Goal: Task Accomplishment & Management: Manage account settings

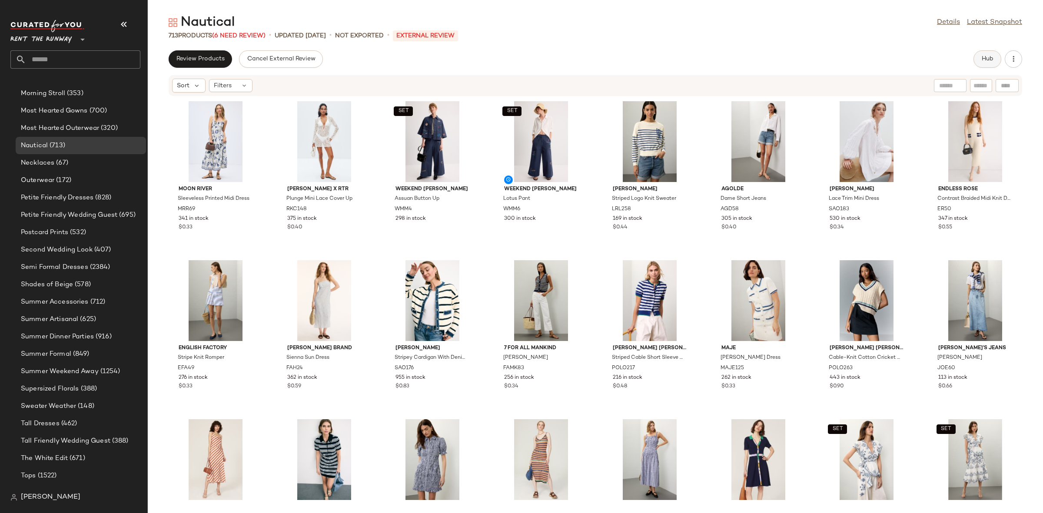
click at [994, 61] on button "Hub" at bounding box center [987, 58] width 28 height 17
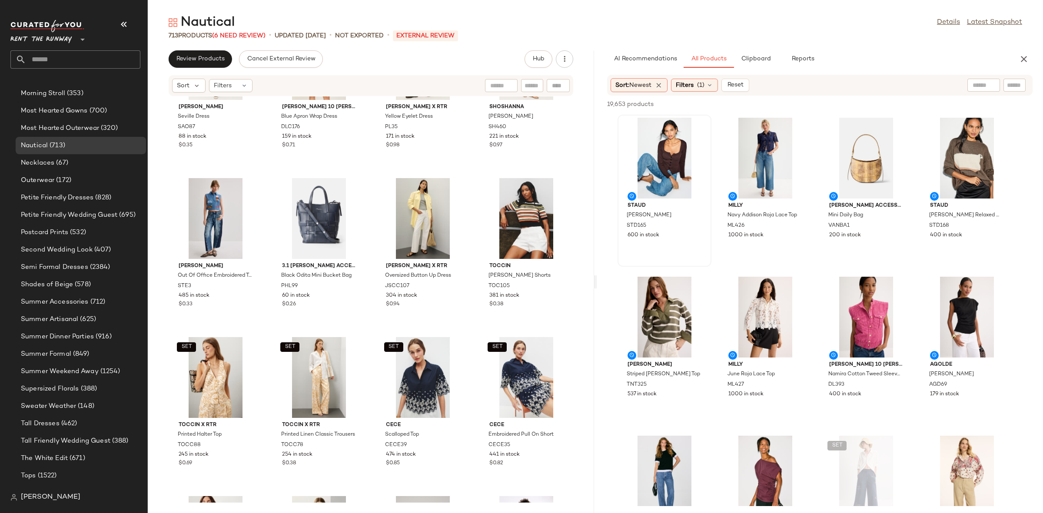
scroll to position [1827, 0]
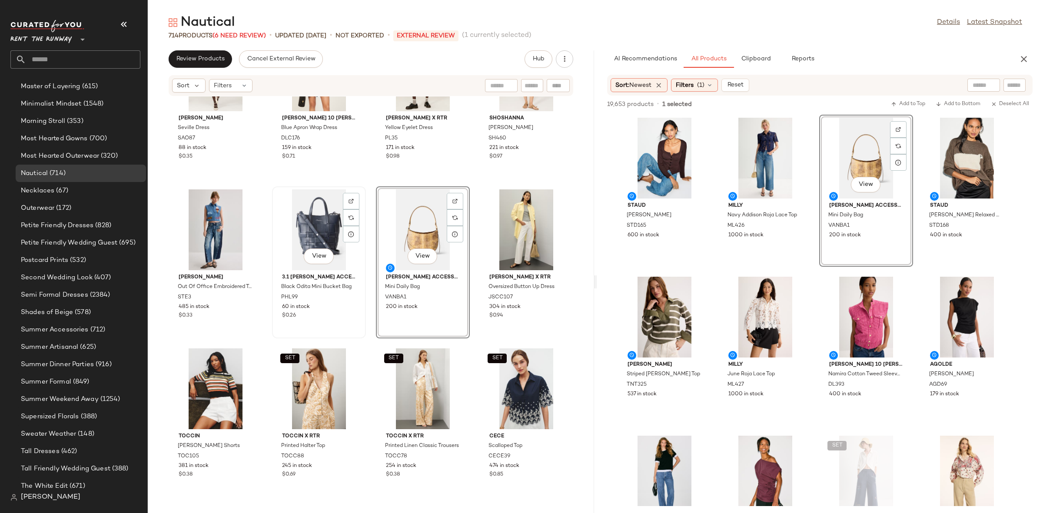
click at [334, 220] on div "View" at bounding box center [319, 229] width 88 height 81
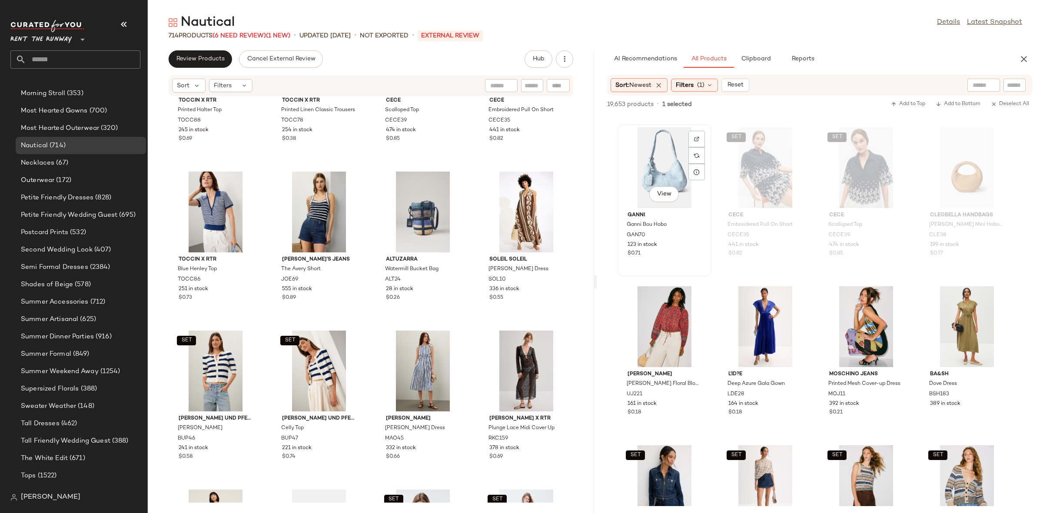
scroll to position [1580, 0]
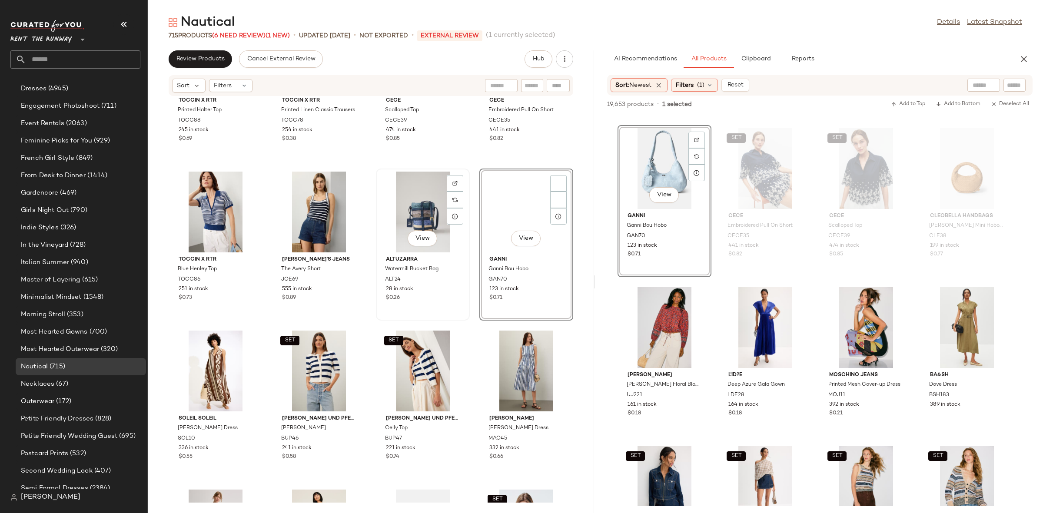
click at [421, 219] on div "View" at bounding box center [423, 212] width 88 height 81
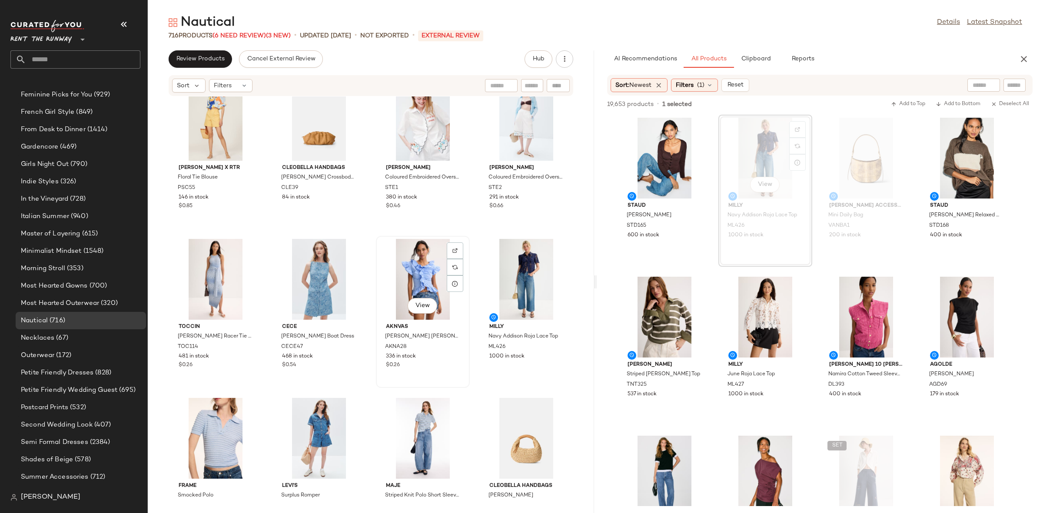
click at [398, 270] on div "View" at bounding box center [423, 279] width 88 height 81
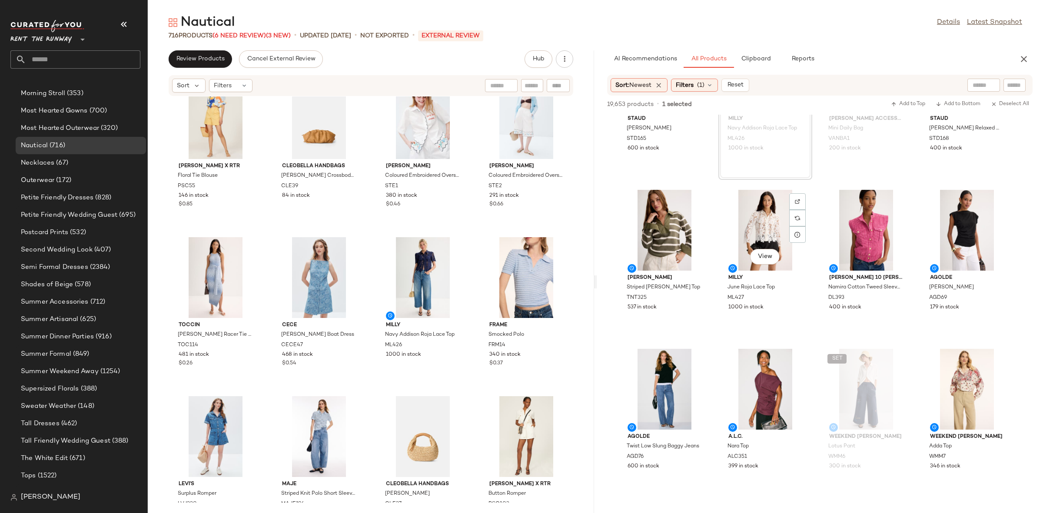
scroll to position [88, 0]
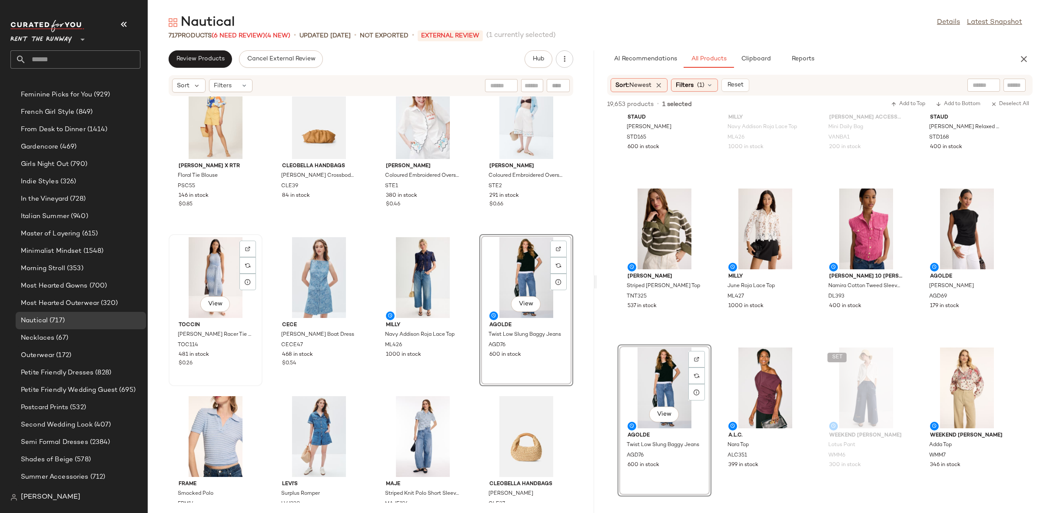
scroll to position [762, 0]
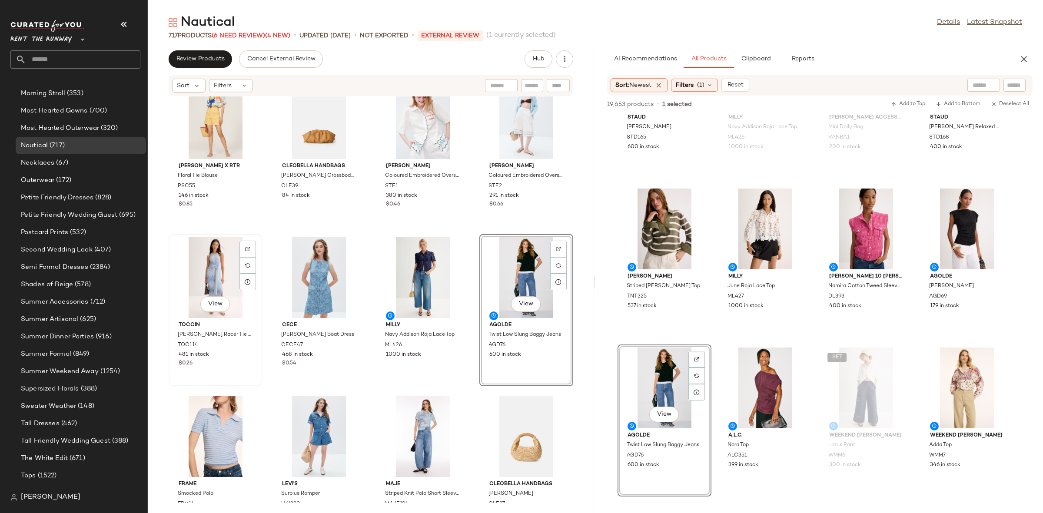
click at [198, 279] on div "View" at bounding box center [216, 277] width 88 height 81
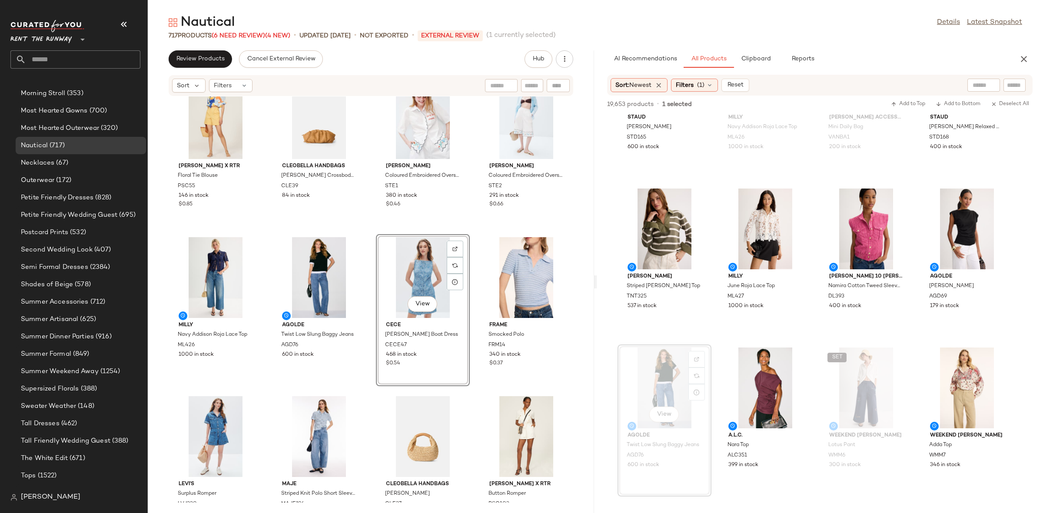
click at [475, 230] on div "SET Baum und Pferdgarten Carlee Sweater BUP46 241 in stock $0.58 SET Baum und P…" at bounding box center [371, 299] width 446 height 406
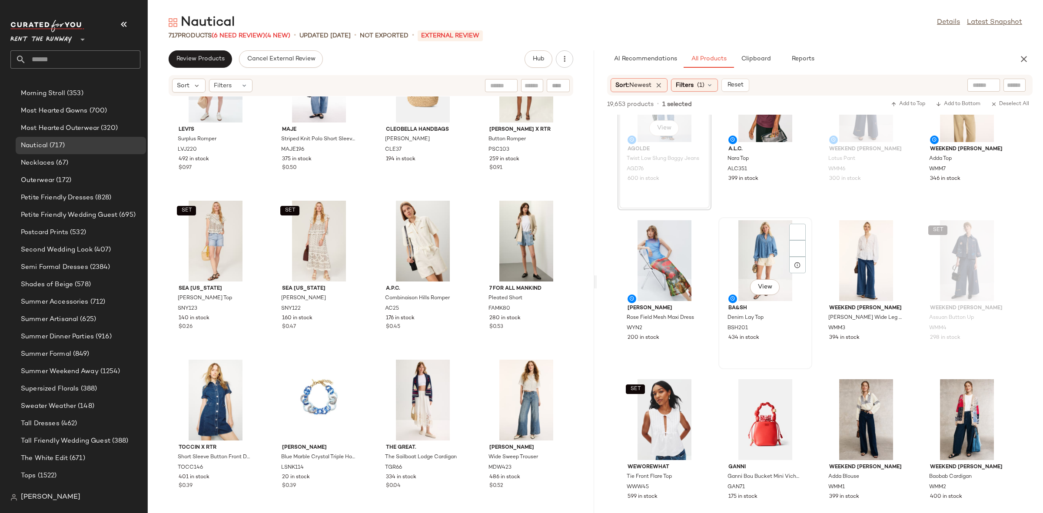
scroll to position [377, 0]
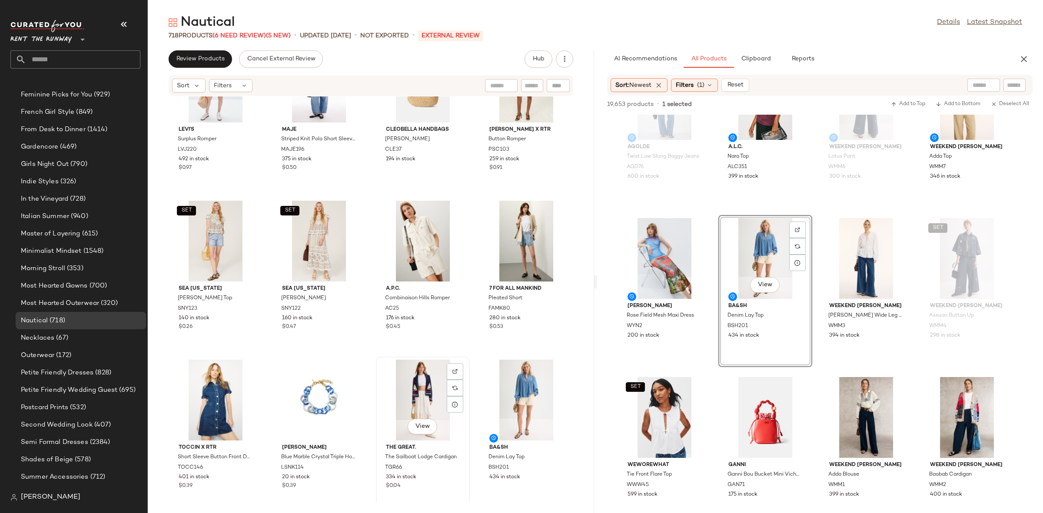
scroll to position [762, 0]
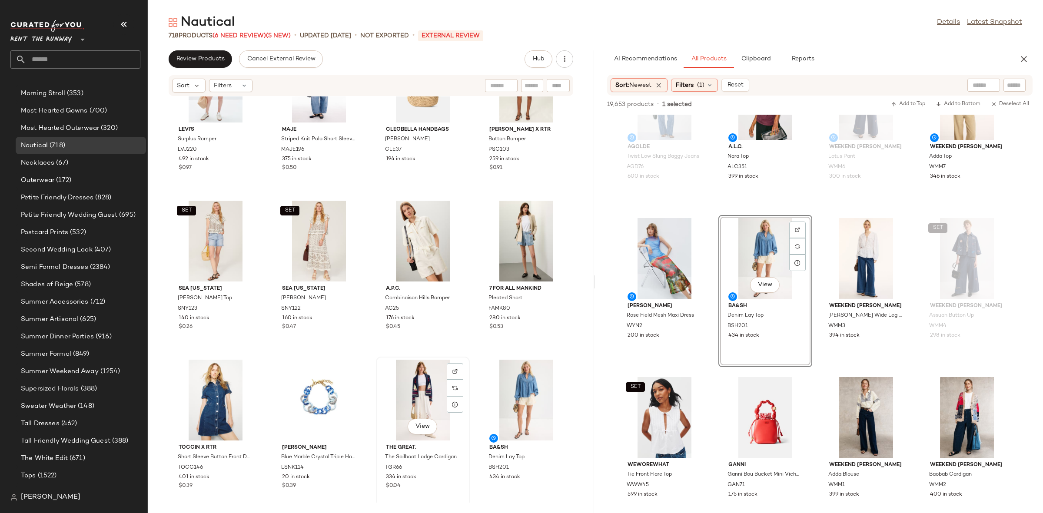
click at [425, 381] on div "View" at bounding box center [423, 400] width 88 height 81
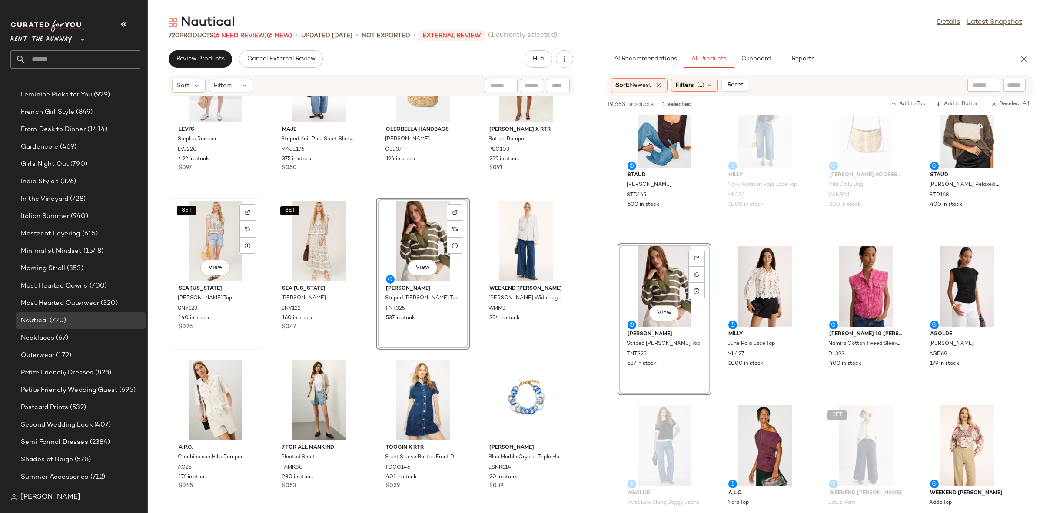
scroll to position [762, 0]
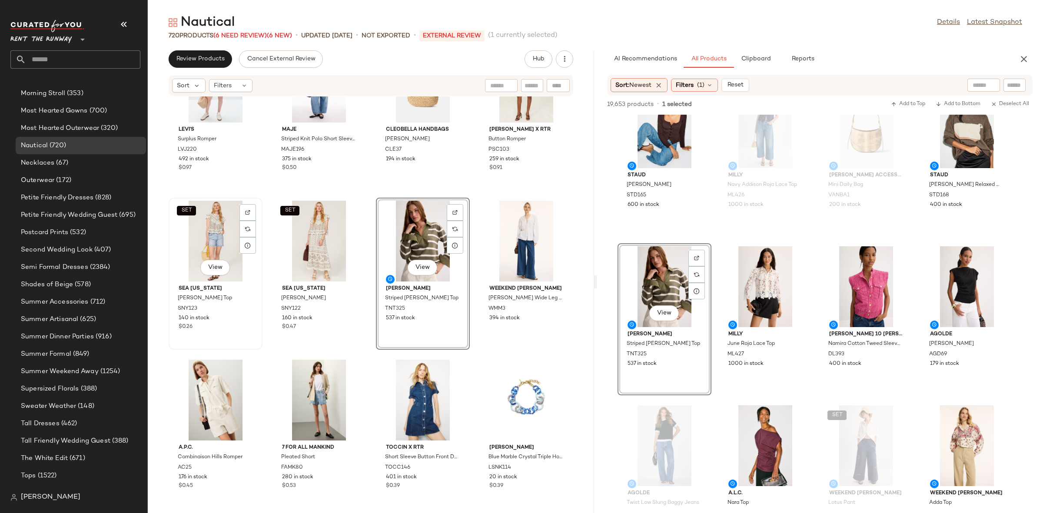
click at [209, 236] on div "SET View" at bounding box center [216, 241] width 88 height 81
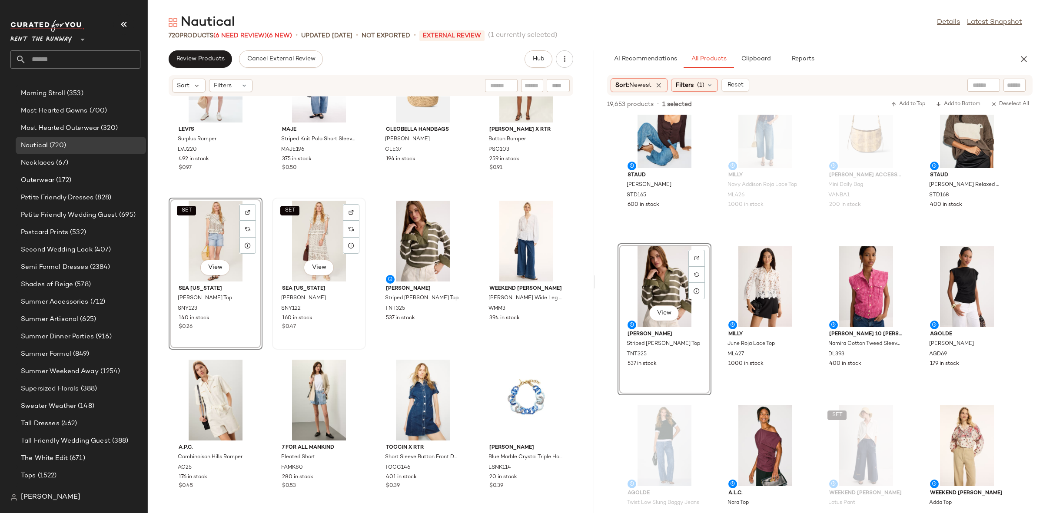
click at [320, 249] on div "SET View" at bounding box center [319, 241] width 88 height 81
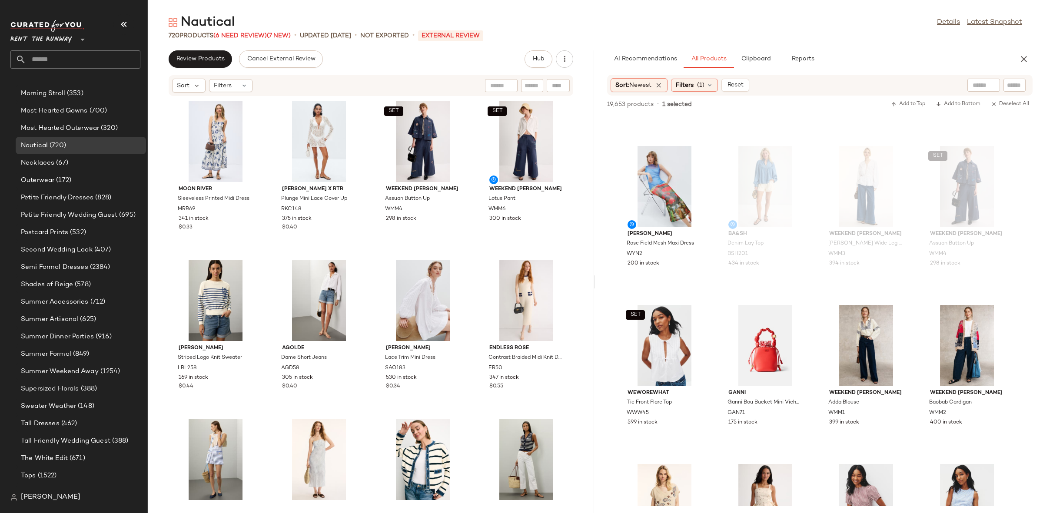
click at [469, 171] on div "Moon River Sleeveless Printed Midi Dress MRR69 341 in stock $0.33 Ronny Kobo x …" at bounding box center [371, 299] width 446 height 406
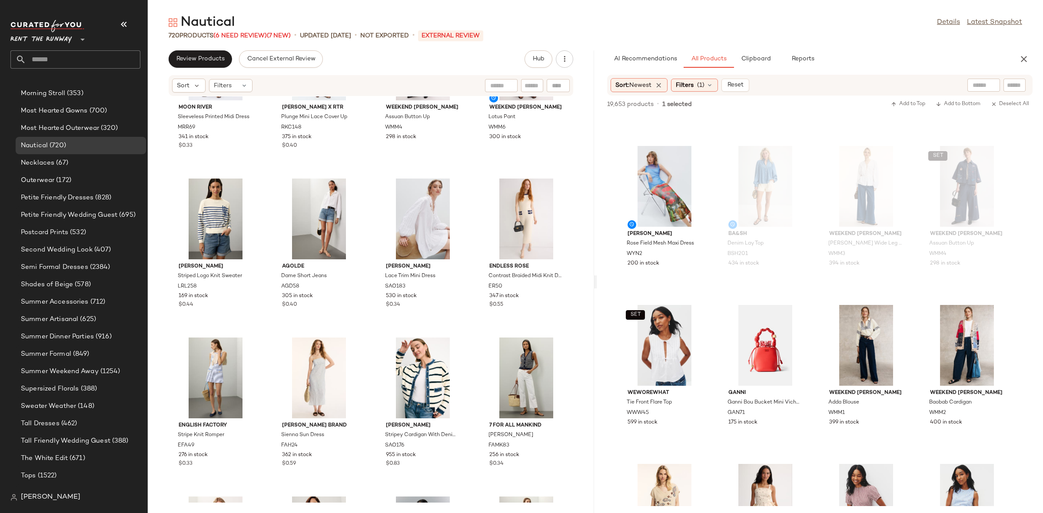
click at [469, 203] on div "Moon River Sleeveless Printed Midi Dress MRR69 341 in stock $0.33 Ronny Kobo x …" at bounding box center [371, 299] width 446 height 406
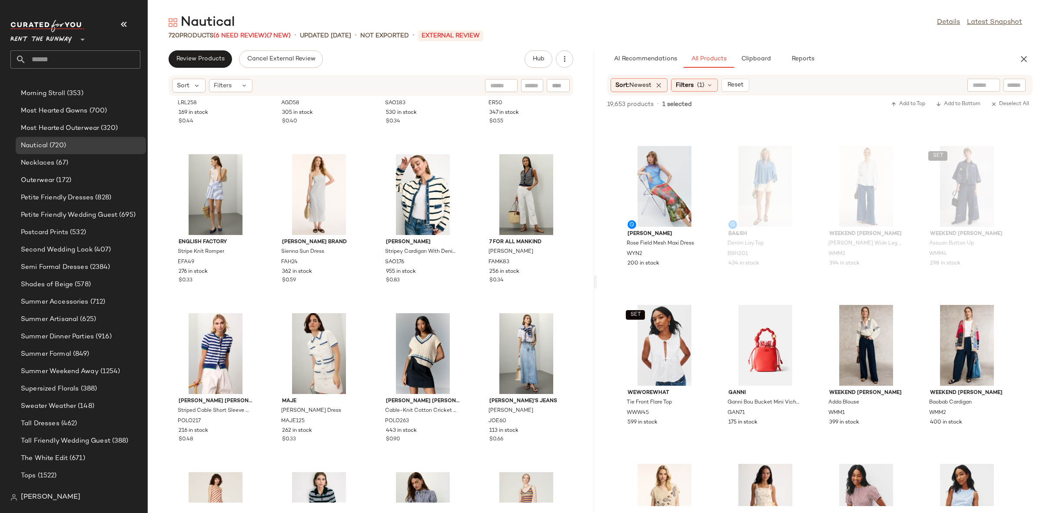
click at [471, 212] on div "Lauren Ralph Lauren Striped Logo Knit Sweater LRL258 169 in stock $0.44 AGOLDE …" at bounding box center [371, 299] width 446 height 406
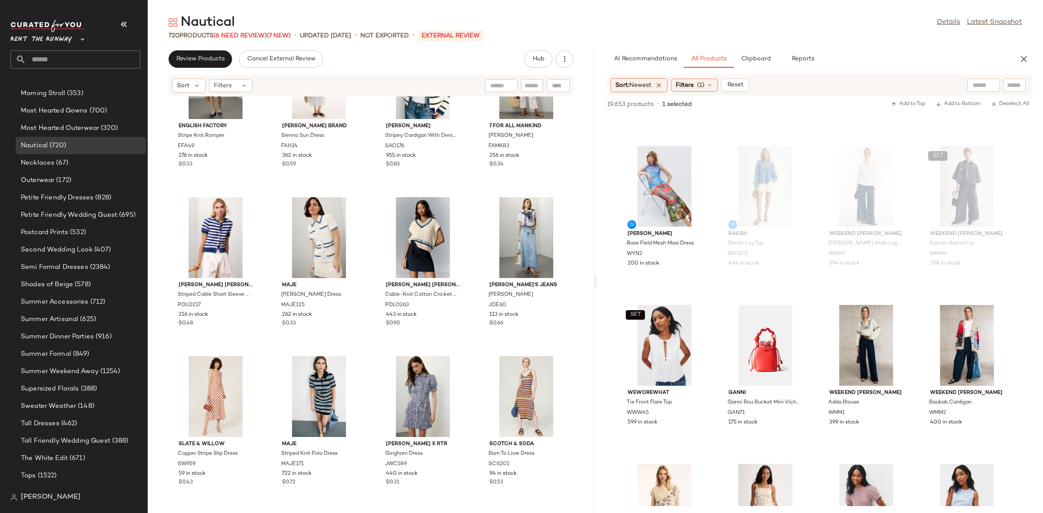
click at [473, 221] on div "English Factory Stripe Knit Romper EFA49 276 in stock $0.33 FAHERTY BRAND Sienn…" at bounding box center [371, 299] width 446 height 406
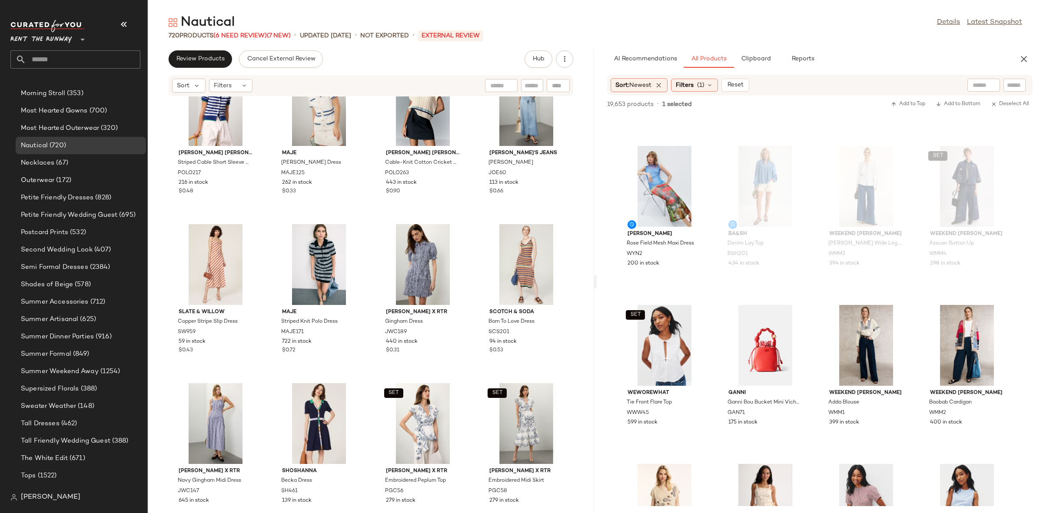
click at [473, 223] on div "English Factory Stripe Knit Romper EFA49 276 in stock $0.33 FAHERTY BRAND Sienn…" at bounding box center [371, 299] width 446 height 406
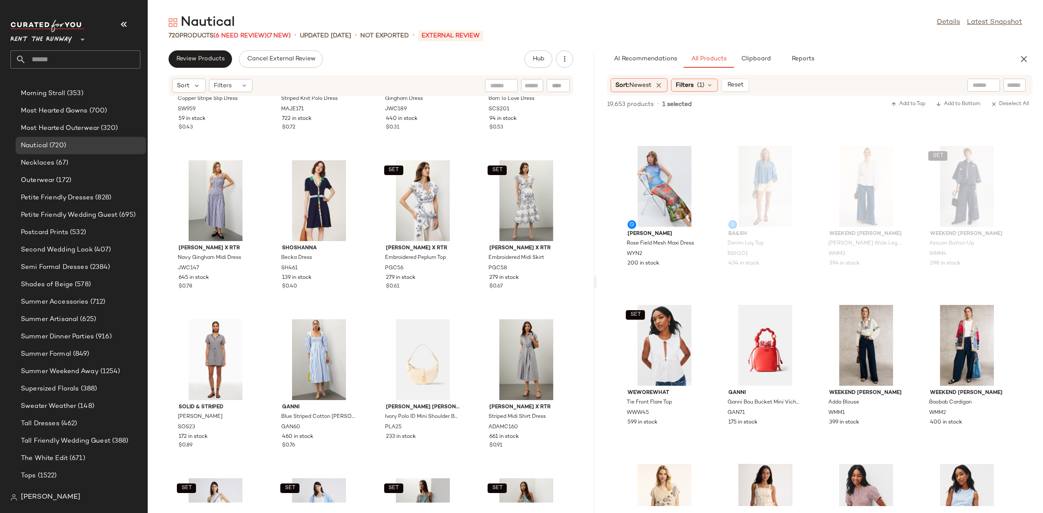
click at [473, 223] on div "Slate & Willow Copper Stripe Slip Dress SW959 59 in stock $0.43 Maje Striped Kn…" at bounding box center [371, 299] width 446 height 406
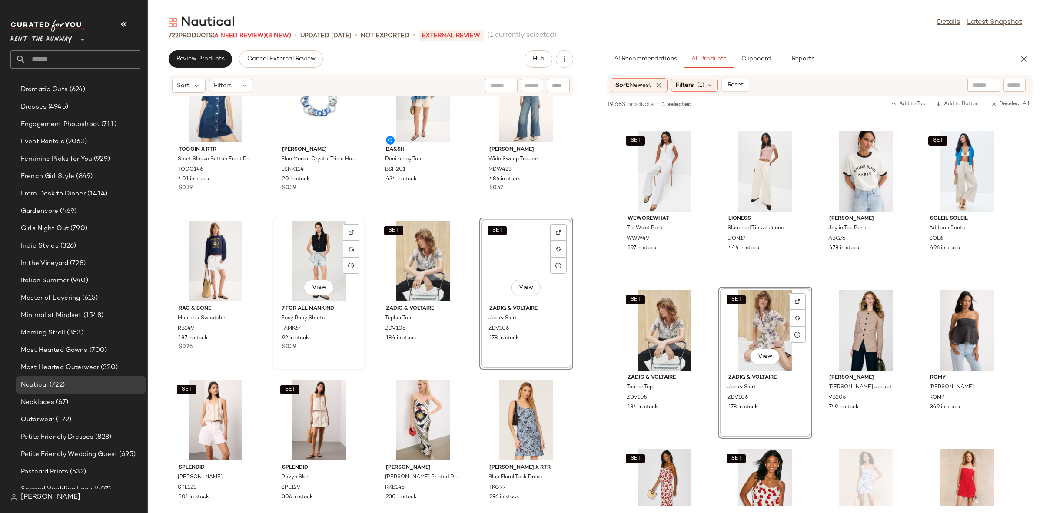
scroll to position [762, 0]
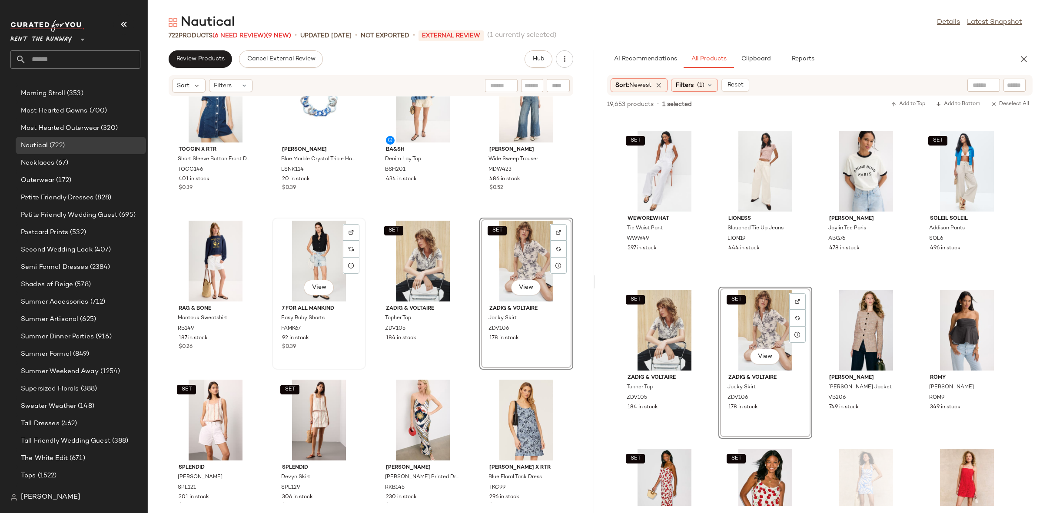
click at [311, 264] on div "View" at bounding box center [319, 261] width 88 height 81
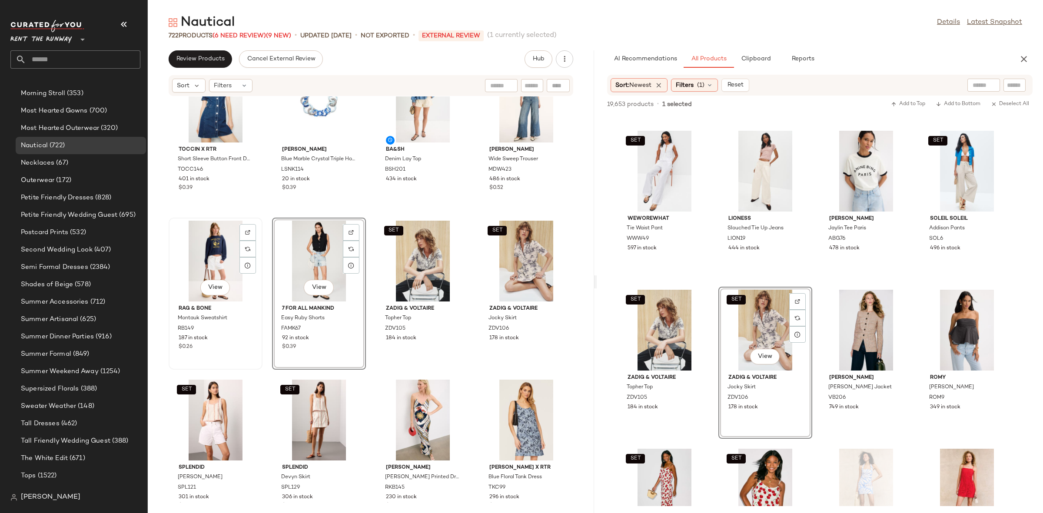
click at [216, 241] on div "View" at bounding box center [216, 261] width 88 height 81
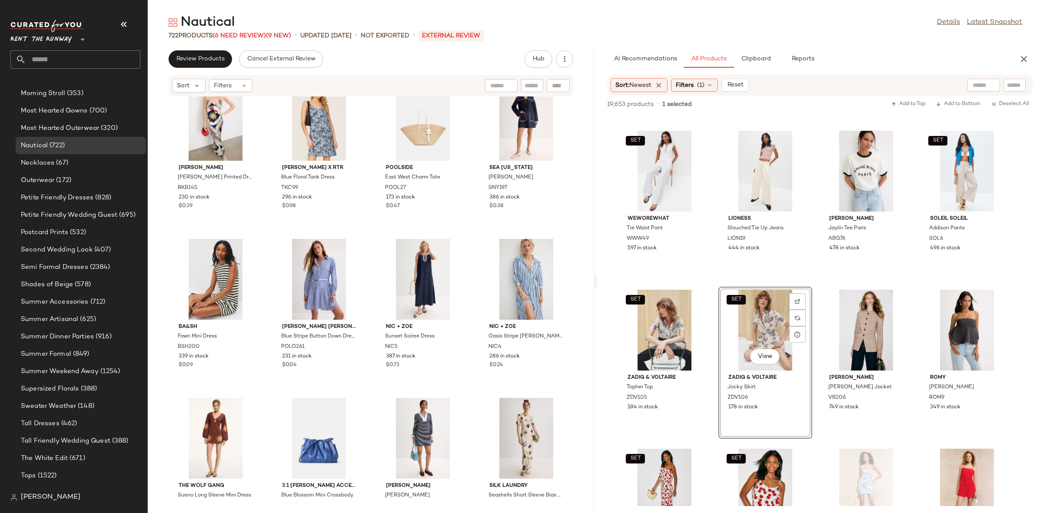
scroll to position [3533, 0]
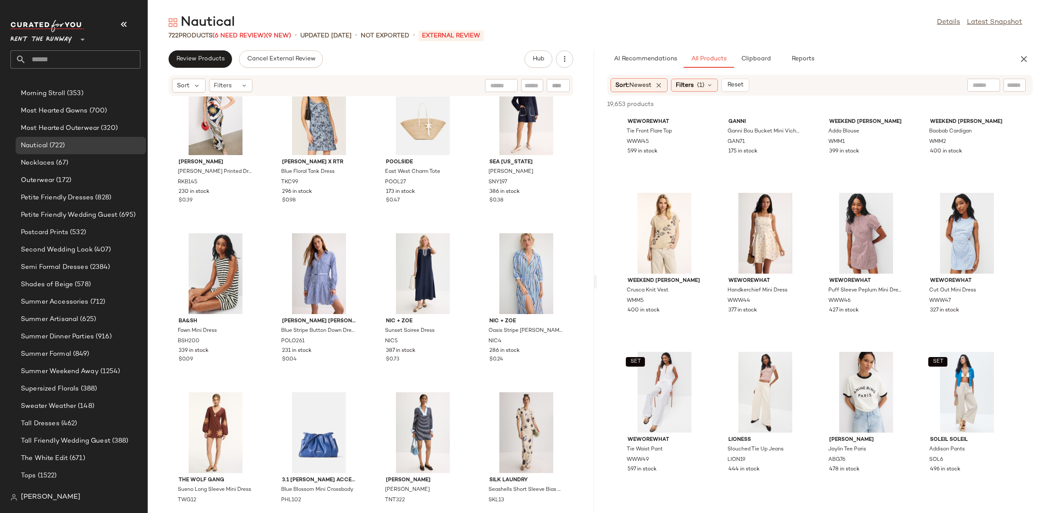
scroll to position [625, 0]
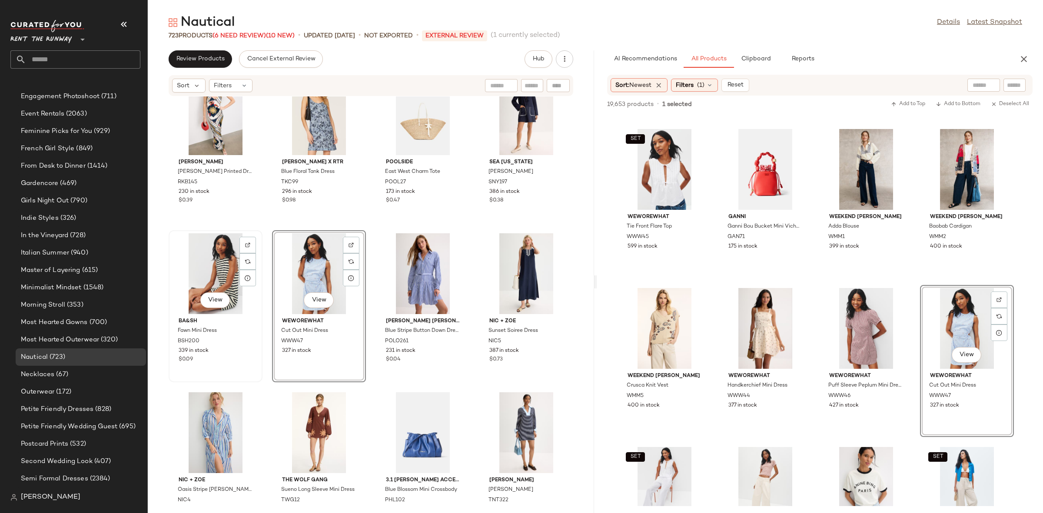
scroll to position [762, 0]
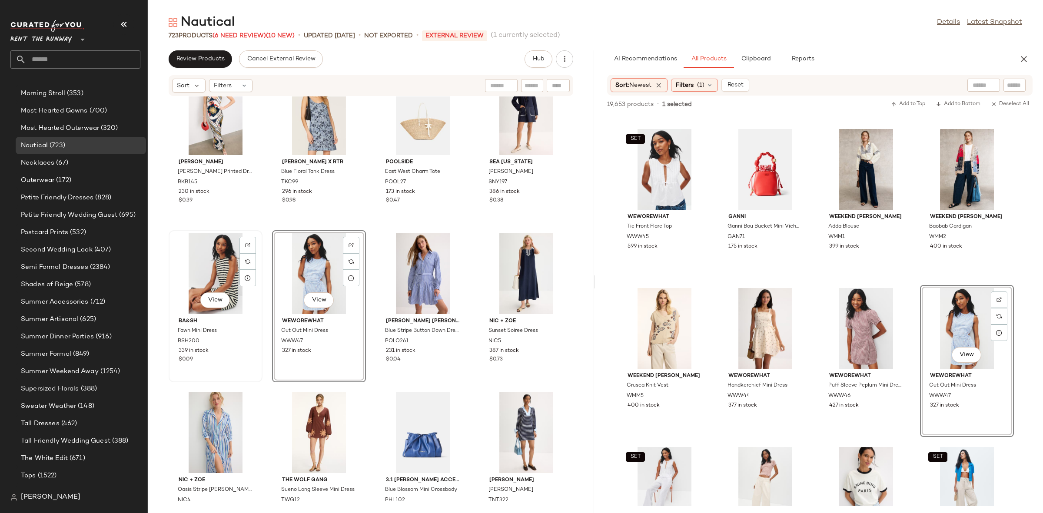
click at [215, 270] on div "View" at bounding box center [216, 273] width 88 height 81
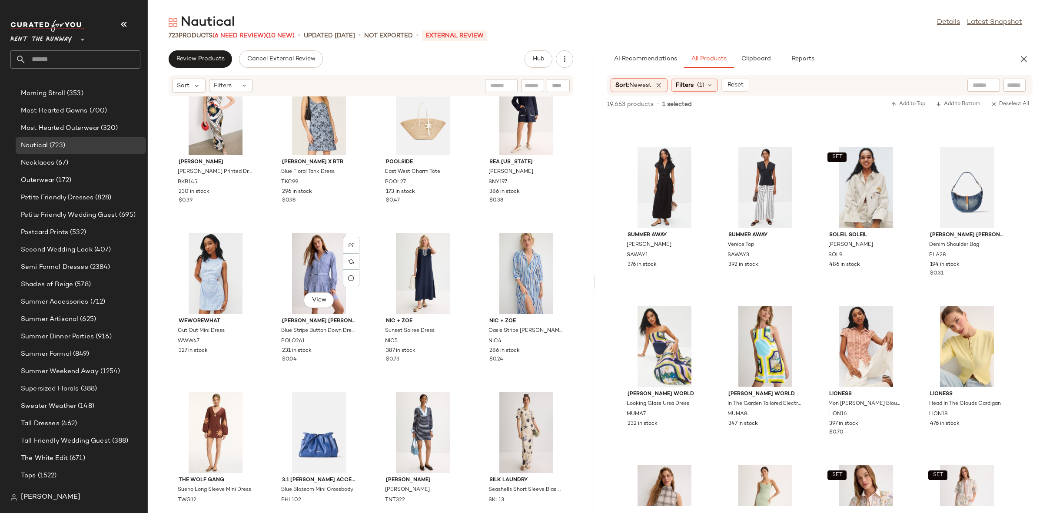
scroll to position [2037, 0]
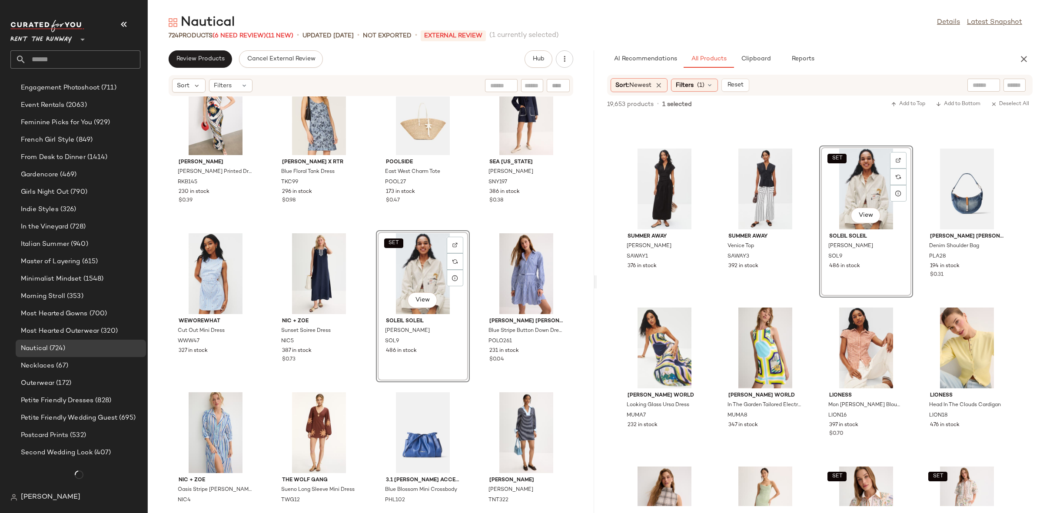
scroll to position [762, 0]
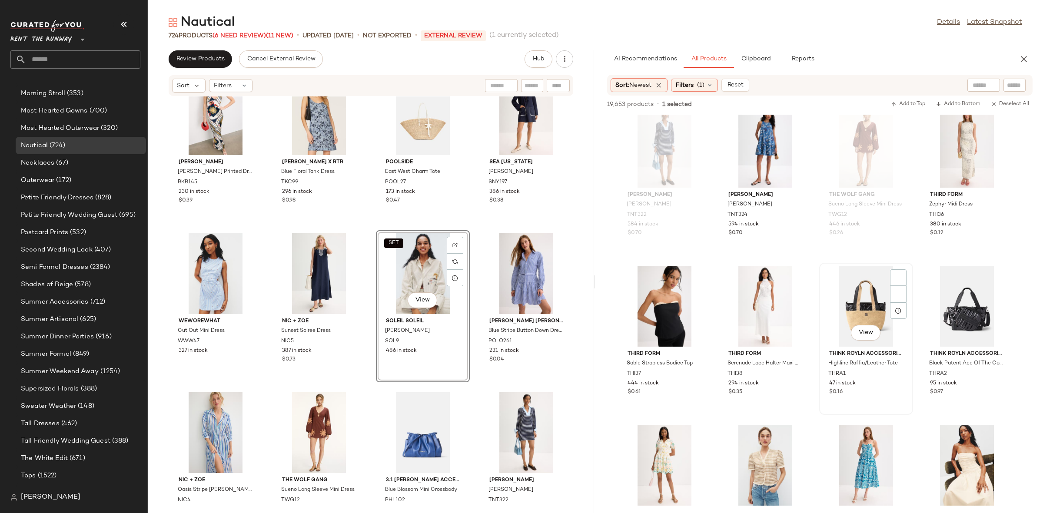
click at [820, 289] on div "View Think Royln Accessories Highline Raffia/Leather Tote THRA1 47 in stock $0.…" at bounding box center [866, 339] width 92 height 150
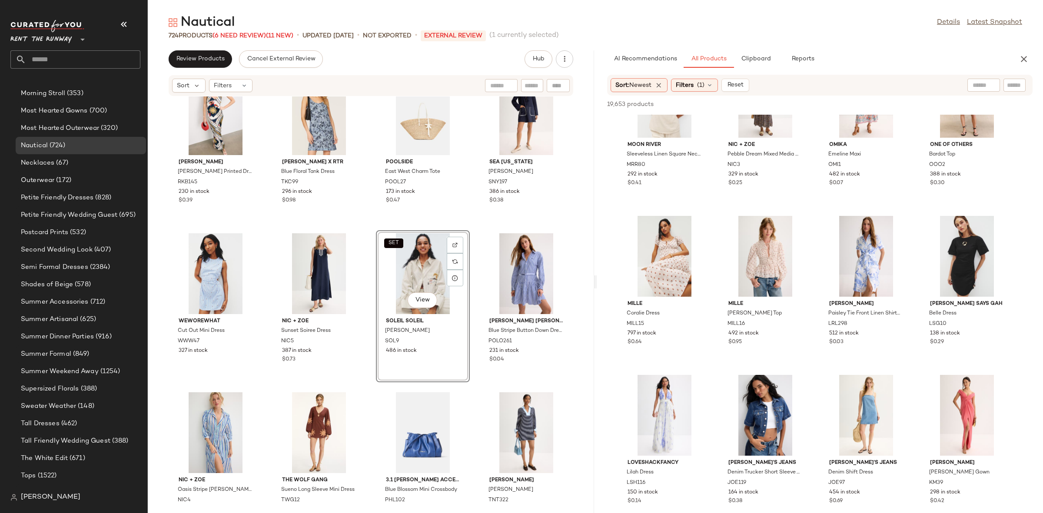
scroll to position [4041, 0]
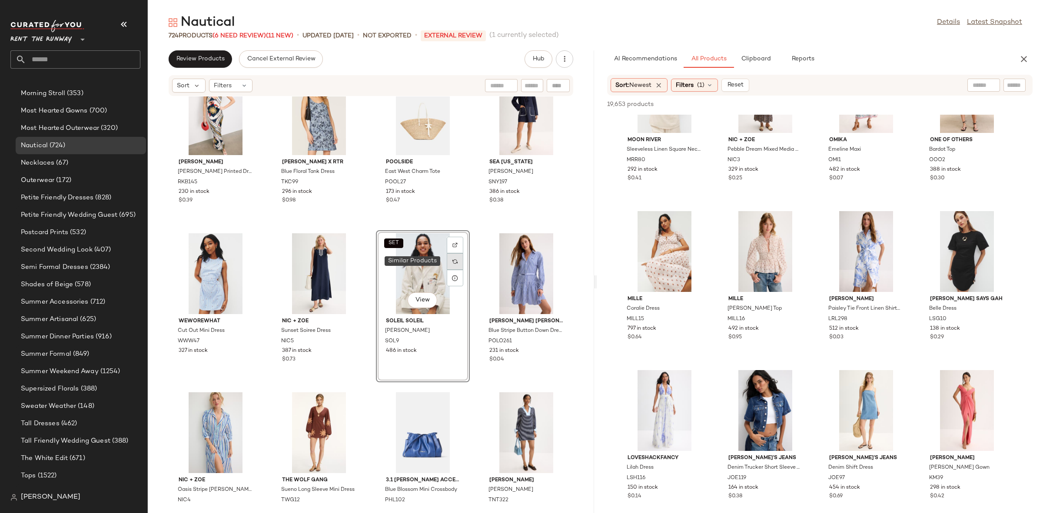
click at [450, 266] on div at bounding box center [455, 261] width 17 height 17
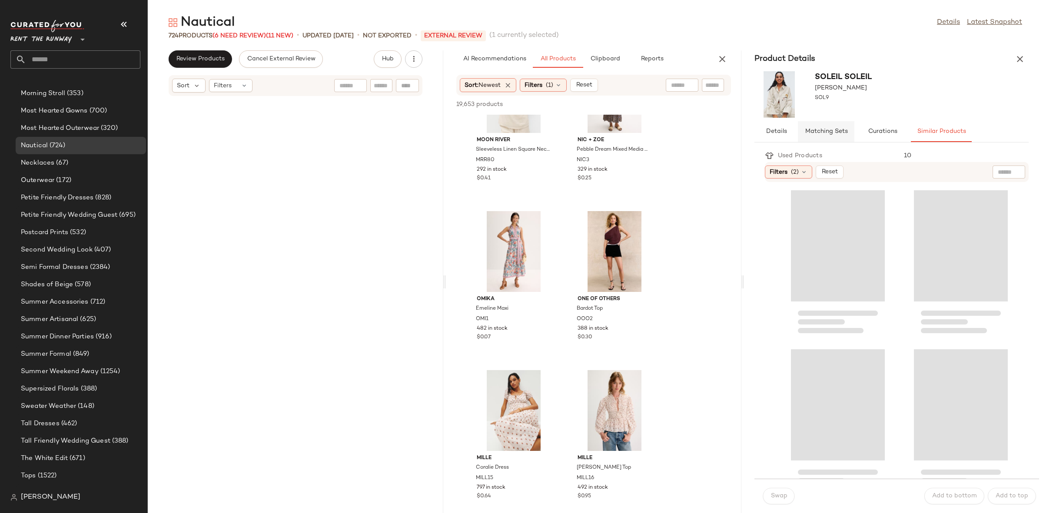
scroll to position [7315, 0]
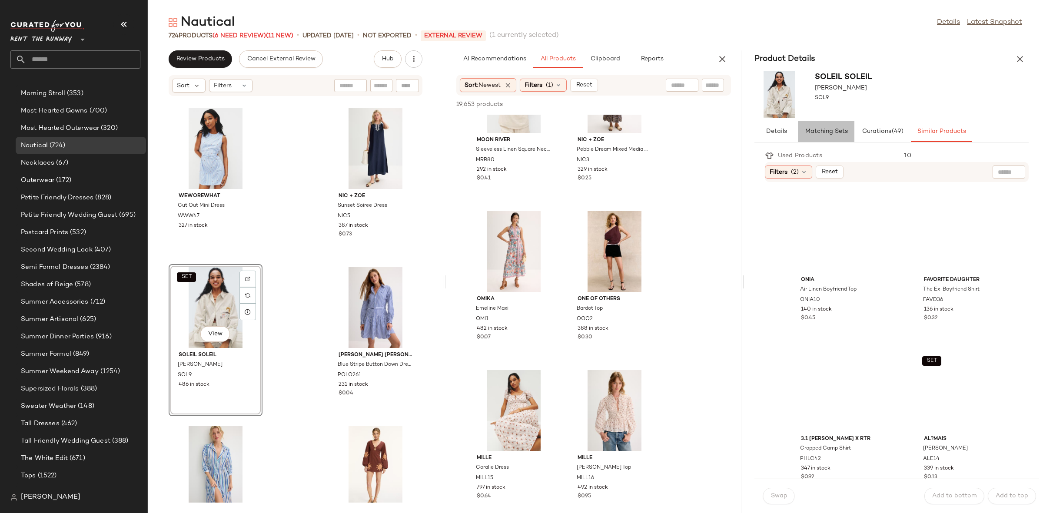
click at [826, 134] on span "Matching Sets" at bounding box center [825, 131] width 43 height 7
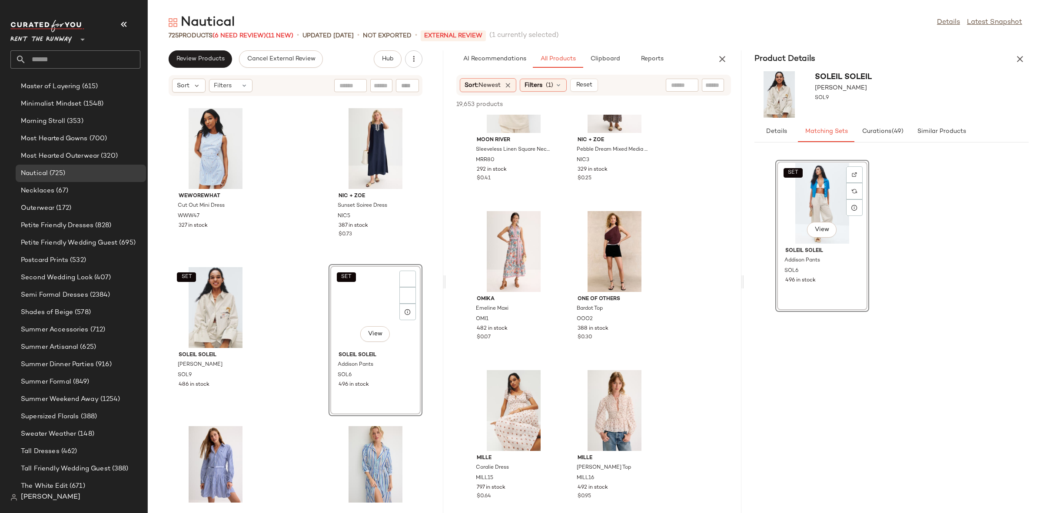
scroll to position [762, 0]
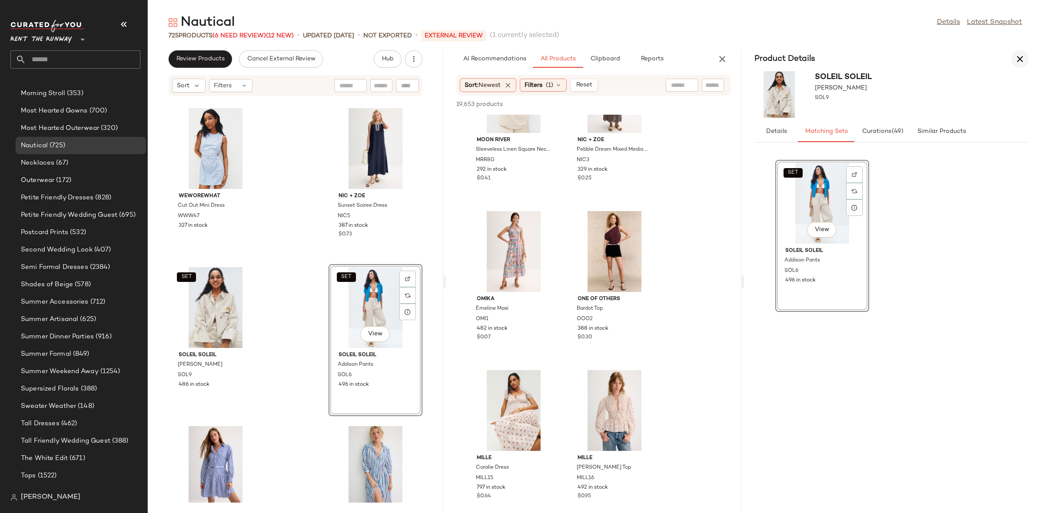
click at [1021, 54] on icon "button" at bounding box center [1020, 59] width 10 height 10
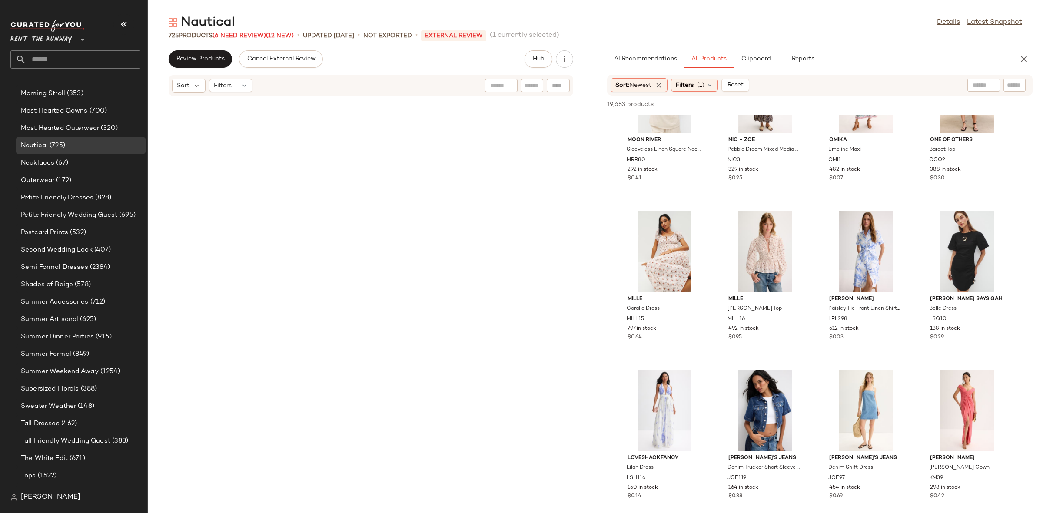
scroll to position [3499, 0]
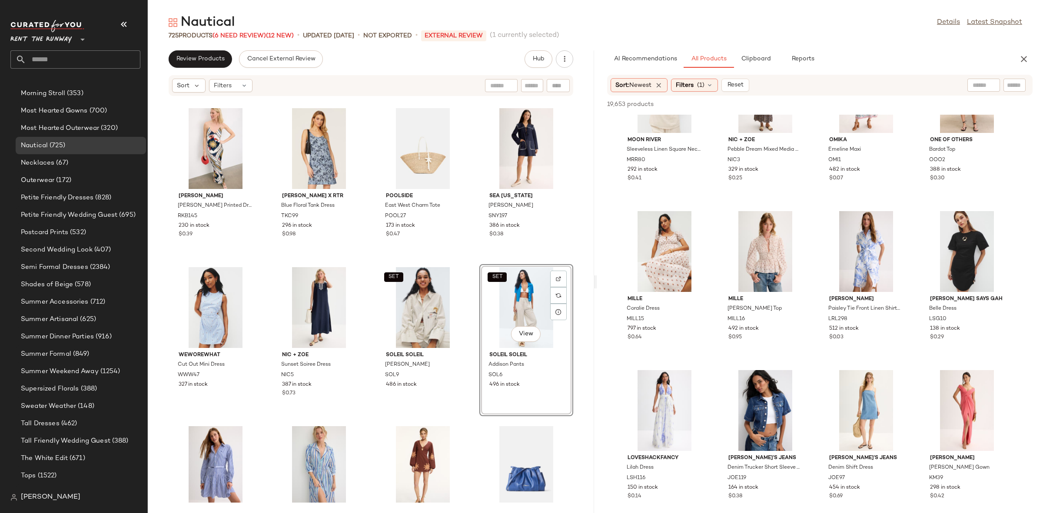
click at [466, 270] on div "Ronny Kobo Bethie Scarf Printed Dress RKB145 230 in stock $0.39 Thakoon x RTR B…" at bounding box center [371, 299] width 446 height 406
click at [298, 308] on div "View" at bounding box center [319, 307] width 88 height 81
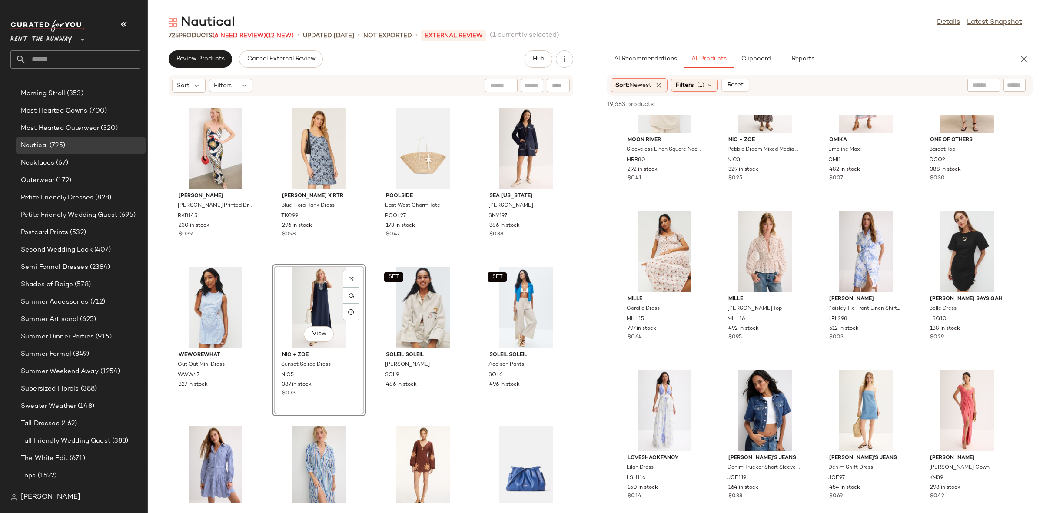
click at [363, 277] on div "View NIC + ZOE Sunset Soiree Dress NIC5 387 in stock $0.73" at bounding box center [319, 340] width 94 height 152
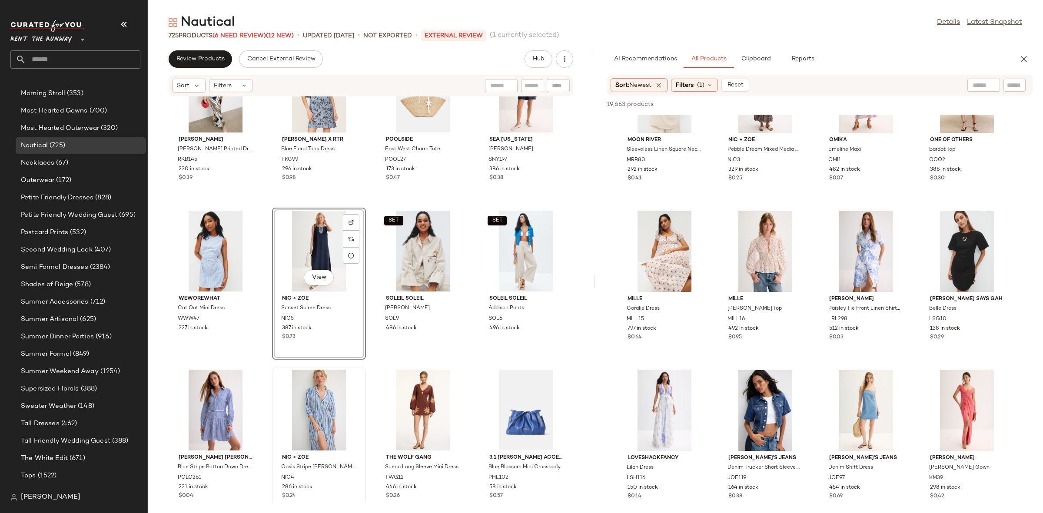
scroll to position [3557, 0]
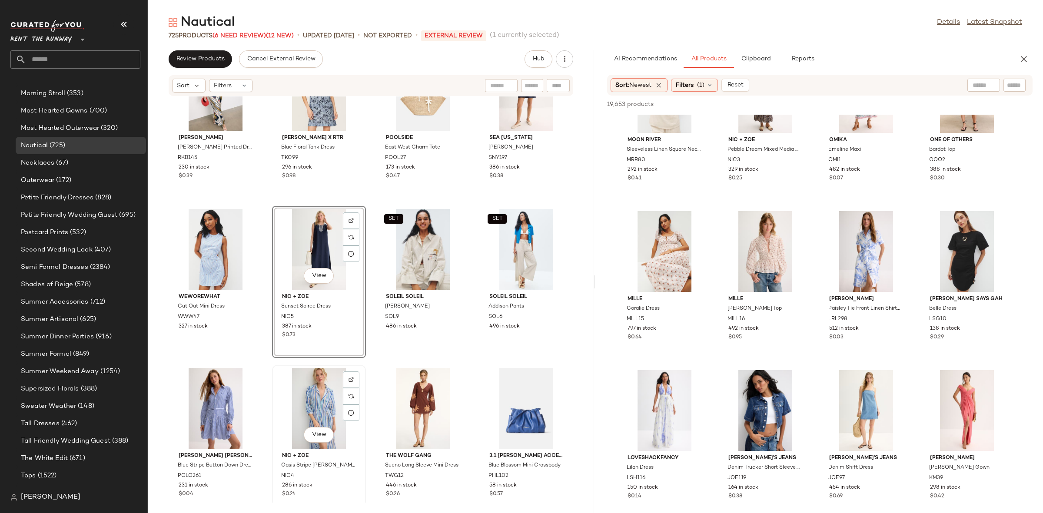
click at [308, 397] on div "View" at bounding box center [319, 408] width 88 height 81
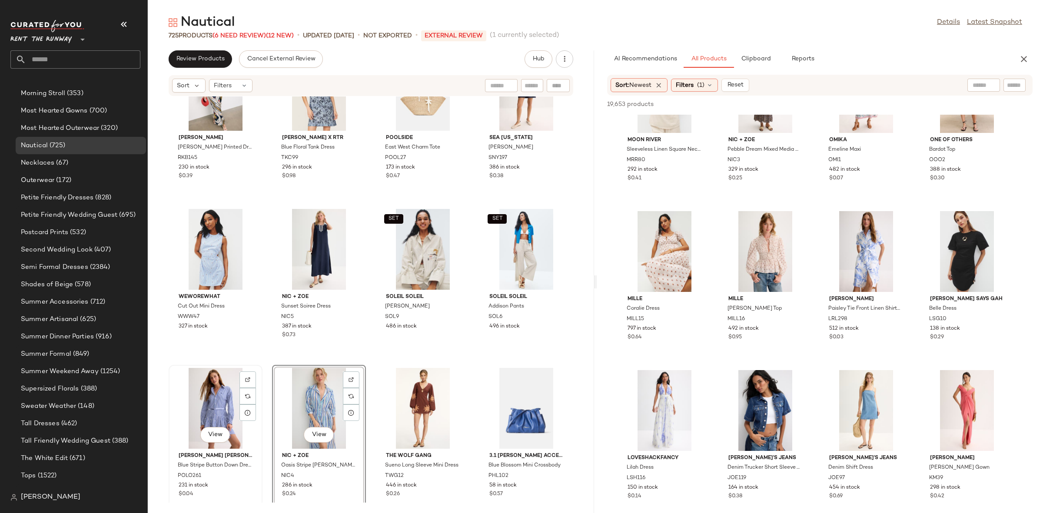
click at [204, 410] on div "View" at bounding box center [216, 408] width 88 height 81
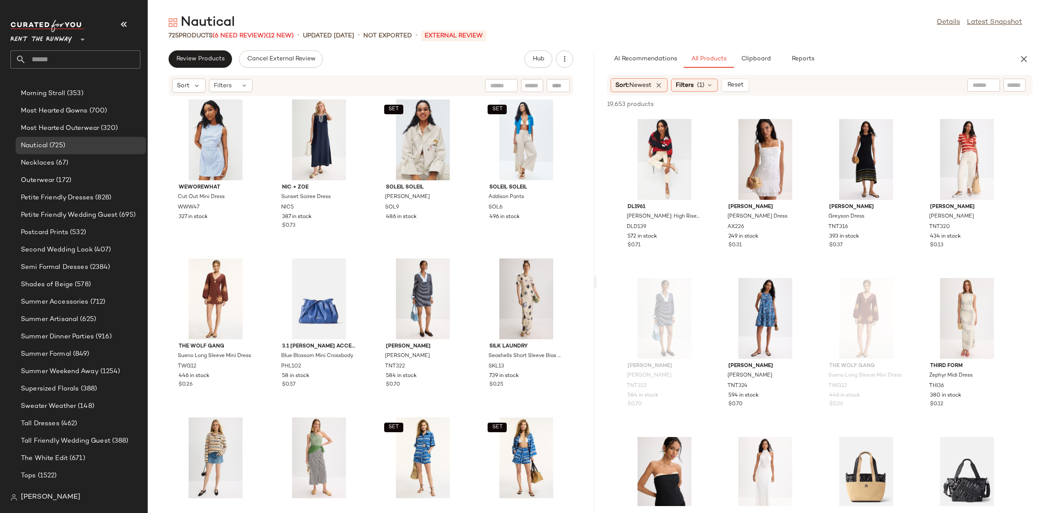
scroll to position [3287, 0]
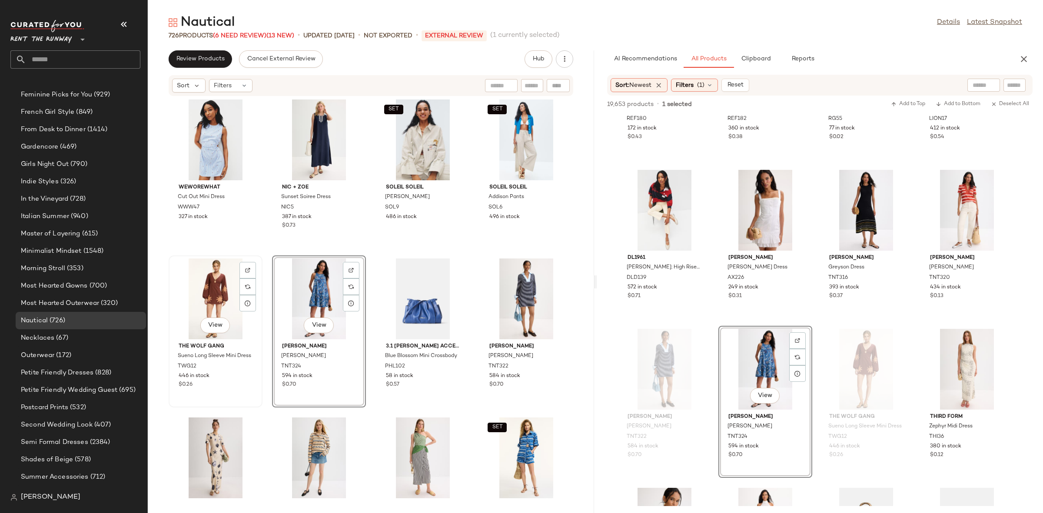
scroll to position [762, 0]
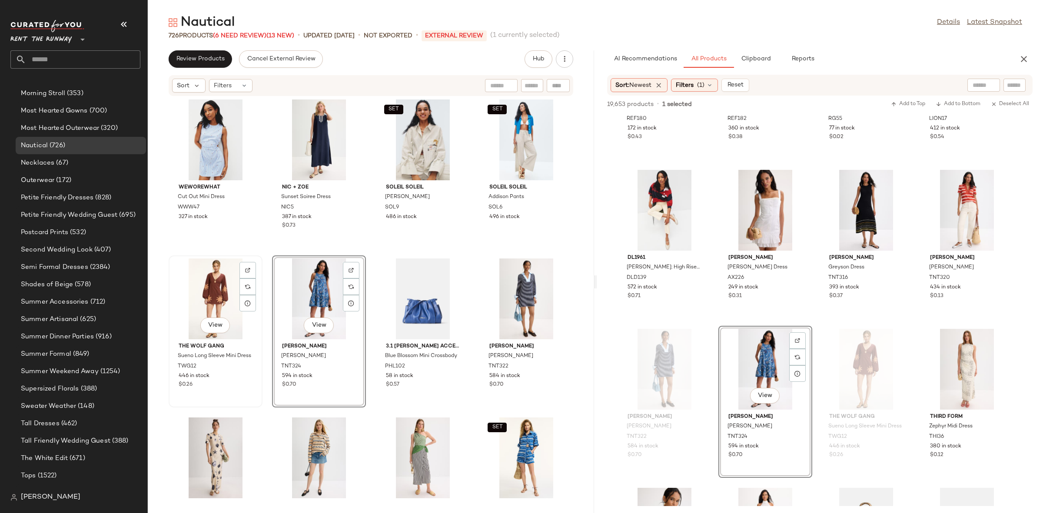
click at [220, 297] on div "View" at bounding box center [216, 299] width 88 height 81
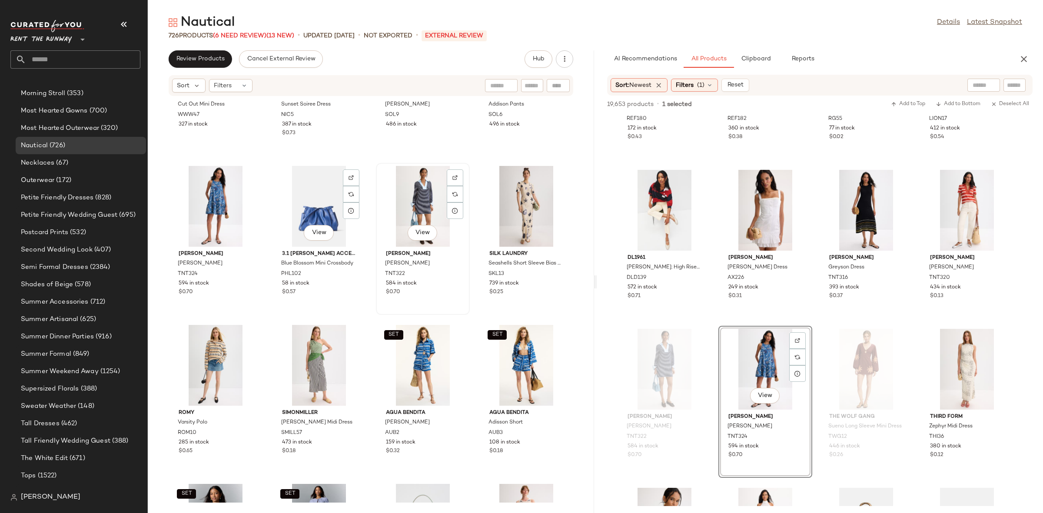
scroll to position [3730, 0]
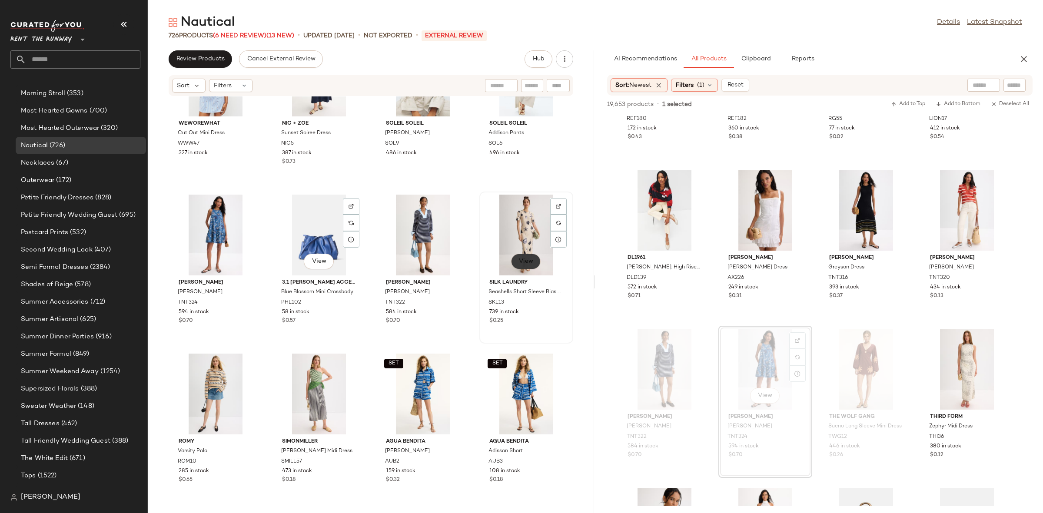
click at [523, 258] on span "View" at bounding box center [525, 261] width 15 height 7
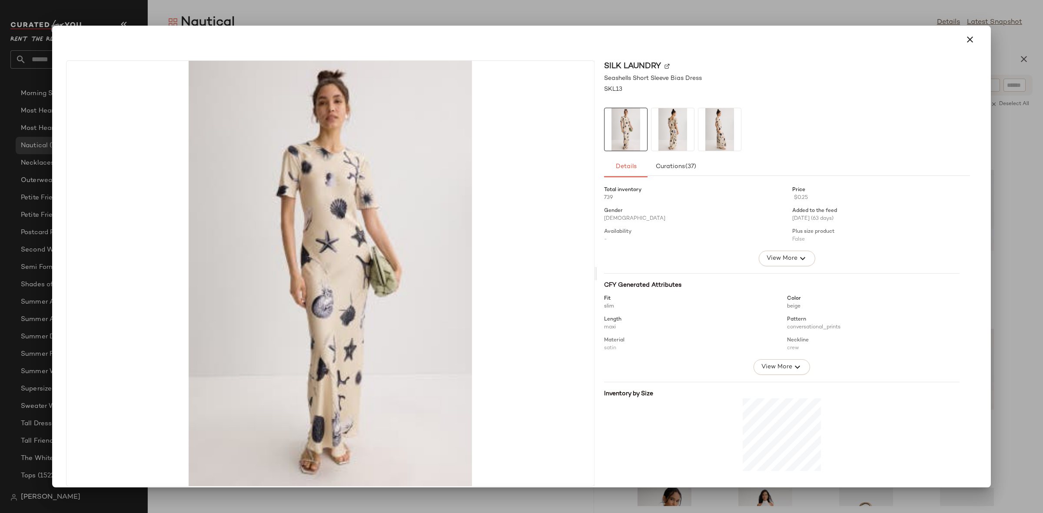
click at [671, 132] on img at bounding box center [672, 129] width 43 height 43
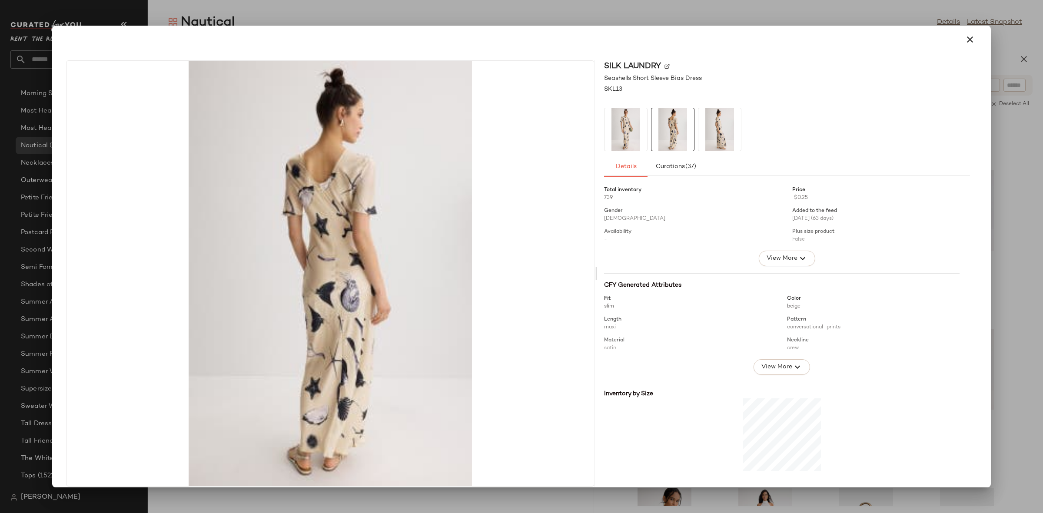
click at [712, 133] on img at bounding box center [719, 129] width 43 height 43
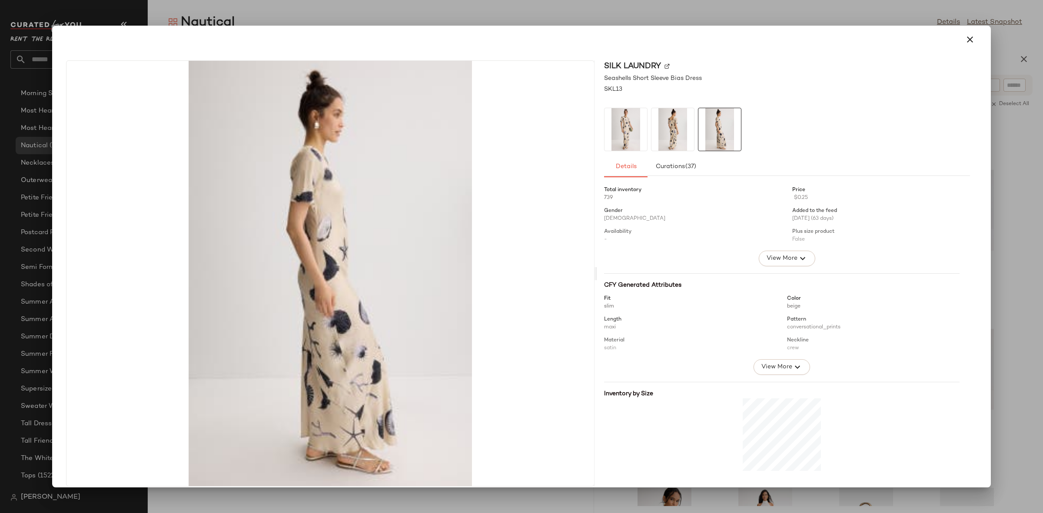
click at [978, 36] on div at bounding box center [522, 40] width 932 height 28
click at [965, 41] on icon "button" at bounding box center [970, 39] width 10 height 10
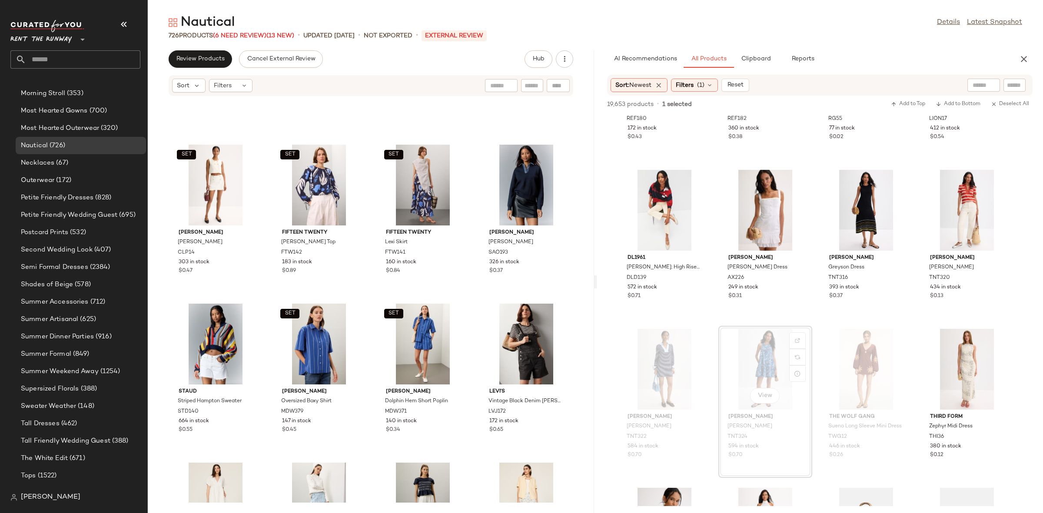
scroll to position [27784, 0]
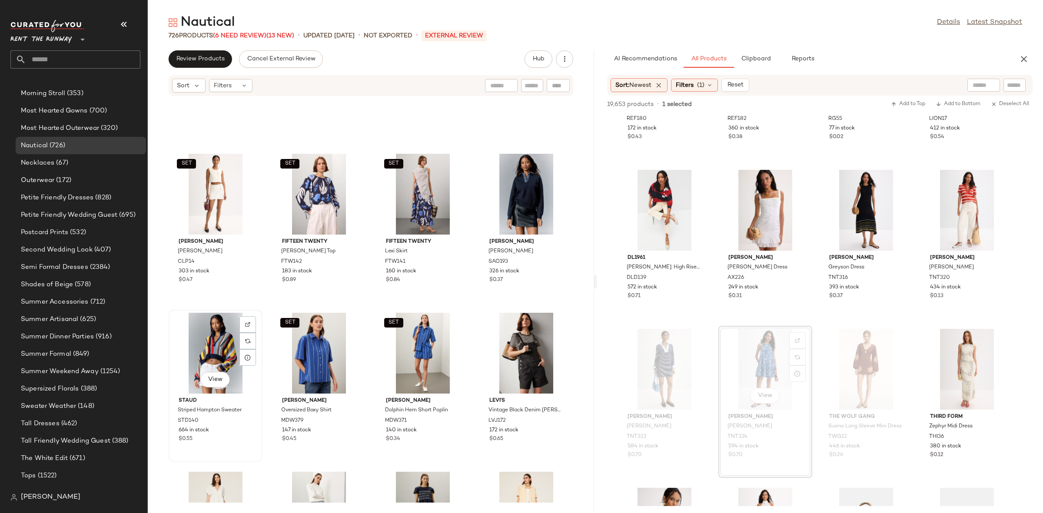
click at [196, 360] on div "View" at bounding box center [216, 353] width 88 height 81
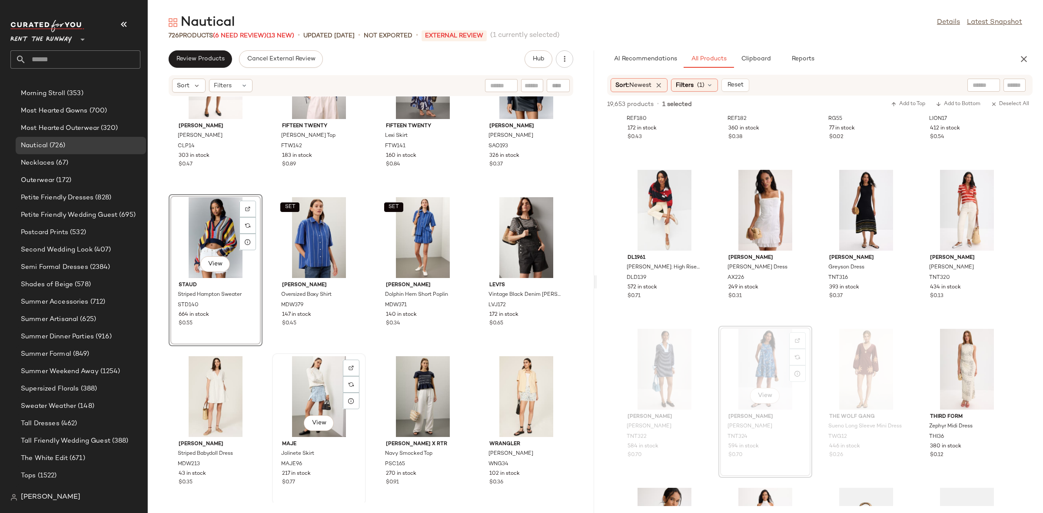
scroll to position [27887, 0]
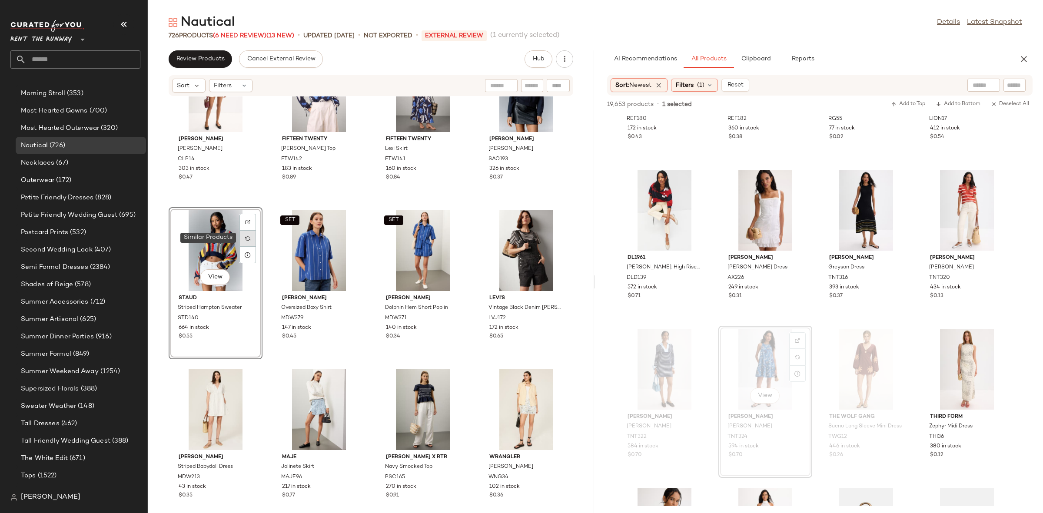
click at [245, 239] on img at bounding box center [247, 238] width 5 height 5
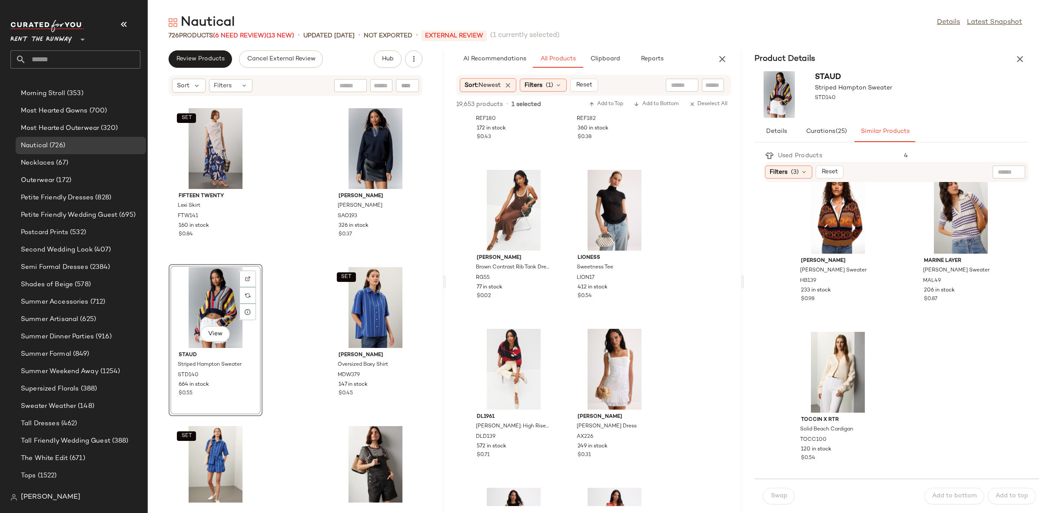
scroll to position [1452, 0]
click at [1022, 58] on icon "button" at bounding box center [1020, 59] width 10 height 10
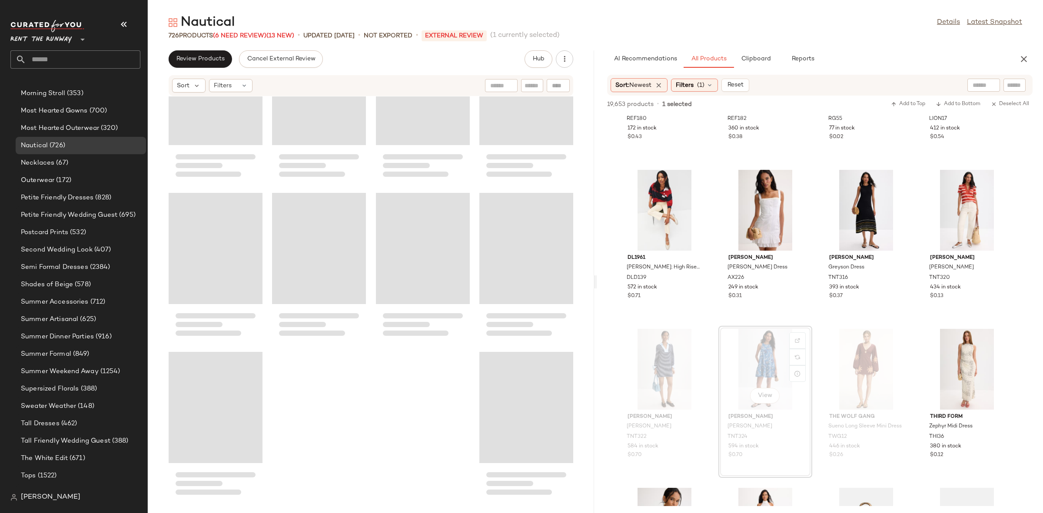
scroll to position [27830, 0]
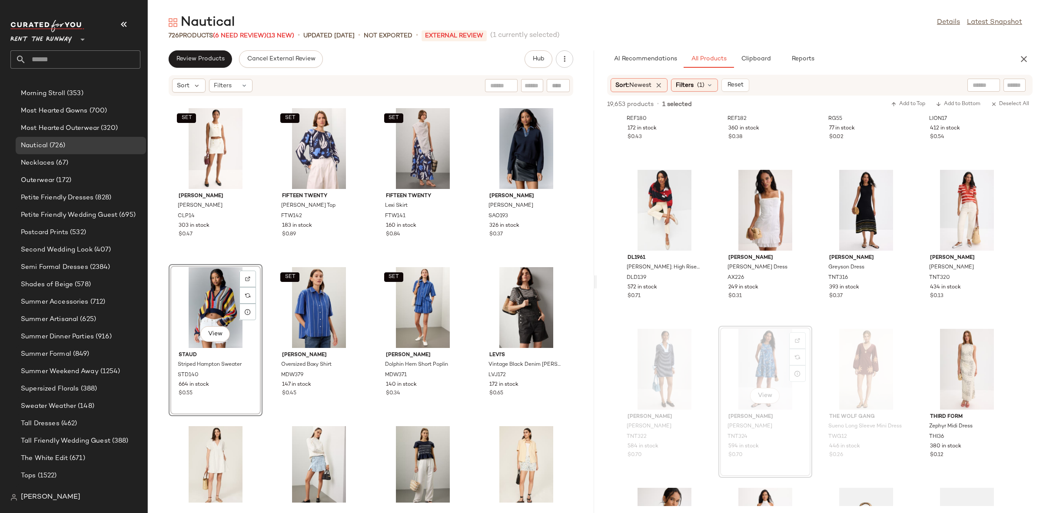
click at [260, 259] on div "SET Claudie Pierlot Suzette Skort CLP14 303 in stock $0.47 SET Fifteen Twenty S…" at bounding box center [371, 299] width 446 height 406
click at [219, 302] on div "View" at bounding box center [216, 307] width 88 height 81
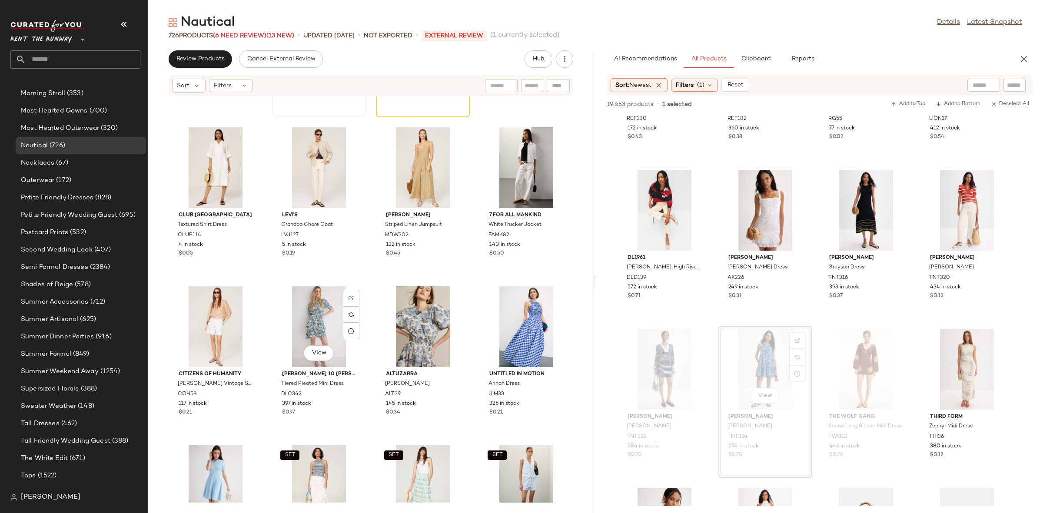
scroll to position [27370, 0]
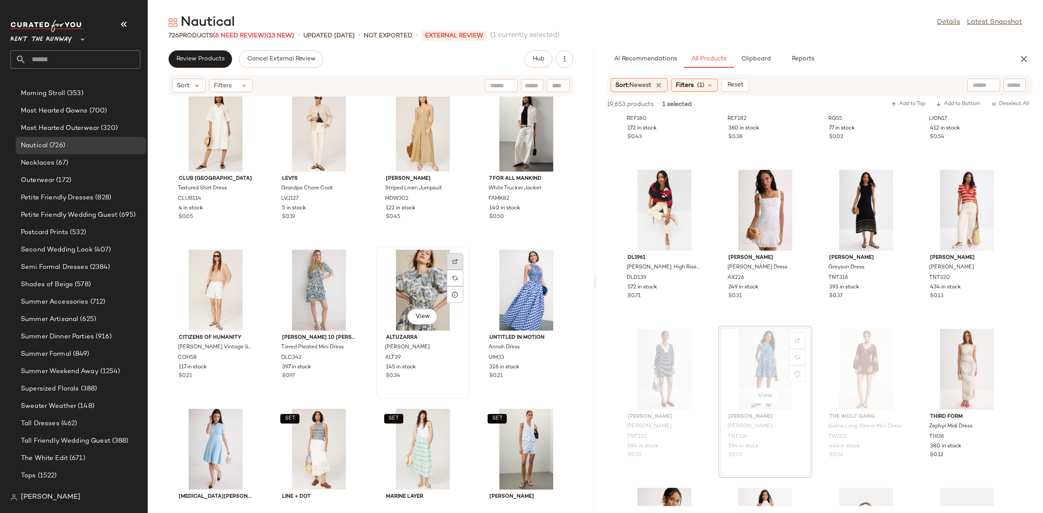
click at [456, 270] on div at bounding box center [455, 278] width 17 height 17
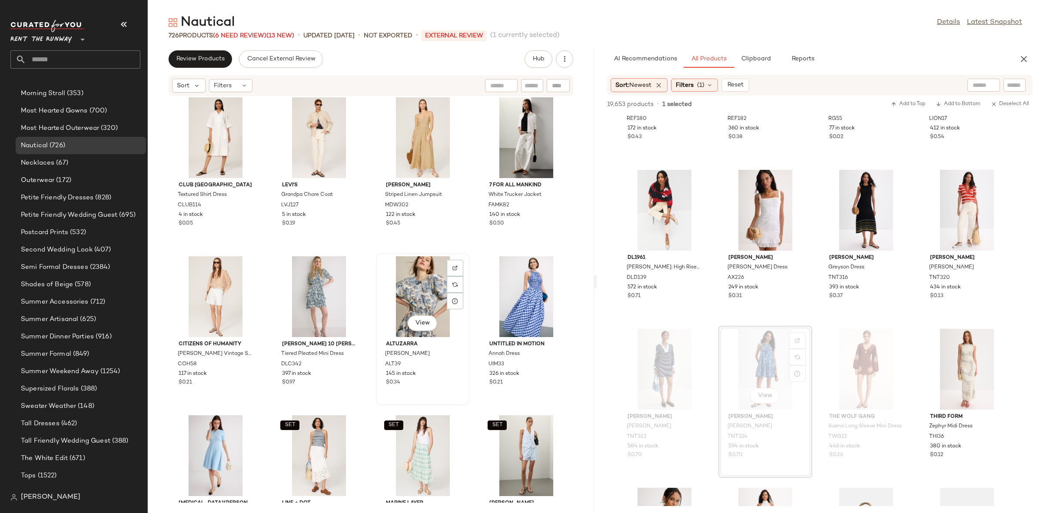
scroll to position [27359, 0]
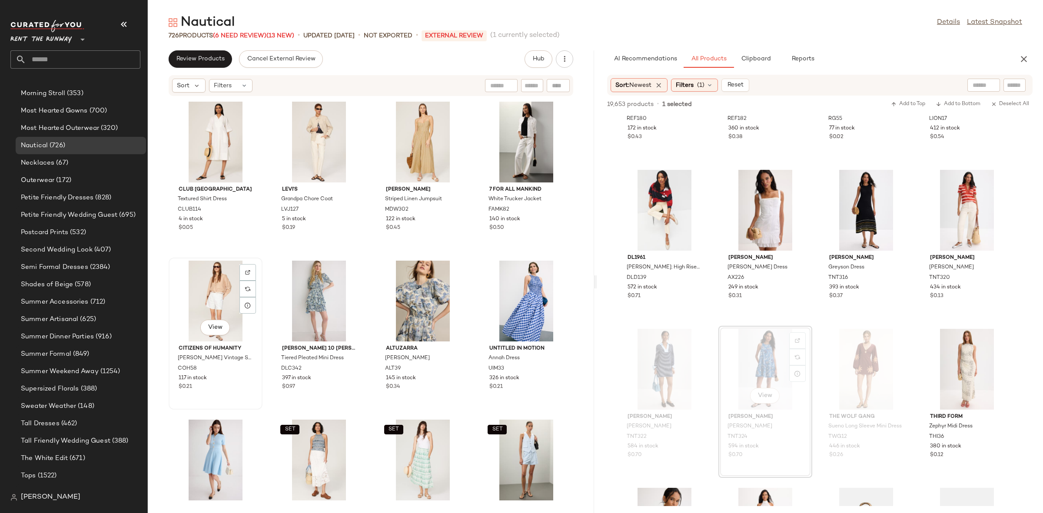
click at [207, 298] on div "View" at bounding box center [216, 301] width 88 height 81
click at [207, 298] on div "SET View" at bounding box center [216, 301] width 88 height 81
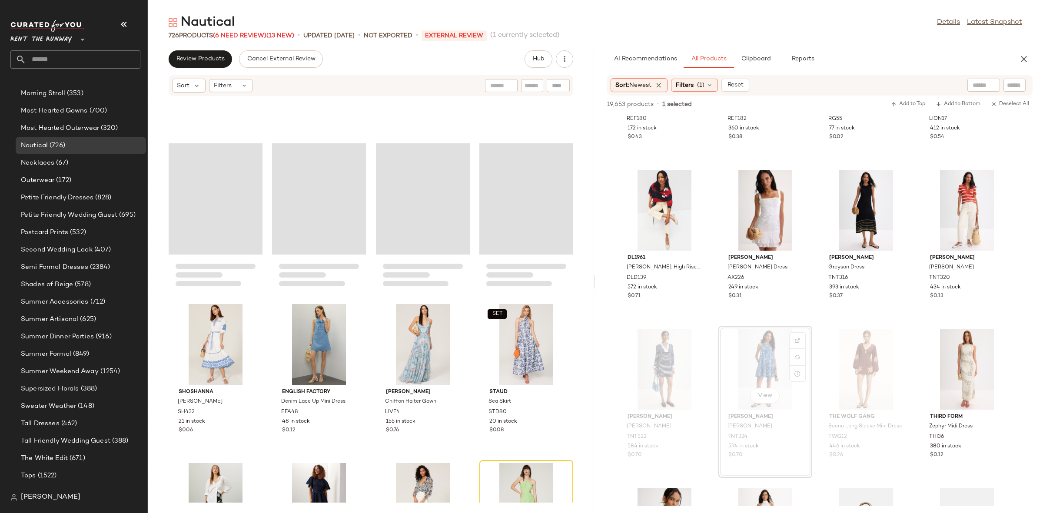
scroll to position [26662, 0]
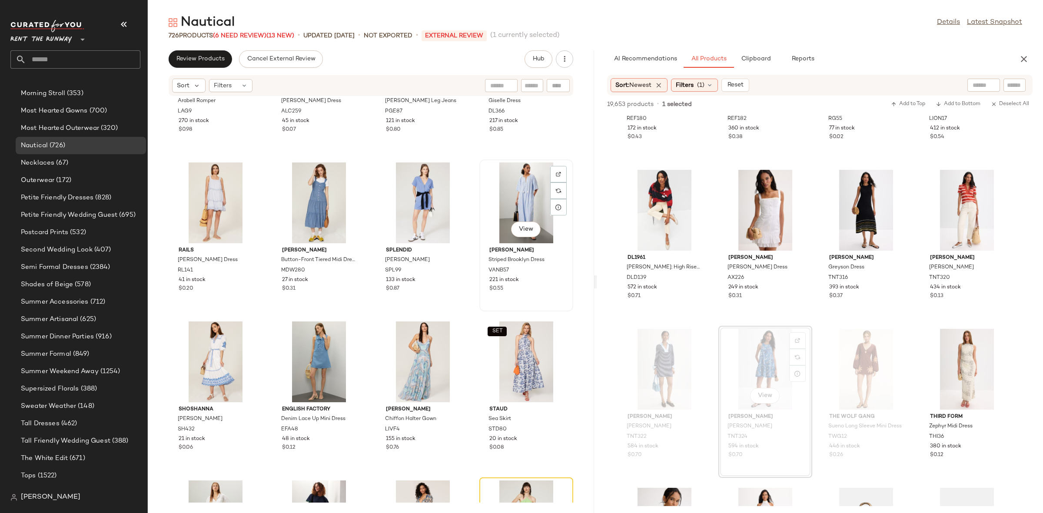
click at [519, 197] on div "View" at bounding box center [526, 203] width 88 height 81
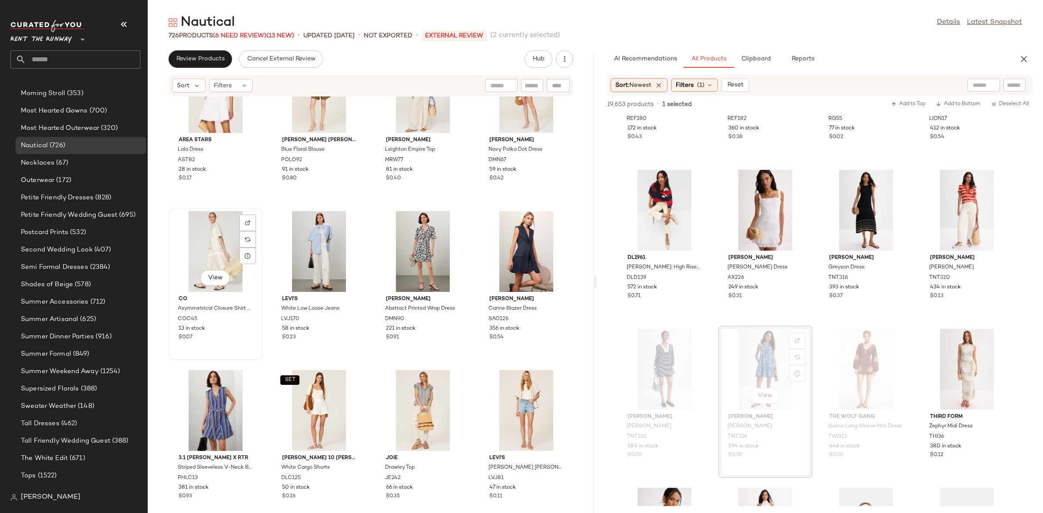
scroll to position [25209, 0]
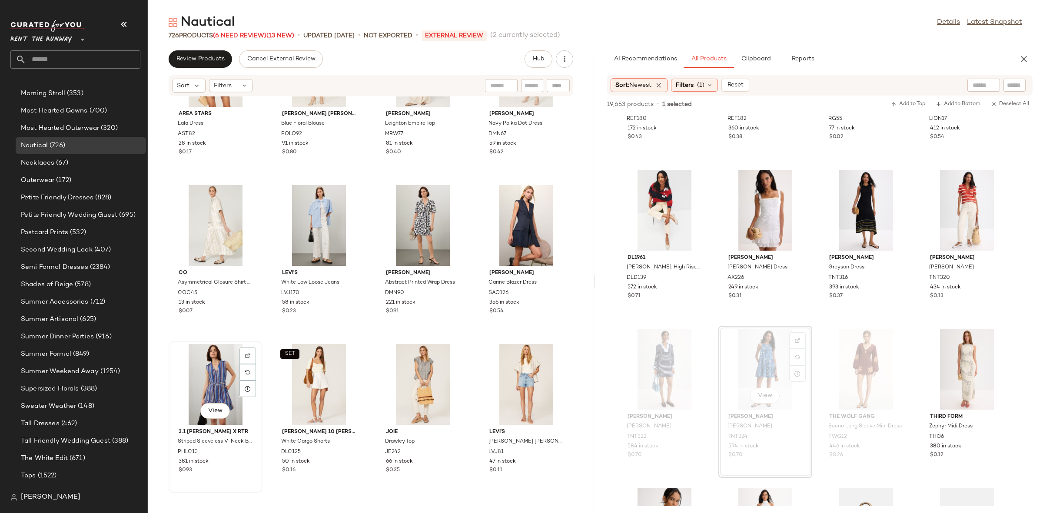
click at [208, 368] on div "View" at bounding box center [216, 384] width 88 height 81
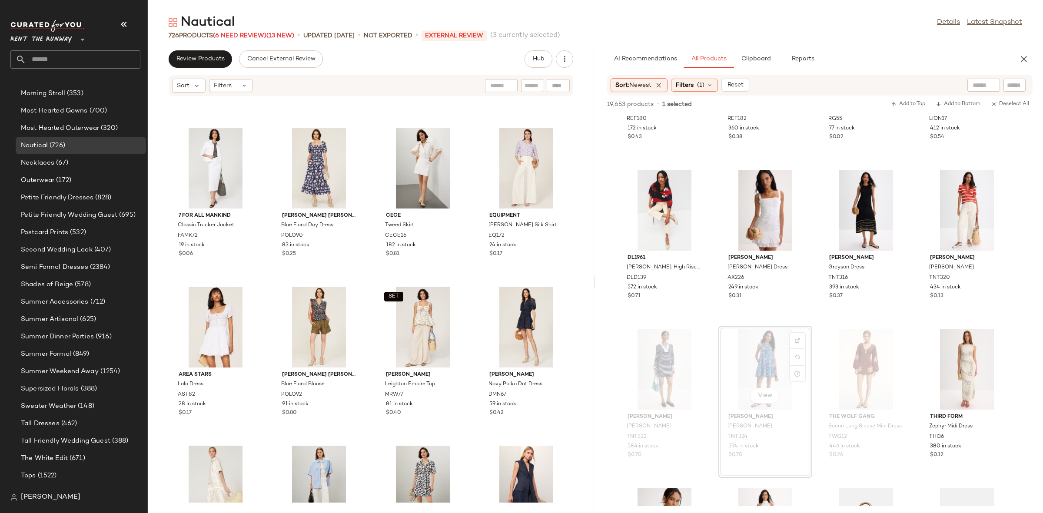
scroll to position [24944, 0]
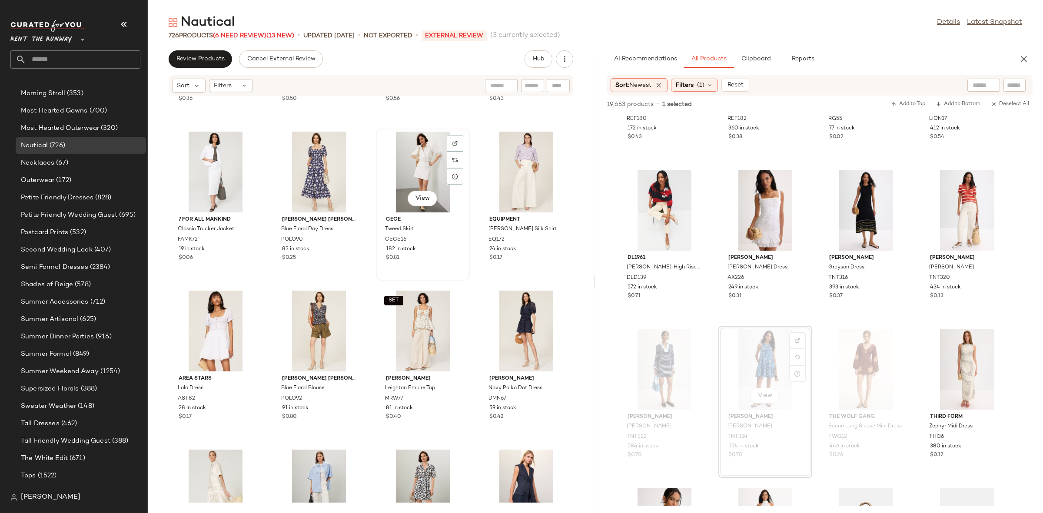
click at [409, 175] on div "View" at bounding box center [423, 172] width 88 height 81
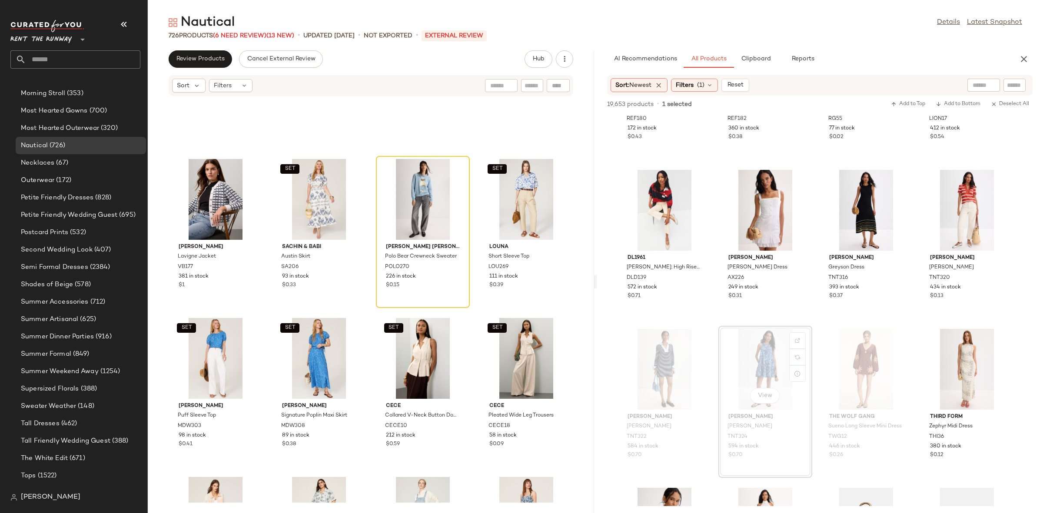
scroll to position [24361, 0]
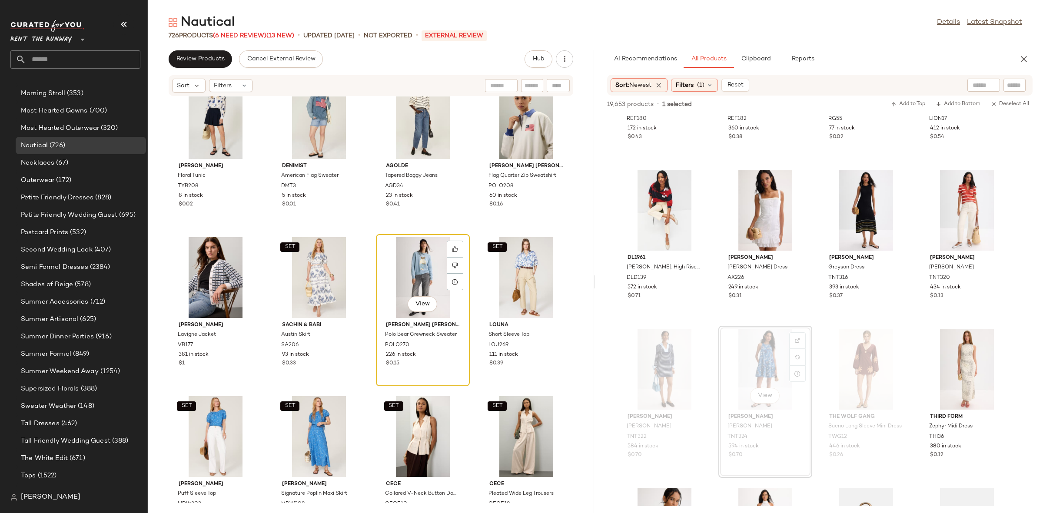
click at [415, 270] on div "View" at bounding box center [423, 277] width 88 height 81
click at [369, 223] on div "Tory Burch Floral Tunic TYB208 8 in stock $0.02 Denimist American Flag Sweater …" at bounding box center [371, 299] width 446 height 406
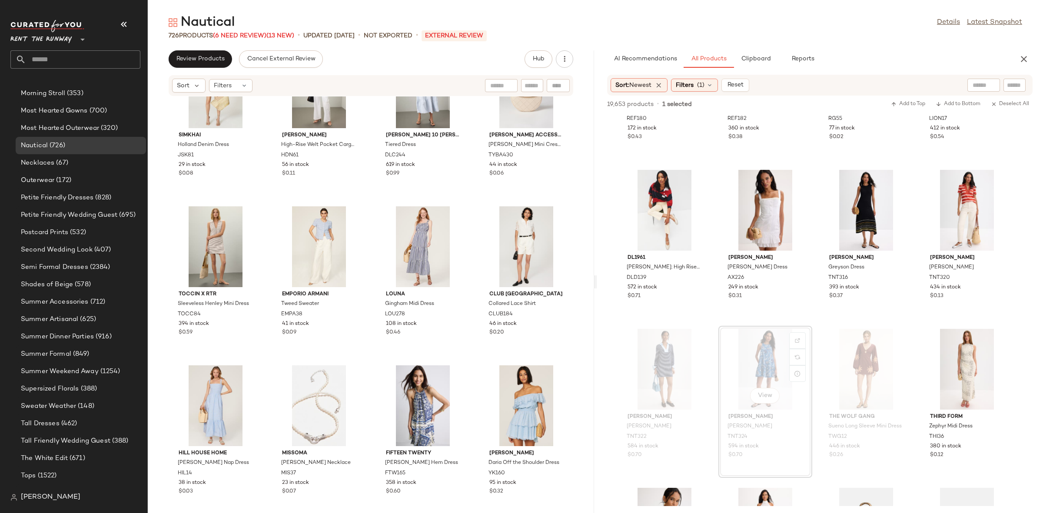
scroll to position [20892, 0]
click at [408, 275] on button "View" at bounding box center [423, 275] width 30 height 16
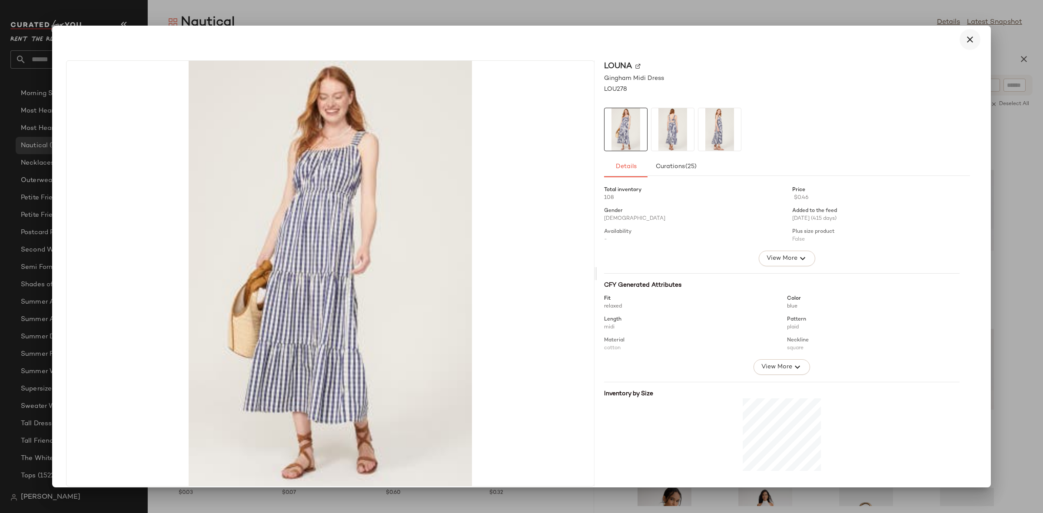
click at [965, 37] on icon "button" at bounding box center [970, 39] width 10 height 10
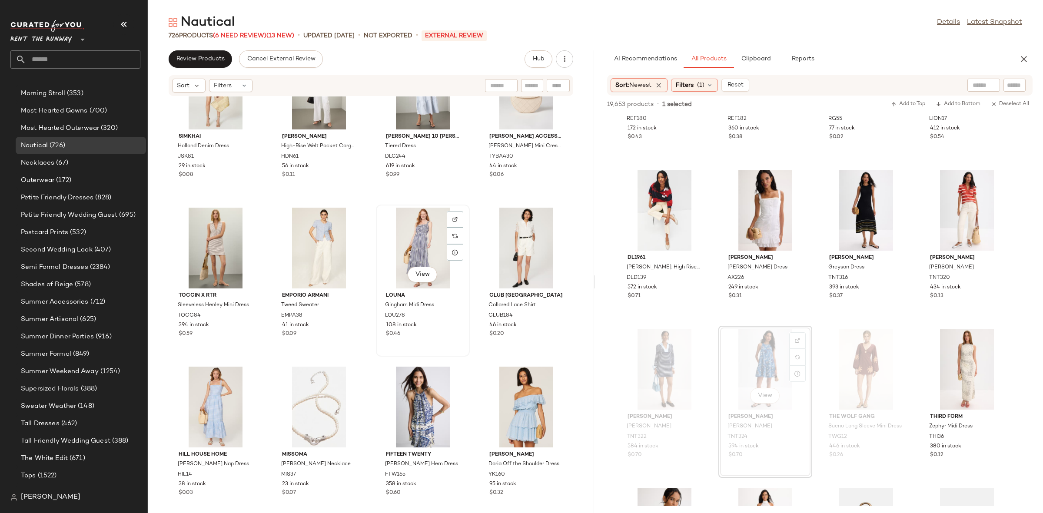
click at [419, 241] on div "View" at bounding box center [423, 248] width 88 height 81
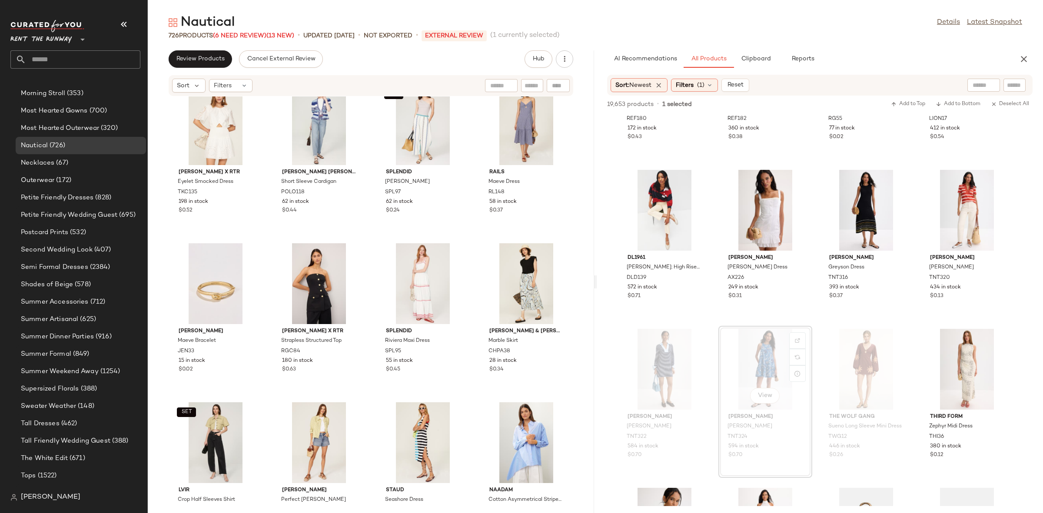
scroll to position [19893, 0]
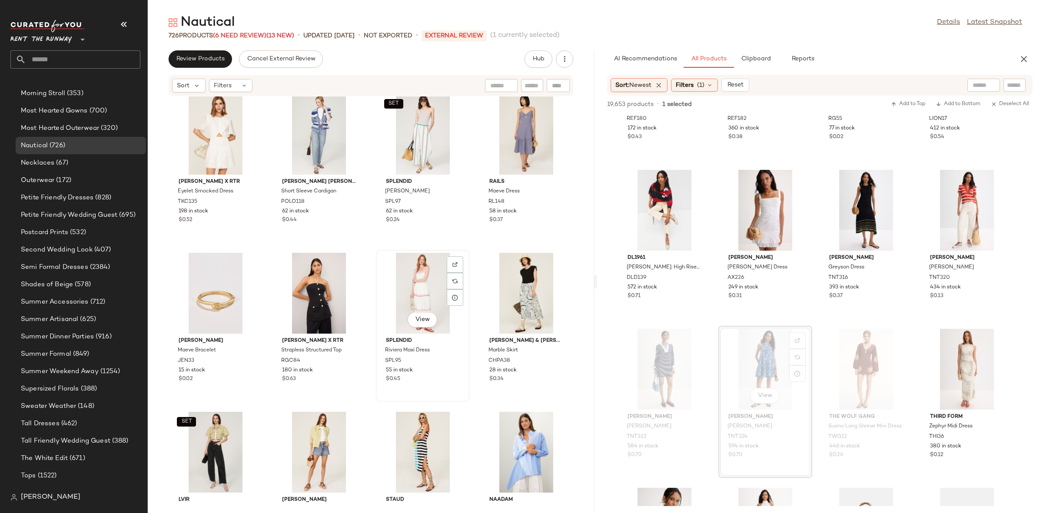
click at [409, 281] on div "View" at bounding box center [423, 293] width 88 height 81
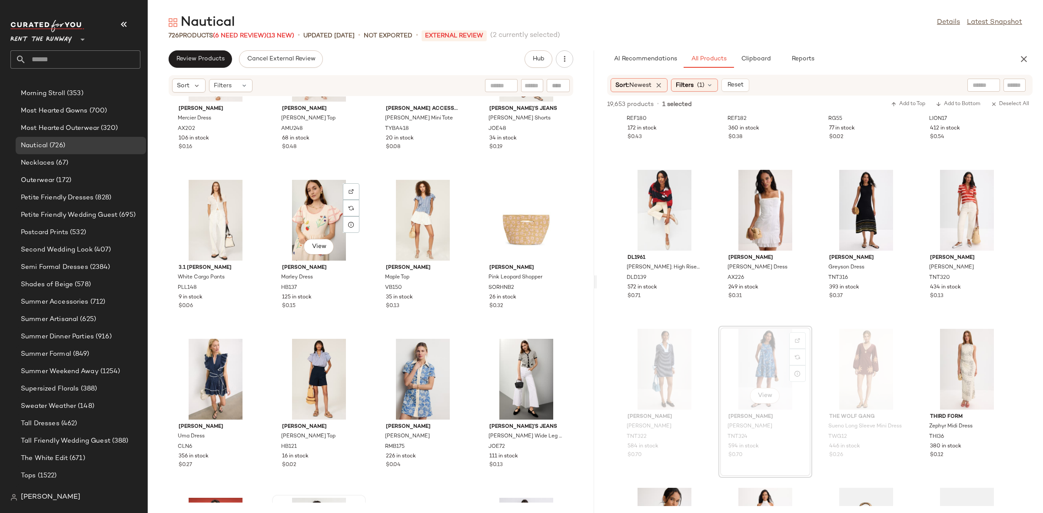
scroll to position [12322, 0]
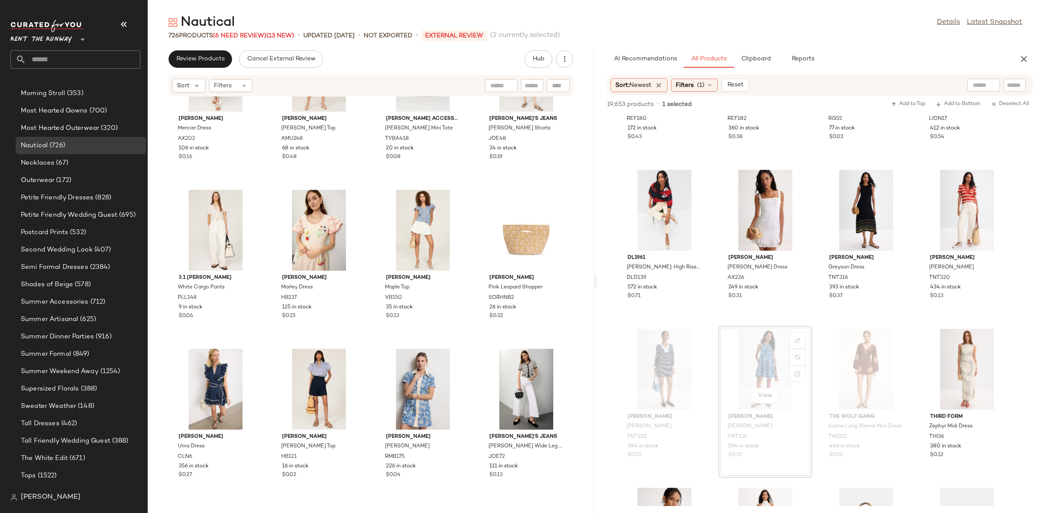
click at [368, 284] on div "Alexis Mercier Dress AX202 106 in stock $0.16 Amanda Uprichard Berenice Top AMU…" at bounding box center [371, 299] width 446 height 406
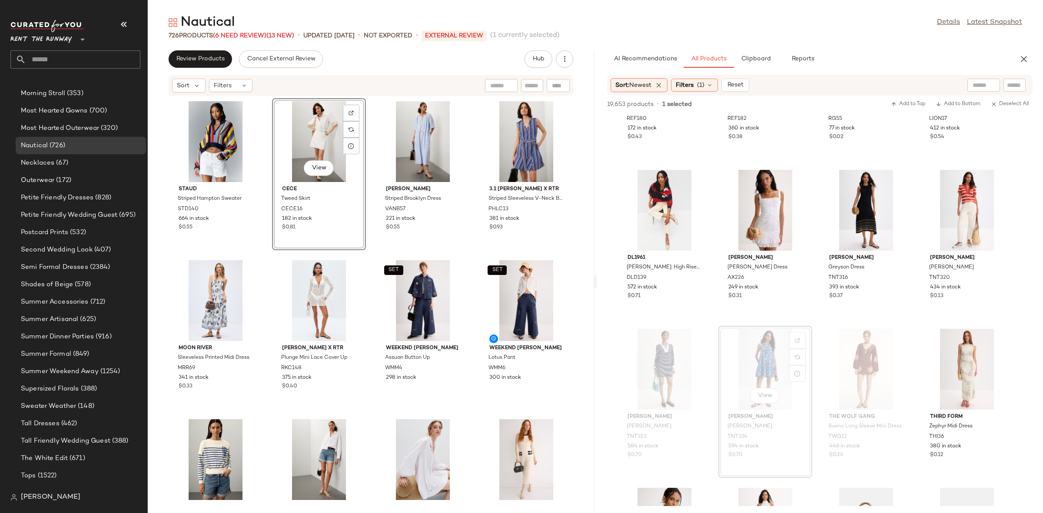
click at [367, 255] on div "Staud Striped Hampton Sweater STD140 664 in stock $0.55 View CeCe Tweed Skirt C…" at bounding box center [371, 299] width 446 height 406
click at [196, 303] on div "View" at bounding box center [216, 300] width 88 height 81
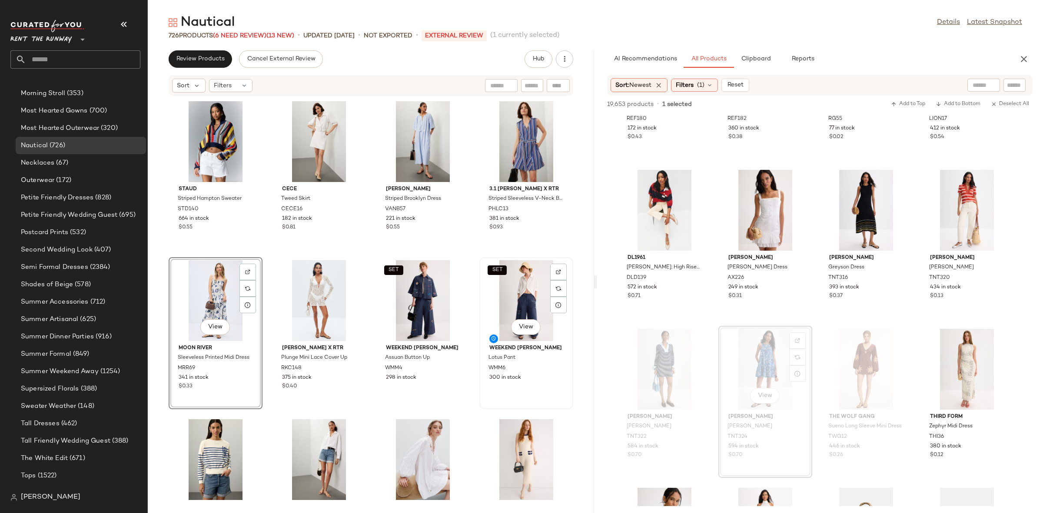
click at [482, 298] on div "SET View" at bounding box center [526, 300] width 88 height 81
click at [464, 251] on div "Staud Striped Hampton Sweater STD140 664 in stock $0.55 CeCe Tweed Skirt CECE16…" at bounding box center [371, 299] width 446 height 406
click at [221, 295] on div "View" at bounding box center [216, 300] width 88 height 81
click at [498, 297] on div "SET View" at bounding box center [526, 300] width 88 height 81
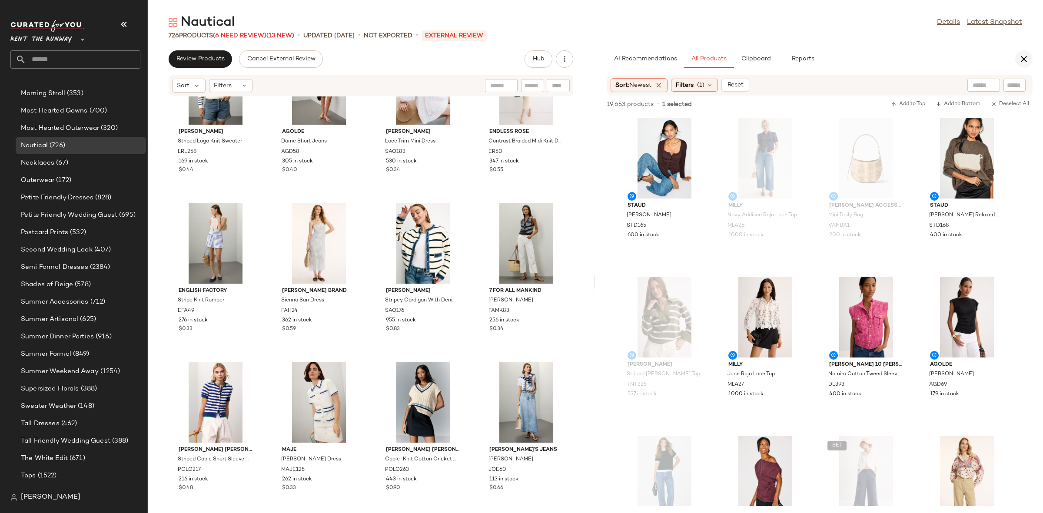
click at [1020, 62] on icon "button" at bounding box center [1023, 59] width 10 height 10
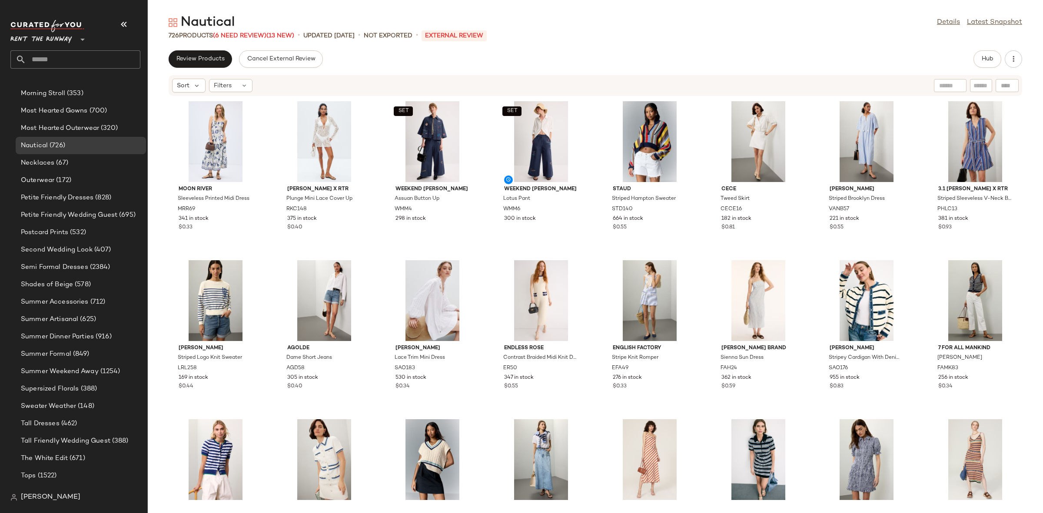
click at [488, 201] on div "Moon River Sleeveless Printed Midi Dress MRR69 341 in stock $0.33 Ronny Kobo x …" at bounding box center [595, 299] width 895 height 406
click at [215, 66] on button "Review Products" at bounding box center [200, 58] width 63 height 17
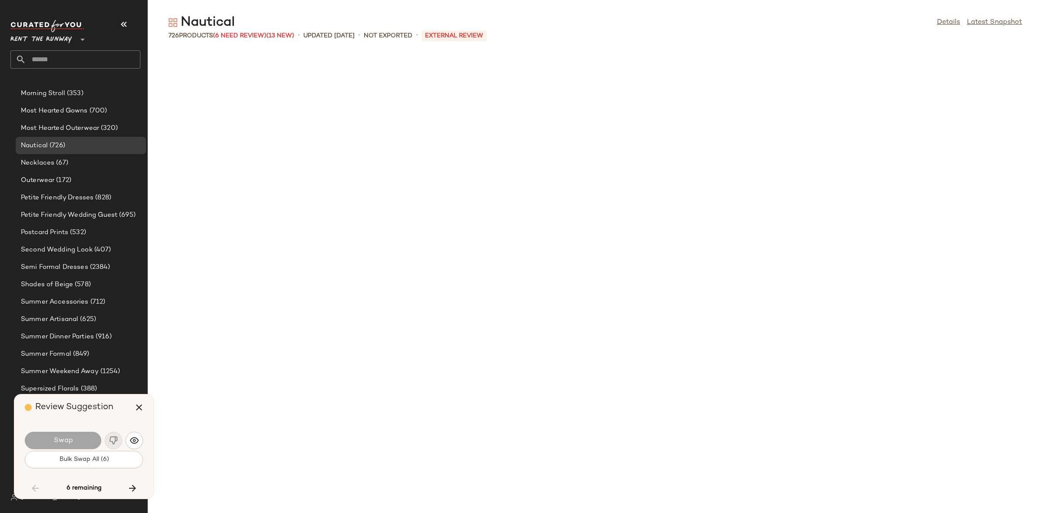
scroll to position [4452, 0]
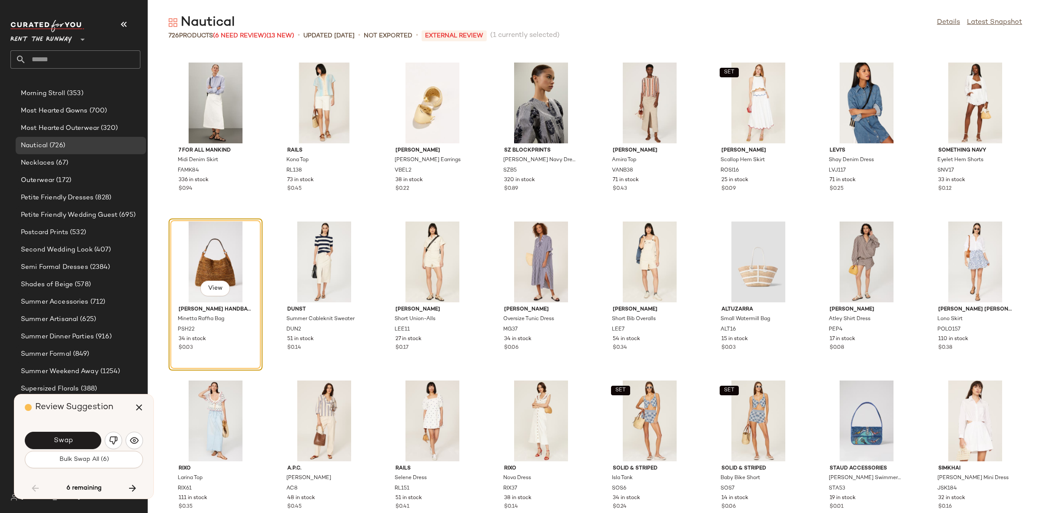
click at [67, 443] on span "Swap" at bounding box center [63, 441] width 20 height 8
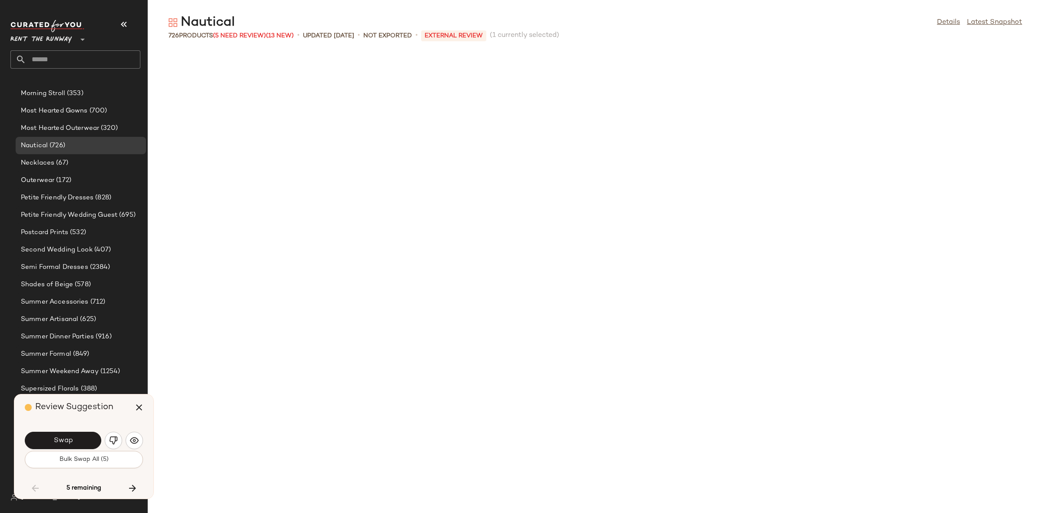
scroll to position [9542, 0]
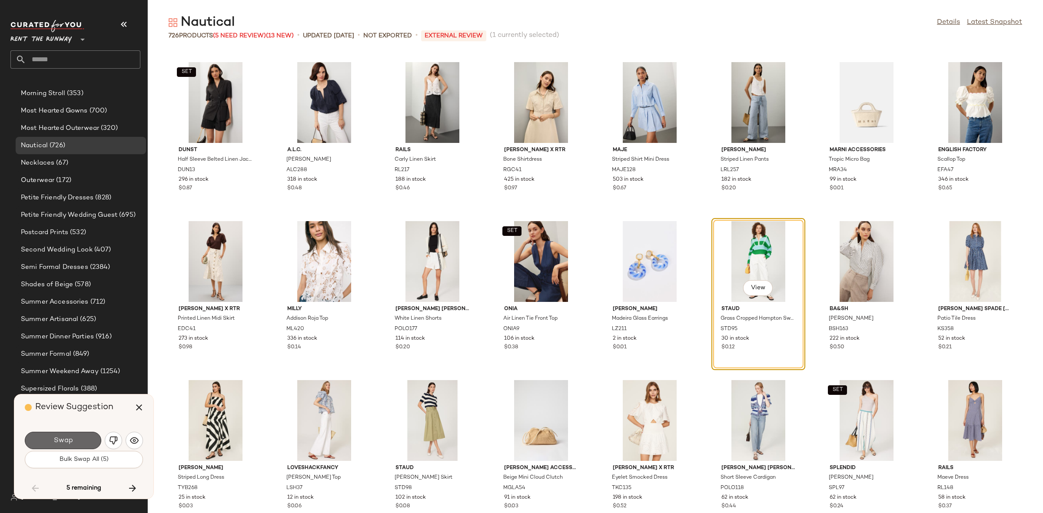
click at [67, 443] on span "Swap" at bounding box center [63, 441] width 20 height 8
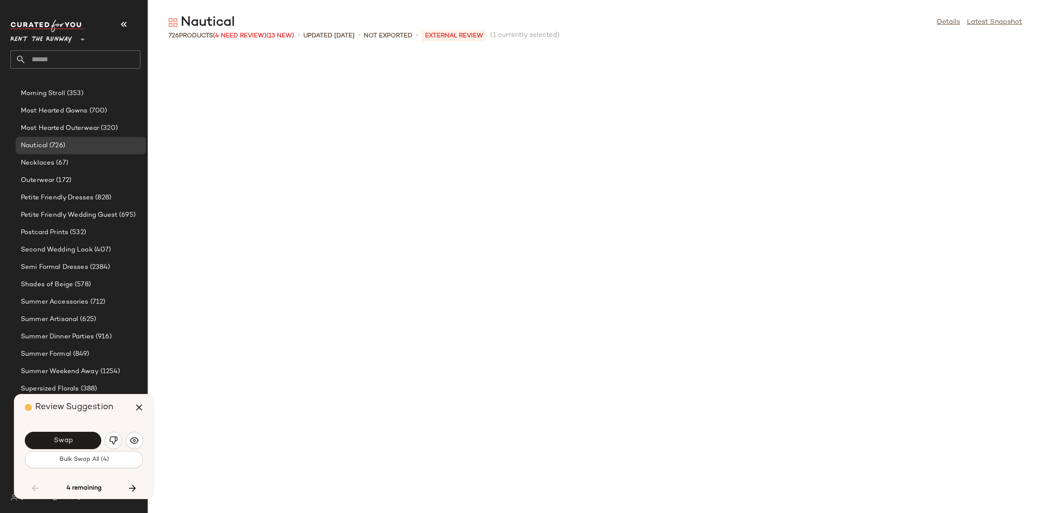
scroll to position [10972, 0]
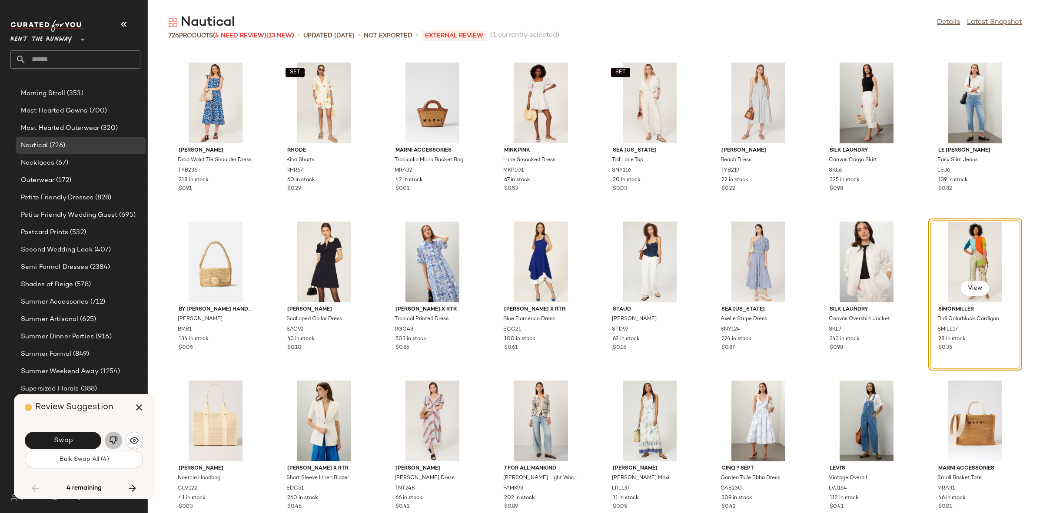
click at [118, 442] on img "button" at bounding box center [113, 440] width 9 height 9
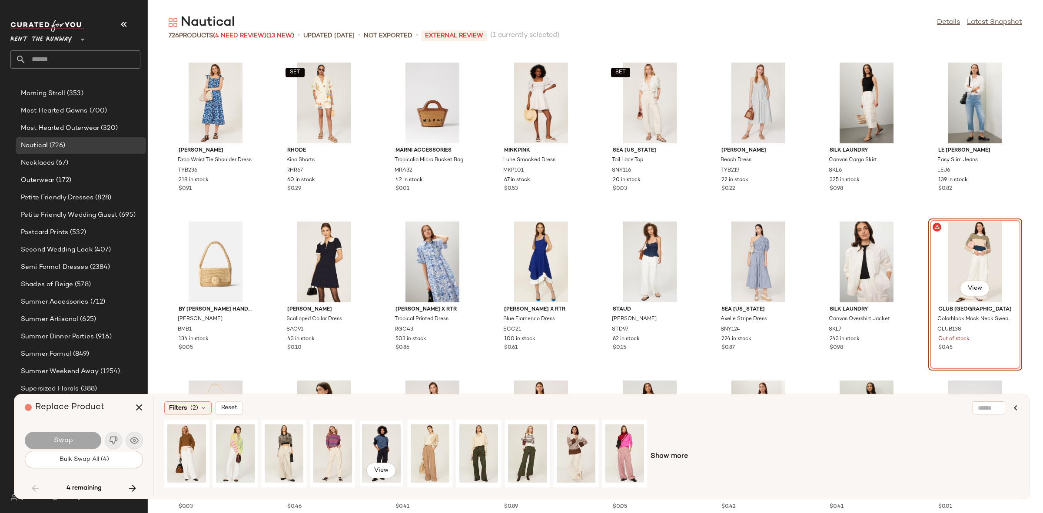
click at [381, 444] on div "View" at bounding box center [381, 454] width 39 height 62
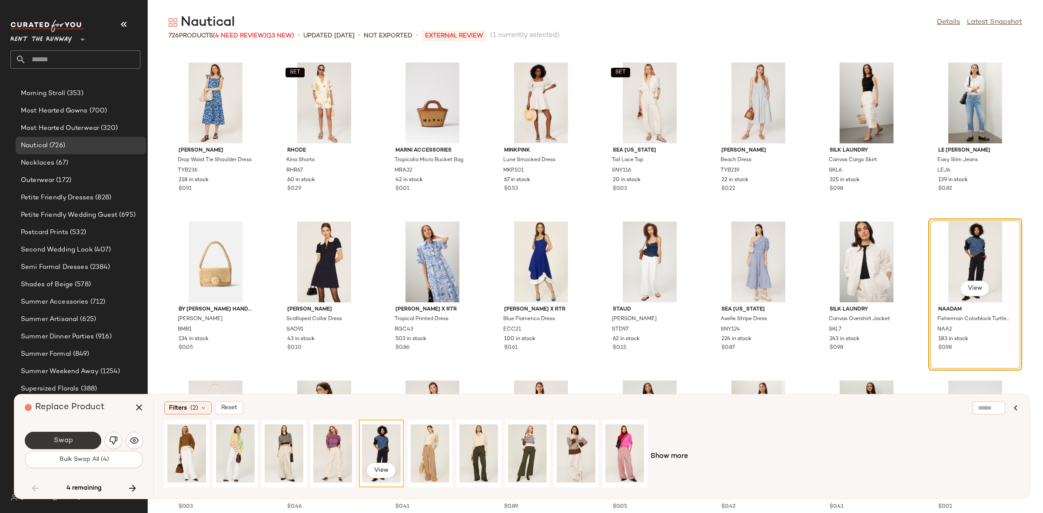
click at [80, 436] on button "Swap" at bounding box center [63, 440] width 76 height 17
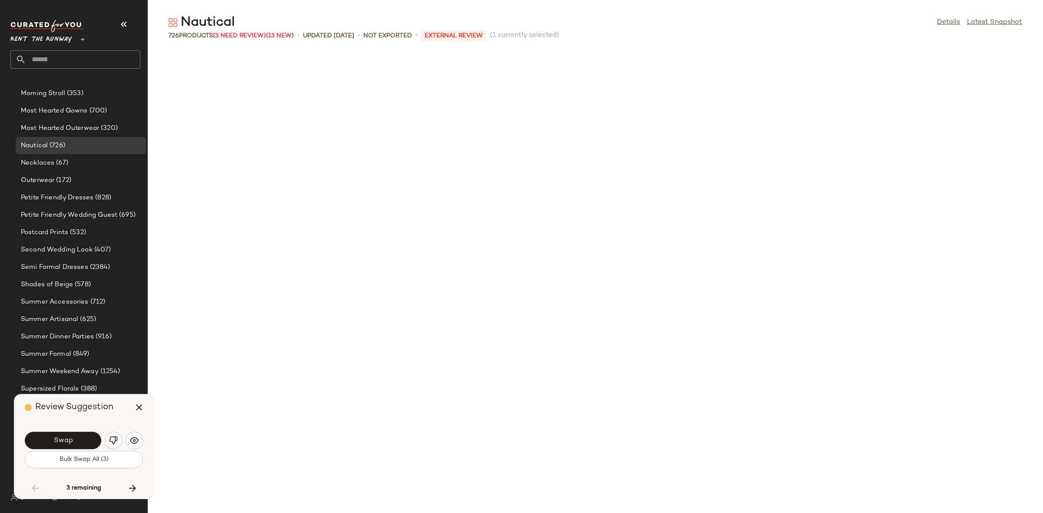
scroll to position [12086, 0]
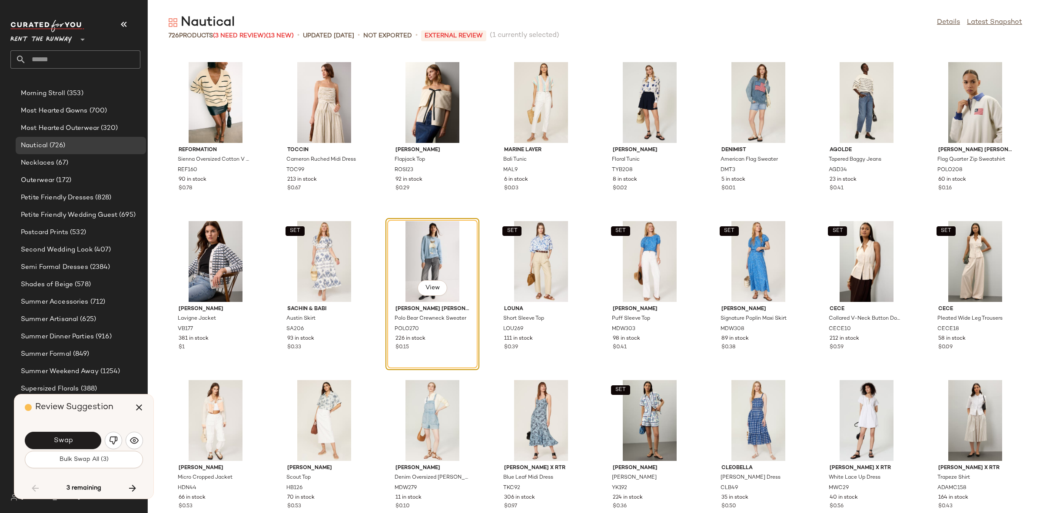
click at [80, 436] on button "Swap" at bounding box center [63, 440] width 76 height 17
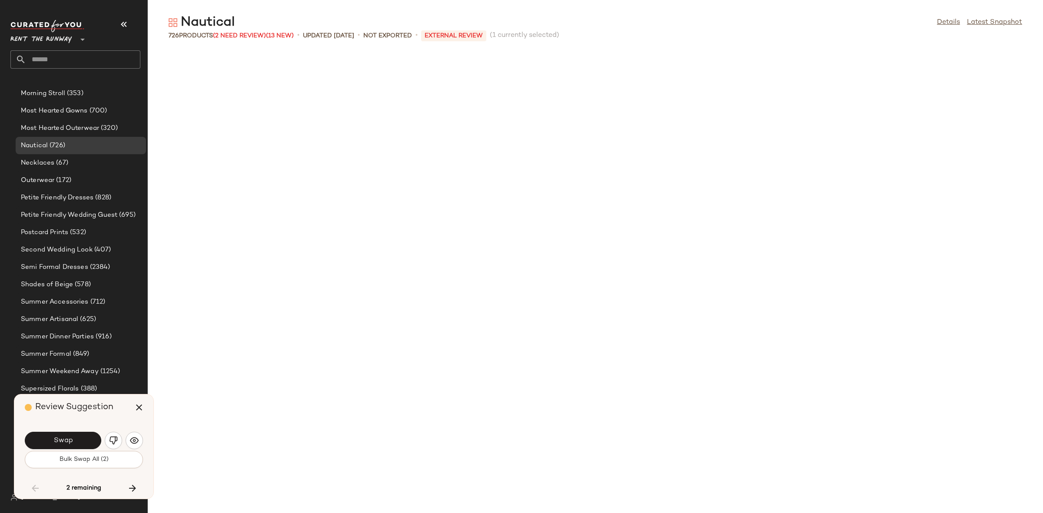
scroll to position [13358, 0]
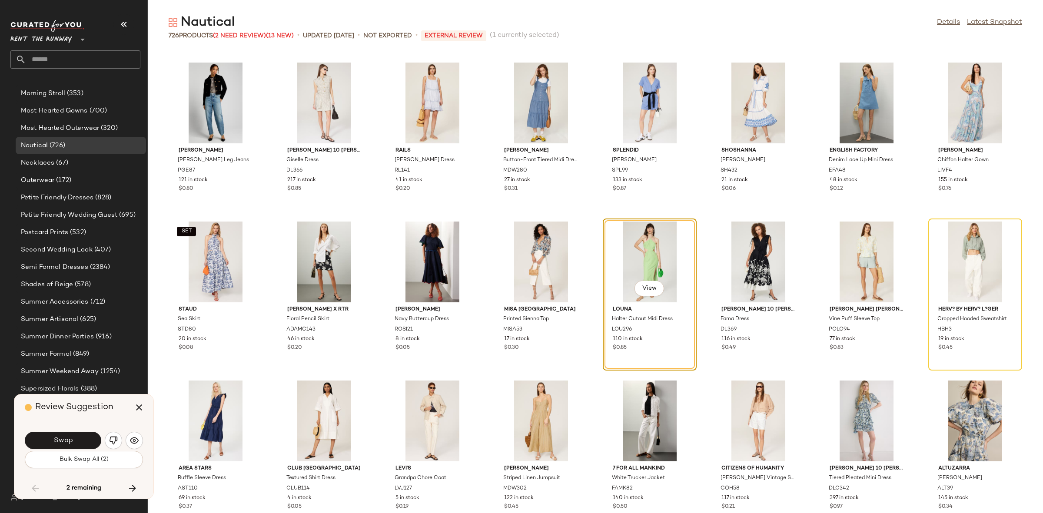
click at [80, 436] on button "Swap" at bounding box center [63, 440] width 76 height 17
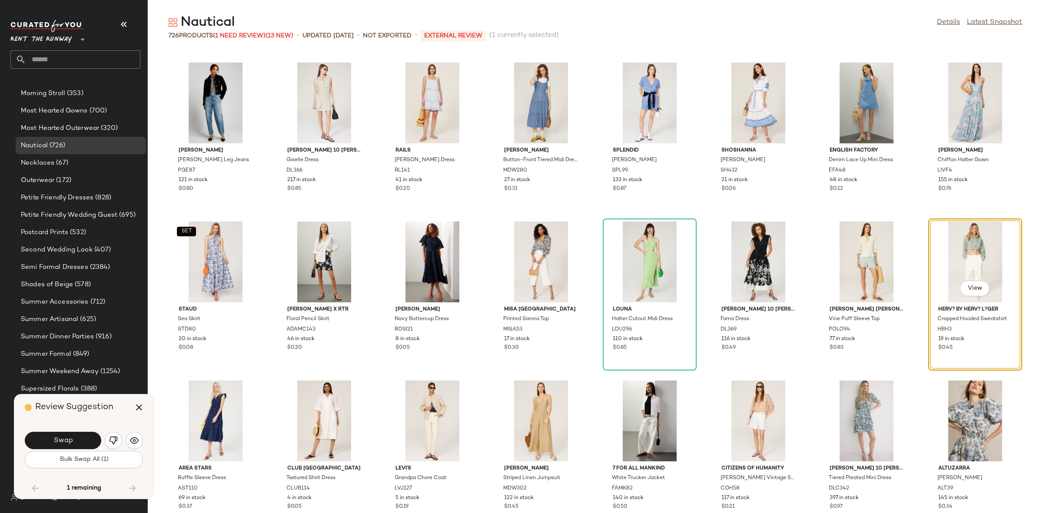
click at [80, 436] on button "Swap" at bounding box center [63, 440] width 76 height 17
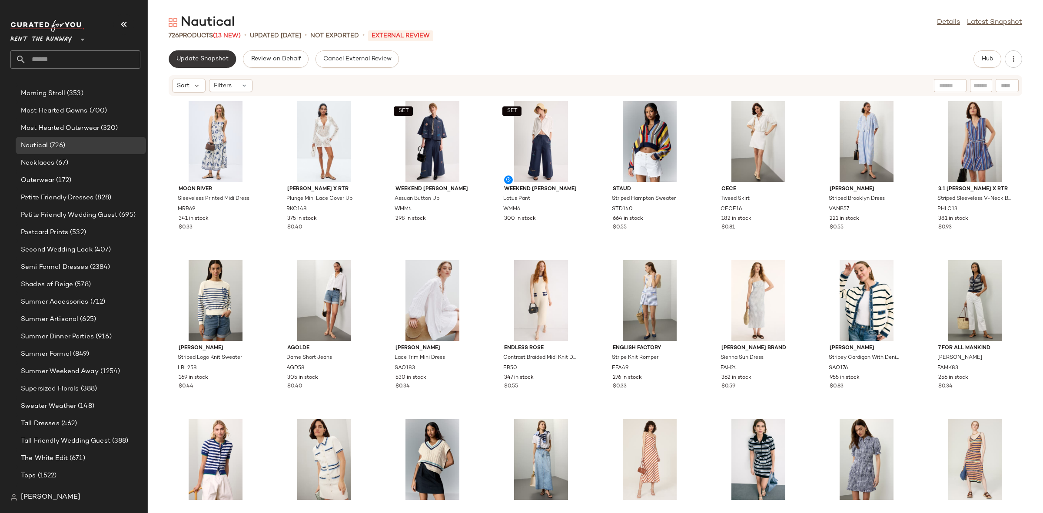
click at [209, 56] on span "Update Snapshot" at bounding box center [202, 59] width 53 height 7
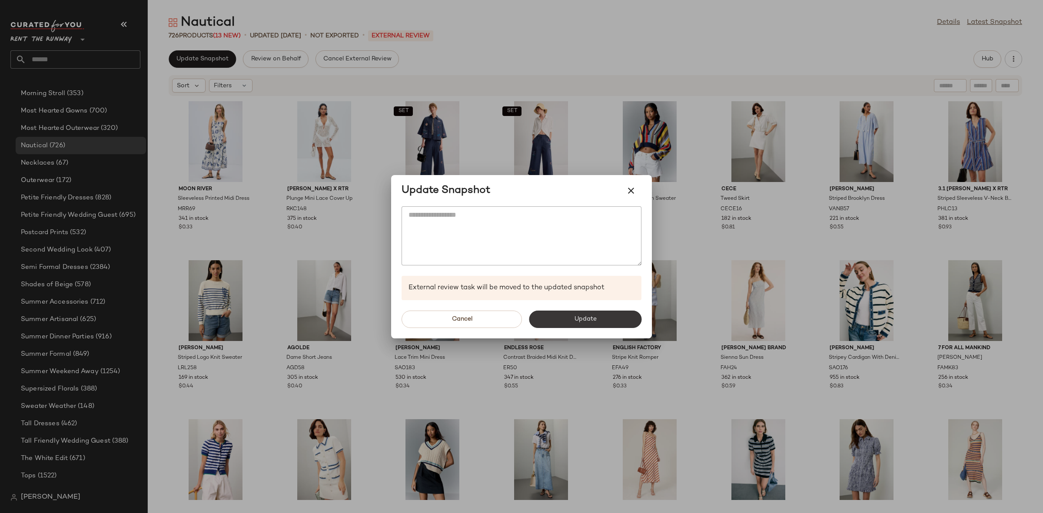
click at [557, 323] on button "Update" at bounding box center [585, 319] width 113 height 17
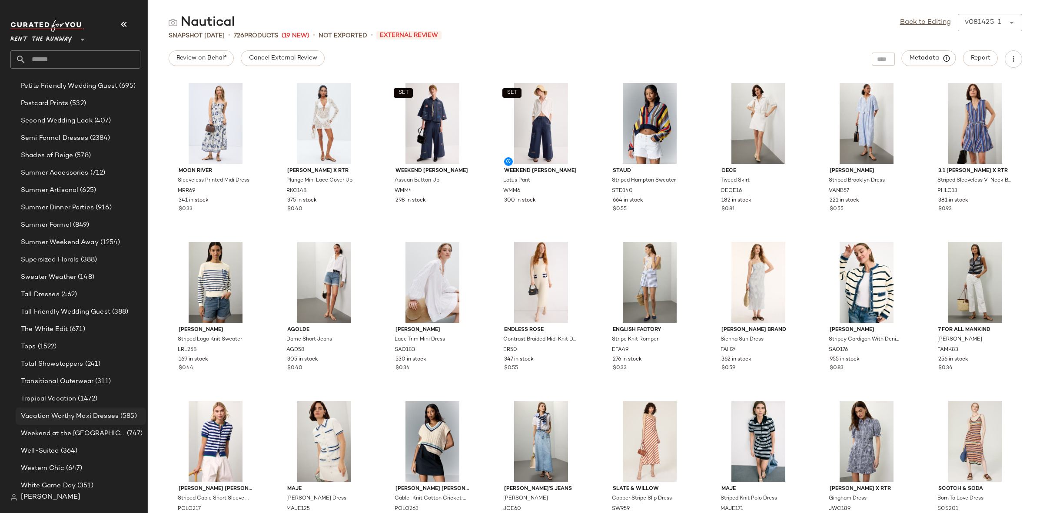
scroll to position [983, 0]
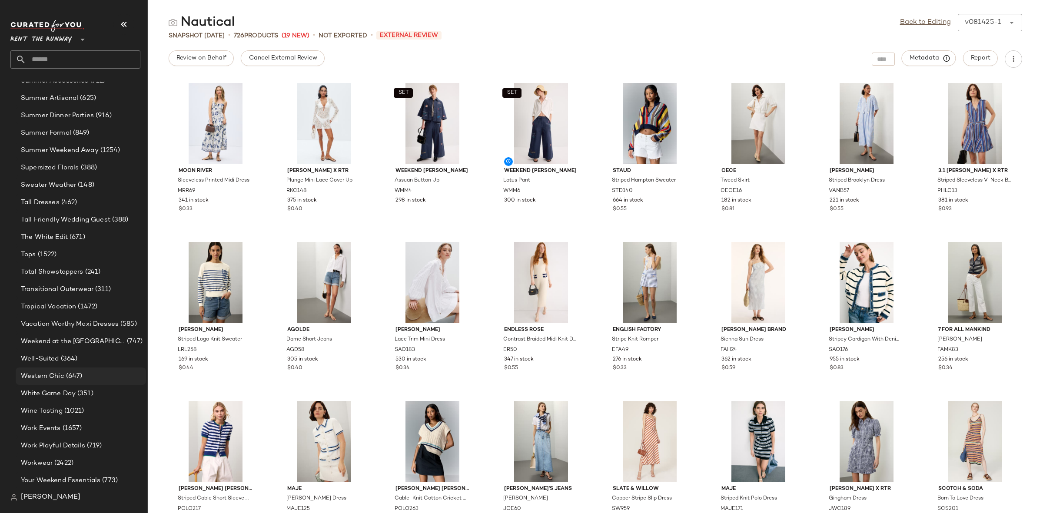
click at [56, 374] on span "Western Chic" at bounding box center [42, 376] width 43 height 10
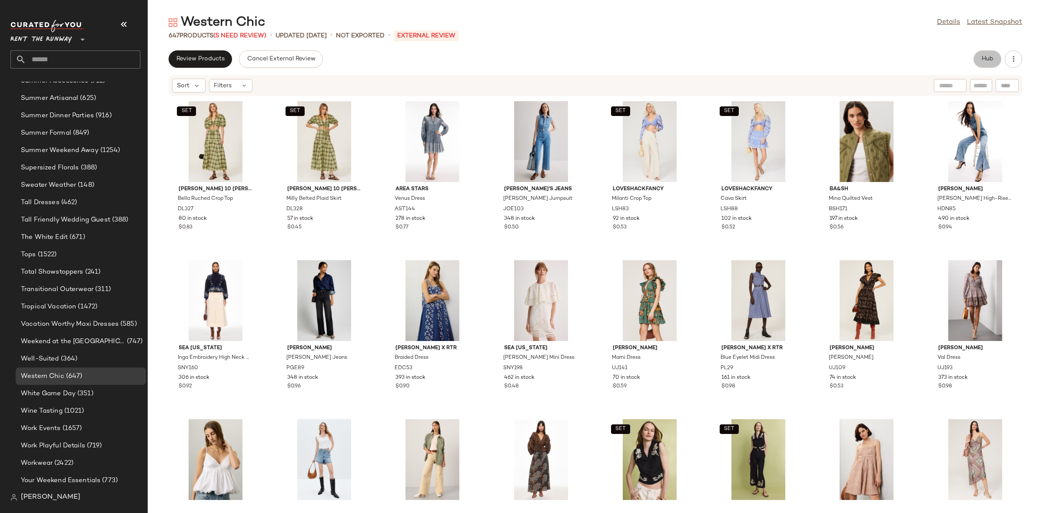
click at [983, 58] on span "Hub" at bounding box center [987, 59] width 12 height 7
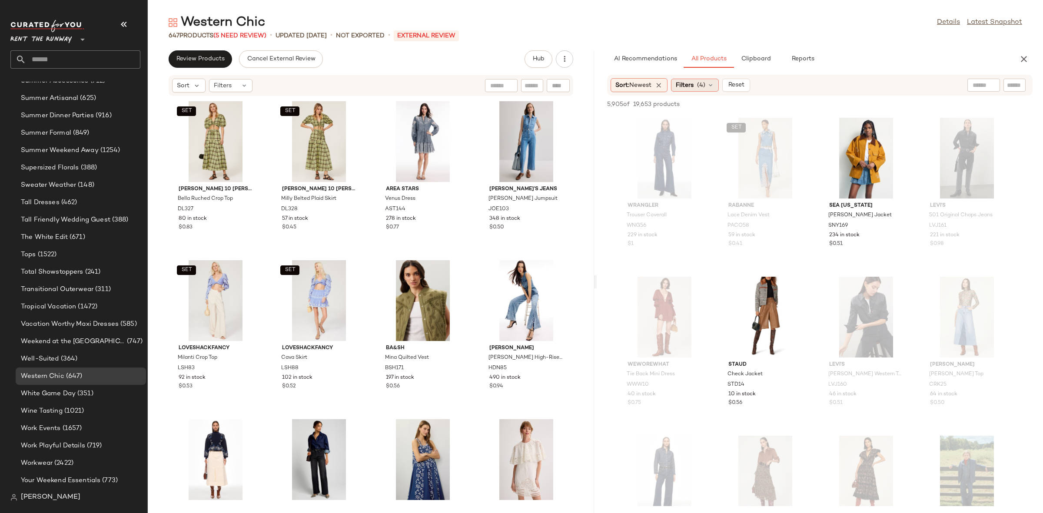
click at [696, 86] on div "Filters (4)" at bounding box center [695, 85] width 48 height 13
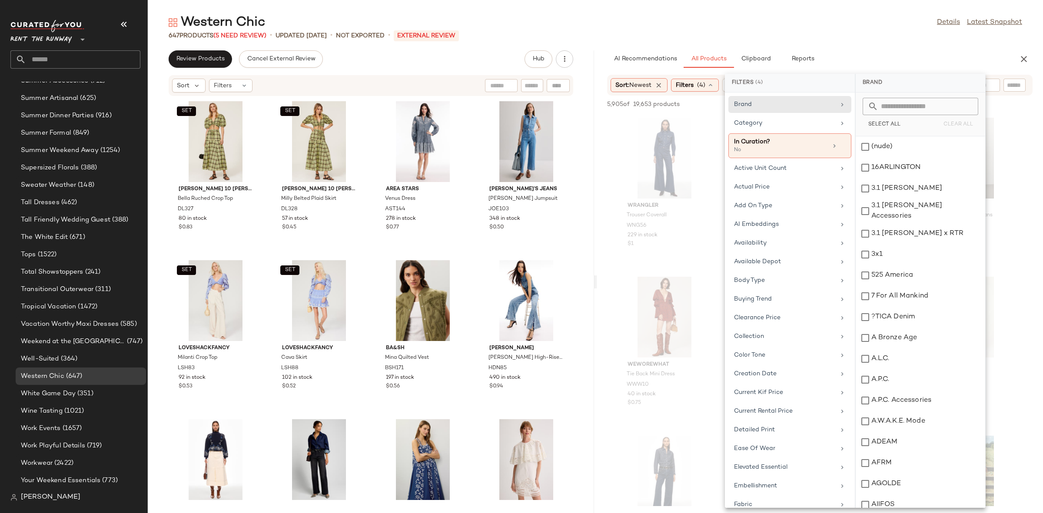
click at [696, 86] on div "Filters (4)" at bounding box center [695, 85] width 48 height 13
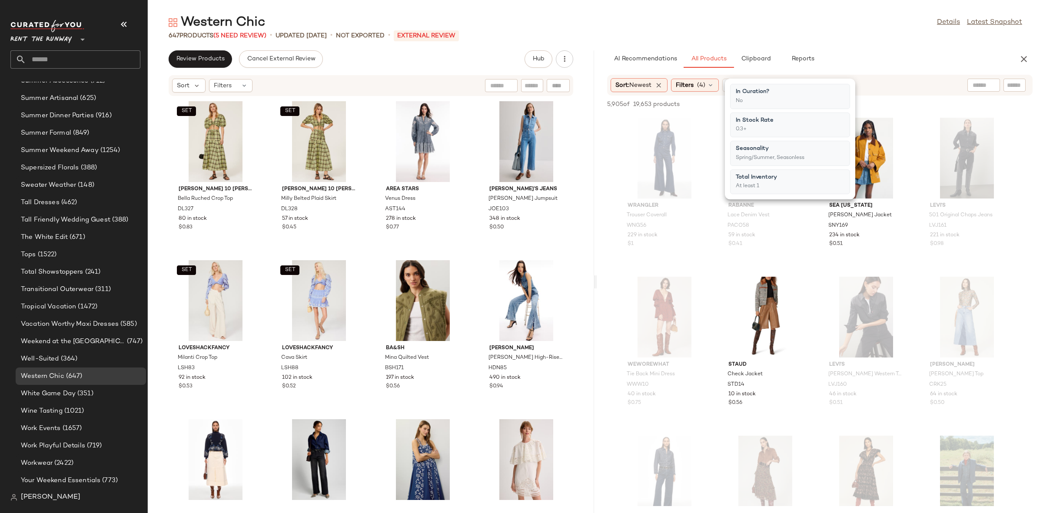
click at [740, 82] on span "Reset" at bounding box center [735, 85] width 17 height 7
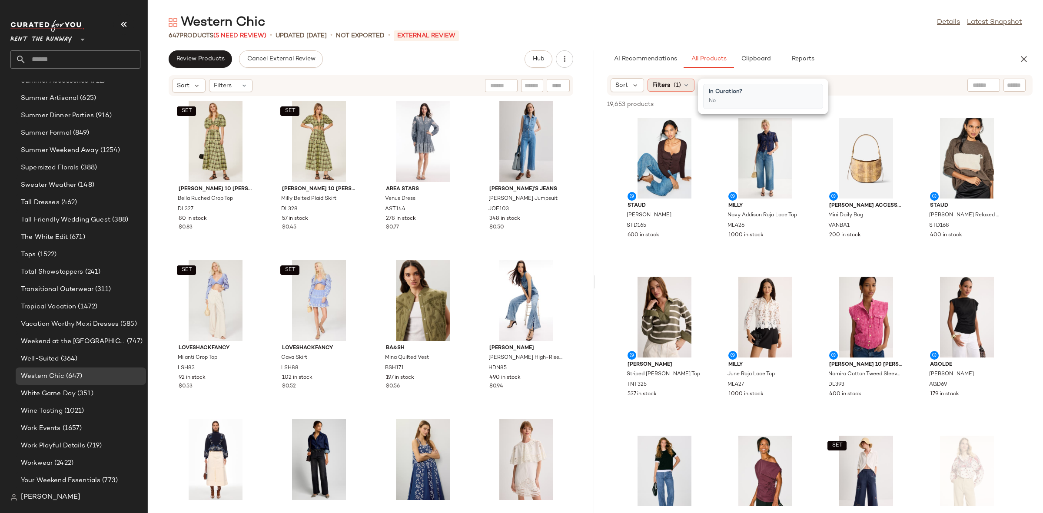
click at [669, 87] on span "Filters" at bounding box center [661, 85] width 18 height 9
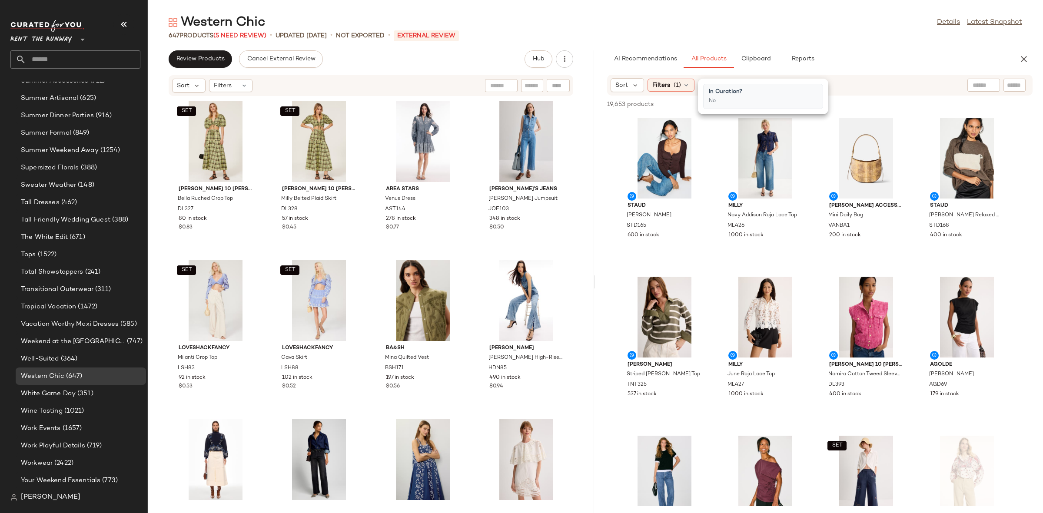
click at [1016, 61] on button "button" at bounding box center [1023, 58] width 17 height 17
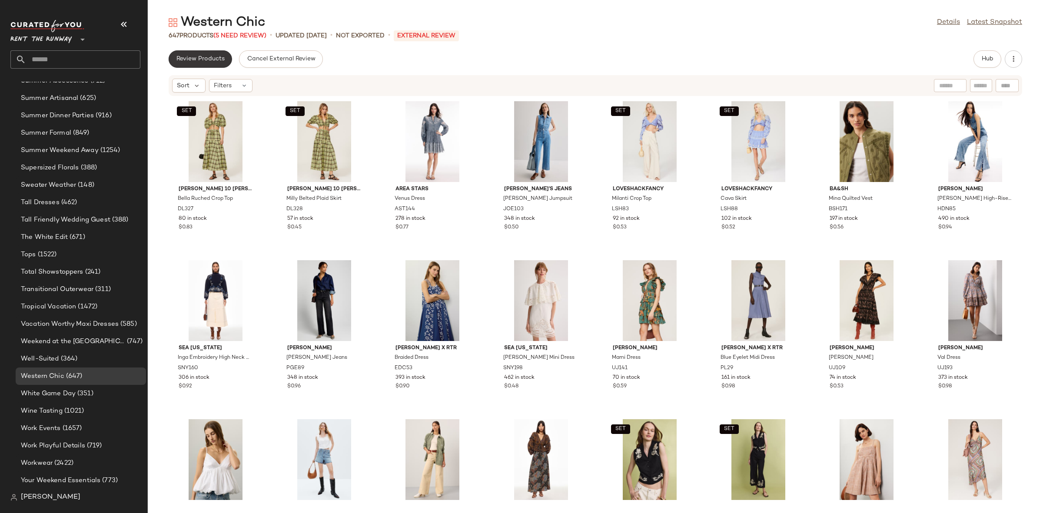
click at [219, 66] on button "Review Products" at bounding box center [200, 58] width 63 height 17
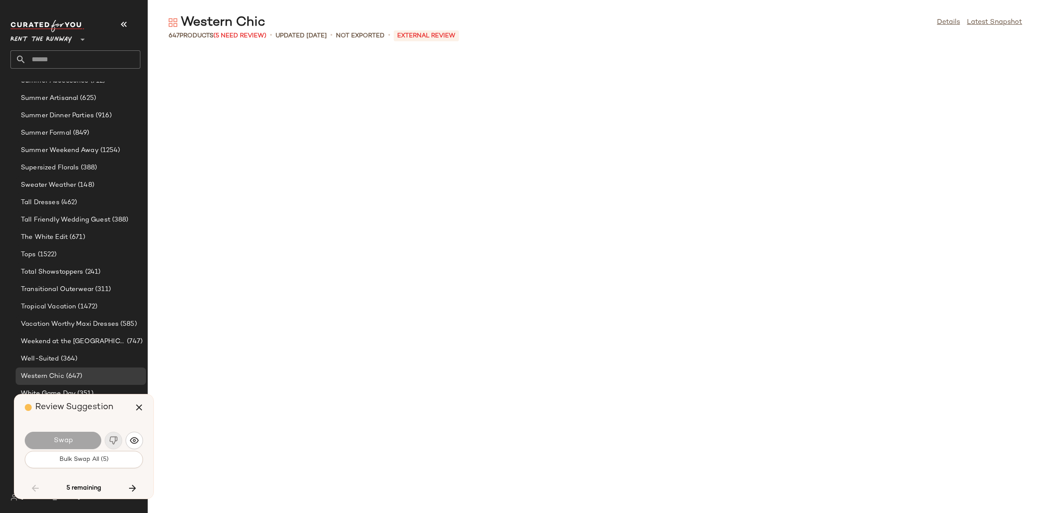
scroll to position [5566, 0]
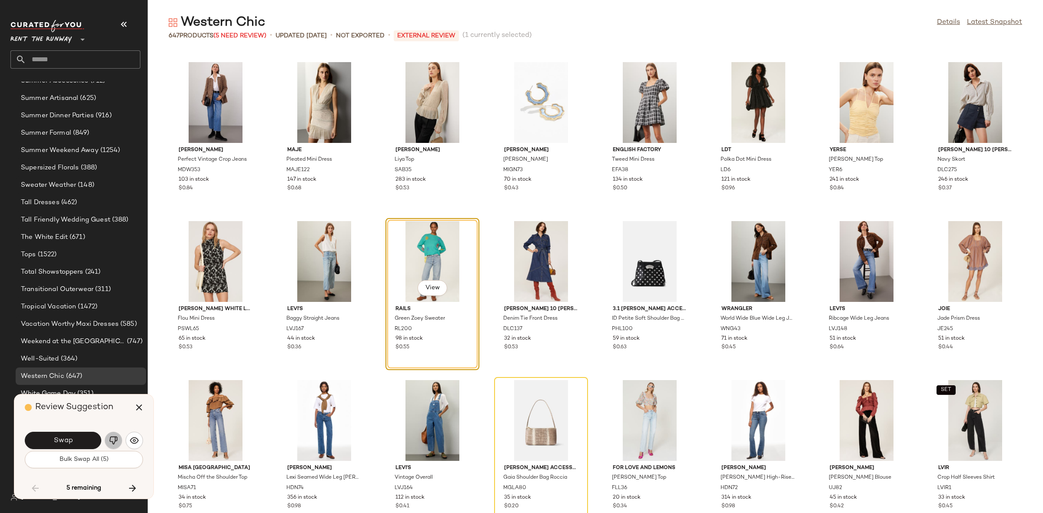
click at [112, 443] on img "button" at bounding box center [113, 440] width 9 height 9
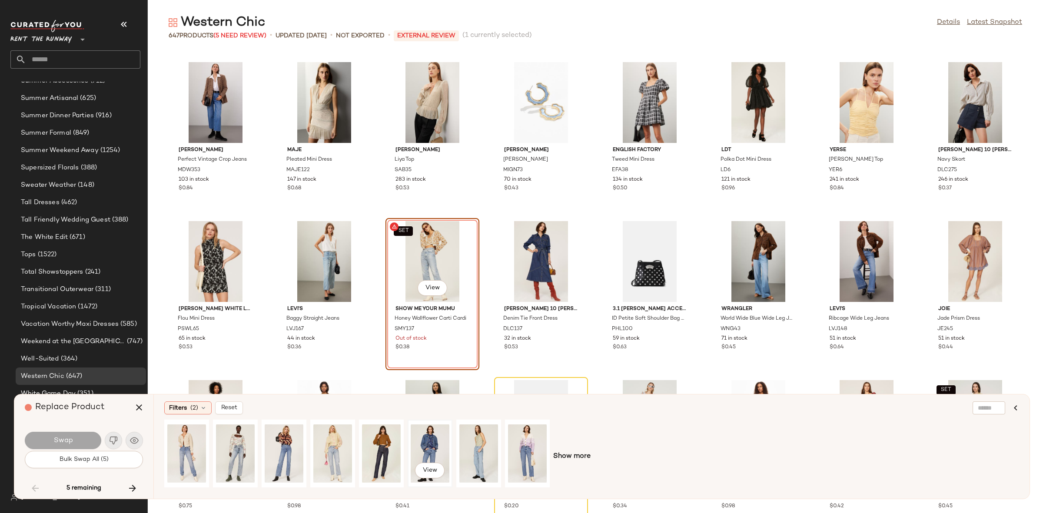
click at [418, 448] on div "View" at bounding box center [430, 454] width 39 height 62
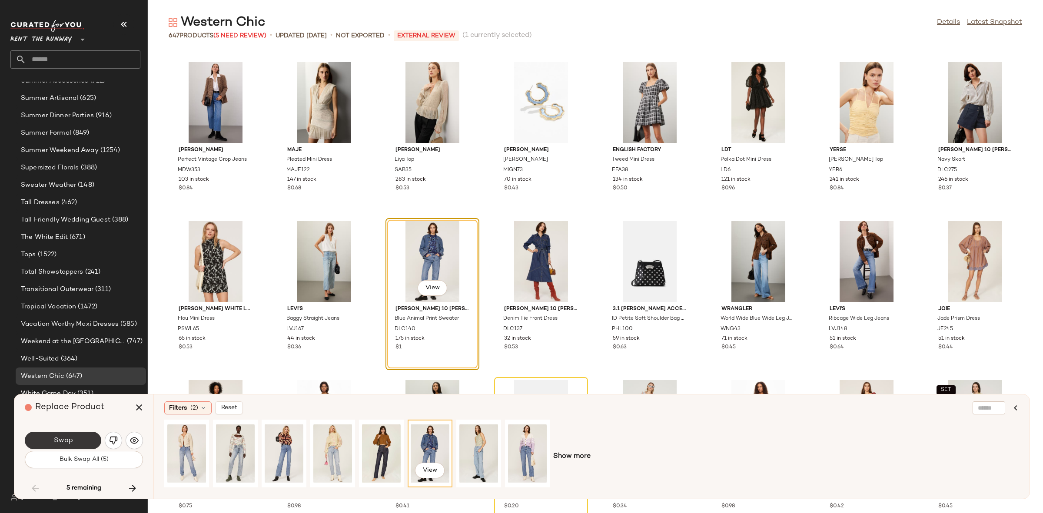
click at [94, 441] on button "Swap" at bounding box center [63, 440] width 76 height 17
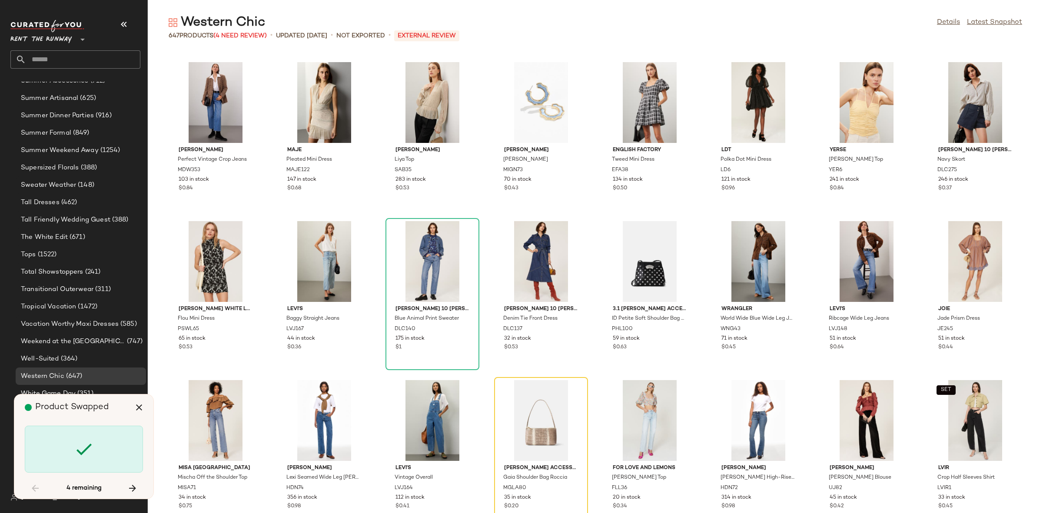
scroll to position [5725, 0]
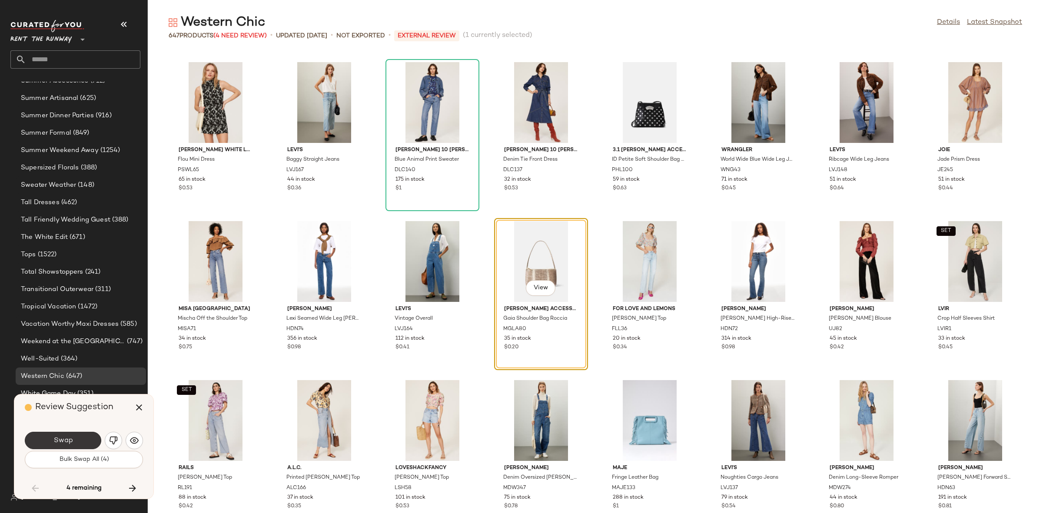
click at [87, 439] on button "Swap" at bounding box center [63, 440] width 76 height 17
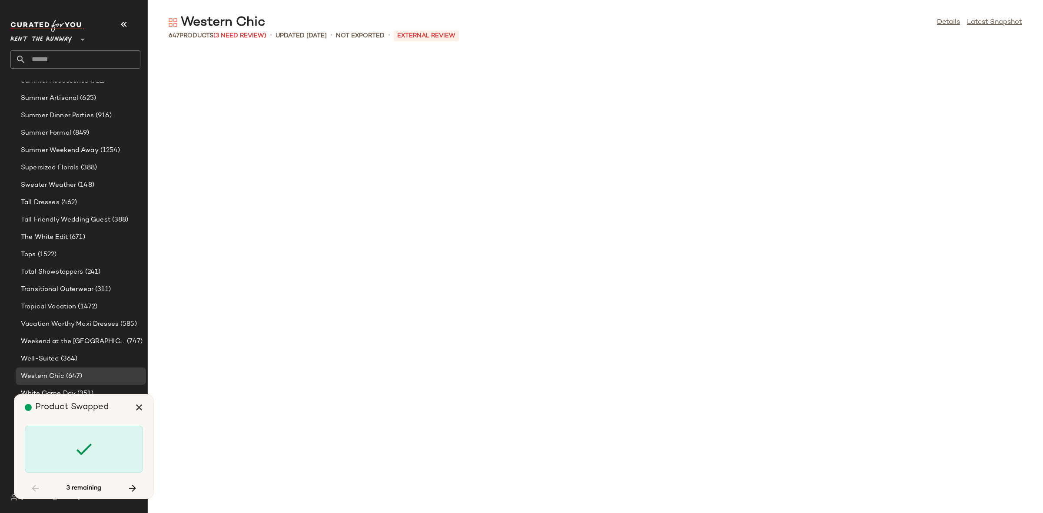
scroll to position [6520, 0]
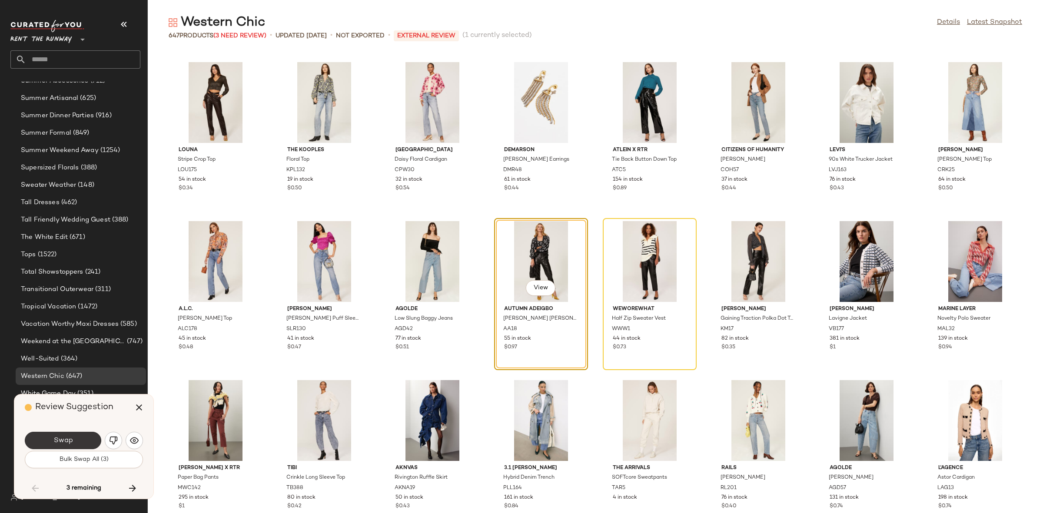
click at [86, 439] on button "Swap" at bounding box center [63, 440] width 76 height 17
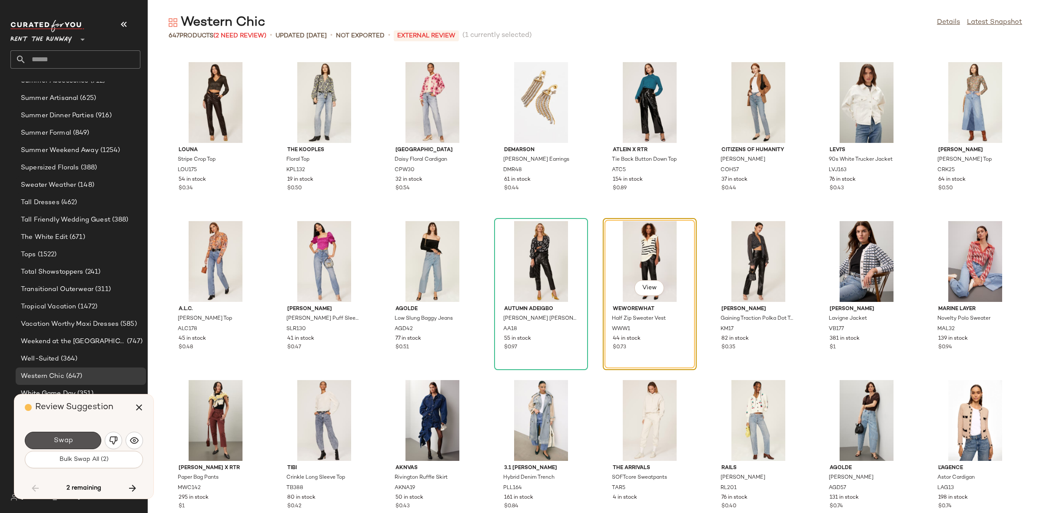
click at [86, 439] on button "Swap" at bounding box center [63, 440] width 76 height 17
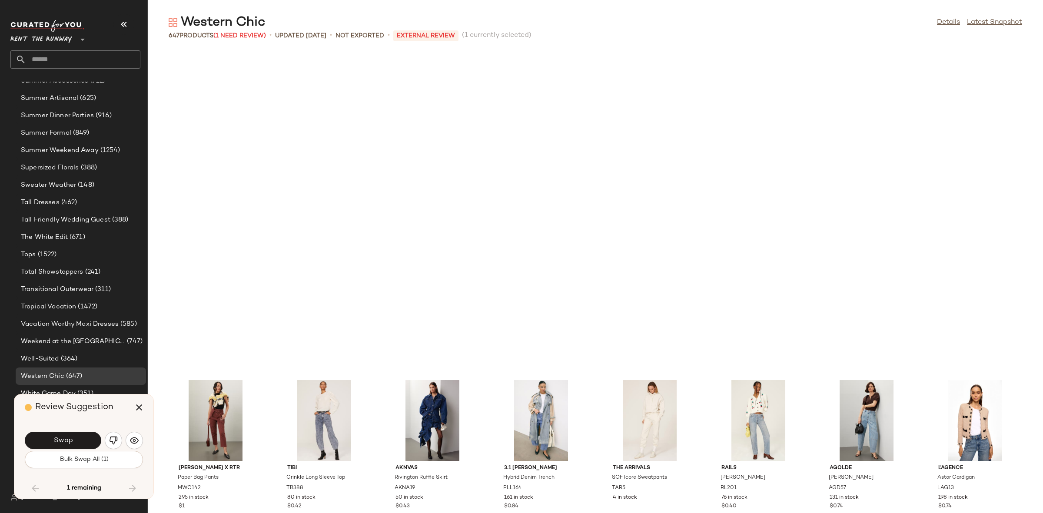
scroll to position [6838, 0]
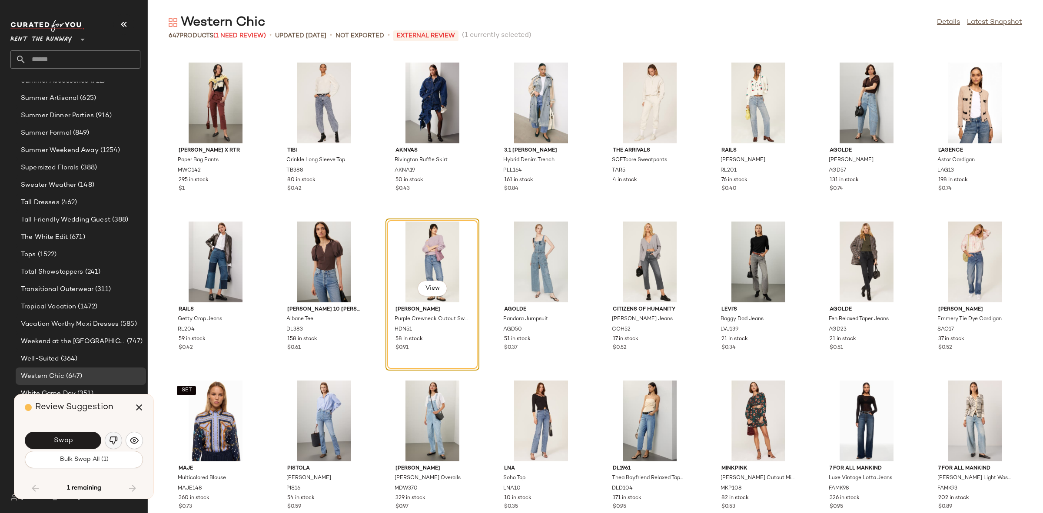
click at [113, 441] on img "button" at bounding box center [113, 440] width 9 height 9
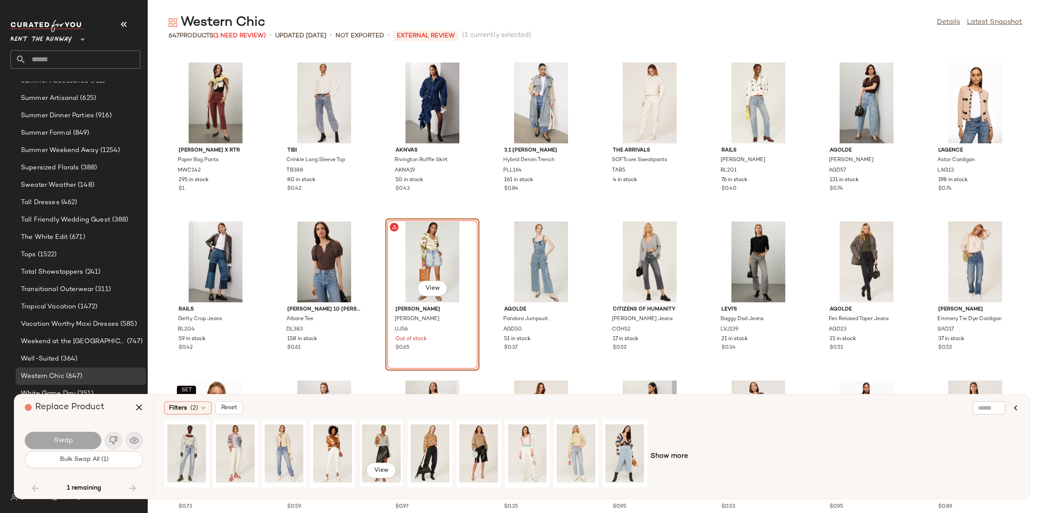
click at [385, 450] on div "View" at bounding box center [381, 454] width 39 height 62
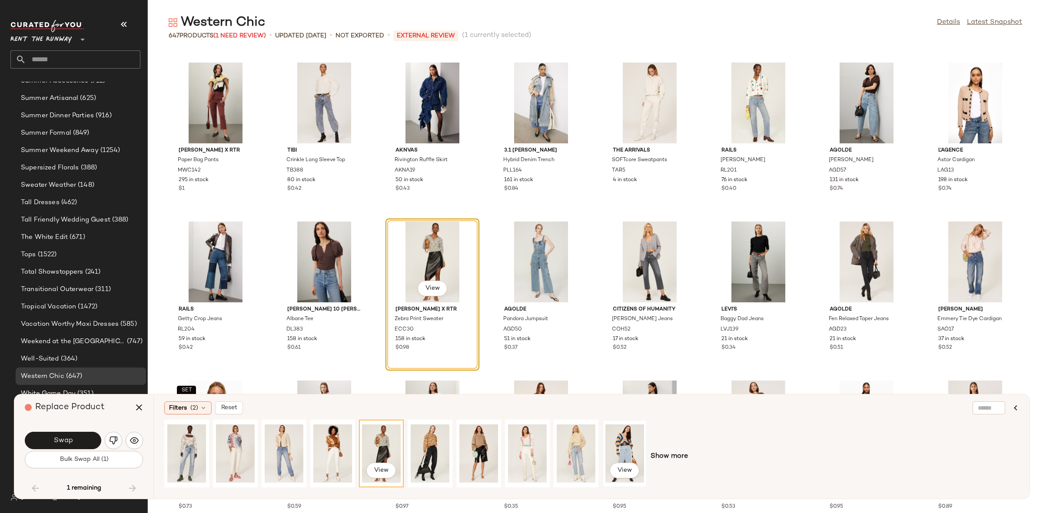
click at [616, 452] on div "View" at bounding box center [624, 454] width 39 height 62
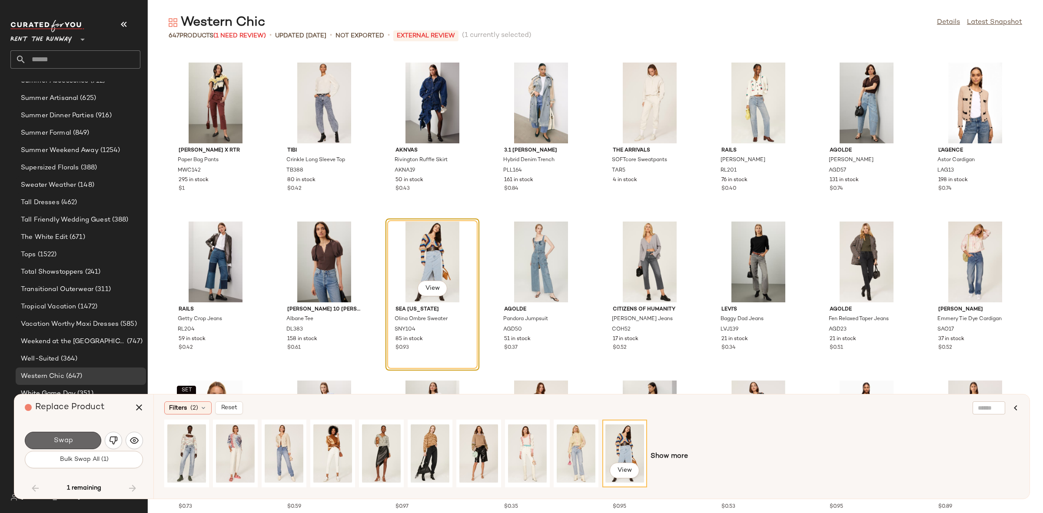
click at [75, 443] on button "Swap" at bounding box center [63, 440] width 76 height 17
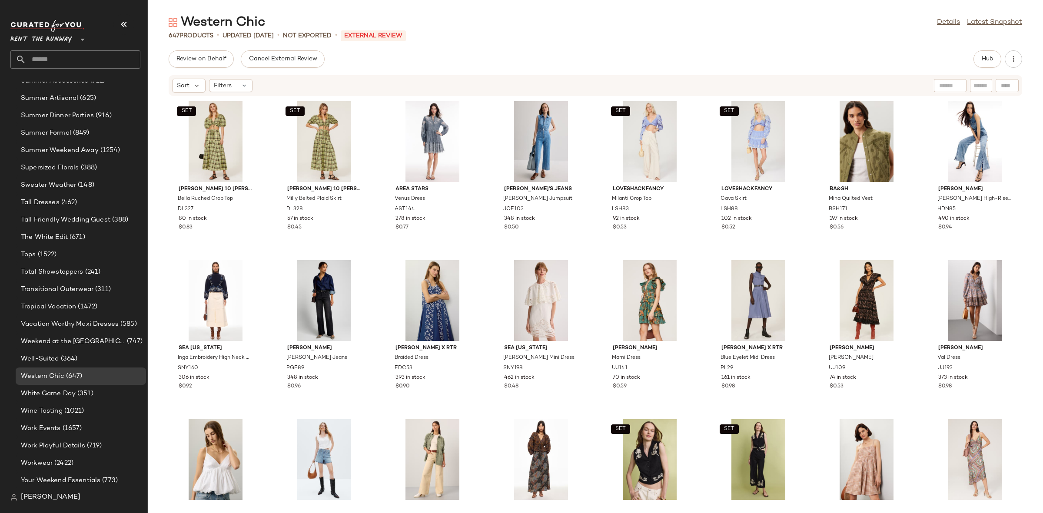
drag, startPoint x: 191, startPoint y: 60, endPoint x: 364, endPoint y: 83, distance: 174.5
click at [364, 83] on div "Review on Behalf Cancel External Review Hub Sort Filters SET Derek Lam 10 Crosb…" at bounding box center [595, 281] width 895 height 463
click at [364, 83] on div "Sort Filters" at bounding box center [538, 86] width 733 height 14
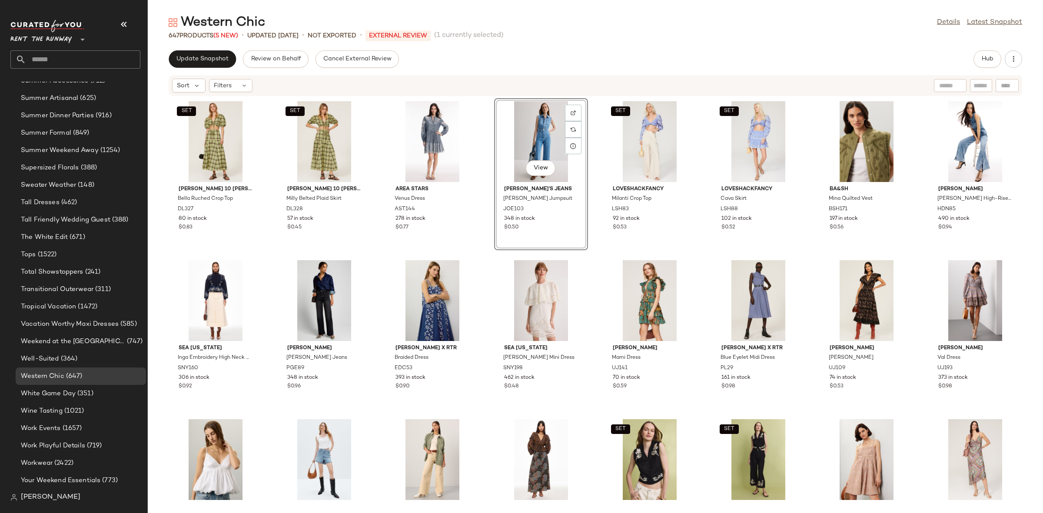
click at [482, 132] on div "SET Derek Lam 10 Crosby Bella Ruched Crop Top DL327 80 in stock $0.83 SET Derek…" at bounding box center [595, 299] width 895 height 406
click at [189, 53] on button "Update Snapshot" at bounding box center [202, 58] width 67 height 17
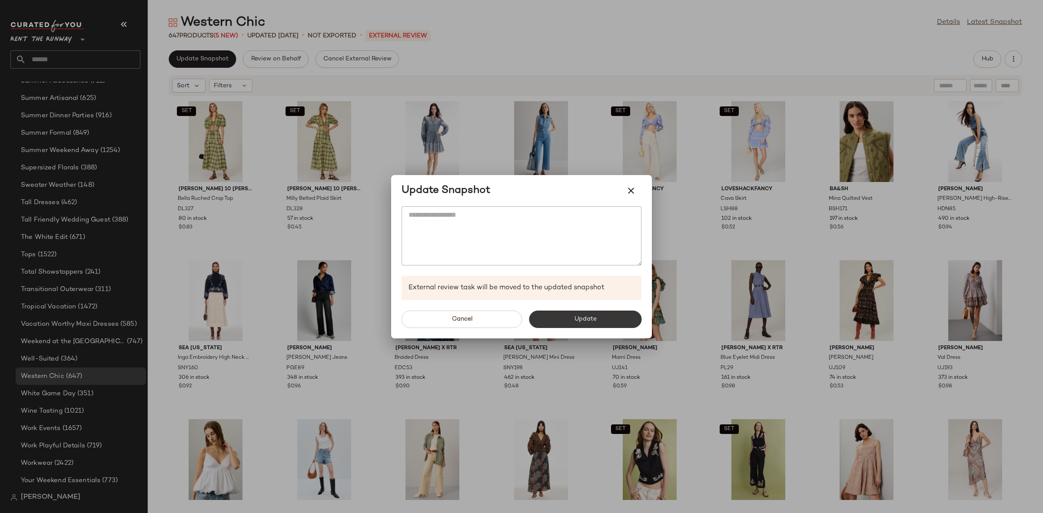
click at [558, 322] on button "Update" at bounding box center [585, 319] width 113 height 17
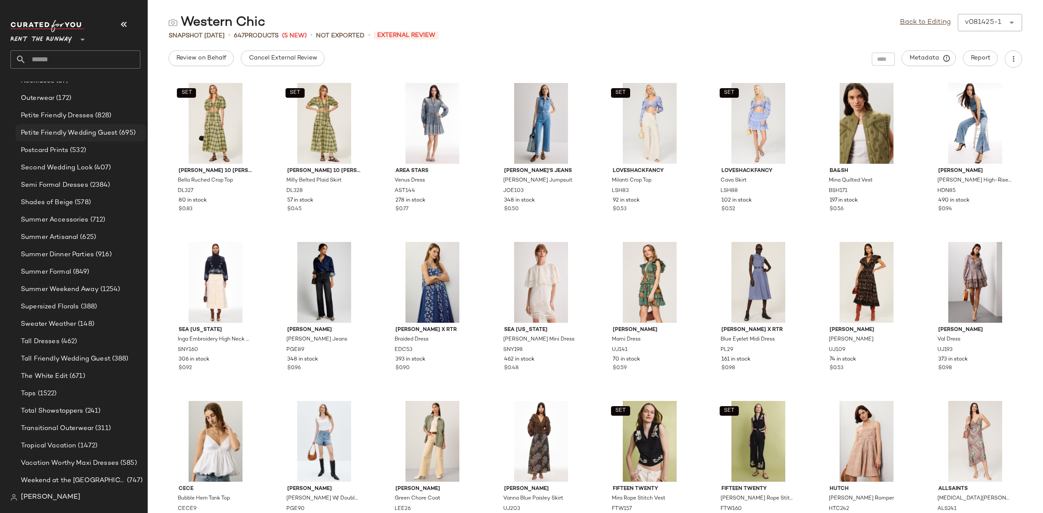
scroll to position [838, 0]
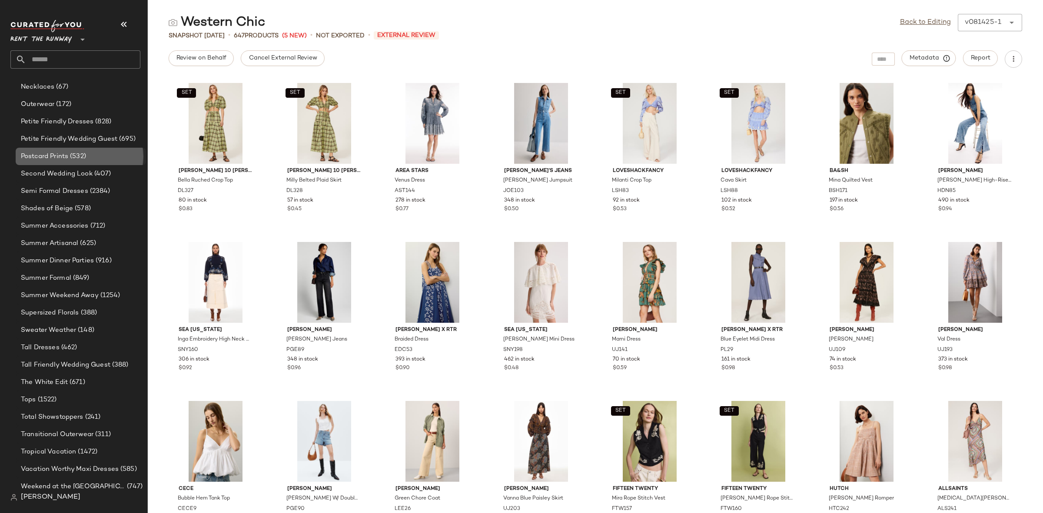
click at [62, 153] on span "Postcard Prints" at bounding box center [44, 157] width 47 height 10
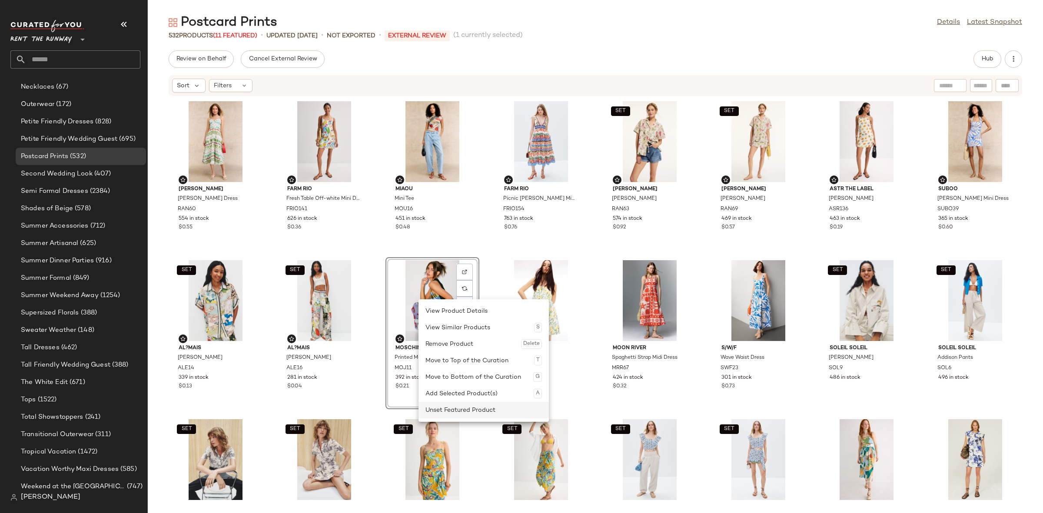
click at [454, 410] on div "Unset Featured Product" at bounding box center [483, 410] width 116 height 17
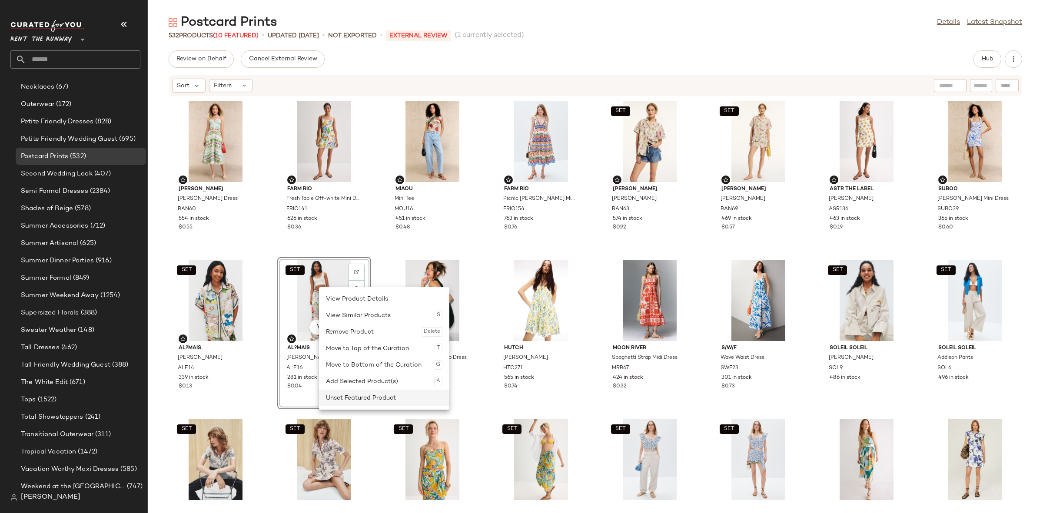
click at [343, 396] on div "Unset Featured Product" at bounding box center [384, 398] width 116 height 17
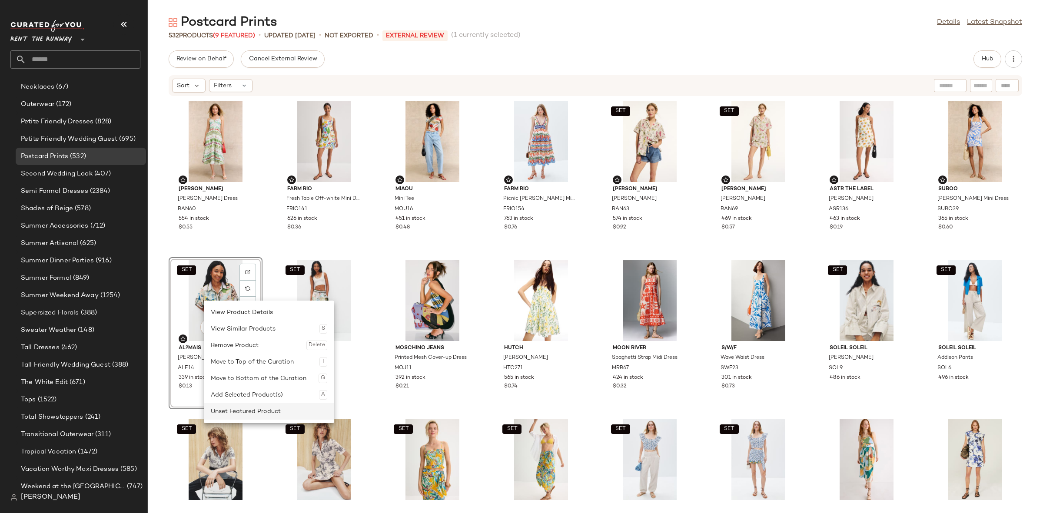
click at [229, 409] on div "Unset Featured Product" at bounding box center [269, 411] width 116 height 17
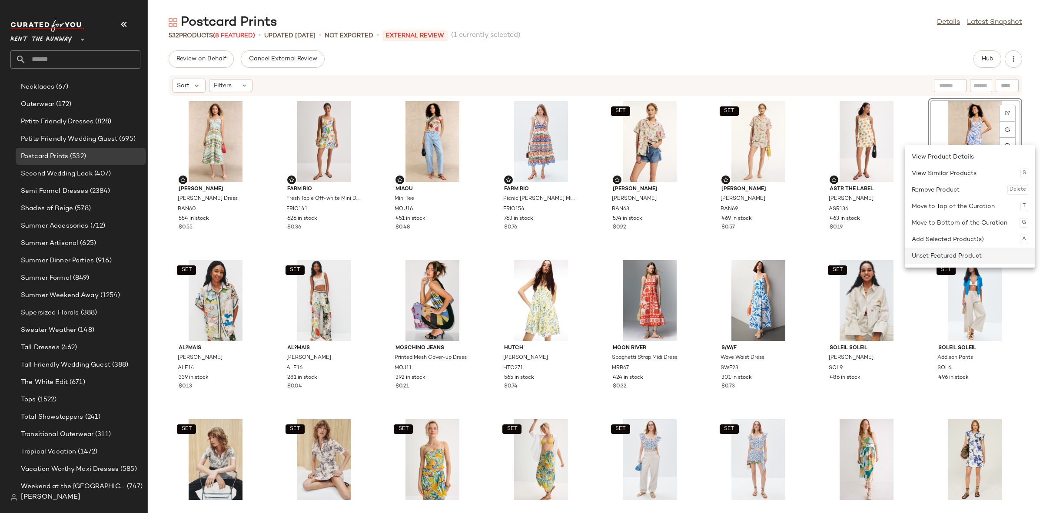
click at [935, 257] on div "Unset Featured Product" at bounding box center [970, 256] width 116 height 17
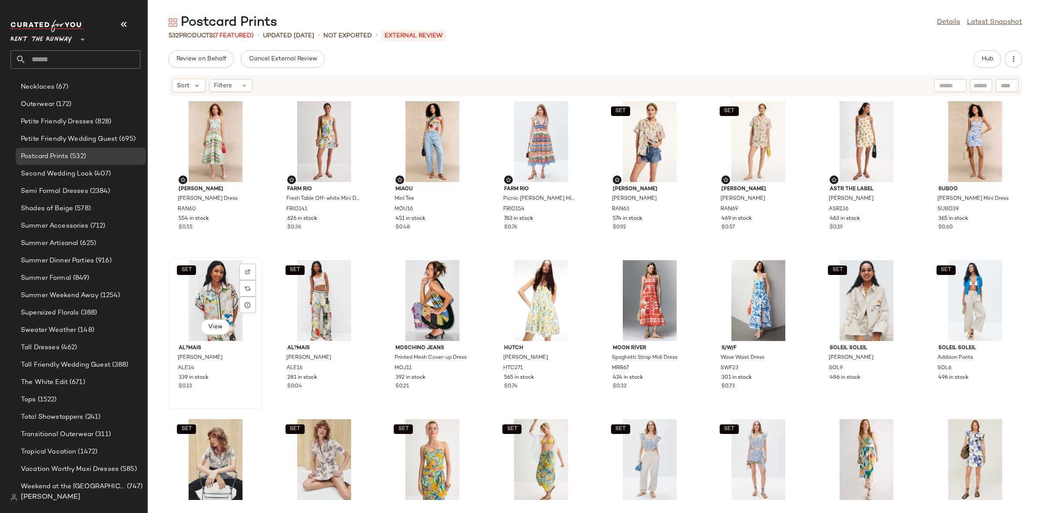
click at [205, 305] on div "SET View" at bounding box center [216, 300] width 88 height 81
click at [428, 292] on div "View" at bounding box center [432, 300] width 88 height 81
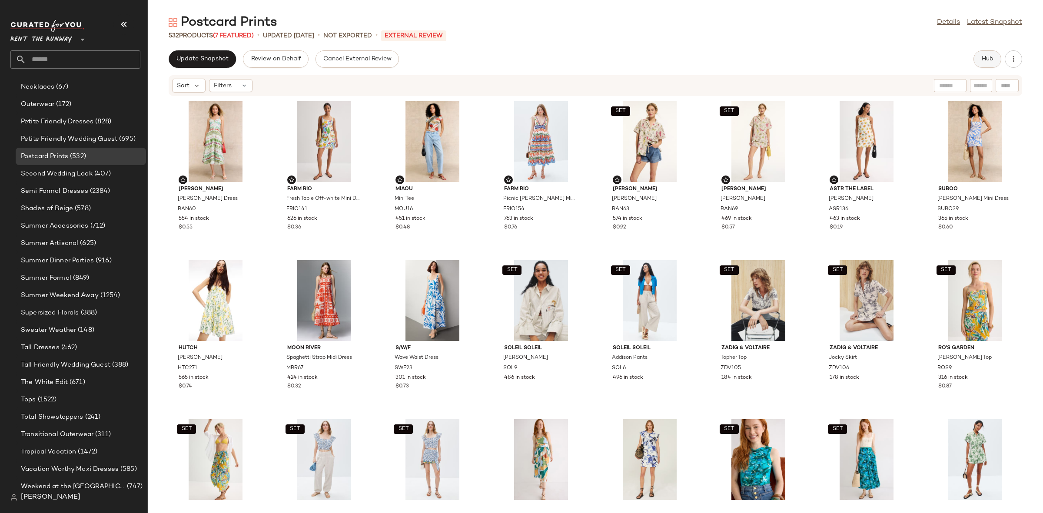
click at [981, 60] on span "Hub" at bounding box center [987, 59] width 12 height 7
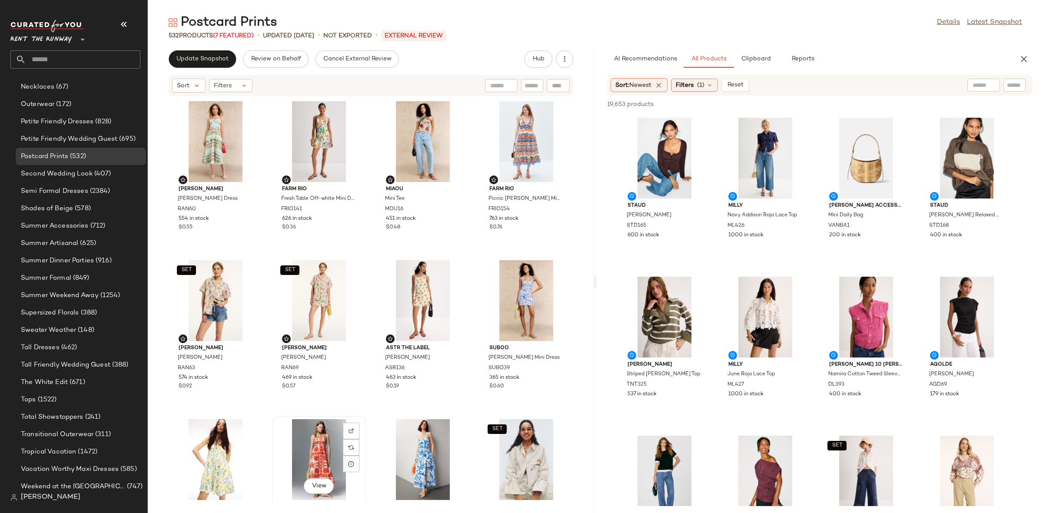
scroll to position [1, 0]
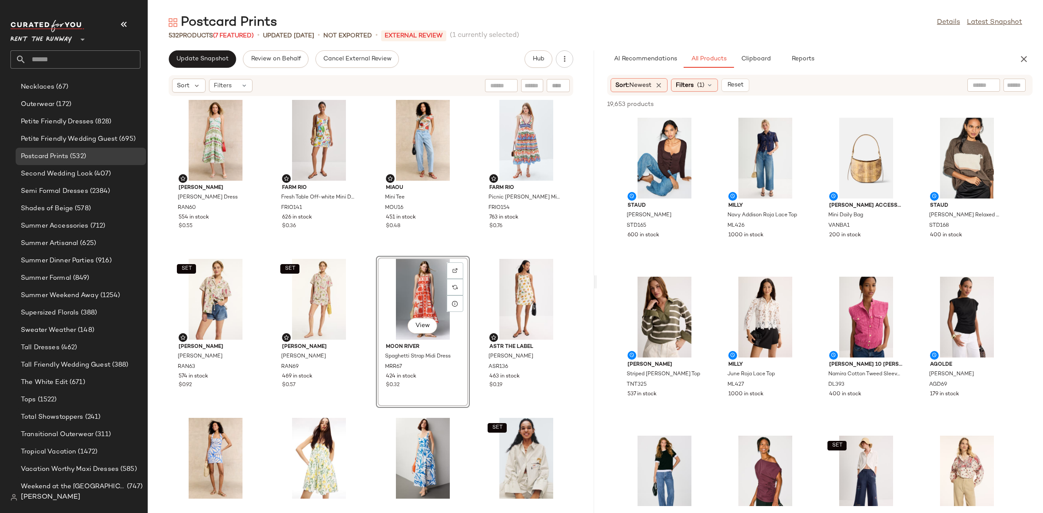
click at [368, 257] on div "Rachel Antonoff Harper Dress RAN60 554 in stock $0.55 FARM Rio Fresh Table Off-…" at bounding box center [371, 299] width 446 height 406
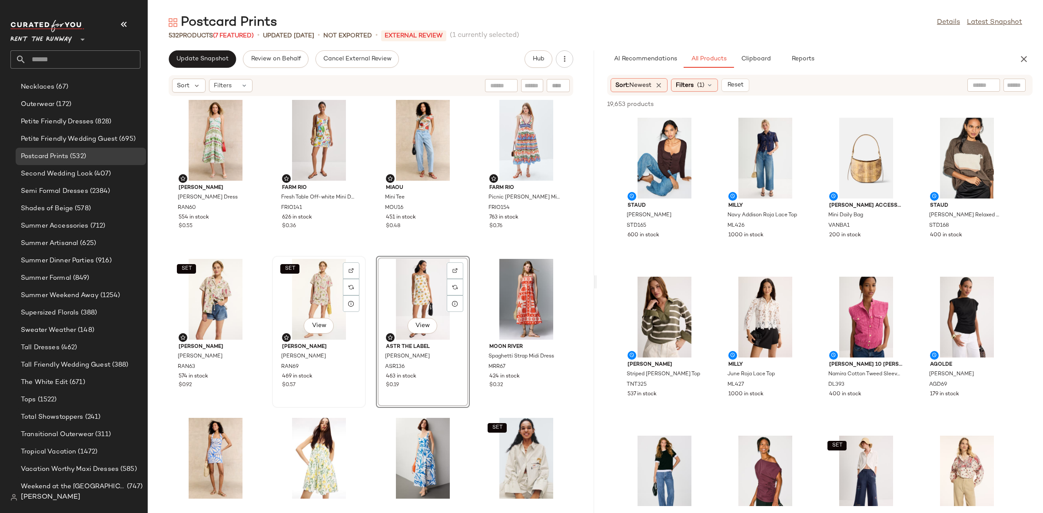
click at [361, 256] on div "SET View Rachel Antonoff Sid Skort RAN69 469 in stock $0.57" at bounding box center [319, 332] width 94 height 152
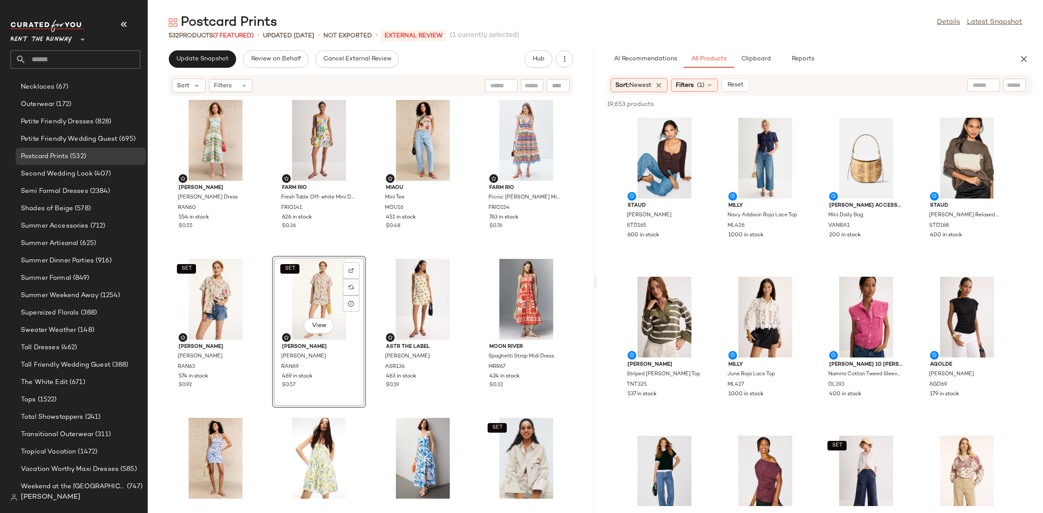
click at [362, 252] on div "Rachel Antonoff Harper Dress RAN60 554 in stock $0.55 FARM Rio Fresh Table Off-…" at bounding box center [371, 299] width 446 height 406
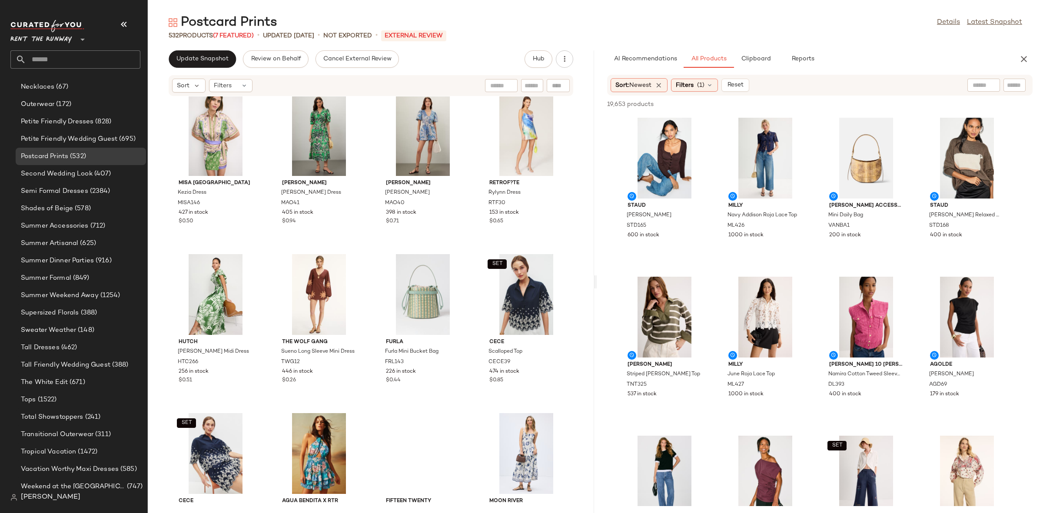
scroll to position [1127, 0]
click at [328, 281] on div "View" at bounding box center [319, 294] width 88 height 81
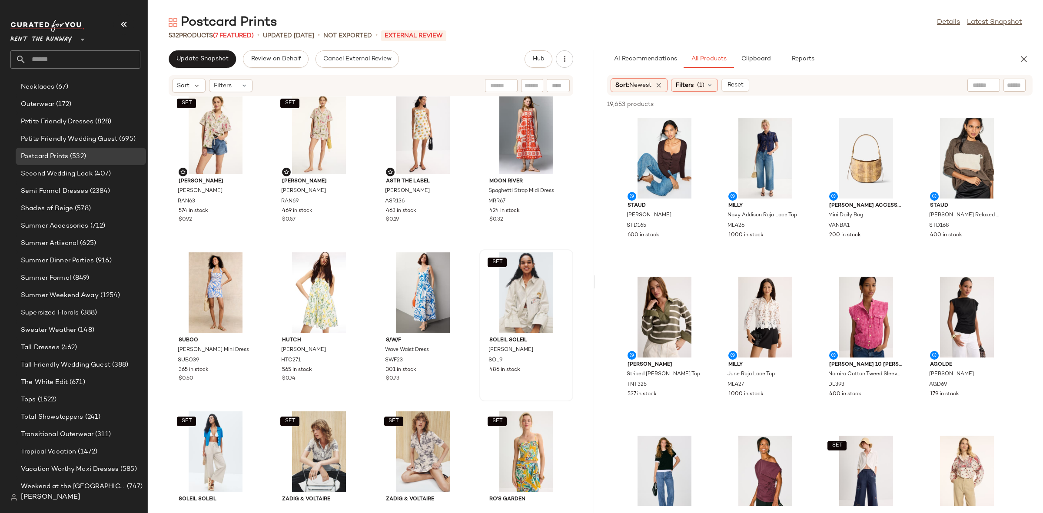
scroll to position [130, 0]
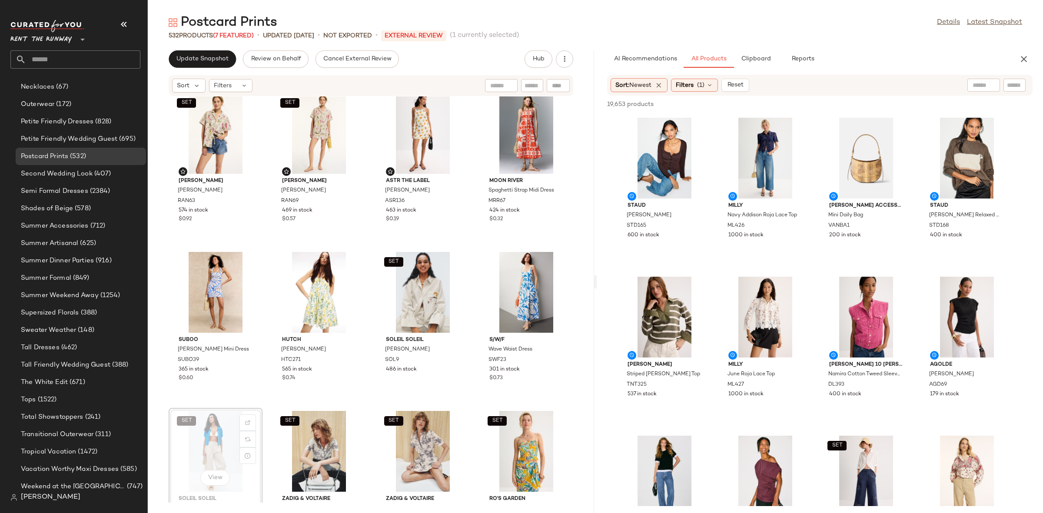
scroll to position [175, 0]
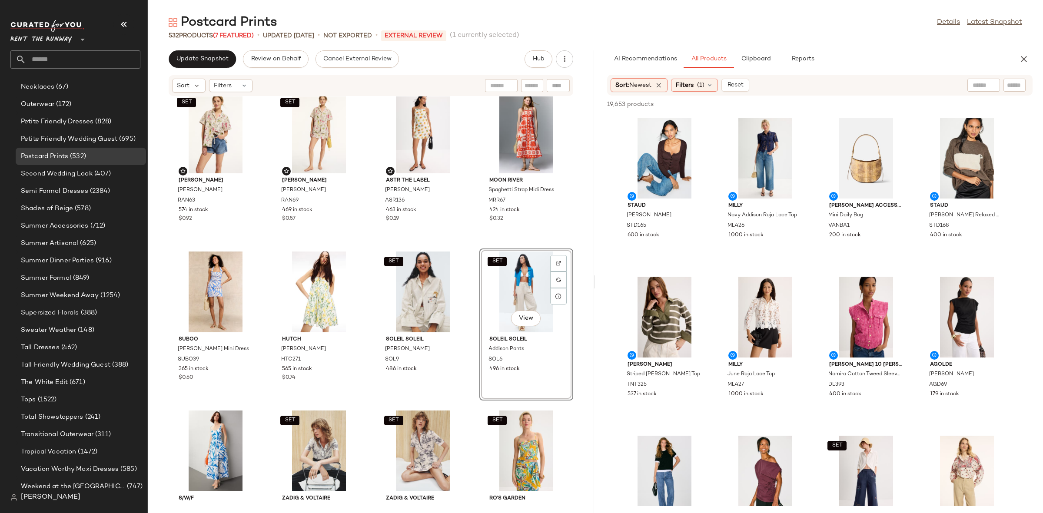
click at [466, 244] on div "SET Rachel Antonoff James Shirt RAN63 574 in stock $0.92 SET Rachel Antonoff Si…" at bounding box center [371, 299] width 446 height 406
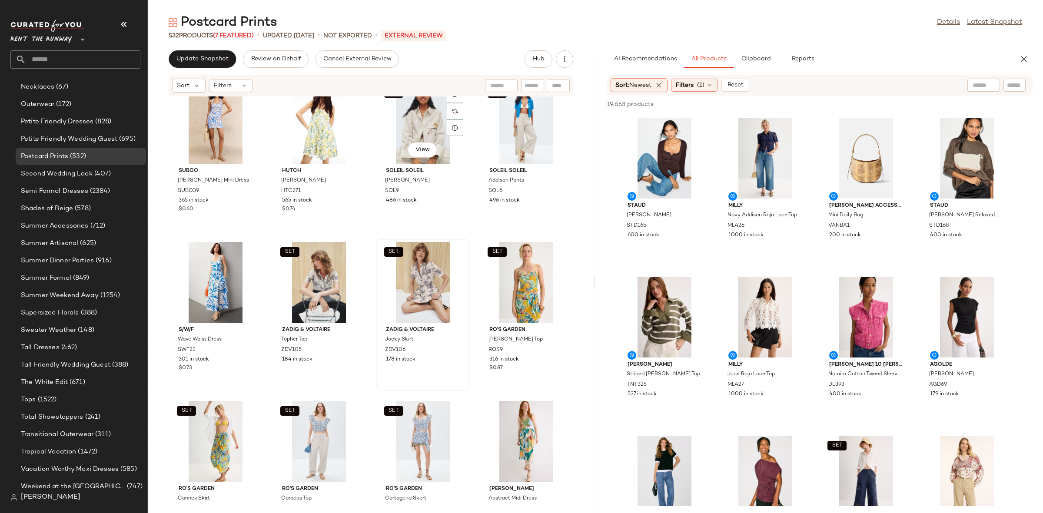
scroll to position [361, 0]
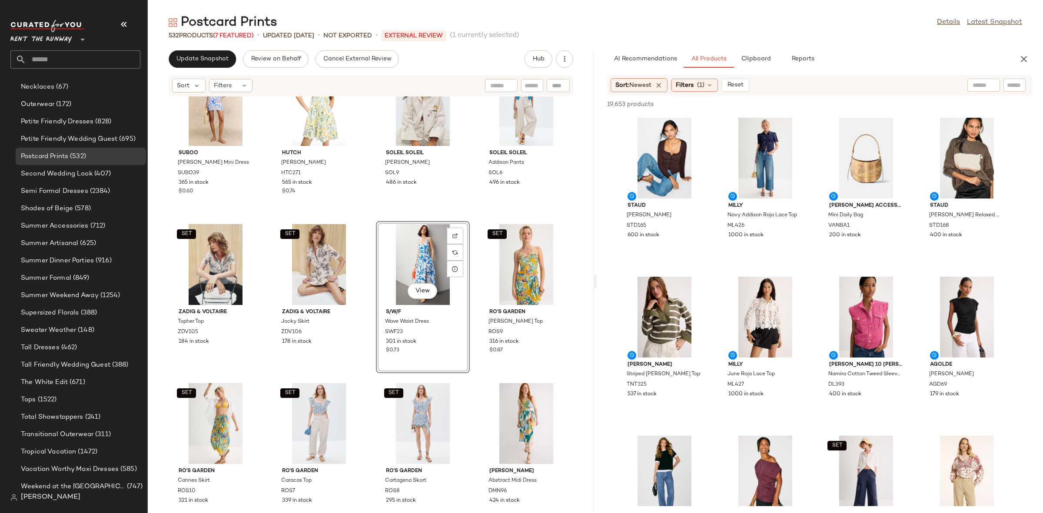
click at [470, 215] on div "SET Rachel Antonoff James Shirt RAN63 574 in stock $0.92 SET Rachel Antonoff Si…" at bounding box center [371, 299] width 446 height 406
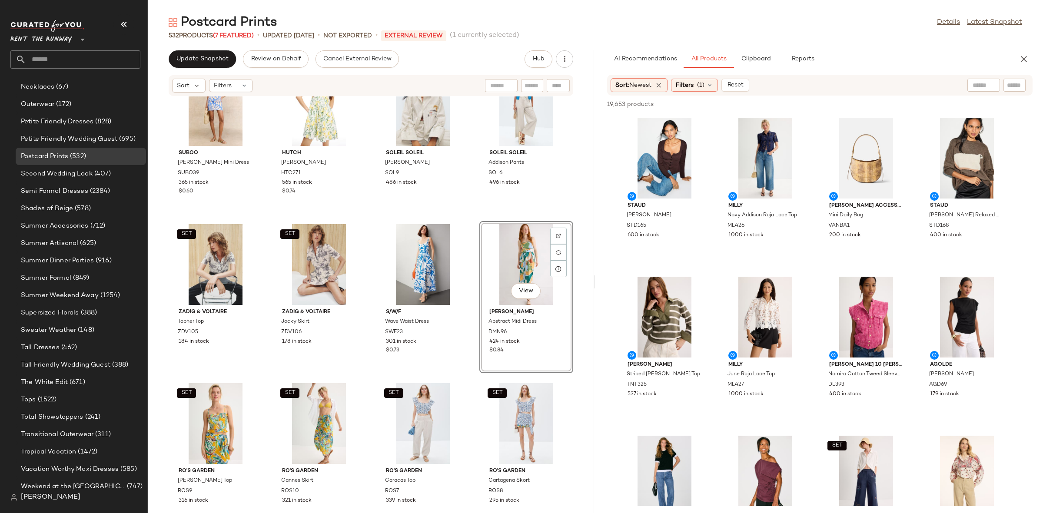
click at [471, 213] on div "SET Rachel Antonoff James Shirt RAN63 574 in stock $0.92 SET Rachel Antonoff Si…" at bounding box center [371, 299] width 446 height 406
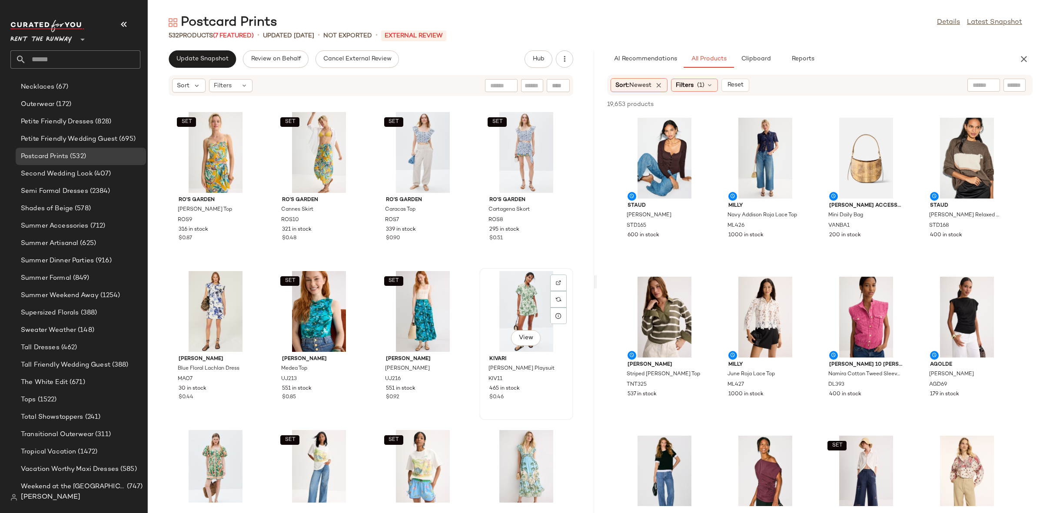
scroll to position [642, 0]
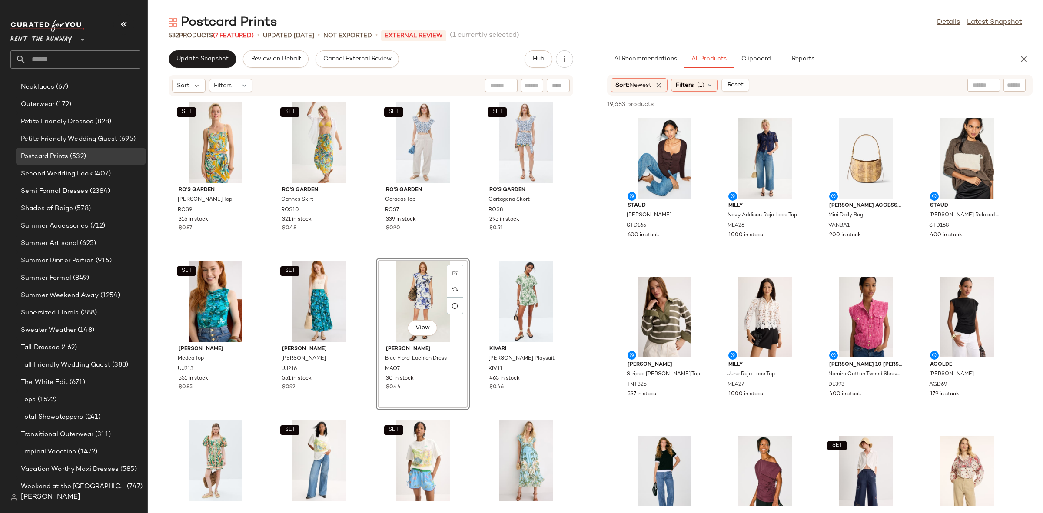
click at [467, 253] on div "SET Zadig & Voltaire Topher Top ZDV105 184 in stock SET Zadig & Voltaire Jocky …" at bounding box center [371, 299] width 446 height 406
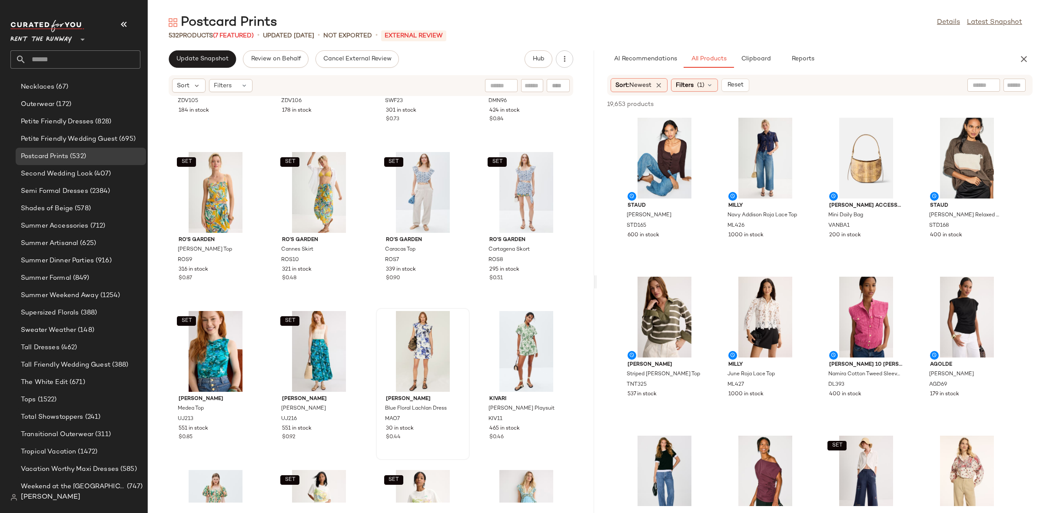
scroll to position [657, 0]
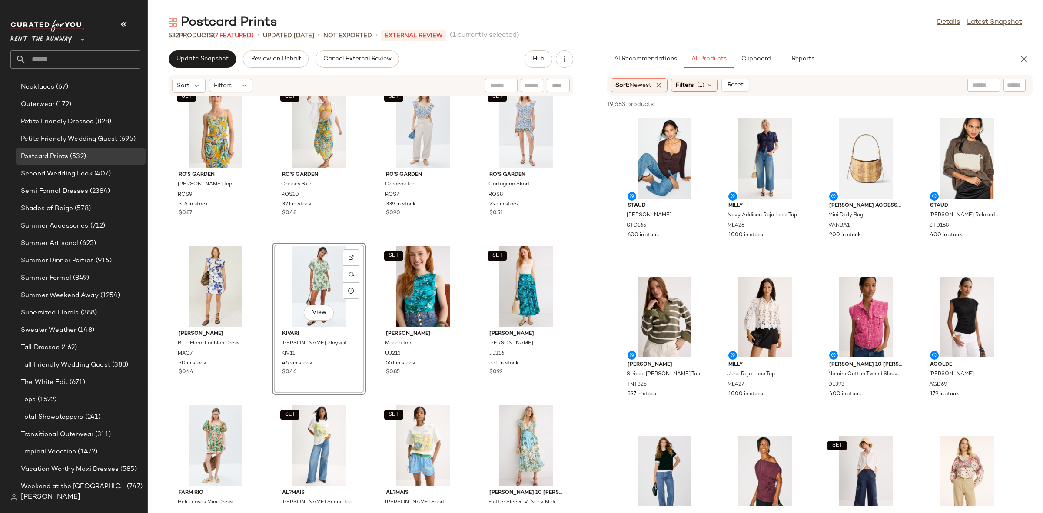
click at [362, 242] on div "SET Zadig & Voltaire Topher Top ZDV105 184 in stock SET Zadig & Voltaire Jocky …" at bounding box center [371, 299] width 446 height 406
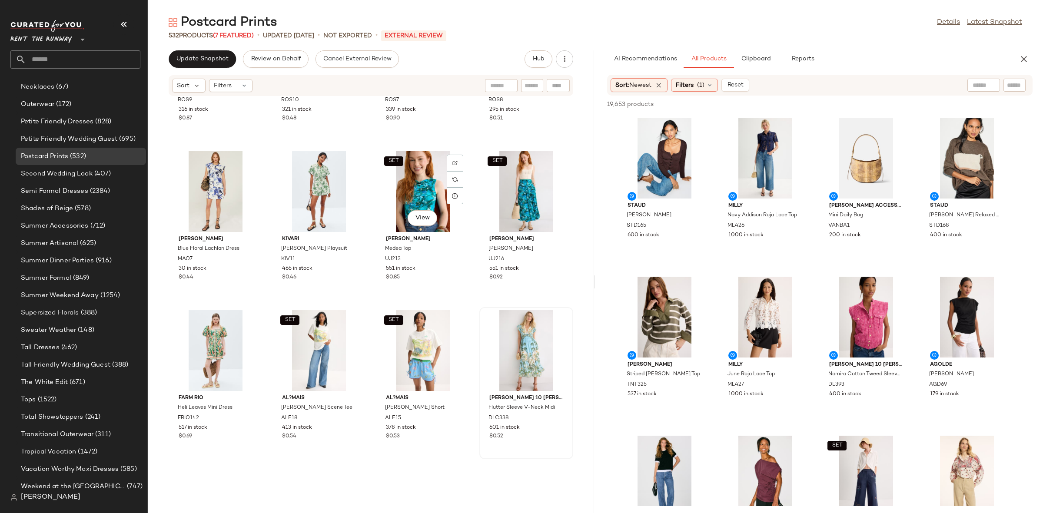
scroll to position [791, 0]
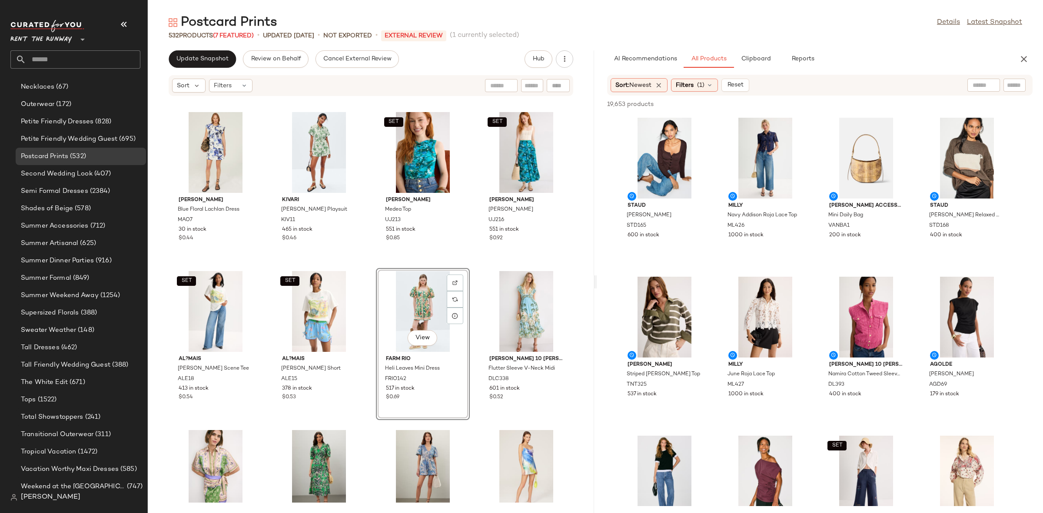
click at [458, 265] on div "SET Ro's Garden Francis Top ROS9 316 in stock $0.87 SET Ro's Garden Cannes Skir…" at bounding box center [371, 299] width 446 height 406
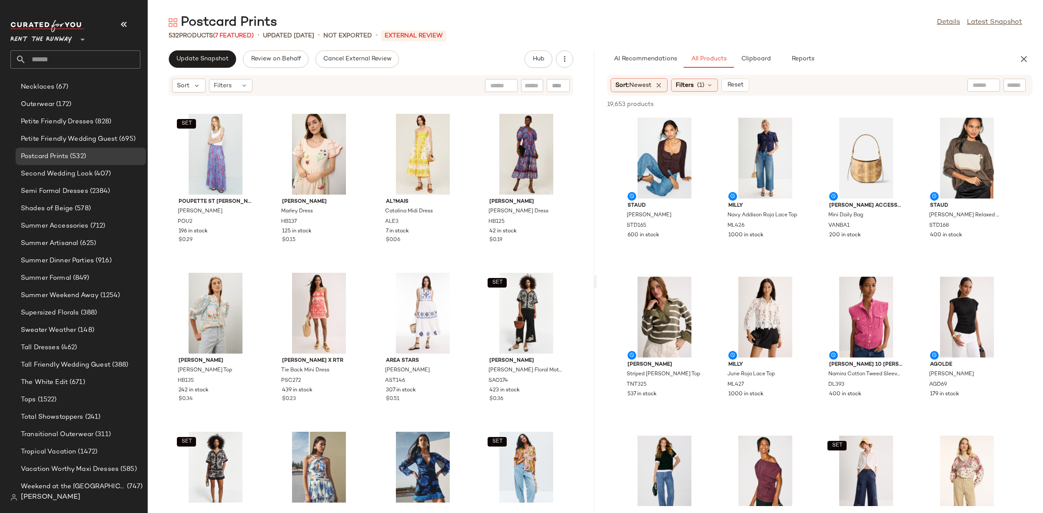
scroll to position [17611, 0]
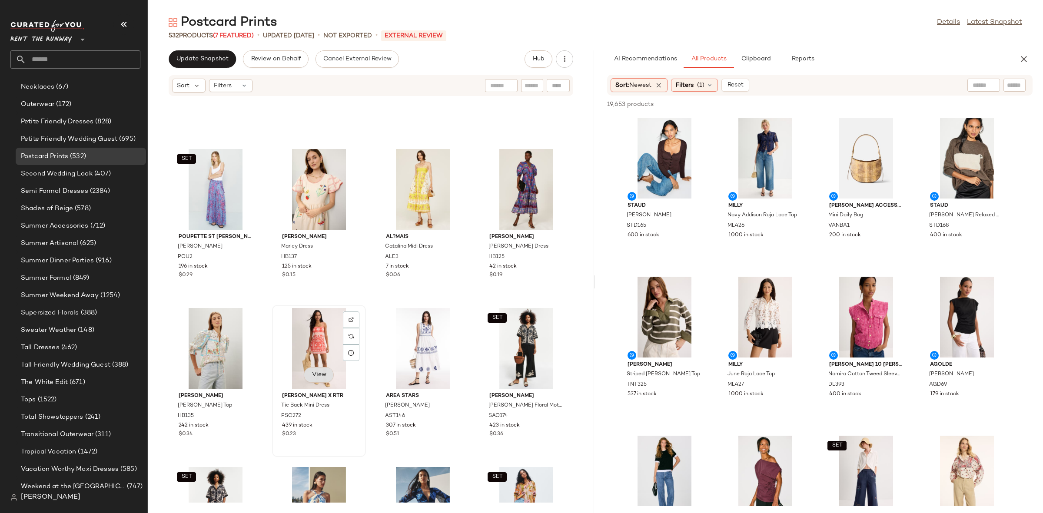
click at [317, 374] on span "View" at bounding box center [318, 374] width 15 height 7
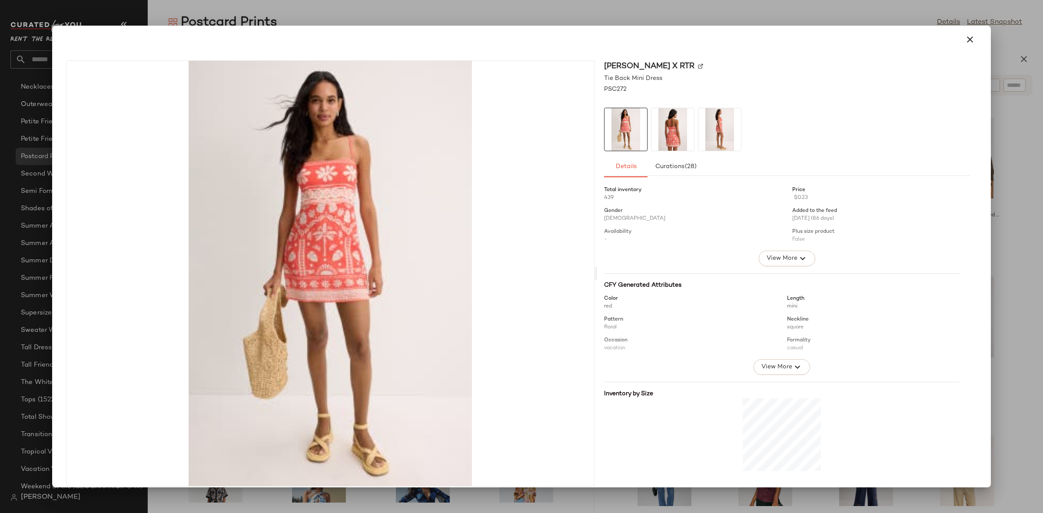
click at [664, 129] on img at bounding box center [672, 129] width 43 height 43
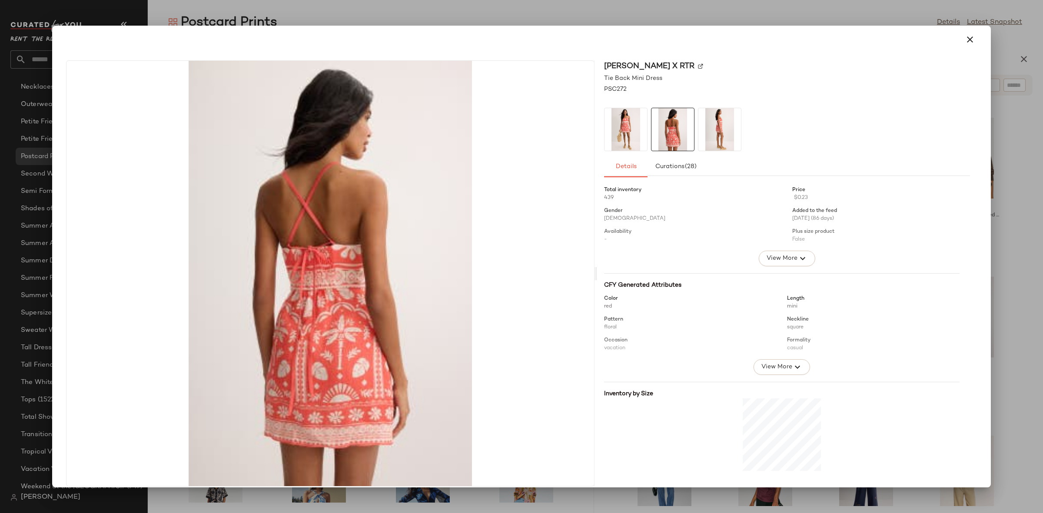
click at [706, 130] on img at bounding box center [719, 129] width 43 height 43
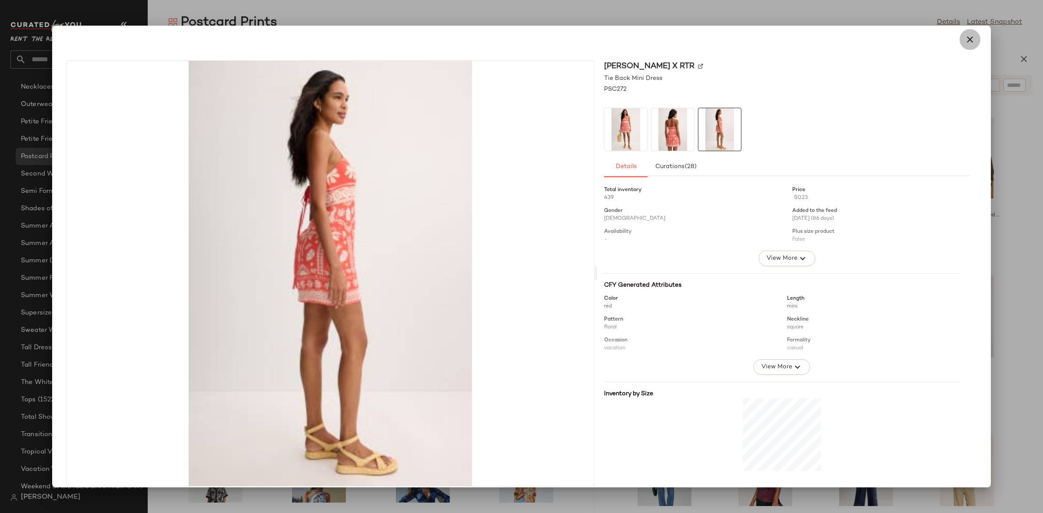
click at [973, 33] on button "button" at bounding box center [969, 39] width 21 height 21
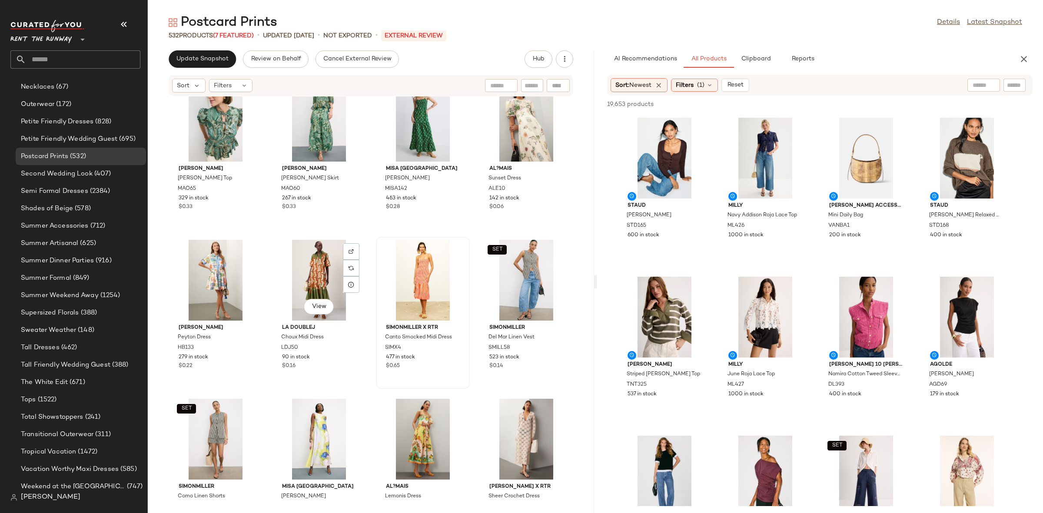
scroll to position [17177, 0]
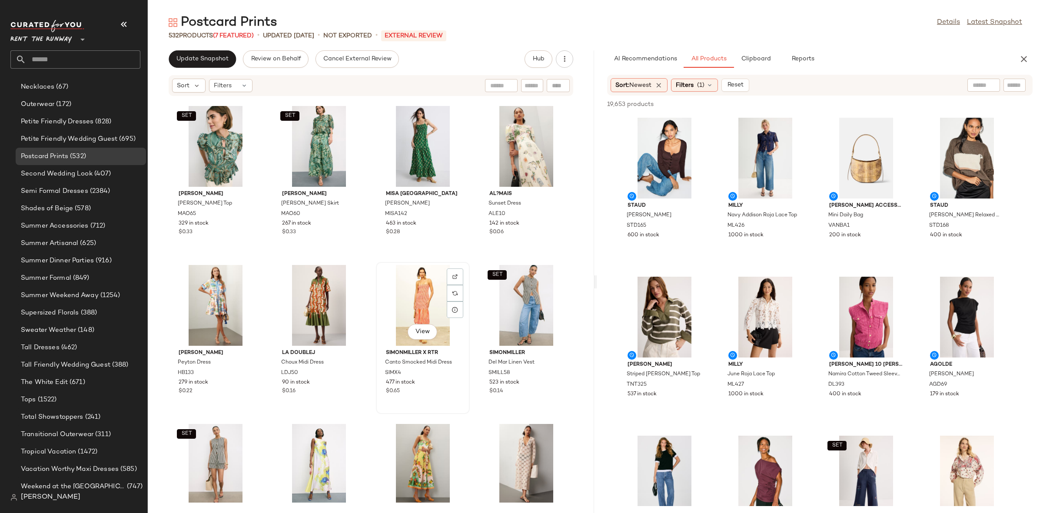
click at [416, 275] on div "View" at bounding box center [423, 305] width 88 height 81
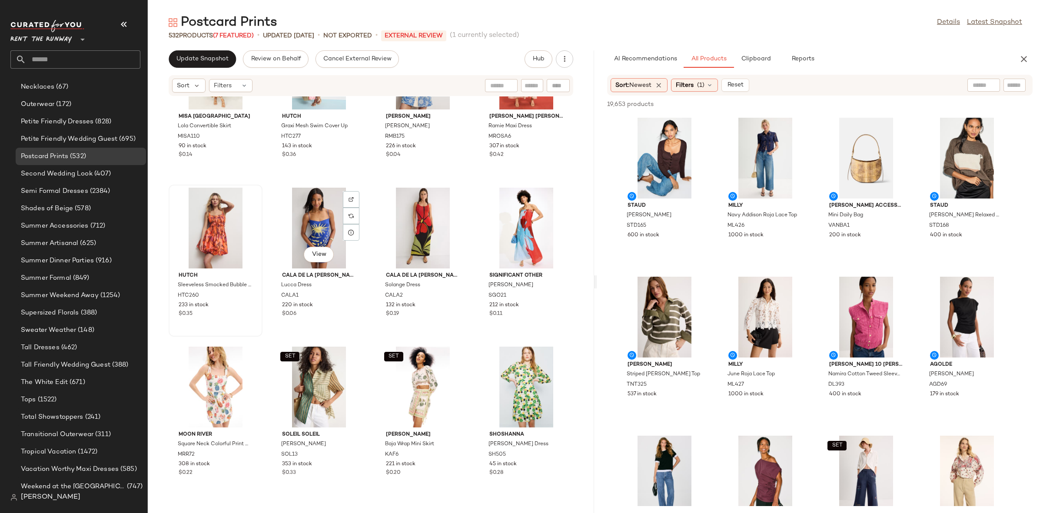
scroll to position [16459, 0]
click at [209, 223] on div "View" at bounding box center [216, 228] width 88 height 81
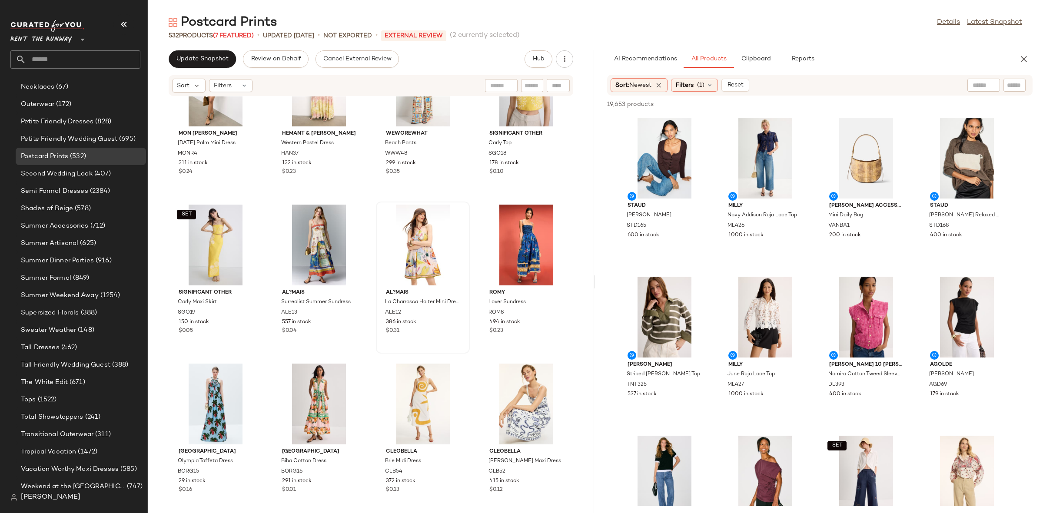
scroll to position [13101, 0]
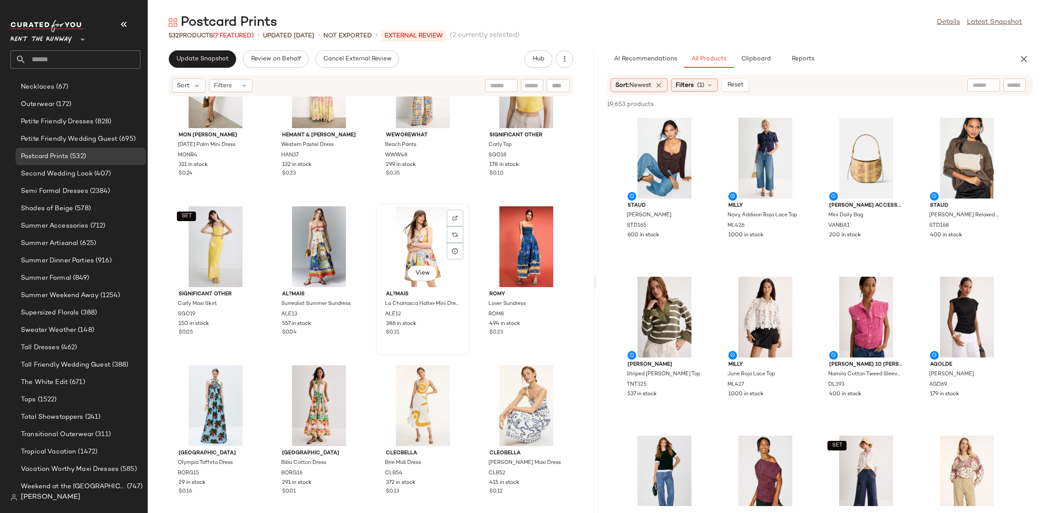
click at [404, 249] on div "View" at bounding box center [423, 246] width 88 height 81
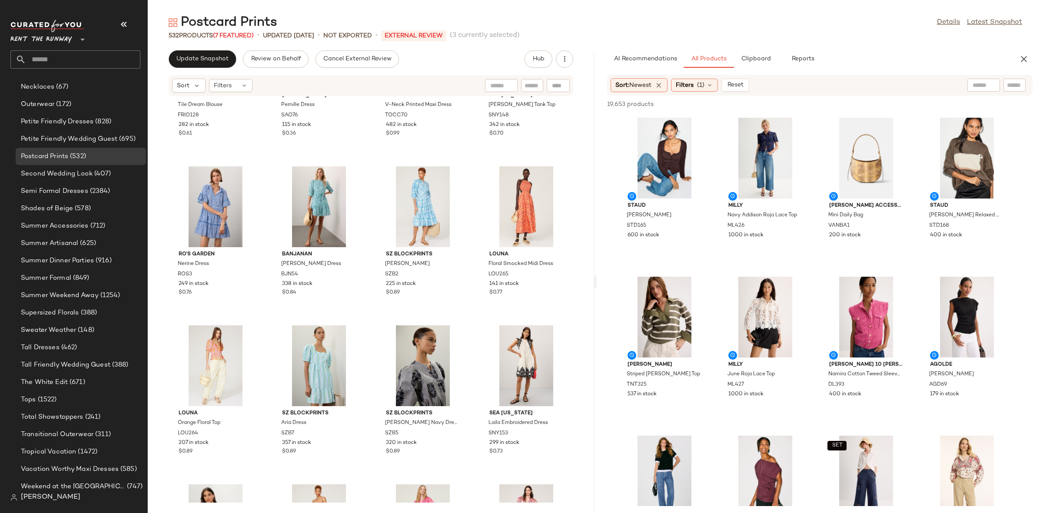
scroll to position [11795, 0]
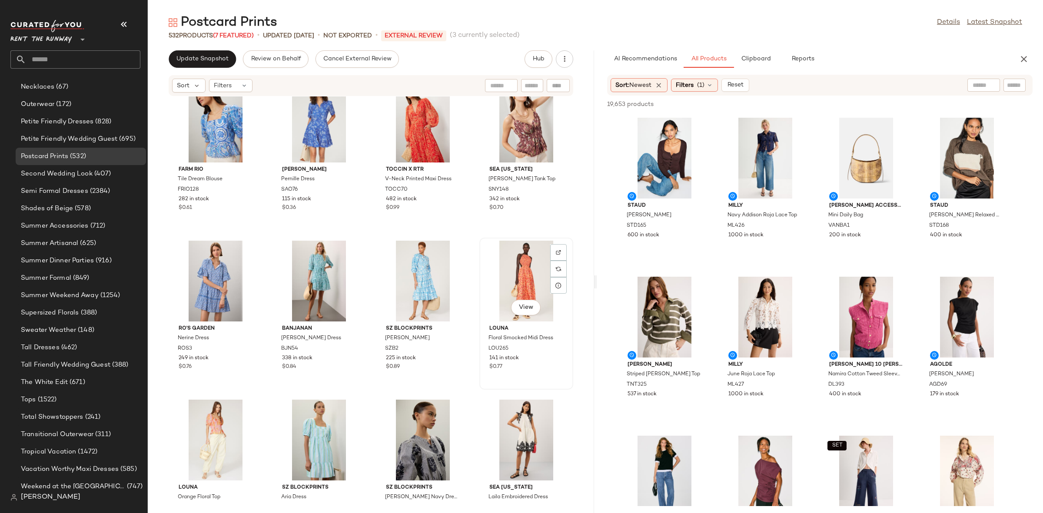
click at [521, 264] on div "View" at bounding box center [526, 281] width 88 height 81
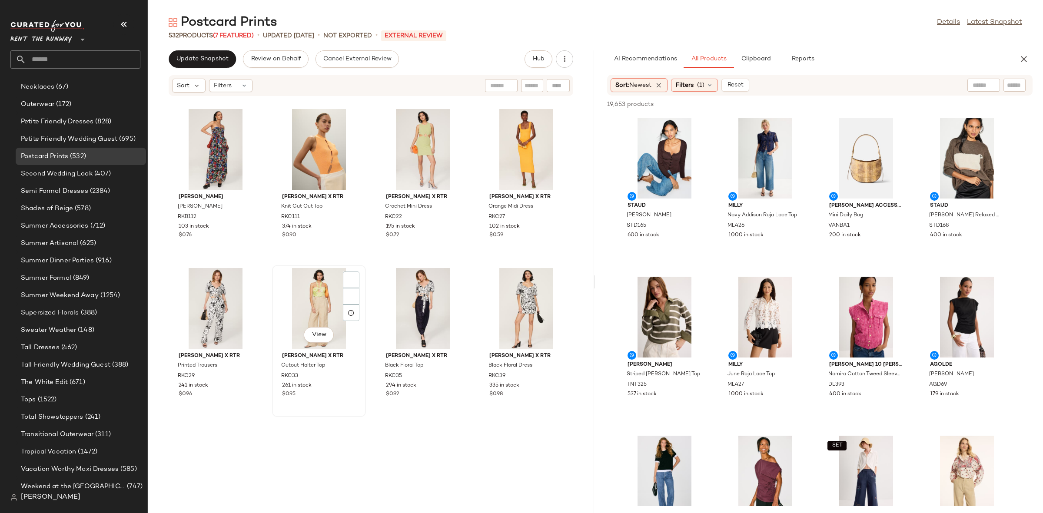
scroll to position [10183, 0]
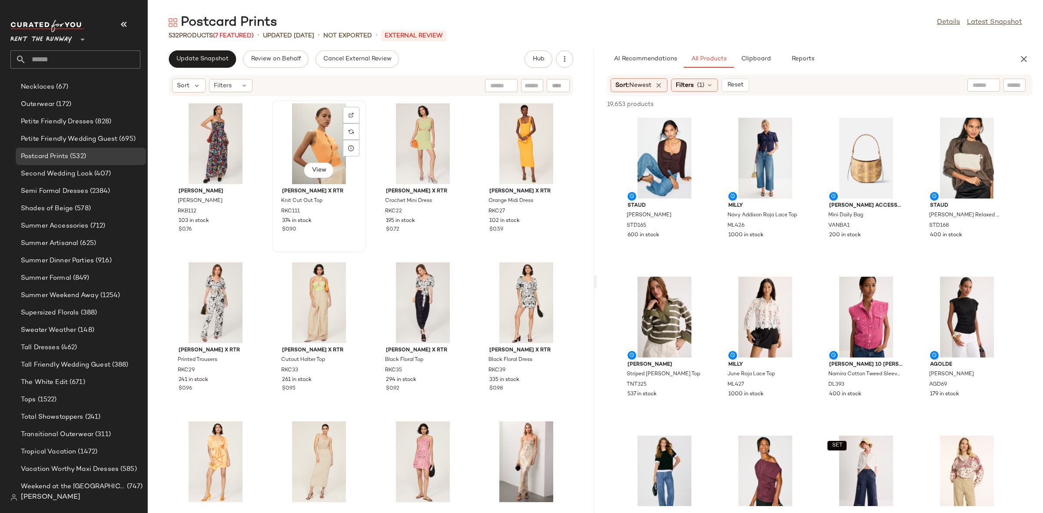
click at [299, 136] on div "View" at bounding box center [319, 143] width 88 height 81
click at [508, 141] on div "View" at bounding box center [526, 143] width 88 height 81
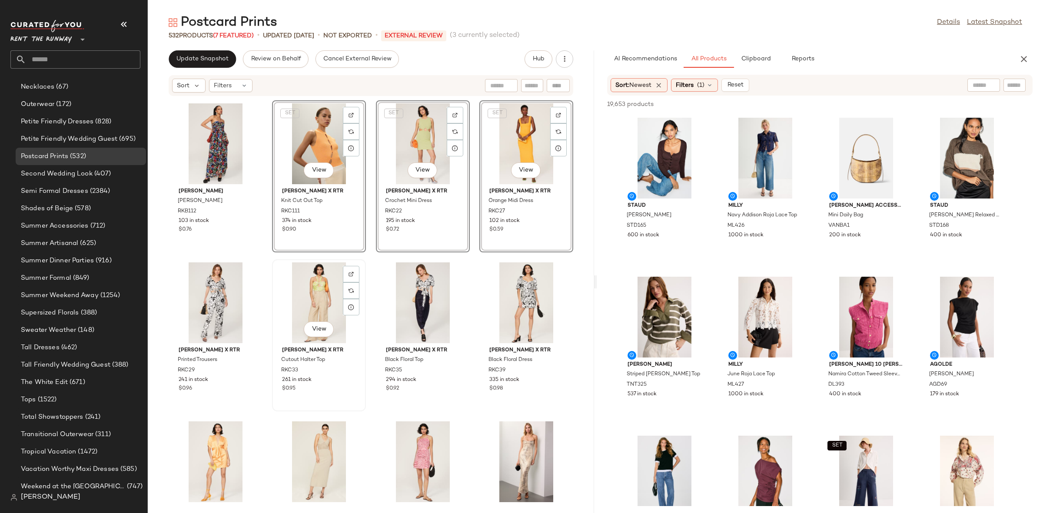
click at [318, 288] on div "View" at bounding box center [319, 302] width 88 height 81
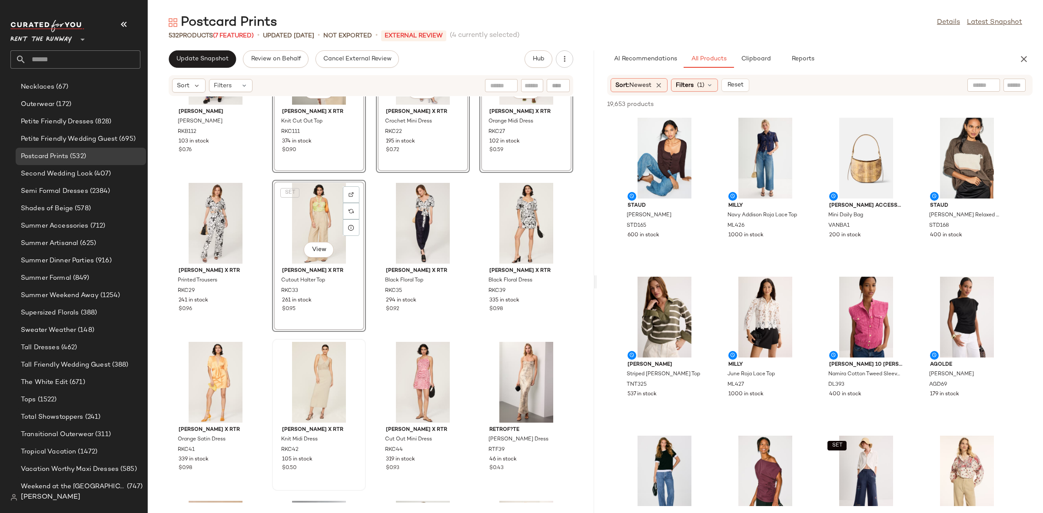
scroll to position [10263, 0]
click at [312, 371] on div "View" at bounding box center [319, 381] width 88 height 81
click at [409, 368] on div "View" at bounding box center [423, 381] width 88 height 81
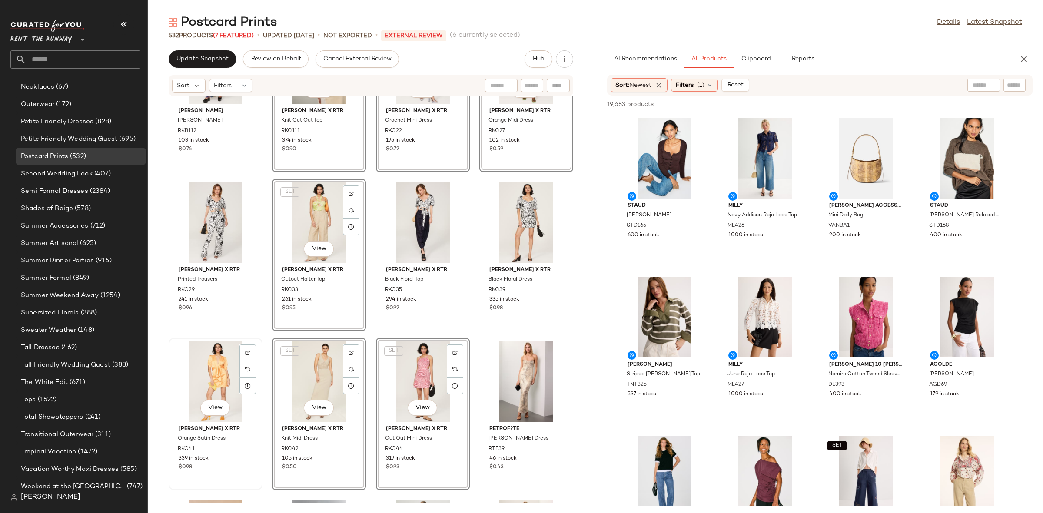
click at [206, 385] on div "View" at bounding box center [216, 381] width 88 height 81
click at [492, 371] on div "View" at bounding box center [526, 381] width 88 height 81
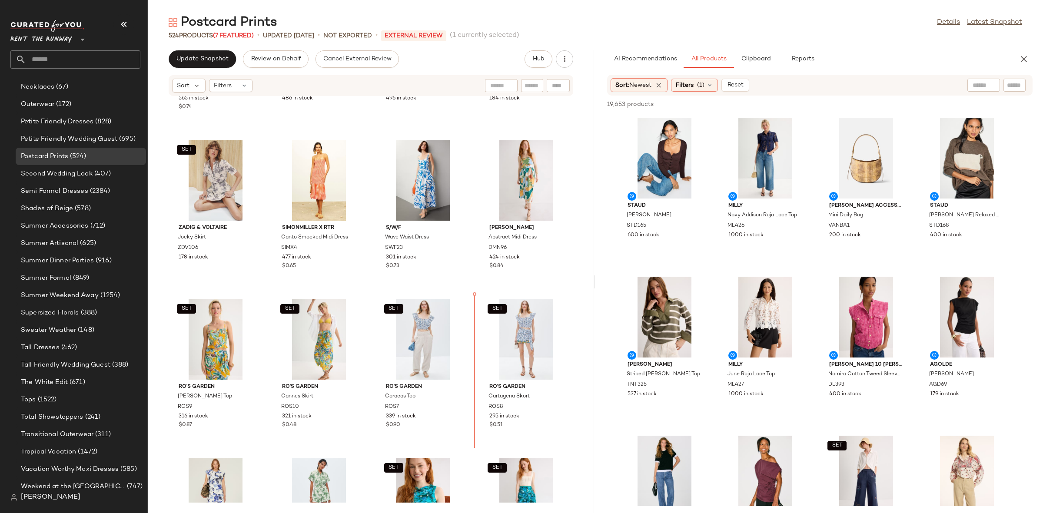
scroll to position [607, 0]
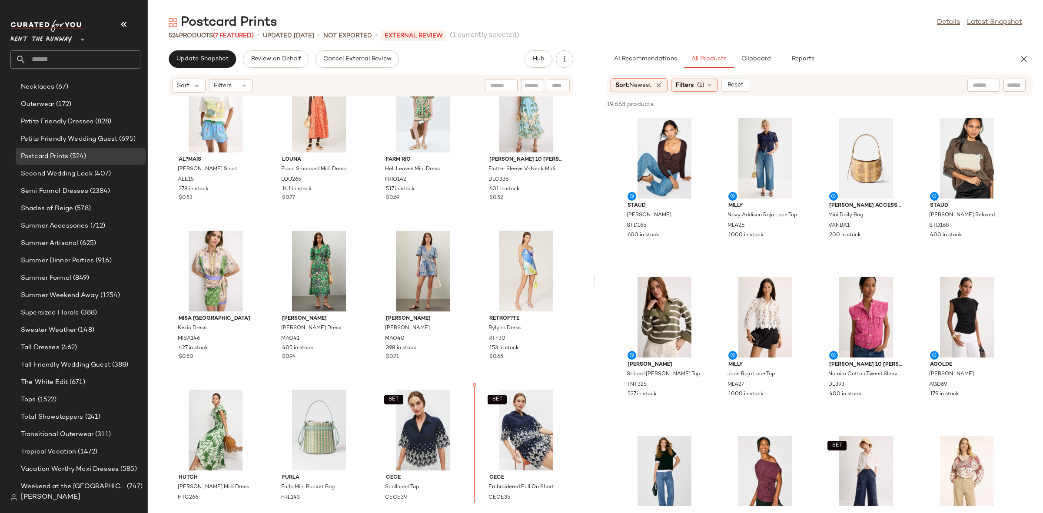
scroll to position [1162, 0]
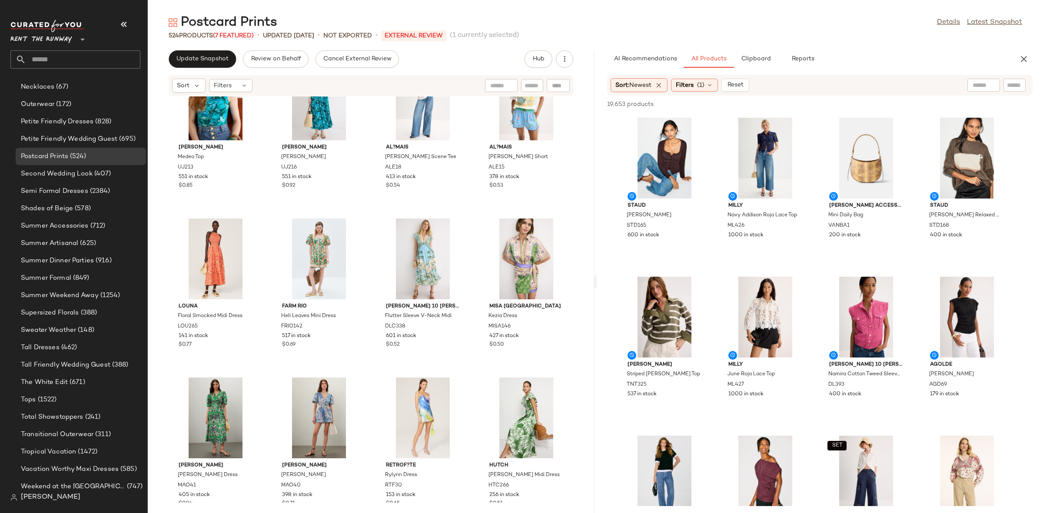
click at [368, 370] on div "SET Ulla Johnson Medea Top UJ213 551 in stock $0.85 SET Ulla Johnson Gabriella …" at bounding box center [371, 299] width 446 height 406
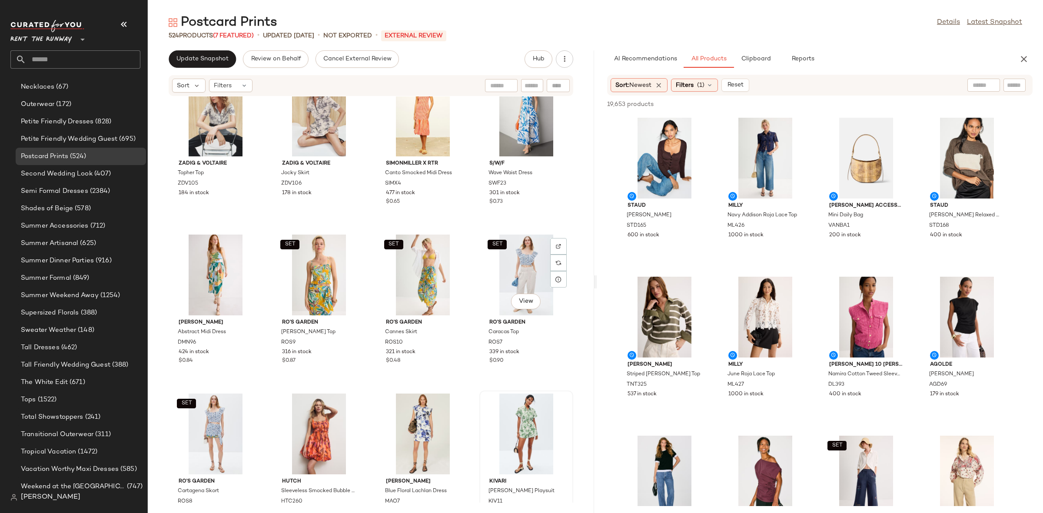
scroll to position [509, 0]
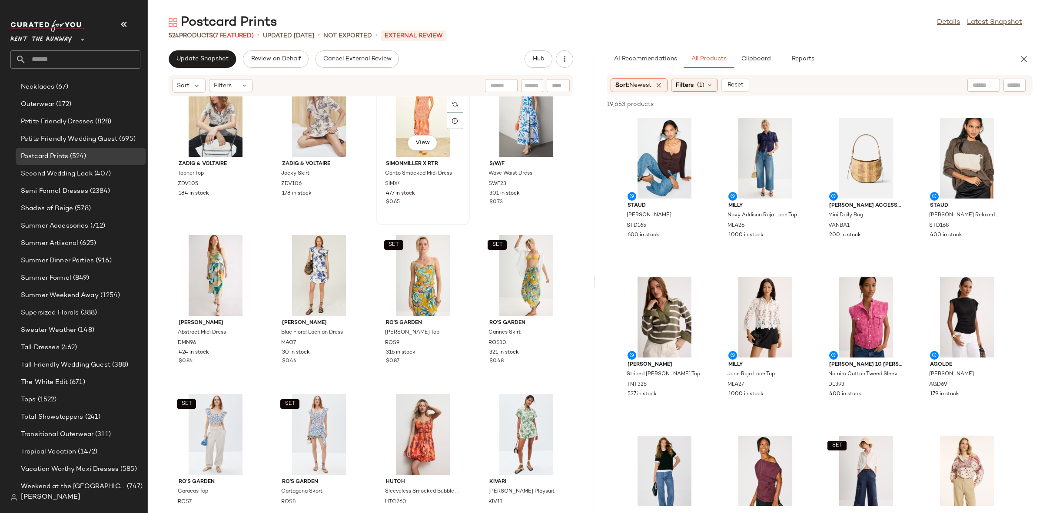
click at [377, 219] on div "View SIMONMILLER X RTR Canto Smocked Midi Dress SIMX4 477 in stock $0.65" at bounding box center [423, 149] width 92 height 150
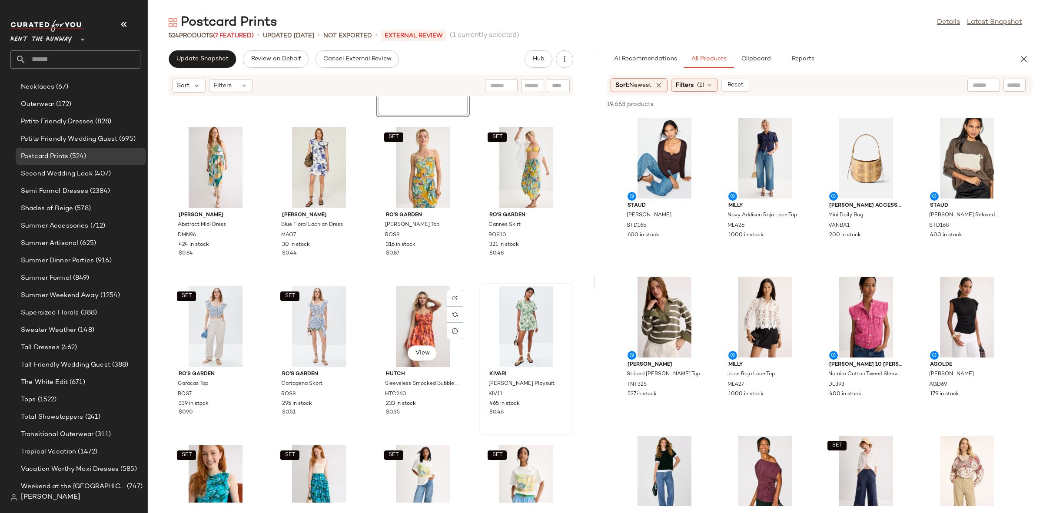
scroll to position [628, 0]
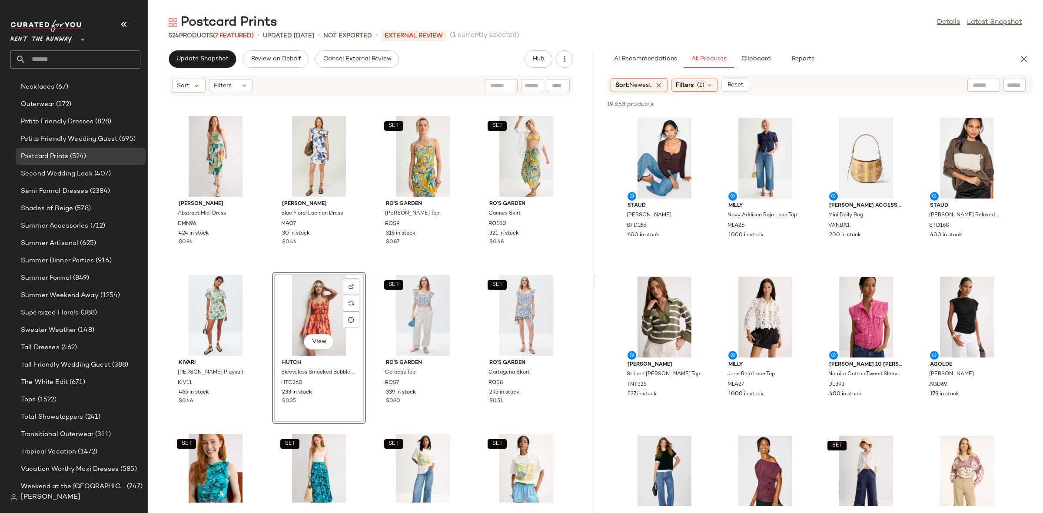
click at [359, 270] on div "SET Zadig & Voltaire Topher Top ZDV105 184 in stock SET Zadig & Voltaire Jocky …" at bounding box center [371, 299] width 446 height 406
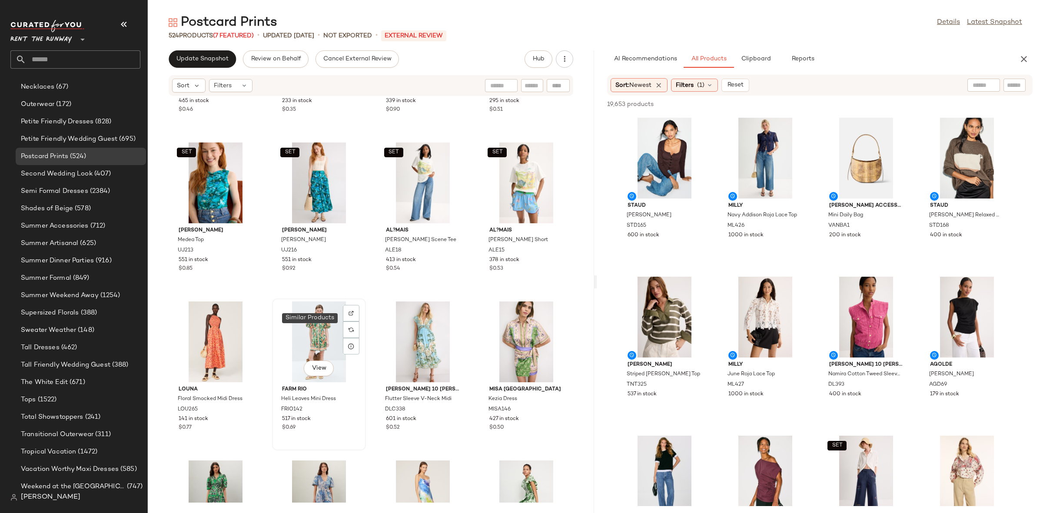
scroll to position [1006, 0]
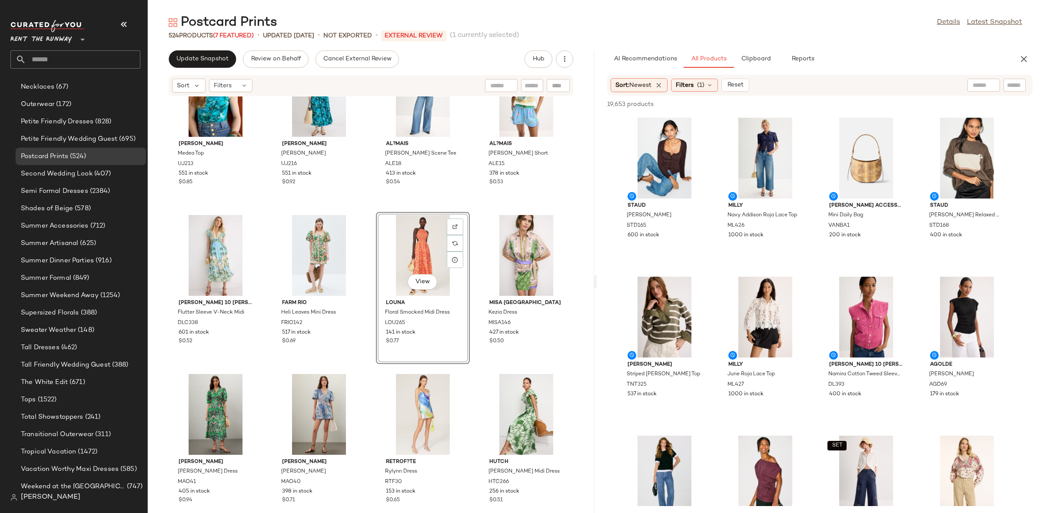
click at [468, 205] on div "SET Ulla Johnson Medea Top UJ213 551 in stock $0.85 SET Ulla Johnson Gabriella …" at bounding box center [371, 299] width 446 height 406
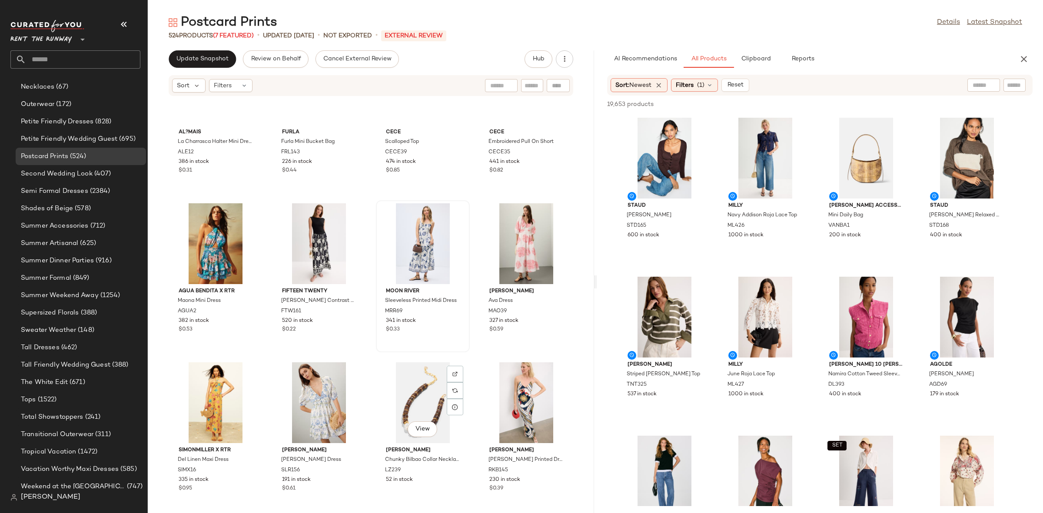
scroll to position [1467, 0]
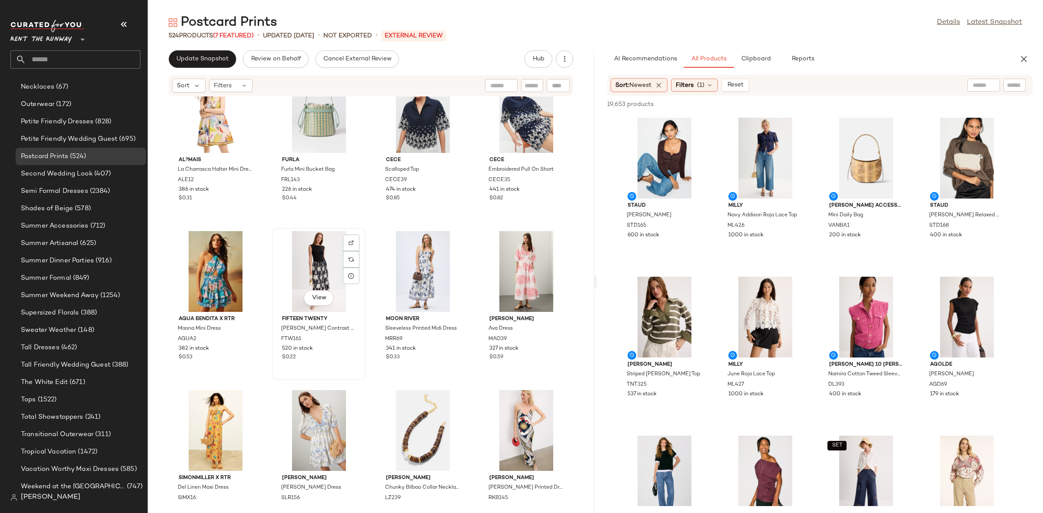
click at [326, 257] on div "View" at bounding box center [319, 271] width 88 height 81
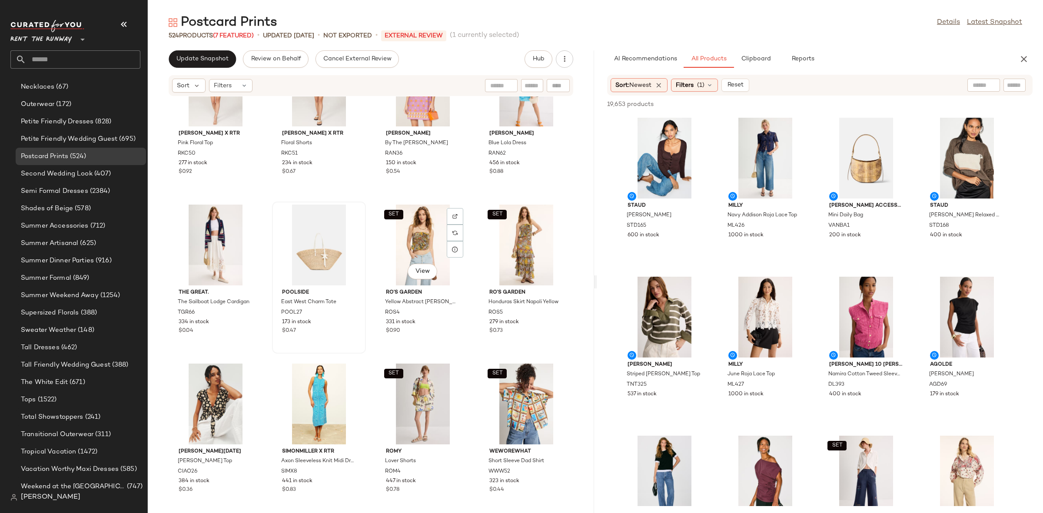
scroll to position [1973, 0]
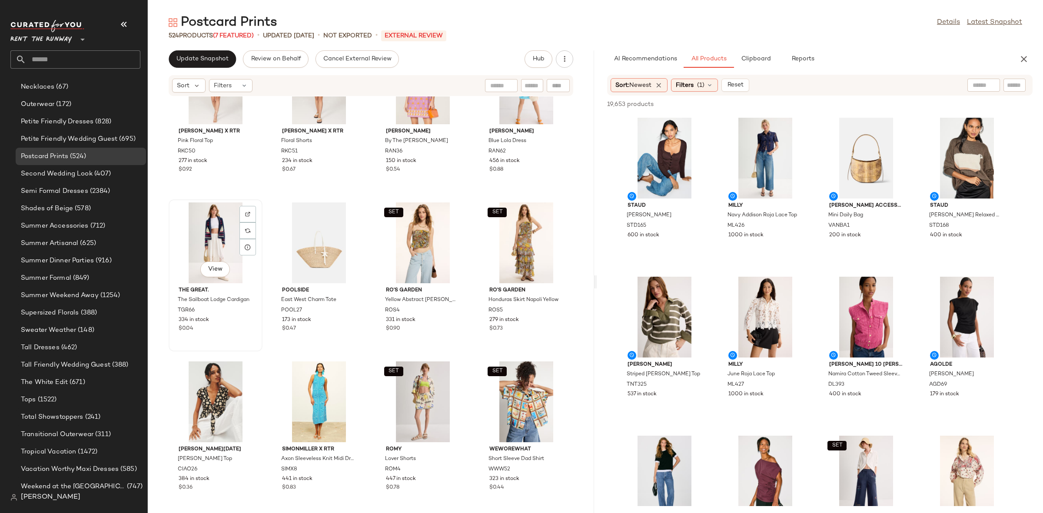
click at [211, 232] on div "View" at bounding box center [216, 242] width 88 height 81
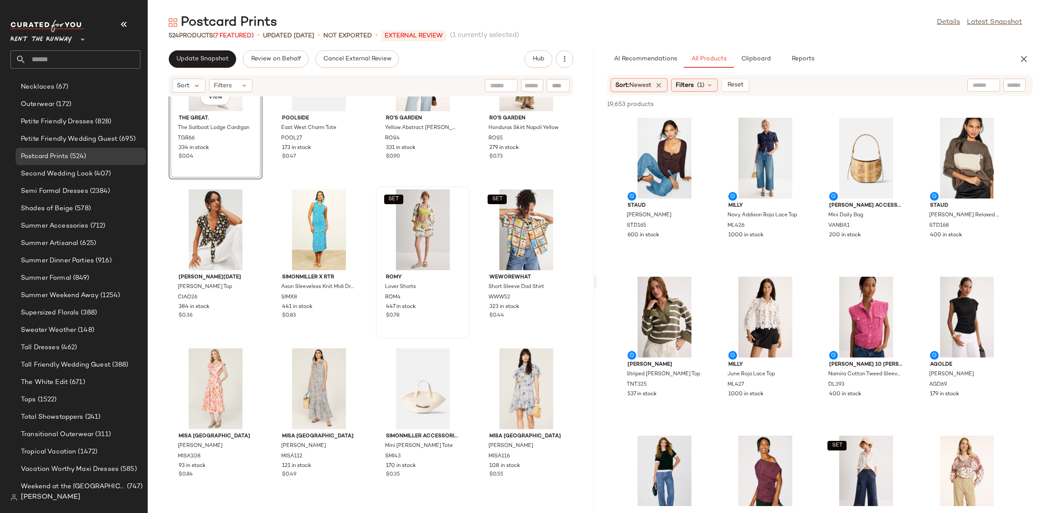
scroll to position [2141, 0]
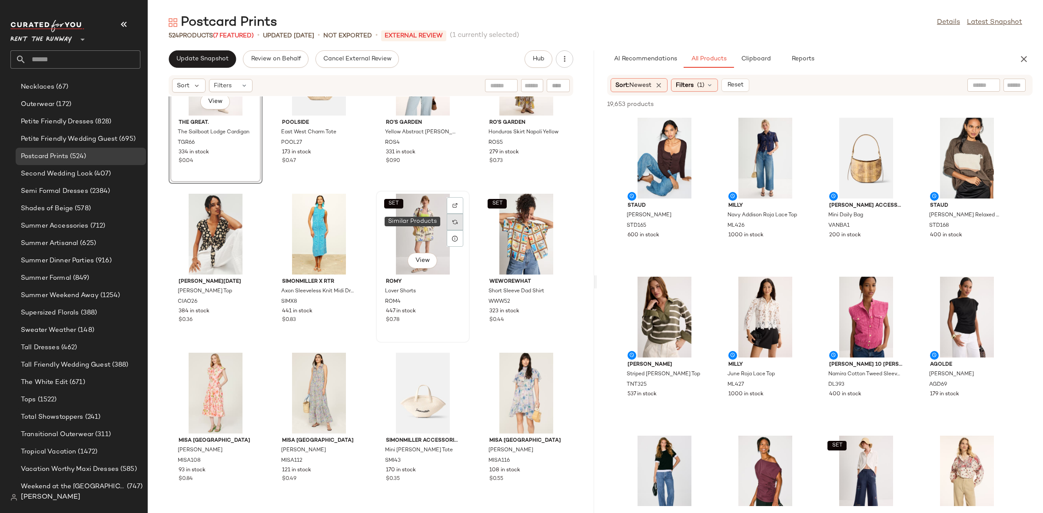
click at [447, 222] on div at bounding box center [455, 222] width 17 height 17
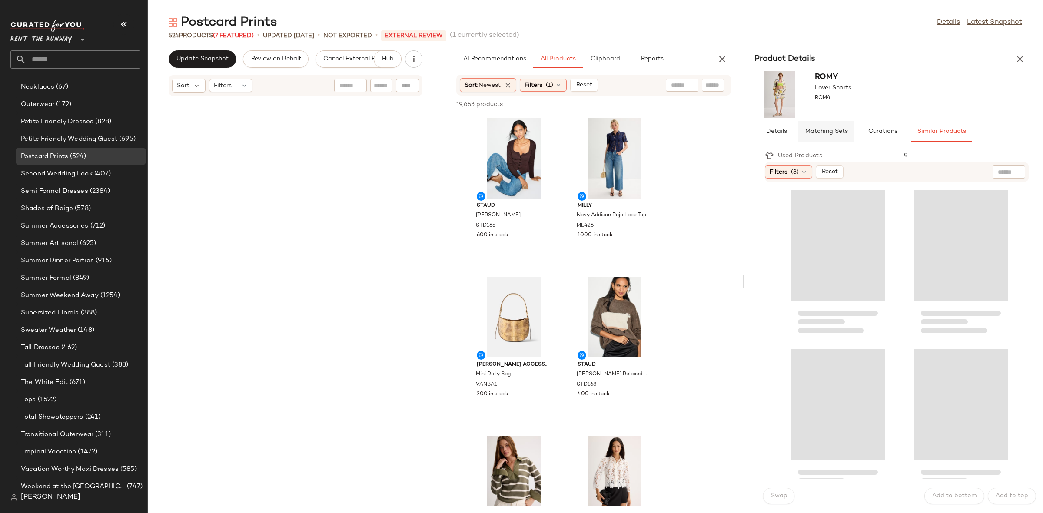
scroll to position [4452, 0]
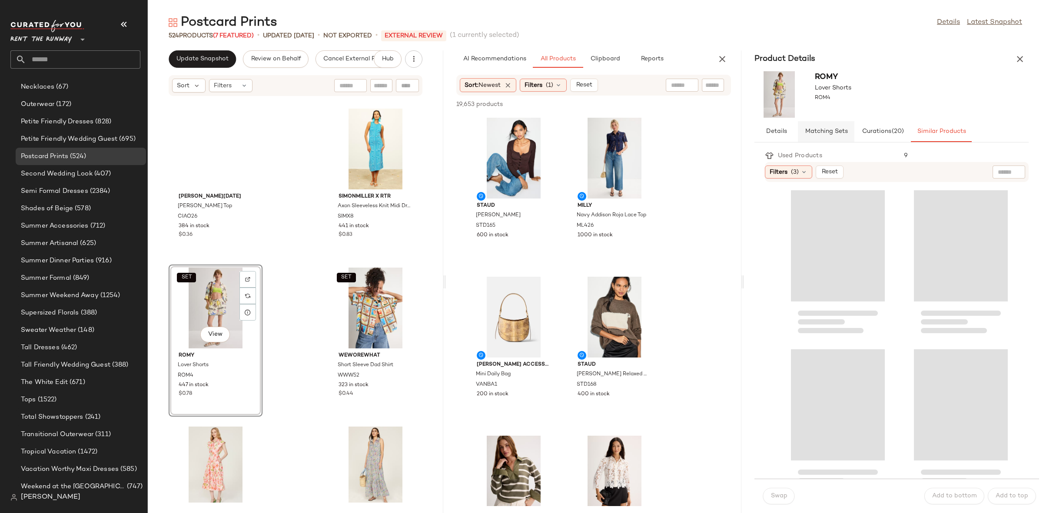
click at [911, 124] on button "Matching Sets" at bounding box center [941, 131] width 61 height 21
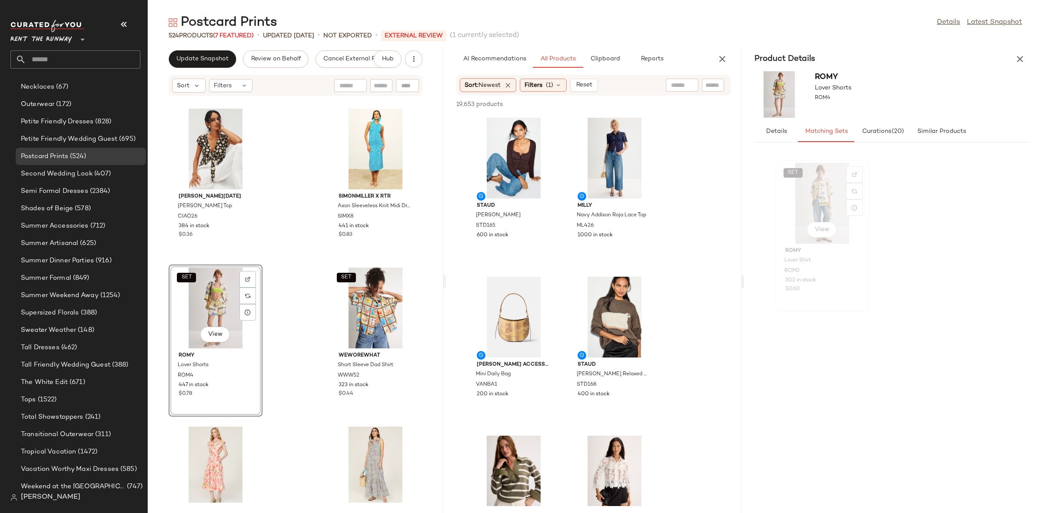
click at [815, 196] on div "SET View" at bounding box center [822, 203] width 88 height 81
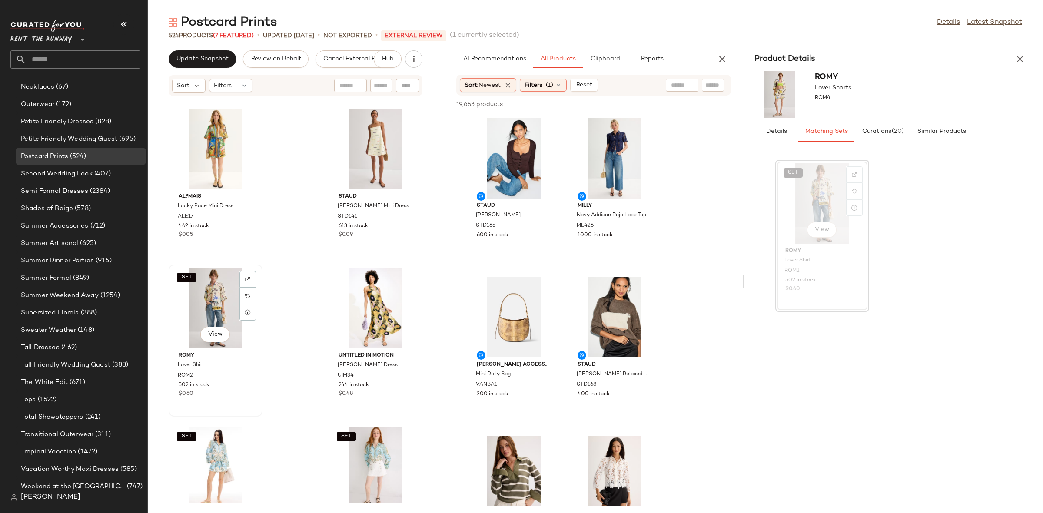
click at [211, 309] on div "SET View" at bounding box center [216, 308] width 88 height 81
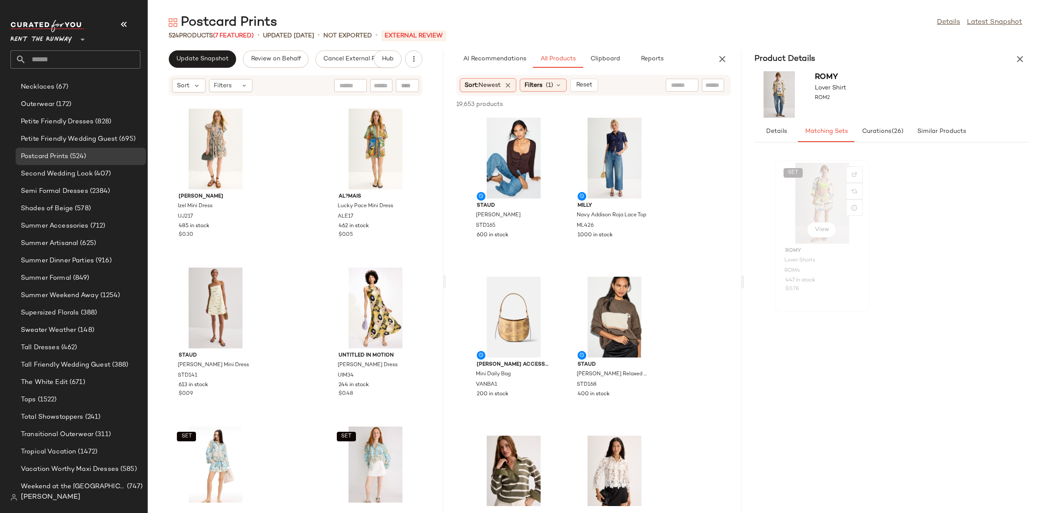
click at [790, 202] on div "SET View" at bounding box center [822, 203] width 88 height 81
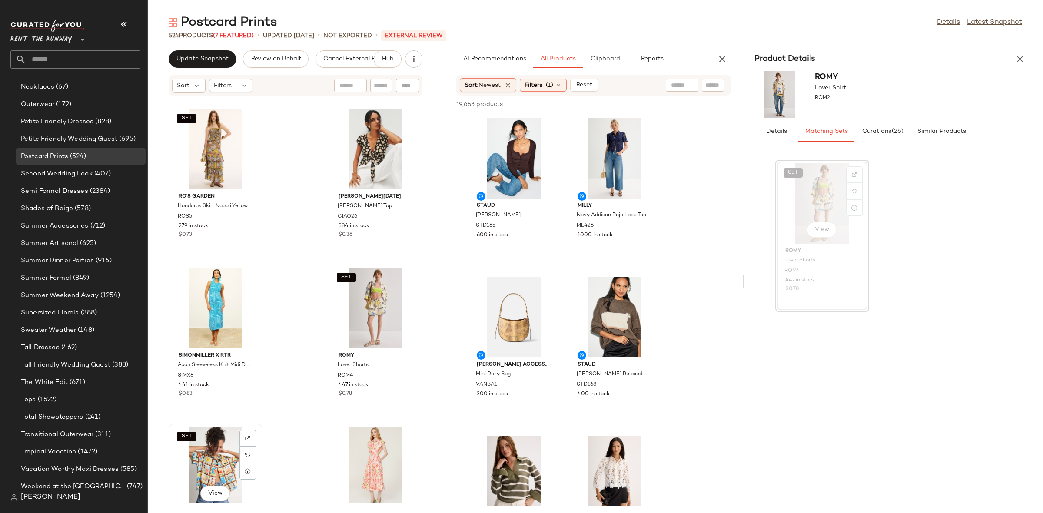
click at [203, 466] on div "SET View" at bounding box center [216, 467] width 88 height 81
click at [813, 196] on div "SET View" at bounding box center [822, 203] width 88 height 81
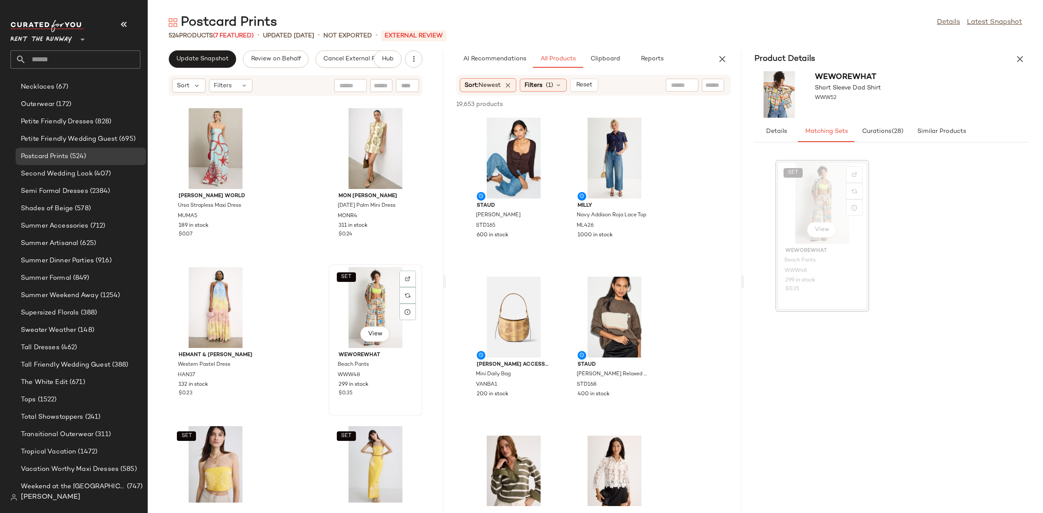
click at [349, 307] on div "SET View" at bounding box center [376, 307] width 88 height 81
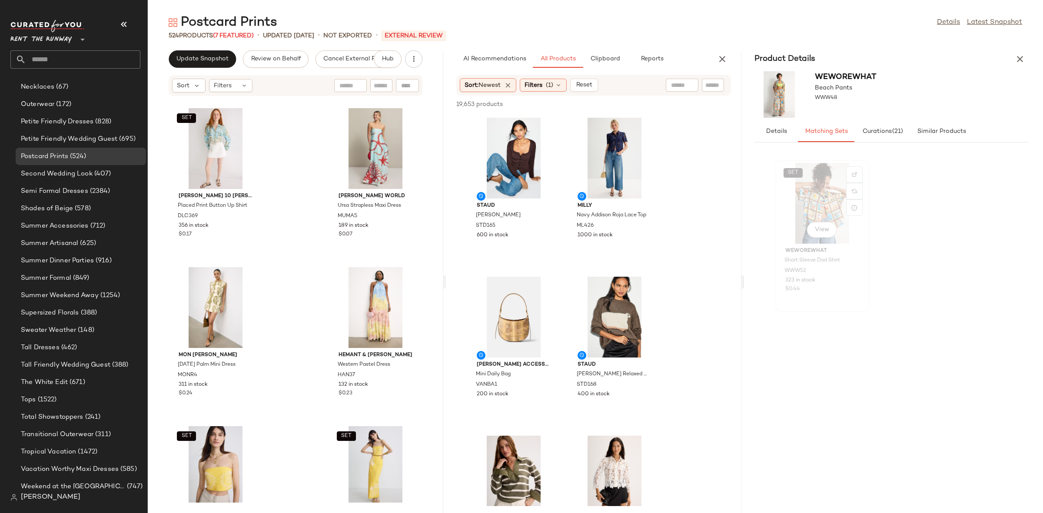
click at [834, 201] on div "SET View" at bounding box center [822, 203] width 88 height 81
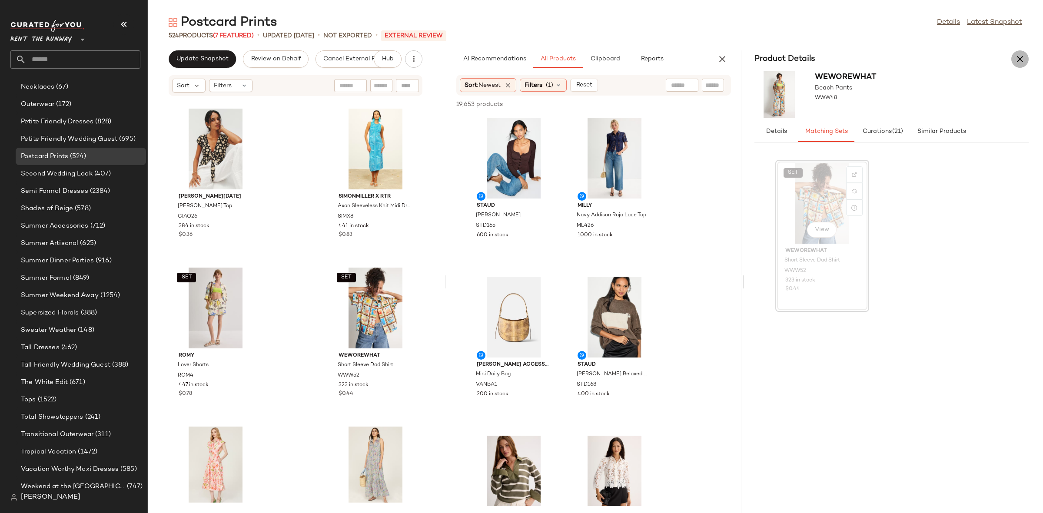
click at [1028, 59] on button "button" at bounding box center [1019, 58] width 17 height 17
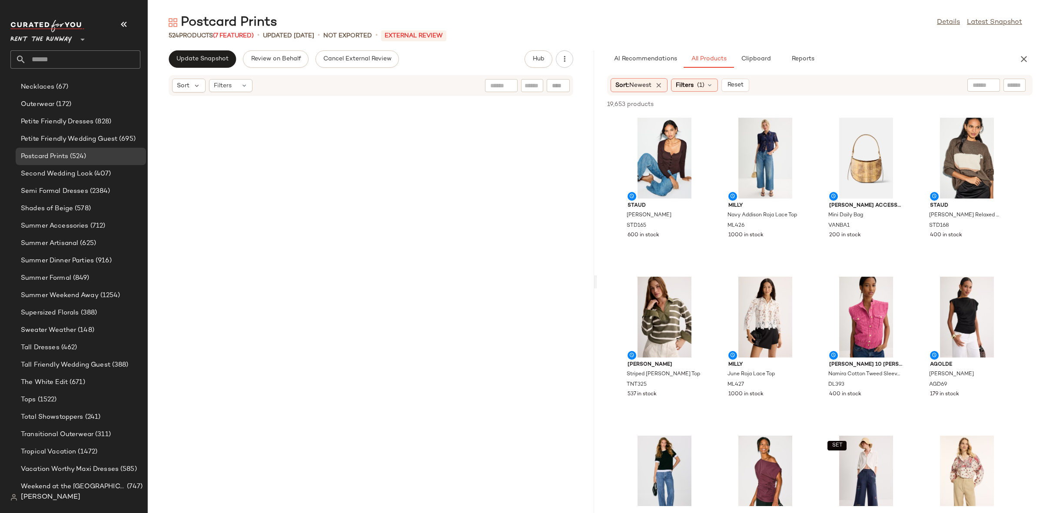
scroll to position [0, 0]
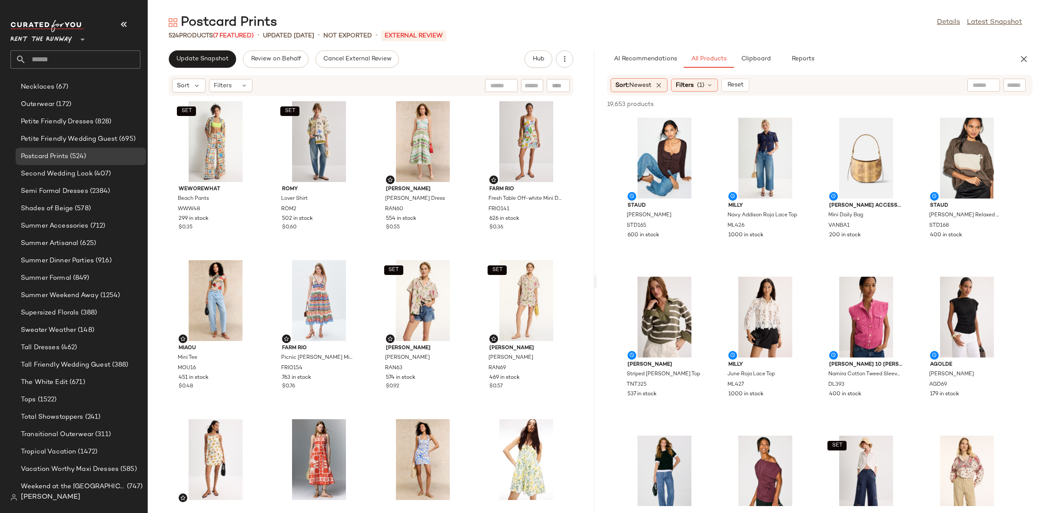
click at [371, 249] on div "SET WEWOREWHAT Beach Pants WWW48 299 in stock $0.35 SET ROMY Lover Shirt ROM2 5…" at bounding box center [371, 299] width 446 height 406
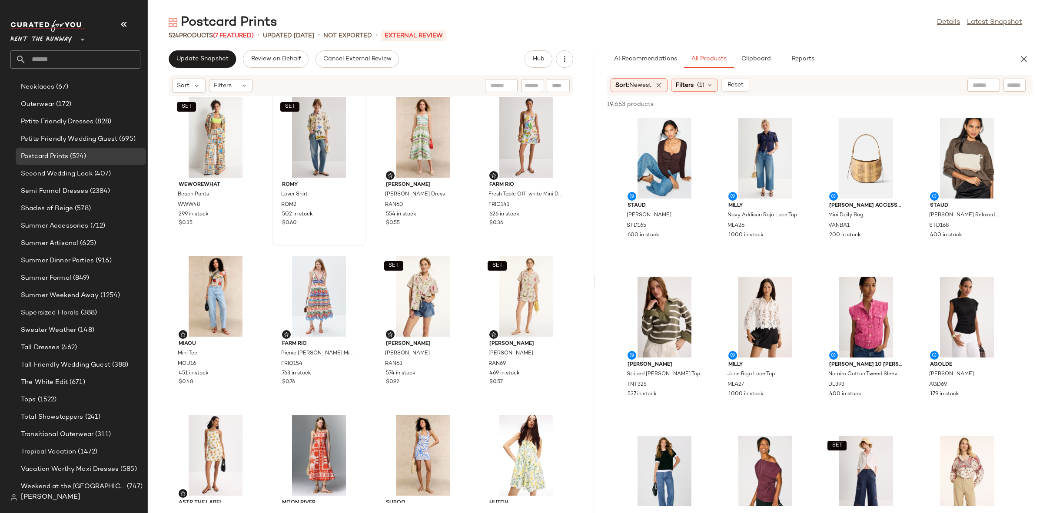
scroll to position [5, 0]
click at [329, 136] on div "SET View" at bounding box center [319, 136] width 88 height 81
click at [189, 135] on div "SET View" at bounding box center [216, 136] width 88 height 81
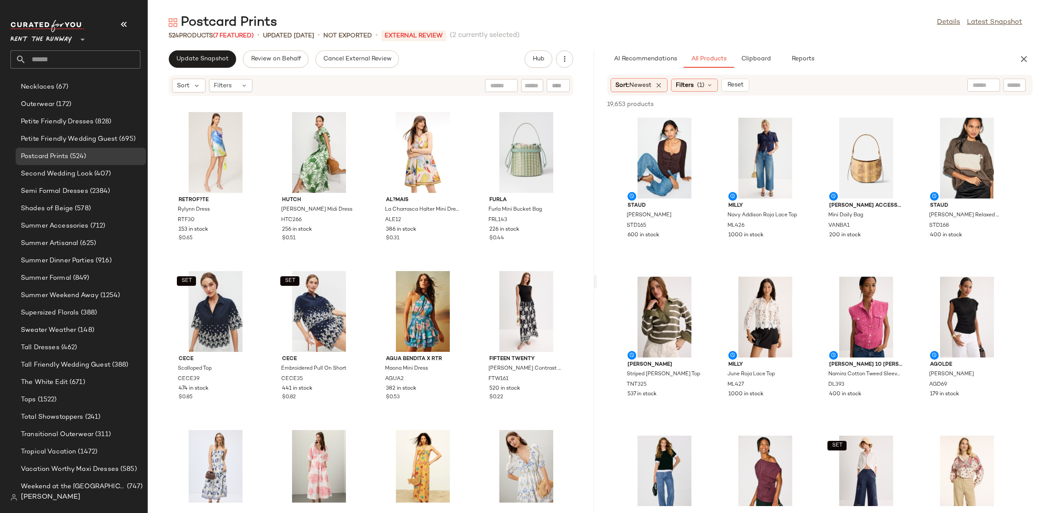
scroll to position [1506, 0]
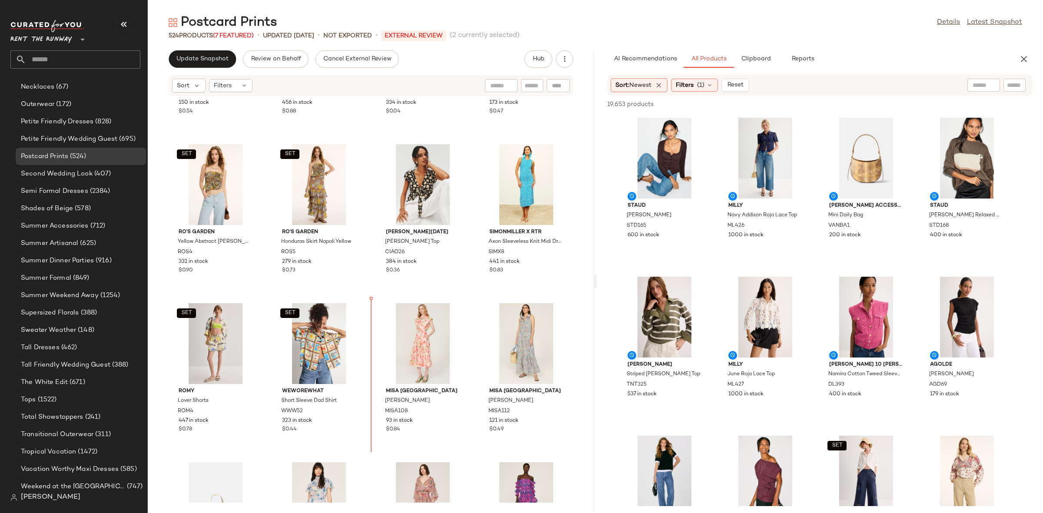
scroll to position [2201, 0]
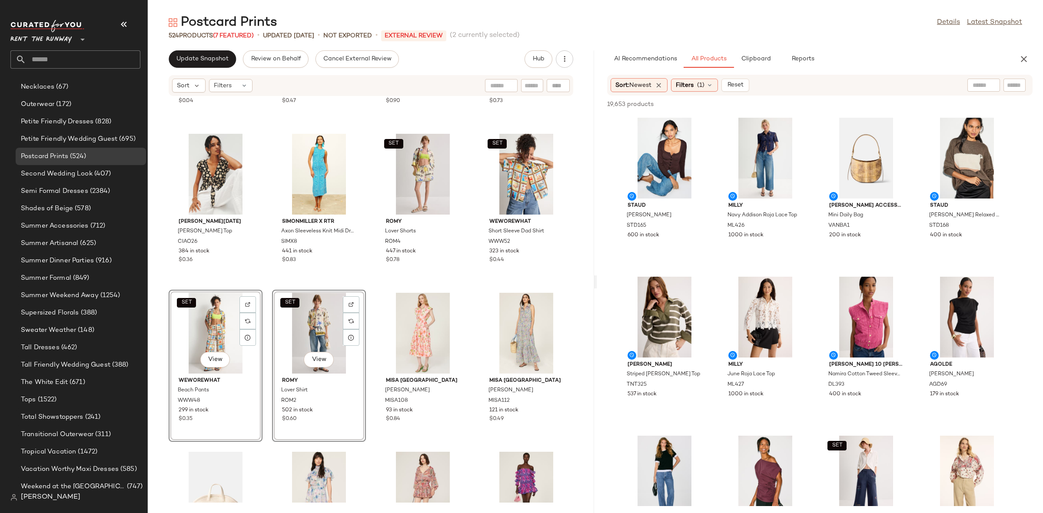
click at [374, 287] on div "The Great. The Sailboat Lodge Cardigan TGR66 334 in stock $0.04 Poolside East W…" at bounding box center [371, 299] width 446 height 406
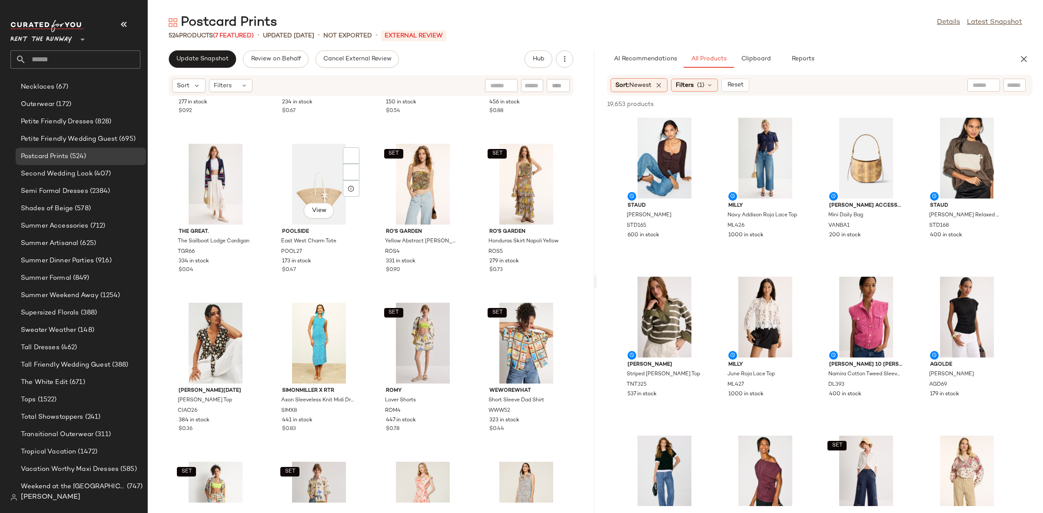
scroll to position [2030, 0]
click at [219, 173] on div "View" at bounding box center [216, 185] width 88 height 81
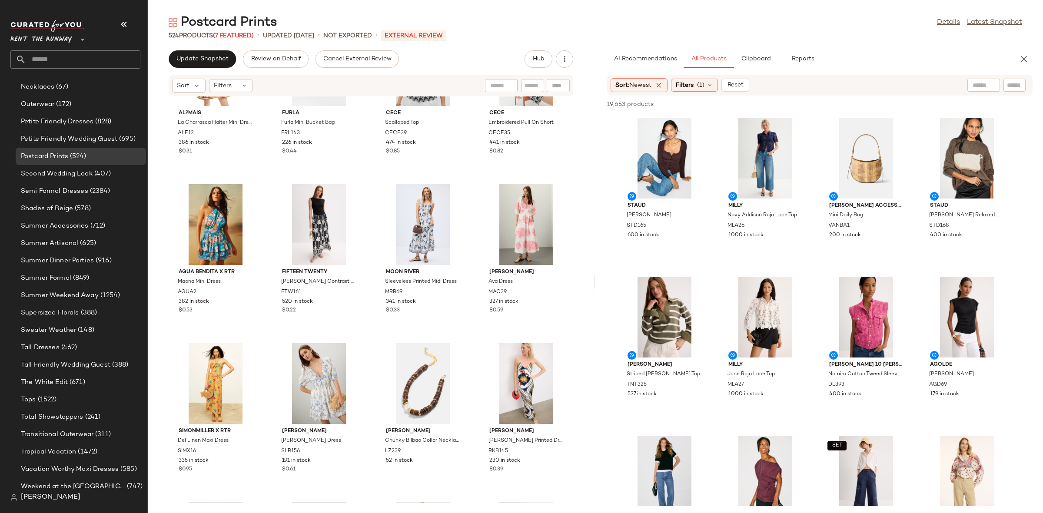
scroll to position [1387, 0]
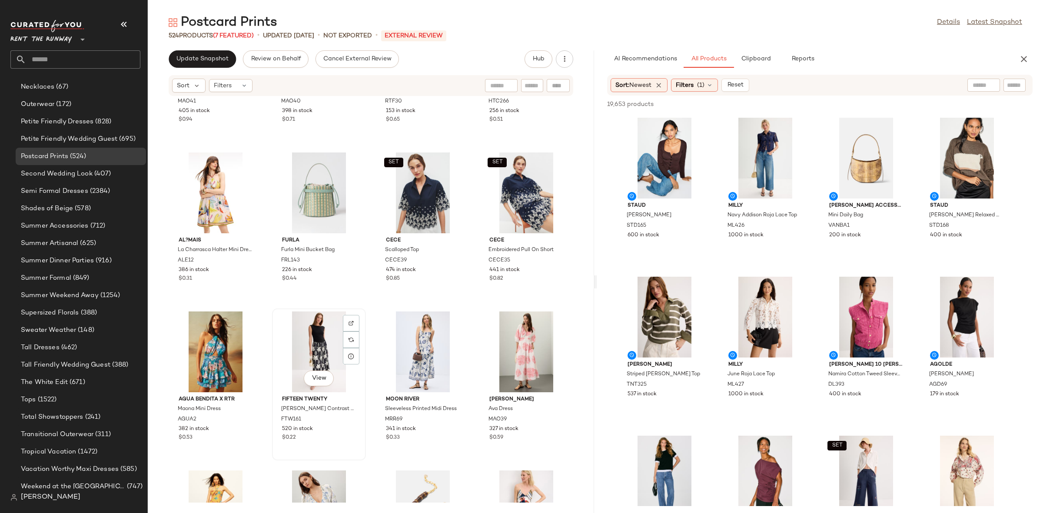
click at [299, 375] on div "View" at bounding box center [319, 352] width 88 height 81
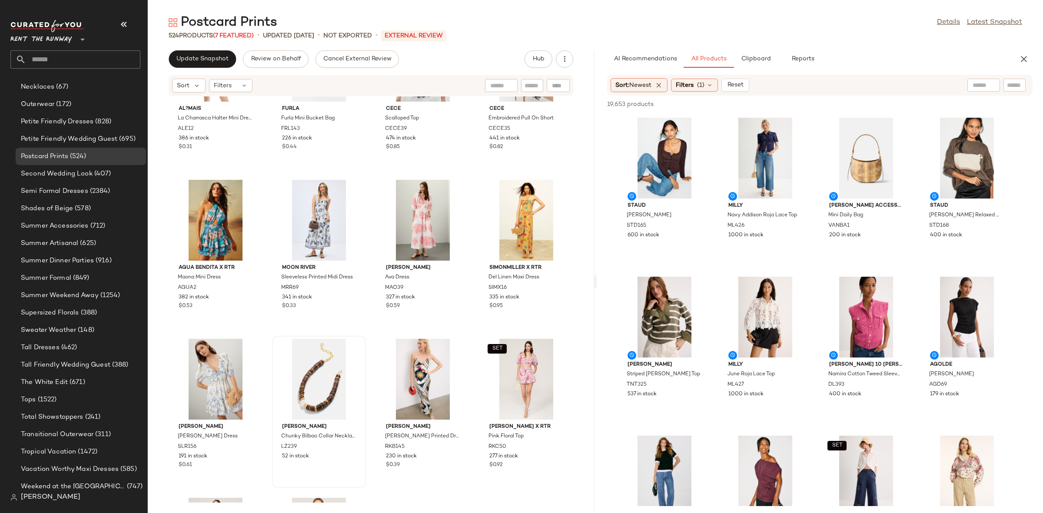
scroll to position [1526, 0]
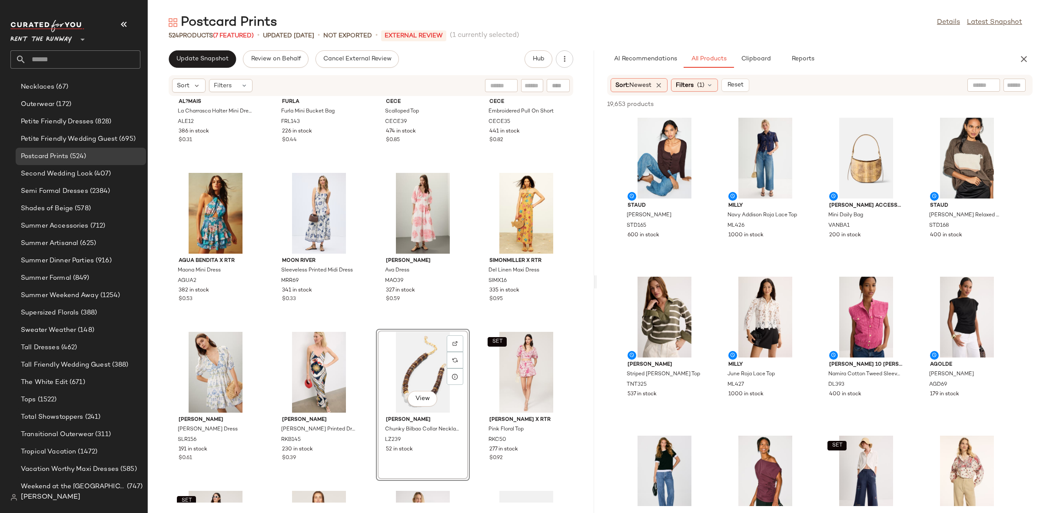
click at [469, 328] on div "AL?MAIS La Charrasca Halter Mini Dress ALE12 386 in stock $0.31 Furla Furla Min…" at bounding box center [371, 299] width 446 height 406
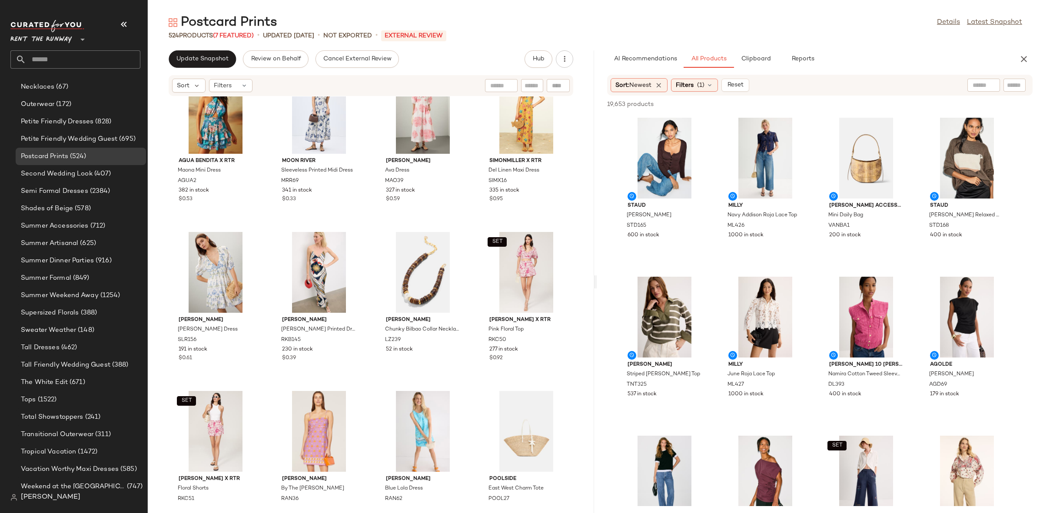
scroll to position [1647, 0]
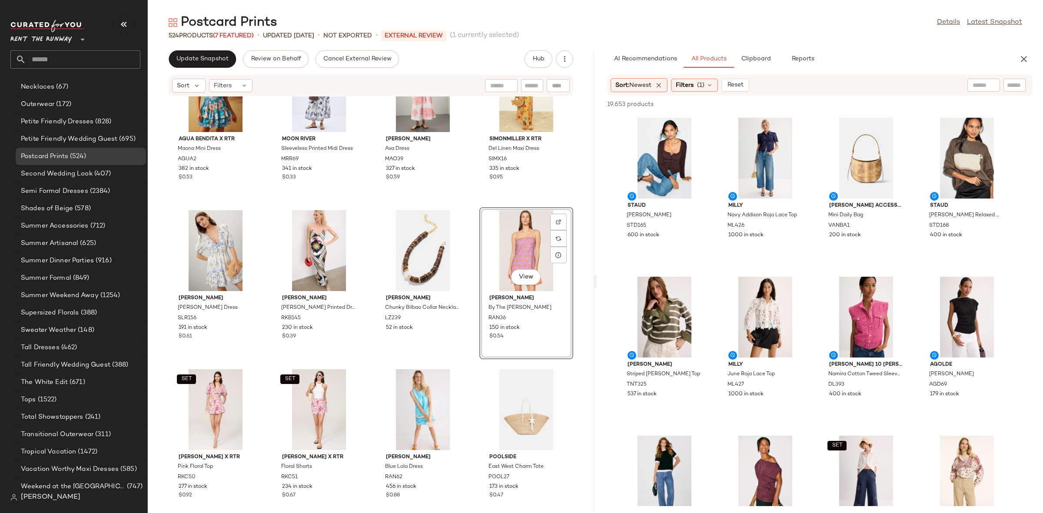
click at [474, 365] on div "AL?MAIS La Charrasca Halter Mini Dress ALE12 386 in stock $0.31 Furla Furla Min…" at bounding box center [371, 299] width 446 height 406
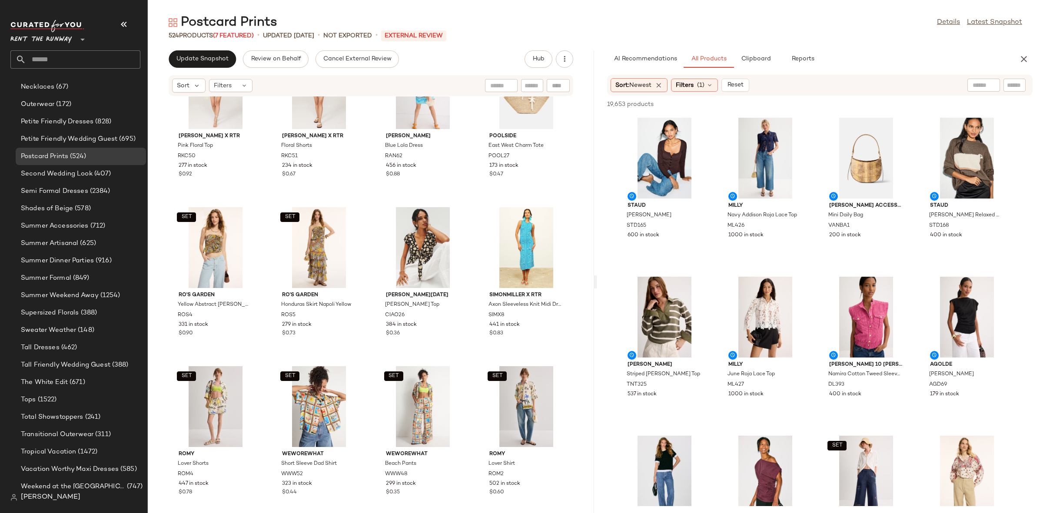
scroll to position [1838, 0]
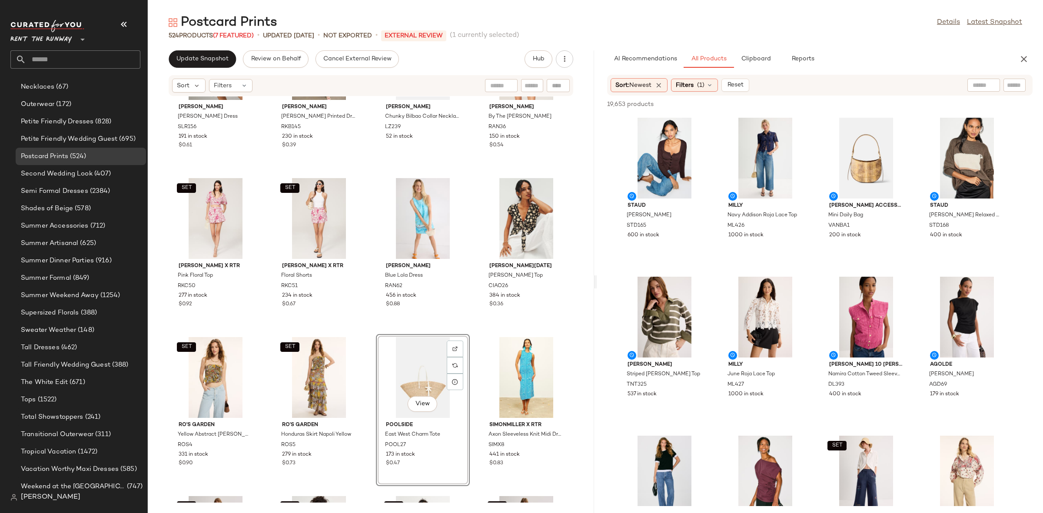
click at [453, 332] on div "Saylor Gracey Dress SLR156 191 in stock $0.61 Ronny Kobo Bethie Scarf Printed D…" at bounding box center [371, 299] width 446 height 406
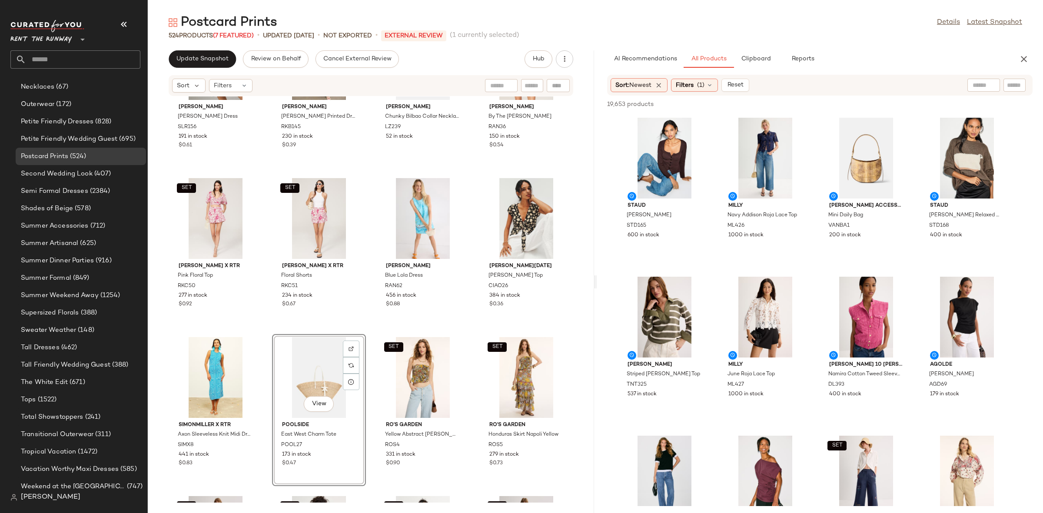
click at [364, 329] on div "Saylor Gracey Dress SLR156 191 in stock $0.61 Ronny Kobo Bethie Scarf Printed D…" at bounding box center [371, 299] width 446 height 406
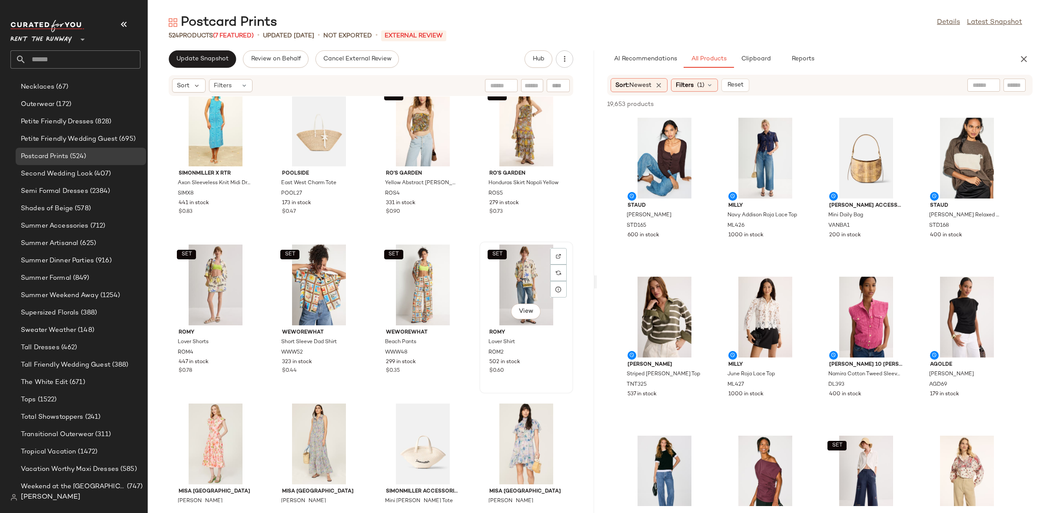
scroll to position [2139, 0]
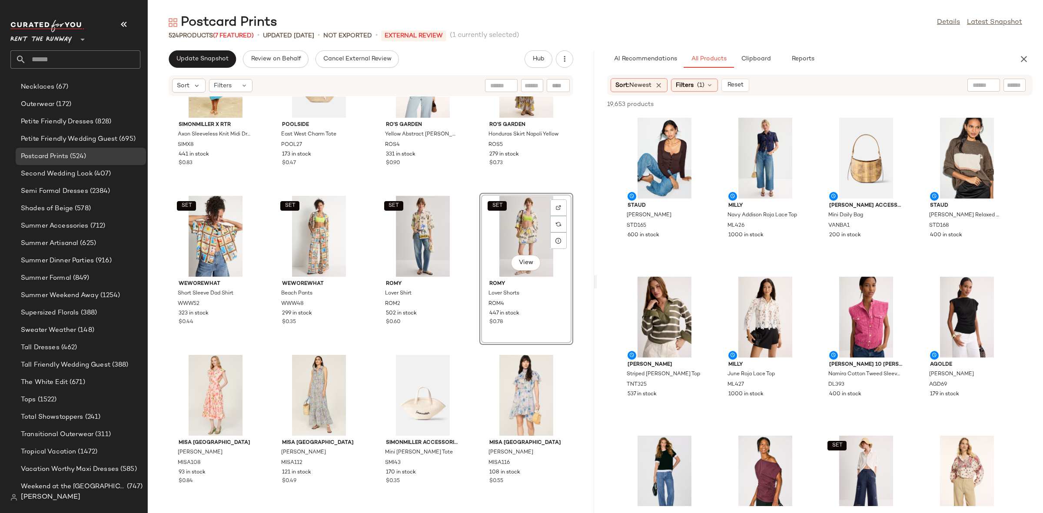
click at [467, 191] on div "SIMONMILLER X RTR Axon Sleeveless Knit Midi Dress SIMX8 441 in stock $0.83 Pool…" at bounding box center [371, 299] width 446 height 406
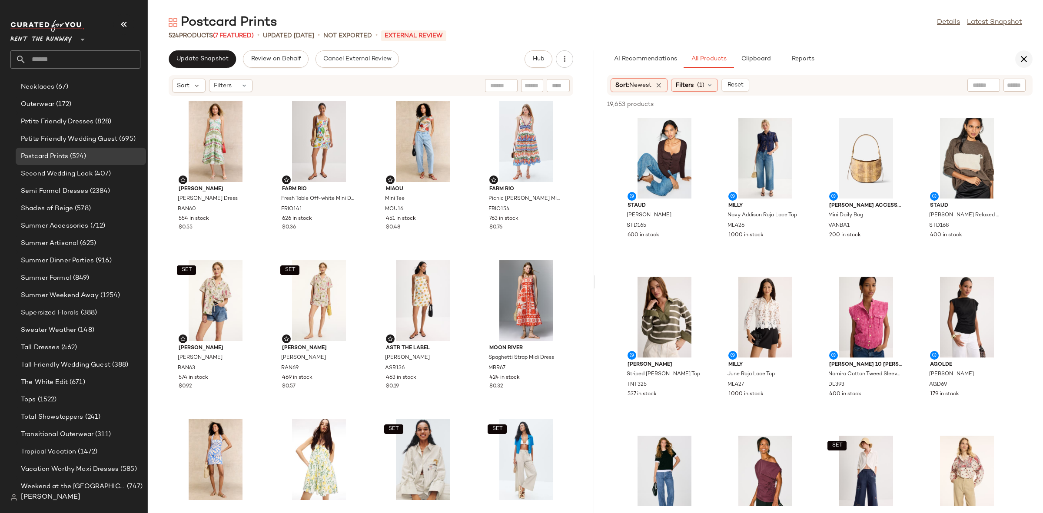
click at [1026, 61] on icon "button" at bounding box center [1023, 59] width 10 height 10
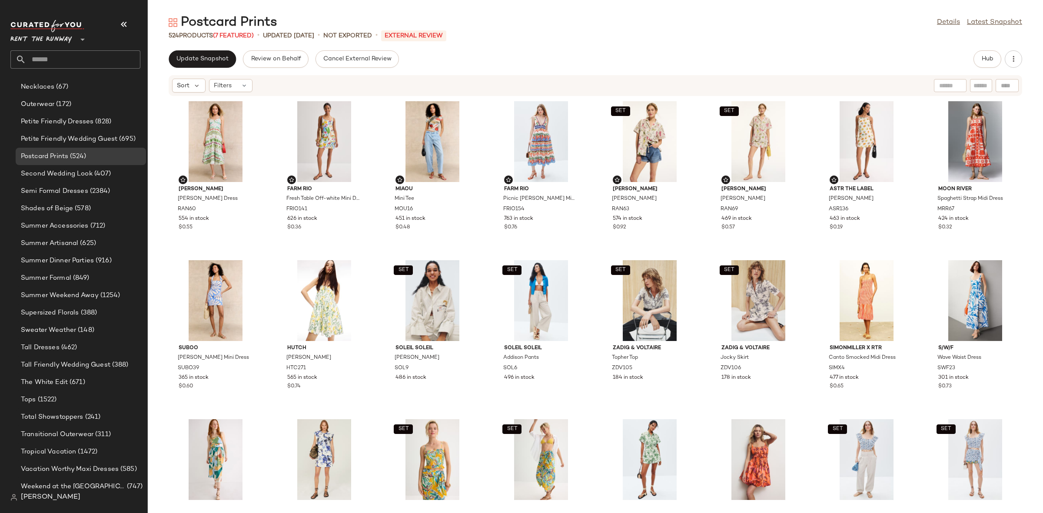
click at [377, 256] on div "Rachel Antonoff Harper Dress RAN60 554 in stock $0.55 FARM Rio Fresh Table Off-…" at bounding box center [595, 299] width 895 height 406
click at [180, 53] on button "Update Snapshot" at bounding box center [202, 58] width 67 height 17
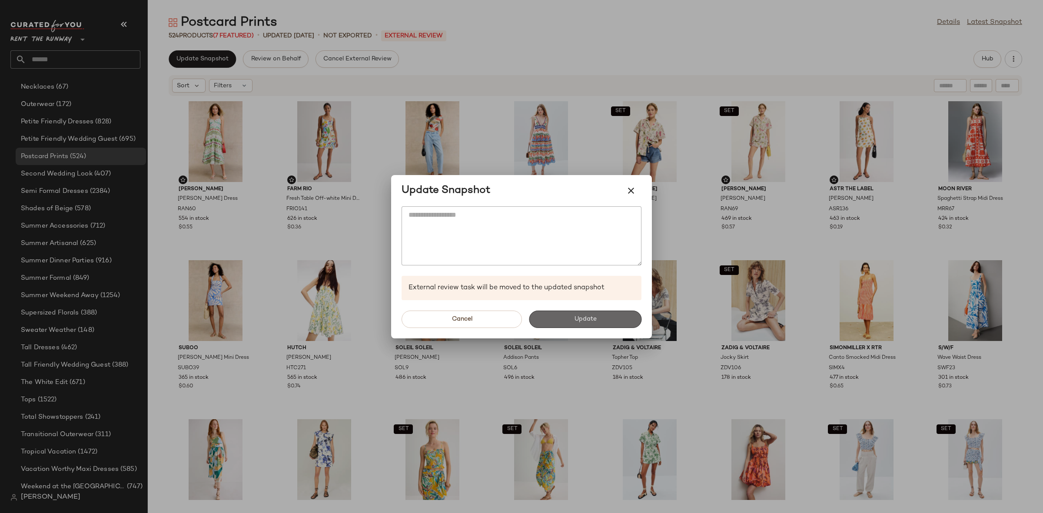
click at [584, 320] on span "Update" at bounding box center [585, 319] width 23 height 7
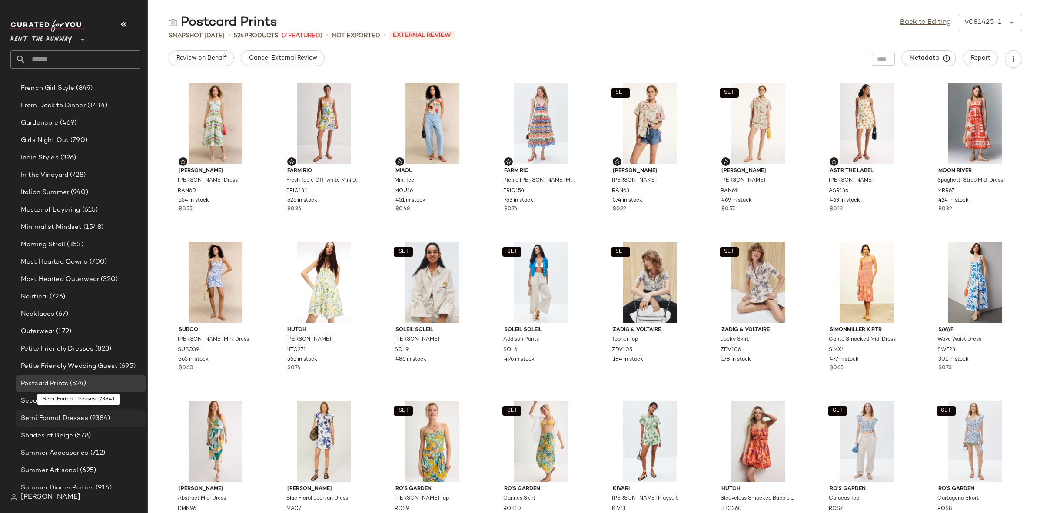
scroll to position [600, 0]
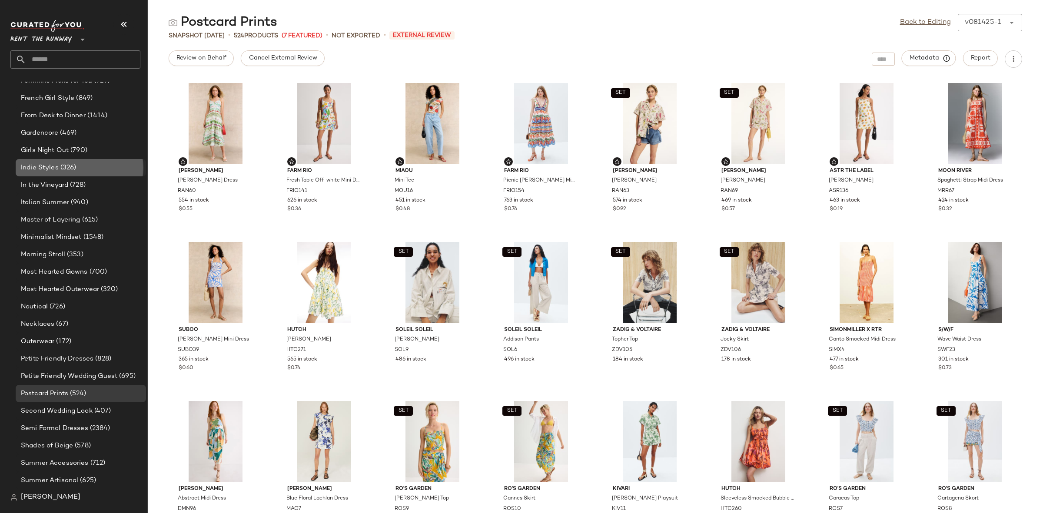
click at [32, 164] on span "Indie Styles" at bounding box center [40, 168] width 38 height 10
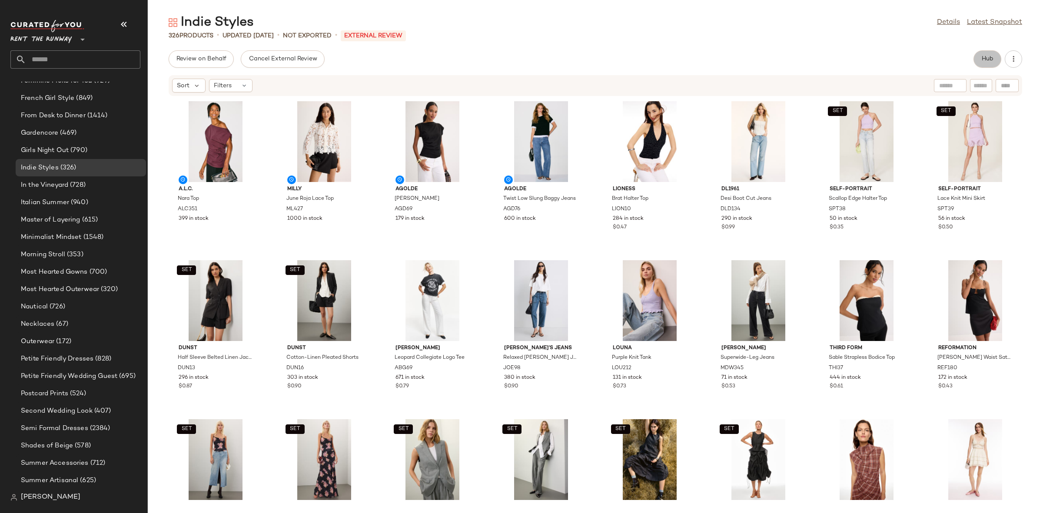
click at [983, 60] on span "Hub" at bounding box center [987, 59] width 12 height 7
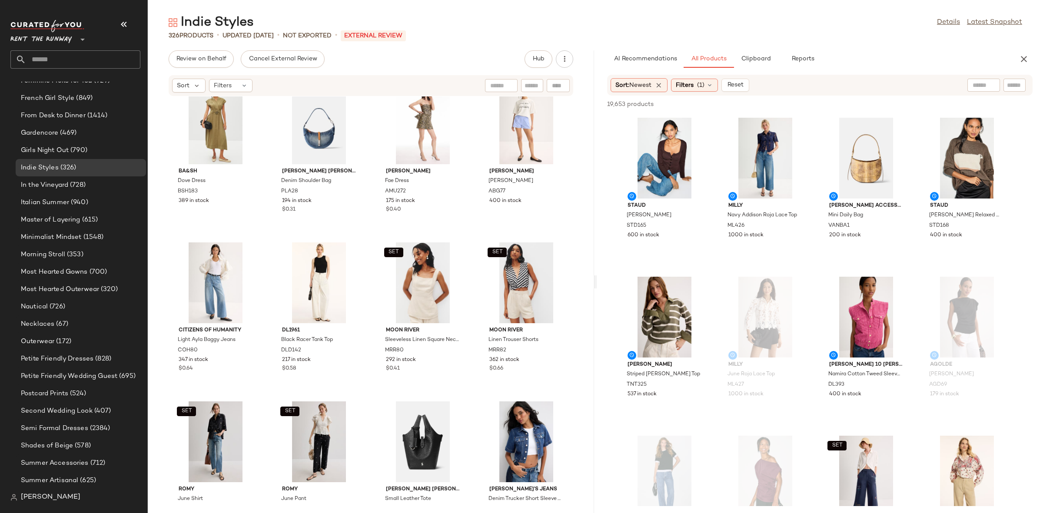
scroll to position [980, 0]
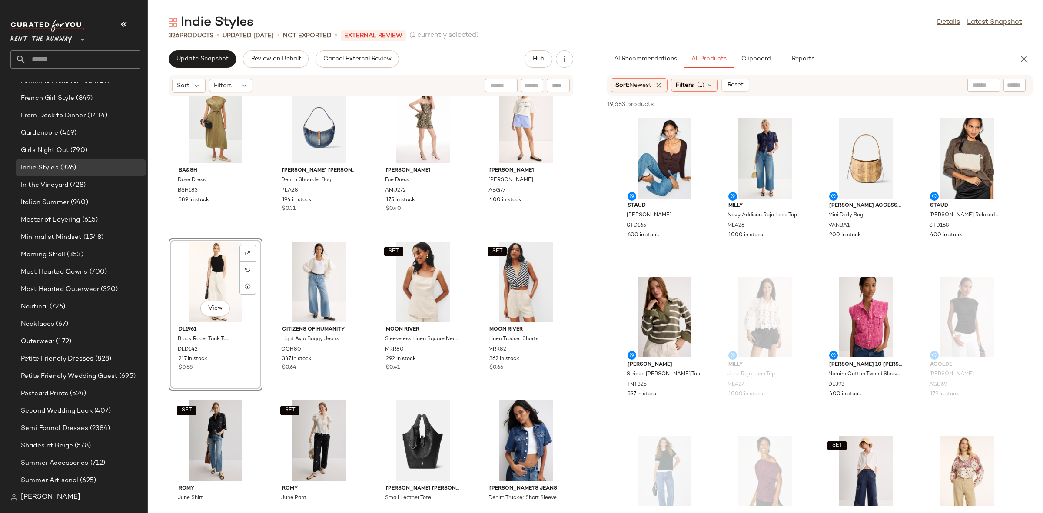
click at [265, 241] on div "SET Sea New York Elegi Solid Tank Top SNY161 230 in stock $0.97 SET Sea New Yor…" at bounding box center [371, 299] width 446 height 406
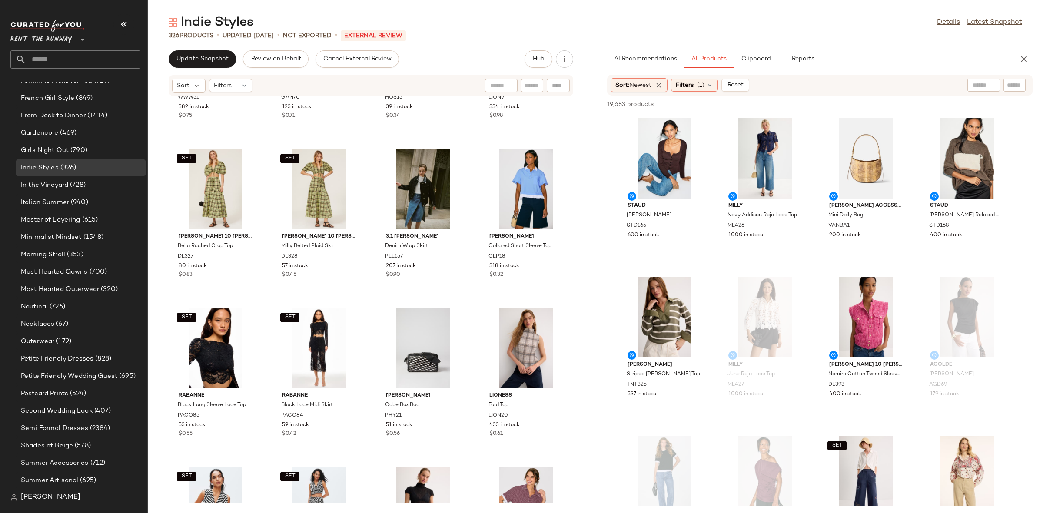
scroll to position [1747, 0]
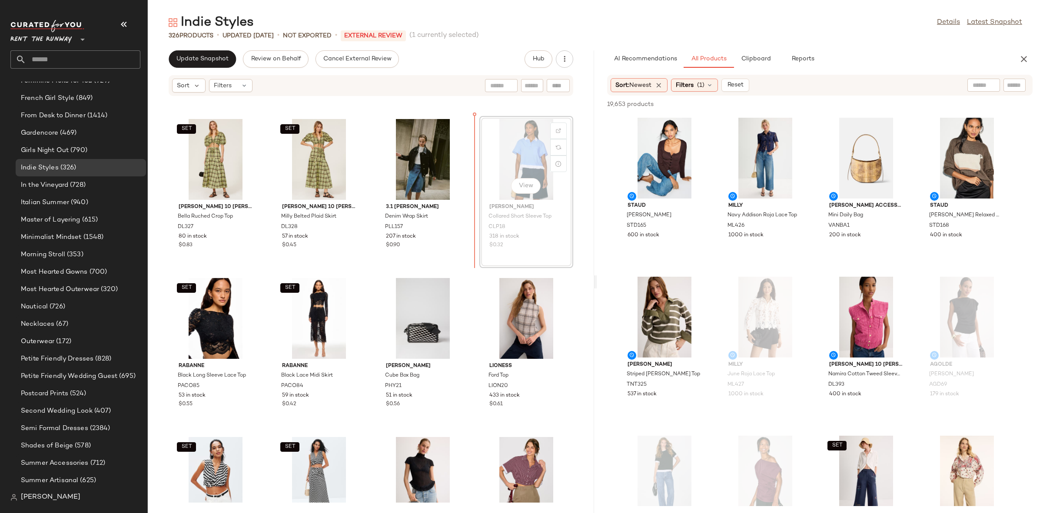
scroll to position [1738, 0]
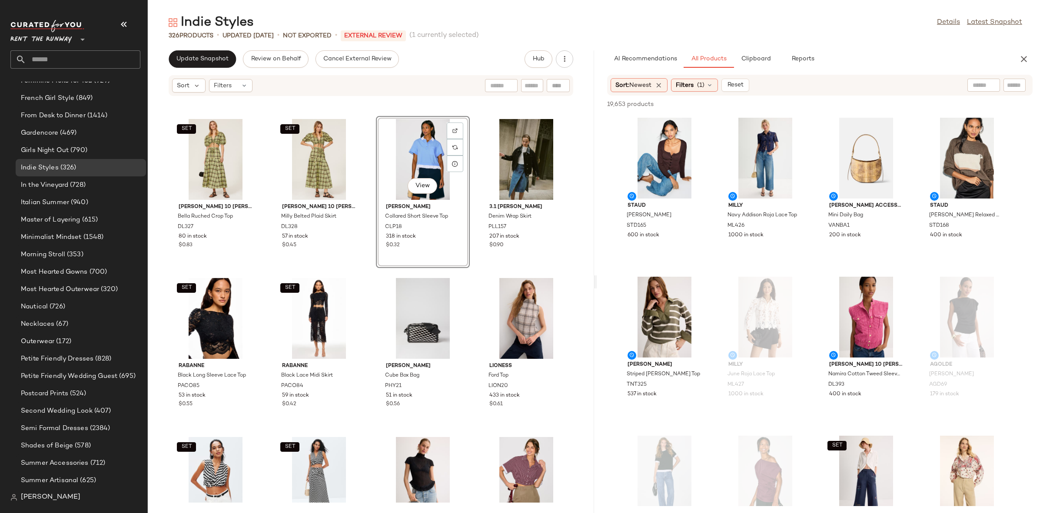
click at [363, 266] on div "SET Derek Lam 10 Crosby Milly Belted Plaid Skirt DL328 57 in stock $0.45" at bounding box center [319, 192] width 94 height 152
click at [365, 269] on div "WEWOREWHAT Blue Corset Peplum Mini Dress WWW51 382 in stock $0.75 GANNI Ganni B…" at bounding box center [371, 299] width 446 height 406
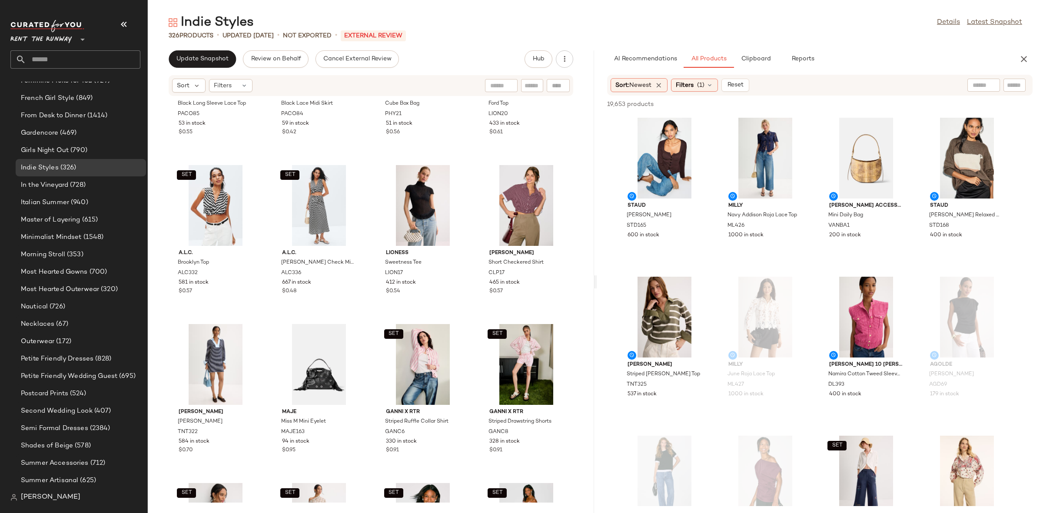
scroll to position [2028, 0]
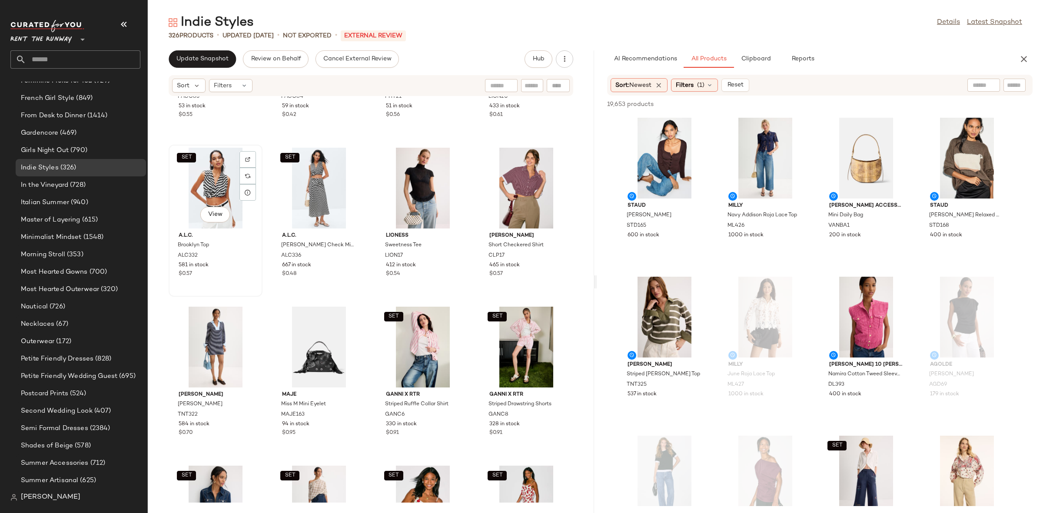
click at [204, 167] on div "SET View" at bounding box center [216, 188] width 88 height 81
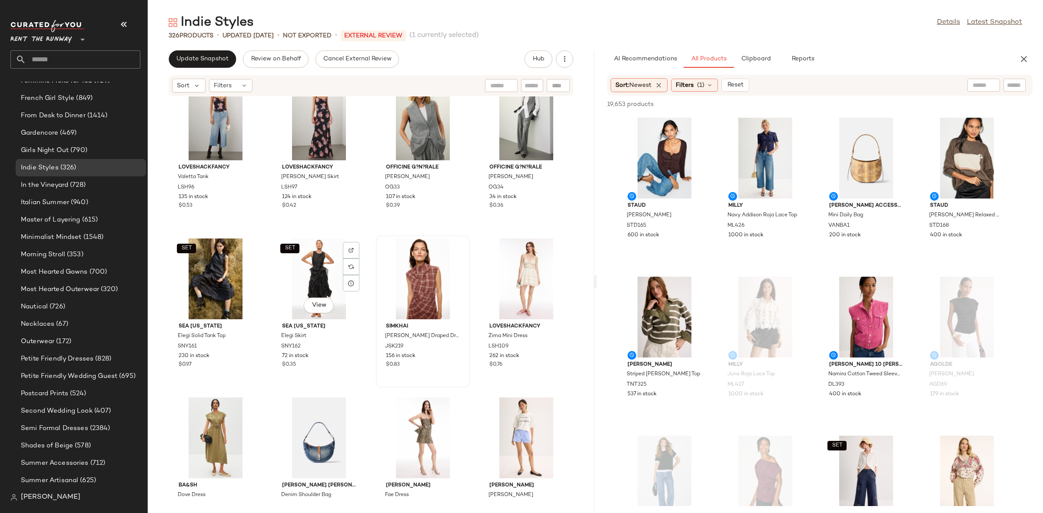
scroll to position [663, 0]
click at [512, 276] on div "View" at bounding box center [526, 280] width 88 height 81
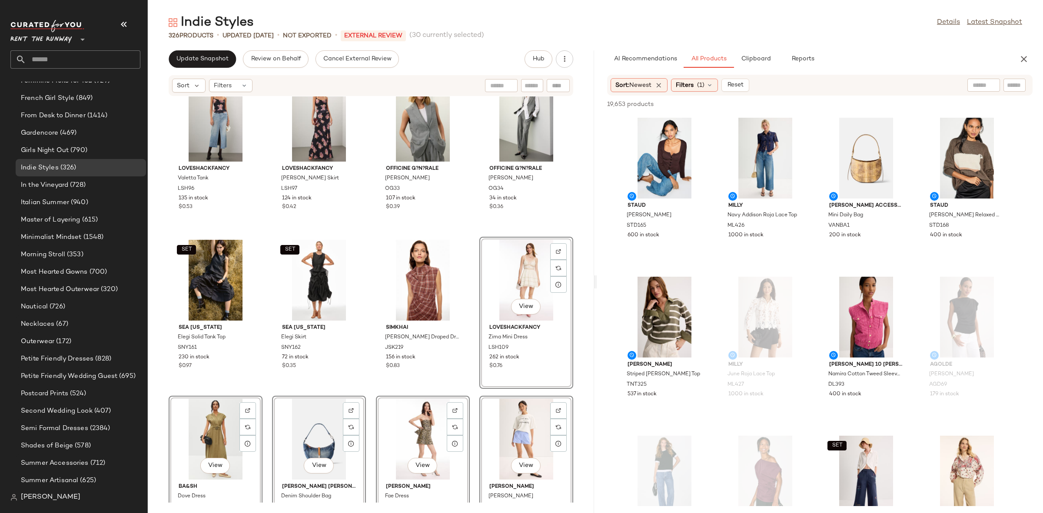
click at [467, 233] on div "SET LoveShackFancy Valetta Tank LSH96 135 in stock $0.53 SET LoveShackFancy Boo…" at bounding box center [371, 299] width 446 height 406
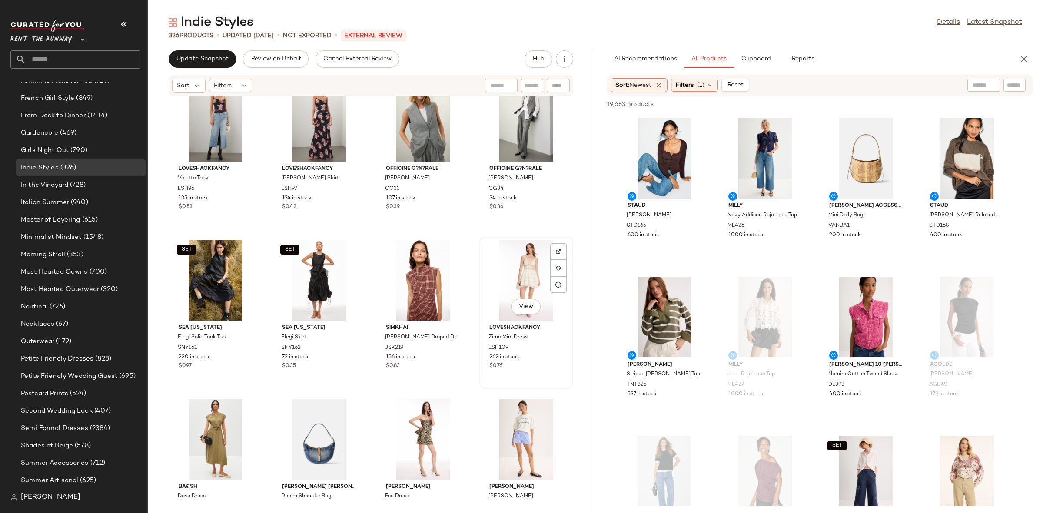
click at [488, 276] on div "View" at bounding box center [526, 280] width 88 height 81
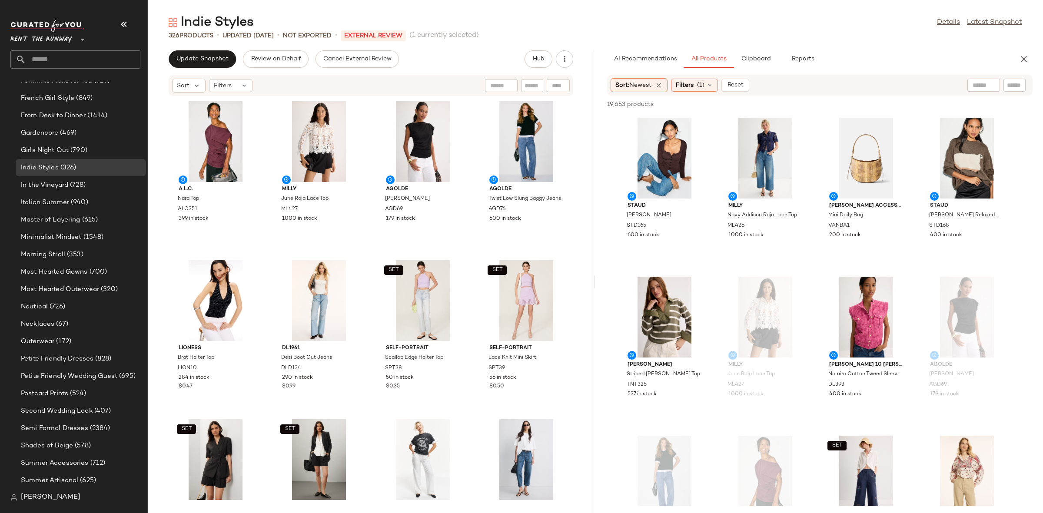
click at [368, 301] on div "A.L.C. Nara Top ALC351 399 in stock Milly June Roja Lace Top ML427 1000 in stoc…" at bounding box center [371, 299] width 446 height 406
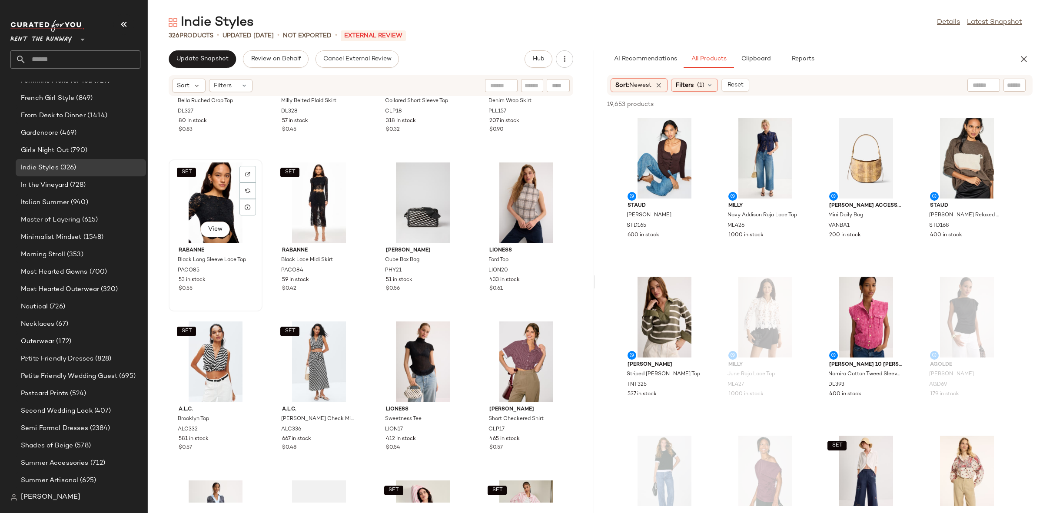
click at [207, 191] on div "SET View" at bounding box center [216, 203] width 88 height 81
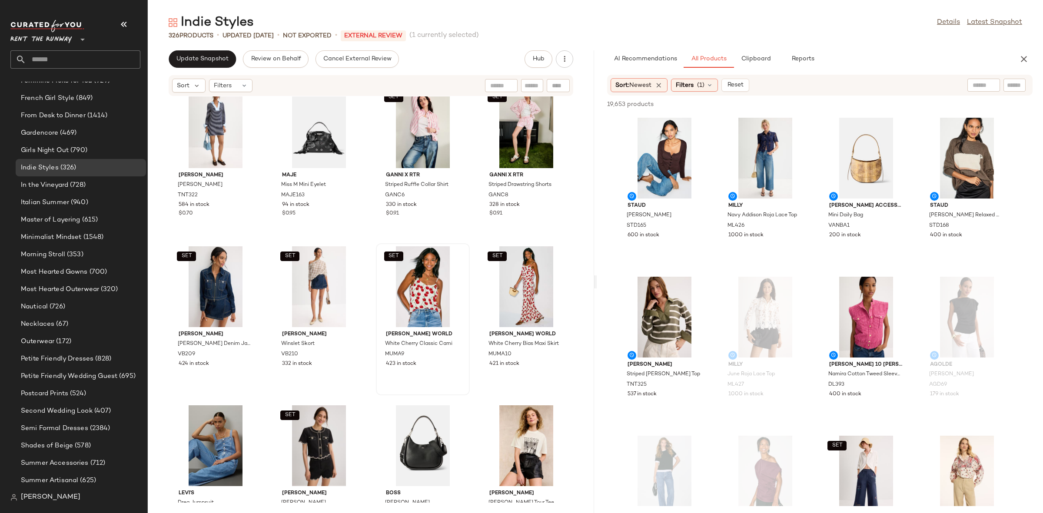
scroll to position [2240, 0]
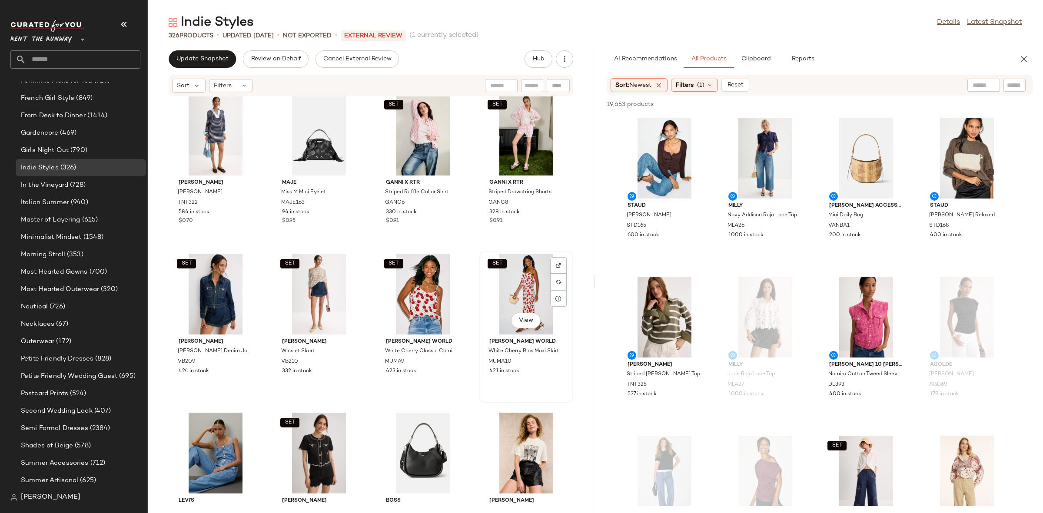
click at [504, 289] on div "SET View" at bounding box center [526, 294] width 88 height 81
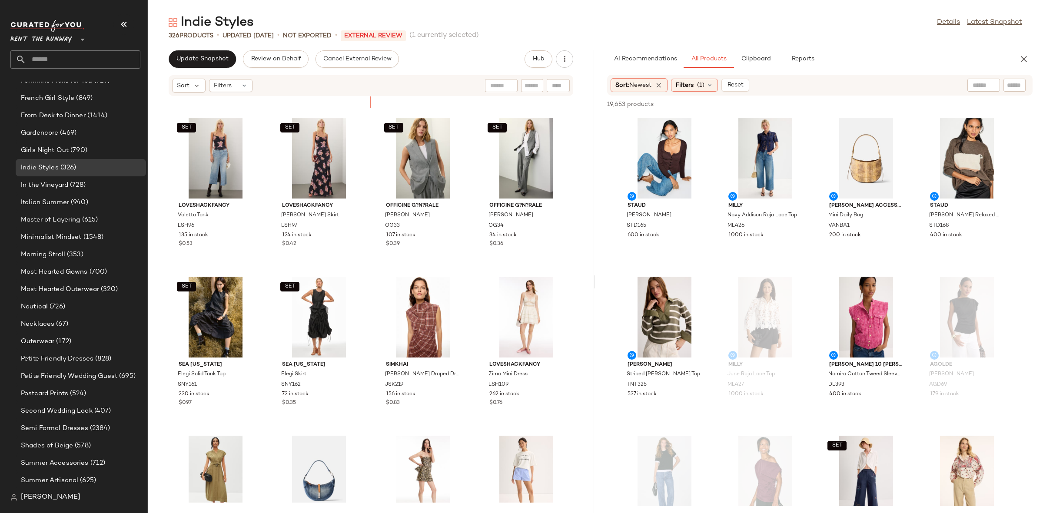
scroll to position [1194, 0]
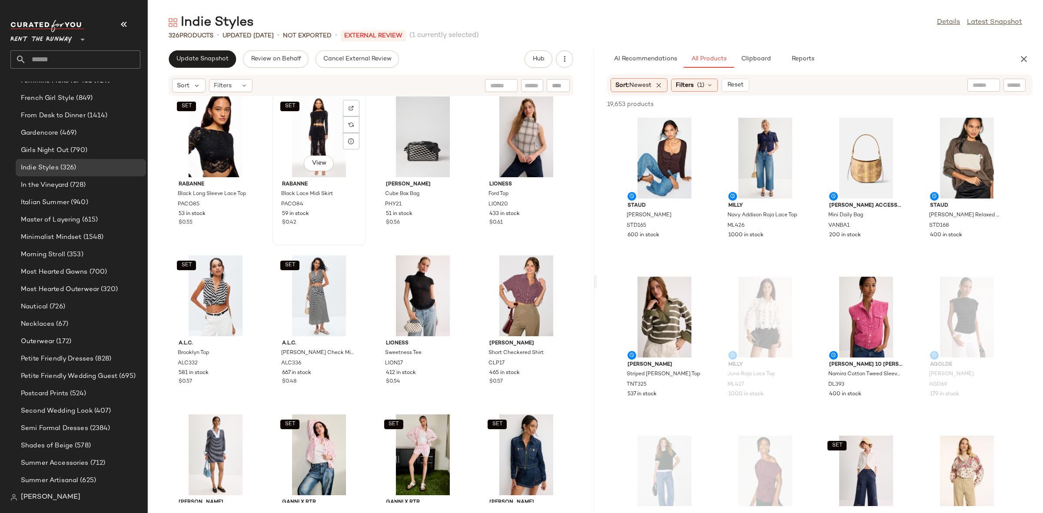
scroll to position [11, 0]
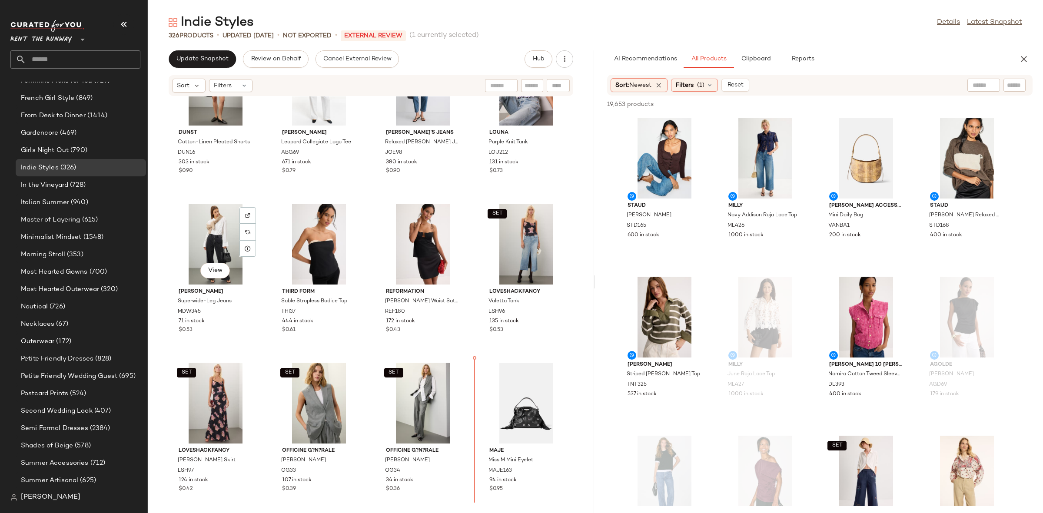
scroll to position [1019, 0]
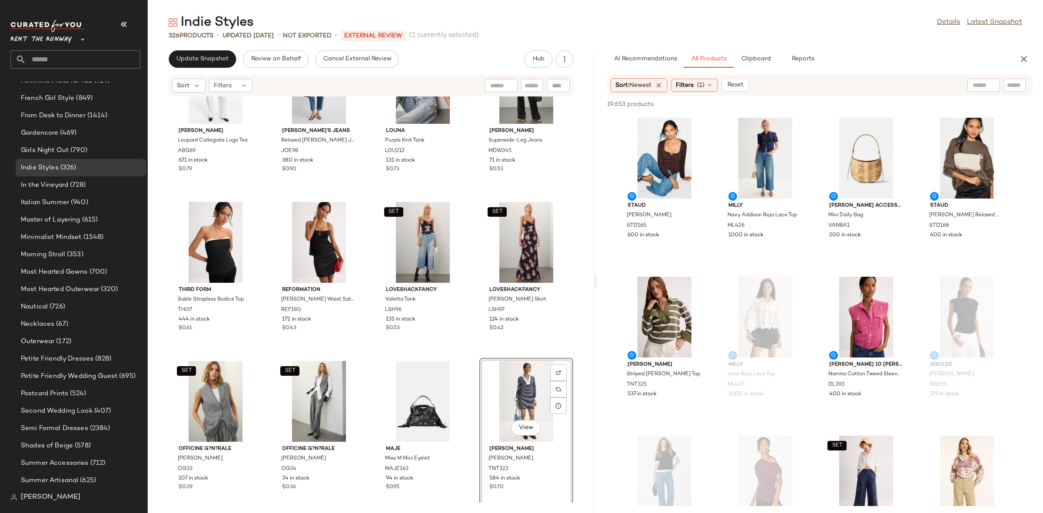
click at [465, 353] on div "Anine Bing Leopard Collegiate Logo Tee ABG69 671 in stock $0.79 Joe's Jeans Rel…" at bounding box center [371, 299] width 446 height 406
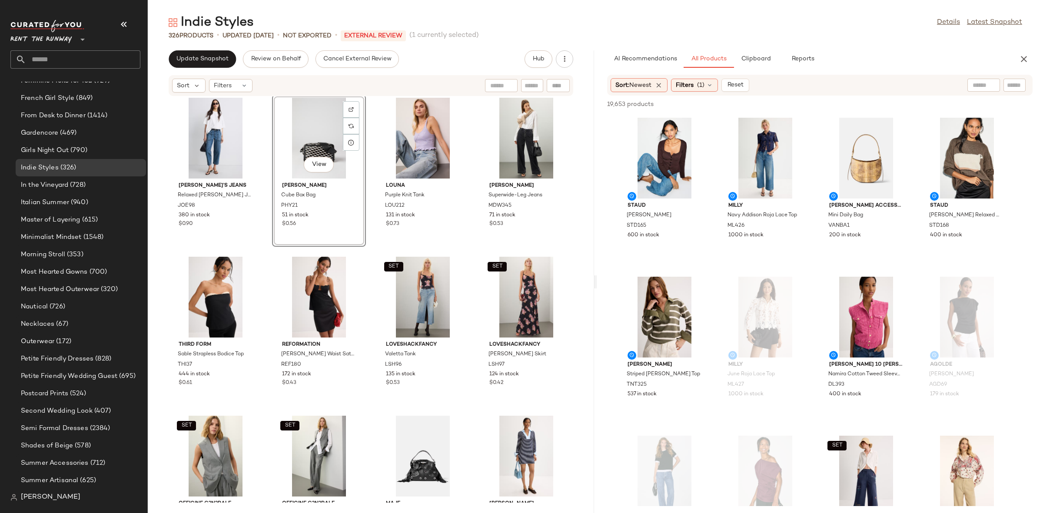
scroll to position [805, 0]
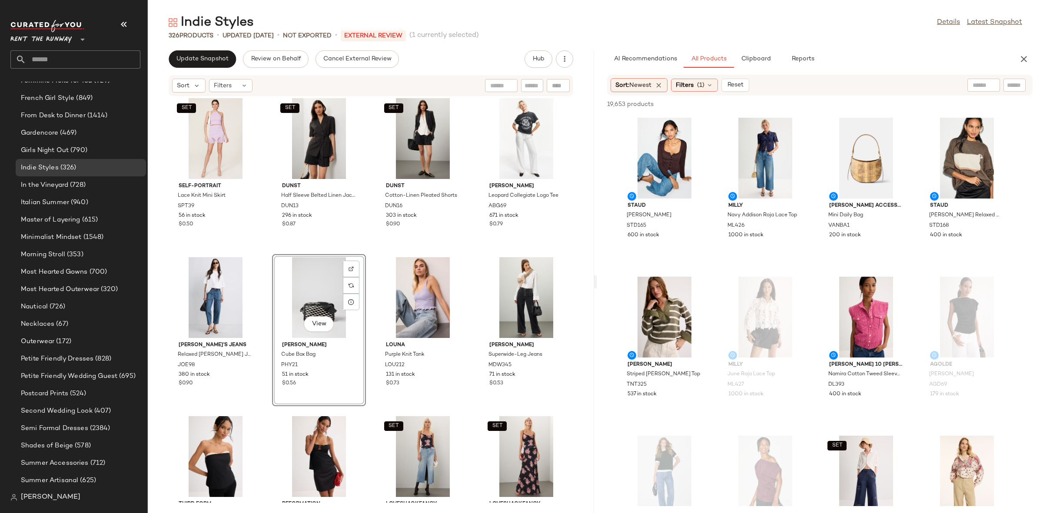
click at [364, 249] on div "SET Self-Portrait Lace Knit Mini Skirt SPT39 56 in stock $0.50 SET DUNST Half S…" at bounding box center [371, 299] width 446 height 406
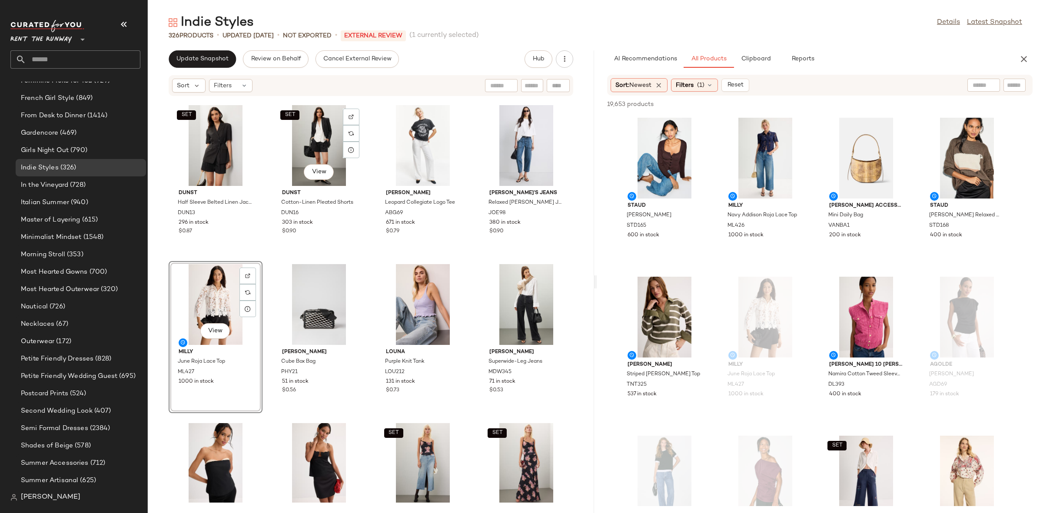
scroll to position [639, 0]
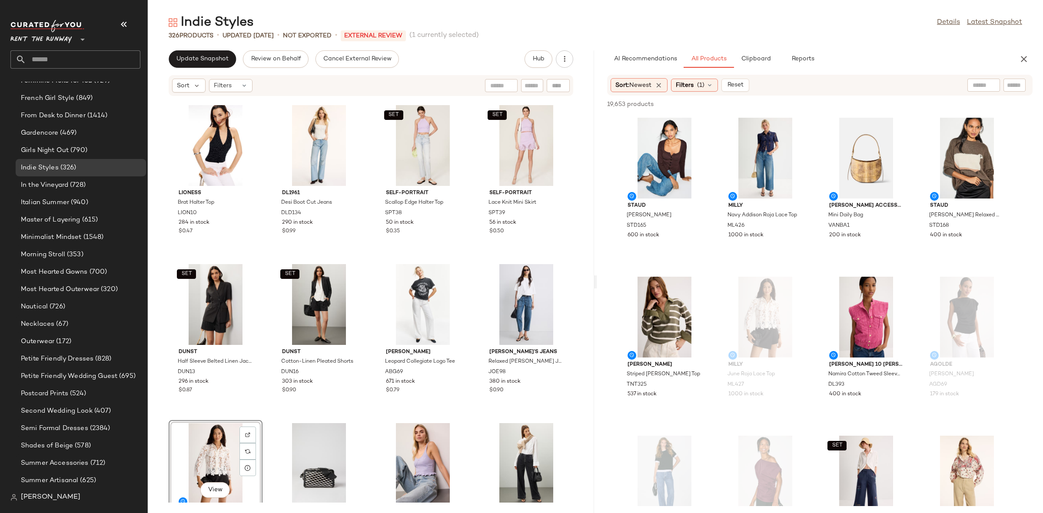
click at [381, 258] on div "Lioness Brat Halter Top LION10 284 in stock $0.47 DL1961 Desi Boot Cut Jeans DL…" at bounding box center [371, 299] width 446 height 406
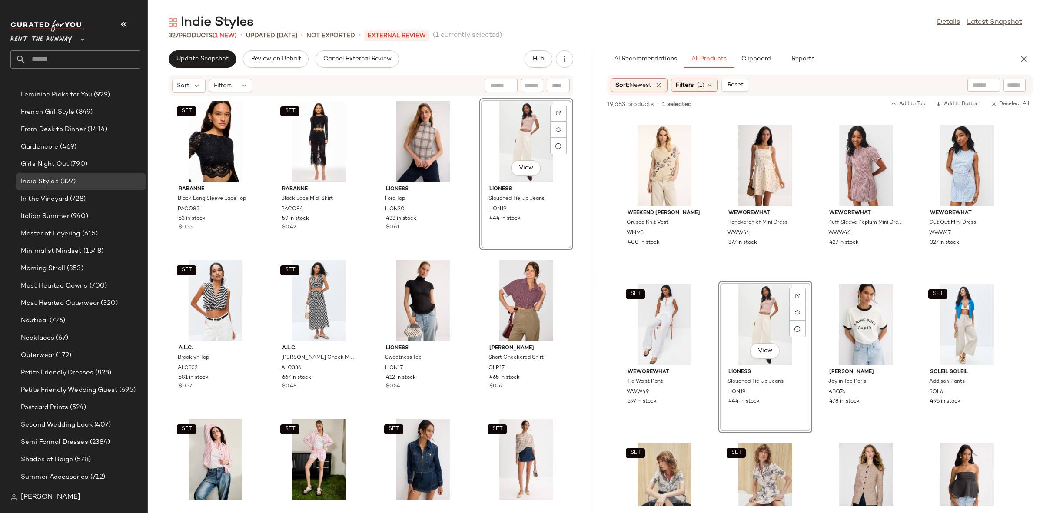
scroll to position [600, 0]
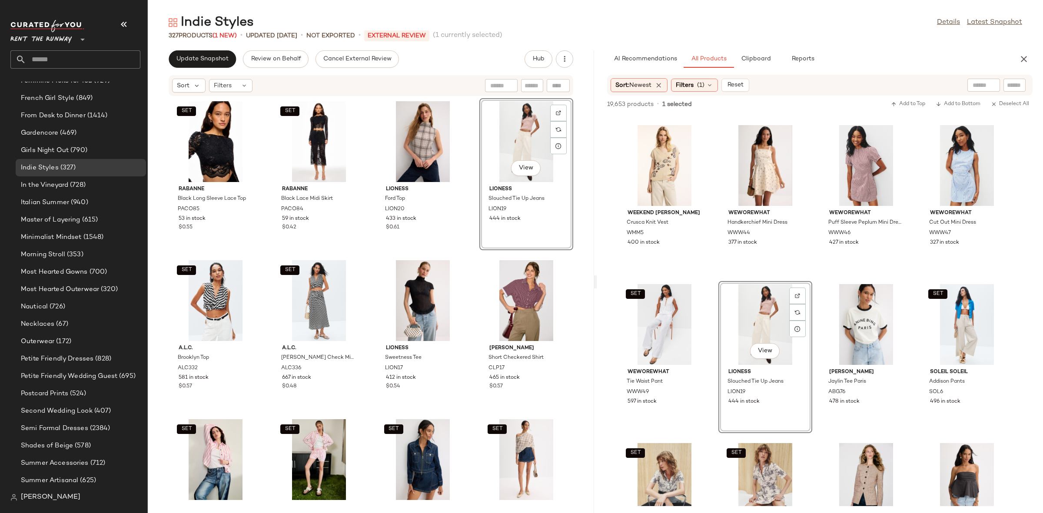
click at [462, 252] on div "SET Rabanne Black Long Sleeve Lace Top PACO85 53 in stock $0.55 SET Rabanne Bla…" at bounding box center [371, 299] width 446 height 406
click at [463, 252] on div "SET Rabanne Black Long Sleeve Lace Top PACO85 53 in stock $0.55 SET Rabanne Bla…" at bounding box center [371, 299] width 446 height 406
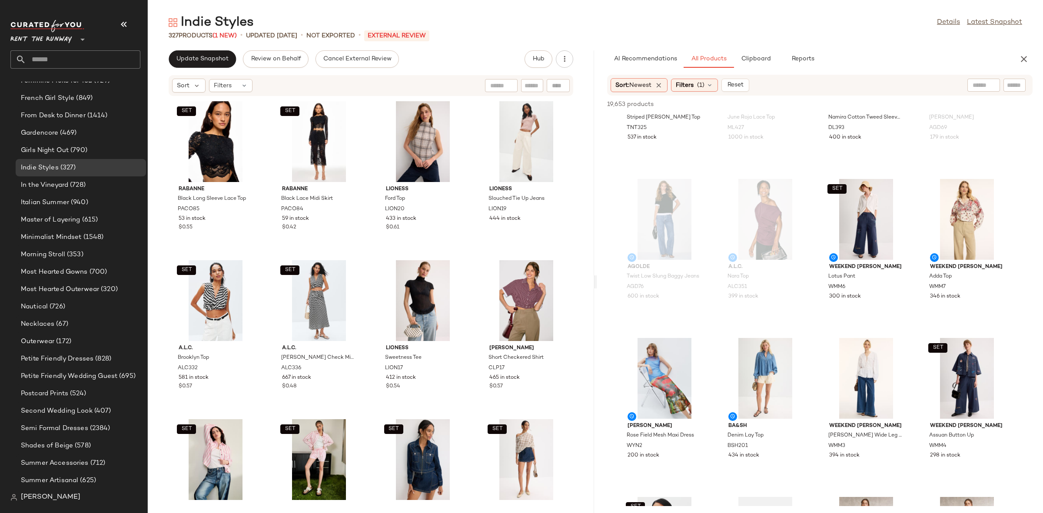
scroll to position [0, 0]
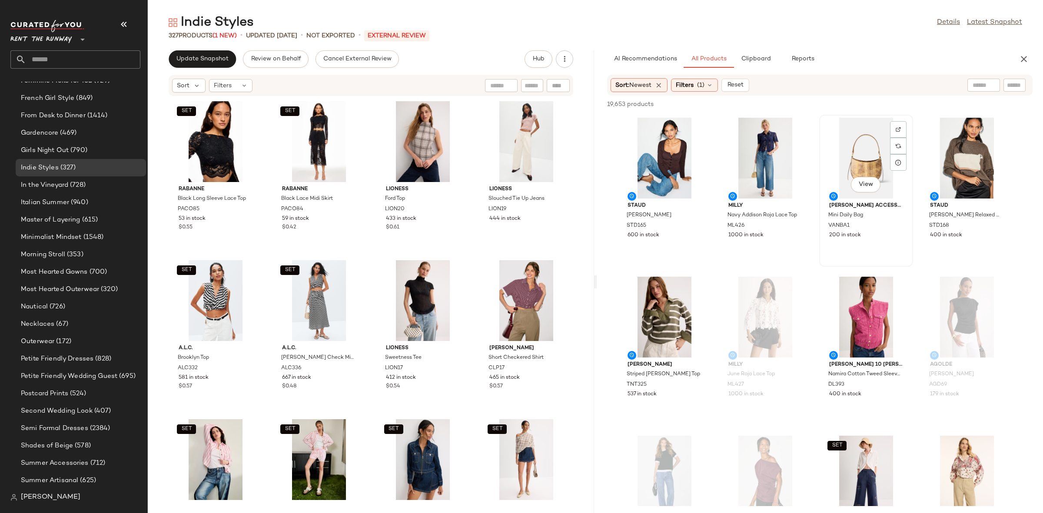
click at [874, 176] on div "View" at bounding box center [866, 158] width 88 height 81
click at [871, 185] on span "View" at bounding box center [865, 184] width 15 height 7
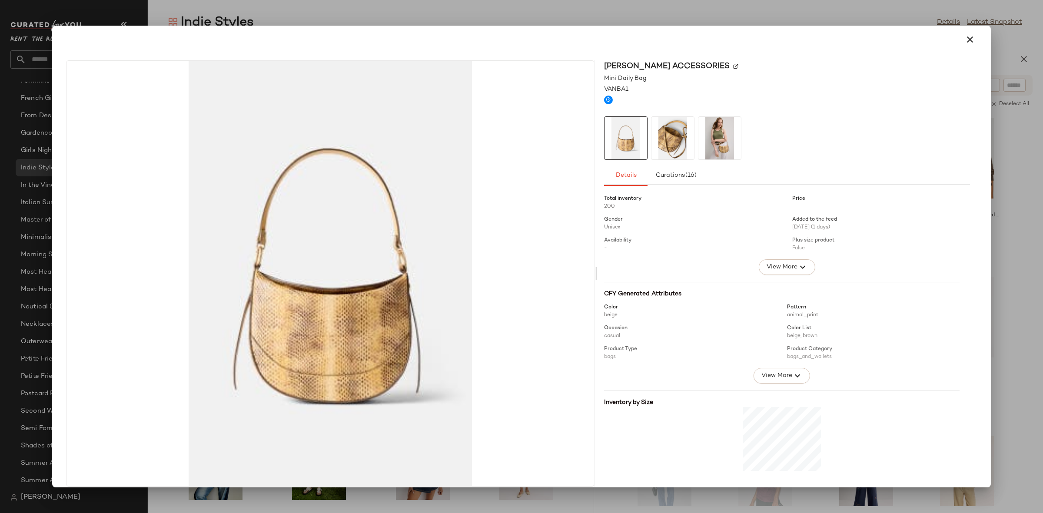
click at [660, 138] on img at bounding box center [672, 138] width 43 height 43
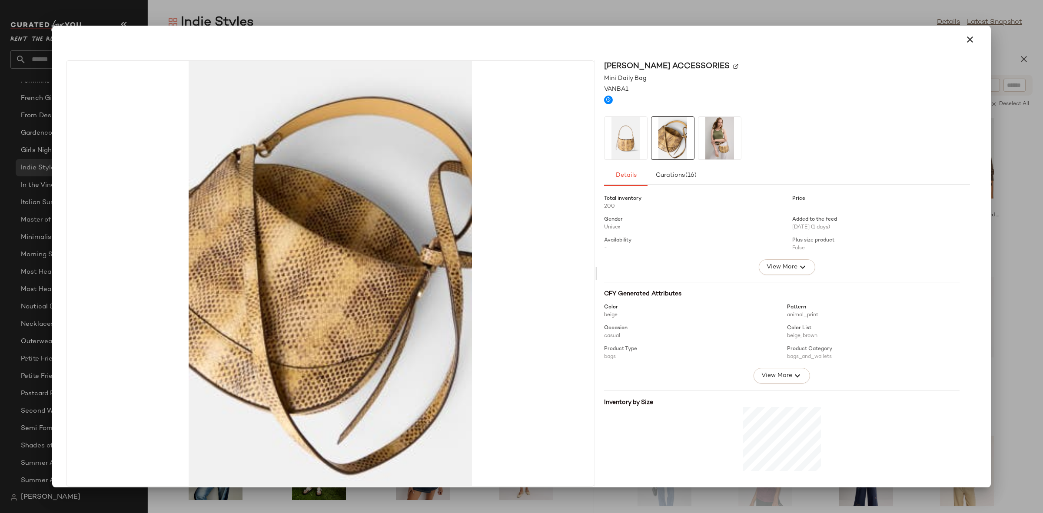
click at [726, 143] on img at bounding box center [719, 138] width 43 height 43
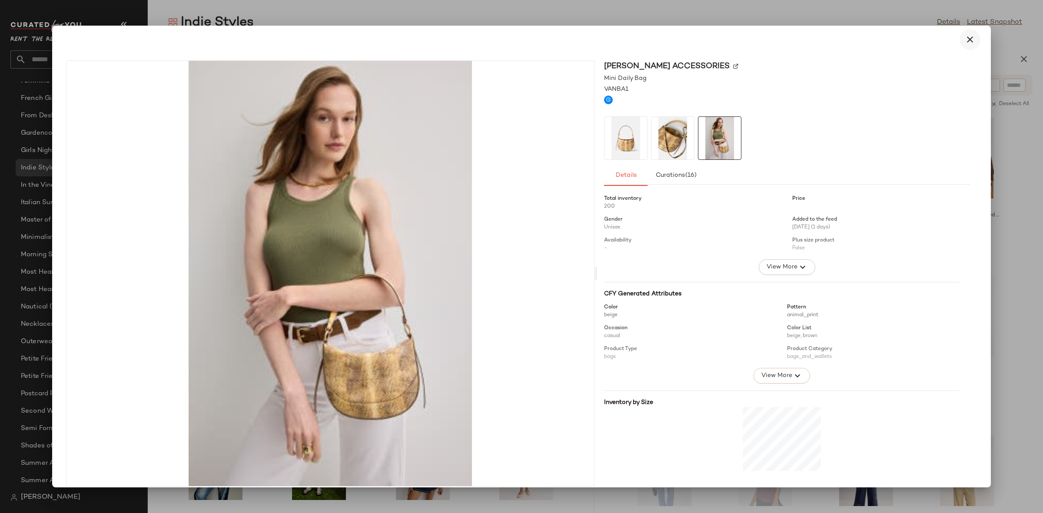
click at [965, 43] on icon "button" at bounding box center [970, 39] width 10 height 10
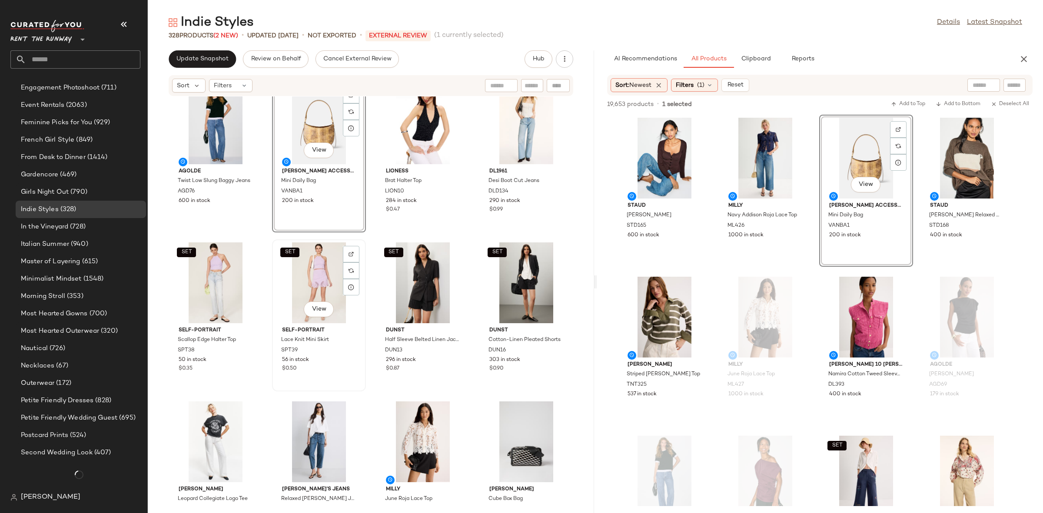
scroll to position [600, 0]
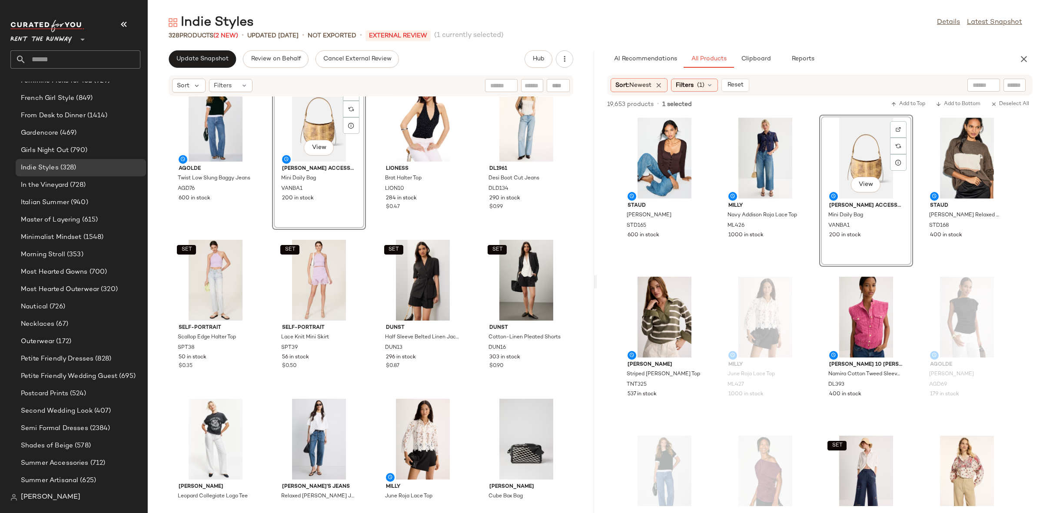
click at [371, 262] on div "SET Muma World White Cherry Classic Cami MUMA9 423 in stock SET Muma World Whit…" at bounding box center [371, 299] width 446 height 406
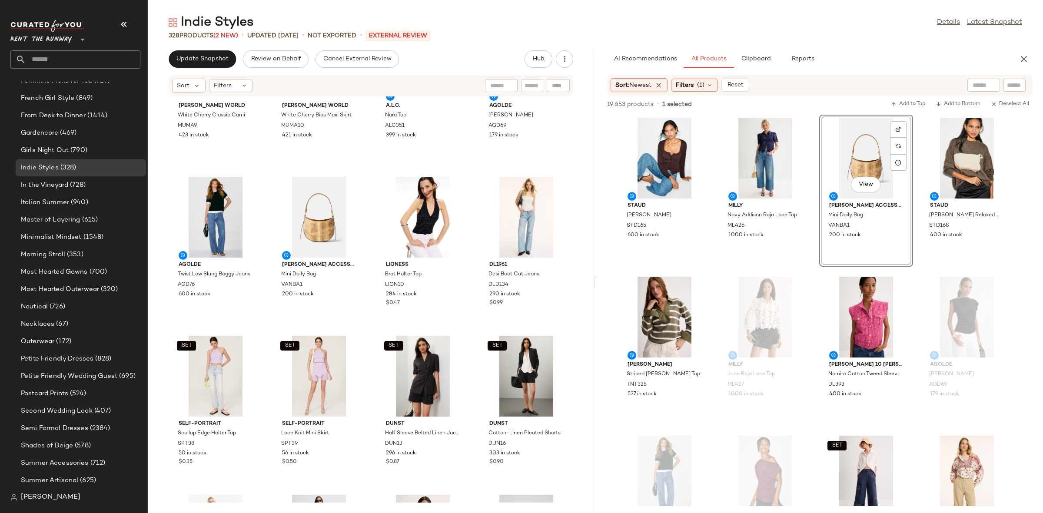
scroll to position [553, 0]
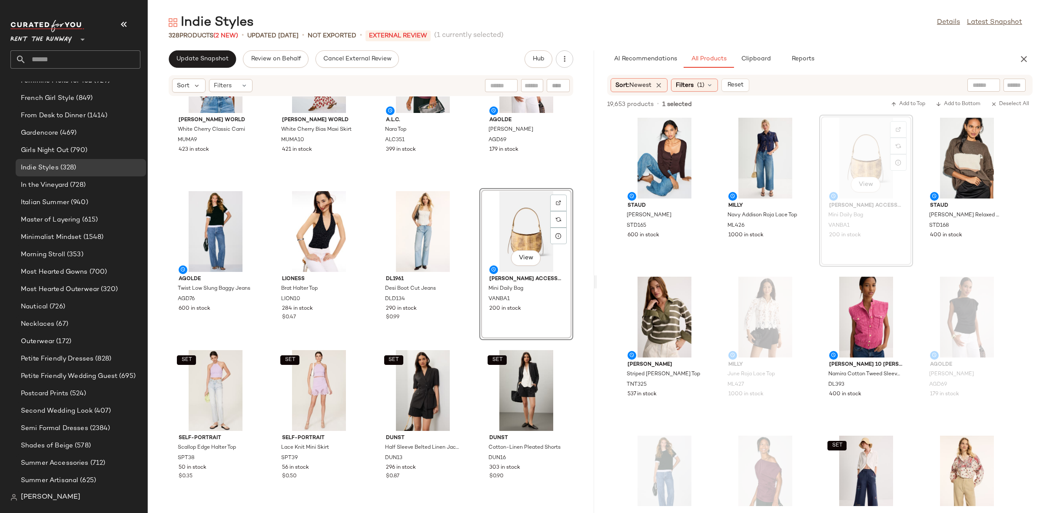
click at [467, 348] on div "SET Muma World White Cherry Classic Cami MUMA9 423 in stock SET Muma World Whit…" at bounding box center [371, 299] width 446 height 406
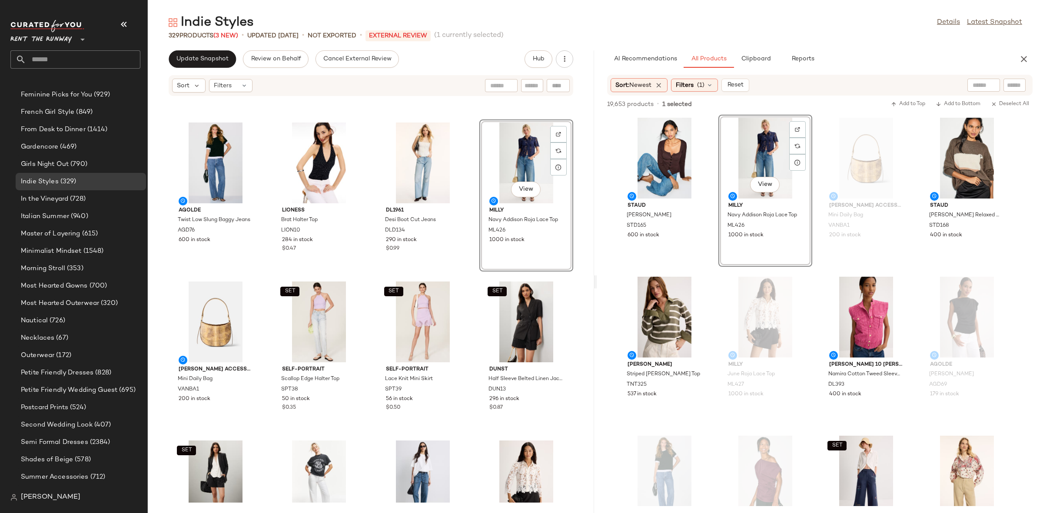
scroll to position [600, 0]
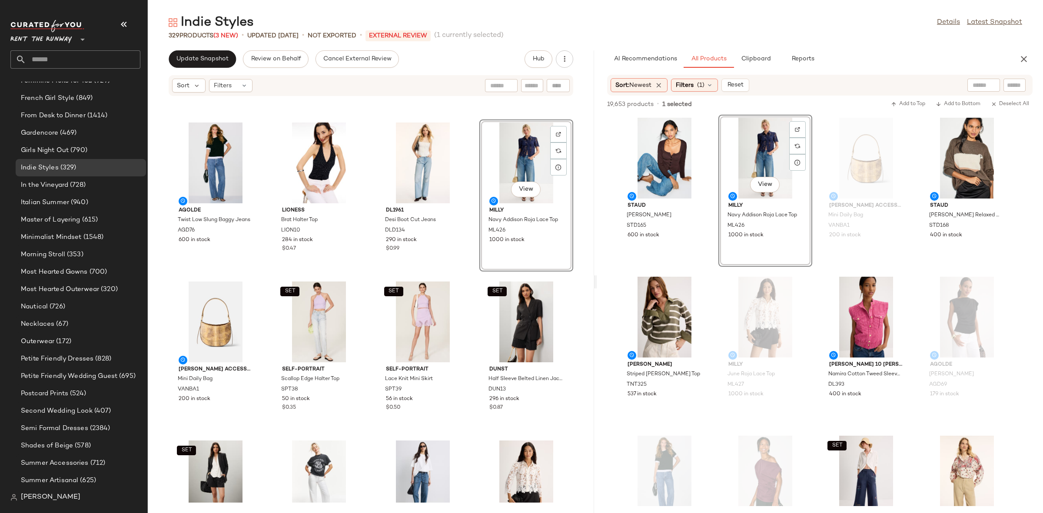
click at [463, 272] on div "AGOLDE Twist Low Slung Baggy Jeans AGD76 600 in stock Lioness Brat Halter Top L…" at bounding box center [371, 299] width 446 height 406
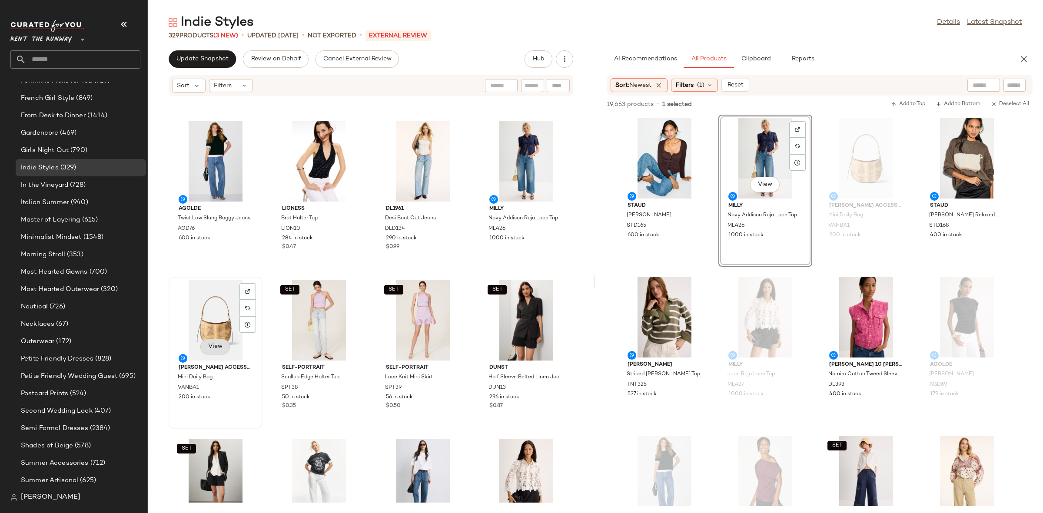
scroll to position [643, 0]
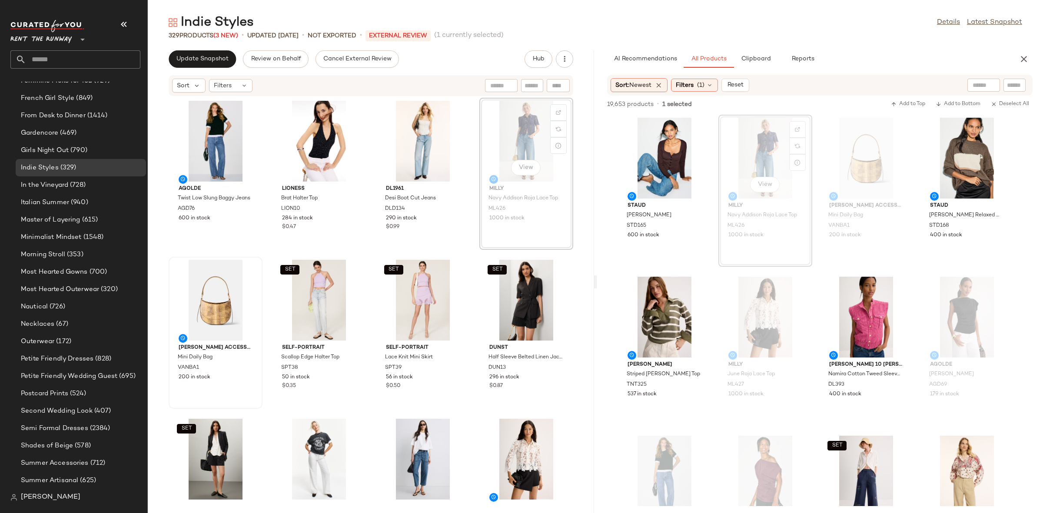
scroll to position [640, 0]
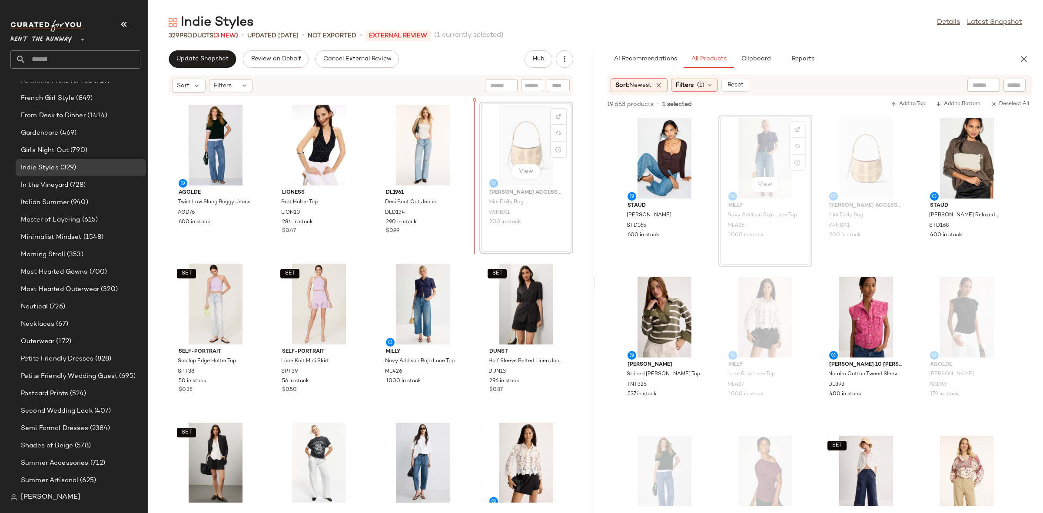
scroll to position [637, 0]
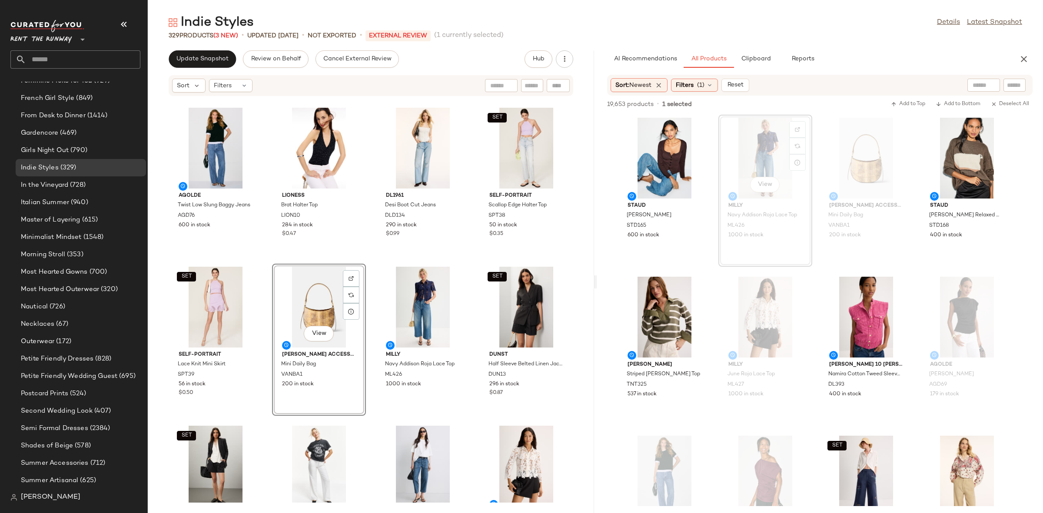
click at [367, 271] on div "SET Muma World White Cherry Classic Cami MUMA9 423 in stock SET Muma World Whit…" at bounding box center [371, 299] width 446 height 406
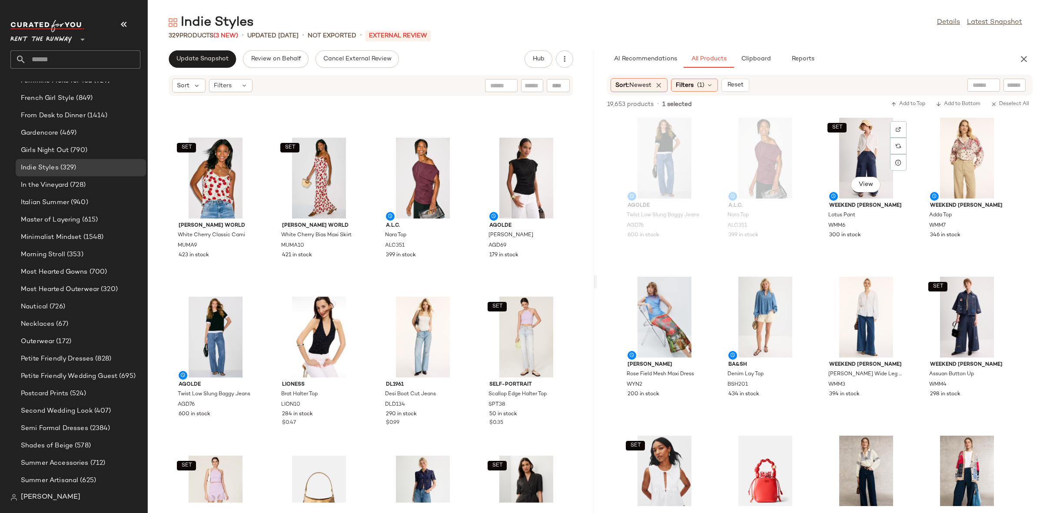
scroll to position [321, 0]
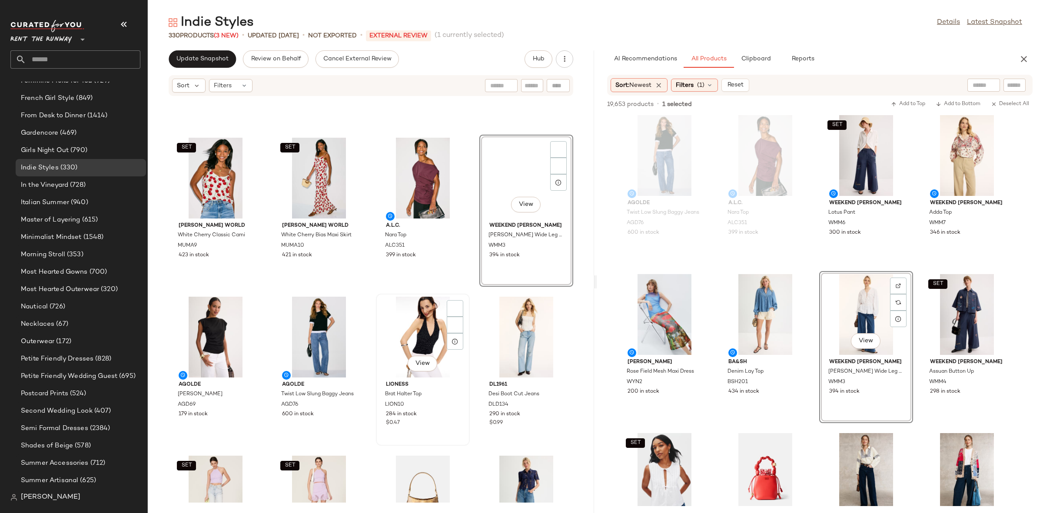
click at [462, 294] on div "View Lioness Brat Halter Top LION10 284 in stock $0.47" at bounding box center [423, 370] width 94 height 152
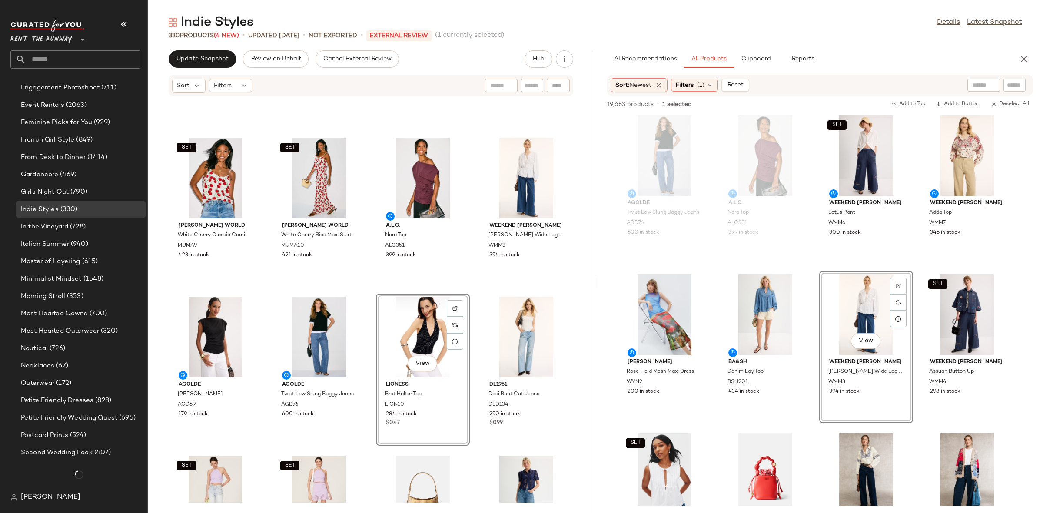
scroll to position [600, 0]
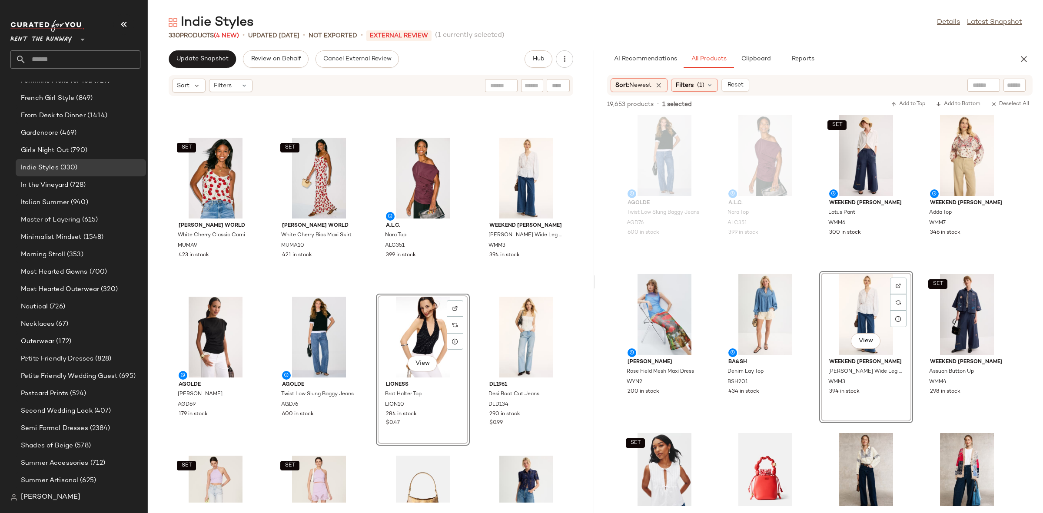
click at [466, 283] on div "SET Muma World White Cherry Classic Cami MUMA9 423 in stock SET Muma World Whit…" at bounding box center [371, 299] width 446 height 406
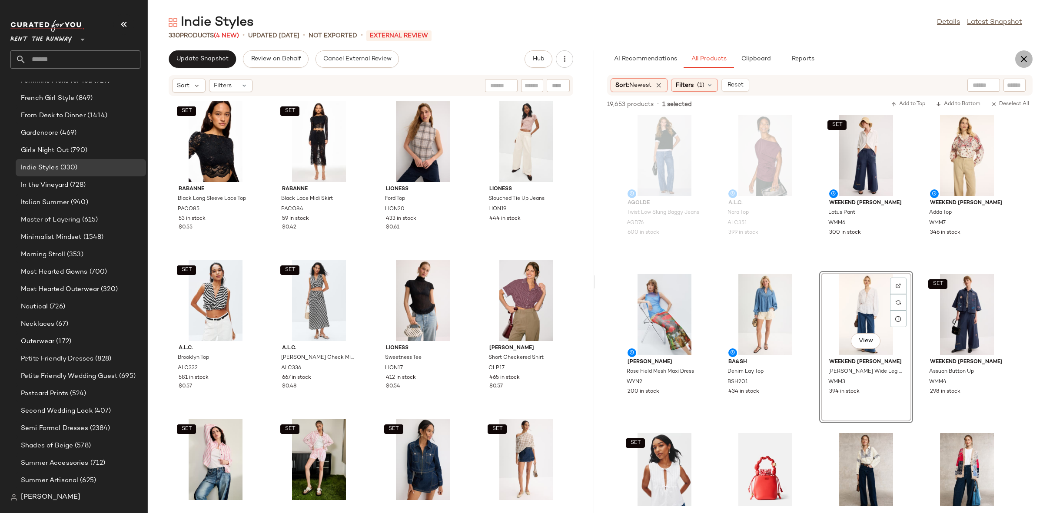
click at [1019, 61] on icon "button" at bounding box center [1023, 59] width 10 height 10
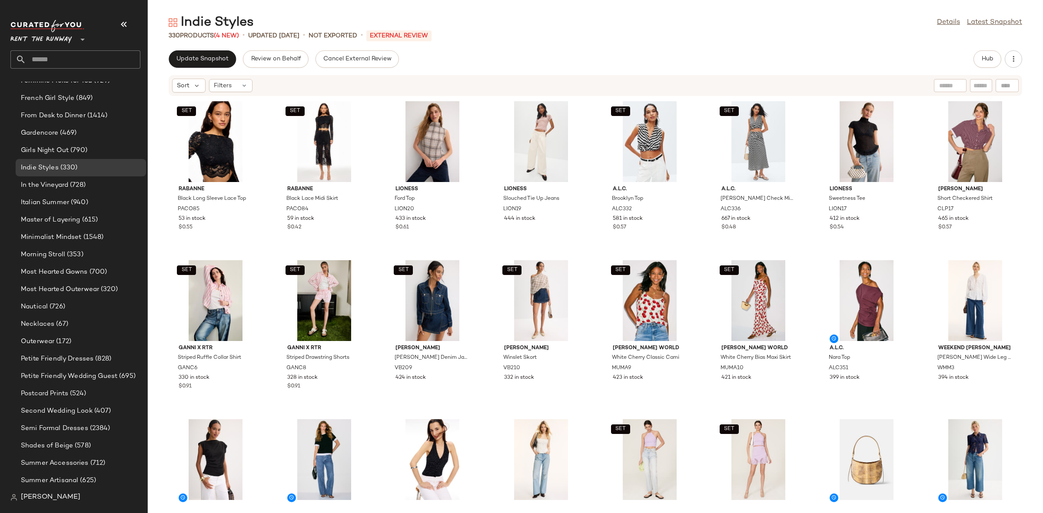
click at [381, 250] on div "SET Rabanne Black Long Sleeve Lace Top PACO85 53 in stock $0.55 SET Rabanne Bla…" at bounding box center [595, 299] width 895 height 406
click at [213, 61] on span "Update Snapshot" at bounding box center [202, 59] width 53 height 7
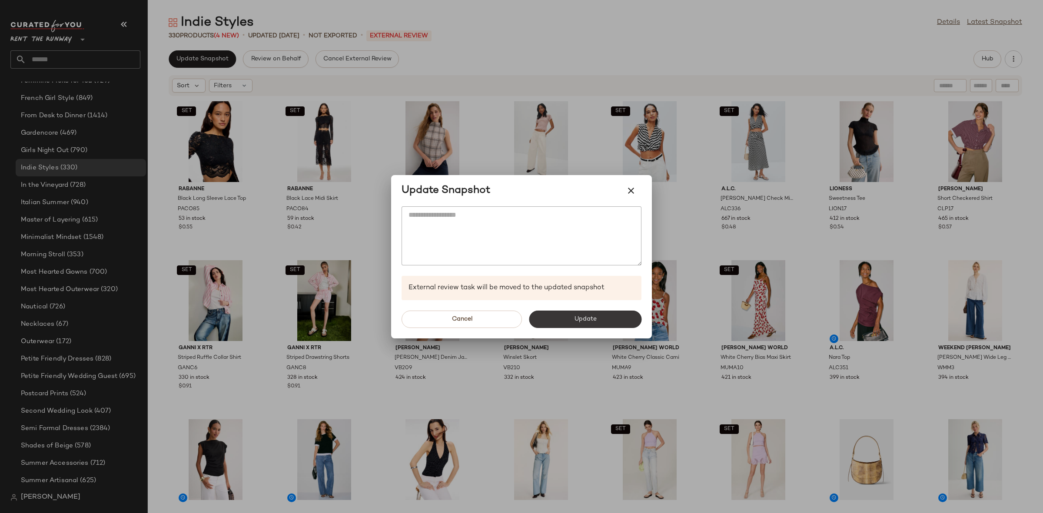
click at [583, 316] on span "Update" at bounding box center [585, 319] width 23 height 7
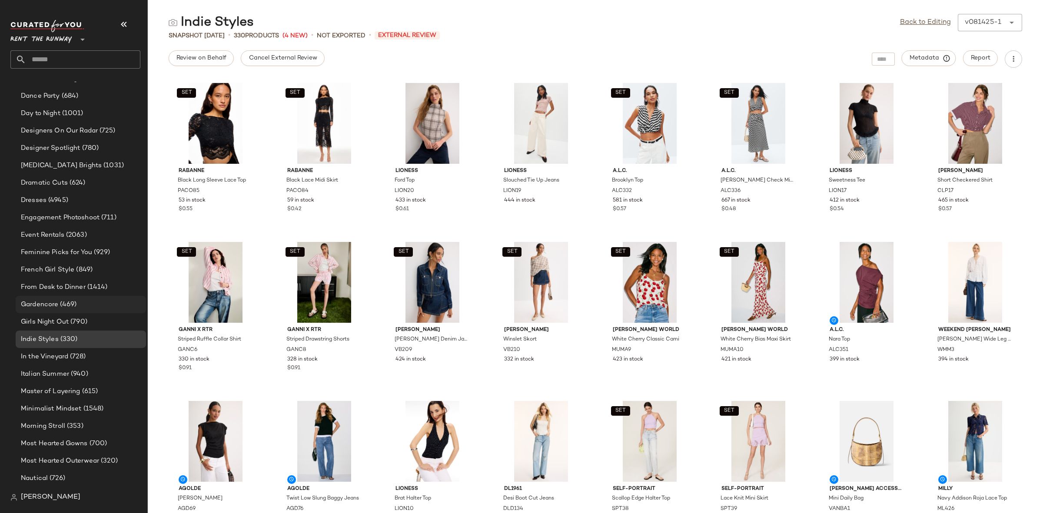
scroll to position [429, 0]
click at [61, 300] on span "(469)" at bounding box center [67, 304] width 18 height 10
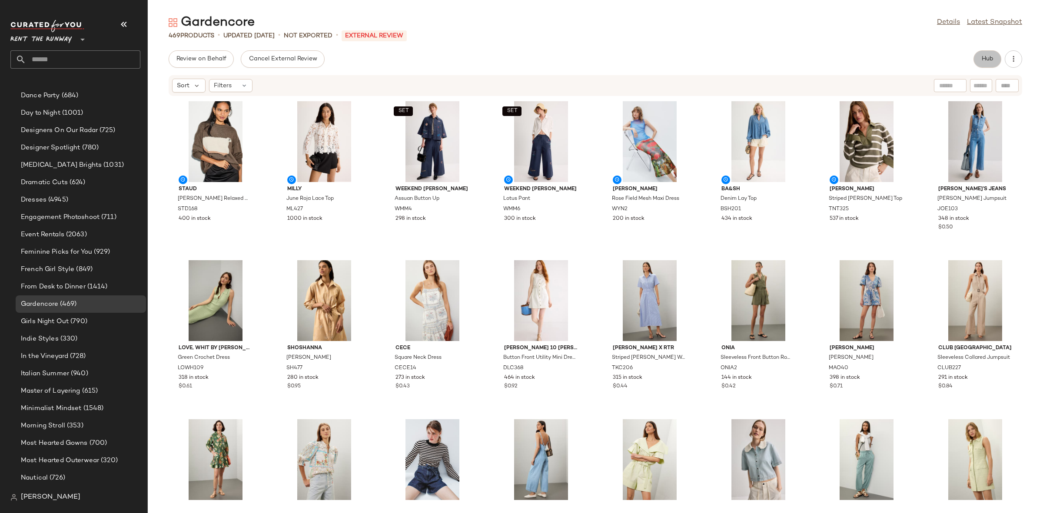
click at [978, 60] on button "Hub" at bounding box center [987, 58] width 28 height 17
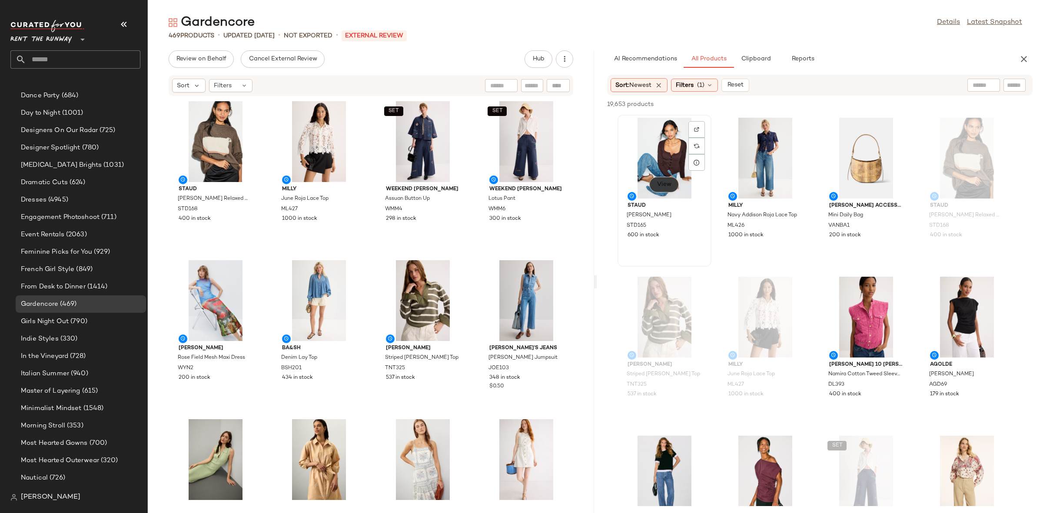
click at [666, 188] on button "View" at bounding box center [664, 185] width 30 height 16
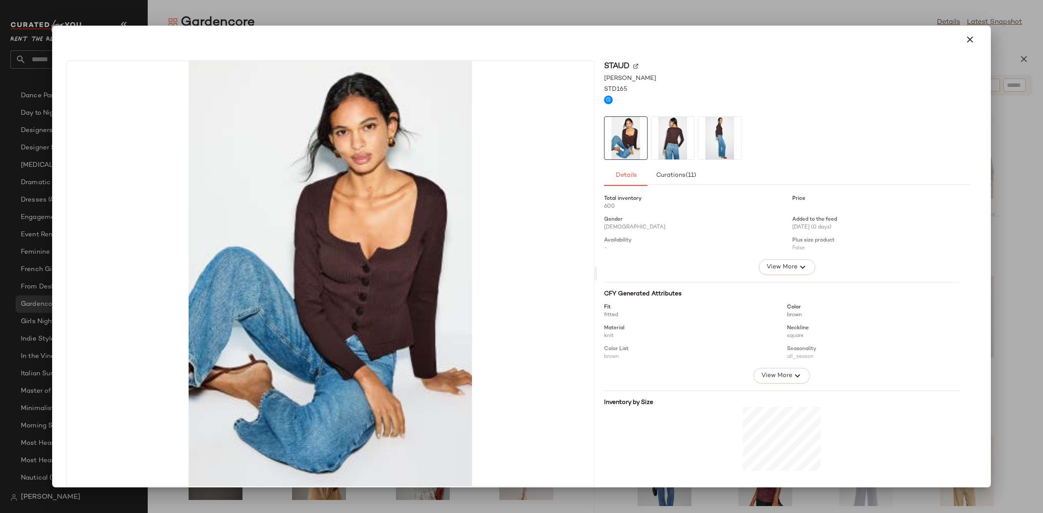
click at [683, 143] on img at bounding box center [672, 138] width 43 height 43
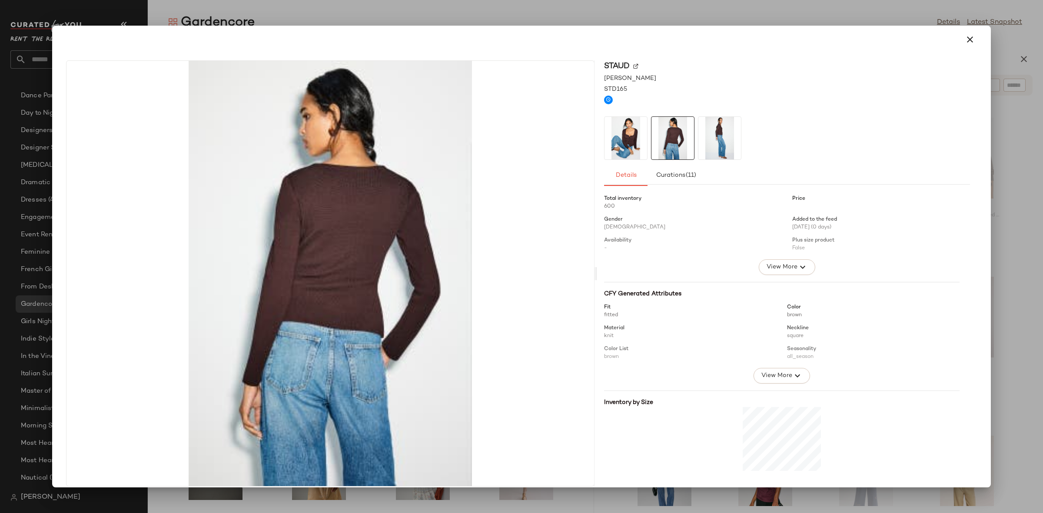
click at [705, 146] on img at bounding box center [719, 138] width 43 height 43
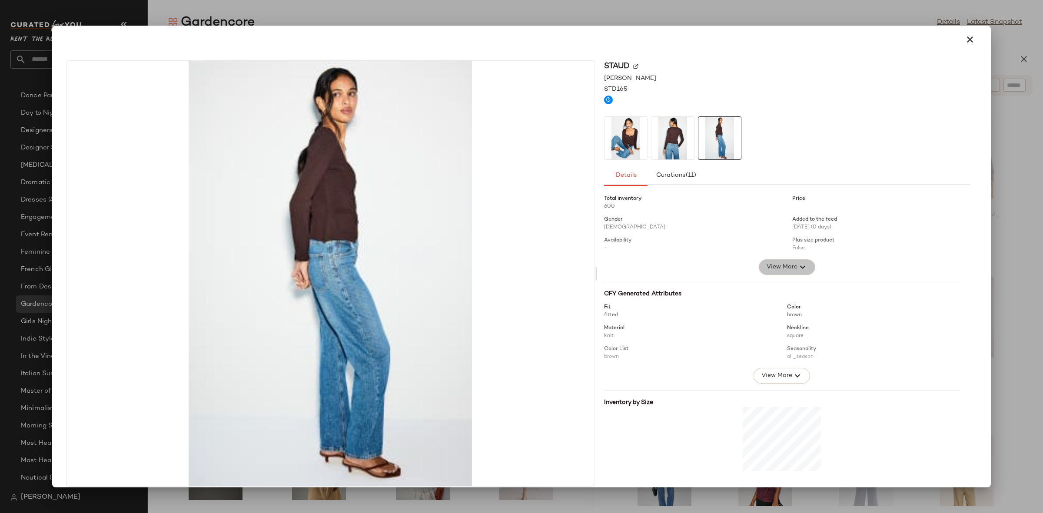
click at [766, 266] on span "View More" at bounding box center [781, 267] width 31 height 10
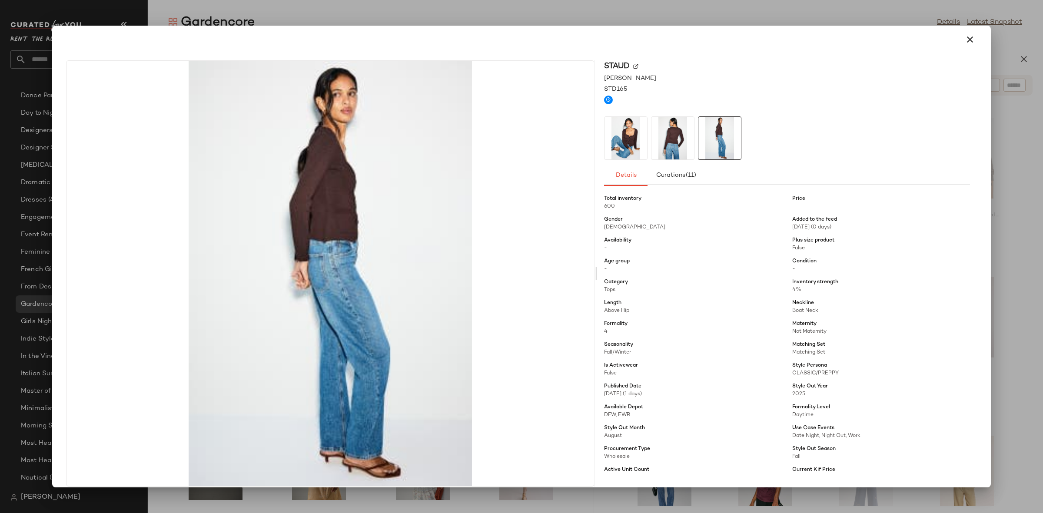
click at [693, 139] on div at bounding box center [787, 137] width 366 height 43
click at [637, 146] on img at bounding box center [625, 138] width 43 height 43
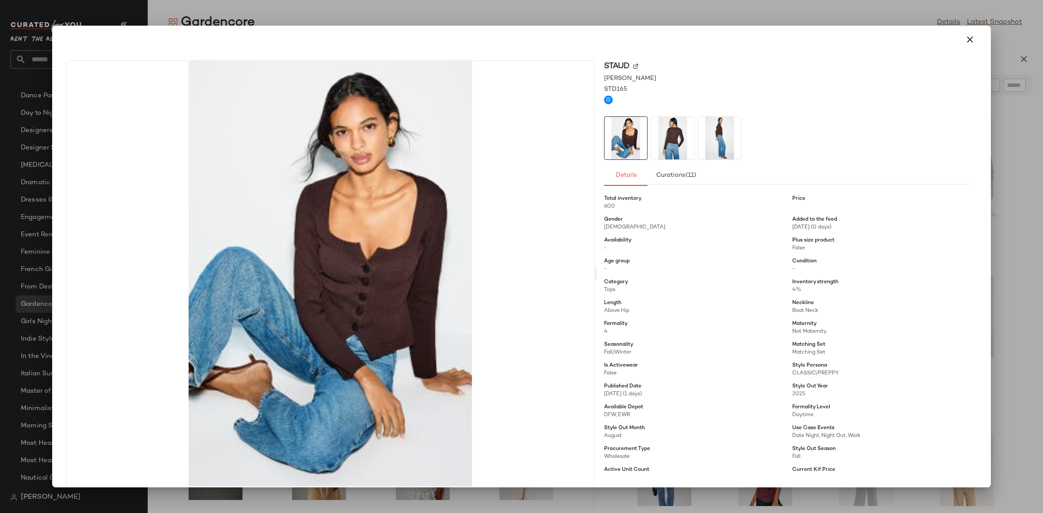
click at [655, 146] on img at bounding box center [672, 138] width 43 height 43
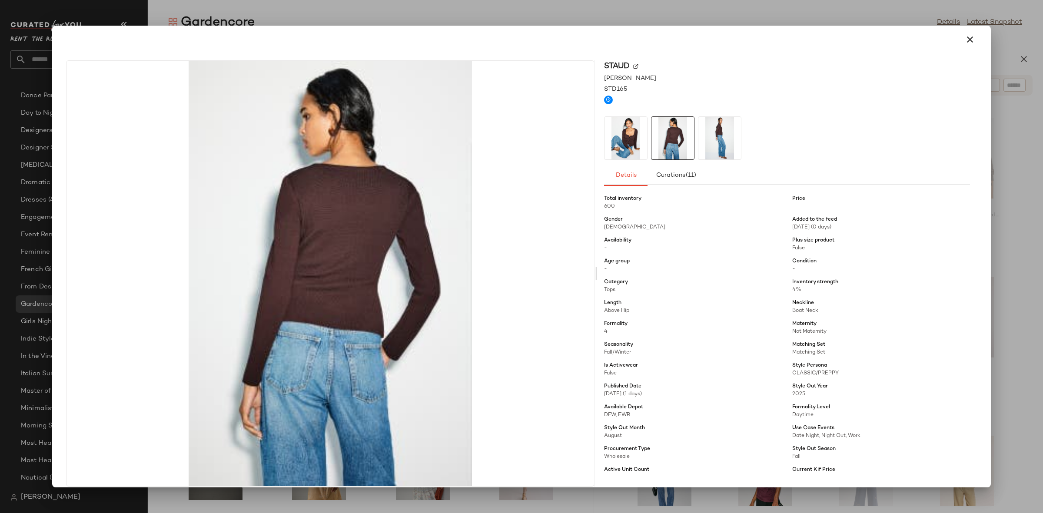
click at [628, 140] on img at bounding box center [625, 138] width 43 height 43
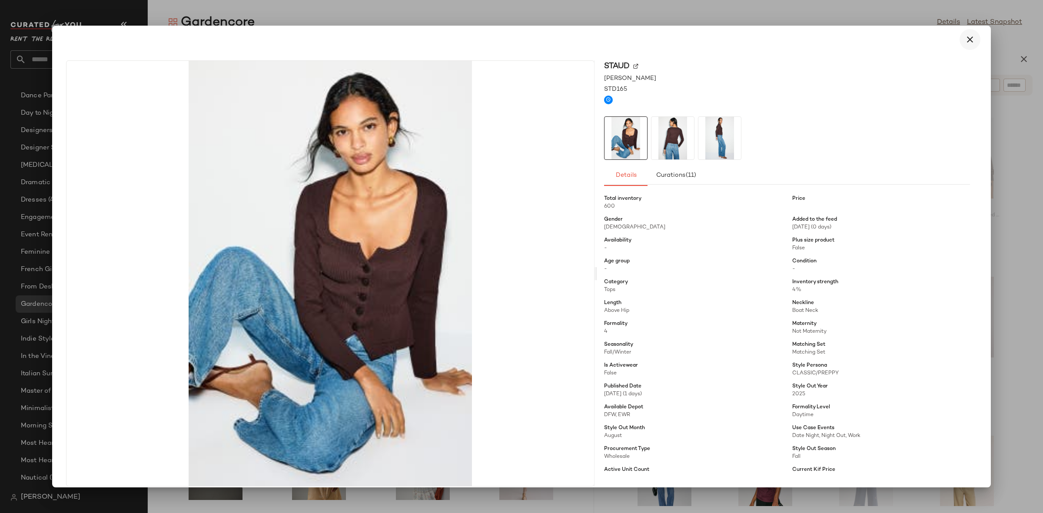
click at [967, 41] on icon "button" at bounding box center [970, 39] width 10 height 10
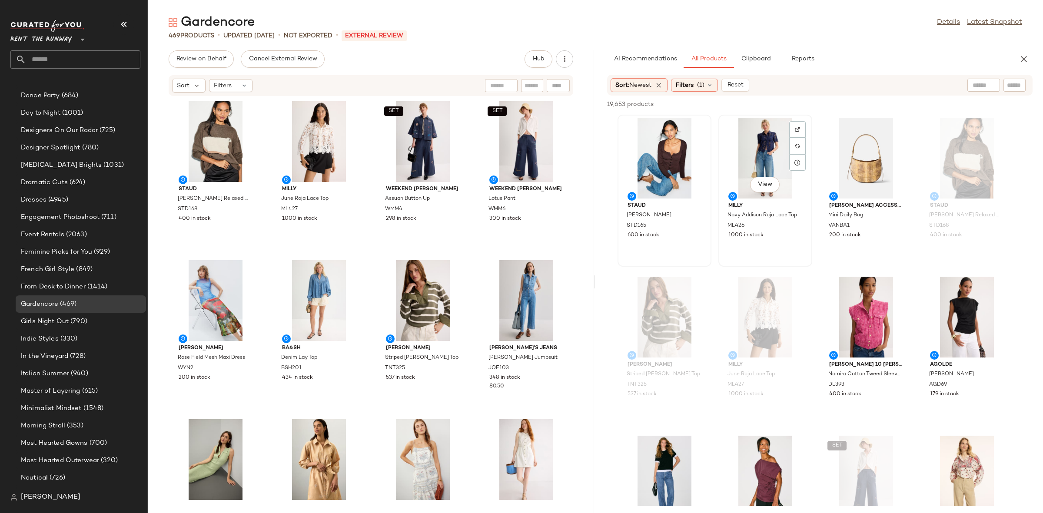
click at [771, 194] on div "View" at bounding box center [765, 158] width 88 height 81
click at [766, 181] on span "View" at bounding box center [764, 184] width 15 height 7
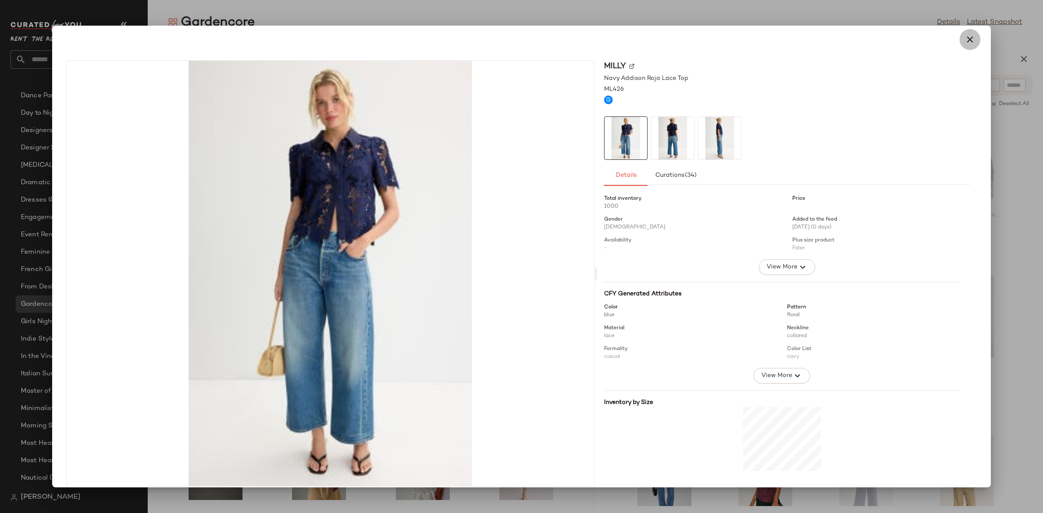
click at [969, 41] on icon "button" at bounding box center [970, 39] width 10 height 10
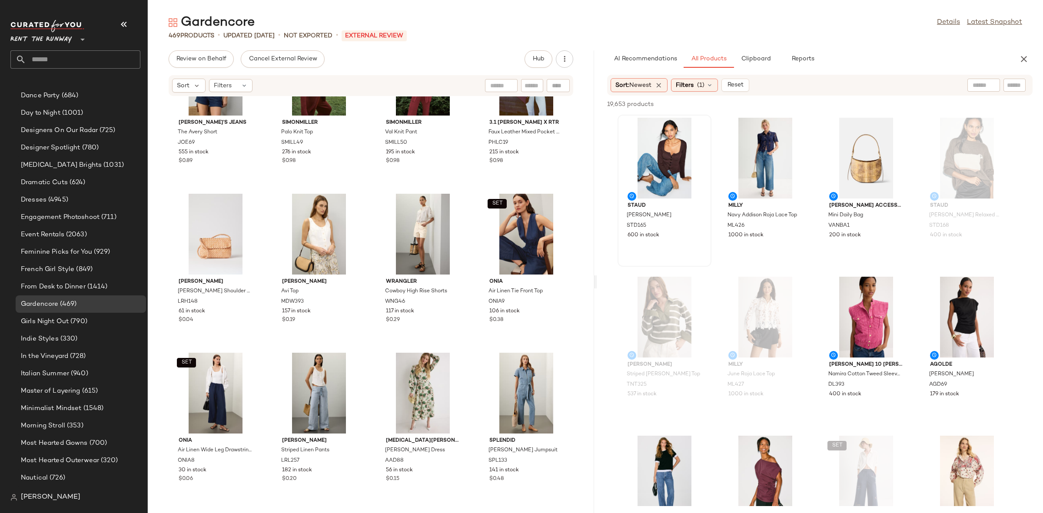
scroll to position [16934, 0]
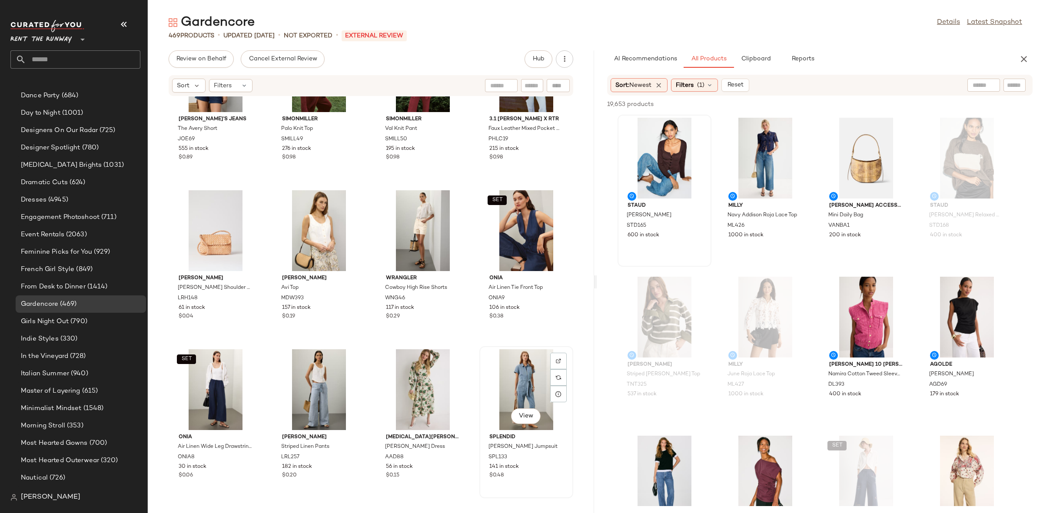
click at [501, 393] on div "View" at bounding box center [526, 389] width 88 height 81
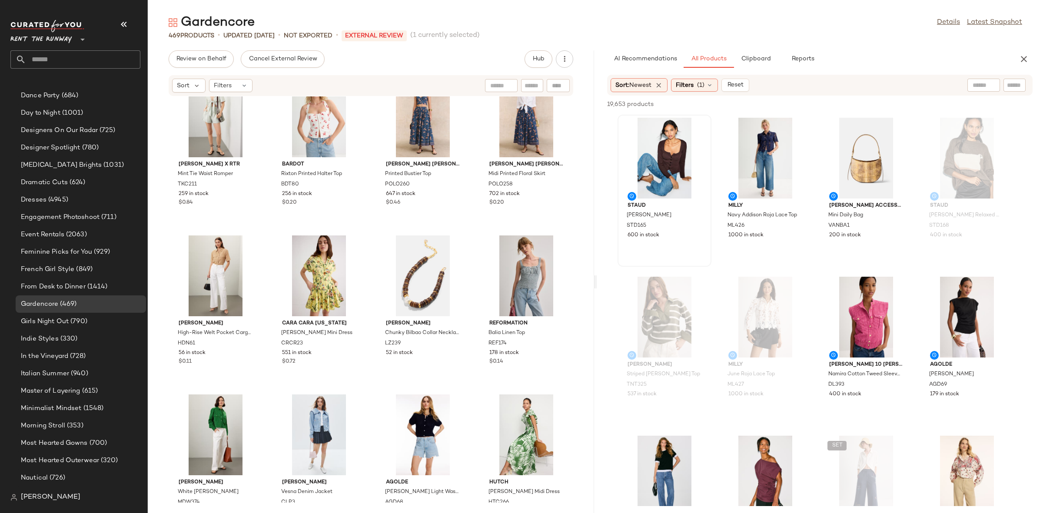
scroll to position [15463, 0]
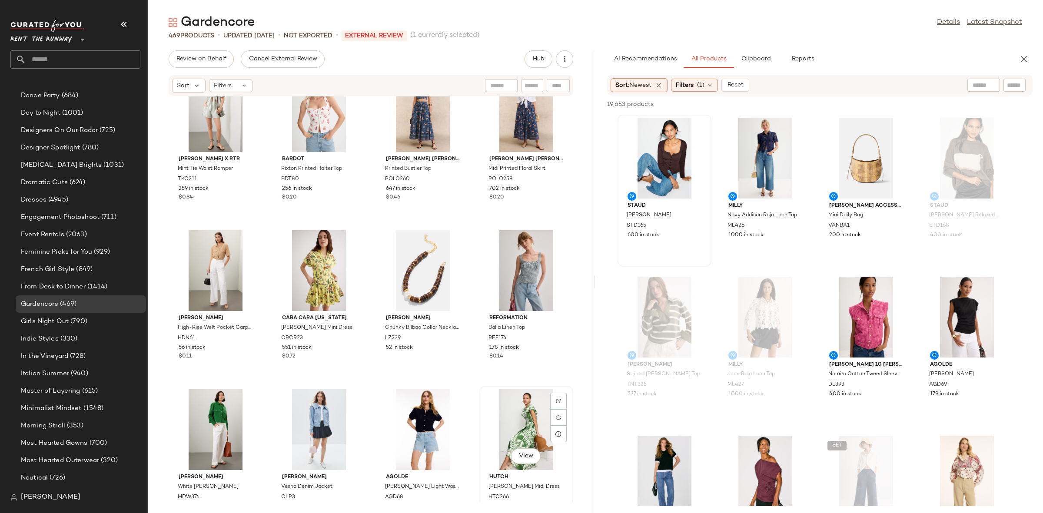
click at [487, 418] on div "View" at bounding box center [526, 429] width 88 height 81
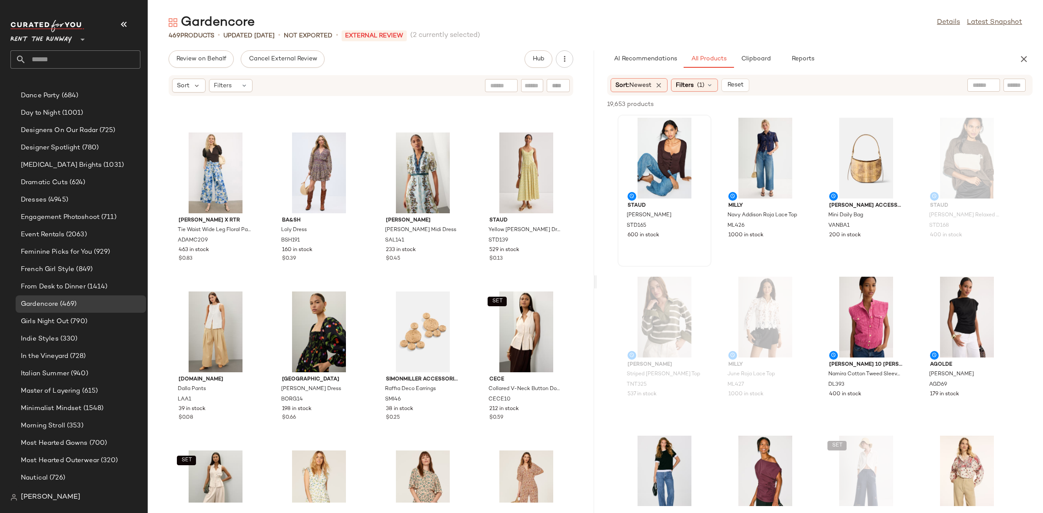
scroll to position [13809, 0]
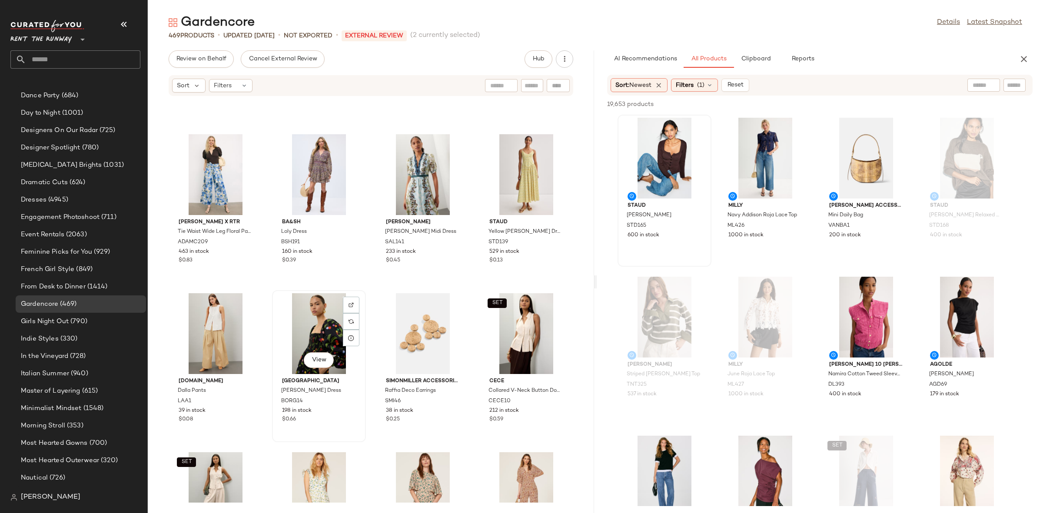
click at [322, 322] on div "View" at bounding box center [319, 333] width 88 height 81
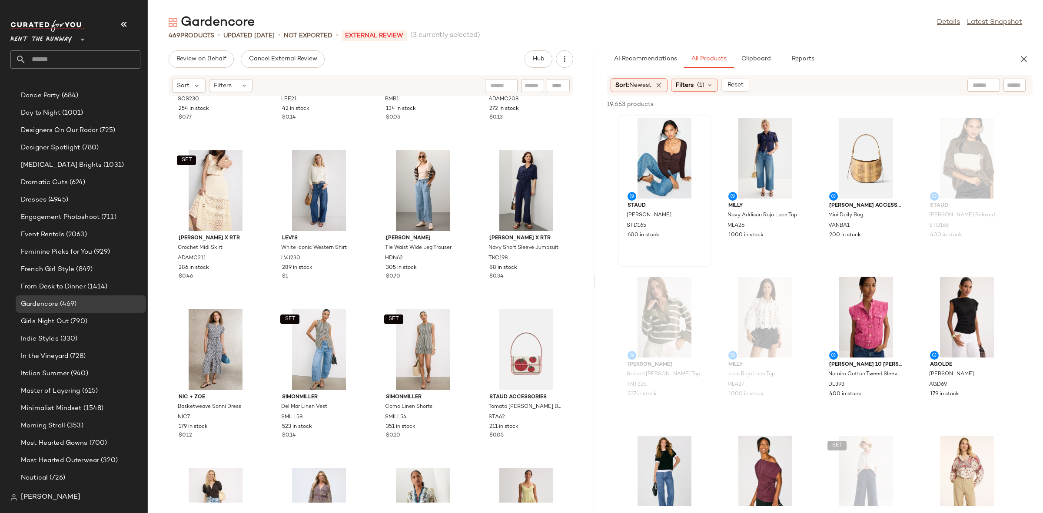
scroll to position [13473, 0]
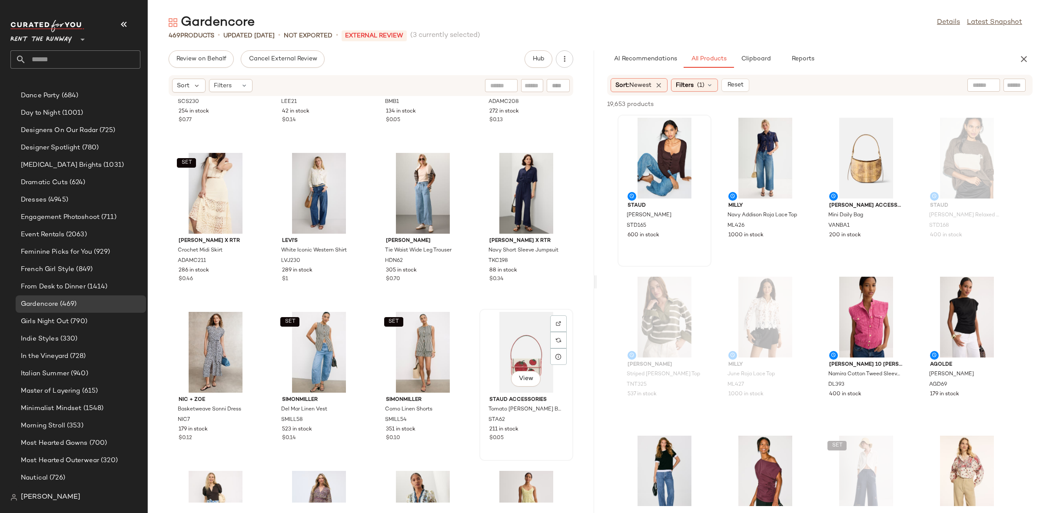
click at [531, 344] on div "View" at bounding box center [526, 352] width 88 height 81
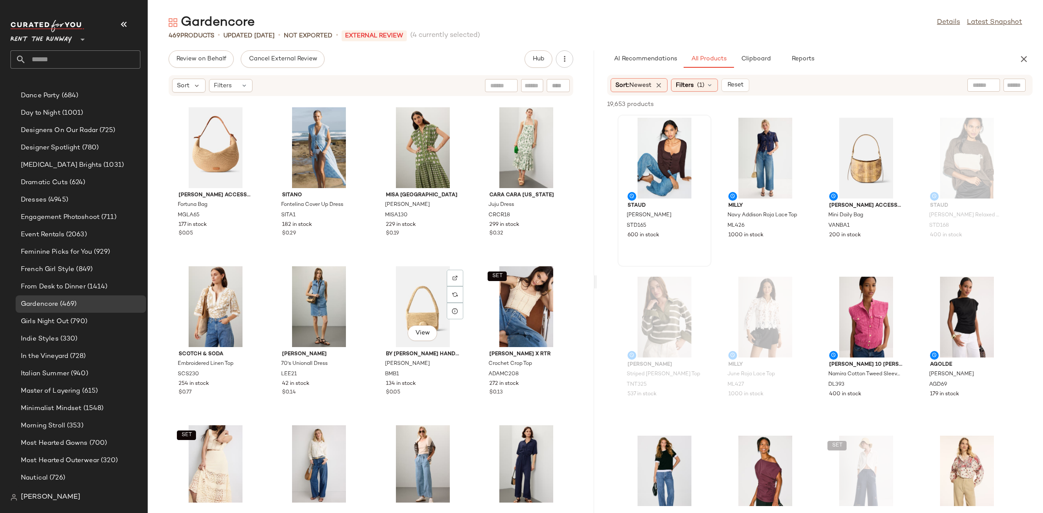
scroll to position [13188, 0]
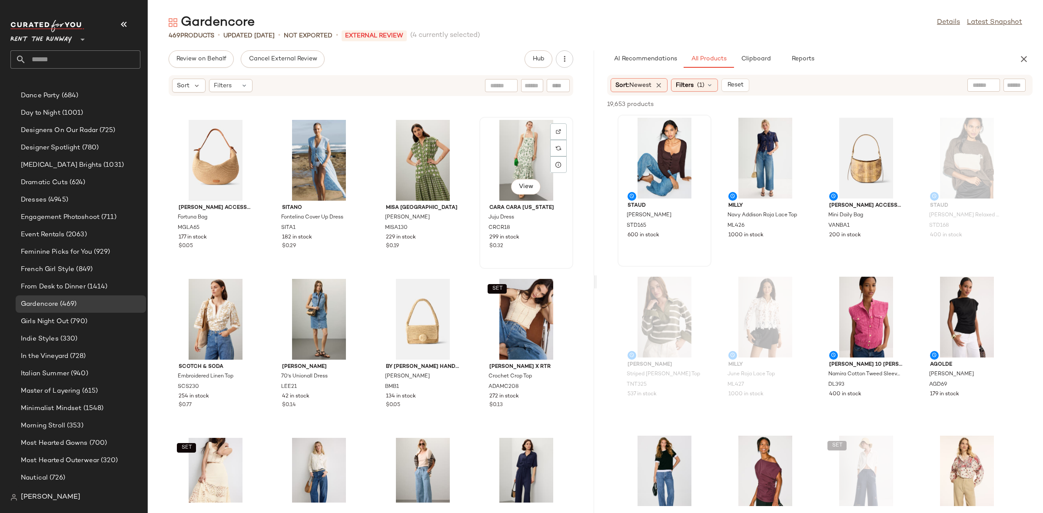
click at [517, 154] on div "View" at bounding box center [526, 160] width 88 height 81
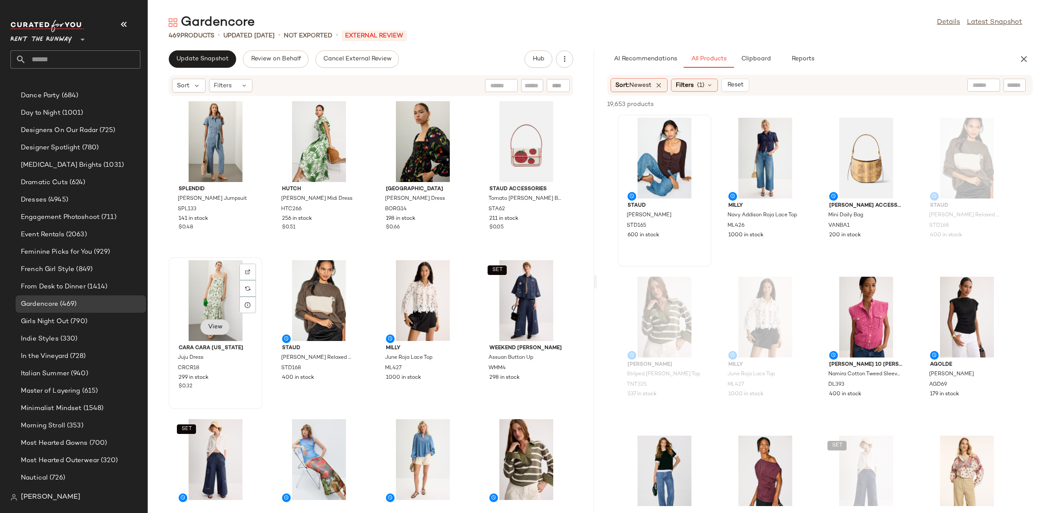
click at [213, 324] on span "View" at bounding box center [215, 327] width 15 height 7
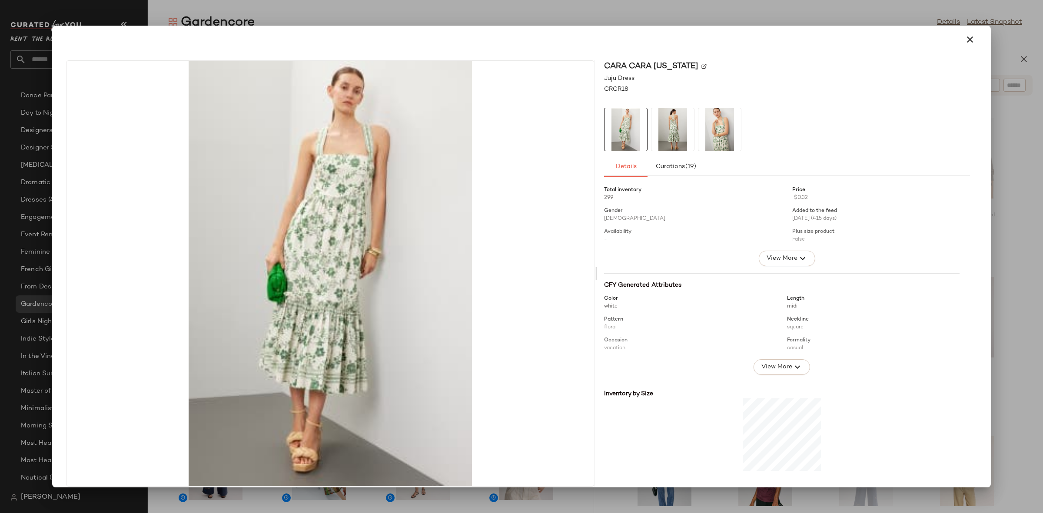
click at [680, 126] on img at bounding box center [672, 129] width 43 height 43
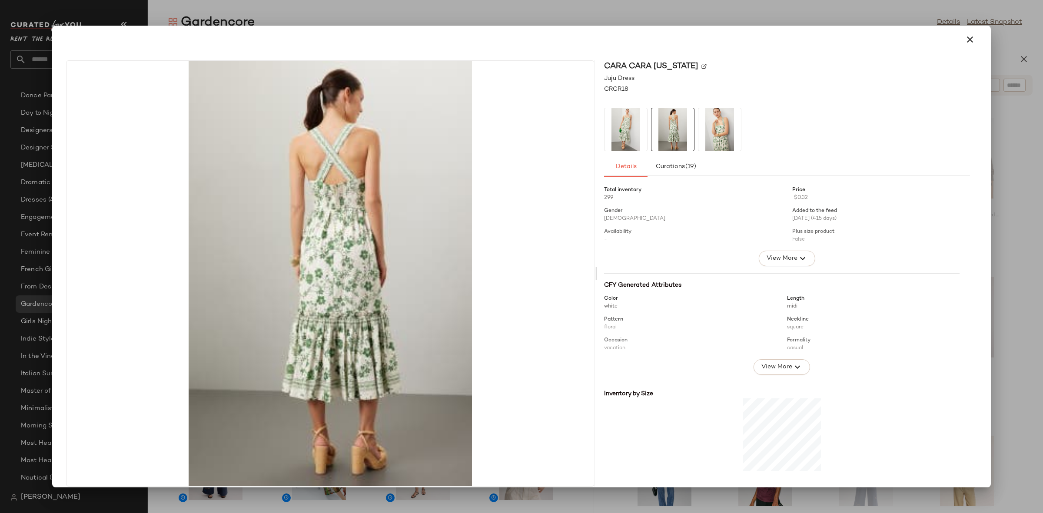
click at [702, 126] on img at bounding box center [719, 129] width 43 height 43
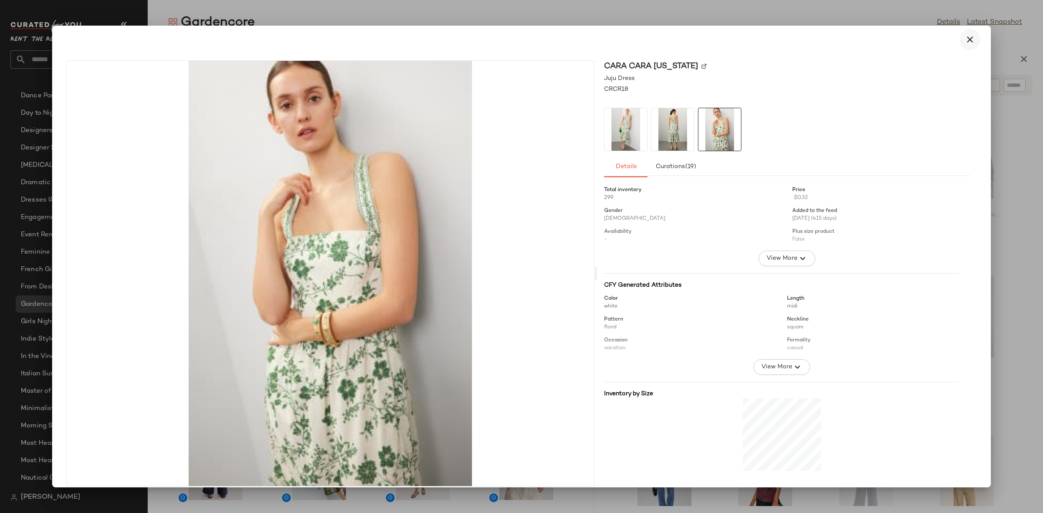
click at [969, 34] on icon "button" at bounding box center [970, 39] width 10 height 10
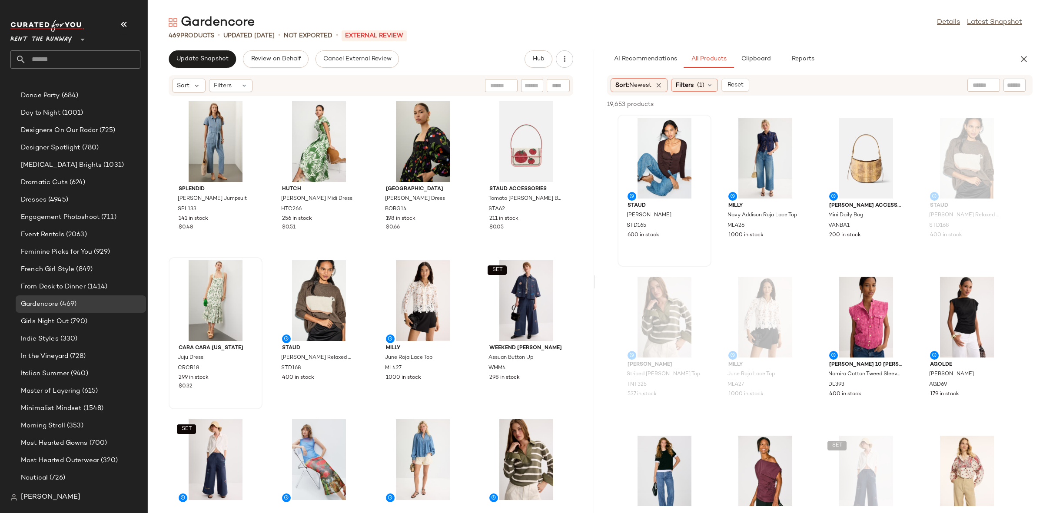
click at [369, 246] on div "Splendid Erika Denim Jumpsuit SPL133 141 in stock $0.48 Hutch Finn Midi Dress H…" at bounding box center [371, 299] width 446 height 406
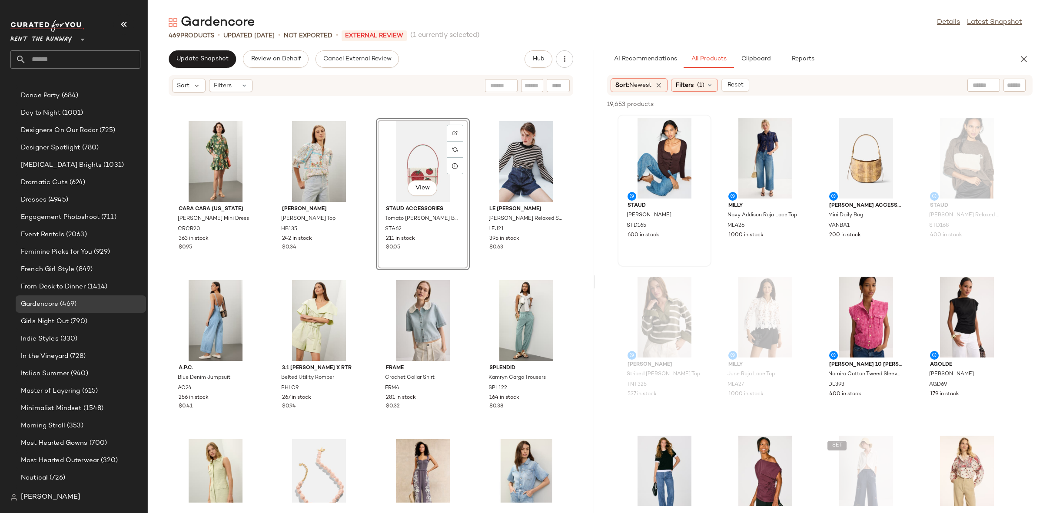
click at [472, 261] on div "Cara Cara New York Robin Mini Dress CRCR20 363 in stock $0.95 Hunter Bell Rory …" at bounding box center [371, 299] width 446 height 406
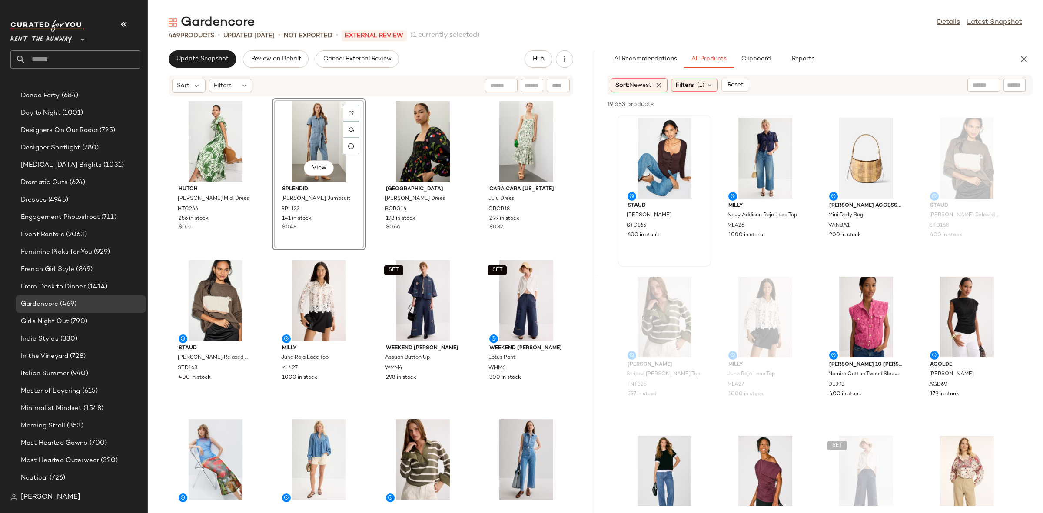
click at [369, 170] on div "Hutch Finn Midi Dress HTC266 256 in stock $0.51 View Splendid Erika Denim Jumps…" at bounding box center [371, 299] width 446 height 406
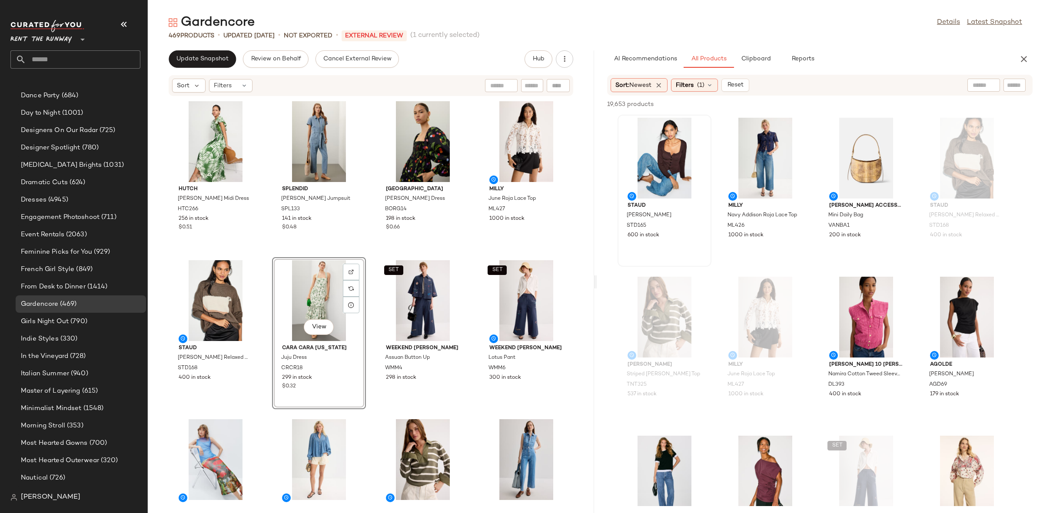
click at [362, 254] on div "Hutch Finn Midi Dress HTC266 256 in stock $0.51 Splendid Erika Denim Jumpsuit S…" at bounding box center [371, 299] width 446 height 406
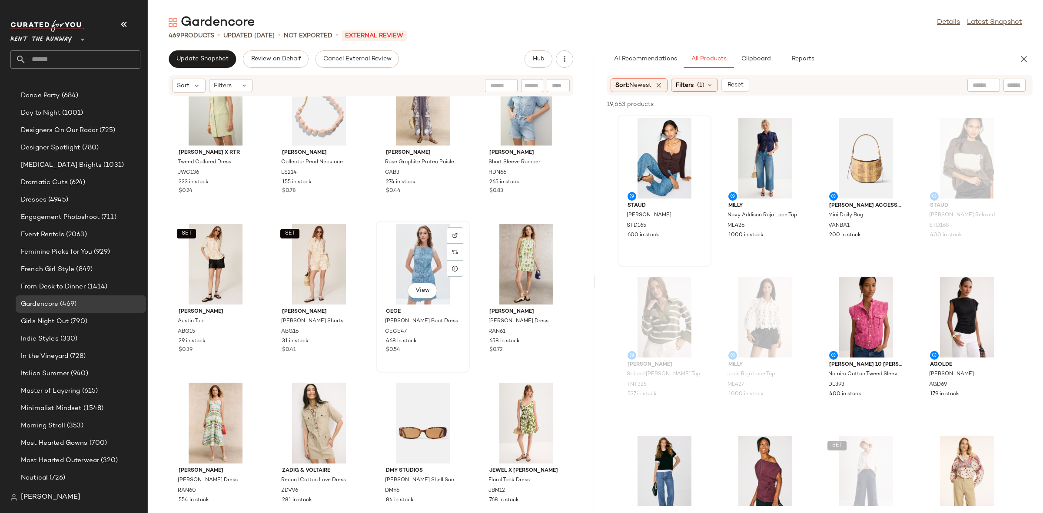
scroll to position [1156, 0]
click at [501, 253] on div "View" at bounding box center [526, 264] width 88 height 81
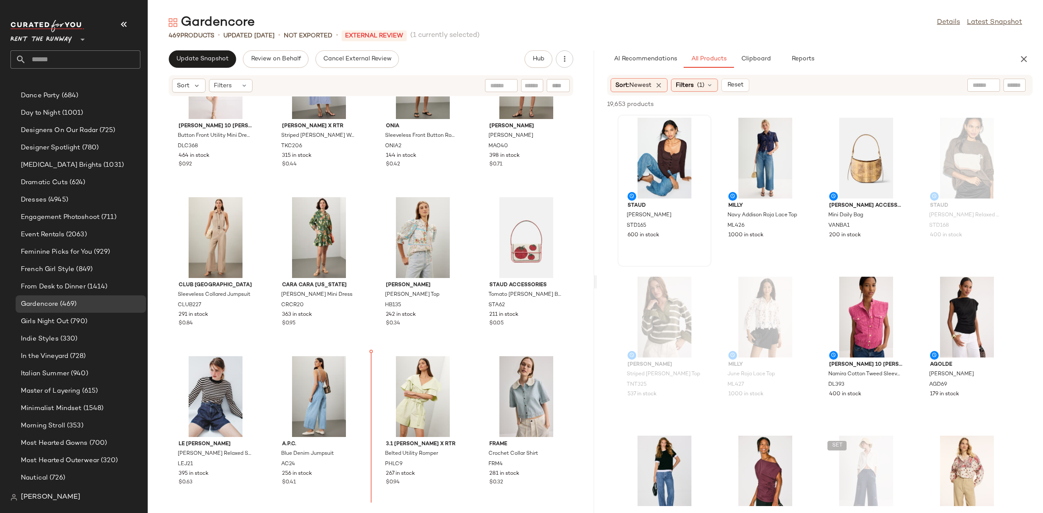
scroll to position [722, 0]
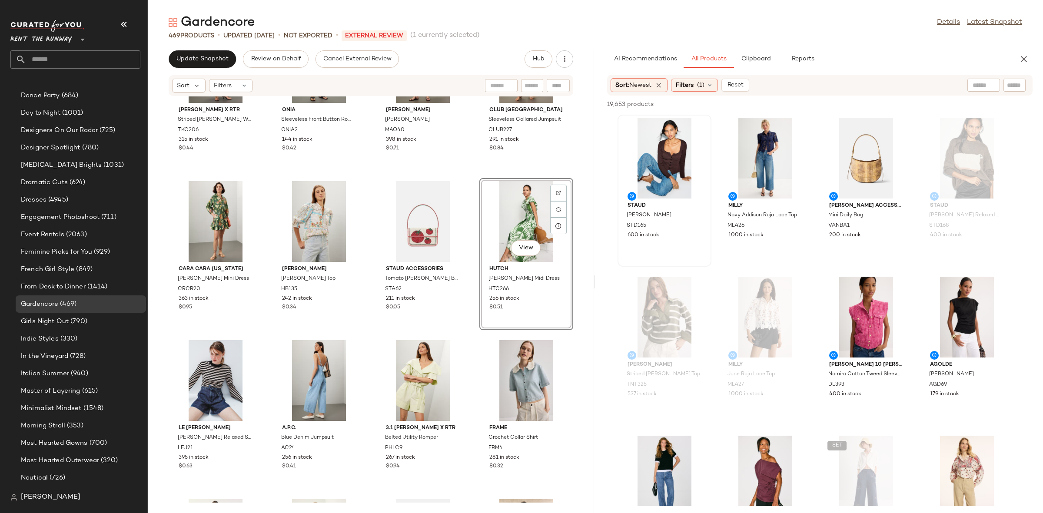
click at [468, 347] on div "Thakoon x RTR Striped Smock Waist Dress TKC206 315 in stock $0.44 Onia Sleevele…" at bounding box center [371, 299] width 446 height 406
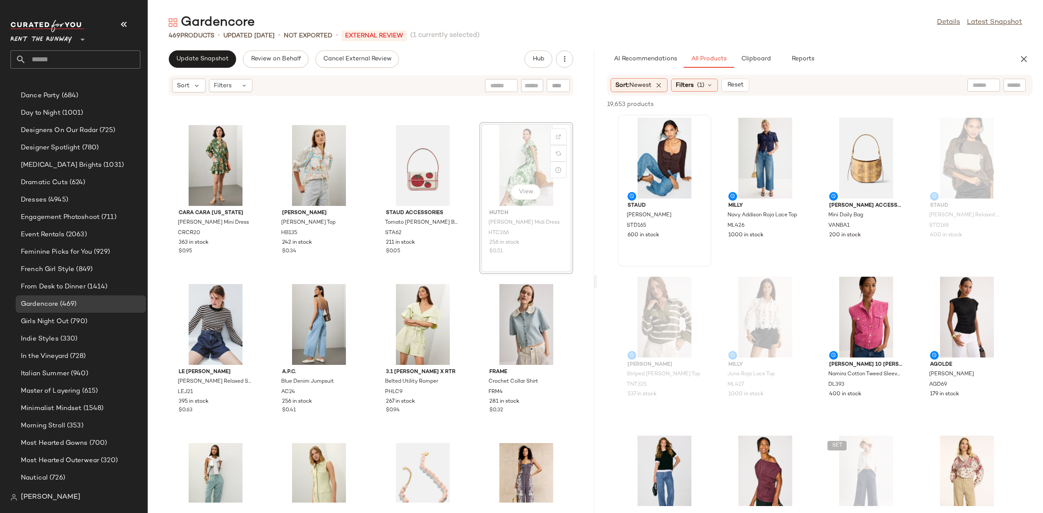
scroll to position [778, 0]
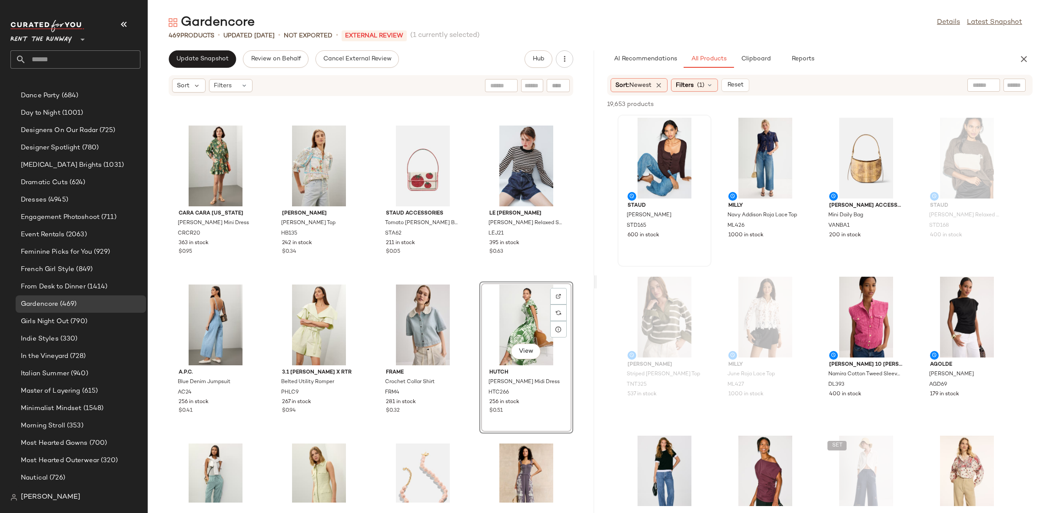
click at [473, 281] on div "Thakoon x RTR Striped Smock Waist Dress TKC206 315 in stock $0.44 Onia Sleevele…" at bounding box center [371, 299] width 446 height 406
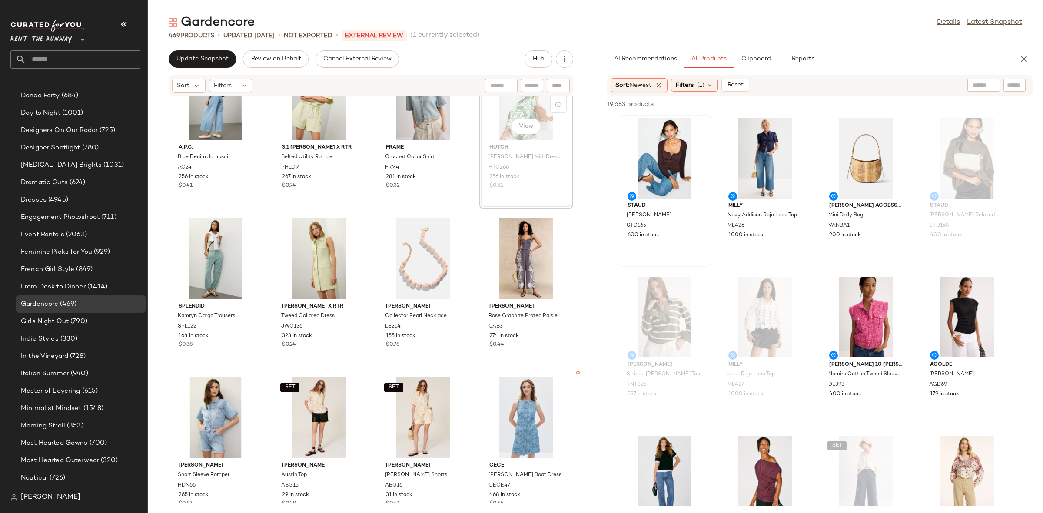
scroll to position [1033, 0]
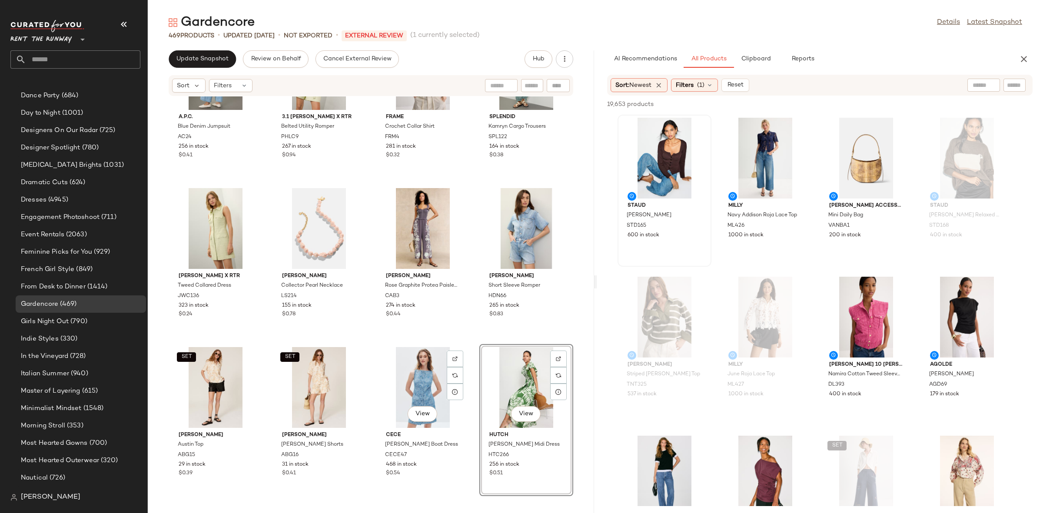
click at [466, 344] on div "View CeCe Denim Jacquard Boat Dress CECE47 468 in stock $0.54" at bounding box center [423, 420] width 94 height 152
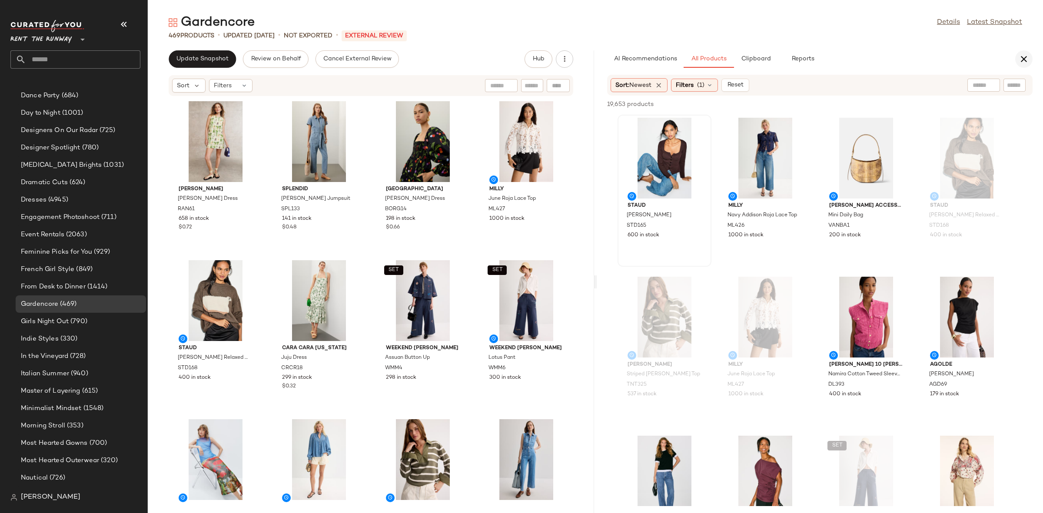
click at [1018, 53] on button "button" at bounding box center [1023, 58] width 17 height 17
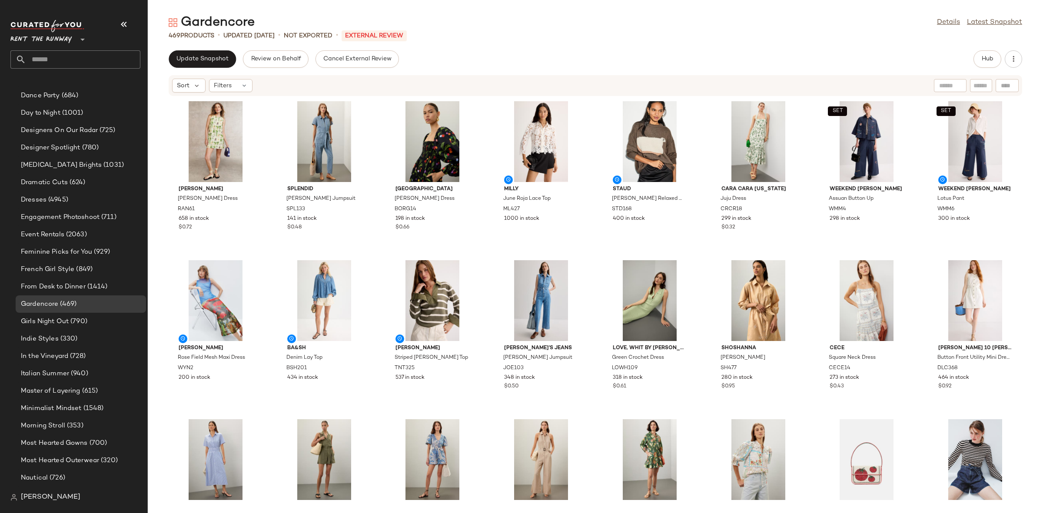
click at [372, 249] on div "Rachel Antonoff Lola Bean Dress RAN61 658 in stock $0.72 Splendid Erika Denim J…" at bounding box center [595, 299] width 895 height 406
click at [199, 64] on button "Update Snapshot" at bounding box center [202, 58] width 67 height 17
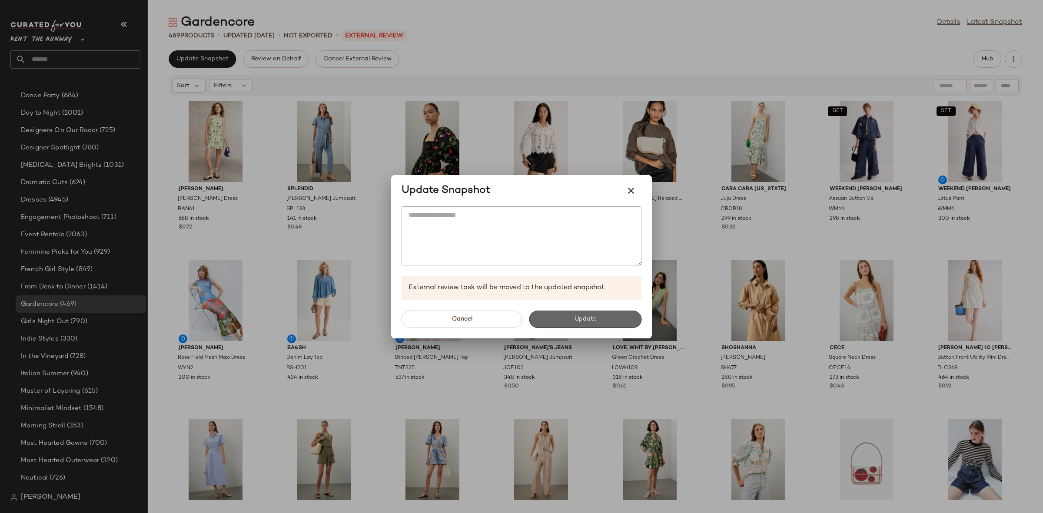
click at [568, 320] on button "Update" at bounding box center [585, 319] width 113 height 17
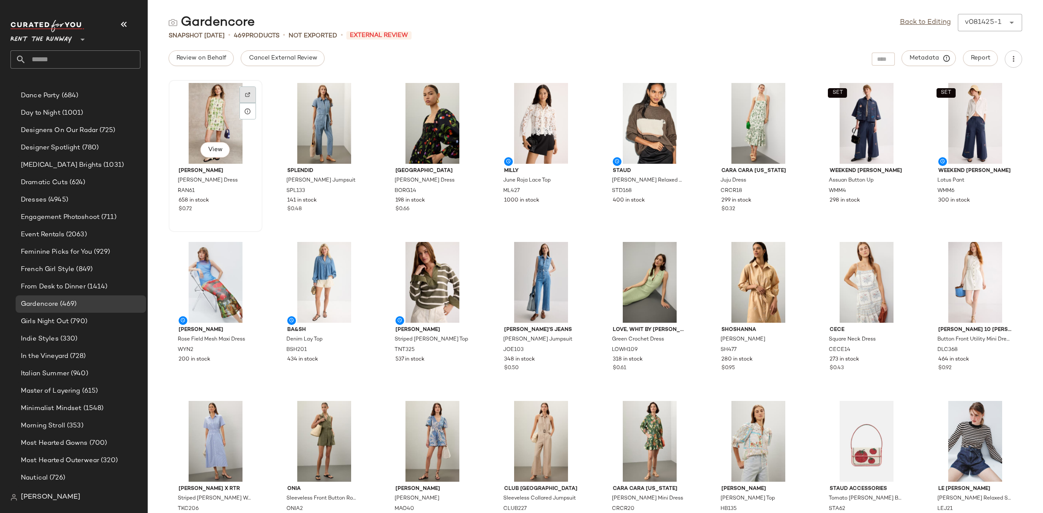
click at [254, 103] on div at bounding box center [247, 111] width 17 height 17
click at [92, 369] on div "Italian Summer (940)" at bounding box center [80, 374] width 124 height 10
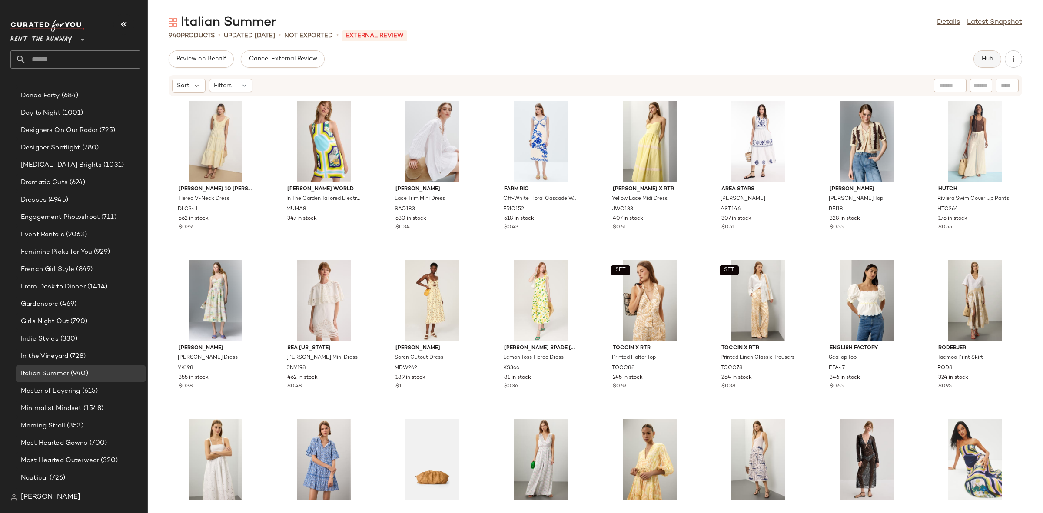
click at [985, 56] on span "Hub" at bounding box center [987, 59] width 12 height 7
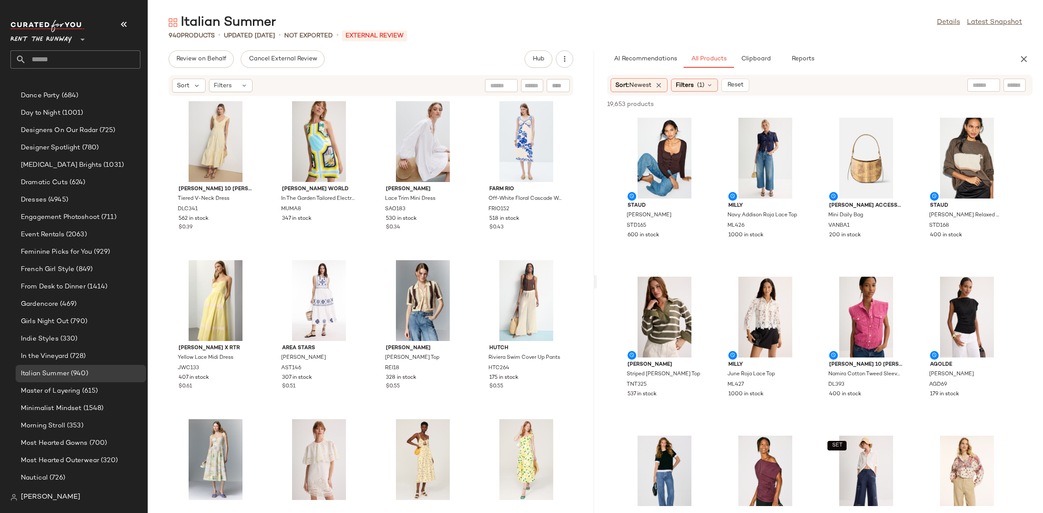
click at [572, 155] on div "Derek Lam 10 Crosby x RTR Tiered V-Neck Dress DLC341 562 in stock $0.39 Muma Wo…" at bounding box center [371, 299] width 446 height 406
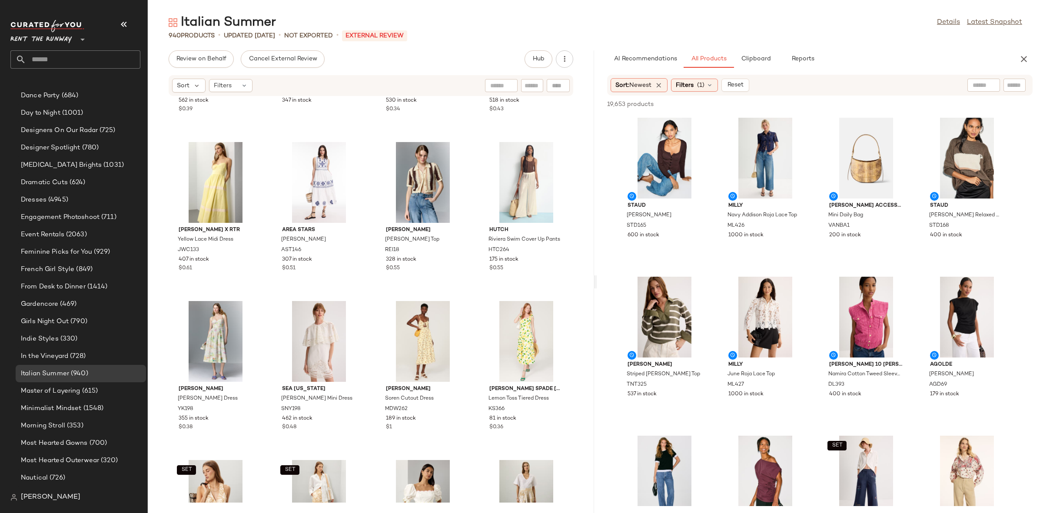
click at [569, 190] on div "Derek Lam 10 Crosby x RTR Tiered V-Neck Dress DLC341 562 in stock $0.39 Muma Wo…" at bounding box center [371, 299] width 446 height 406
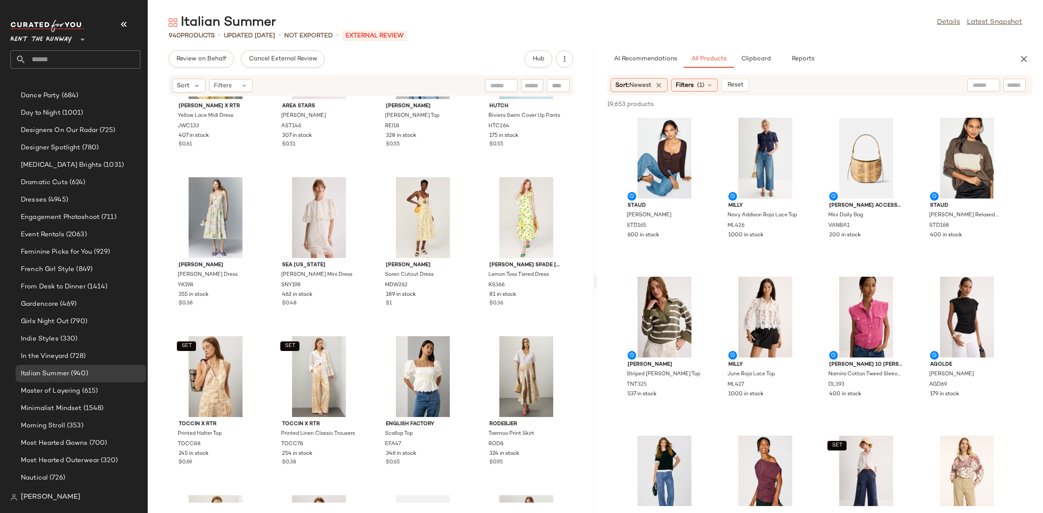
click at [569, 190] on div "Jason Wu x RTR Yellow Lace Midi Dress JWC133 407 in stock $0.61 Area Stars Emma…" at bounding box center [371, 299] width 446 height 406
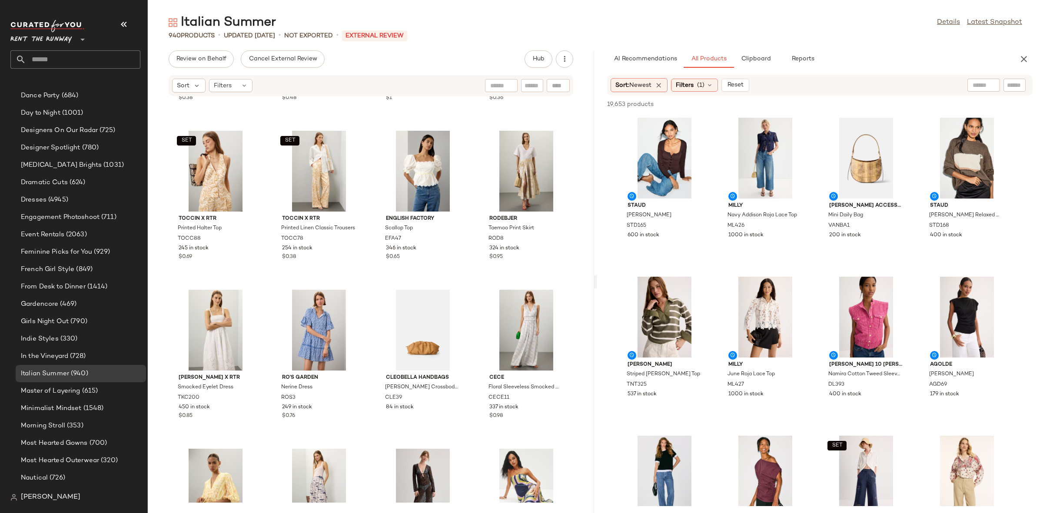
click at [569, 194] on div "YUMI KIM Brigette Dress YK198 355 in stock $0.38 Sea New York Lula Mini Dress S…" at bounding box center [371, 299] width 446 height 406
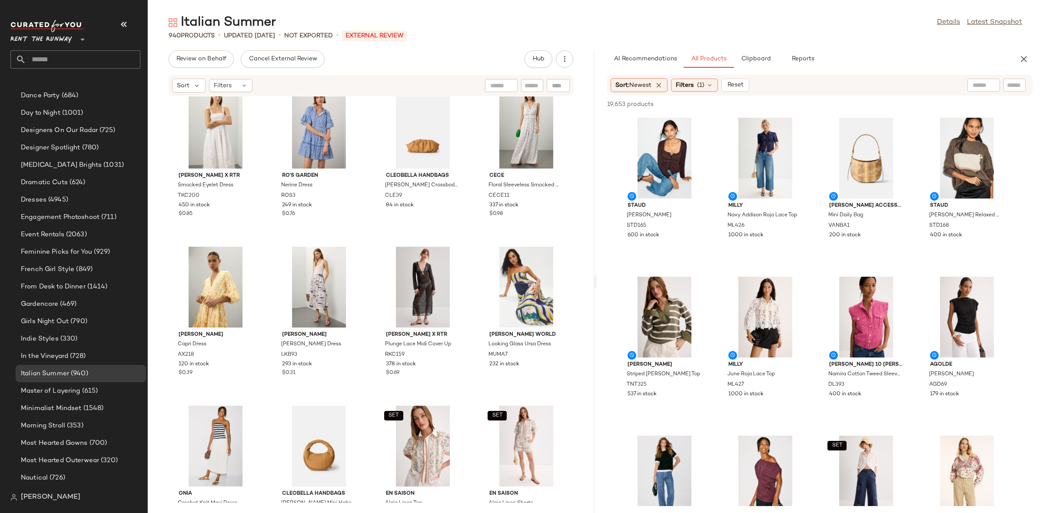
click at [569, 197] on div "SET TOCCIN X RTR Printed Halter Top TOCC88 245 in stock $0.69 SET TOCCIN X RTR …" at bounding box center [371, 299] width 446 height 406
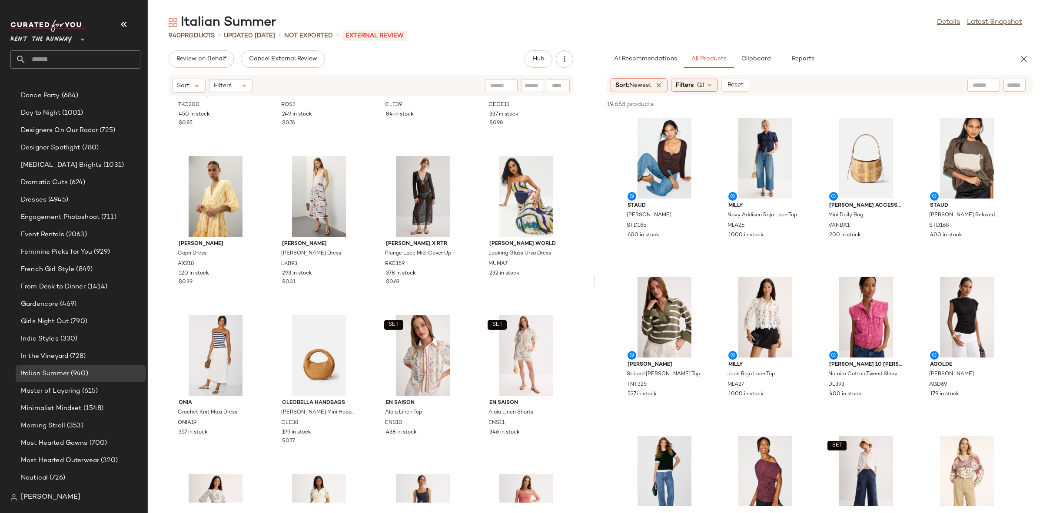
click at [569, 198] on div "Thakoon x RTR Smocked Eyelet Dress TKC200 450 in stock $0.85 Ro's Garden Nerine…" at bounding box center [371, 299] width 446 height 406
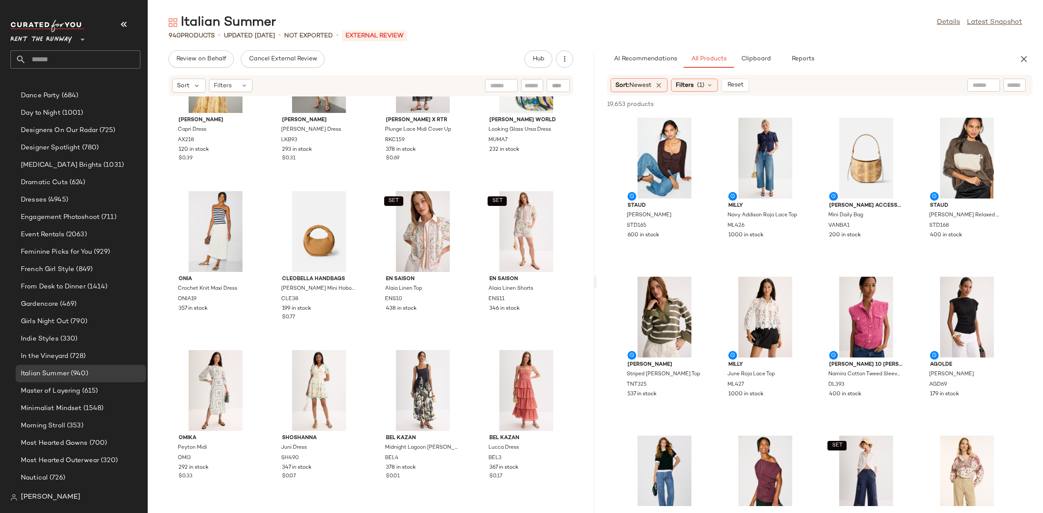
click at [569, 199] on div "Alexis Capri Dress AX218 120 in stock $0.39 L.K. Bennett Crosby Dress LKB93 293…" at bounding box center [371, 299] width 446 height 406
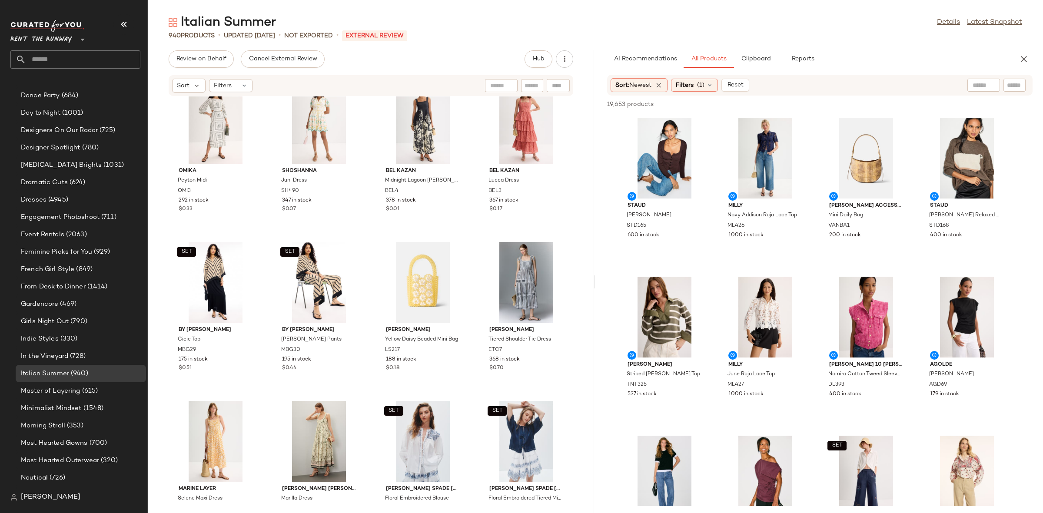
click at [577, 158] on div "Omika Peyton Midi OMI3 292 in stock $0.33 Shoshanna Juni Dress SH490 347 in sto…" at bounding box center [371, 299] width 446 height 406
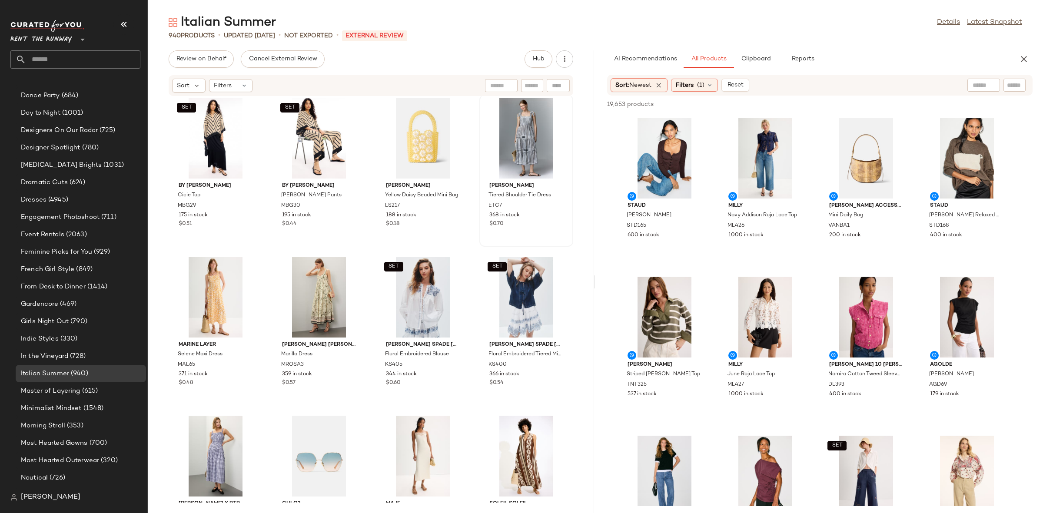
scroll to position [1285, 0]
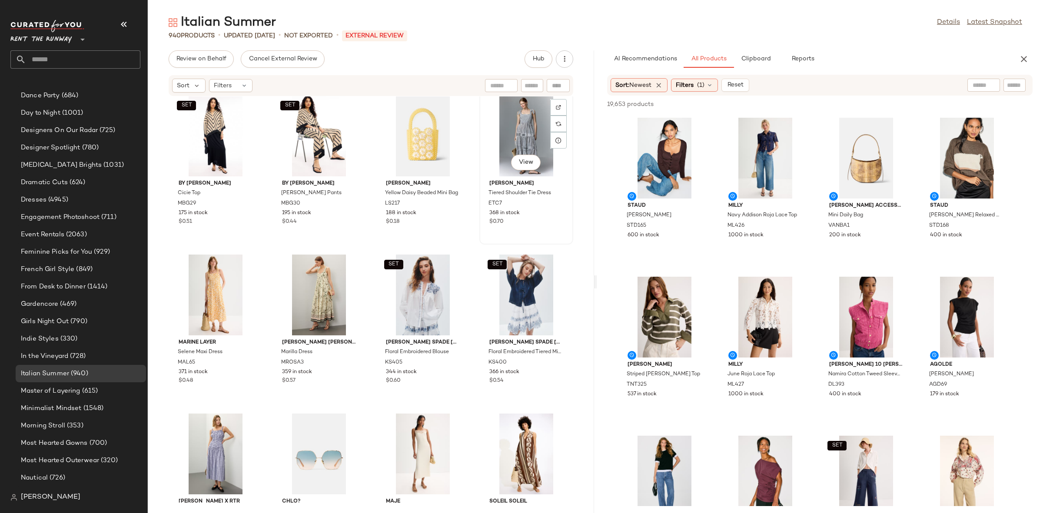
click at [561, 186] on div "Ellen Tracy Tiered Shoulder Tie Dress ETC7 368 in stock $0.70" at bounding box center [526, 201] width 88 height 50
click at [569, 190] on div "Omika Peyton Midi OMI3 292 in stock $0.33 Shoshanna Juni Dress SH490 347 in sto…" at bounding box center [371, 299] width 446 height 406
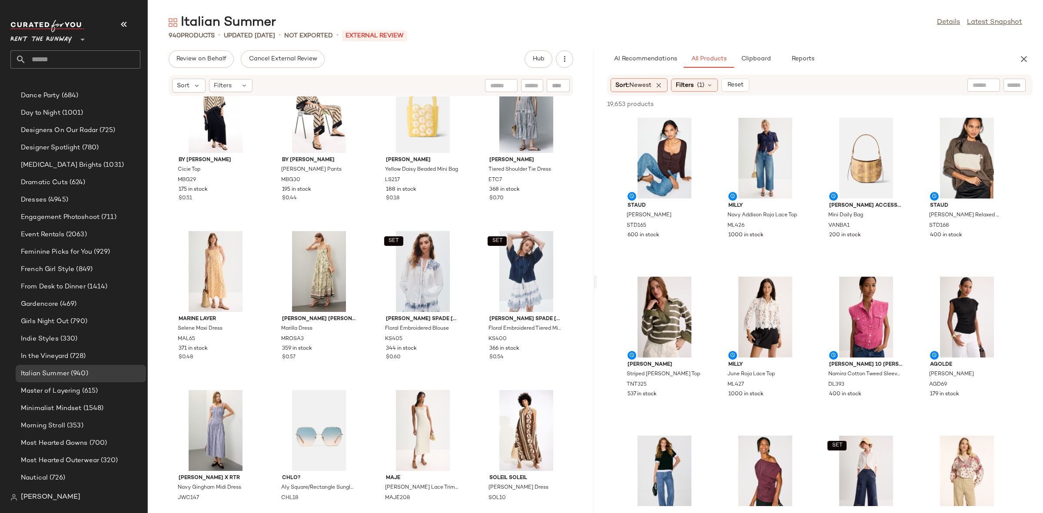
click at [571, 264] on div "SET By Malene Birger Cicie Top MBG29 175 in stock $0.51 SET By Malene Birger Mi…" at bounding box center [371, 299] width 446 height 406
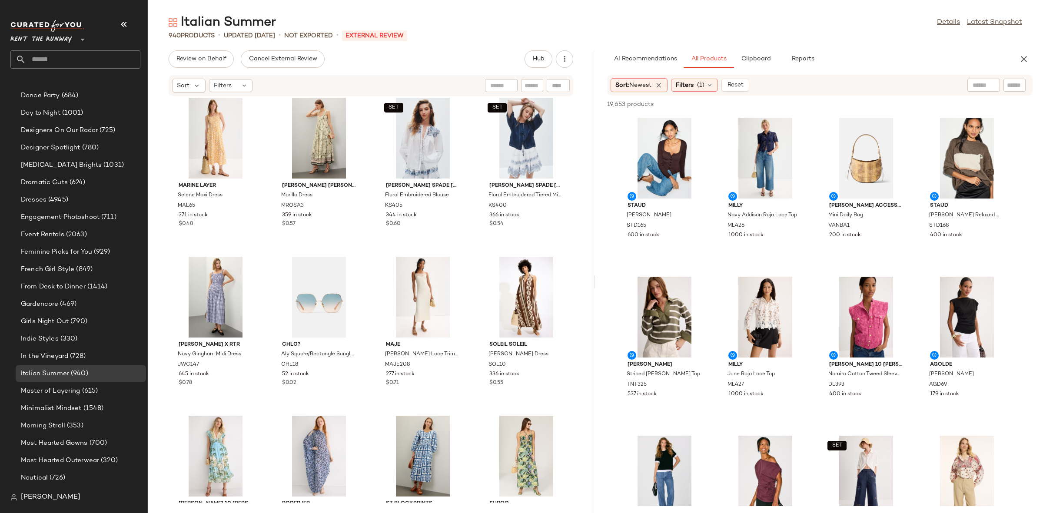
click at [572, 266] on div "SET By Malene Birger Cicie Top MBG29 175 in stock $0.51 SET By Malene Birger Mi…" at bounding box center [371, 299] width 446 height 406
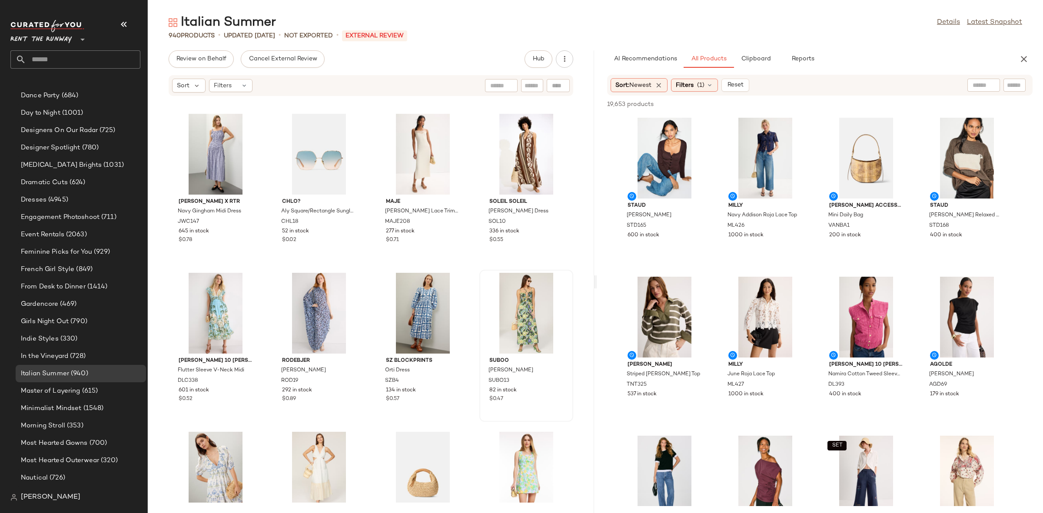
click at [568, 291] on div "Suboo Henri Dress SUBO13 82 in stock $0.47" at bounding box center [526, 346] width 94 height 152
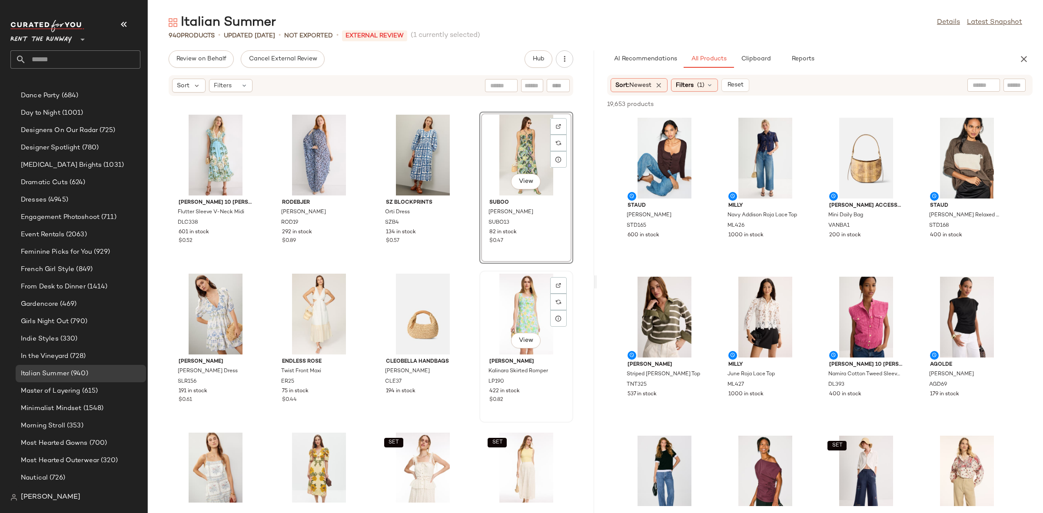
click at [538, 291] on div "View" at bounding box center [526, 314] width 88 height 81
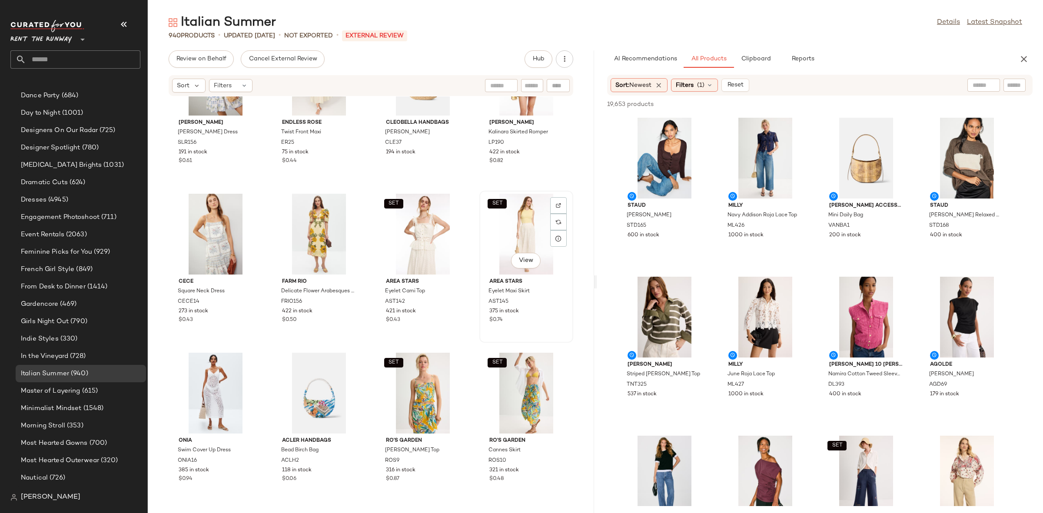
click at [513, 229] on div "SET View" at bounding box center [526, 234] width 88 height 81
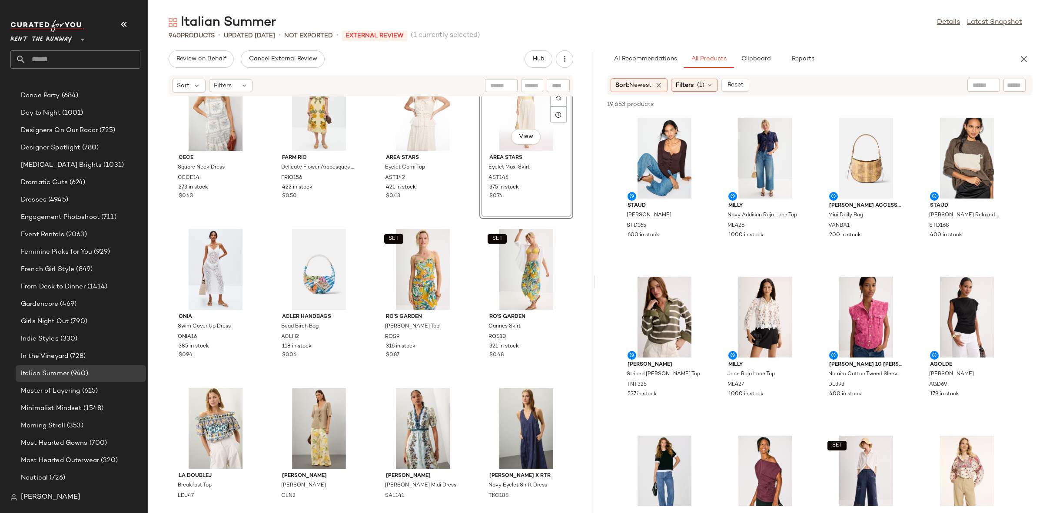
click at [511, 231] on div "SET" at bounding box center [526, 269] width 88 height 81
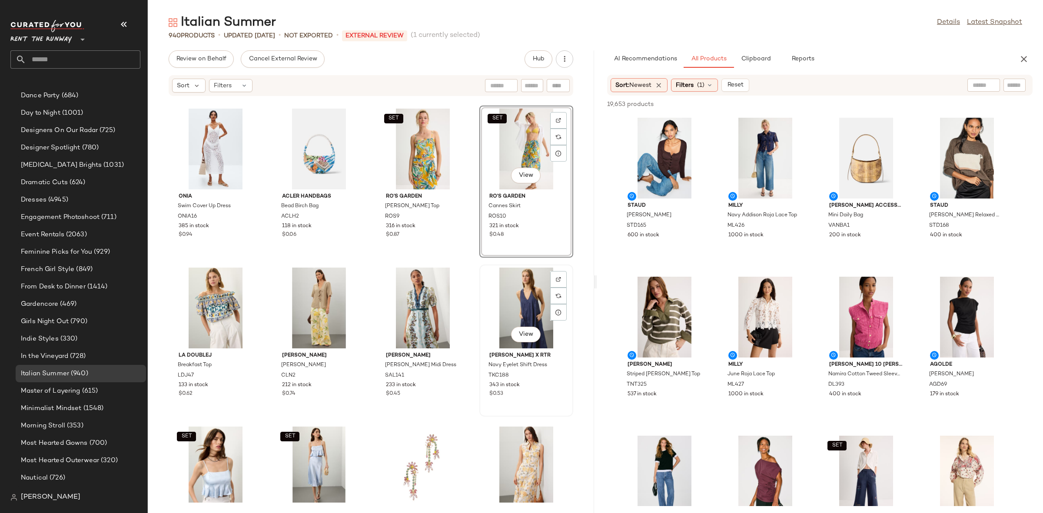
click at [514, 287] on div "View" at bounding box center [526, 308] width 88 height 81
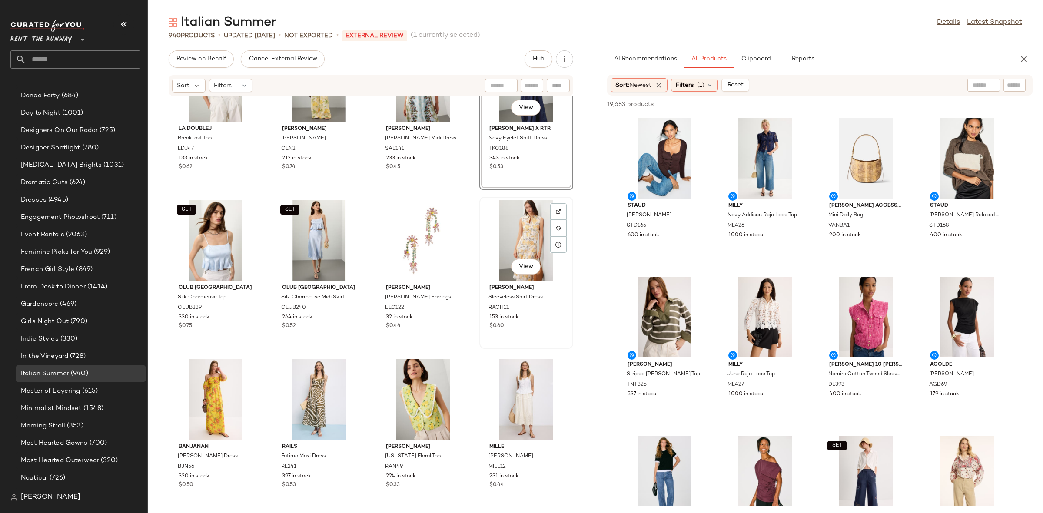
click at [513, 243] on div "View" at bounding box center [526, 240] width 88 height 81
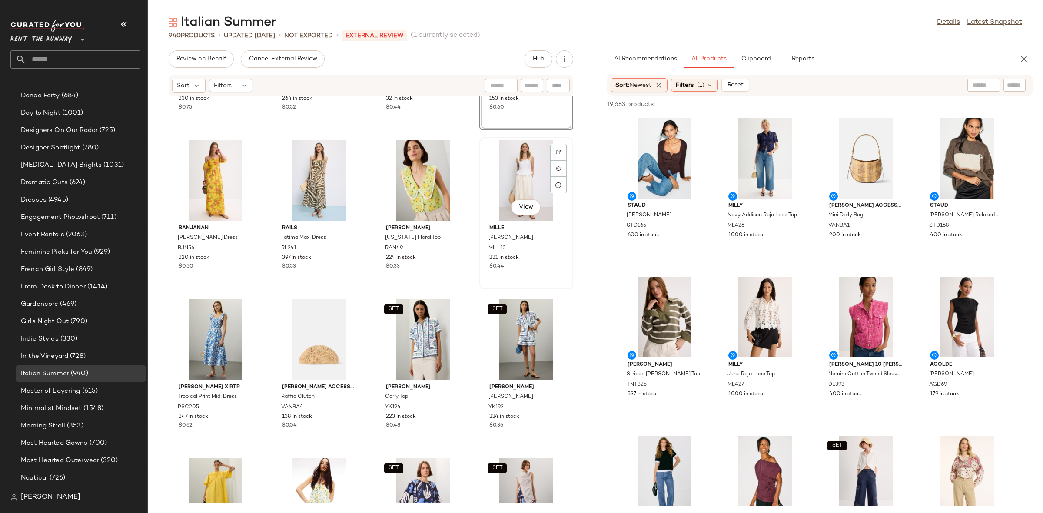
click at [507, 189] on div "View" at bounding box center [526, 180] width 88 height 81
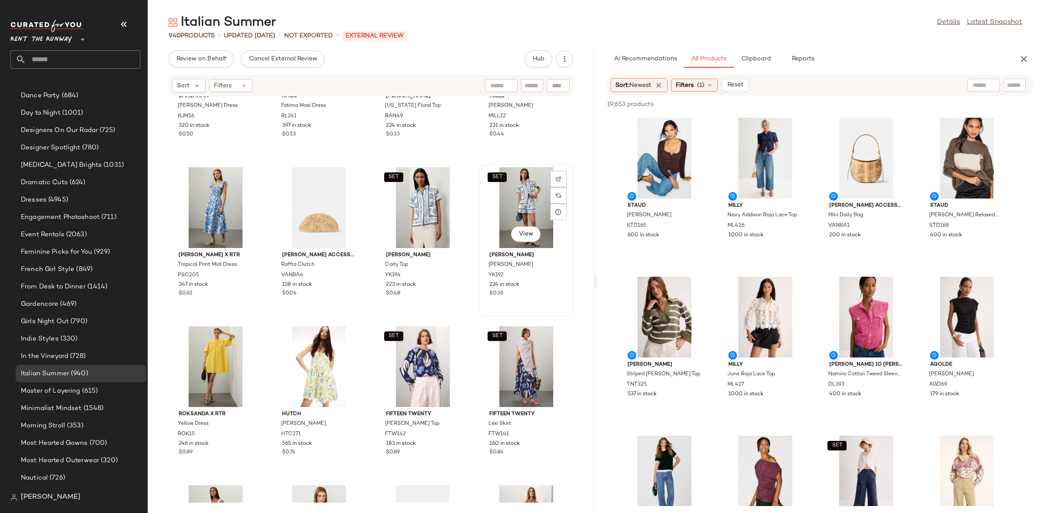
click at [506, 214] on div "SET View" at bounding box center [526, 207] width 88 height 81
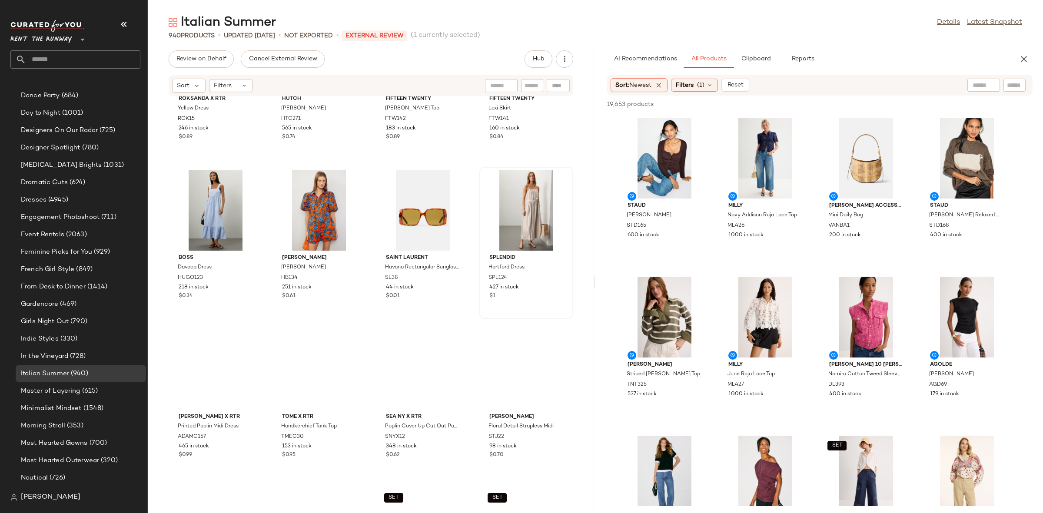
scroll to position [3120, 0]
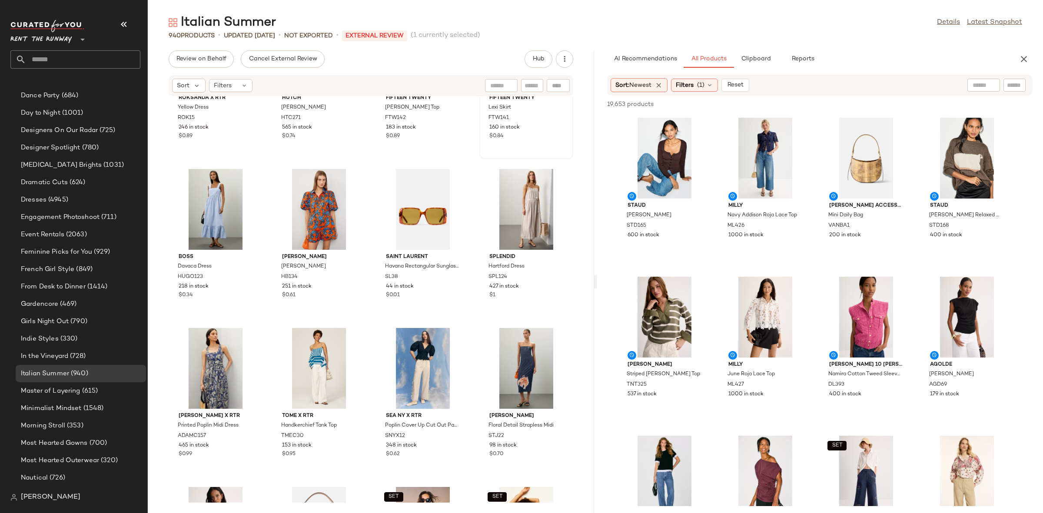
click at [488, 143] on div "SET View Fifteen Twenty Lexi Skirt FTW141 160 in stock $0.84" at bounding box center [526, 83] width 92 height 150
click at [504, 212] on div "View" at bounding box center [526, 209] width 88 height 81
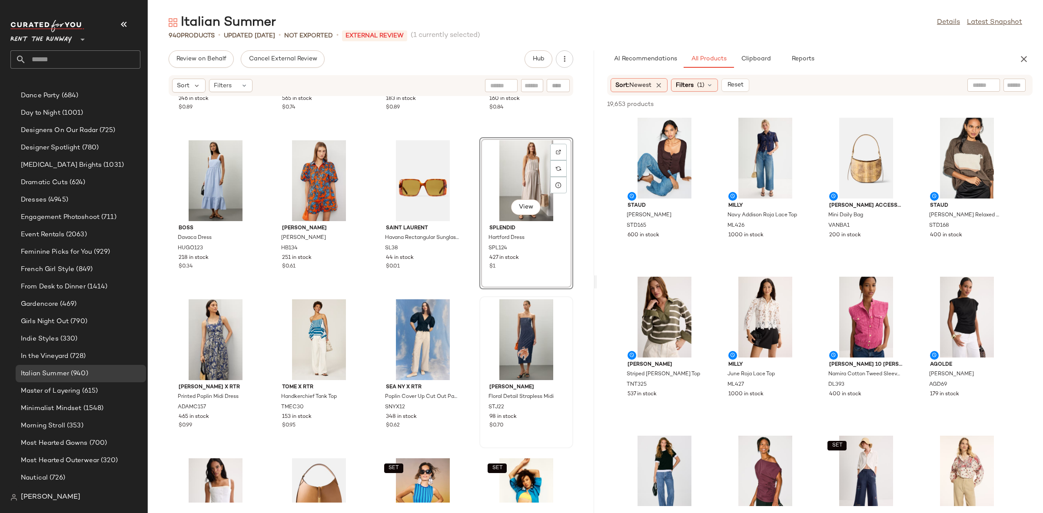
click at [521, 297] on div "Stella Jean Floral Detail Strapless Midi STJ22 98 in stock $0.70" at bounding box center [526, 372] width 92 height 150
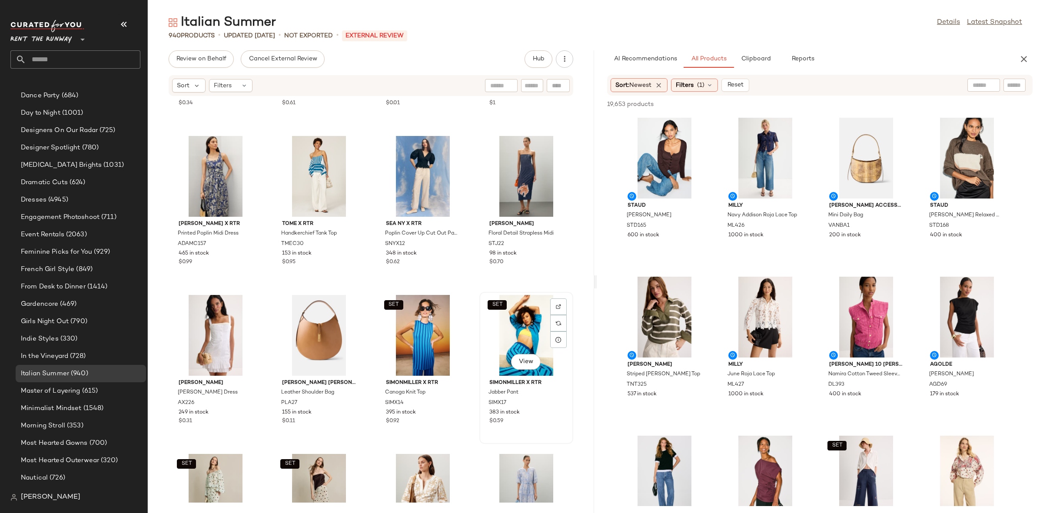
click at [521, 305] on div "SET View" at bounding box center [526, 335] width 88 height 81
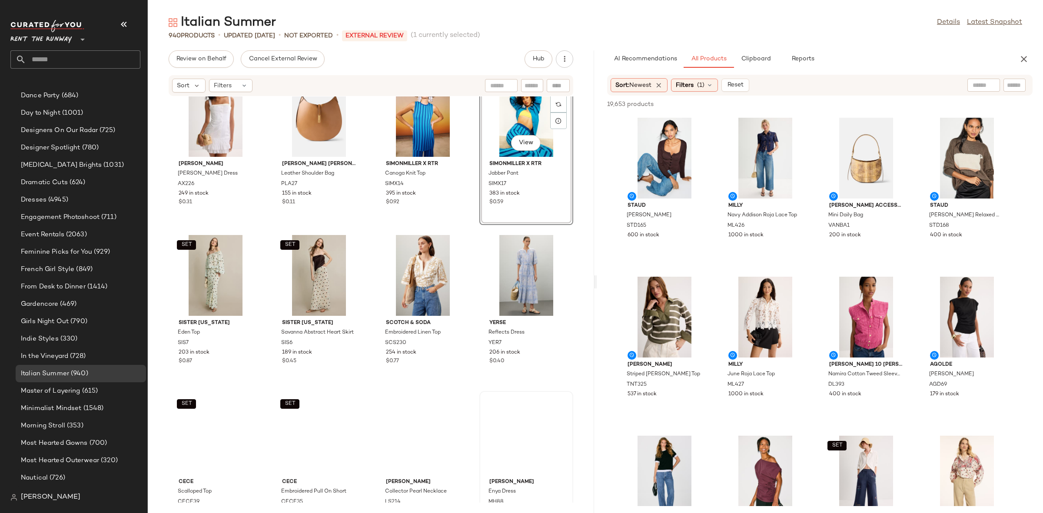
scroll to position [3637, 0]
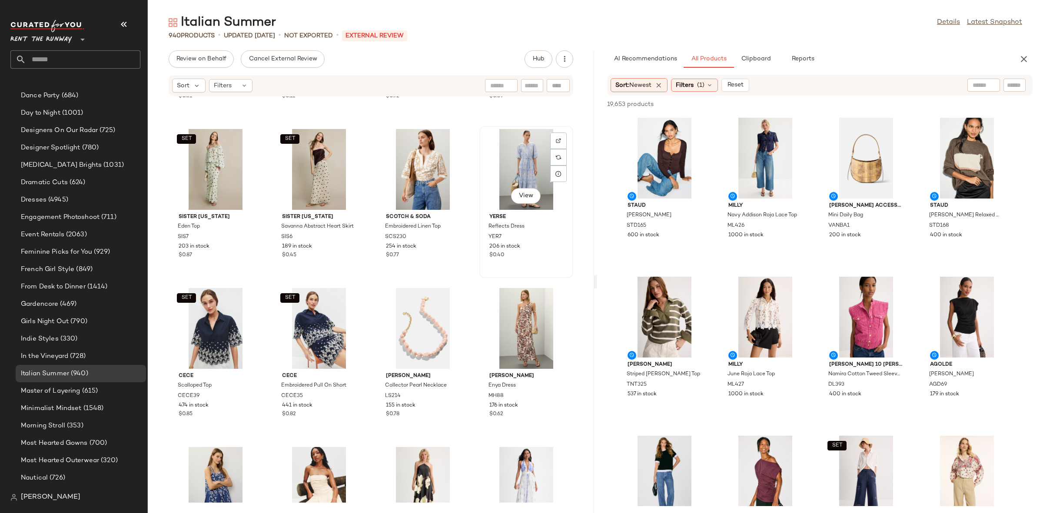
click at [516, 164] on div "View" at bounding box center [526, 169] width 88 height 81
click at [519, 308] on div "View" at bounding box center [526, 328] width 88 height 81
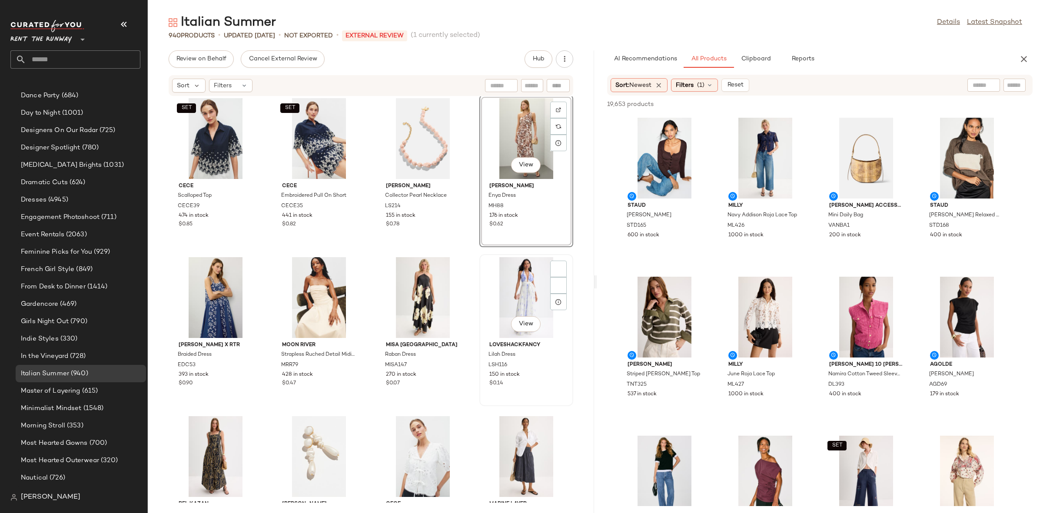
scroll to position [3827, 0]
click at [519, 308] on div "View" at bounding box center [526, 297] width 88 height 81
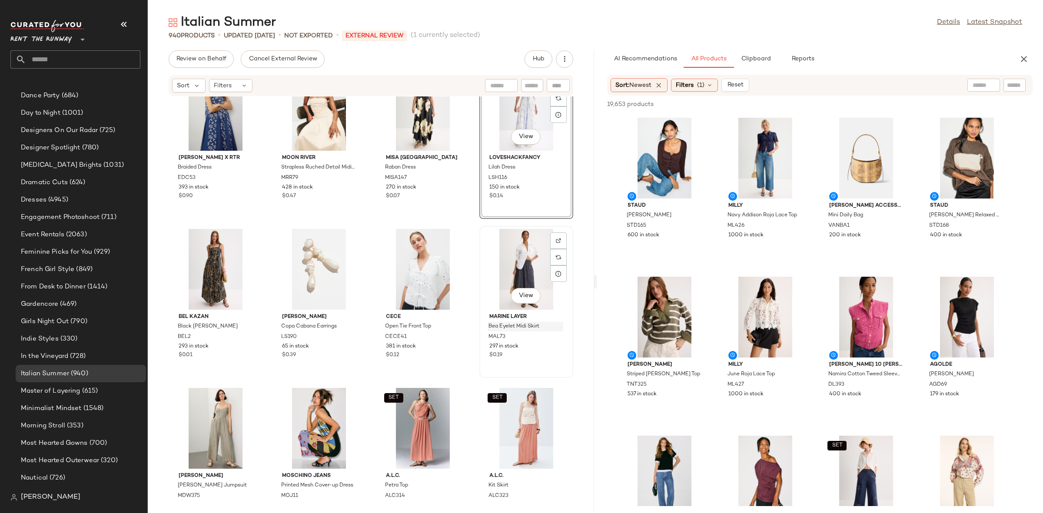
scroll to position [4054, 0]
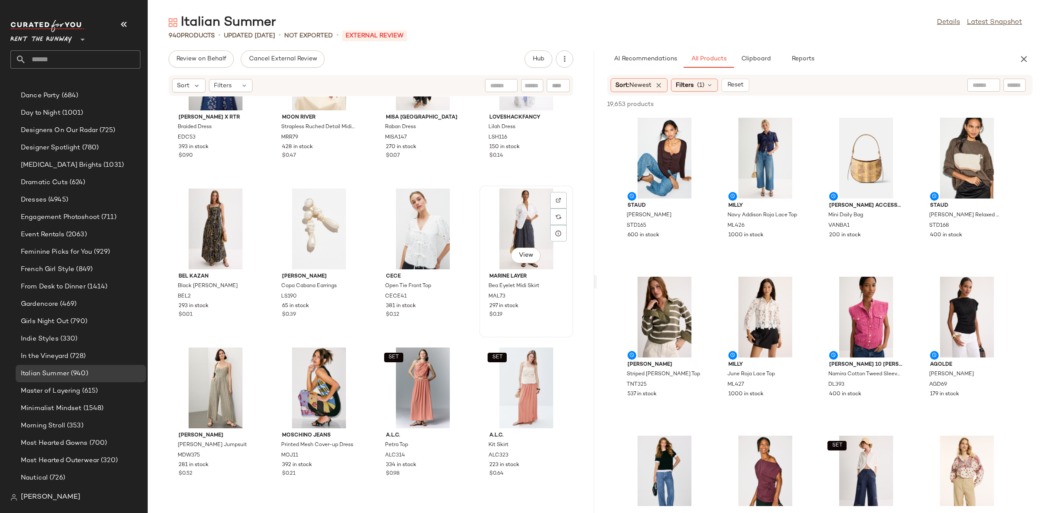
click at [516, 240] on div "View" at bounding box center [526, 229] width 88 height 81
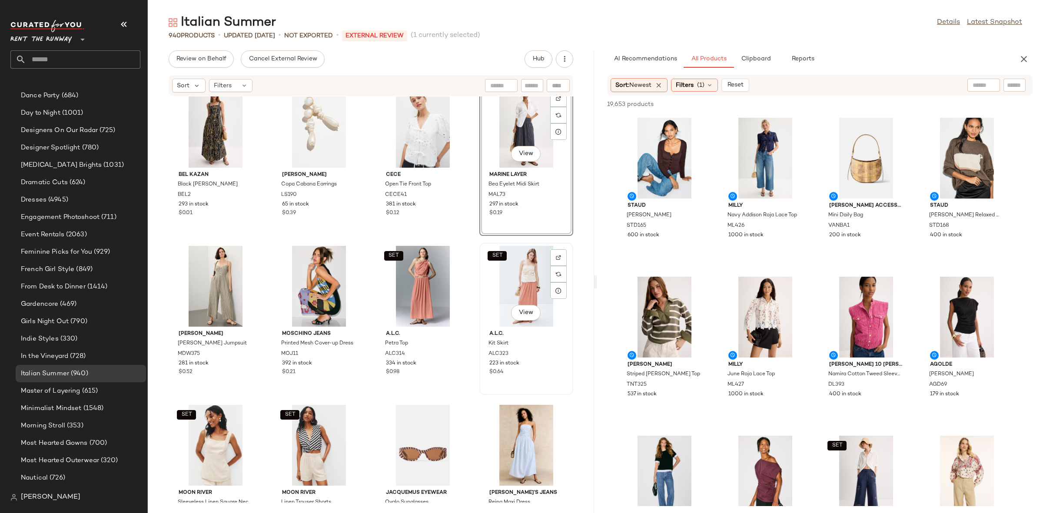
click at [516, 276] on div "SET View" at bounding box center [526, 286] width 88 height 81
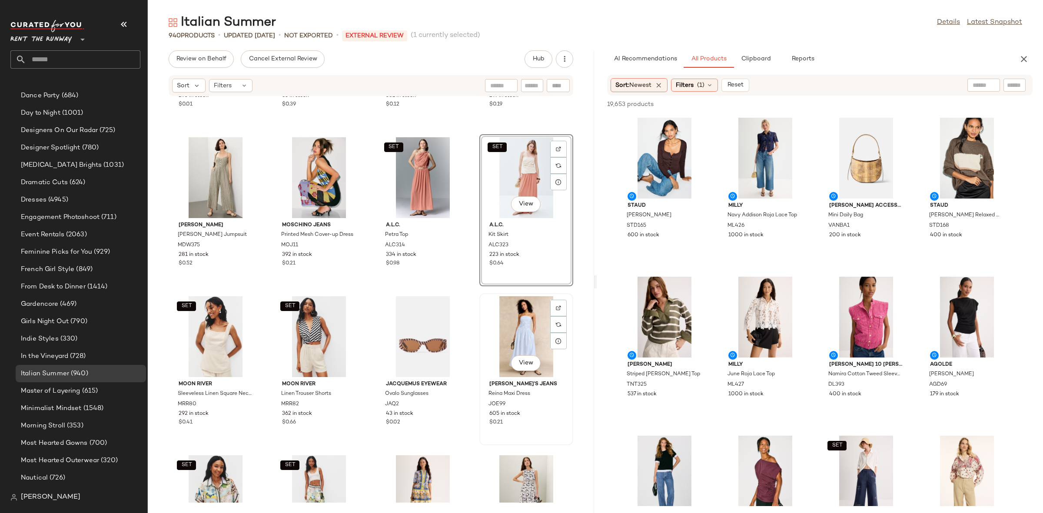
click at [513, 335] on div "View" at bounding box center [526, 336] width 88 height 81
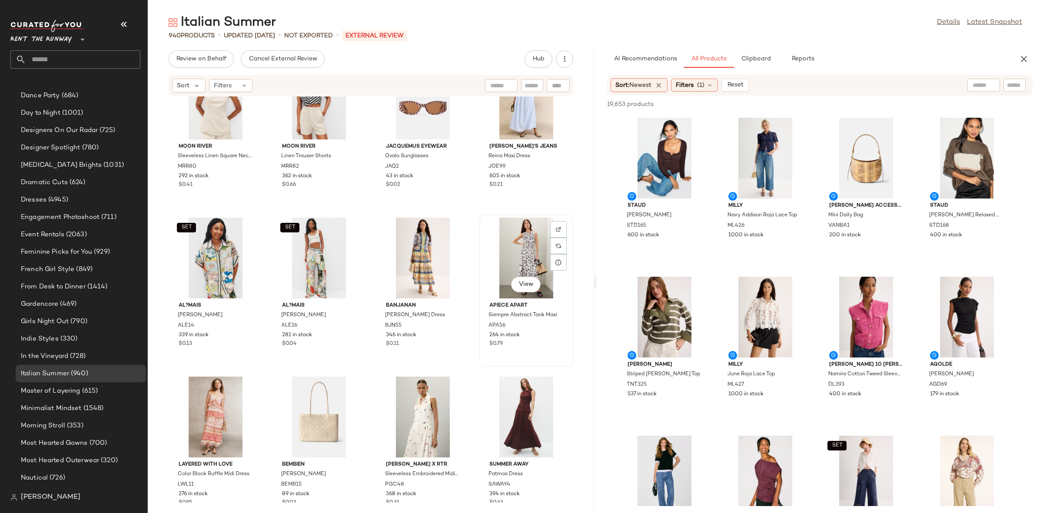
click at [521, 244] on div "View" at bounding box center [526, 258] width 88 height 81
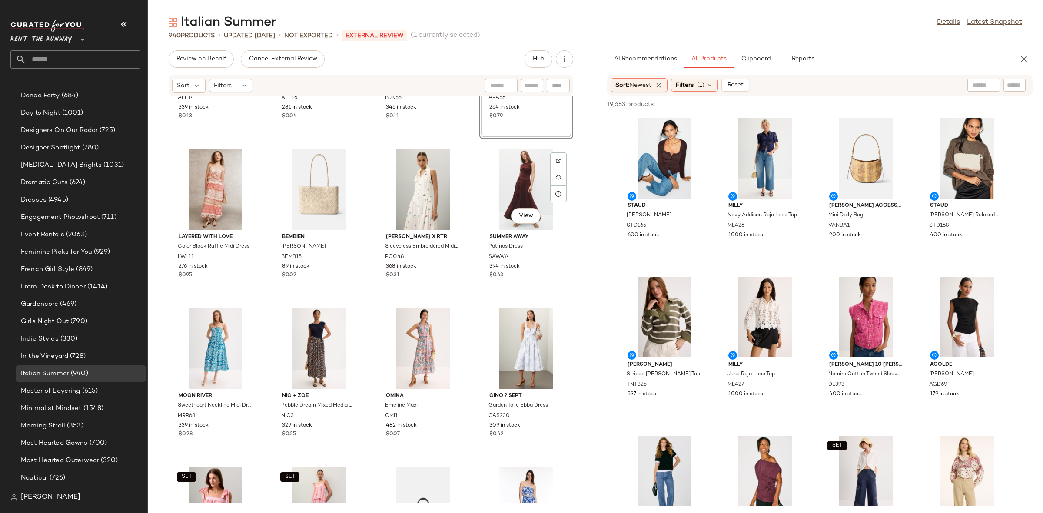
scroll to position [4743, 0]
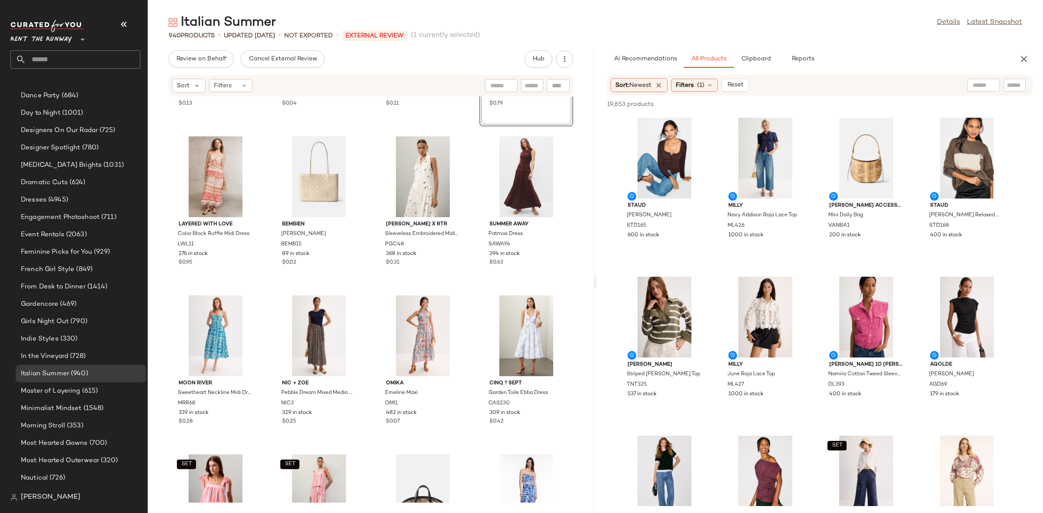
click at [574, 270] on div "SET AL?MAIS Bianca Shirt ALE14 339 in stock $0.13 SET AL?MAIS Bianca Pant ALE16…" at bounding box center [371, 299] width 446 height 406
click at [755, 66] on button "Clipboard" at bounding box center [755, 58] width 43 height 17
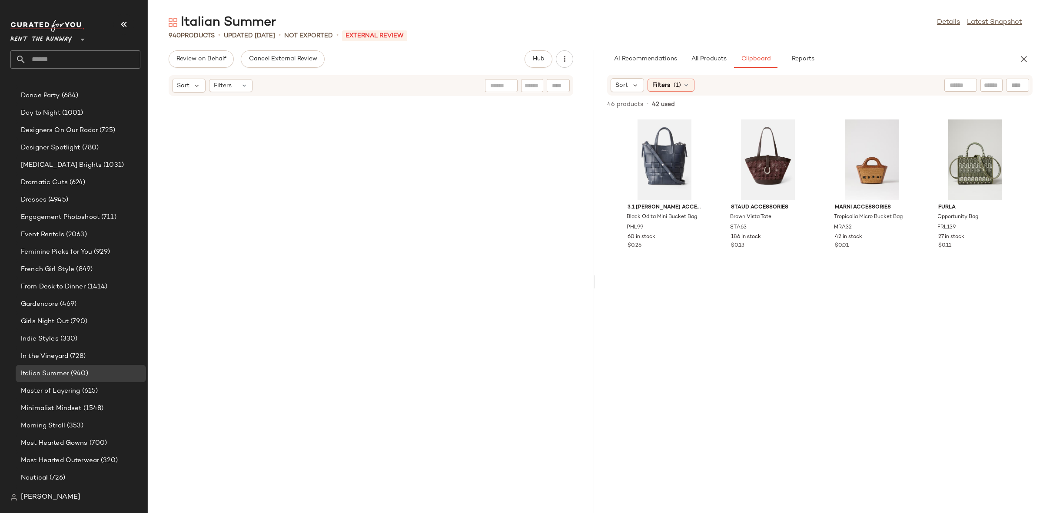
scroll to position [36967, 0]
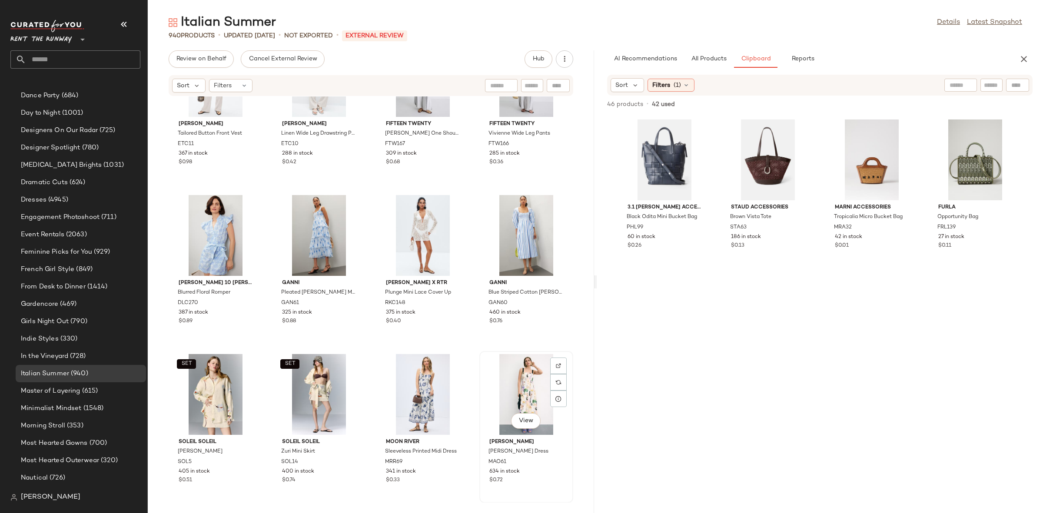
click at [521, 378] on div "View" at bounding box center [526, 394] width 88 height 81
click at [411, 229] on div "View" at bounding box center [423, 235] width 88 height 81
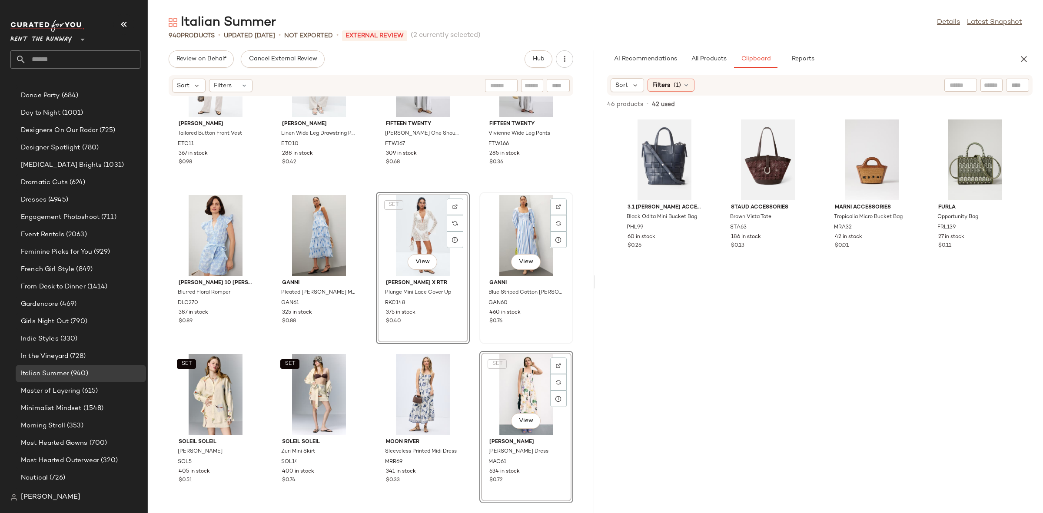
click at [523, 235] on div "View" at bounding box center [526, 235] width 88 height 81
click at [318, 237] on div "View" at bounding box center [319, 235] width 88 height 81
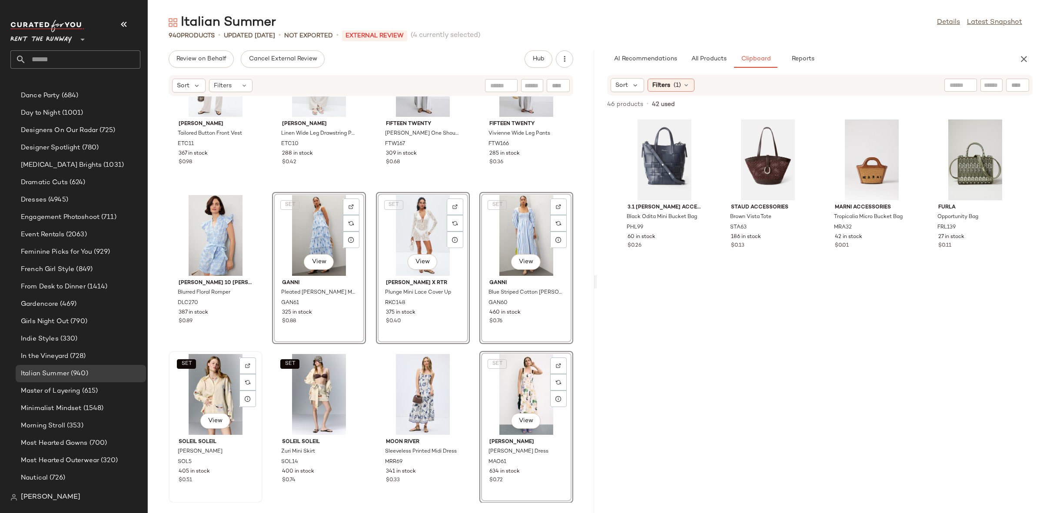
click at [195, 388] on div "SET View" at bounding box center [216, 394] width 88 height 81
click at [289, 394] on div "SET View" at bounding box center [319, 394] width 88 height 81
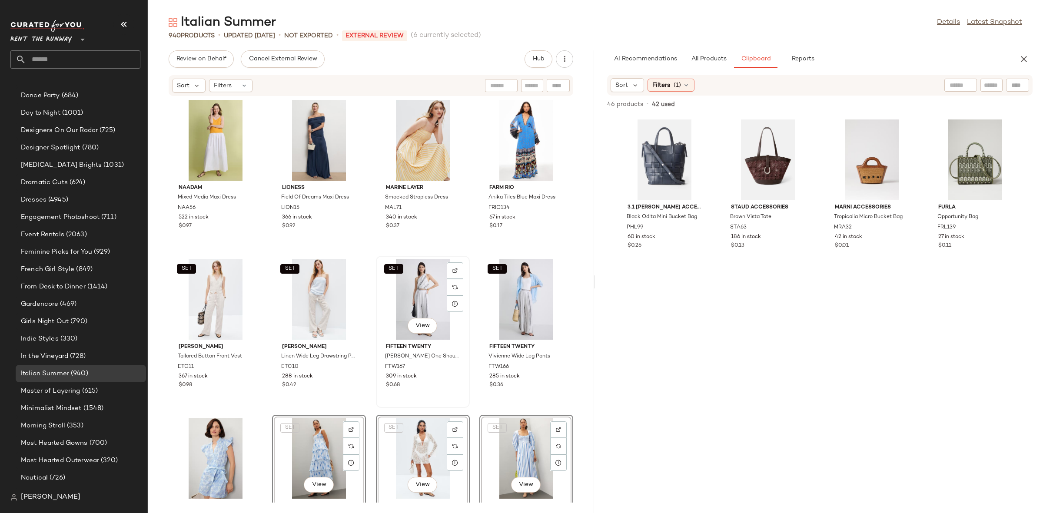
scroll to position [36729, 0]
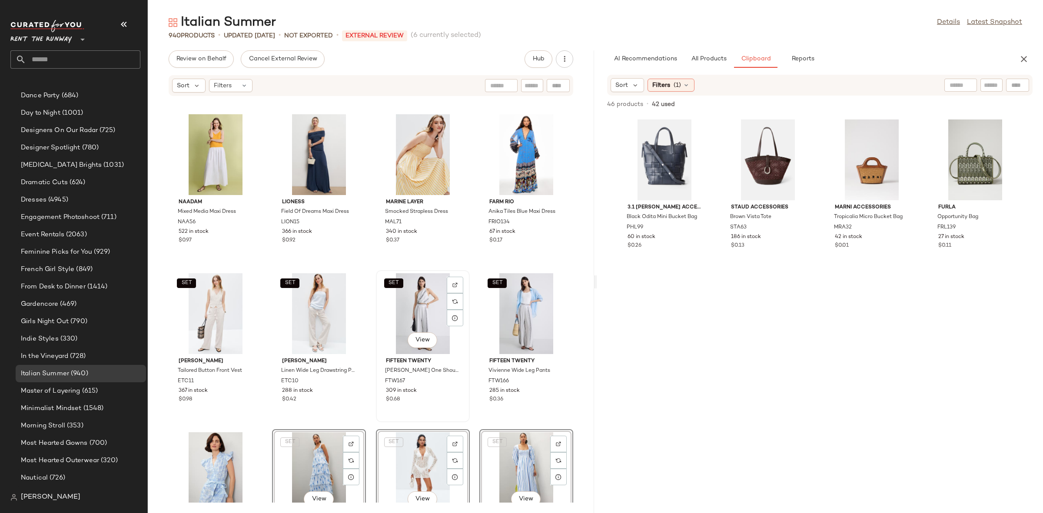
click at [398, 316] on div "SET View" at bounding box center [423, 313] width 88 height 81
click at [505, 309] on div "SET View" at bounding box center [526, 313] width 88 height 81
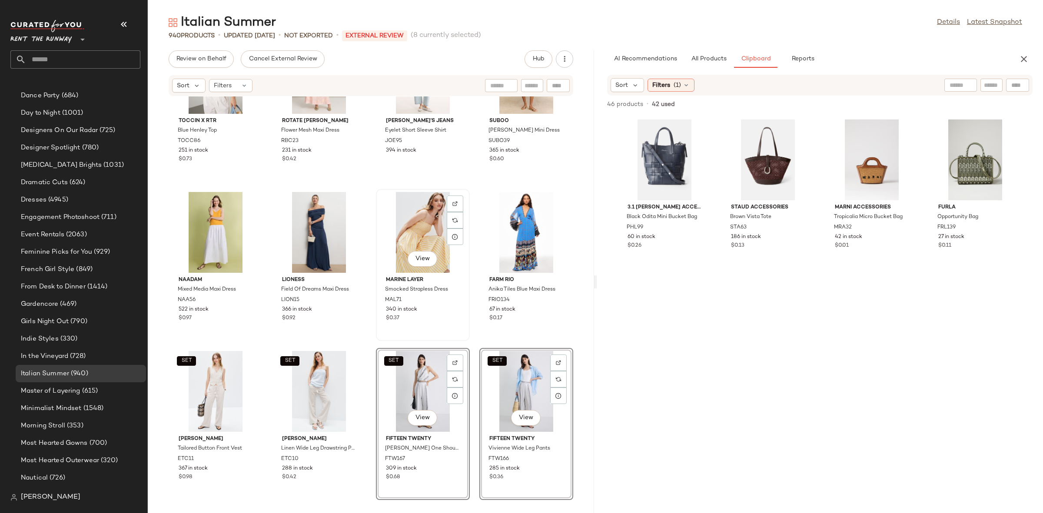
scroll to position [36655, 0]
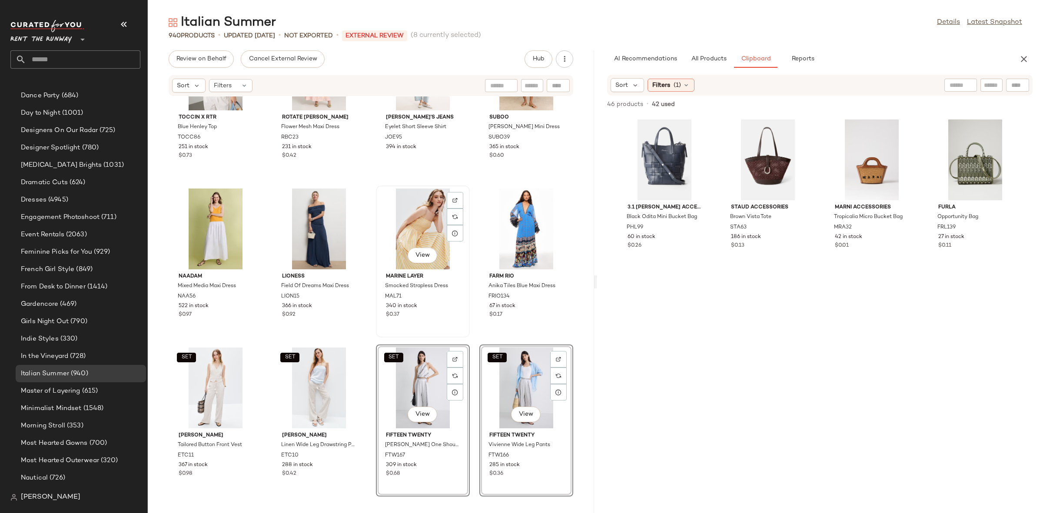
click at [424, 214] on div "View" at bounding box center [423, 229] width 88 height 81
click at [301, 219] on div "View" at bounding box center [319, 229] width 88 height 81
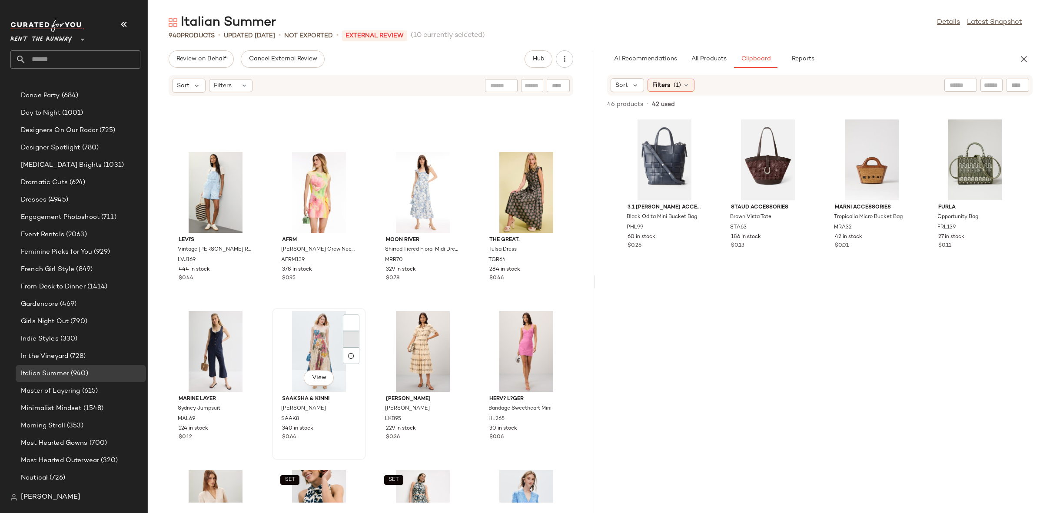
scroll to position [36038, 0]
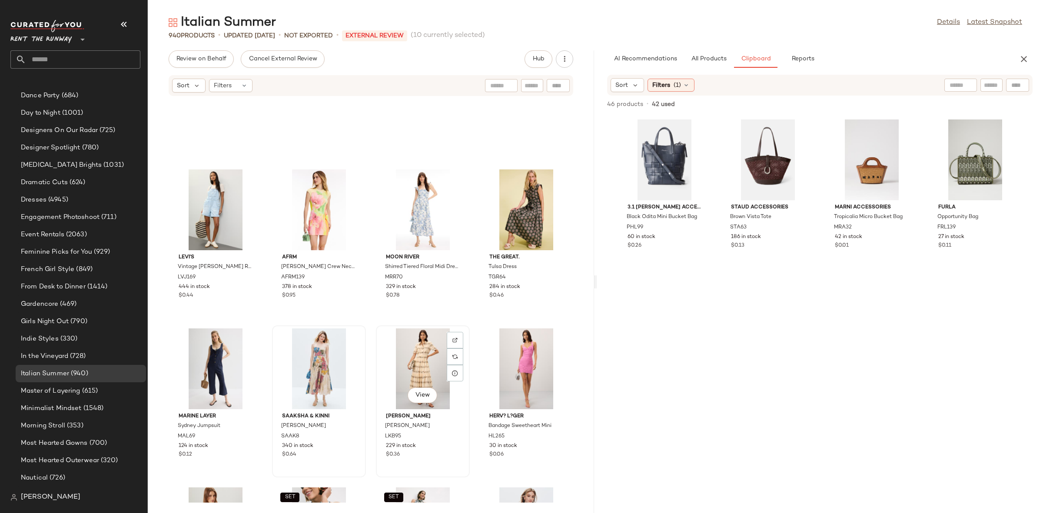
click at [408, 356] on div "View" at bounding box center [423, 368] width 88 height 81
click at [311, 352] on div "View" at bounding box center [319, 368] width 88 height 81
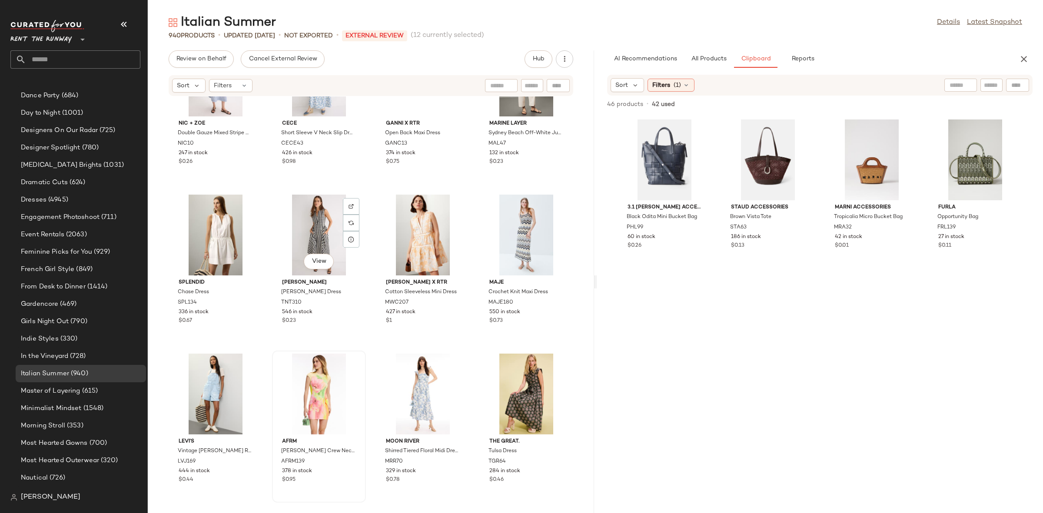
scroll to position [35853, 0]
click at [405, 368] on div "View" at bounding box center [423, 394] width 88 height 81
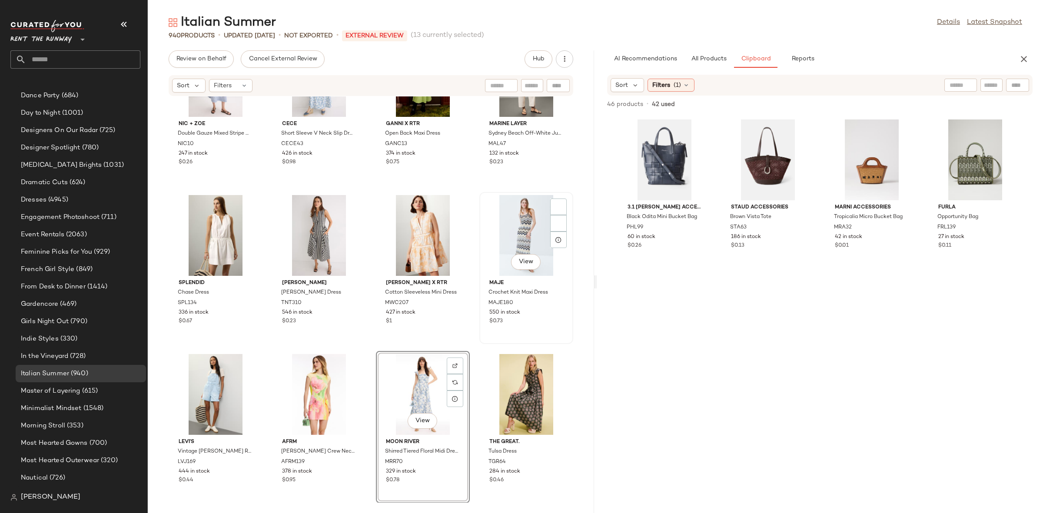
click at [494, 242] on div "View" at bounding box center [526, 235] width 88 height 81
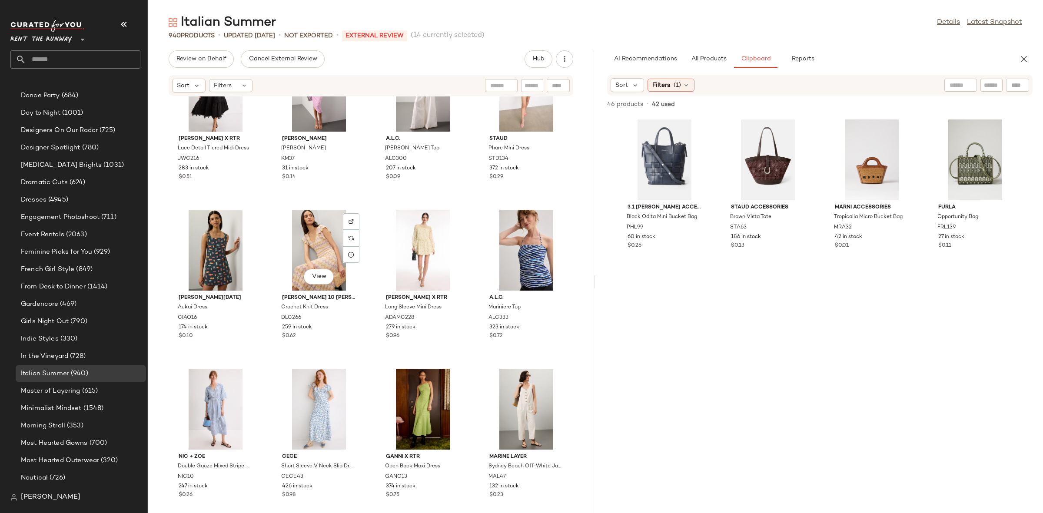
scroll to position [35484, 0]
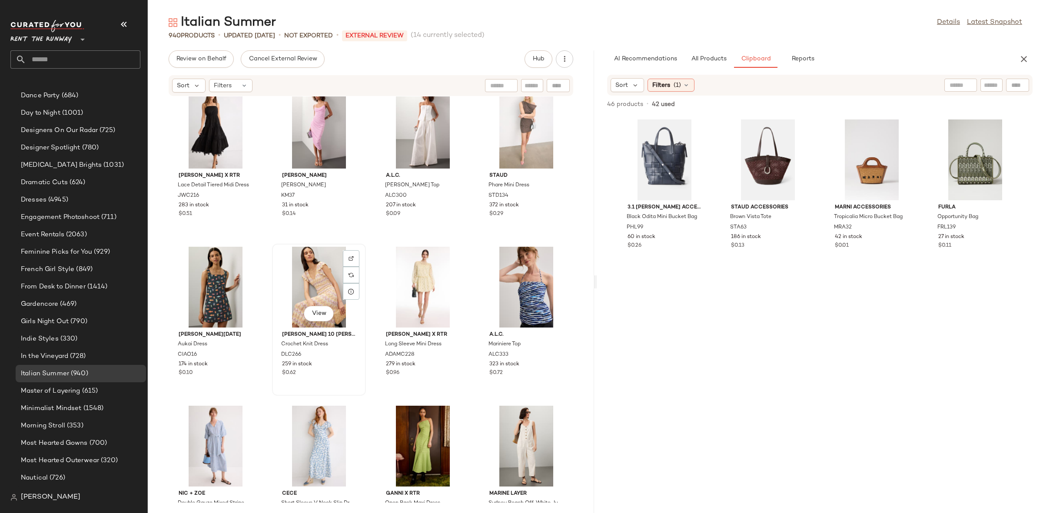
click at [308, 275] on div "View" at bounding box center [319, 287] width 88 height 81
click at [402, 284] on div "View" at bounding box center [423, 287] width 88 height 81
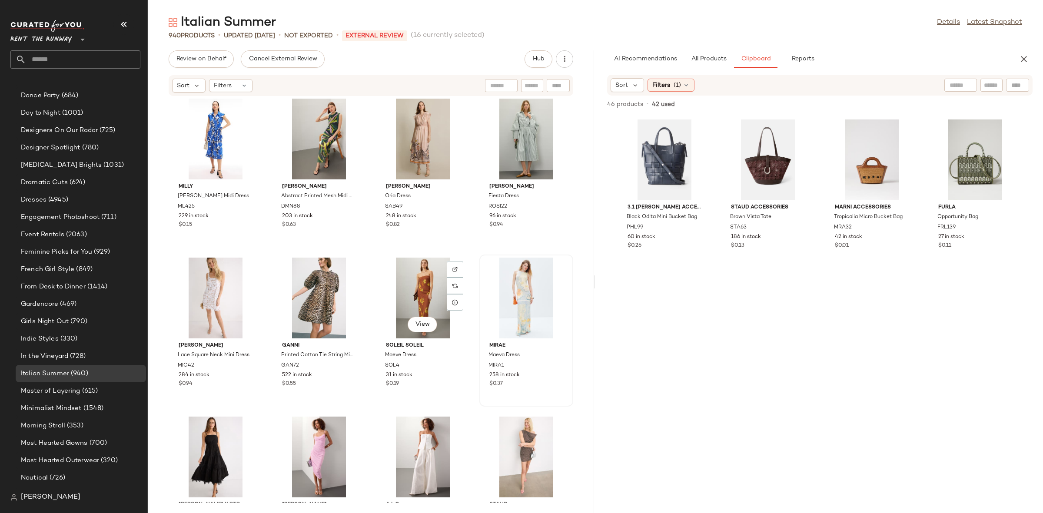
scroll to position [35136, 0]
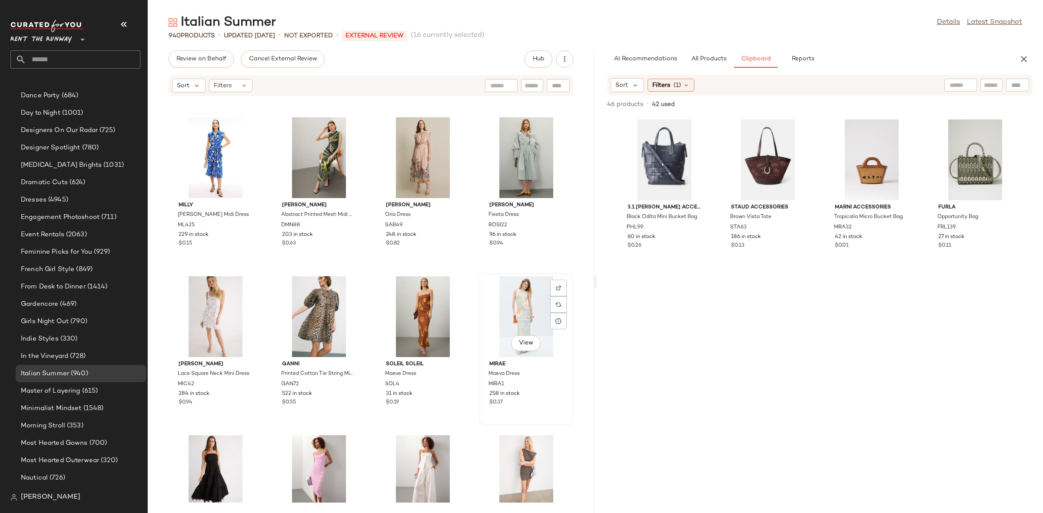
click at [520, 310] on div "View" at bounding box center [526, 316] width 88 height 81
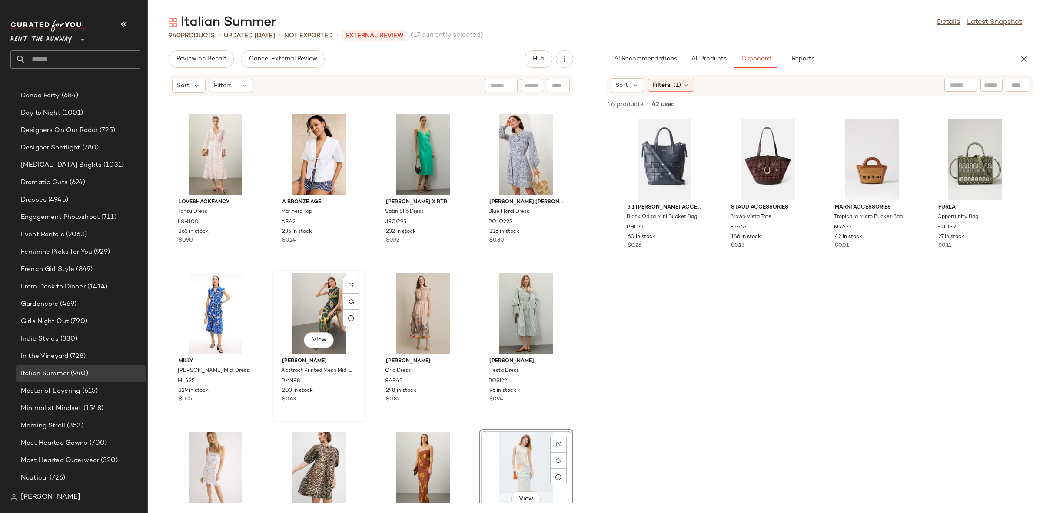
scroll to position [34975, 0]
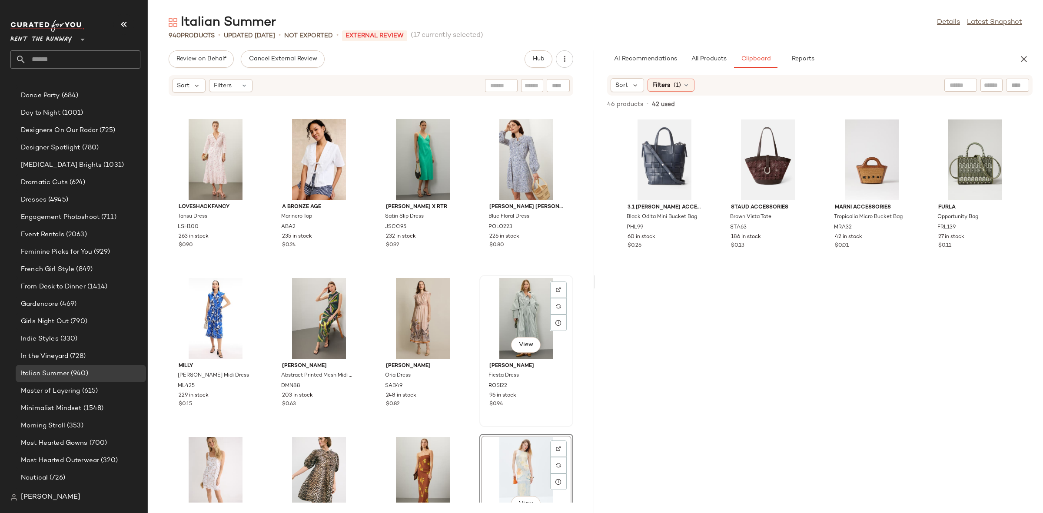
click at [516, 298] on div "View" at bounding box center [526, 318] width 88 height 81
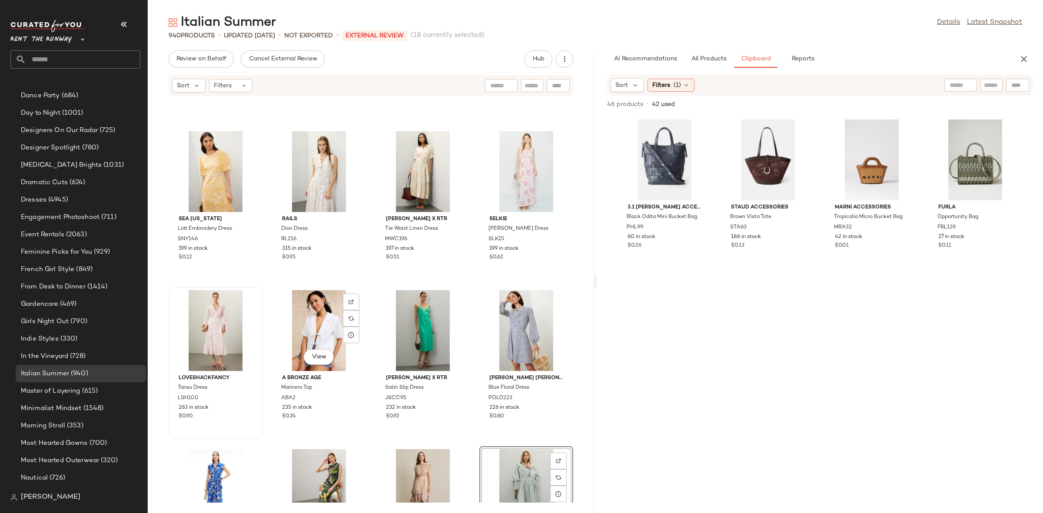
scroll to position [34802, 0]
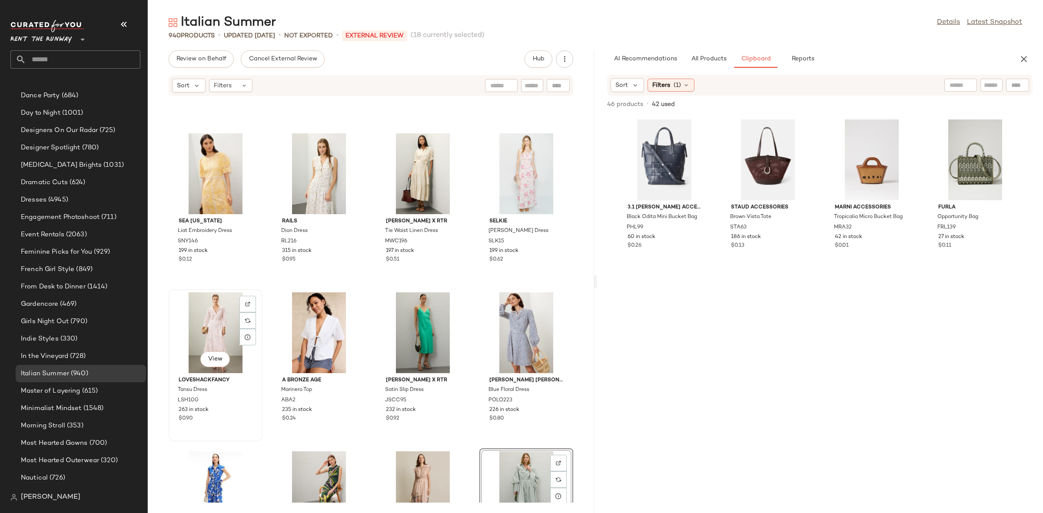
click at [214, 322] on div "View" at bounding box center [216, 332] width 88 height 81
click at [504, 186] on div "View" at bounding box center [526, 173] width 88 height 81
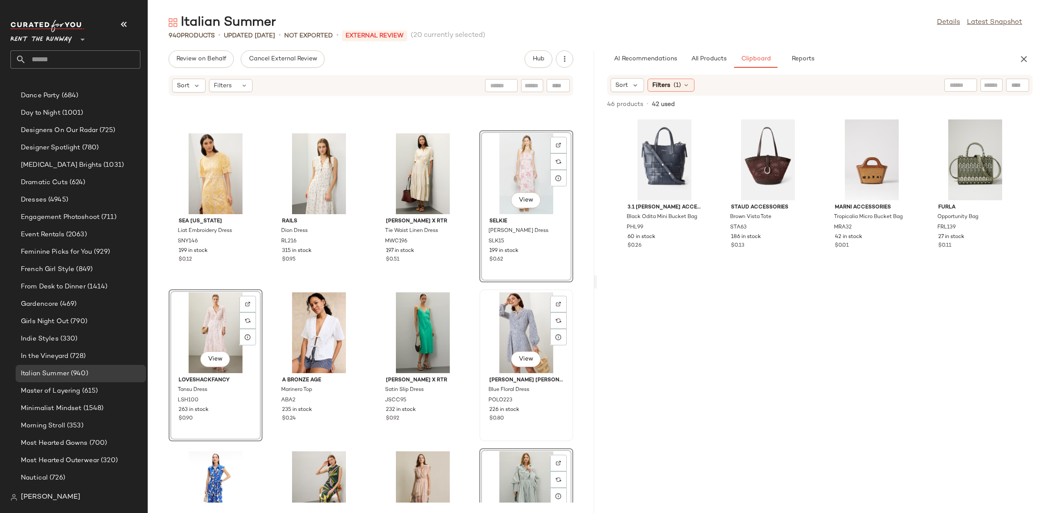
click at [505, 315] on div "View" at bounding box center [526, 332] width 88 height 81
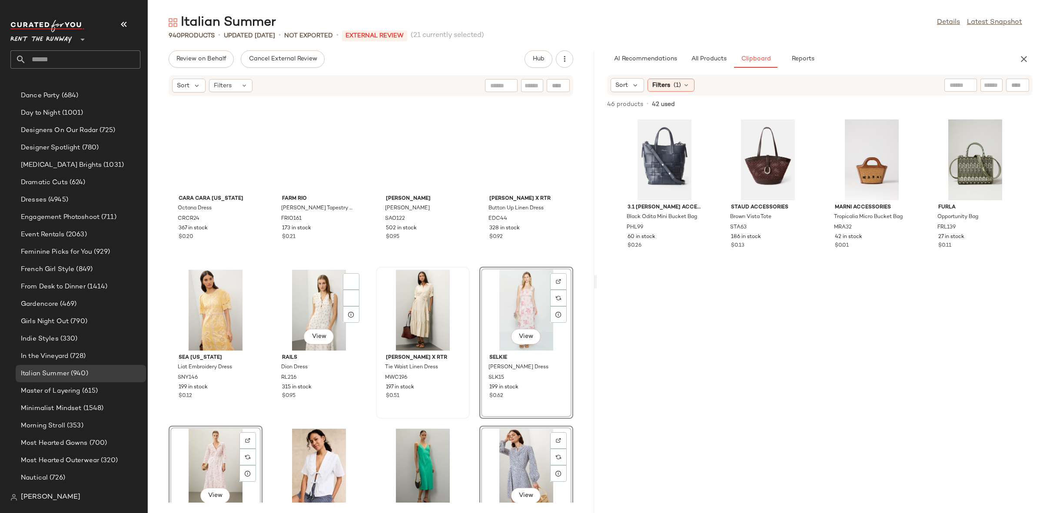
scroll to position [34662, 0]
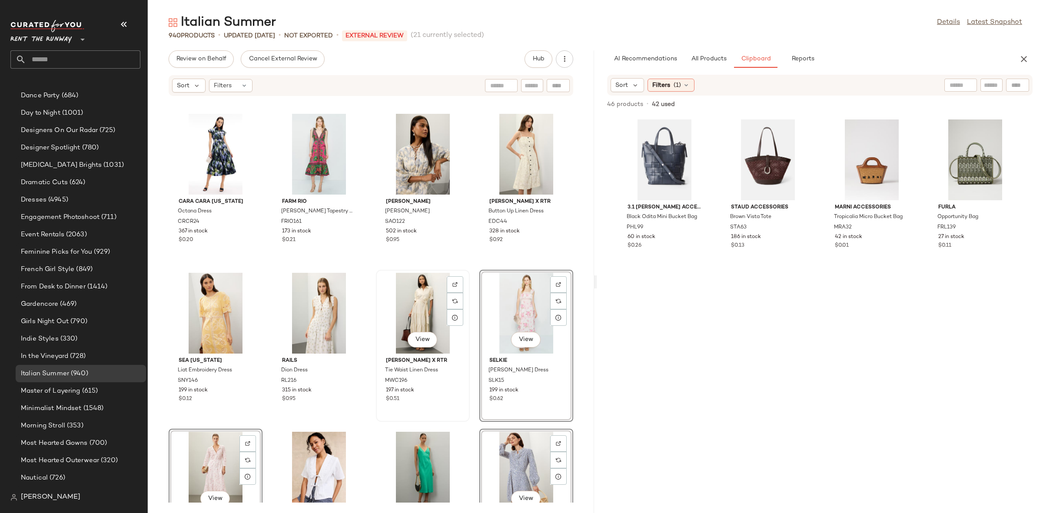
click at [411, 303] on div "View" at bounding box center [423, 313] width 88 height 81
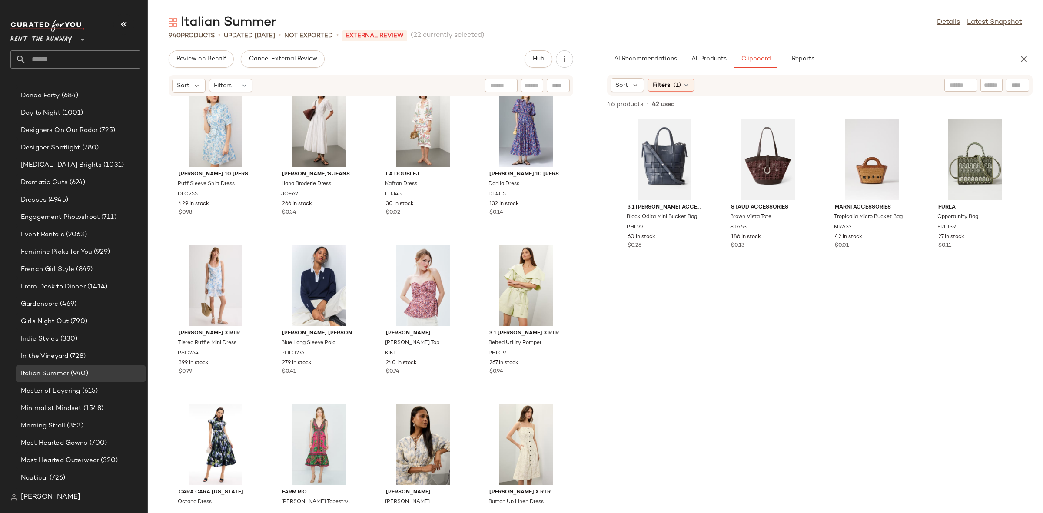
scroll to position [34385, 0]
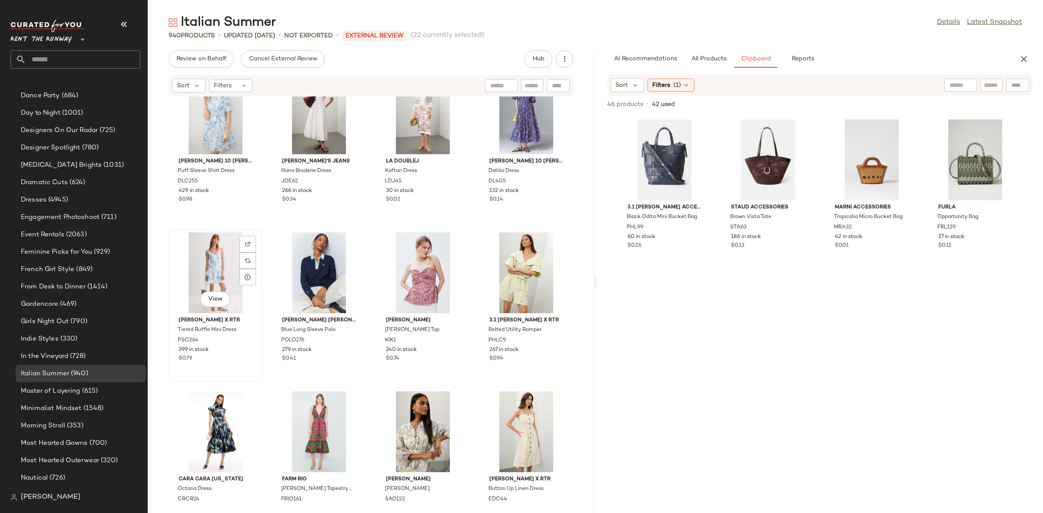
click at [213, 272] on div "View" at bounding box center [216, 272] width 88 height 81
click at [409, 416] on div "View" at bounding box center [423, 431] width 88 height 81
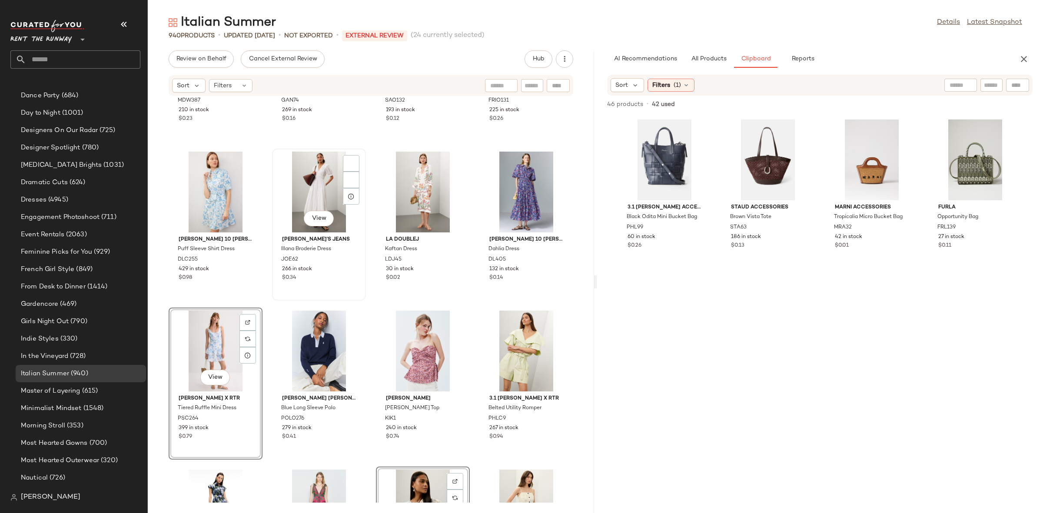
scroll to position [34213, 0]
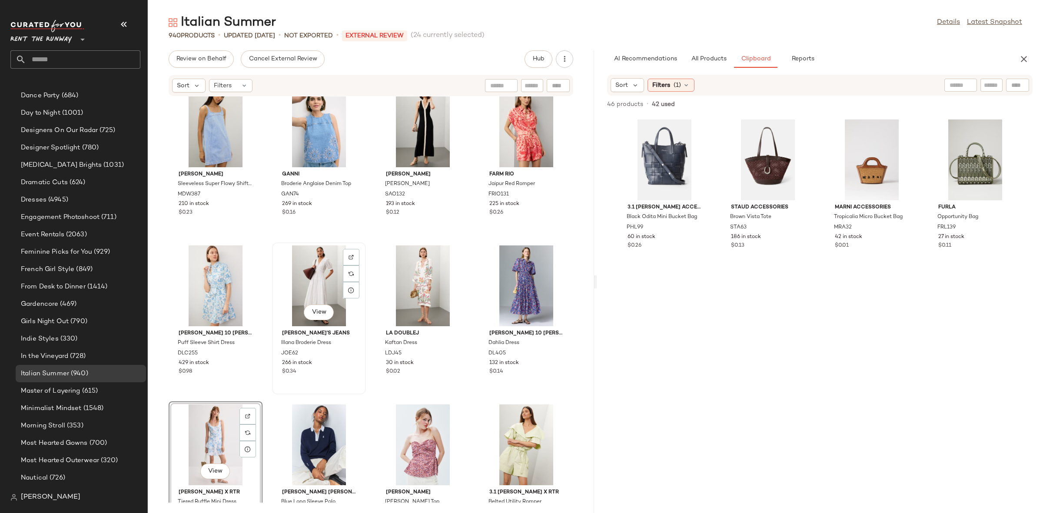
click at [311, 276] on div "View" at bounding box center [319, 285] width 88 height 81
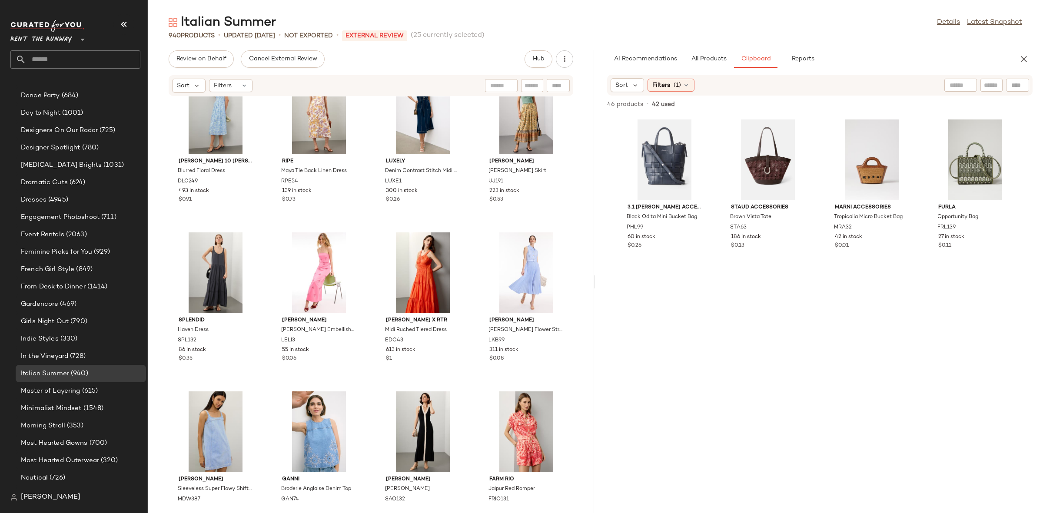
scroll to position [33833, 0]
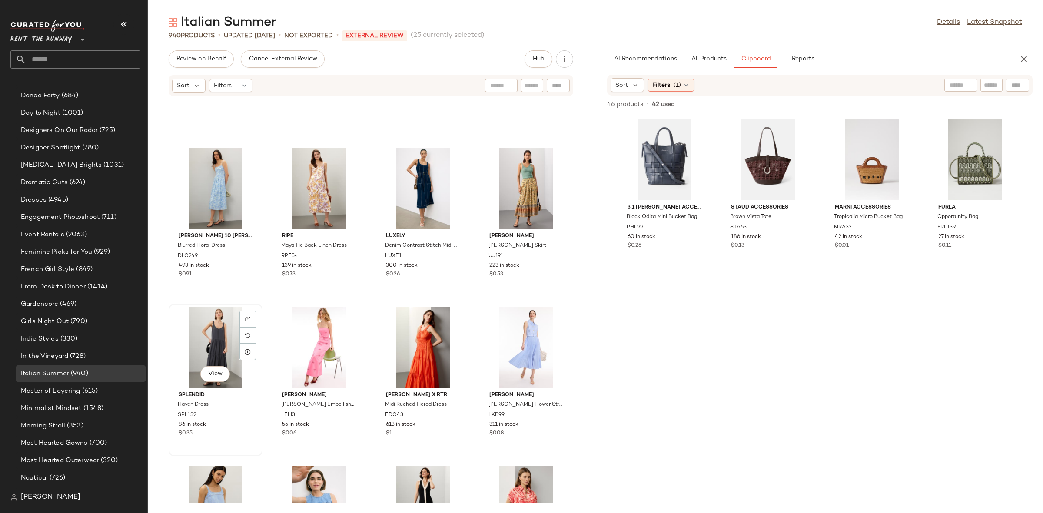
click at [219, 342] on div "View" at bounding box center [216, 347] width 88 height 81
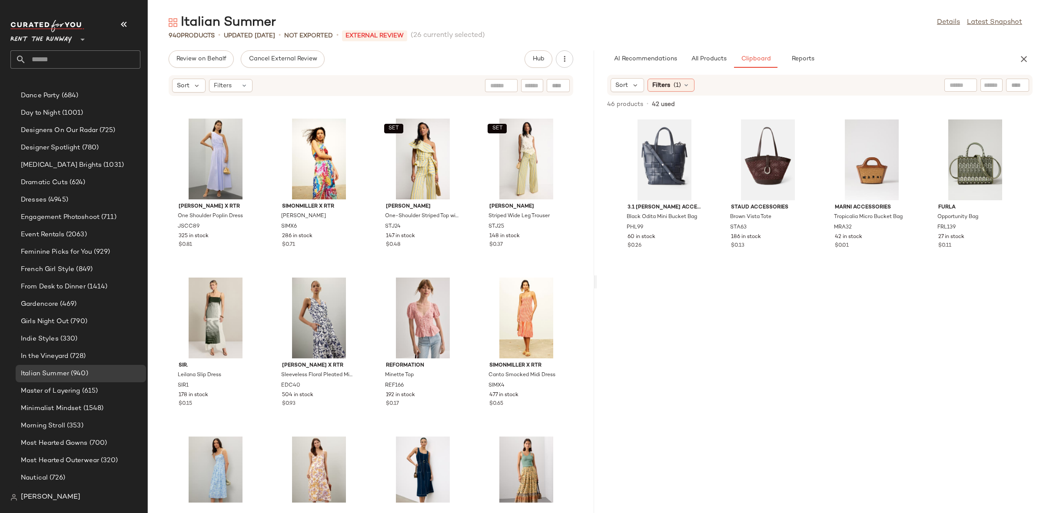
scroll to position [33542, 0]
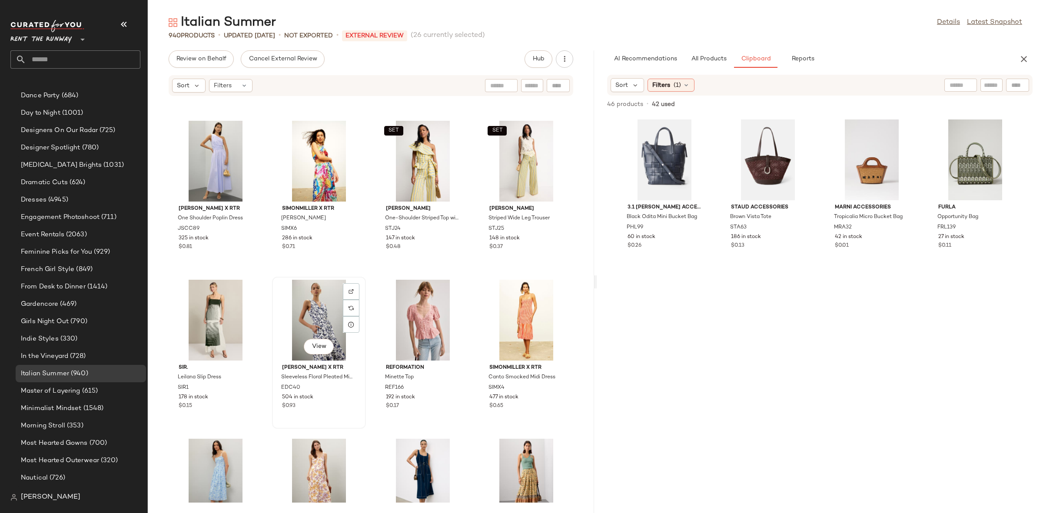
click at [314, 315] on div "View" at bounding box center [319, 320] width 88 height 81
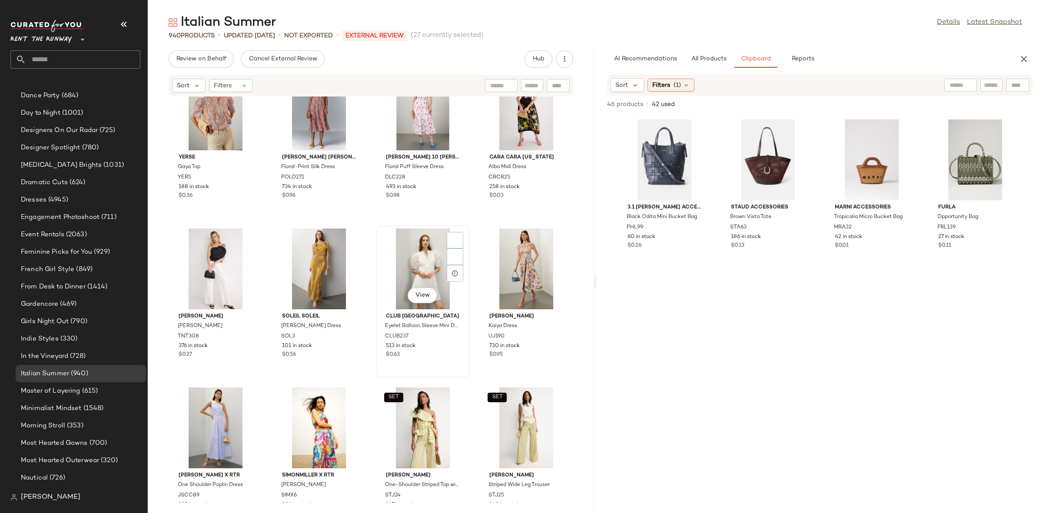
scroll to position [33271, 0]
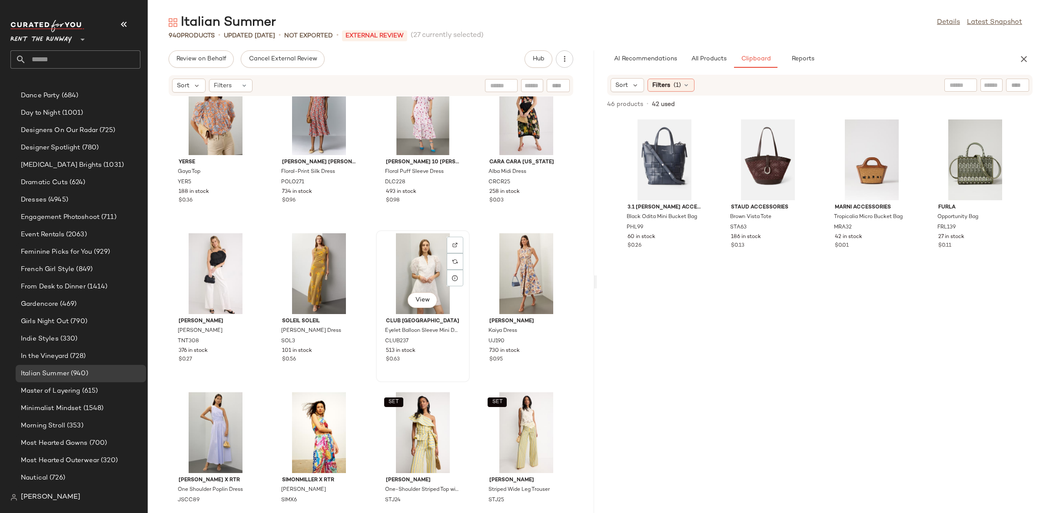
click at [415, 272] on div "View" at bounding box center [423, 273] width 88 height 81
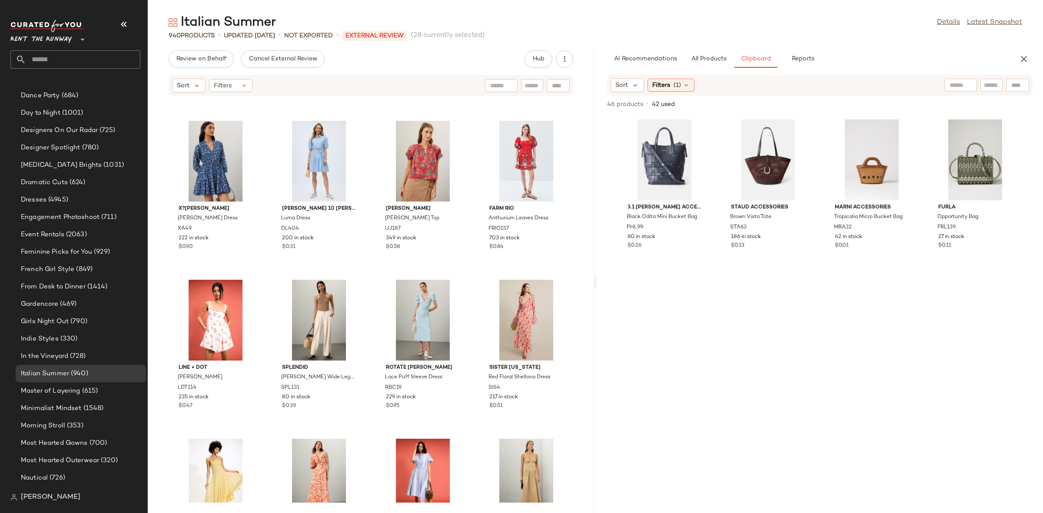
scroll to position [30785, 0]
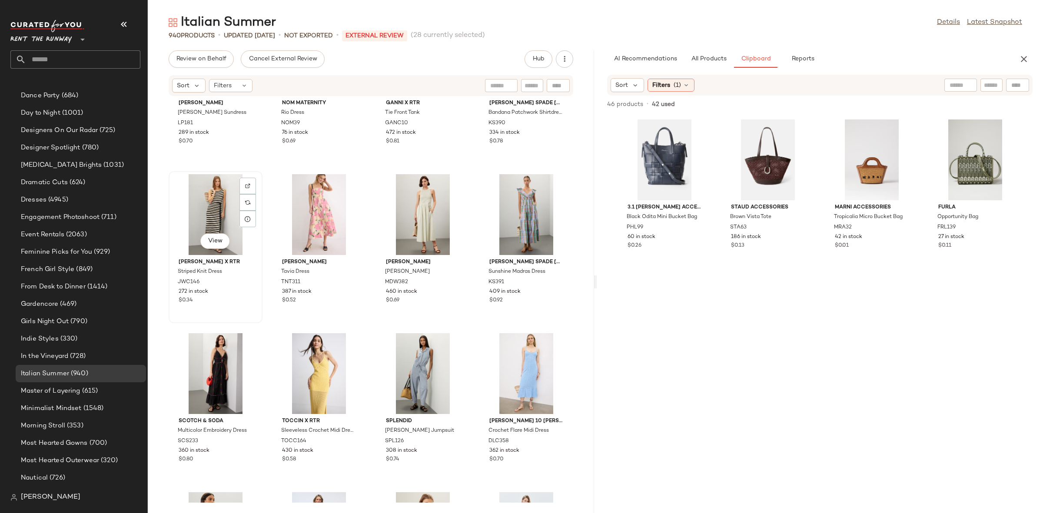
click at [210, 206] on div "View" at bounding box center [216, 214] width 88 height 81
click at [303, 358] on div "View" at bounding box center [319, 373] width 88 height 81
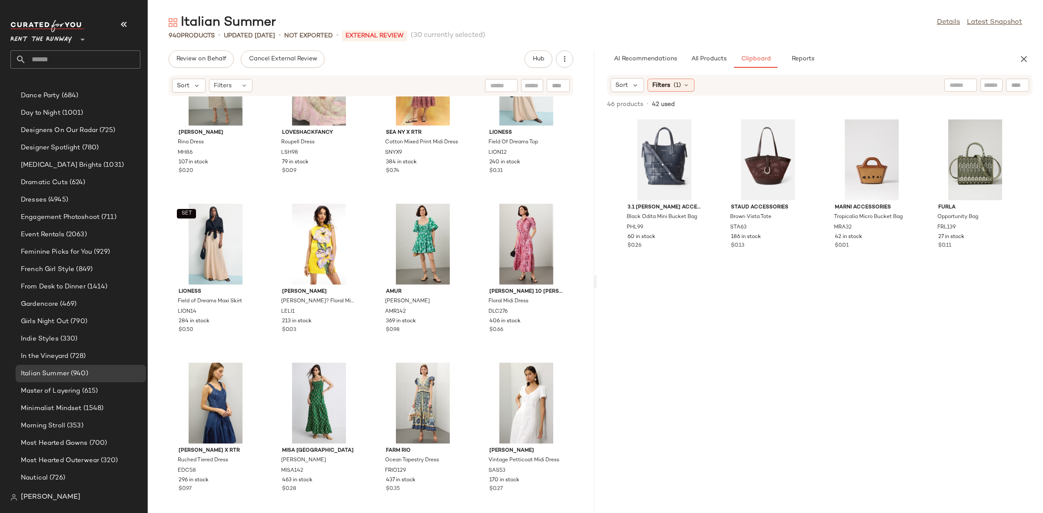
scroll to position [27889, 0]
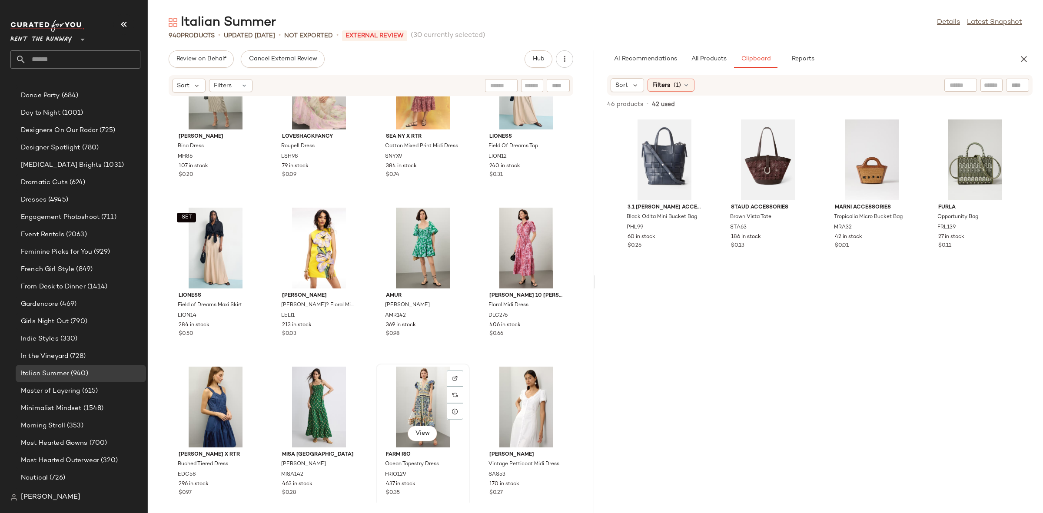
click at [403, 388] on div "View" at bounding box center [423, 407] width 88 height 81
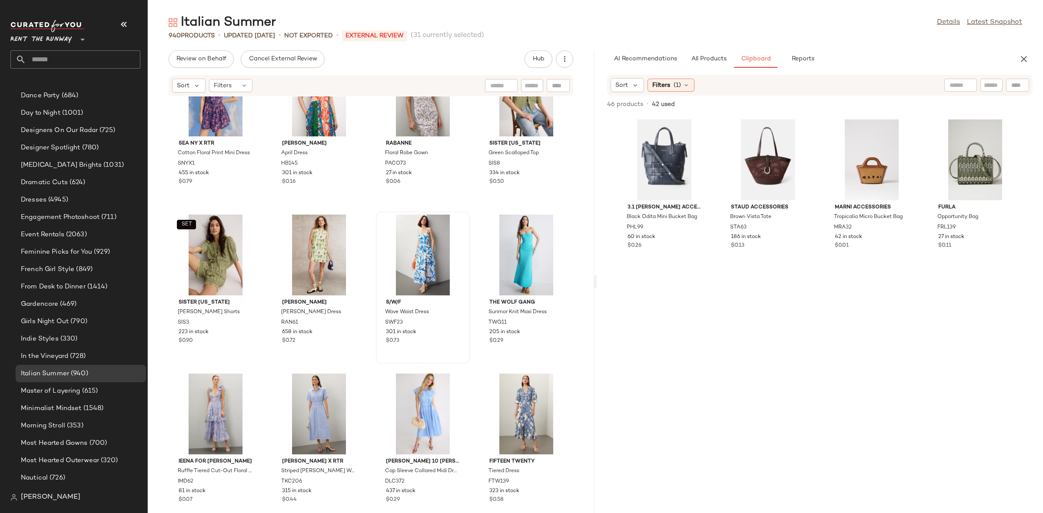
scroll to position [27404, 0]
click at [426, 250] on div "View" at bounding box center [423, 256] width 88 height 81
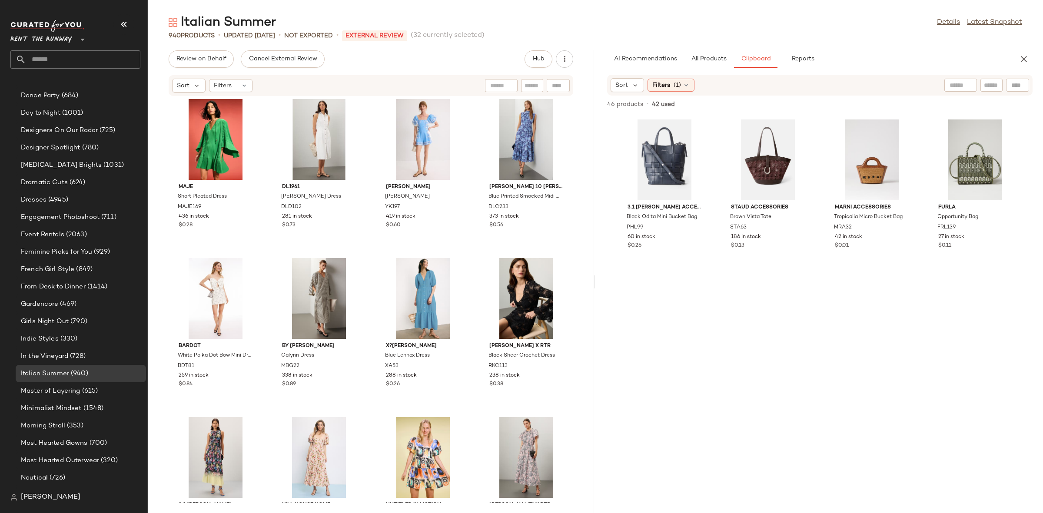
scroll to position [24939, 0]
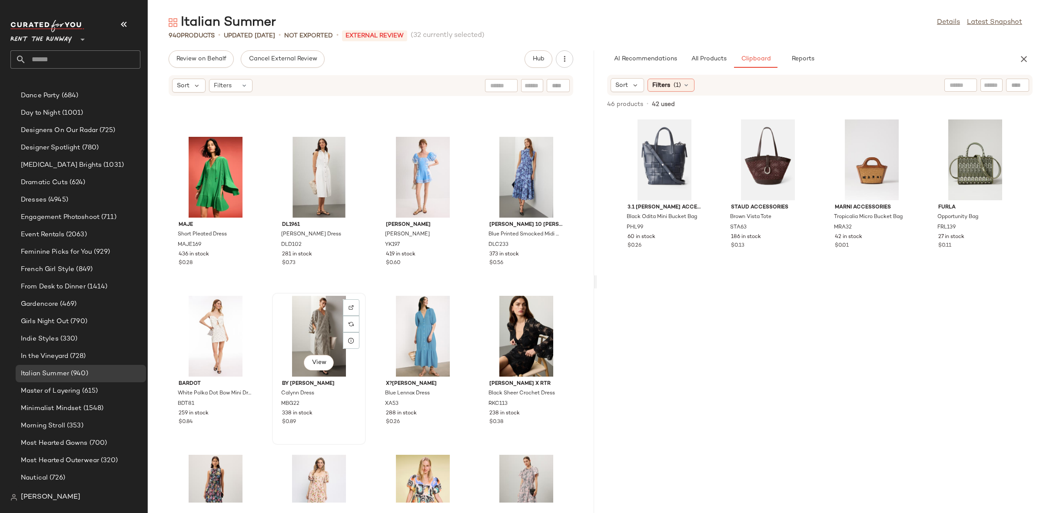
click at [305, 328] on div "View" at bounding box center [319, 336] width 88 height 81
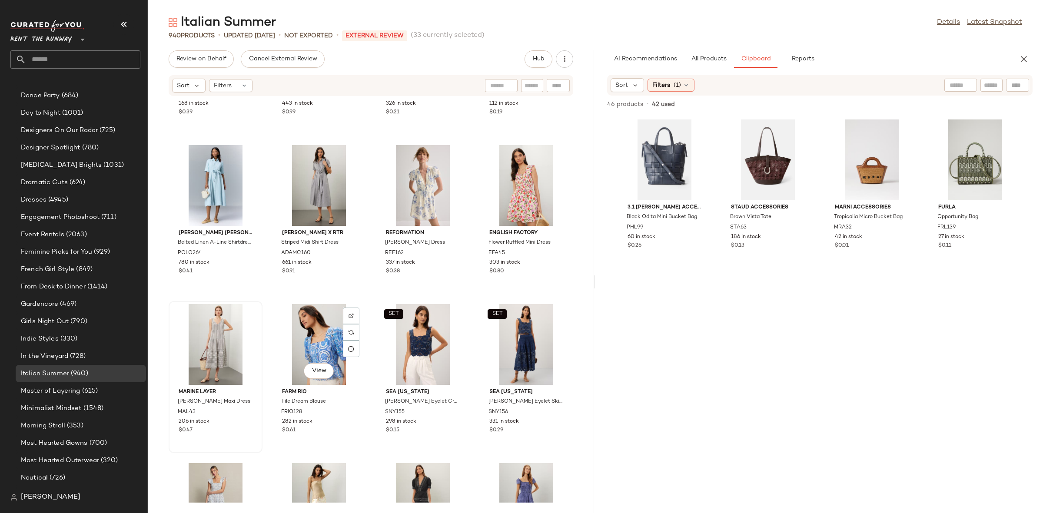
scroll to position [24295, 0]
click at [203, 336] on div "View" at bounding box center [216, 343] width 88 height 81
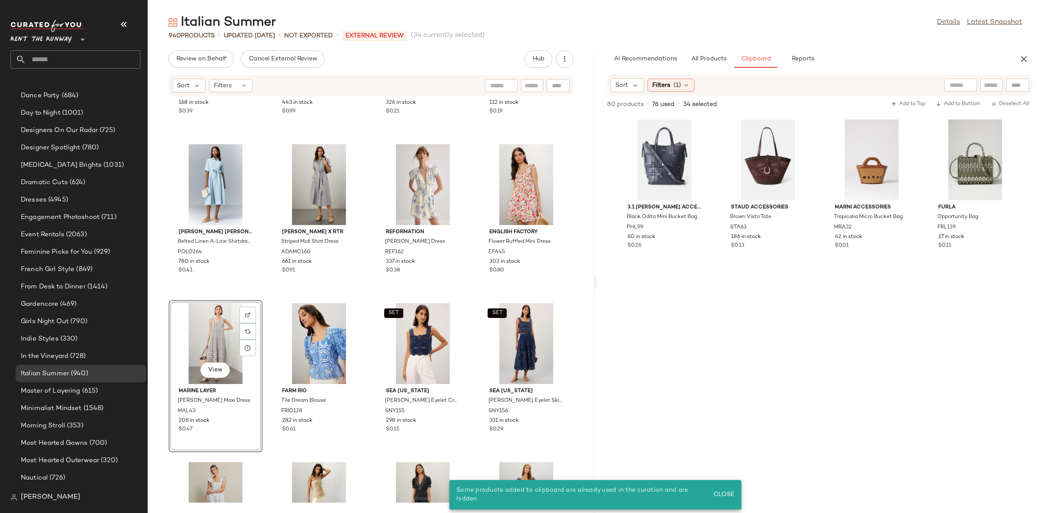
click at [225, 322] on div "View" at bounding box center [216, 343] width 88 height 81
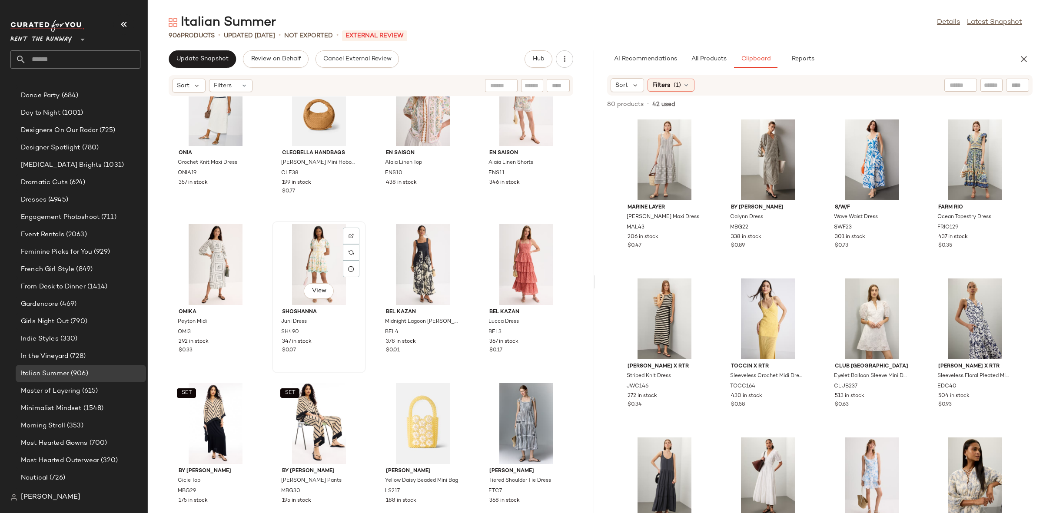
scroll to position [996, 0]
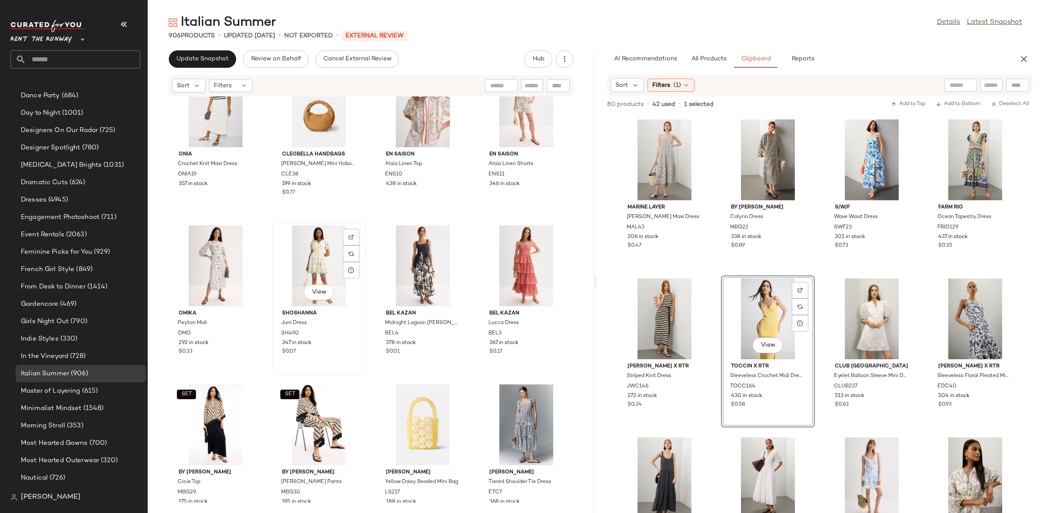
scroll to position [429, 0]
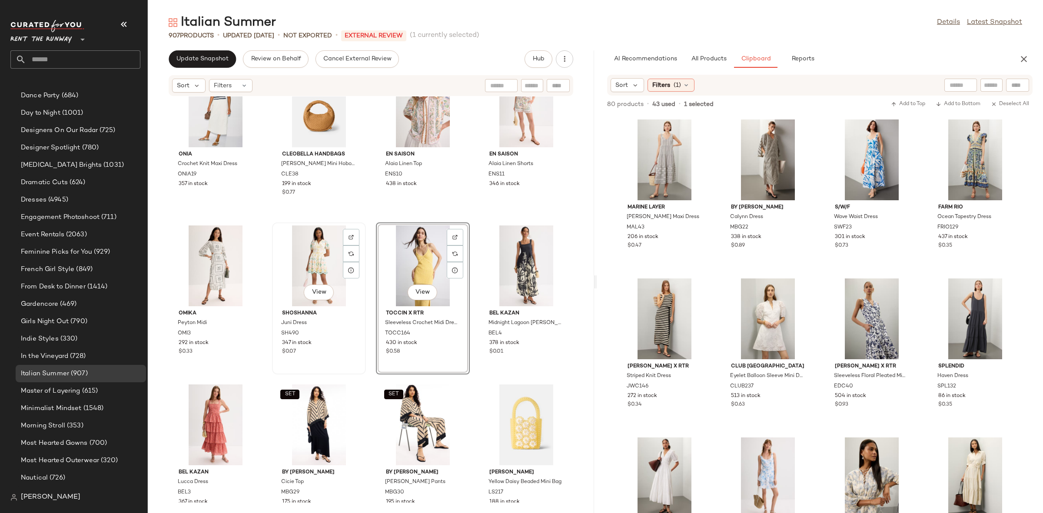
click at [323, 273] on div "View" at bounding box center [319, 266] width 88 height 81
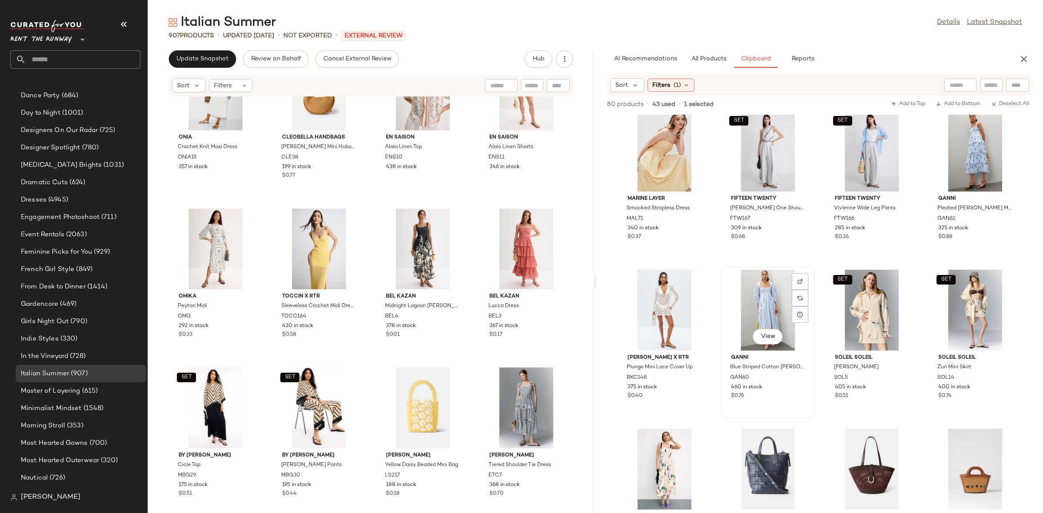
scroll to position [969, 0]
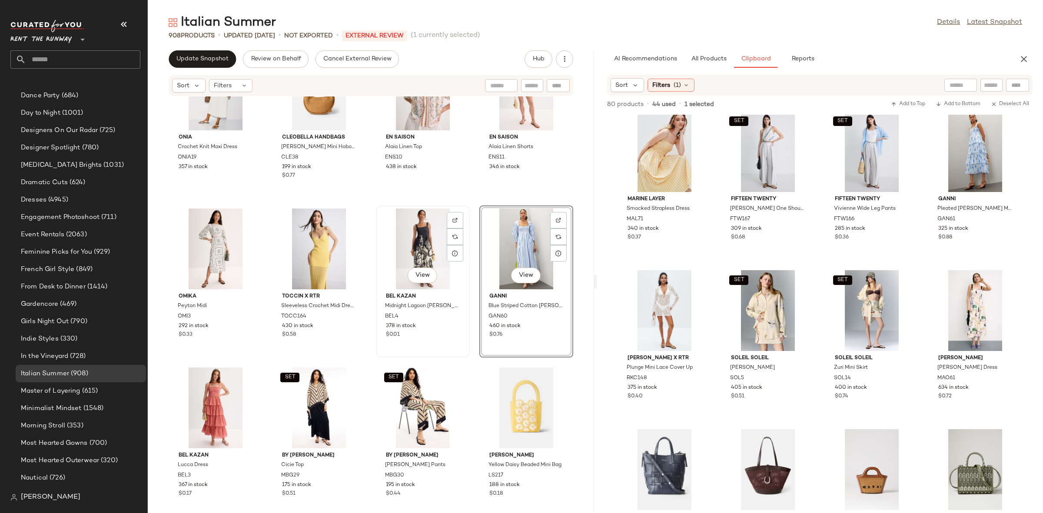
click at [411, 253] on div "View" at bounding box center [423, 249] width 88 height 81
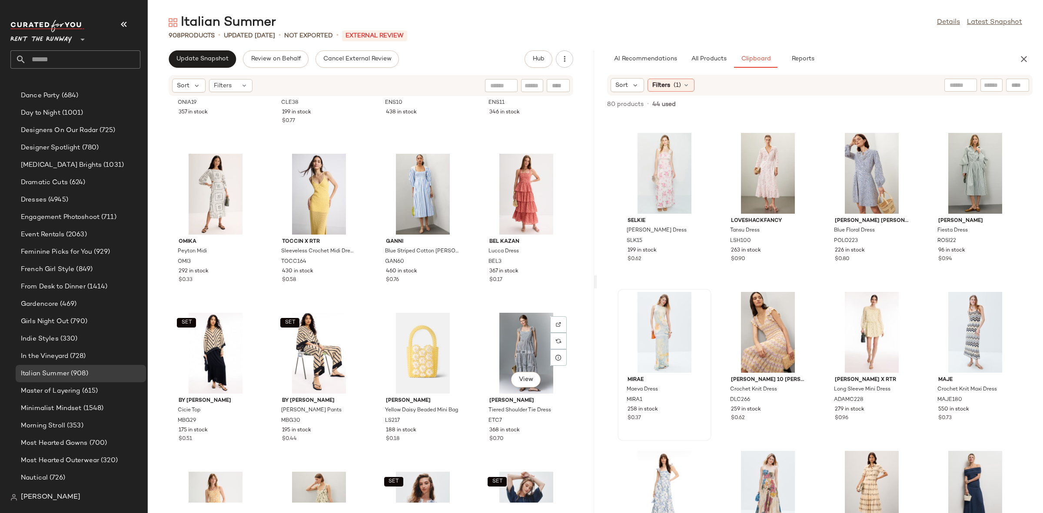
scroll to position [1036, 0]
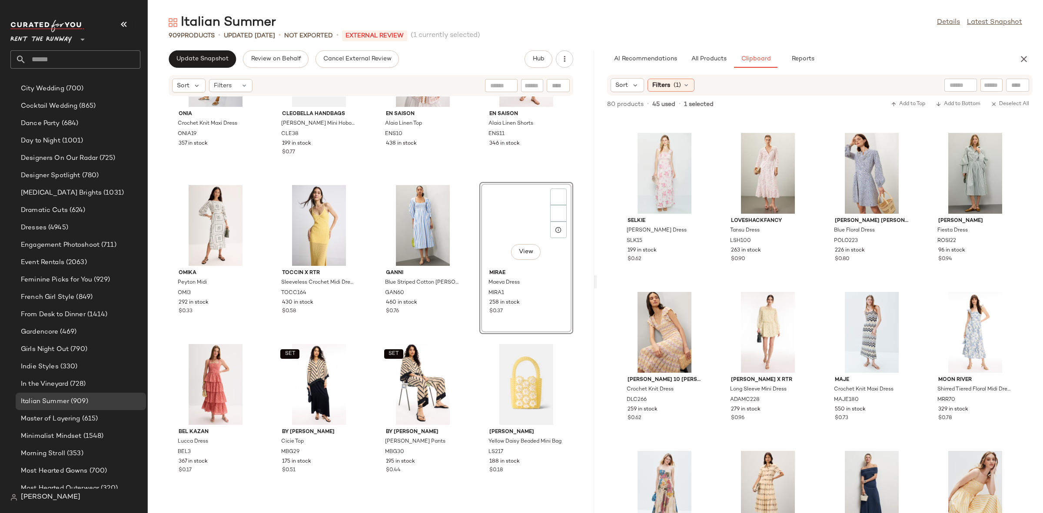
scroll to position [429, 0]
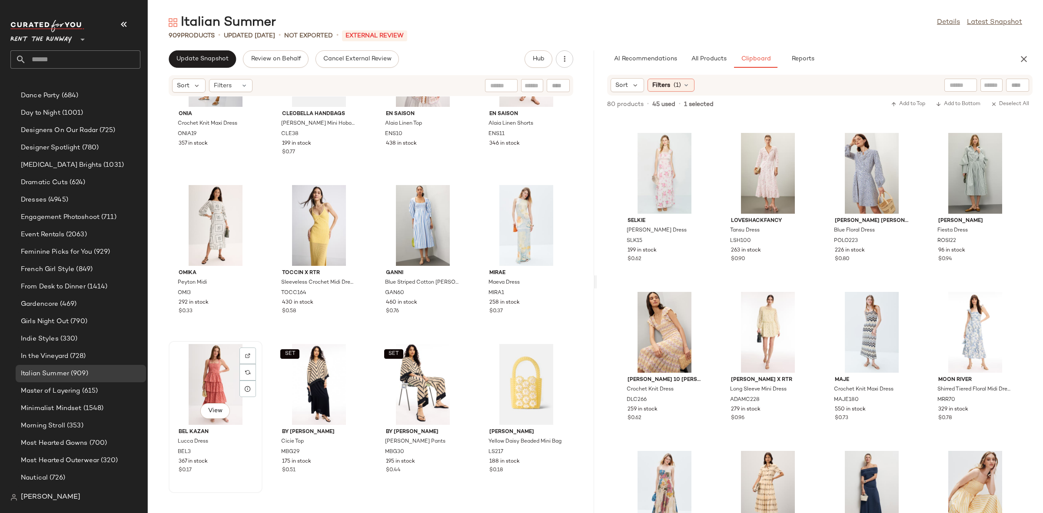
click at [239, 371] on div "View" at bounding box center [216, 384] width 88 height 81
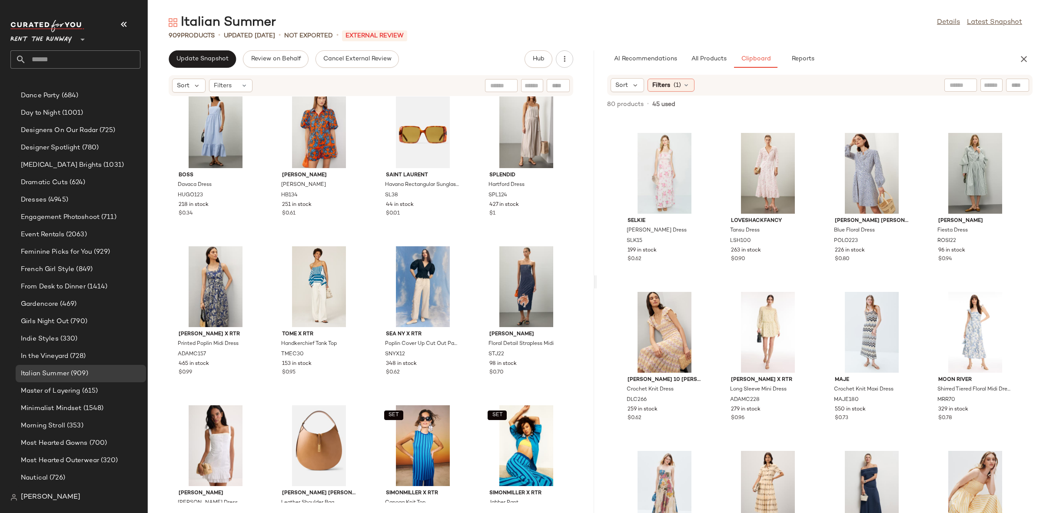
scroll to position [3221, 0]
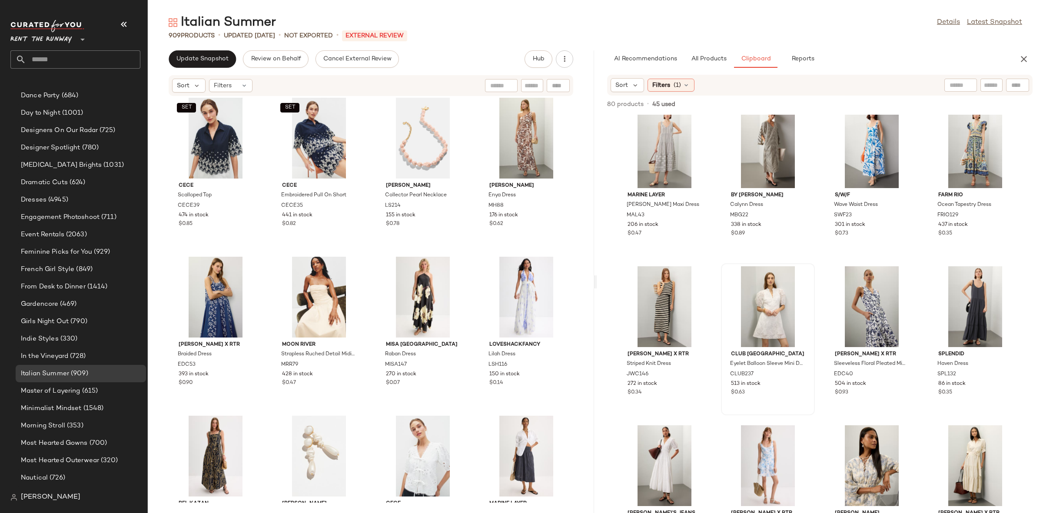
scroll to position [11, 0]
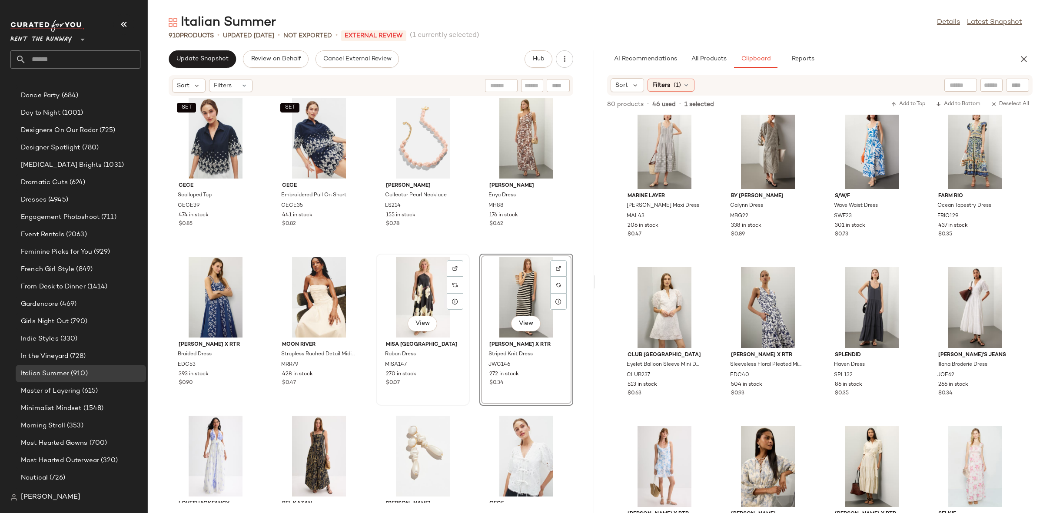
scroll to position [429, 0]
click at [422, 290] on div "View" at bounding box center [423, 297] width 88 height 81
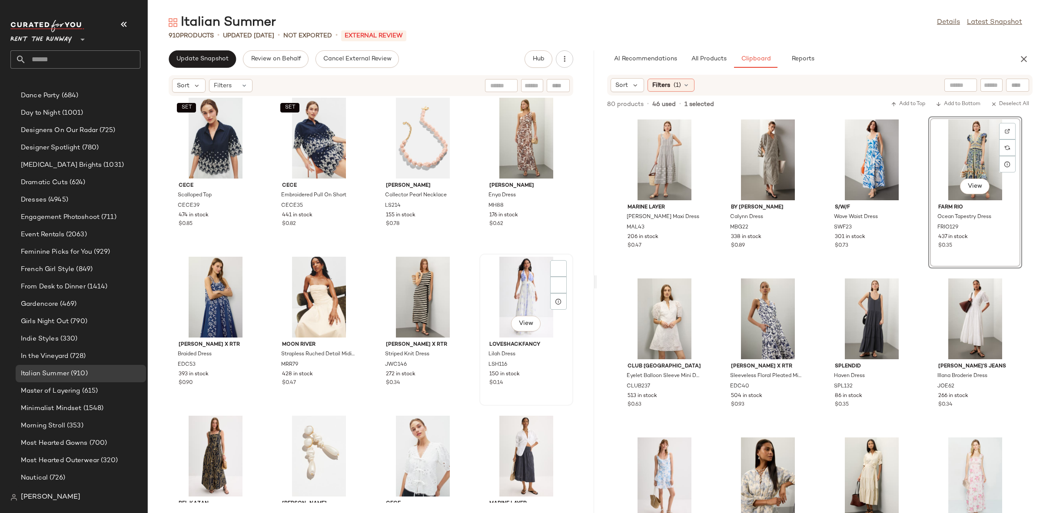
scroll to position [429, 0]
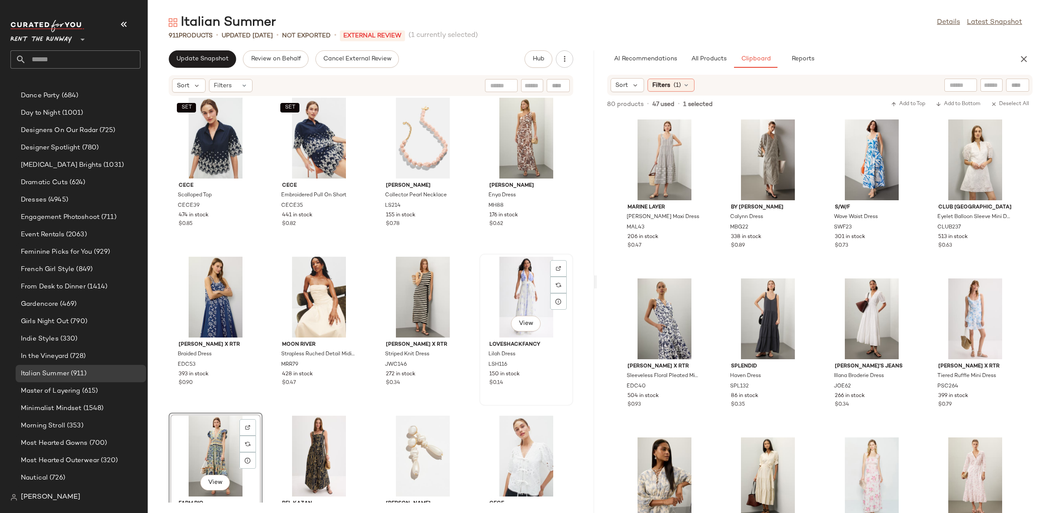
click at [504, 299] on div "View" at bounding box center [526, 297] width 88 height 81
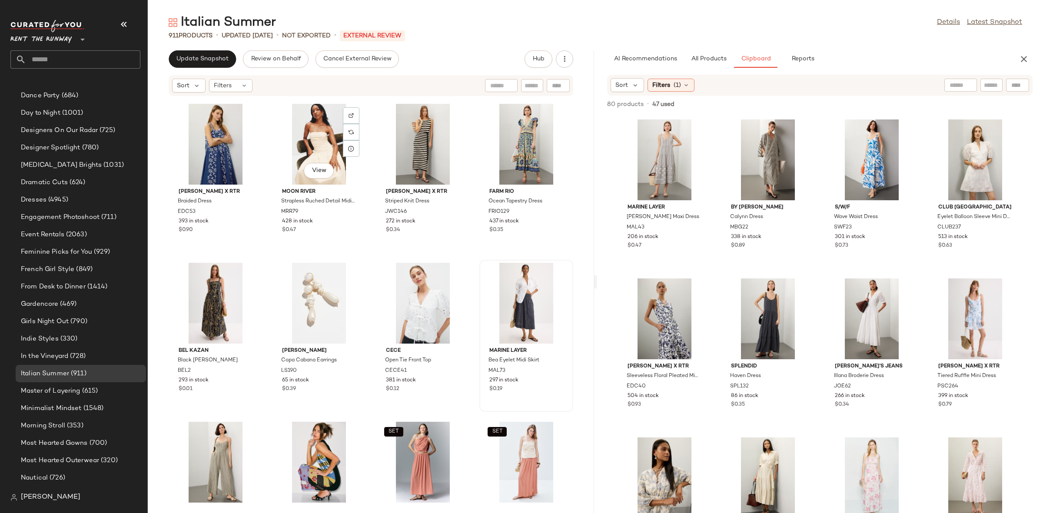
scroll to position [3981, 0]
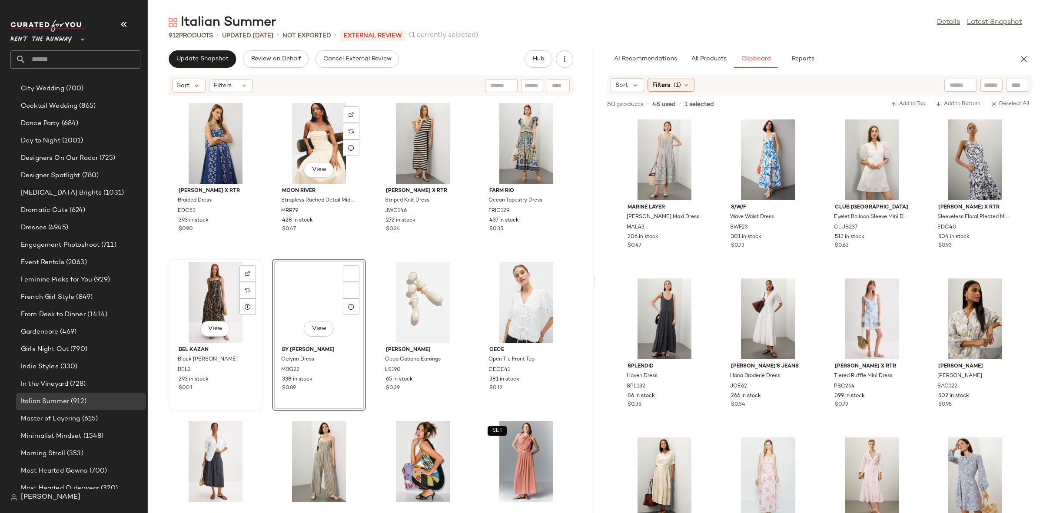
scroll to position [429, 0]
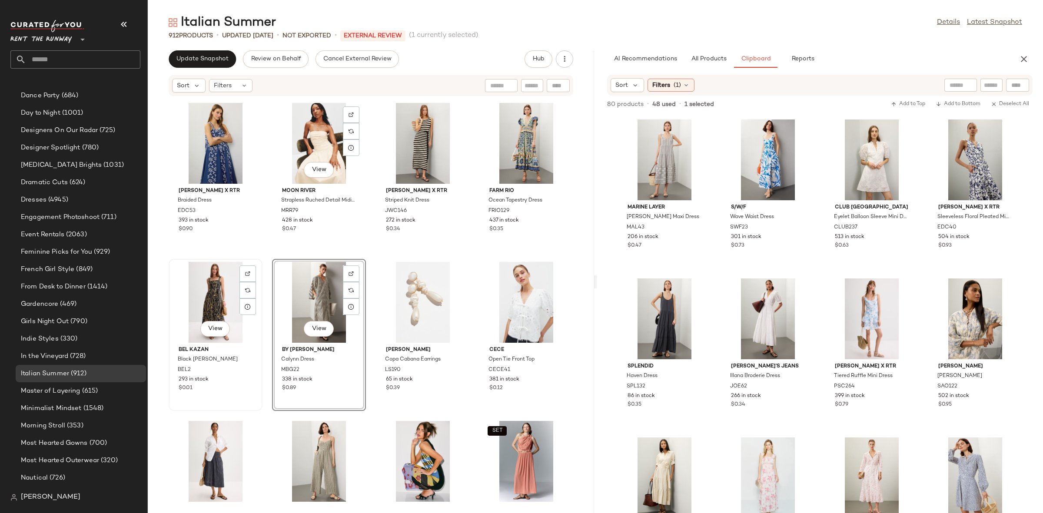
click at [226, 299] on div "View" at bounding box center [216, 302] width 88 height 81
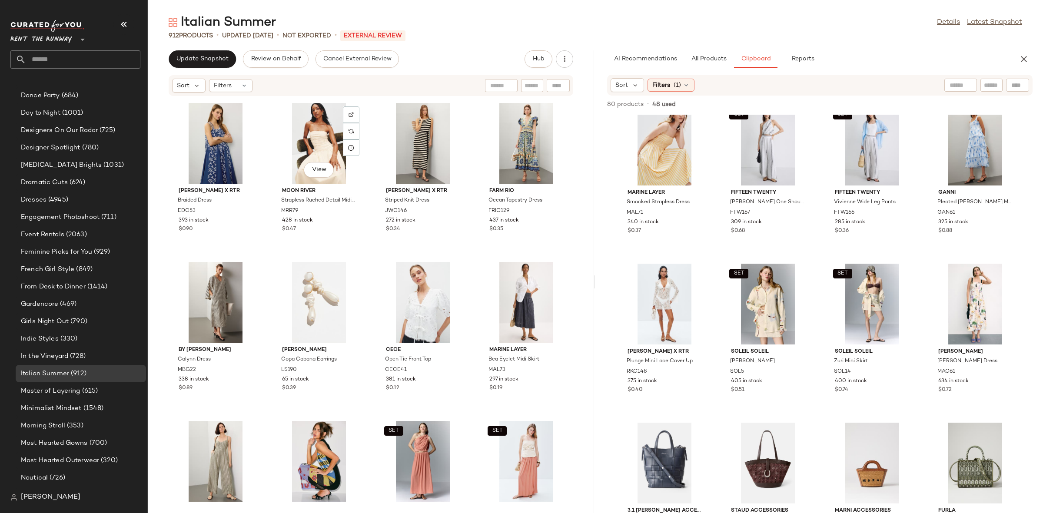
scroll to position [826, 0]
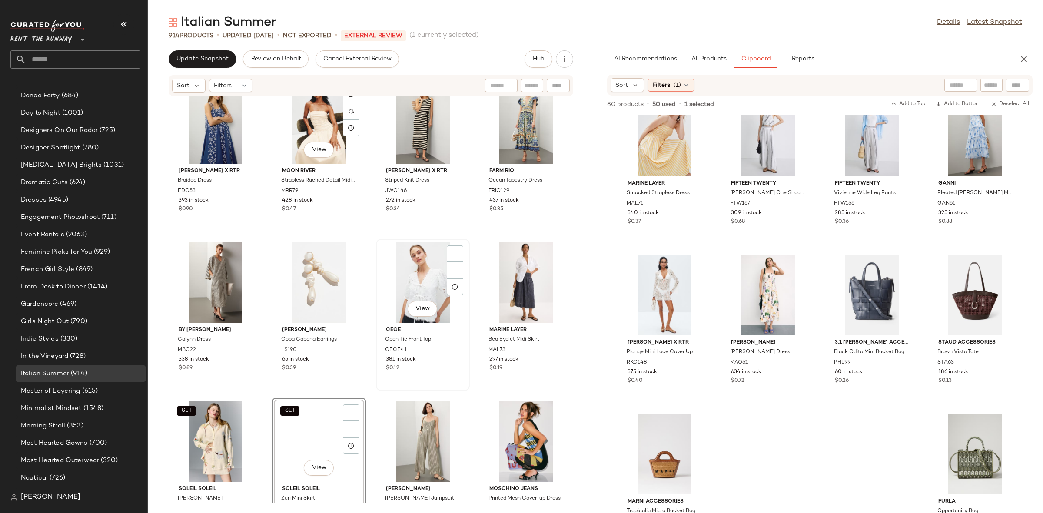
scroll to position [429, 0]
click at [403, 291] on div "View" at bounding box center [423, 282] width 88 height 81
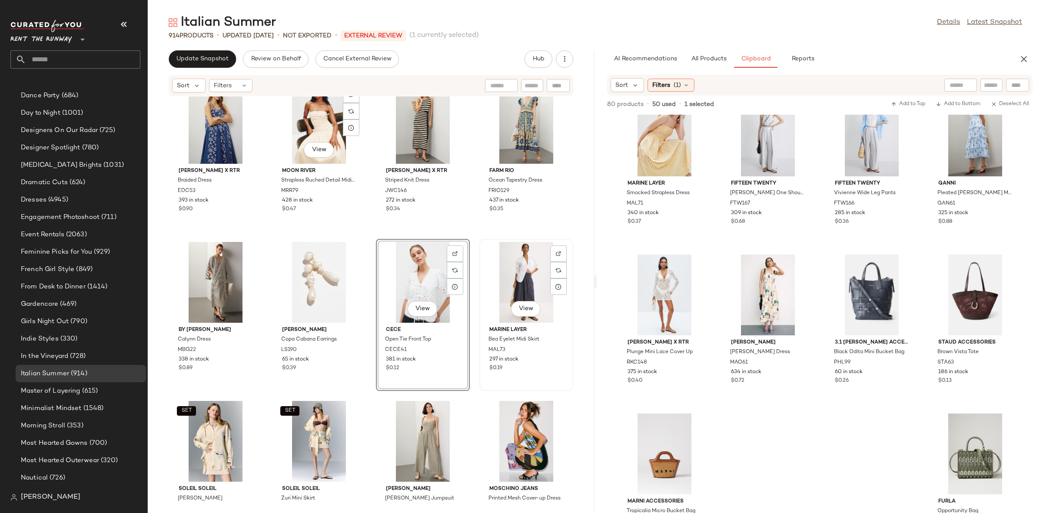
click at [488, 278] on div "View" at bounding box center [526, 282] width 88 height 81
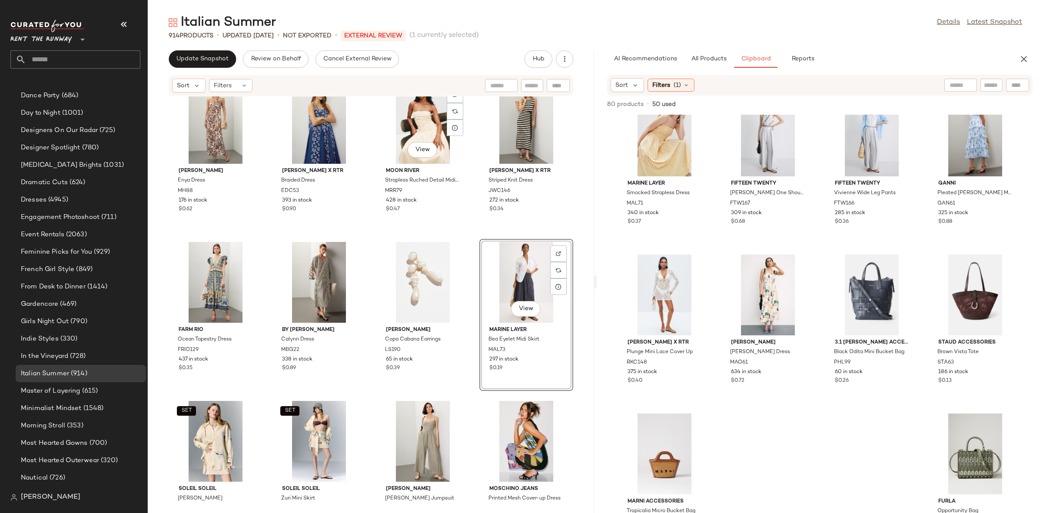
scroll to position [3842, 0]
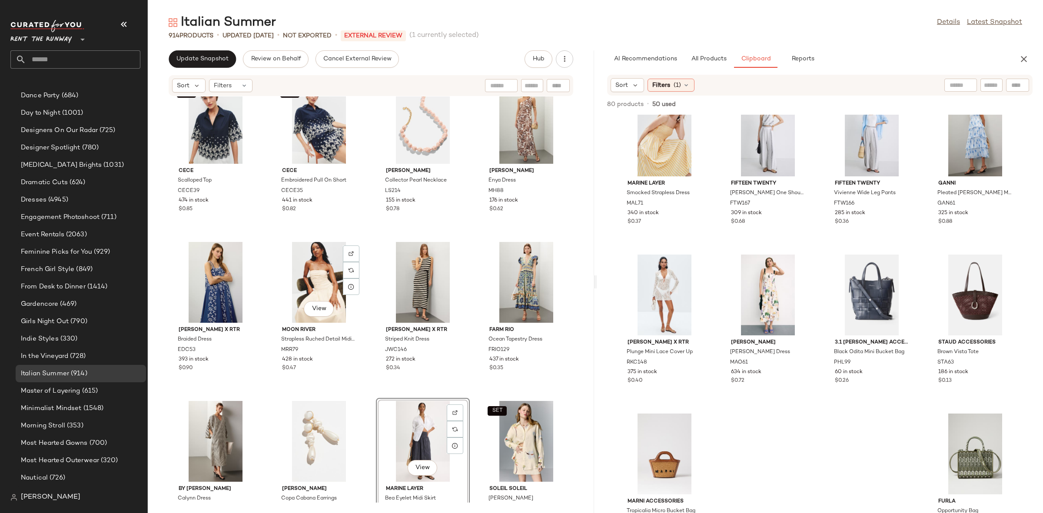
click at [472, 322] on div "SET CeCe Scalloped Top CECE39 474 in stock $0.85 SET CeCe Embroidered Pull On S…" at bounding box center [371, 299] width 446 height 406
click at [380, 450] on div "View" at bounding box center [423, 441] width 88 height 81
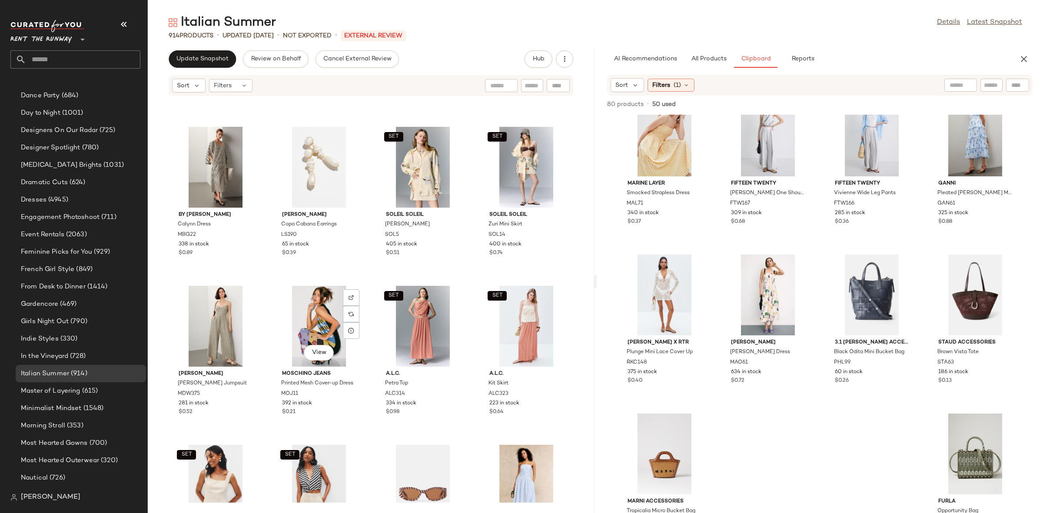
scroll to position [4172, 0]
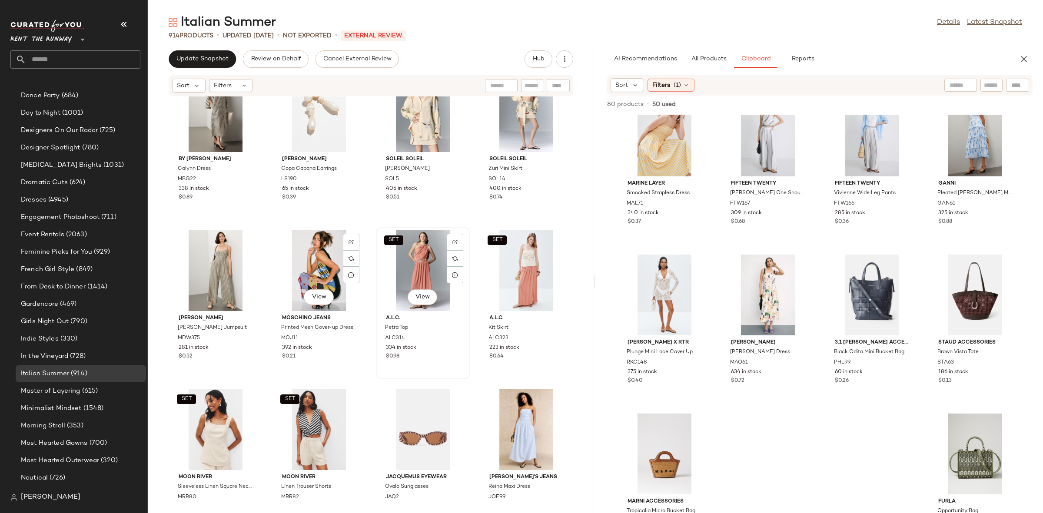
click at [376, 303] on div "SET View A.L.C. Petra Top ALC314 334 in stock $0.98" at bounding box center [423, 303] width 94 height 152
click at [368, 285] on div "By Malene Birger Calynn Dress MBG22 338 in stock $0.89 Lele Sadoughi Copa Caban…" at bounding box center [371, 299] width 446 height 406
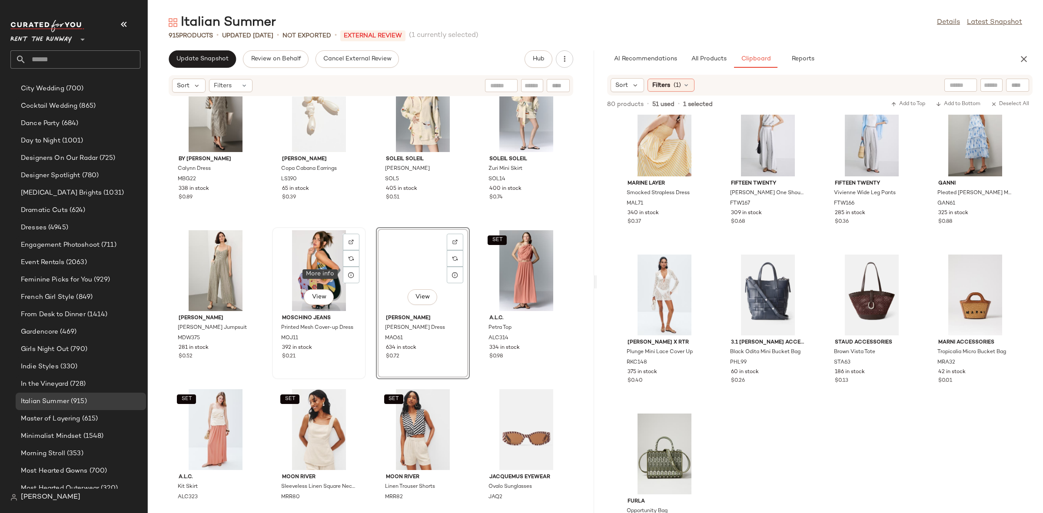
scroll to position [429, 0]
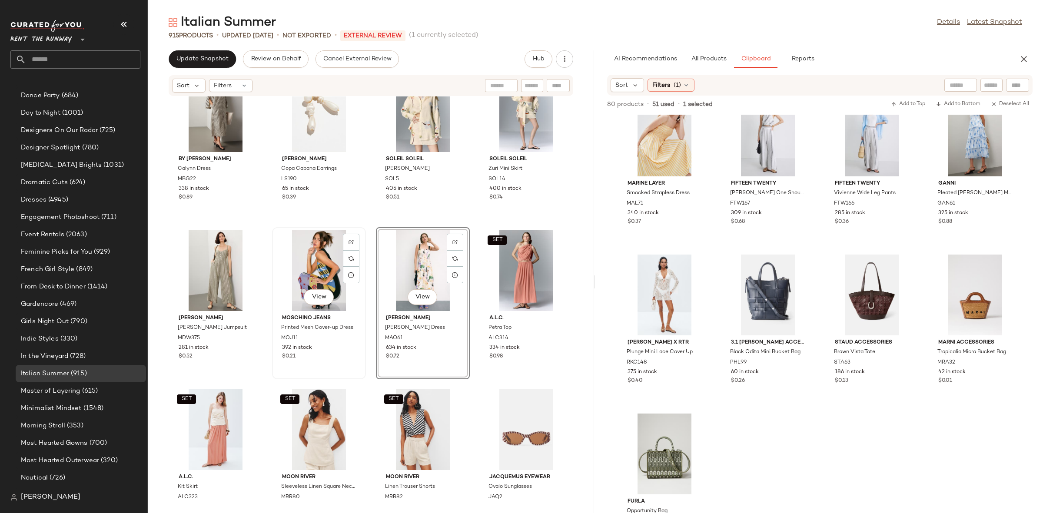
click at [331, 266] on div "View" at bounding box center [319, 270] width 88 height 81
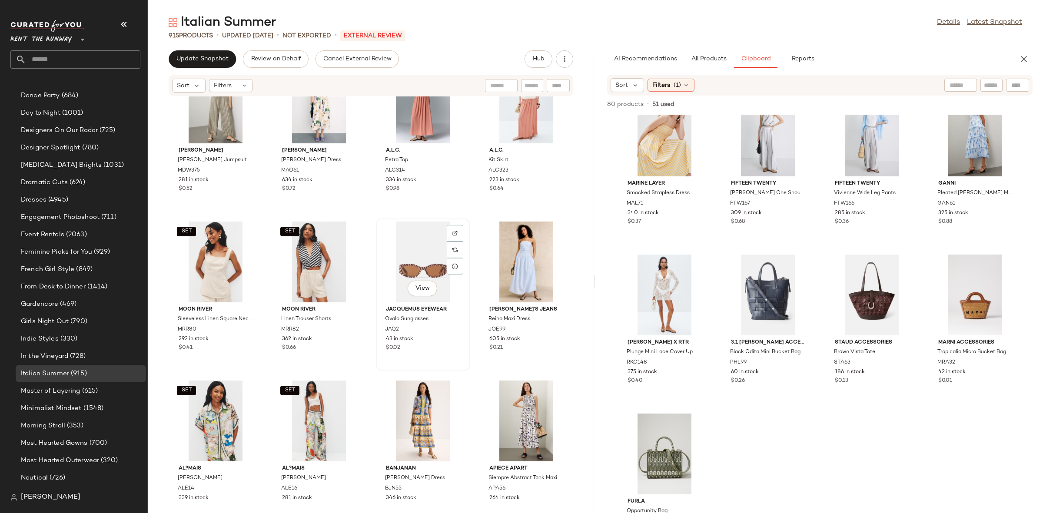
scroll to position [4329, 0]
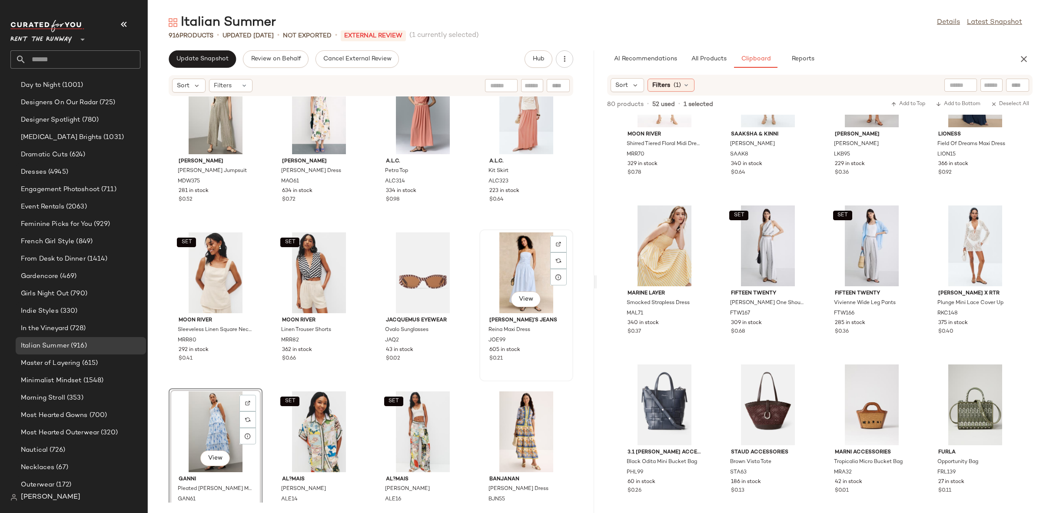
scroll to position [429, 0]
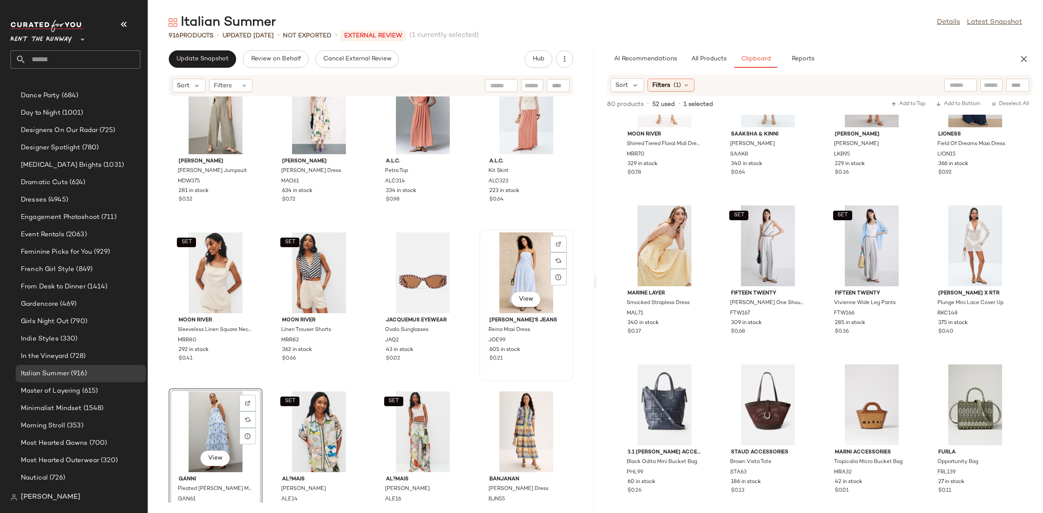
click at [507, 261] on div "View" at bounding box center [526, 272] width 88 height 81
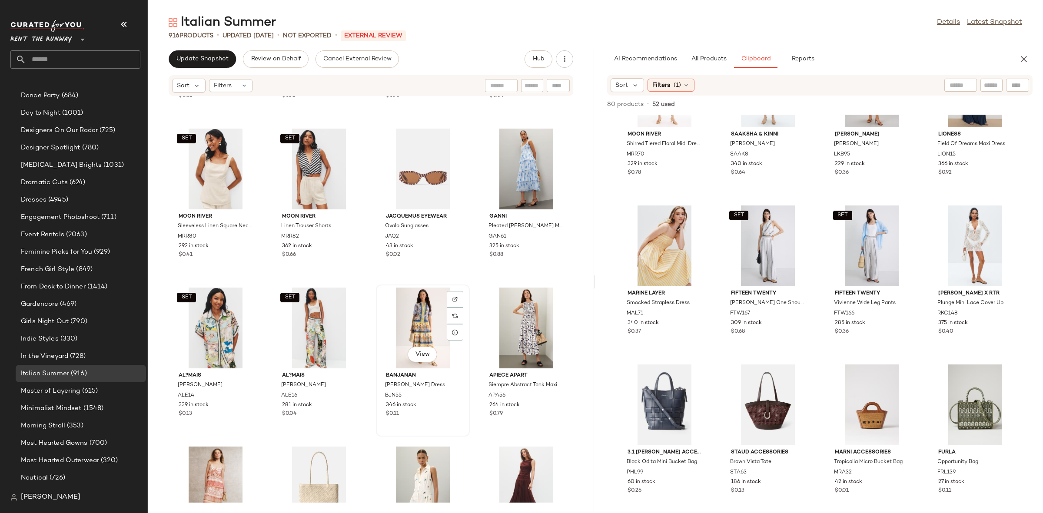
scroll to position [4438, 0]
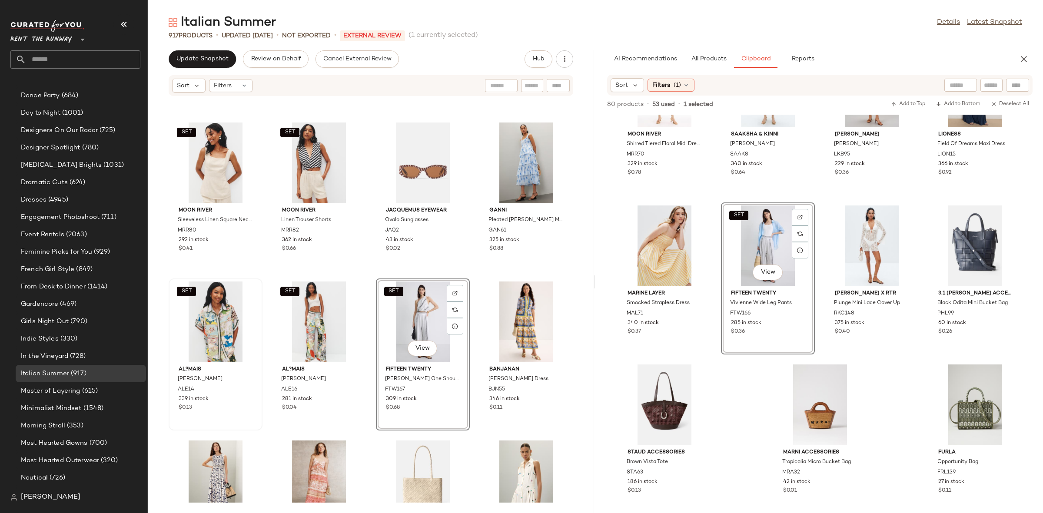
scroll to position [429, 0]
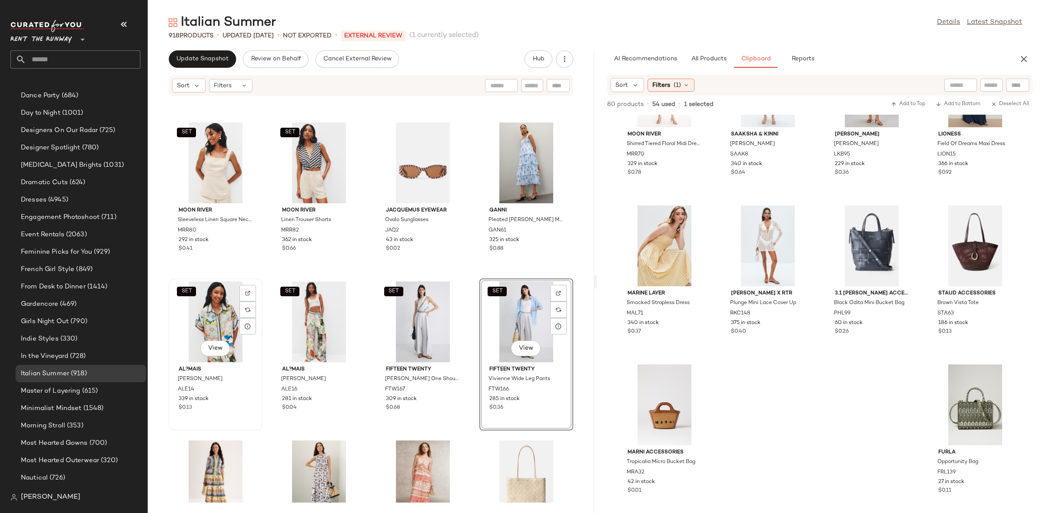
click at [213, 319] on div "SET View" at bounding box center [216, 322] width 88 height 81
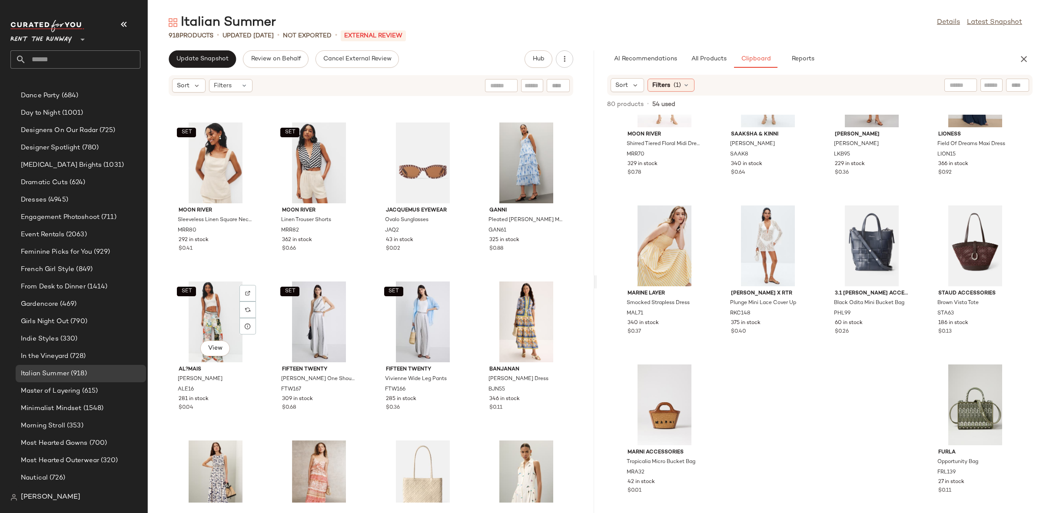
click at [213, 319] on div "SET View" at bounding box center [216, 322] width 88 height 81
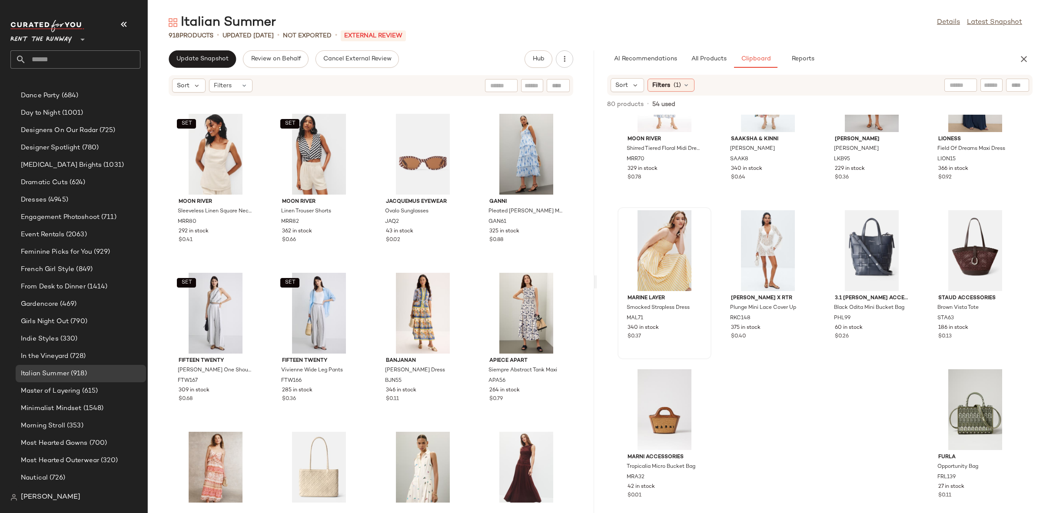
scroll to position [715, 0]
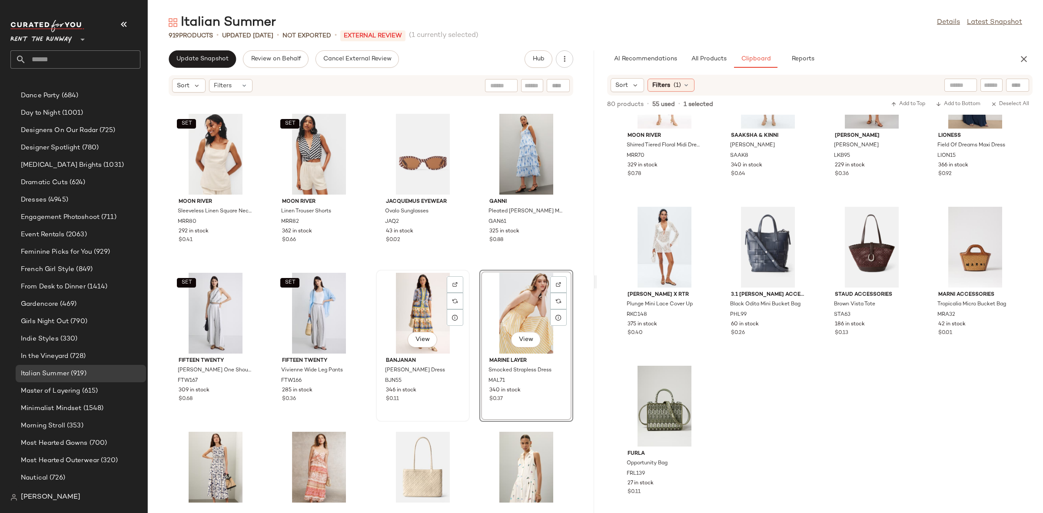
click at [425, 311] on div "View" at bounding box center [423, 313] width 88 height 81
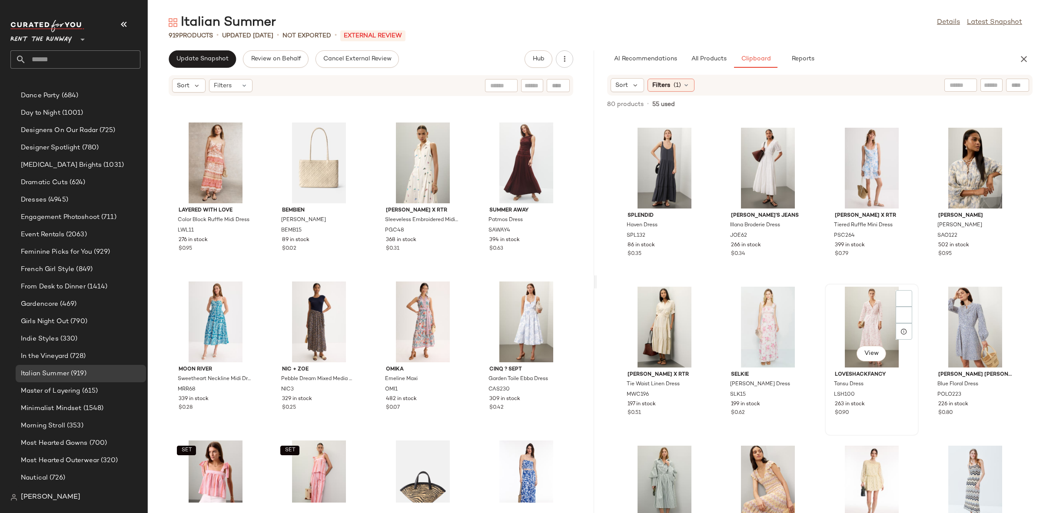
scroll to position [151, 0]
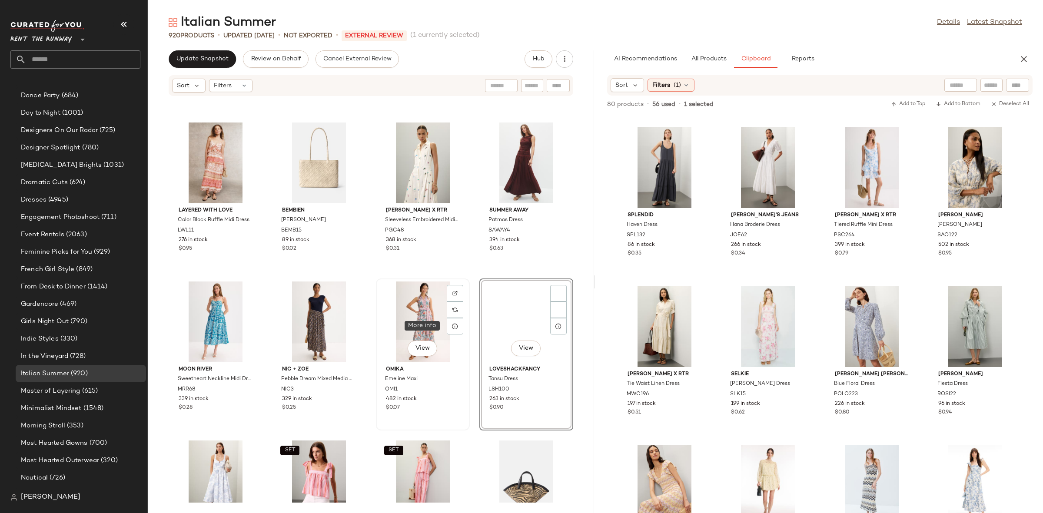
scroll to position [429, 0]
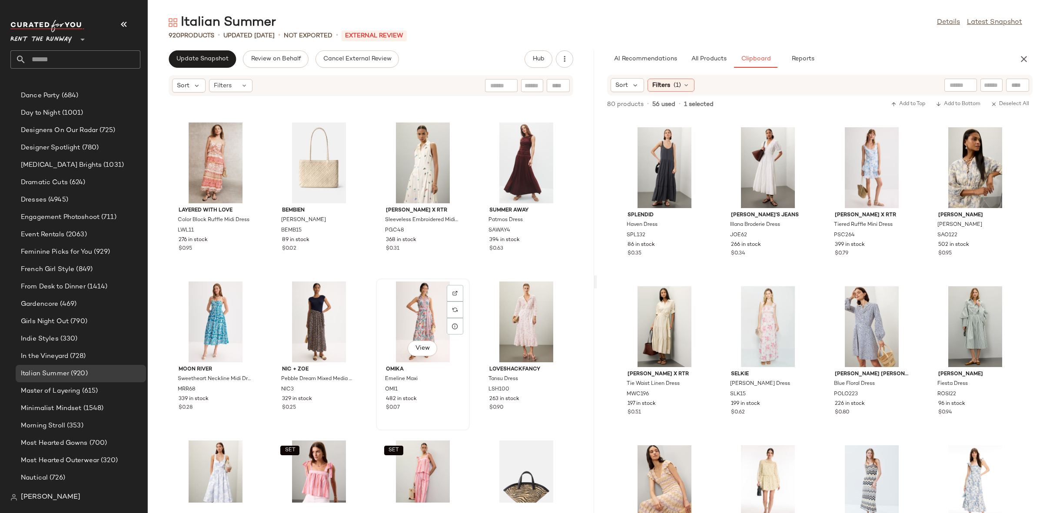
click at [420, 309] on div "View" at bounding box center [423, 322] width 88 height 81
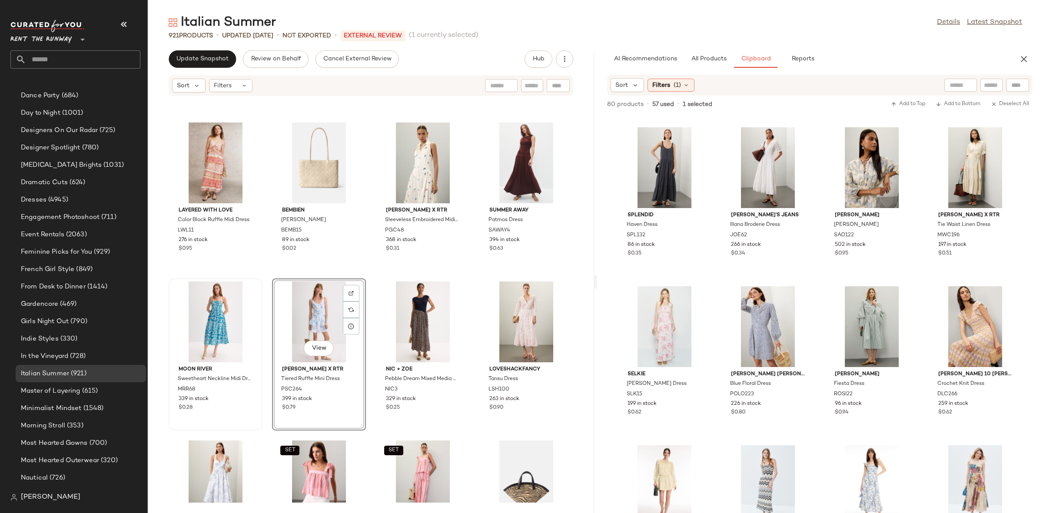
scroll to position [429, 0]
click at [209, 329] on div "View" at bounding box center [216, 322] width 88 height 81
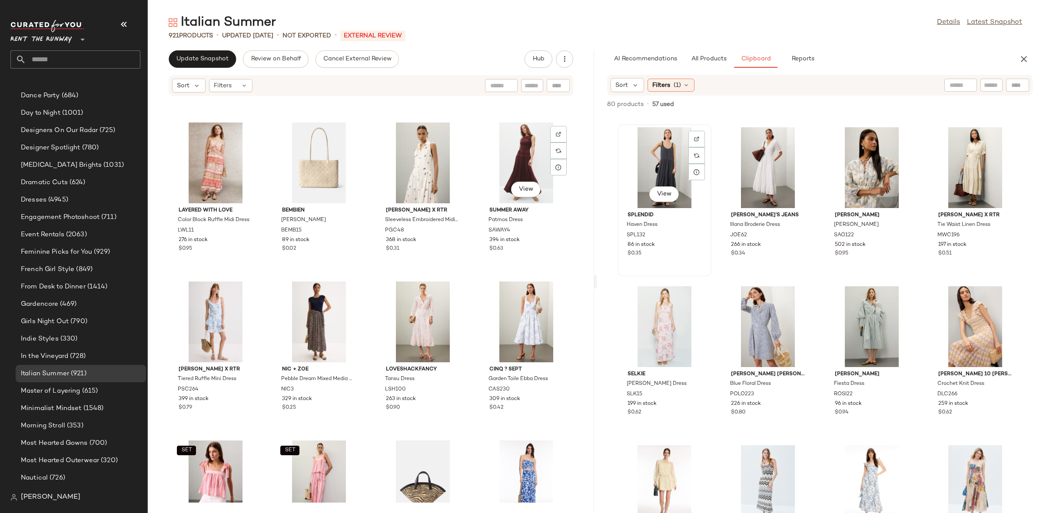
scroll to position [149, 0]
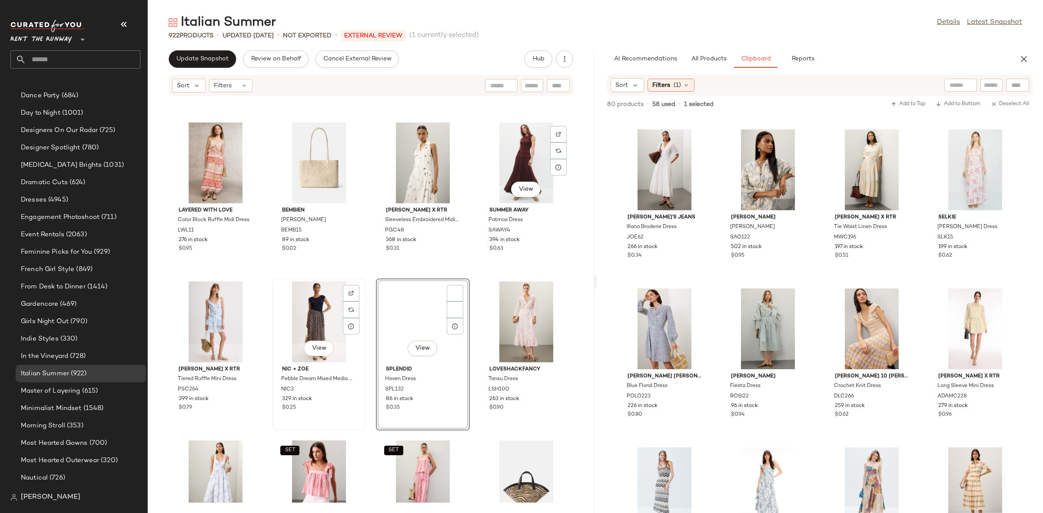
scroll to position [429, 0]
click at [302, 315] on div "View" at bounding box center [319, 322] width 88 height 81
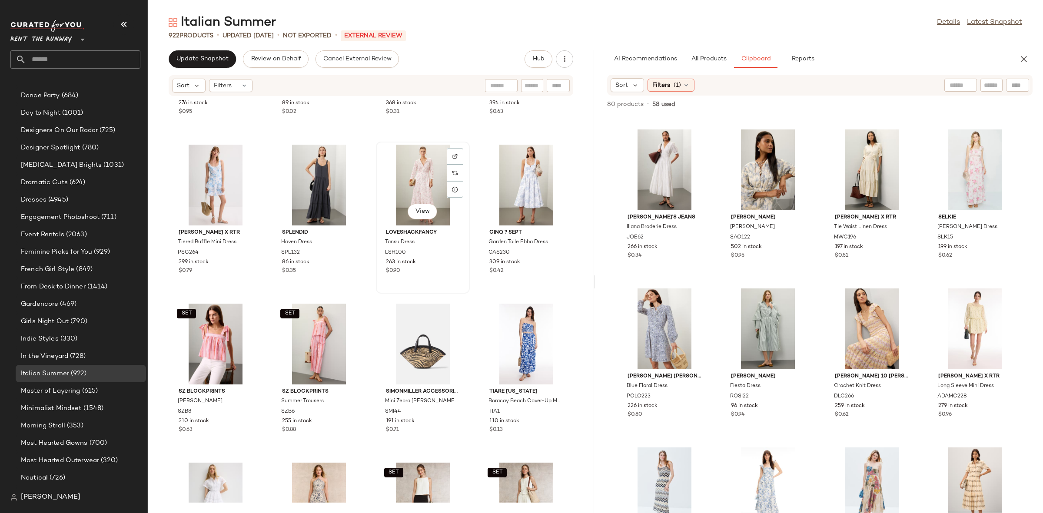
scroll to position [4908, 0]
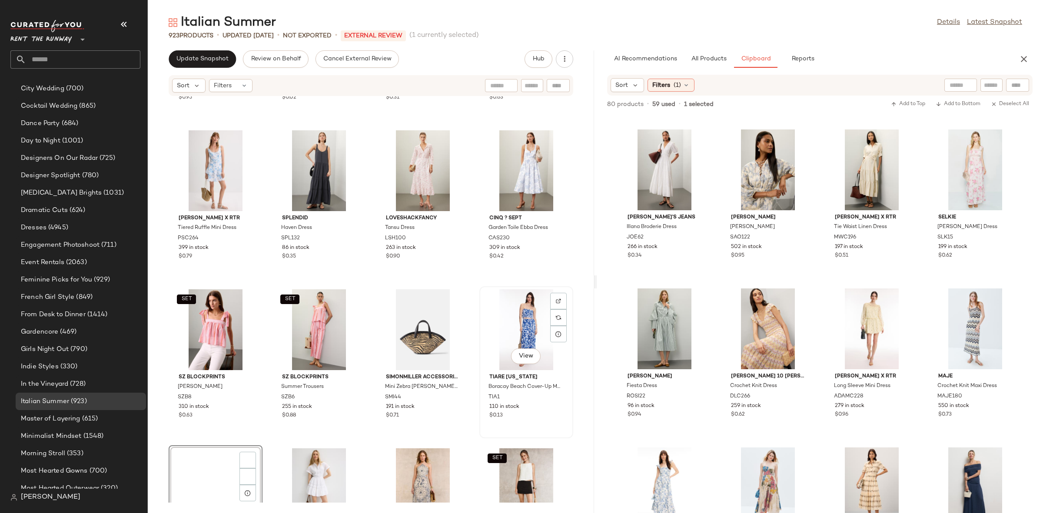
scroll to position [429, 0]
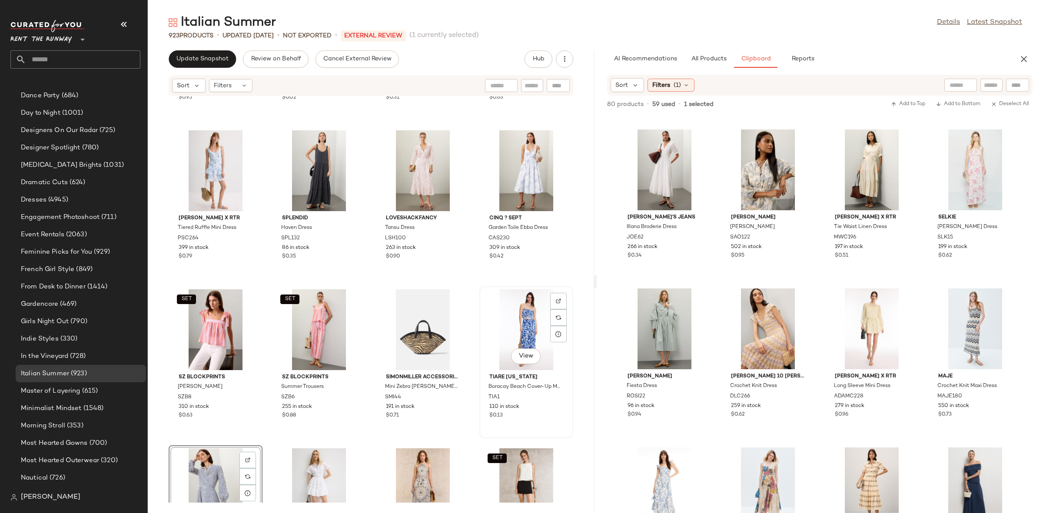
click at [506, 324] on div "View" at bounding box center [526, 329] width 88 height 81
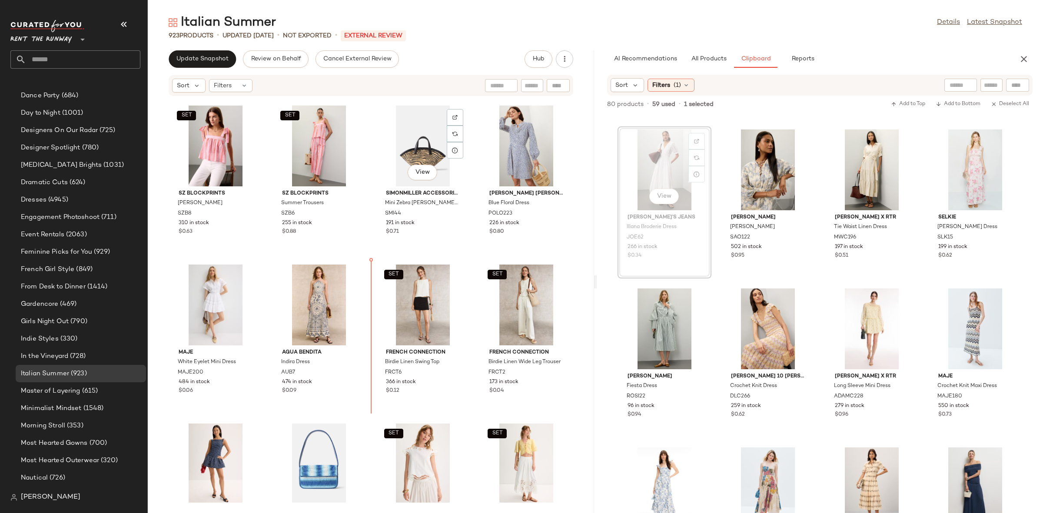
scroll to position [149, 0]
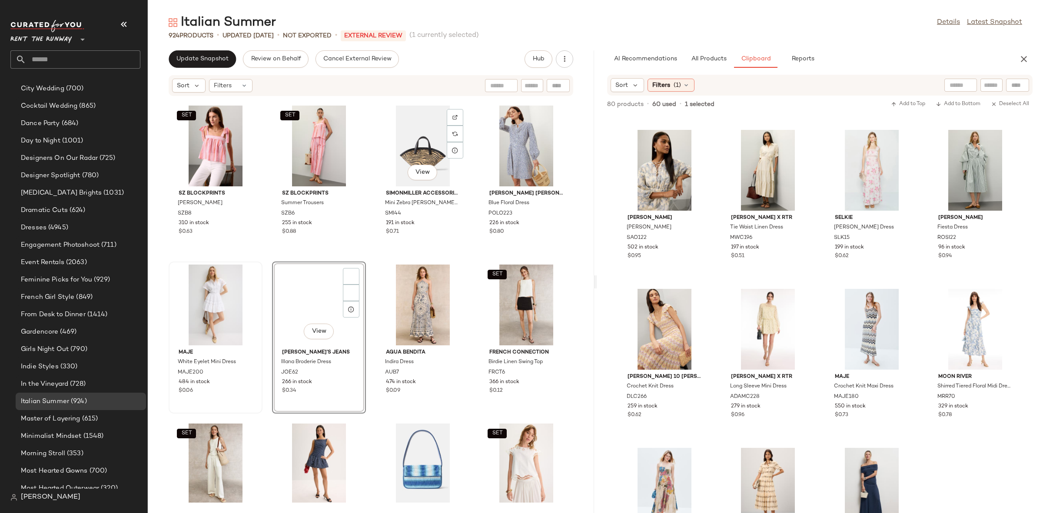
scroll to position [429, 0]
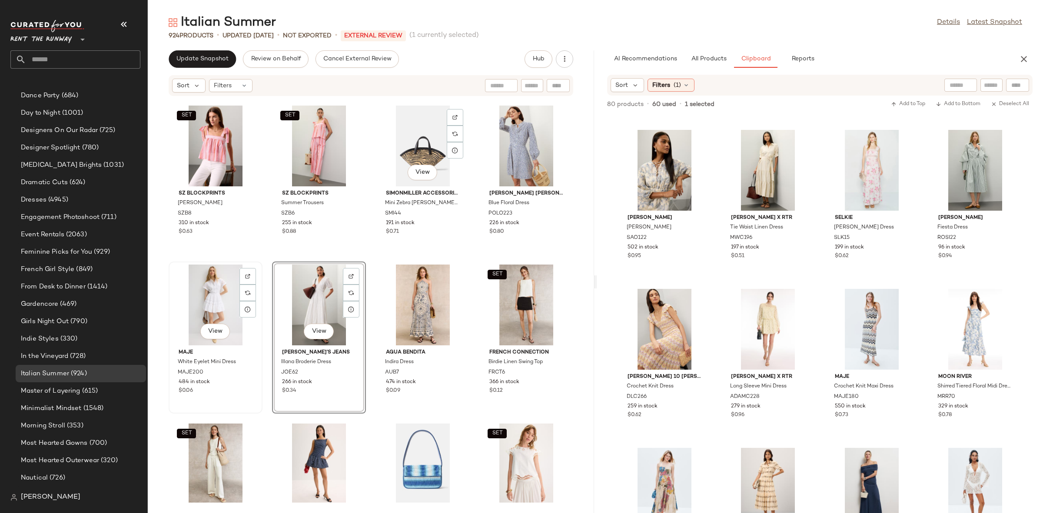
click at [222, 304] on div "View" at bounding box center [216, 305] width 88 height 81
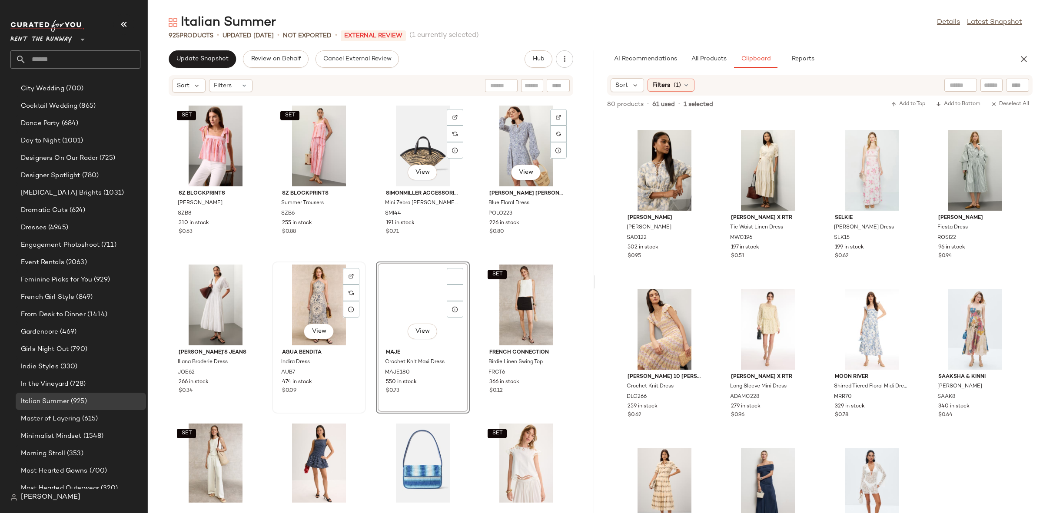
scroll to position [429, 0]
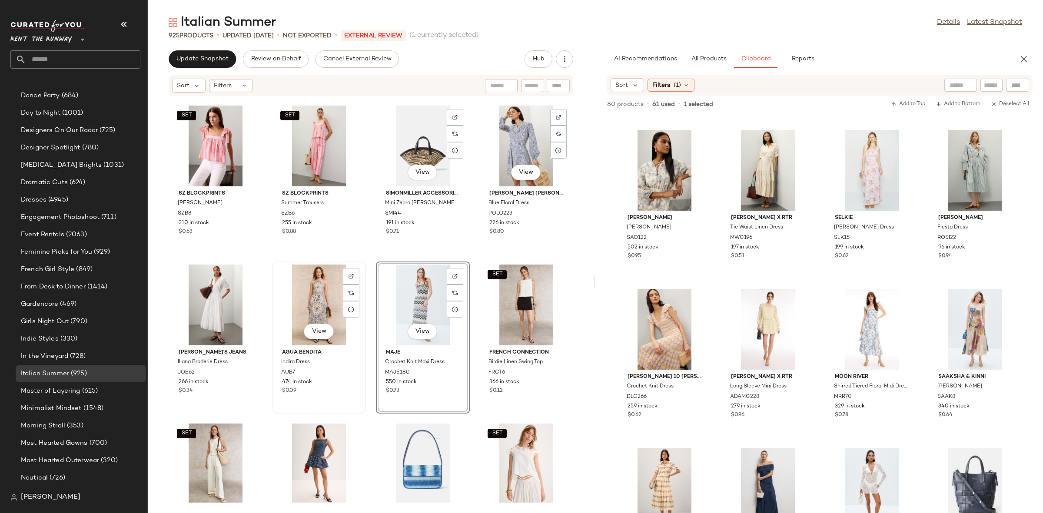
click at [321, 302] on div "View" at bounding box center [319, 305] width 88 height 81
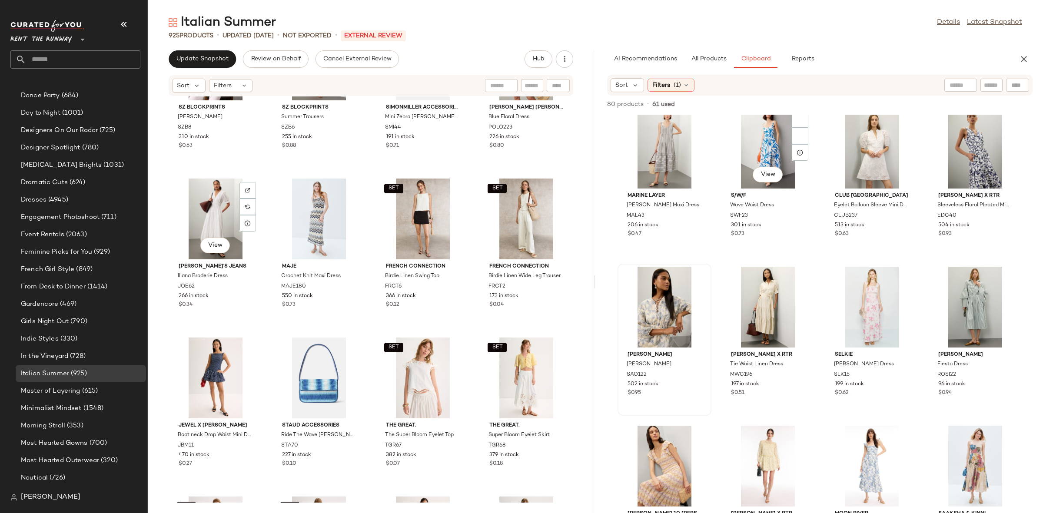
scroll to position [10, 0]
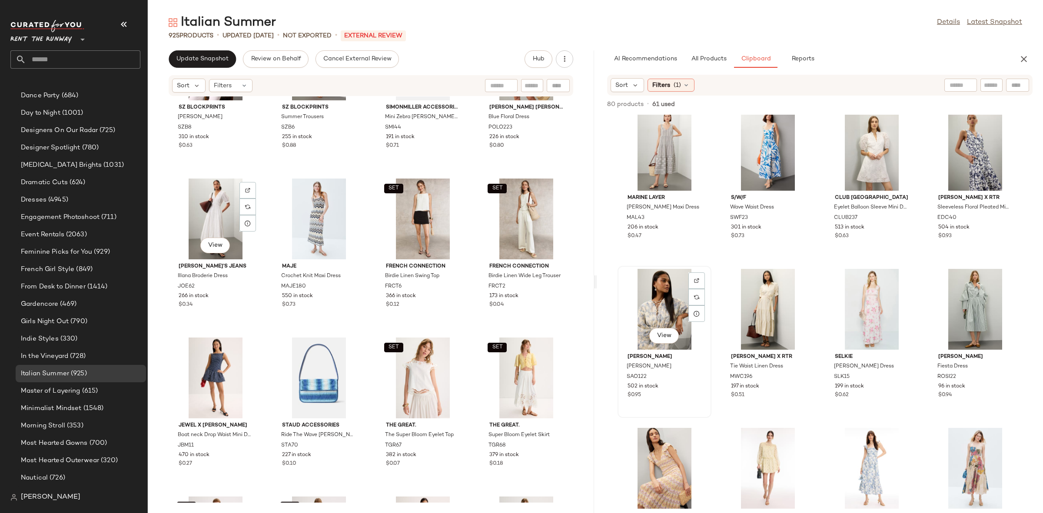
click at [667, 302] on div "View" at bounding box center [664, 309] width 88 height 81
click at [835, 306] on div "View" at bounding box center [872, 309] width 88 height 81
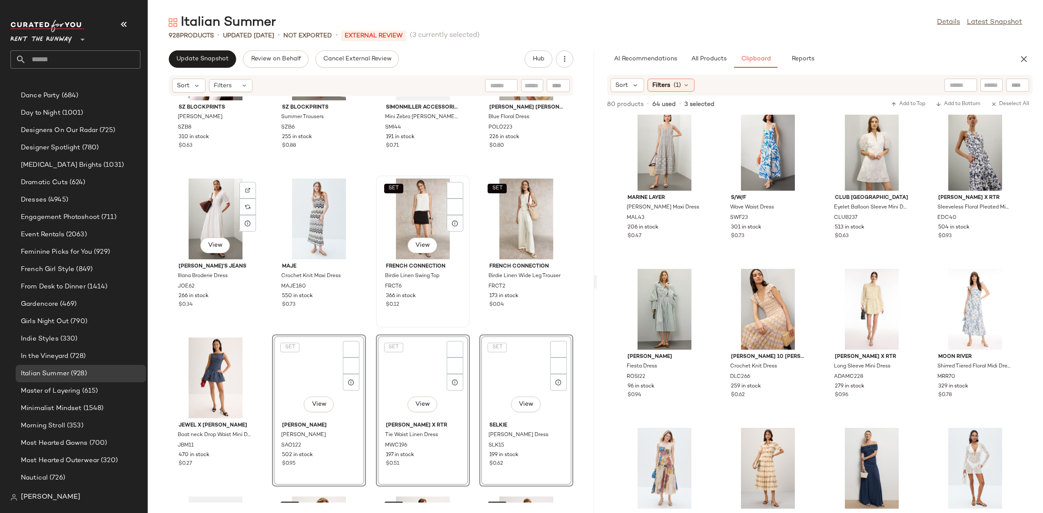
scroll to position [429, 0]
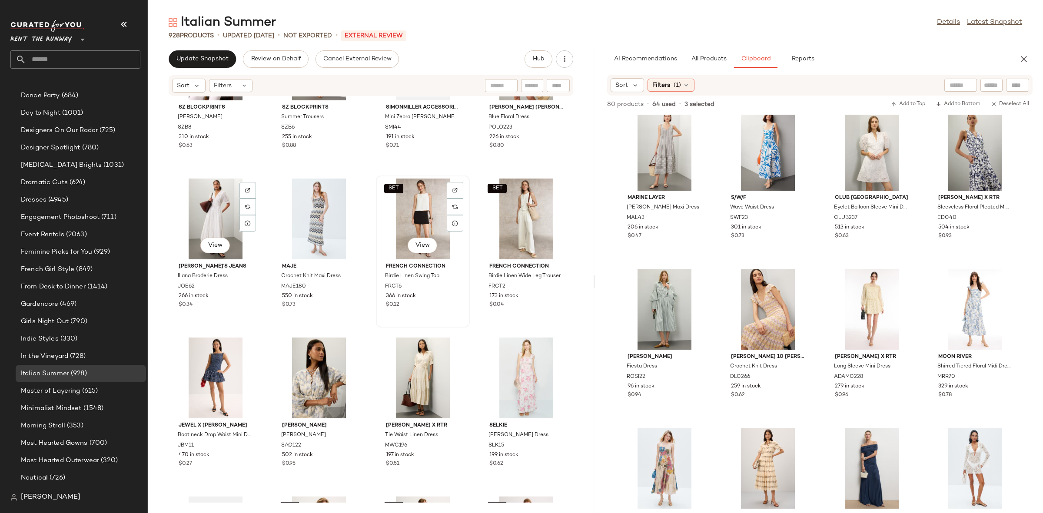
click at [396, 222] on div "SET View" at bounding box center [423, 219] width 88 height 81
click at [220, 359] on div "View" at bounding box center [216, 378] width 88 height 81
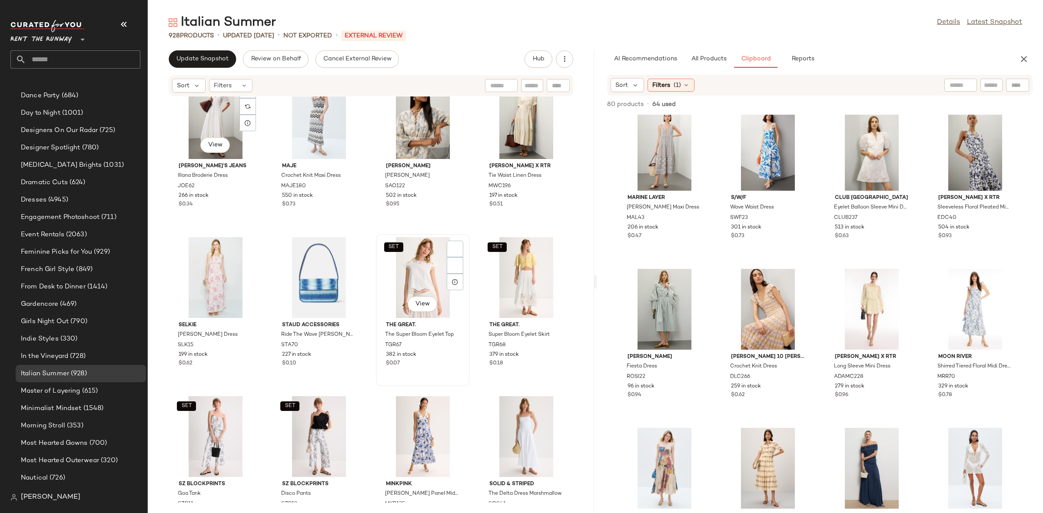
scroll to position [5278, 0]
click at [864, 144] on div "View" at bounding box center [872, 150] width 88 height 81
click at [974, 281] on div "View" at bounding box center [975, 309] width 88 height 81
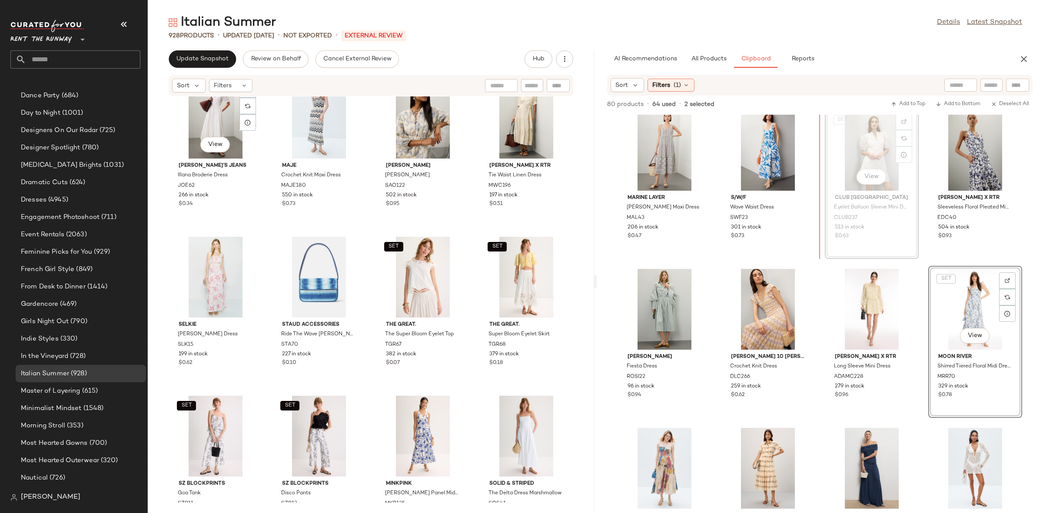
scroll to position [7, 0]
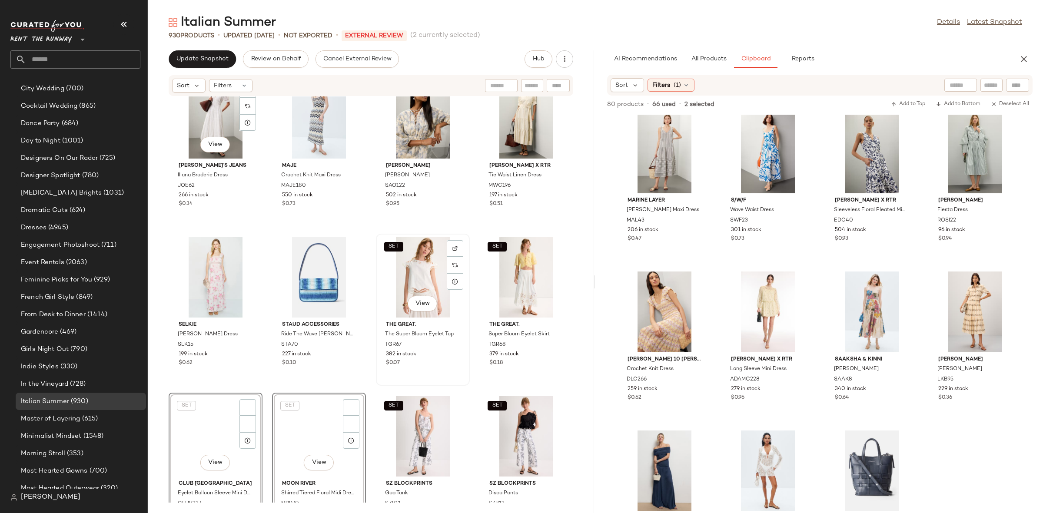
scroll to position [429, 0]
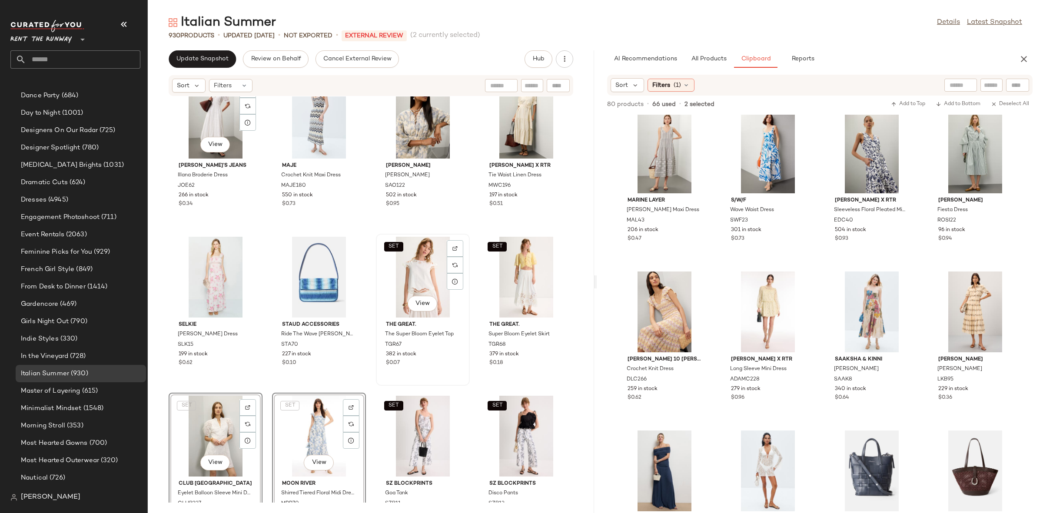
click at [412, 266] on div "SET View" at bounding box center [423, 277] width 88 height 81
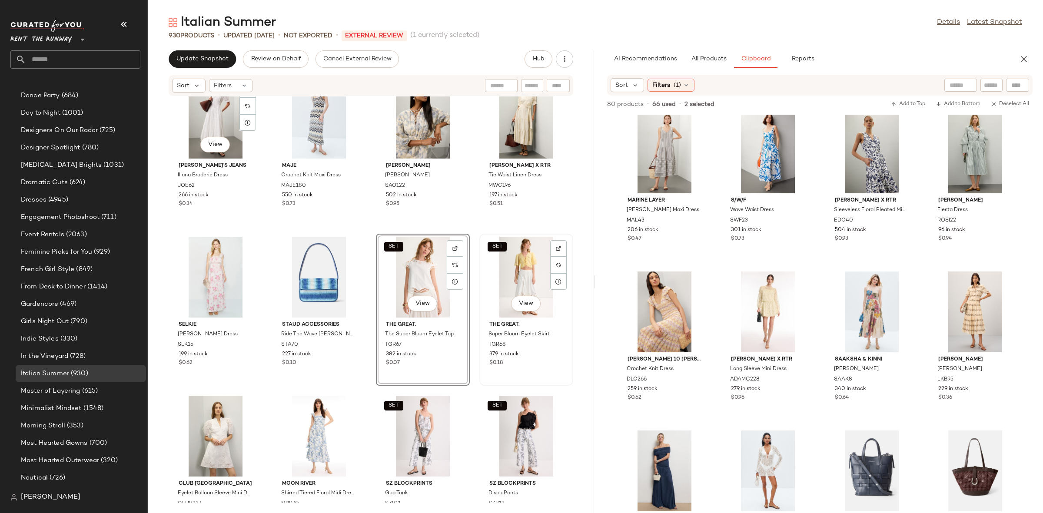
click at [497, 275] on div "SET View" at bounding box center [526, 277] width 88 height 81
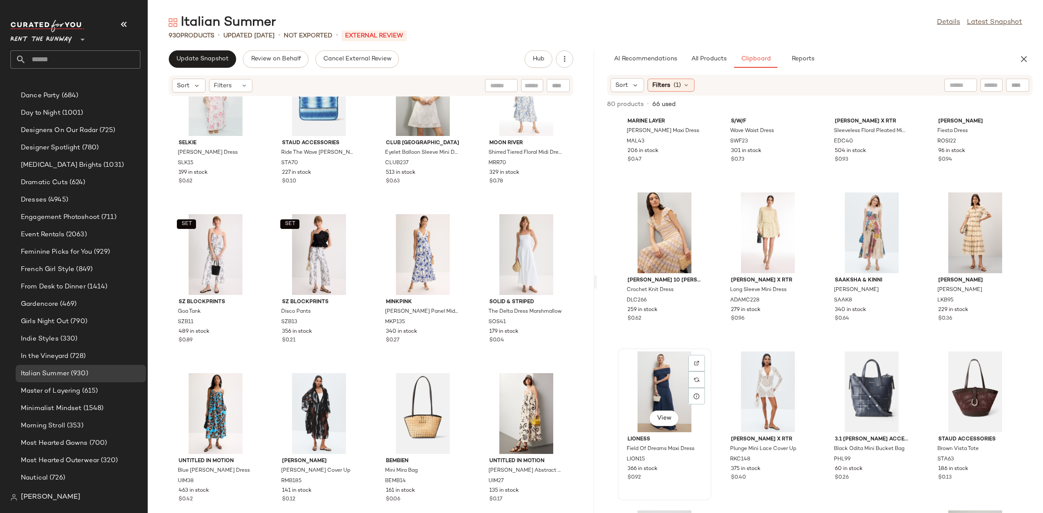
click at [657, 371] on div "View" at bounding box center [664, 392] width 88 height 81
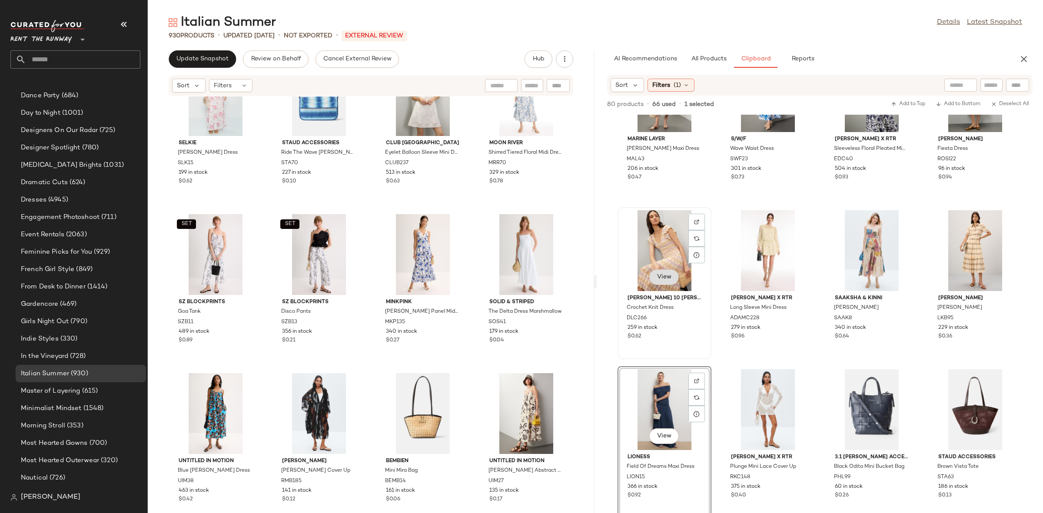
scroll to position [67, 0]
click at [666, 256] on div "View" at bounding box center [664, 251] width 88 height 81
click at [744, 251] on div "View" at bounding box center [768, 251] width 88 height 81
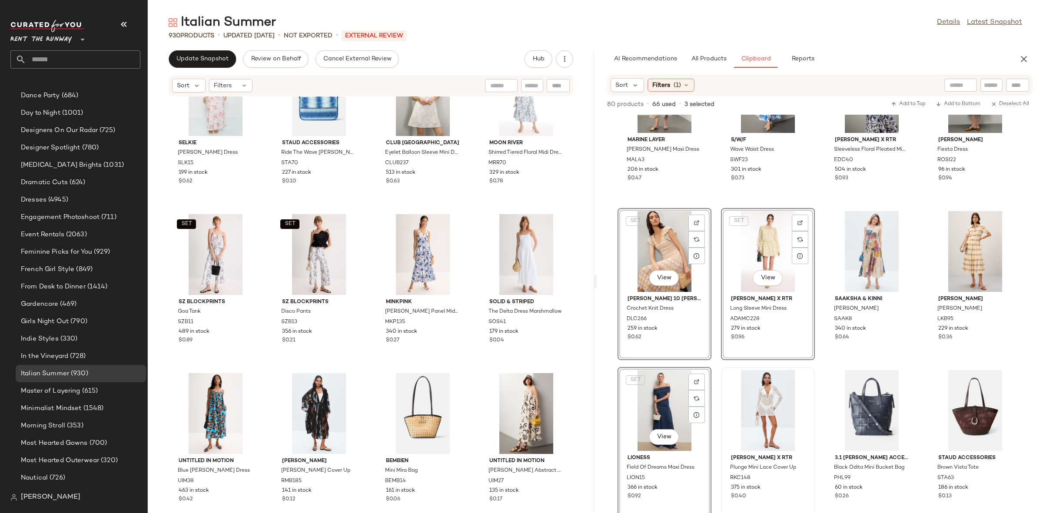
click at [741, 390] on div at bounding box center [768, 410] width 88 height 81
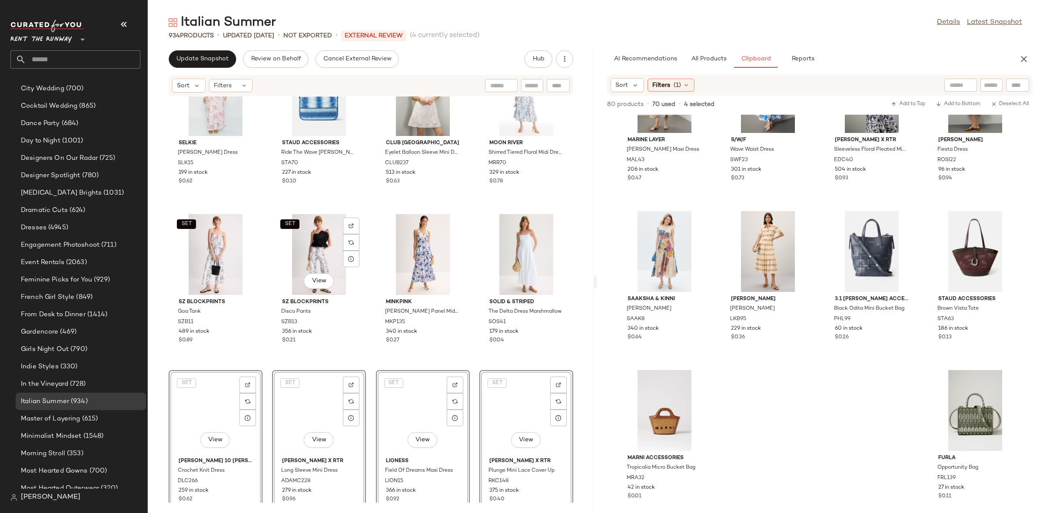
scroll to position [429, 0]
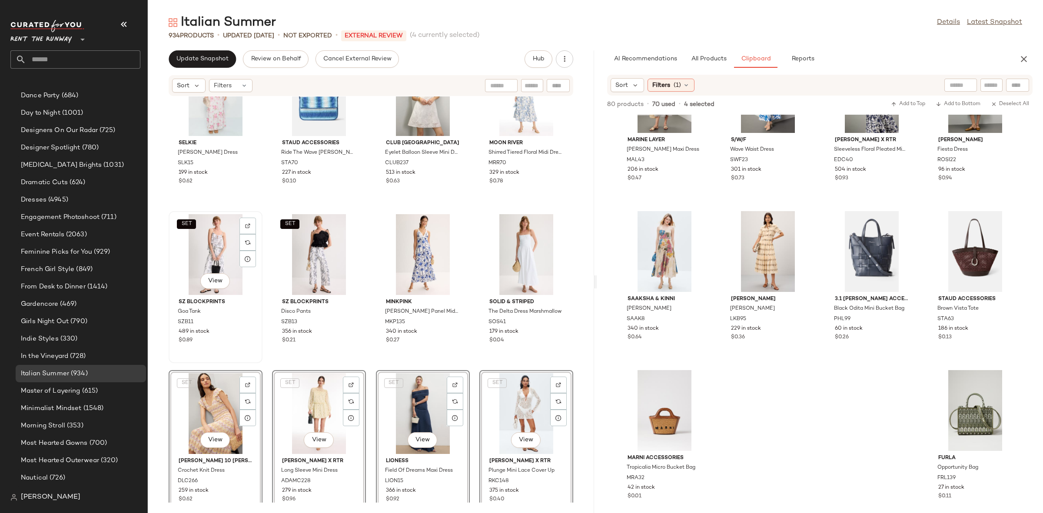
click at [216, 247] on div "SET View" at bounding box center [216, 254] width 88 height 81
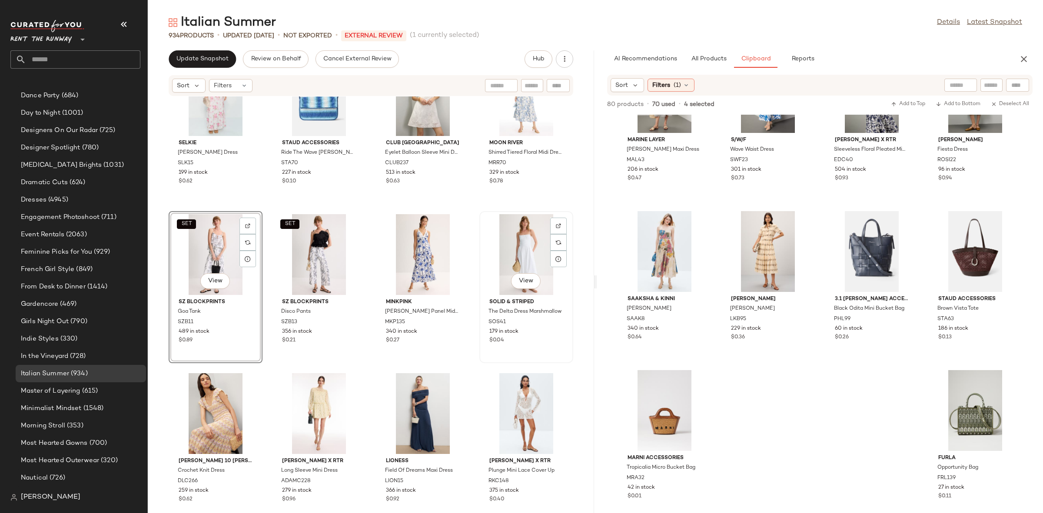
click at [494, 251] on div "View" at bounding box center [526, 254] width 88 height 81
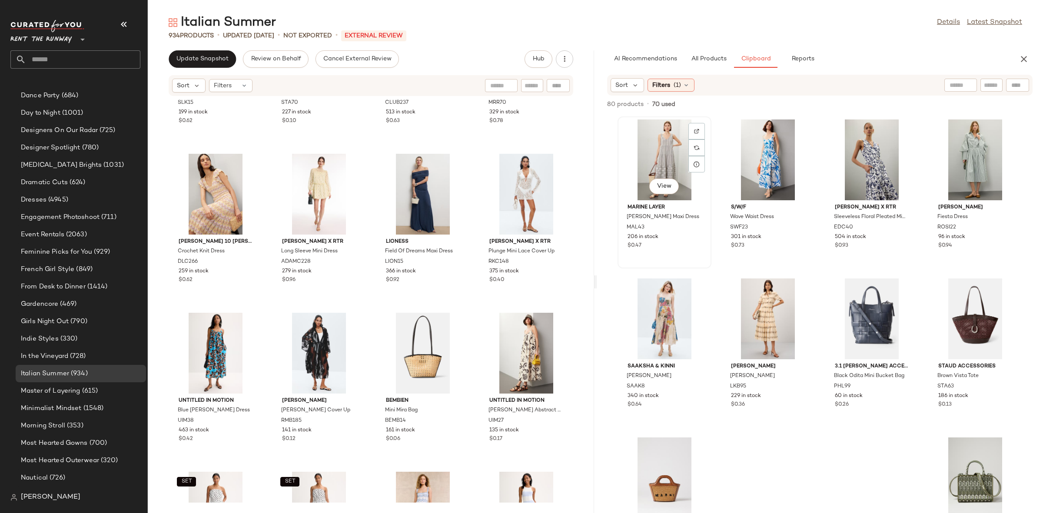
scroll to position [5523, 0]
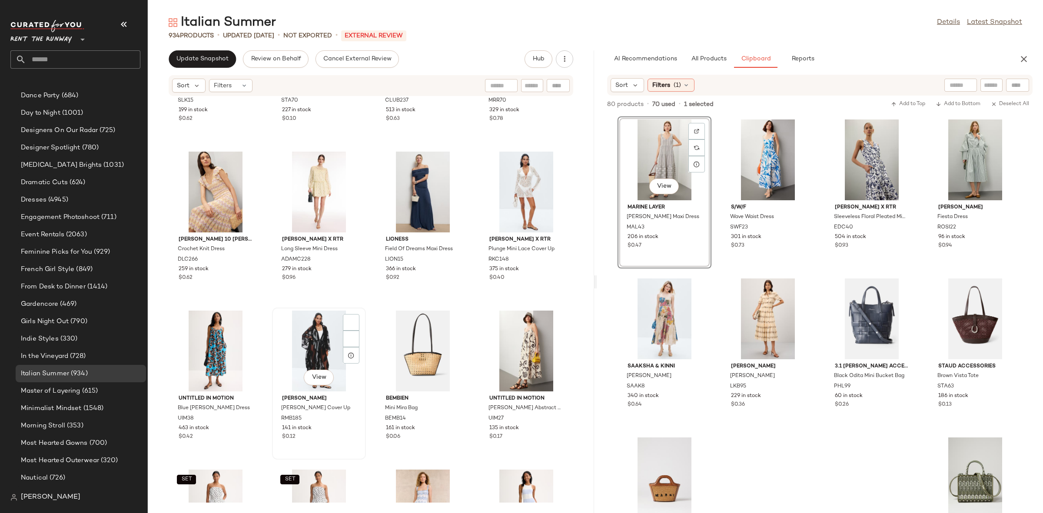
scroll to position [429, 0]
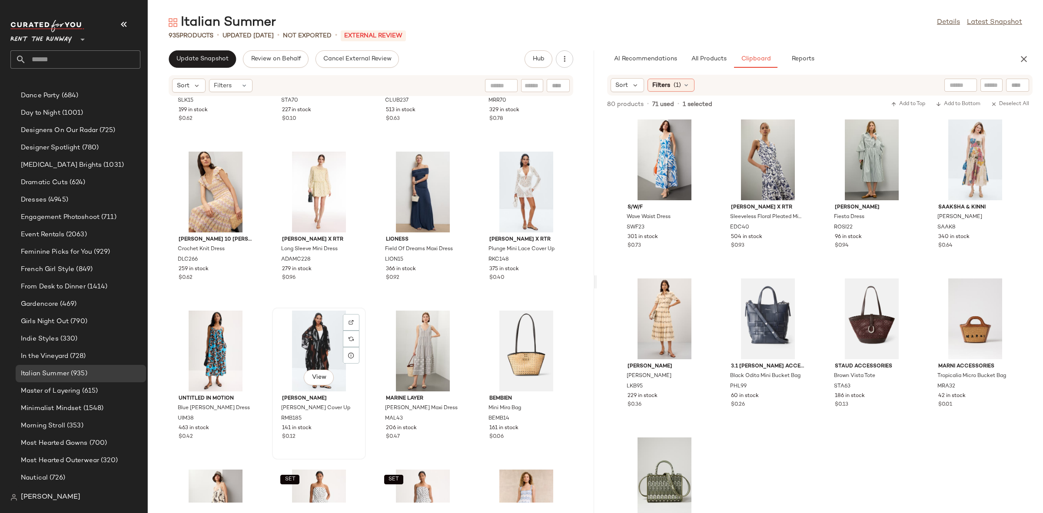
click at [327, 332] on div "View" at bounding box center [319, 351] width 88 height 81
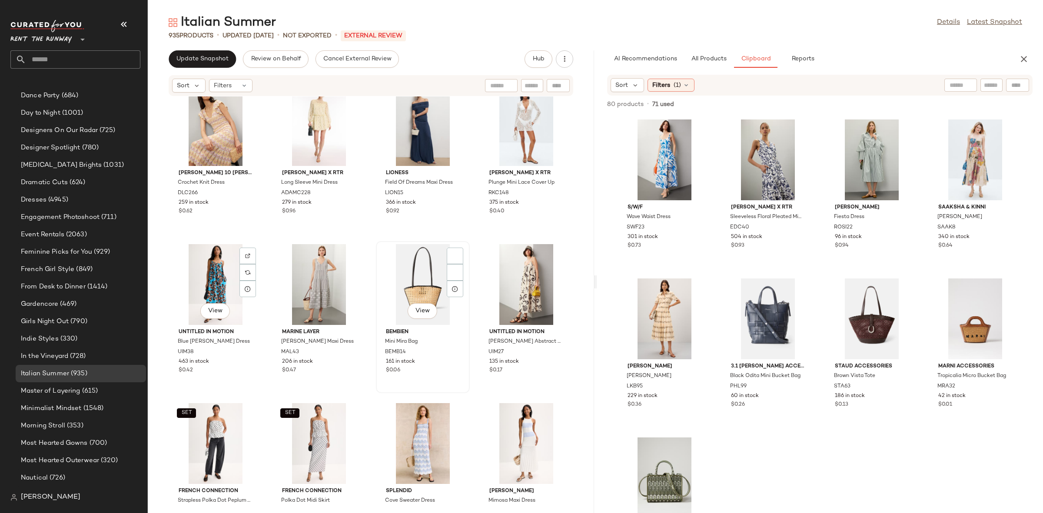
scroll to position [5590, 0]
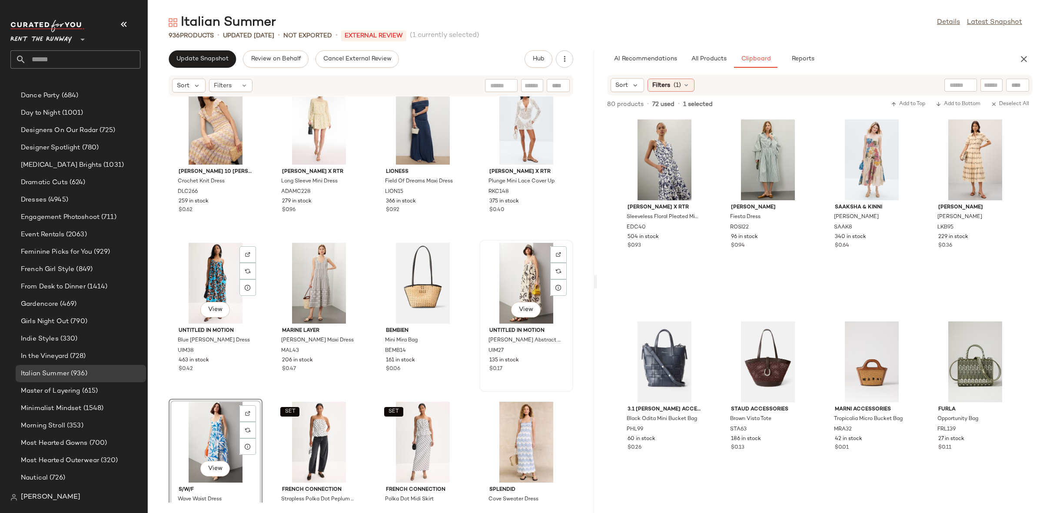
scroll to position [429, 0]
click at [501, 272] on div "View" at bounding box center [526, 283] width 88 height 81
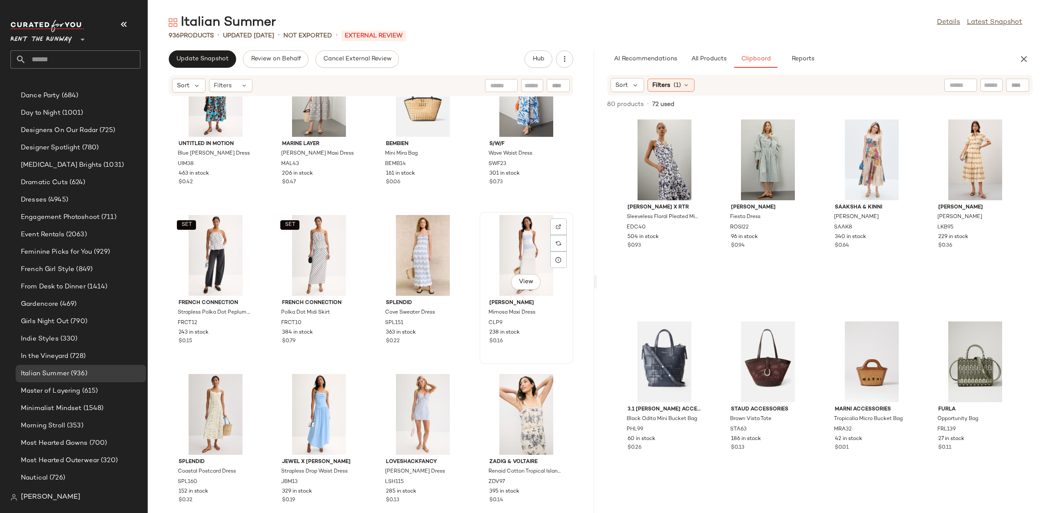
scroll to position [5770, 0]
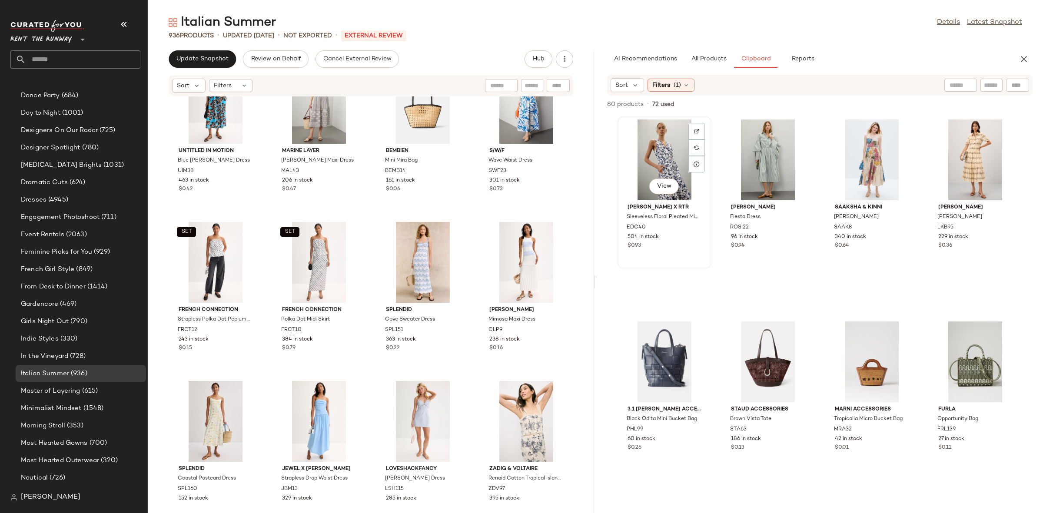
click at [659, 161] on div "View" at bounding box center [664, 159] width 88 height 81
click at [947, 146] on div "View" at bounding box center [975, 159] width 88 height 81
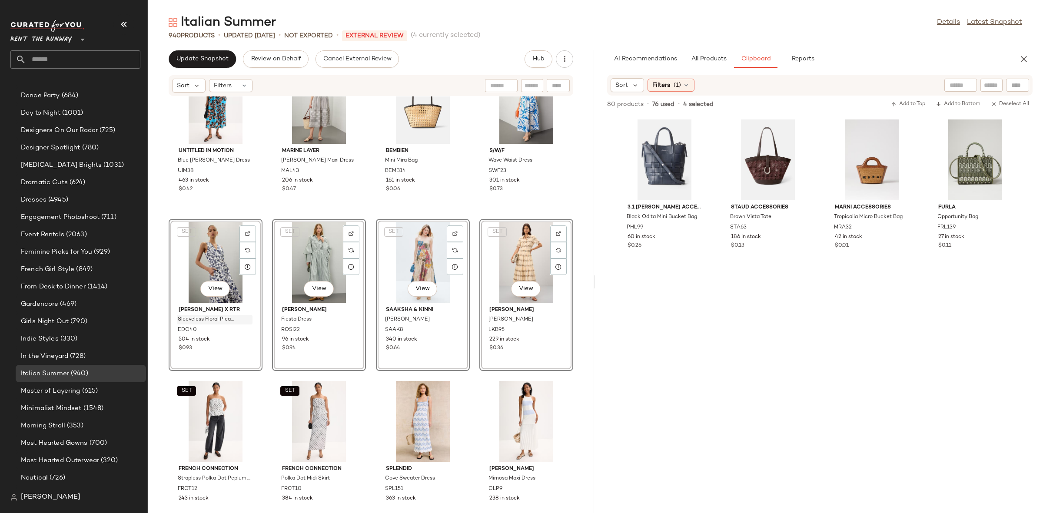
scroll to position [429, 0]
click at [209, 403] on div "SET View" at bounding box center [216, 421] width 88 height 81
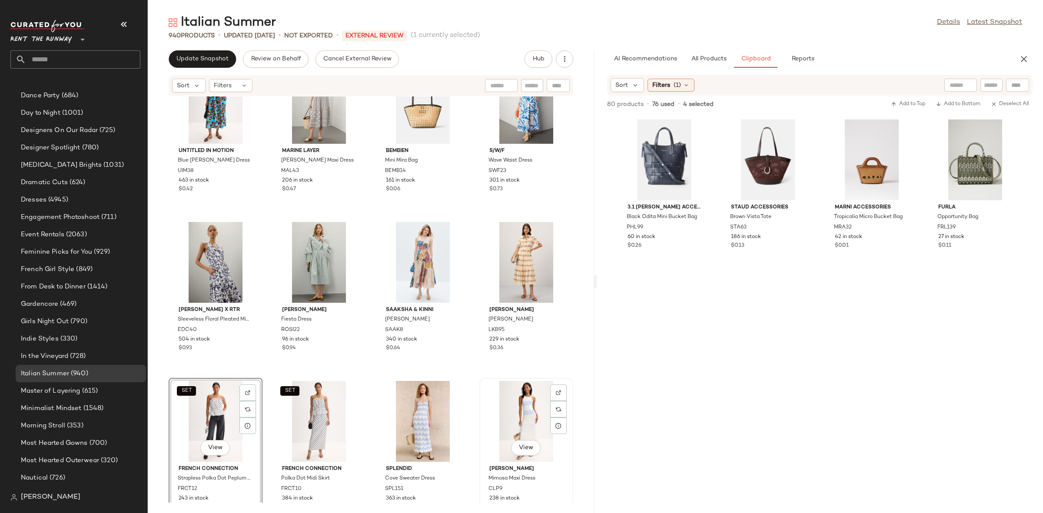
click at [502, 416] on div "View" at bounding box center [526, 421] width 88 height 81
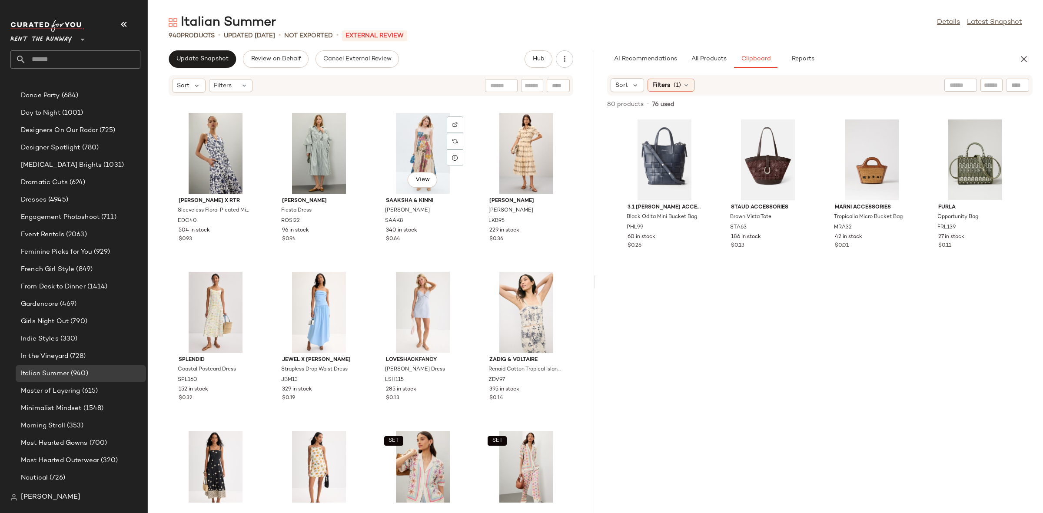
scroll to position [5880, 0]
click at [290, 322] on div at bounding box center [319, 312] width 88 height 81
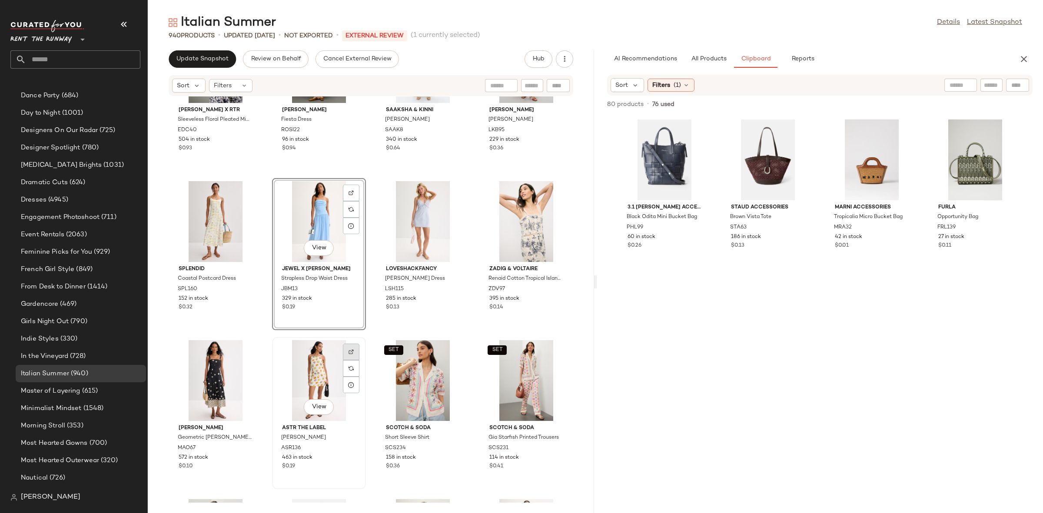
scroll to position [5970, 0]
click at [317, 369] on div "View" at bounding box center [319, 380] width 88 height 81
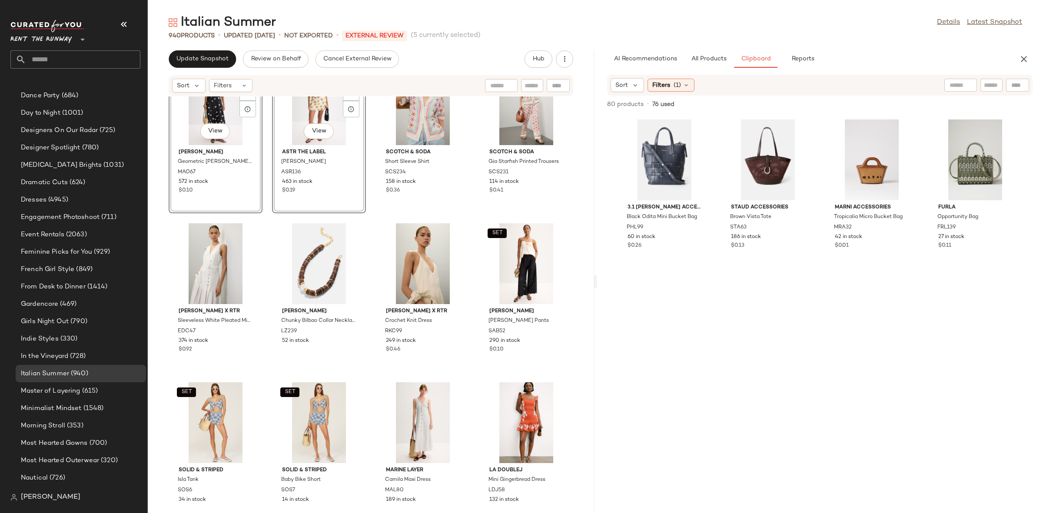
scroll to position [6140, 0]
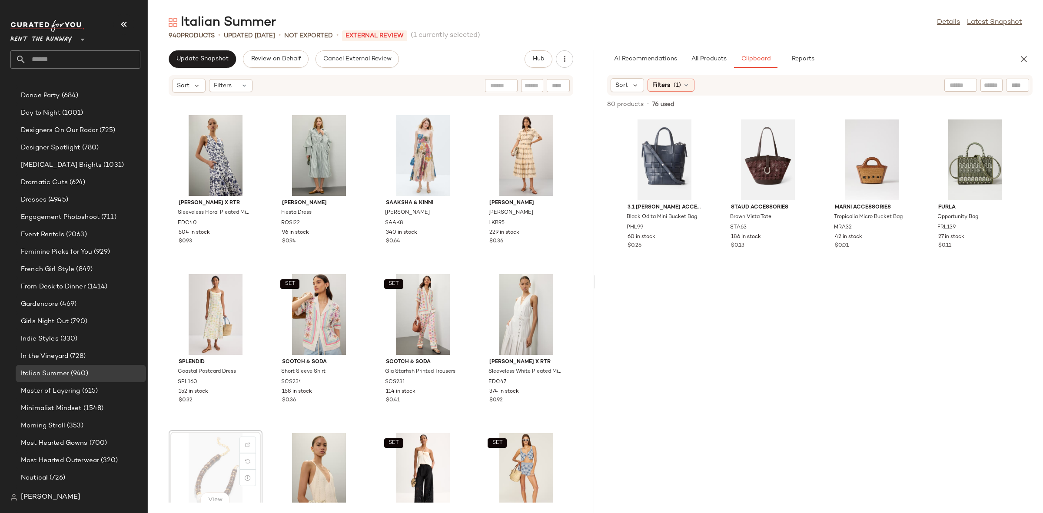
scroll to position [5878, 0]
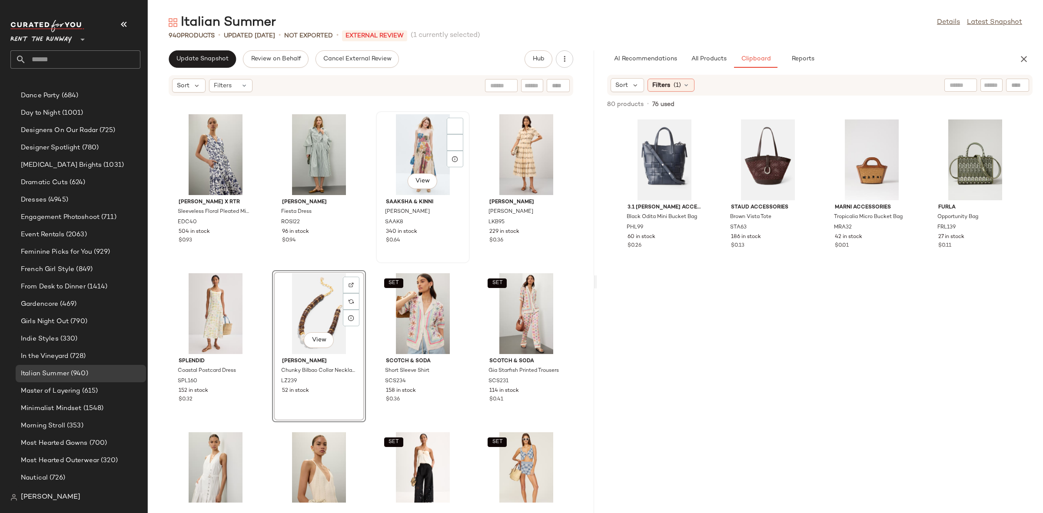
click at [378, 259] on div "View Saaksha & Kinni Marilyn Dress SAAK8 340 in stock $0.64" at bounding box center [423, 187] width 92 height 150
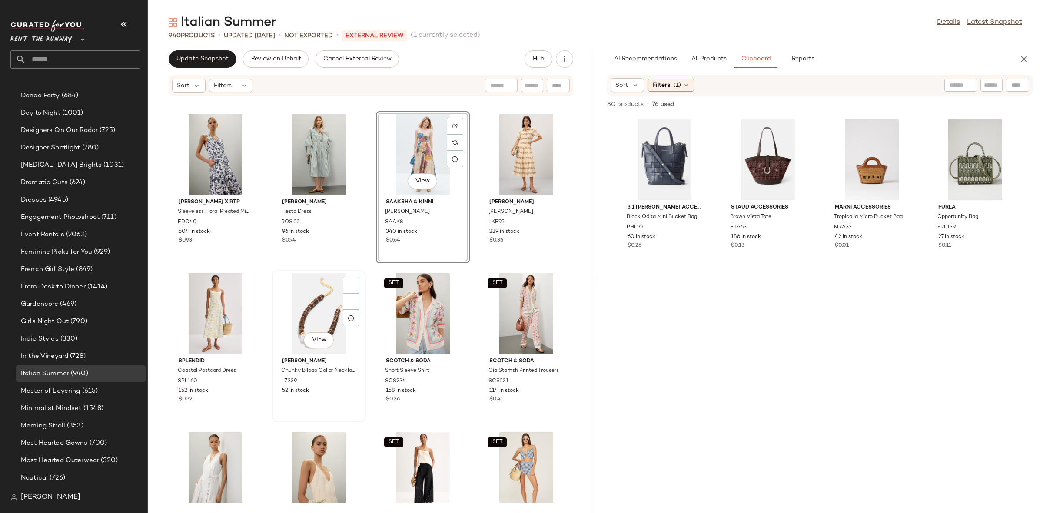
click at [362, 270] on div "View Lizzie Fortunato Chunky Bilbao Collar Necklace LZ239 52 in stock" at bounding box center [319, 346] width 94 height 152
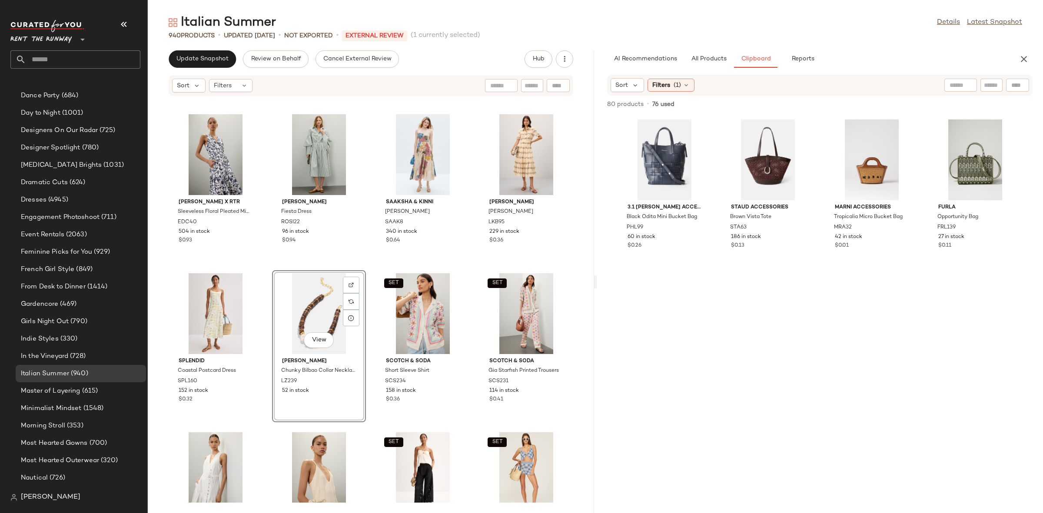
click at [364, 262] on div "Rosie Assoulin Fiesta Dress ROSI22 96 in stock $0.94" at bounding box center [319, 187] width 94 height 152
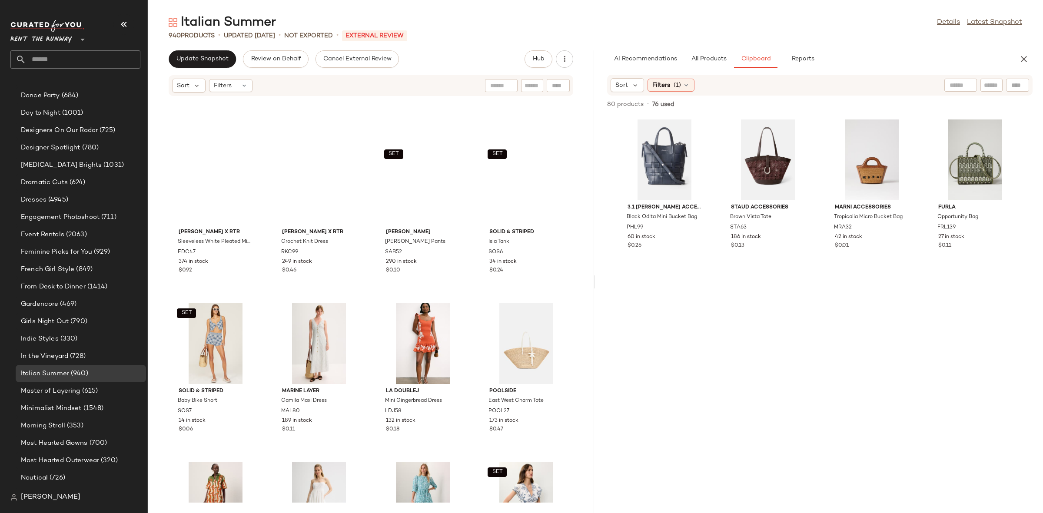
scroll to position [6025, 0]
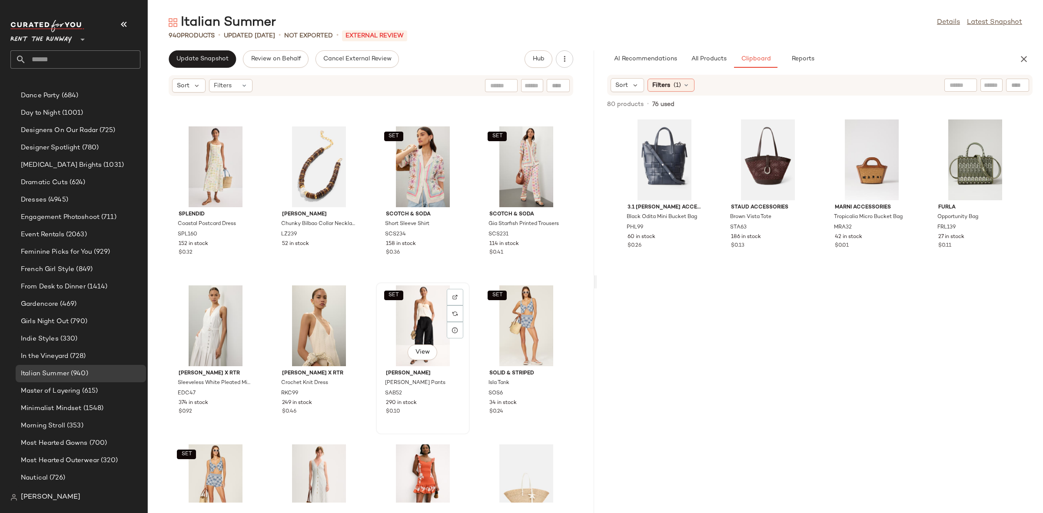
click at [390, 315] on div "SET View" at bounding box center [423, 325] width 88 height 81
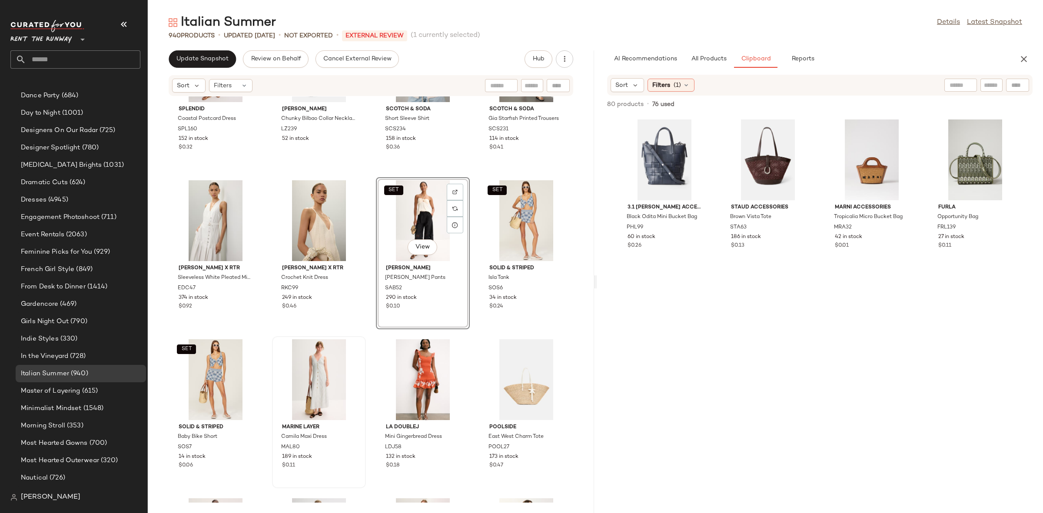
scroll to position [6132, 0]
click at [379, 366] on div "View" at bounding box center [423, 378] width 88 height 81
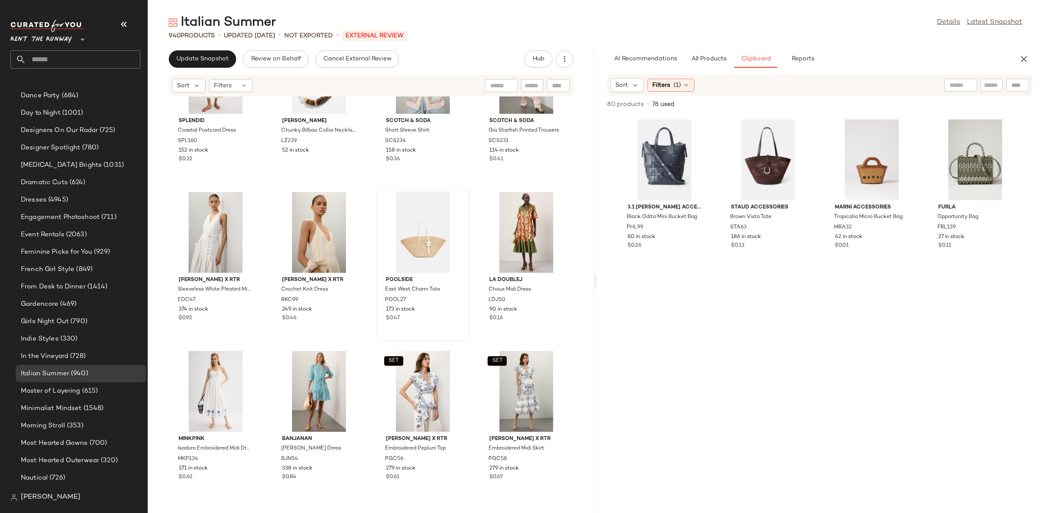
scroll to position [6120, 0]
click at [512, 239] on div "View" at bounding box center [526, 230] width 88 height 81
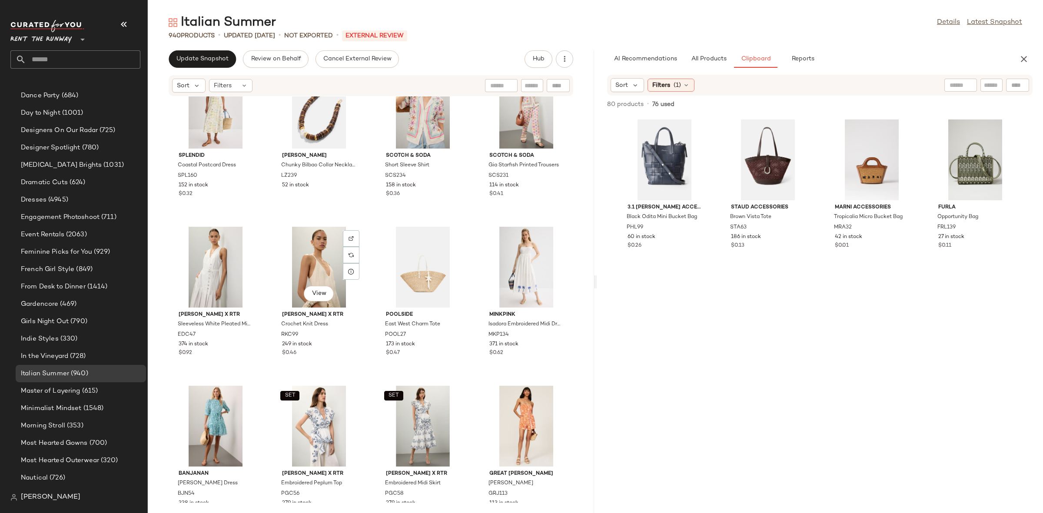
scroll to position [6092, 0]
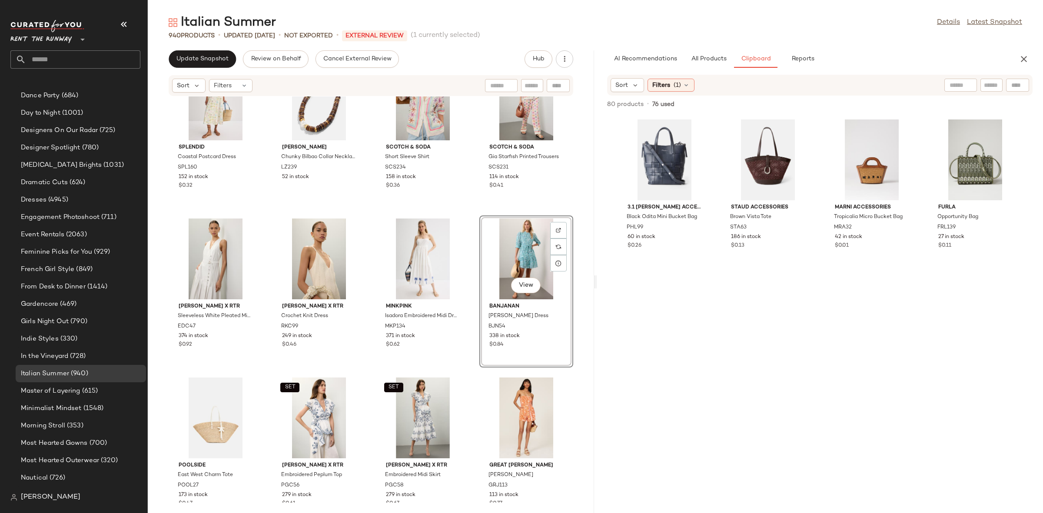
click at [464, 375] on div "SET Prabal Gurung x RTR Embroidered Midi Skirt PGC58 279 in stock $0.67" at bounding box center [423, 451] width 94 height 152
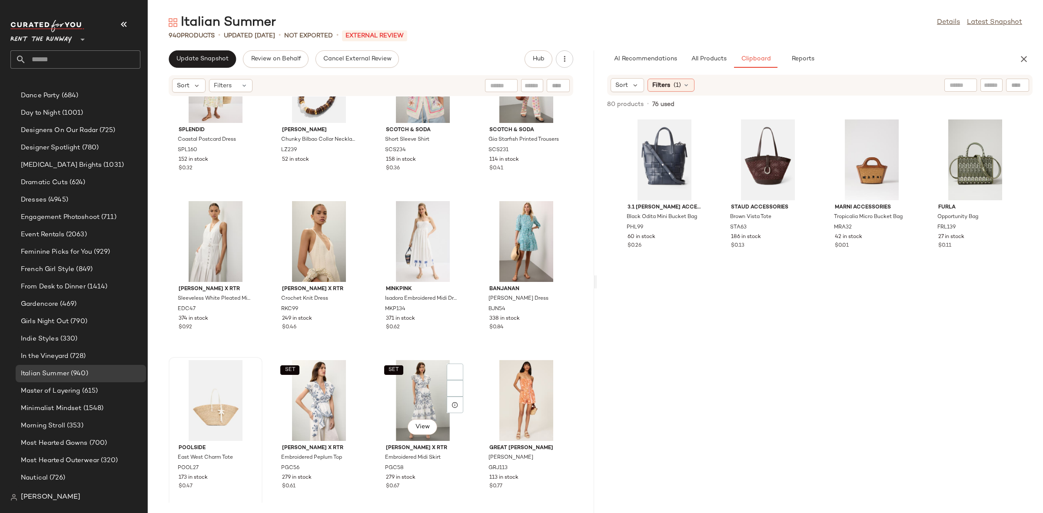
scroll to position [6127, 0]
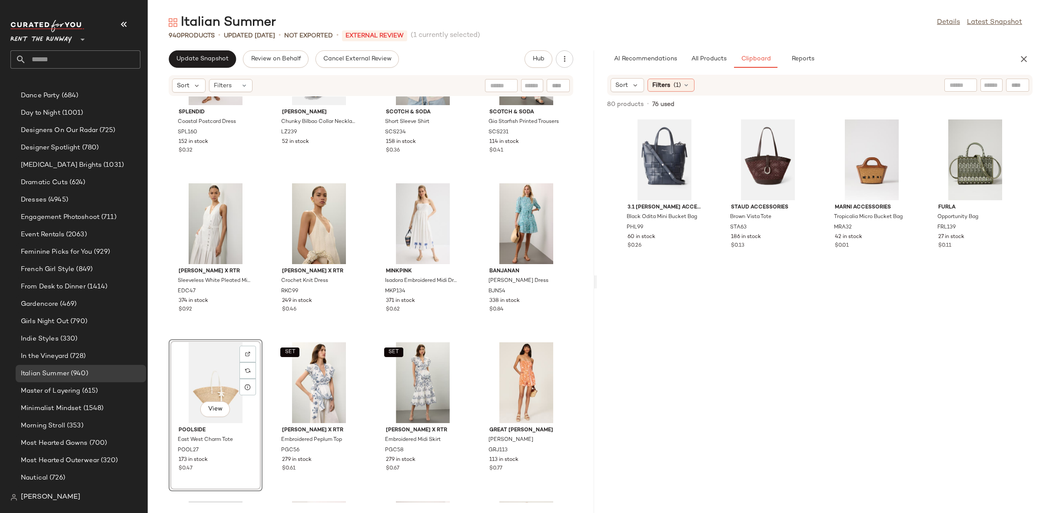
click at [473, 333] on div "Splendid Coastal Postcard Dress SPL160 152 in stock $0.32 Lizzie Fortunato Chun…" at bounding box center [371, 299] width 446 height 406
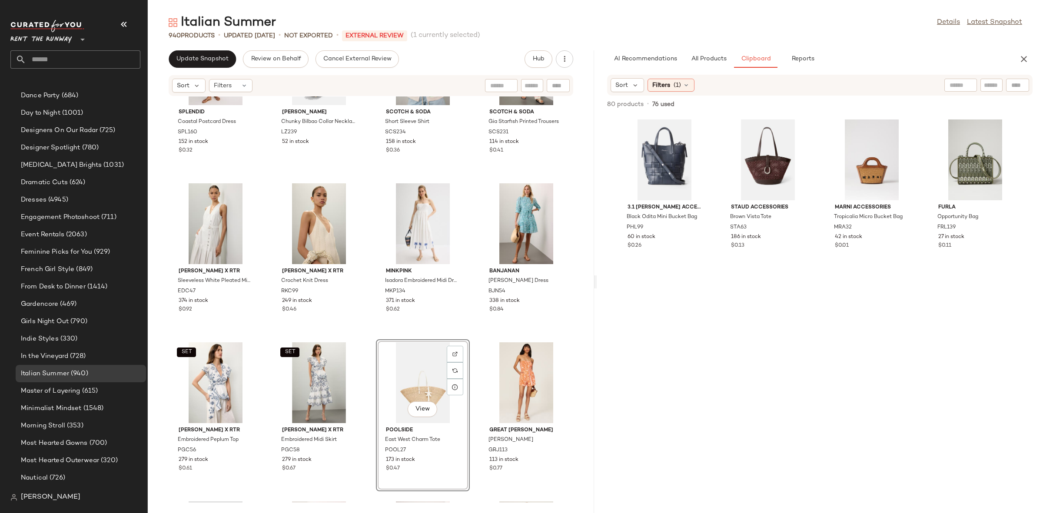
click at [474, 332] on div "Splendid Coastal Postcard Dress SPL160 152 in stock $0.32 Lizzie Fortunato Chun…" at bounding box center [371, 299] width 446 height 406
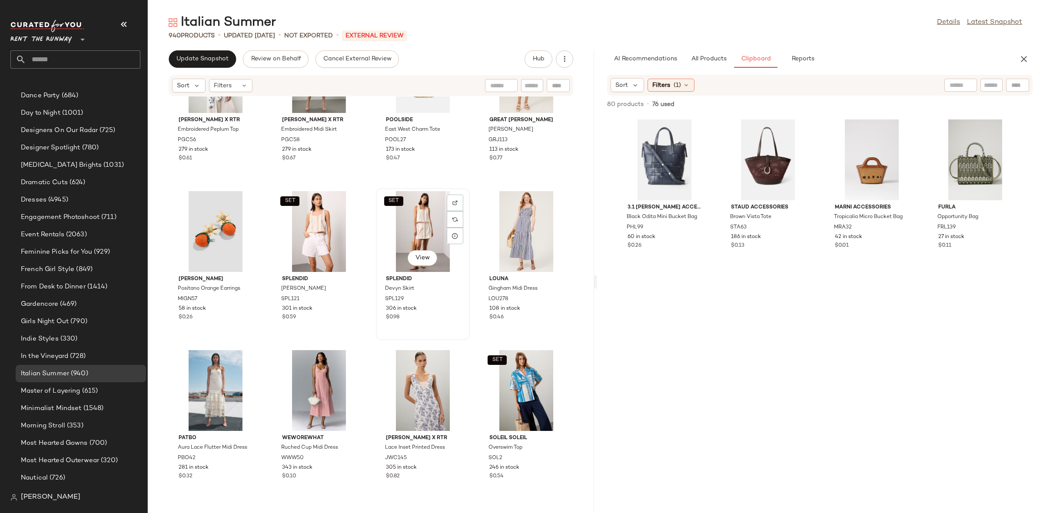
scroll to position [6439, 0]
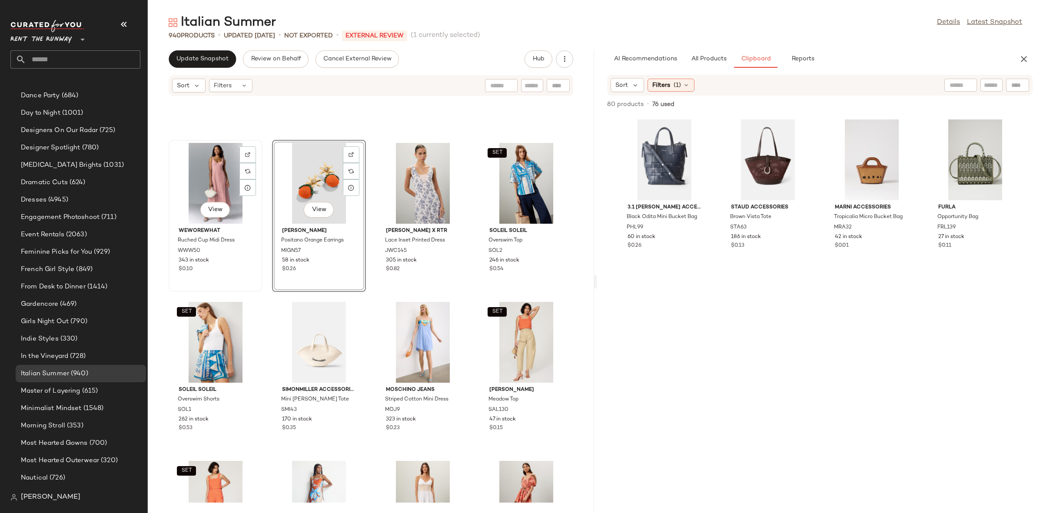
scroll to position [6644, 0]
click at [231, 188] on div "View" at bounding box center [216, 184] width 88 height 81
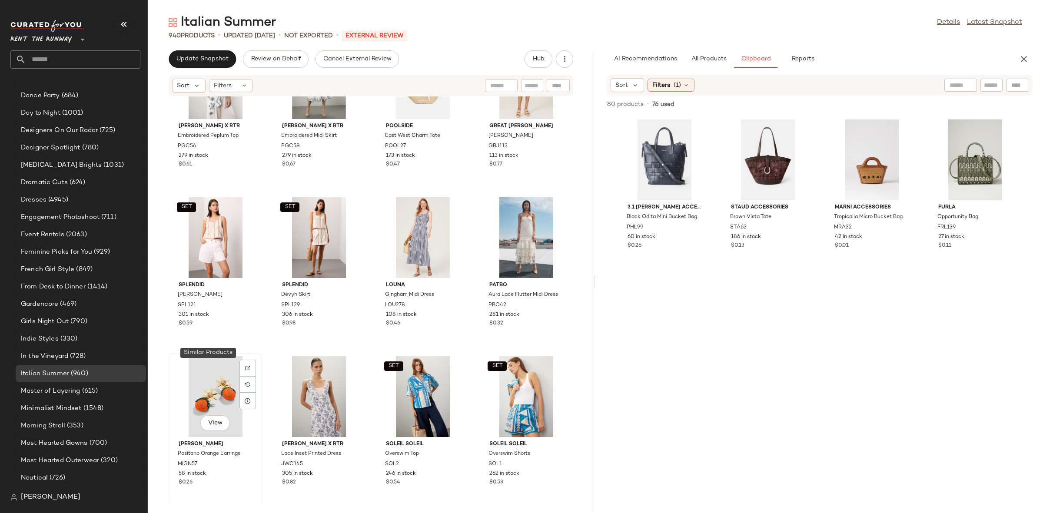
scroll to position [6468, 0]
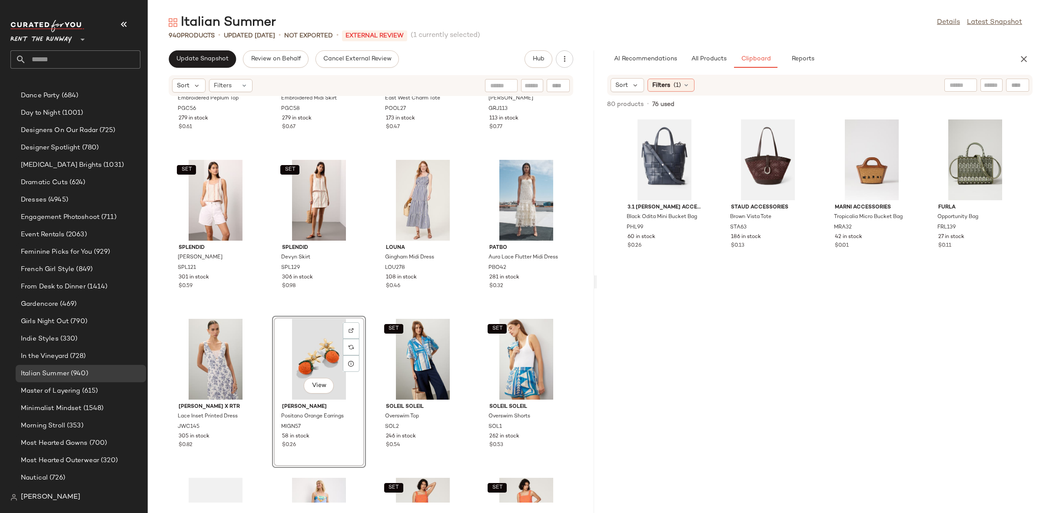
click at [365, 318] on div "SET Prabal Gurung x RTR Embroidered Peplum Top PGC56 279 in stock $0.61 SET Pra…" at bounding box center [371, 299] width 446 height 406
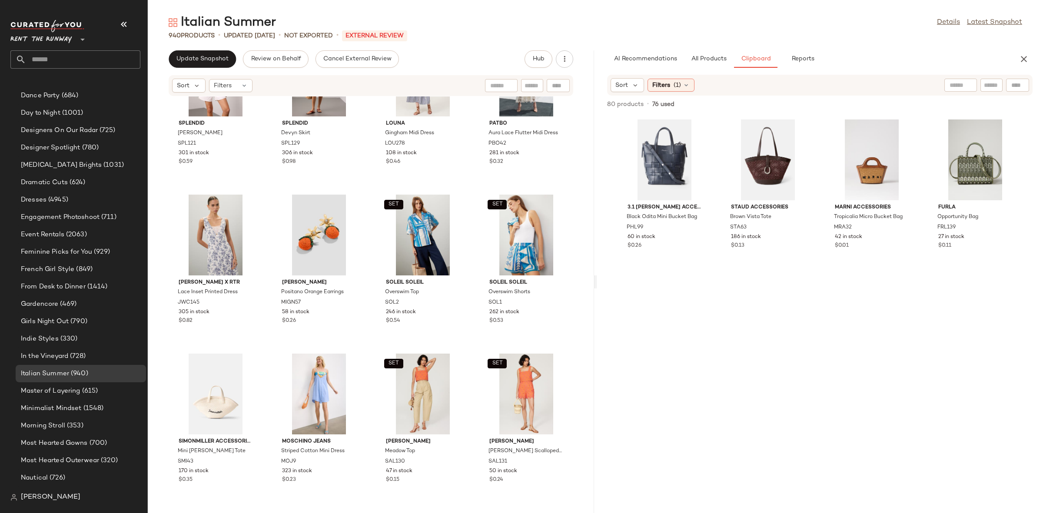
scroll to position [6731, 0]
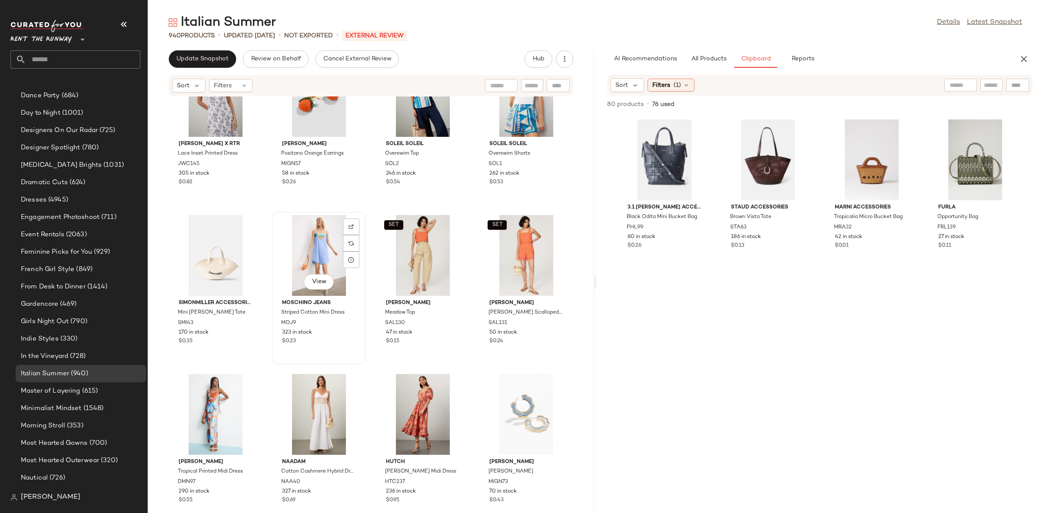
click at [319, 257] on div "View" at bounding box center [319, 255] width 88 height 81
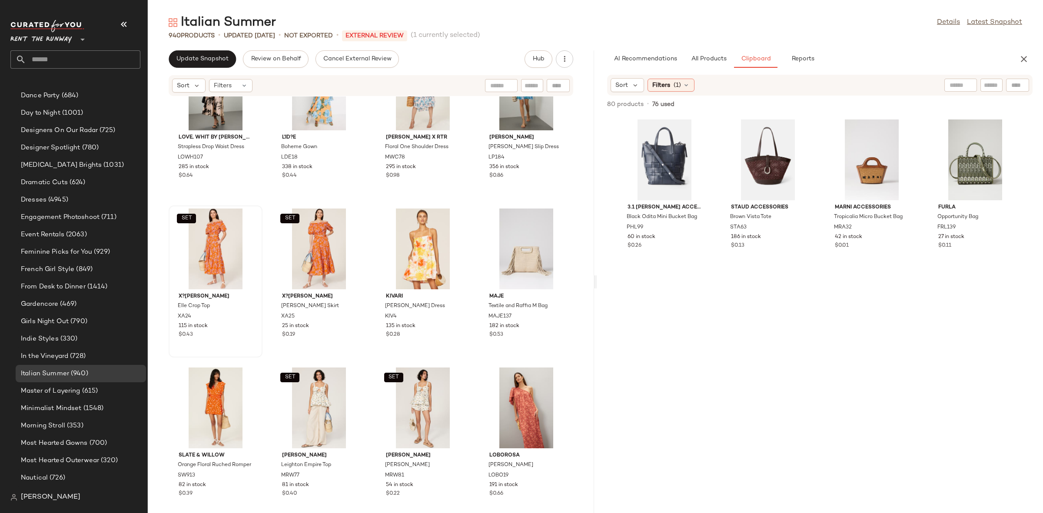
scroll to position [7239, 0]
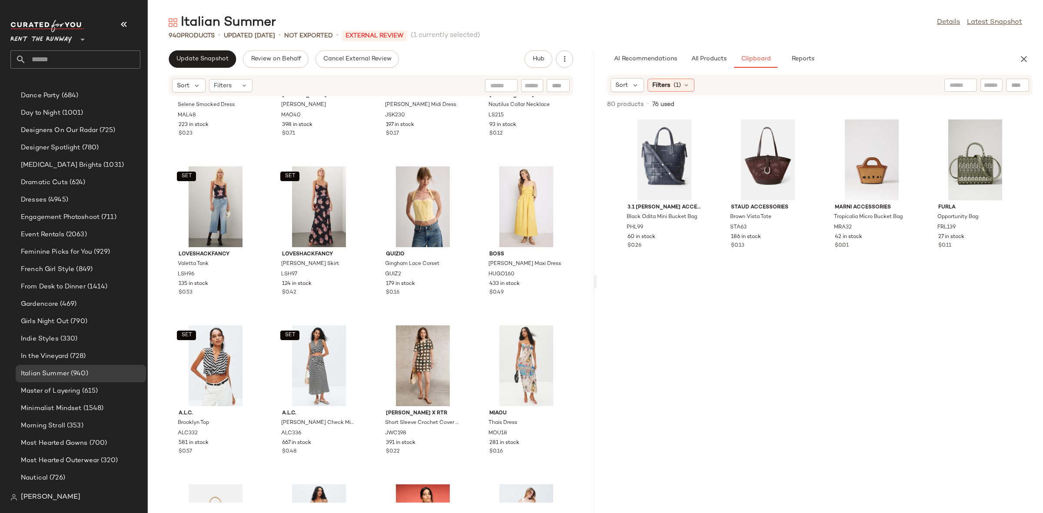
click at [368, 335] on div "Marine Layer Selene Smocked Dress MAL48 223 in stock $0.23 Marie Oliver Devin R…" at bounding box center [371, 299] width 446 height 406
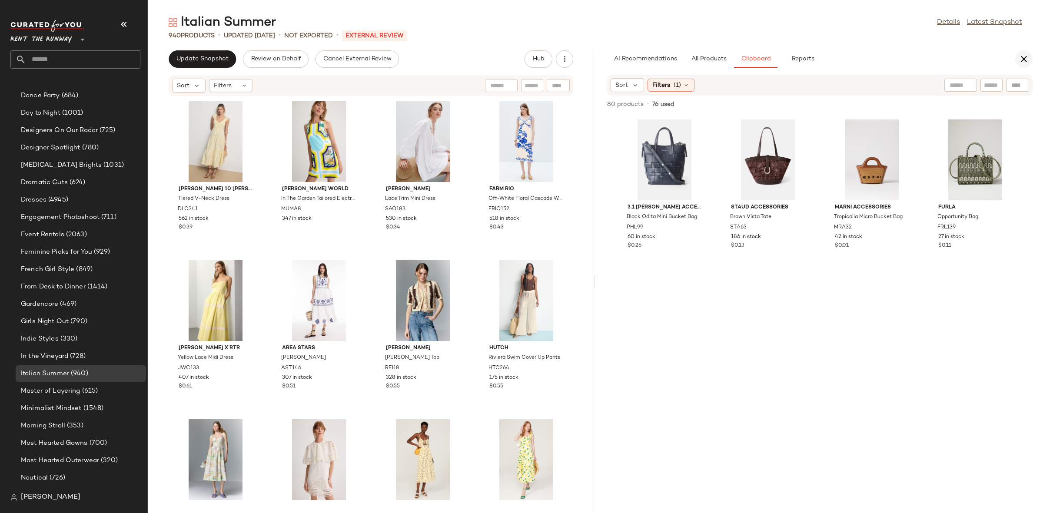
click at [1022, 58] on icon "button" at bounding box center [1023, 59] width 10 height 10
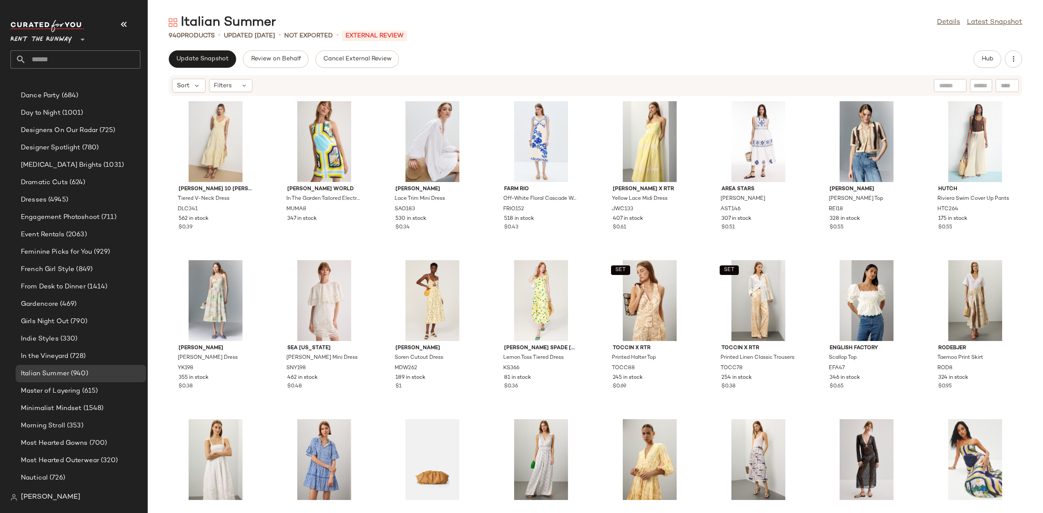
click at [379, 261] on div "Derek Lam 10 Crosby x RTR Tiered V-Neck Dress DLC341 562 in stock $0.39 Muma Wo…" at bounding box center [595, 299] width 895 height 406
click at [204, 59] on span "Update Snapshot" at bounding box center [202, 59] width 53 height 7
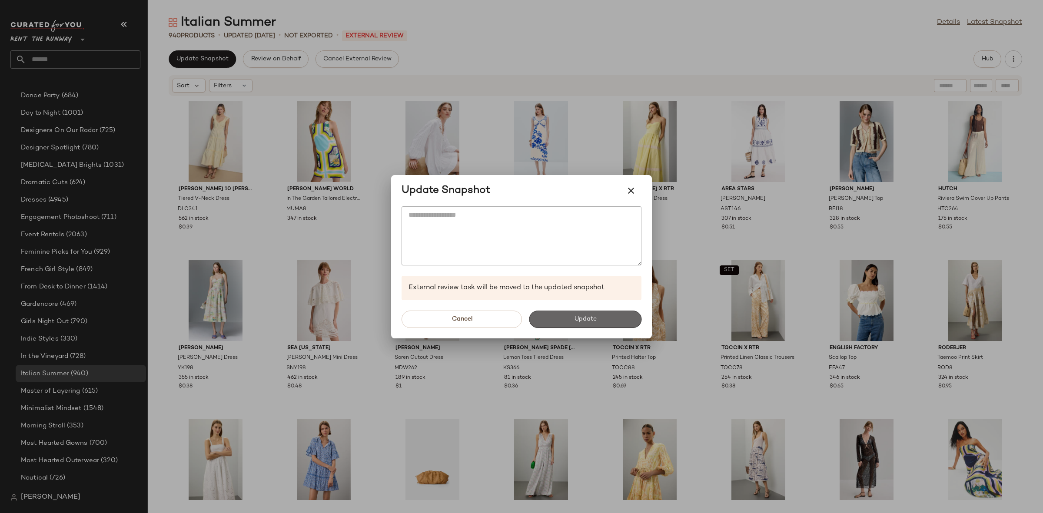
click at [587, 311] on button "Update" at bounding box center [585, 319] width 113 height 17
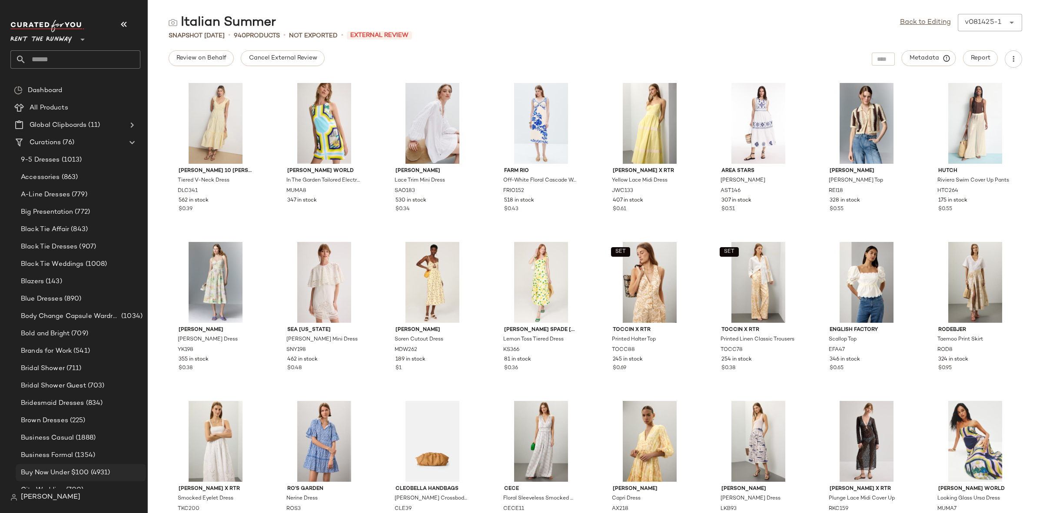
click at [66, 464] on div "Buy Now Under $100 (4931)" at bounding box center [81, 472] width 130 height 17
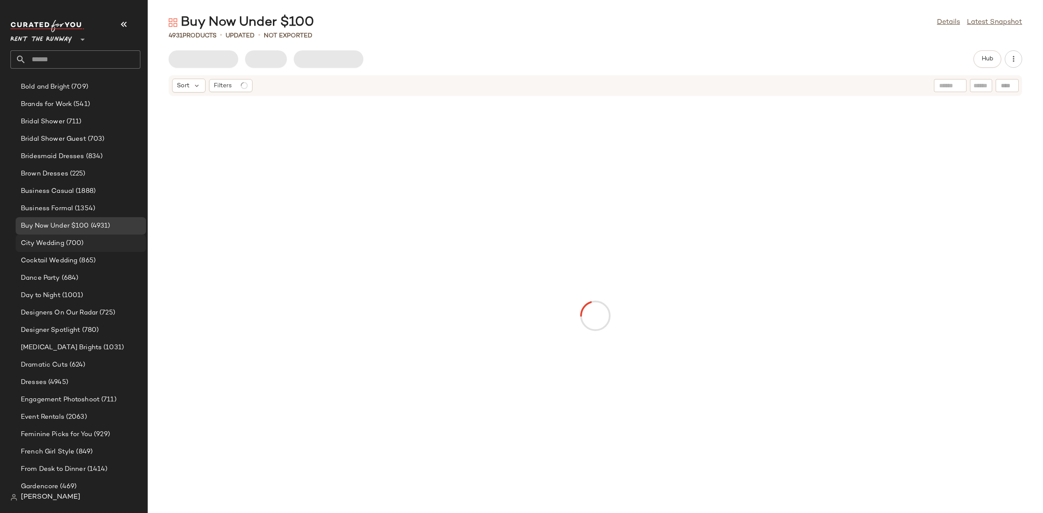
scroll to position [306, 0]
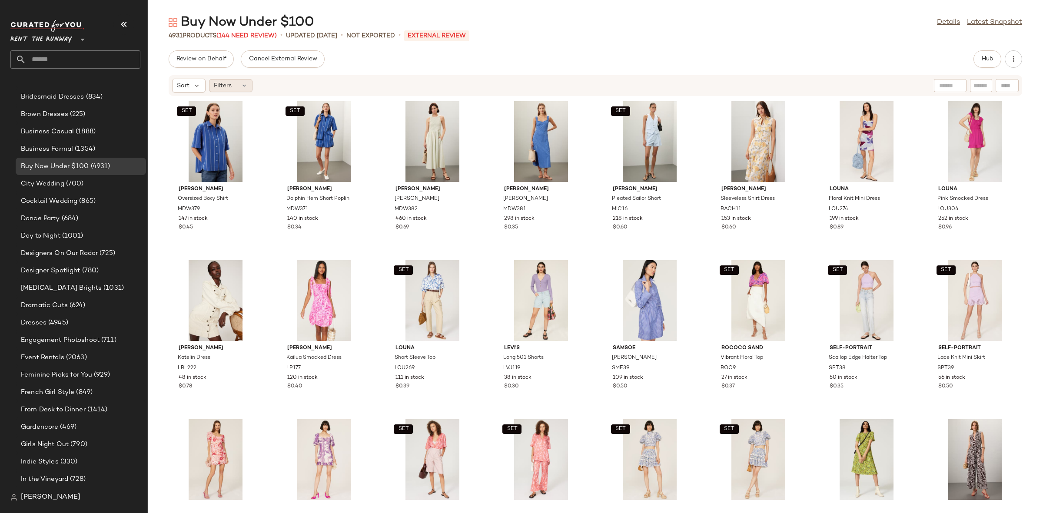
click at [237, 81] on div "Filters" at bounding box center [230, 85] width 43 height 13
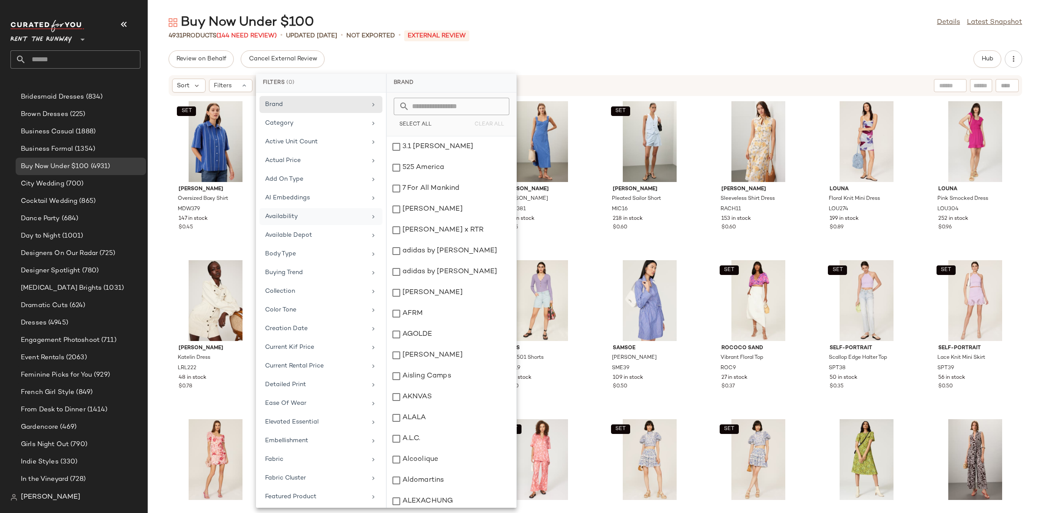
click at [309, 227] on div "Availability" at bounding box center [320, 235] width 123 height 17
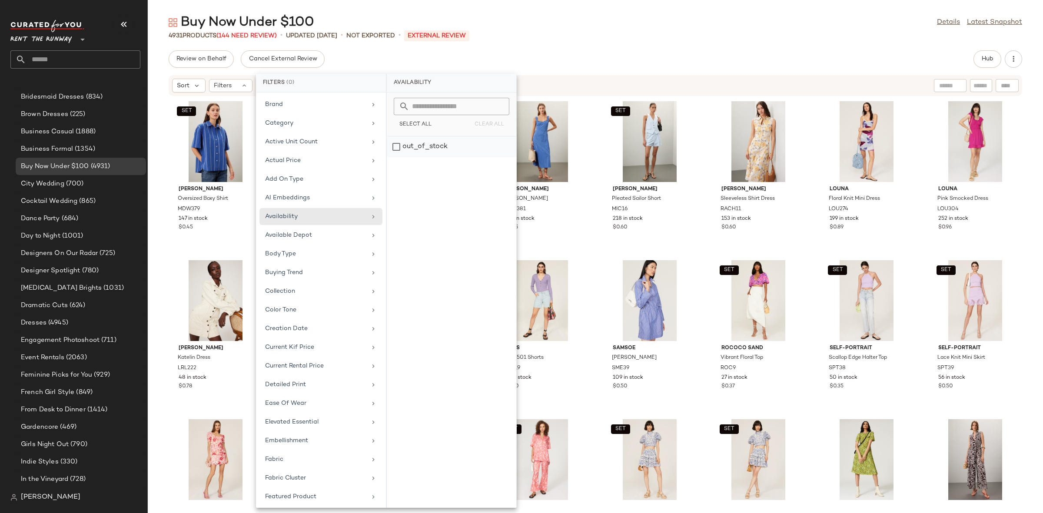
click at [467, 146] on div "out_of_stock" at bounding box center [451, 146] width 129 height 21
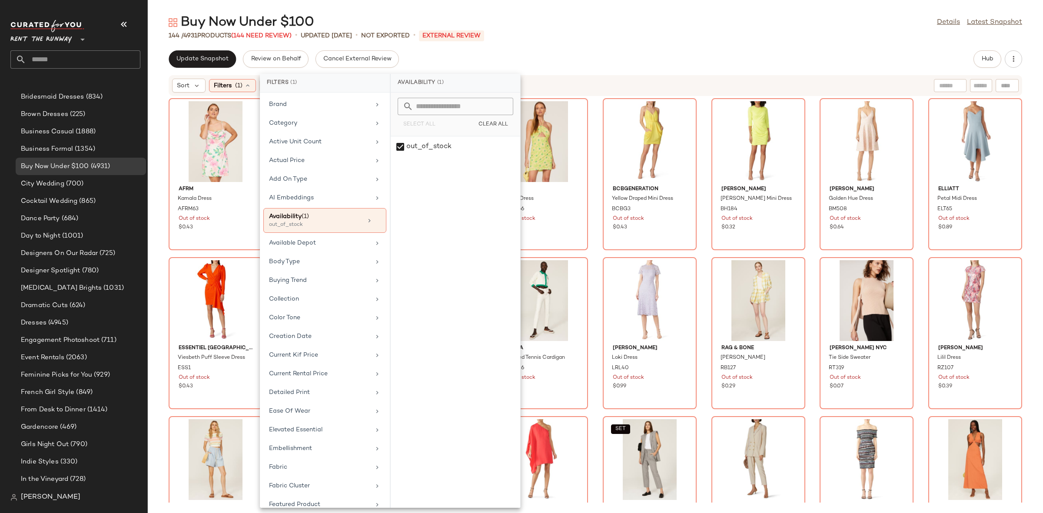
click at [594, 252] on div "AFRM Kamala Dress AFRM63 Out of stock $0.43 Hill House Home The Snowflake Broca…" at bounding box center [595, 299] width 895 height 406
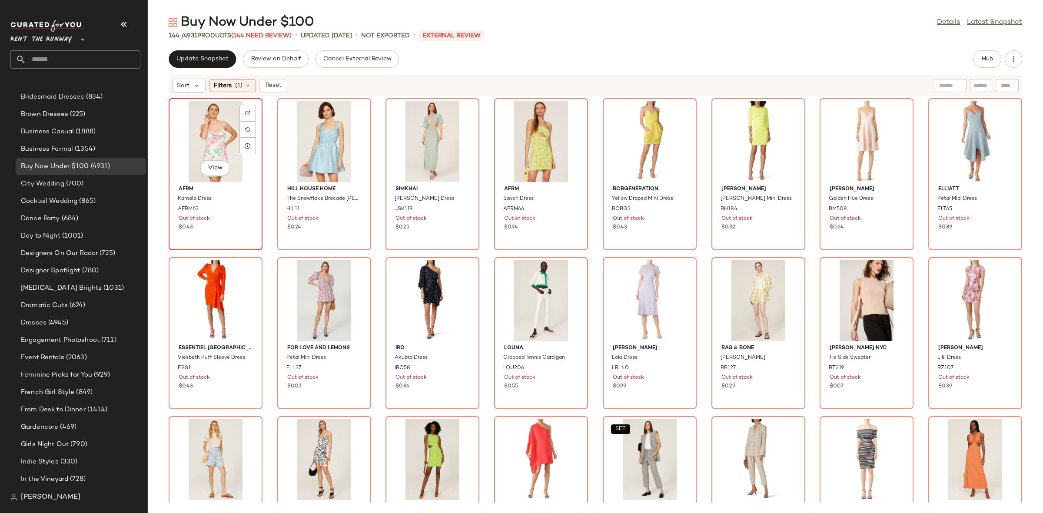
click at [209, 126] on div "View" at bounding box center [216, 141] width 88 height 81
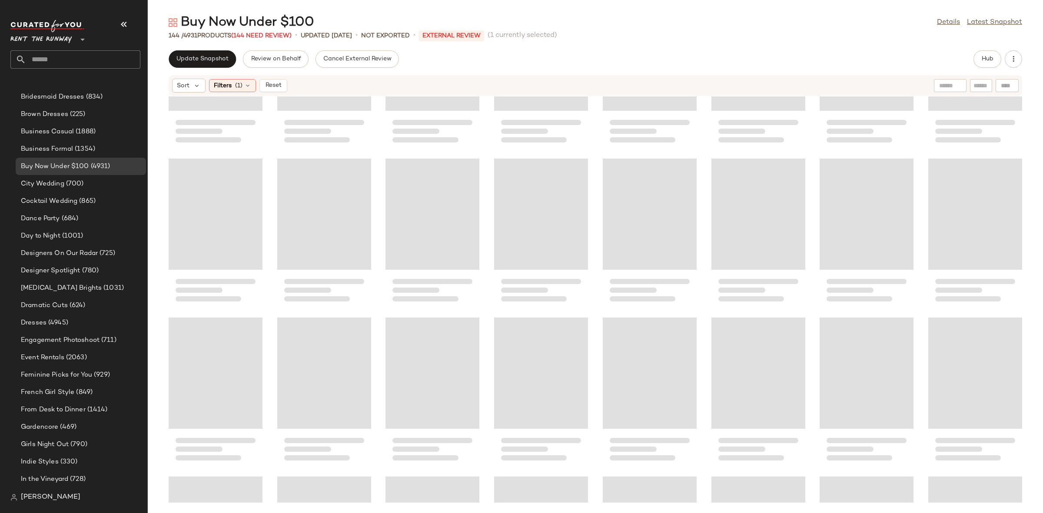
scroll to position [2458, 0]
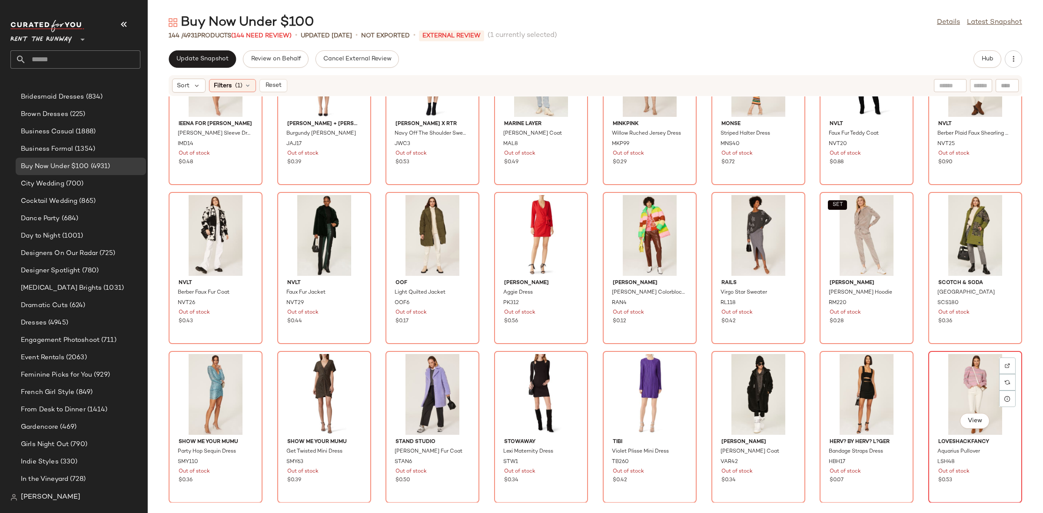
click at [974, 383] on div "View" at bounding box center [975, 394] width 88 height 81
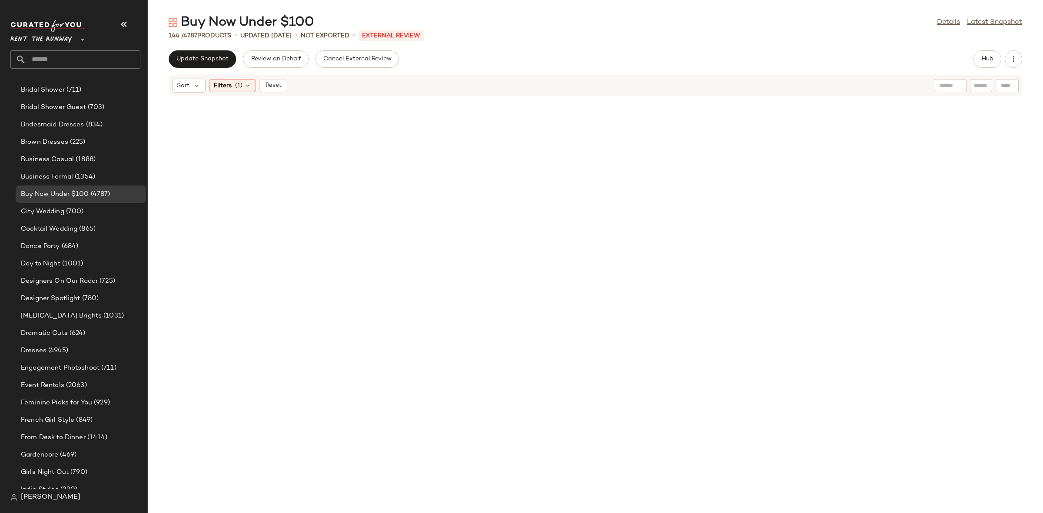
scroll to position [306, 0]
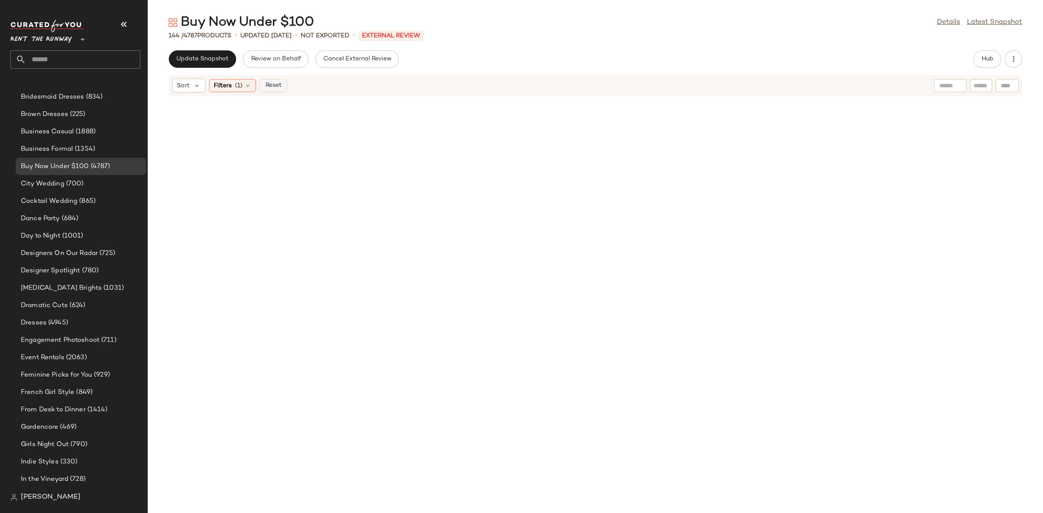
click at [282, 86] on button "Reset" at bounding box center [273, 85] width 28 height 13
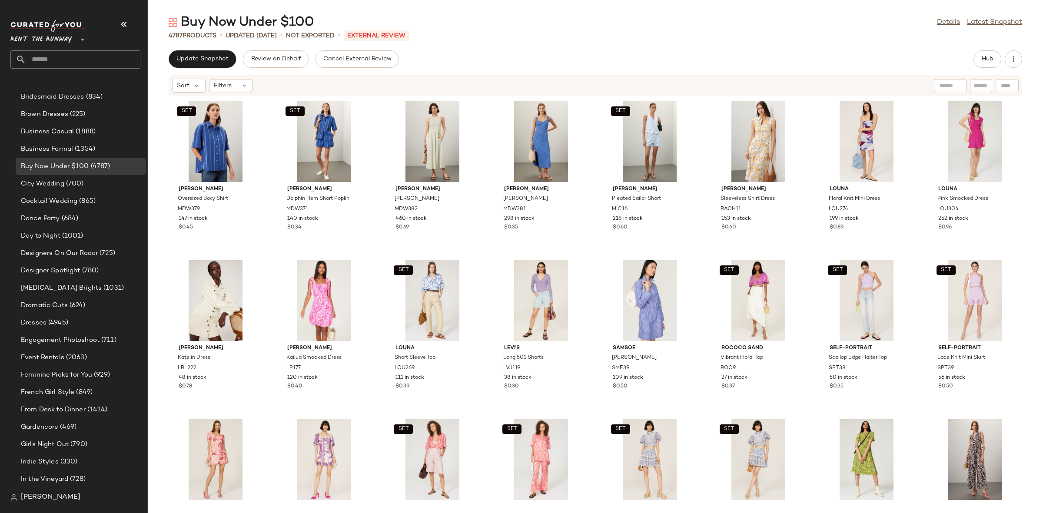
click at [379, 139] on div "SET Madewell Oversized Boxy Shirt MDW379 147 in stock $0.45 SET Madewell Dolphi…" at bounding box center [595, 299] width 895 height 406
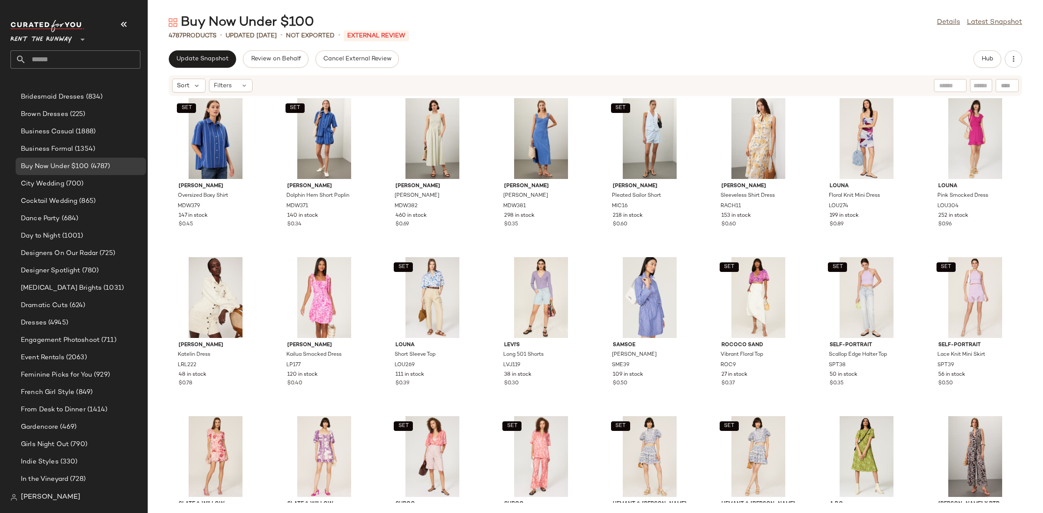
scroll to position [5, 0]
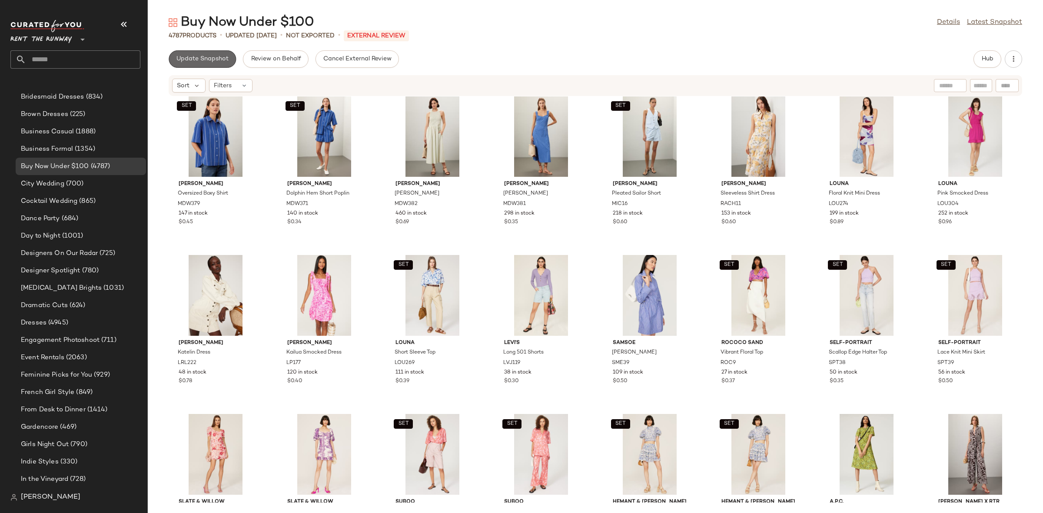
click at [214, 61] on span "Update Snapshot" at bounding box center [202, 59] width 53 height 7
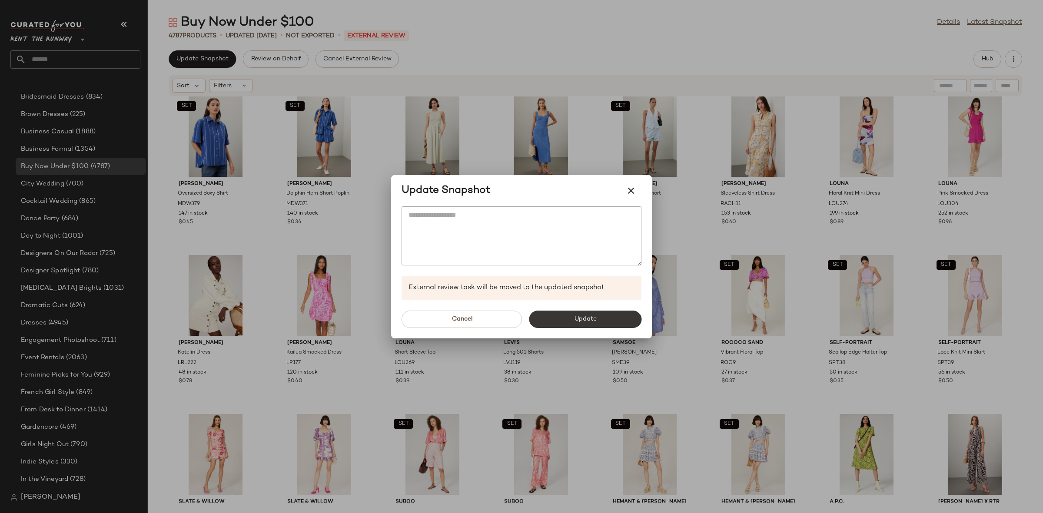
click at [559, 320] on button "Update" at bounding box center [585, 319] width 113 height 17
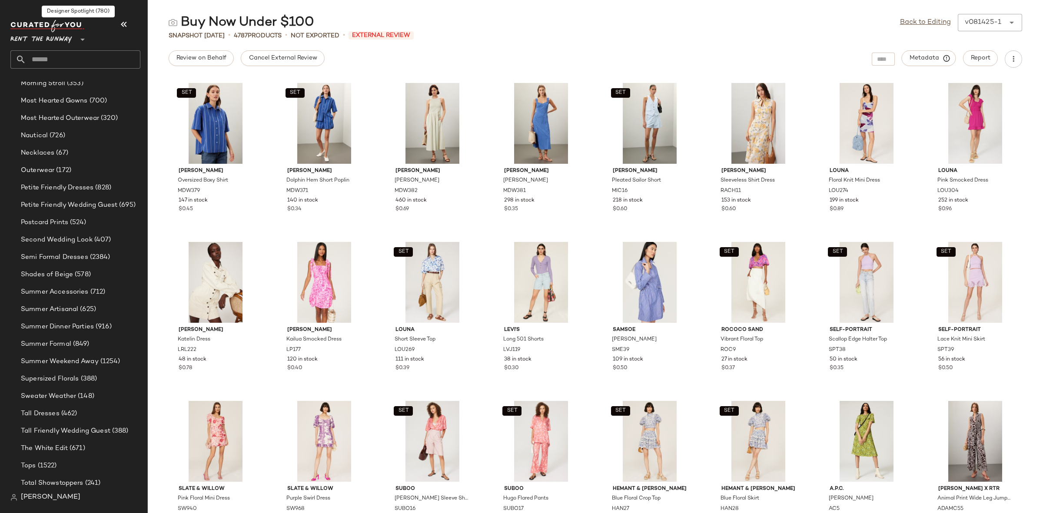
scroll to position [809, 0]
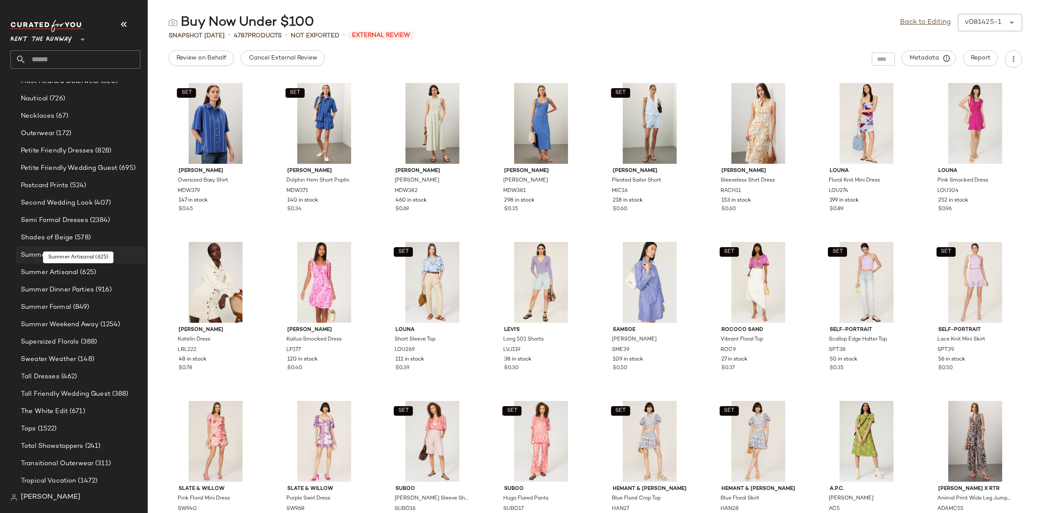
click at [78, 261] on div "Summer Accessories (712)" at bounding box center [81, 254] width 130 height 17
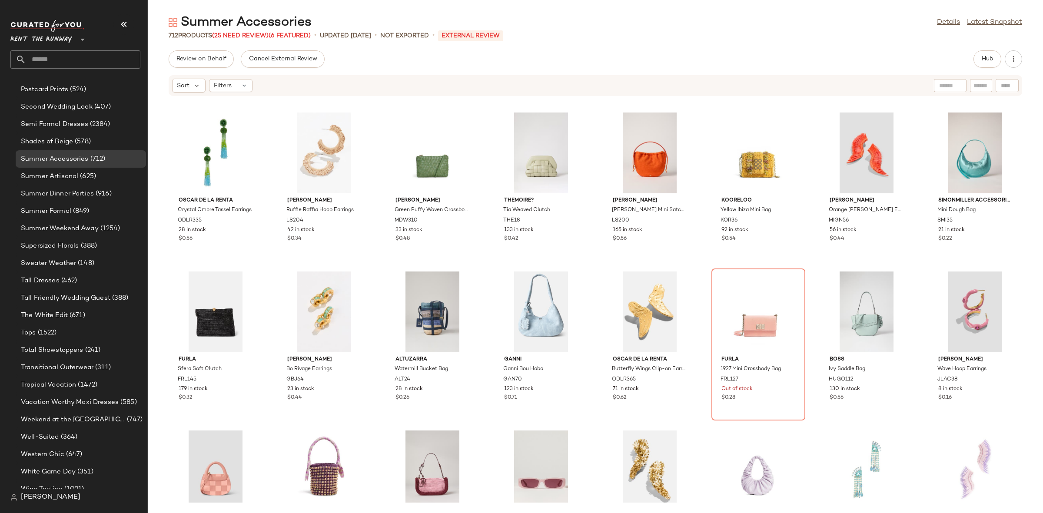
scroll to position [861, 0]
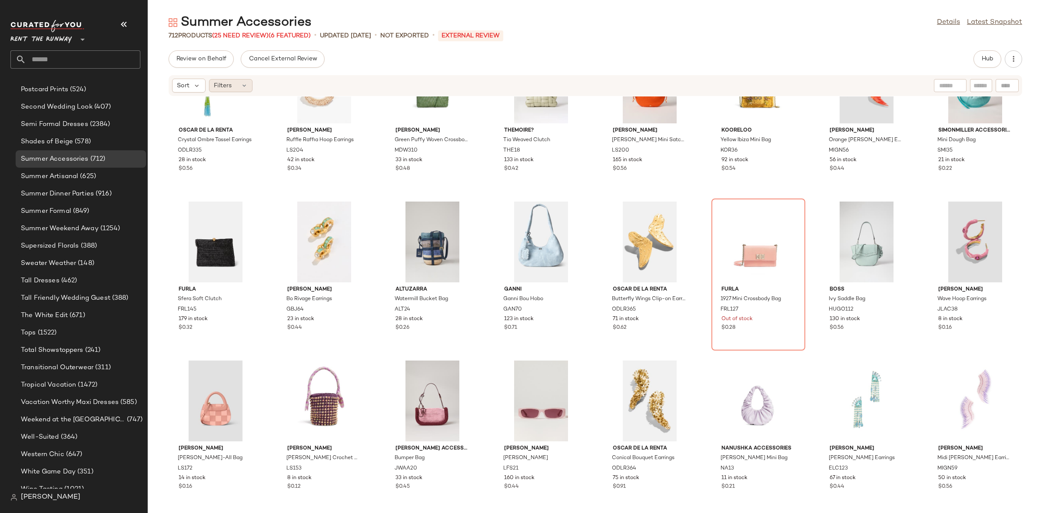
click at [229, 81] on span "Filters" at bounding box center [223, 85] width 18 height 9
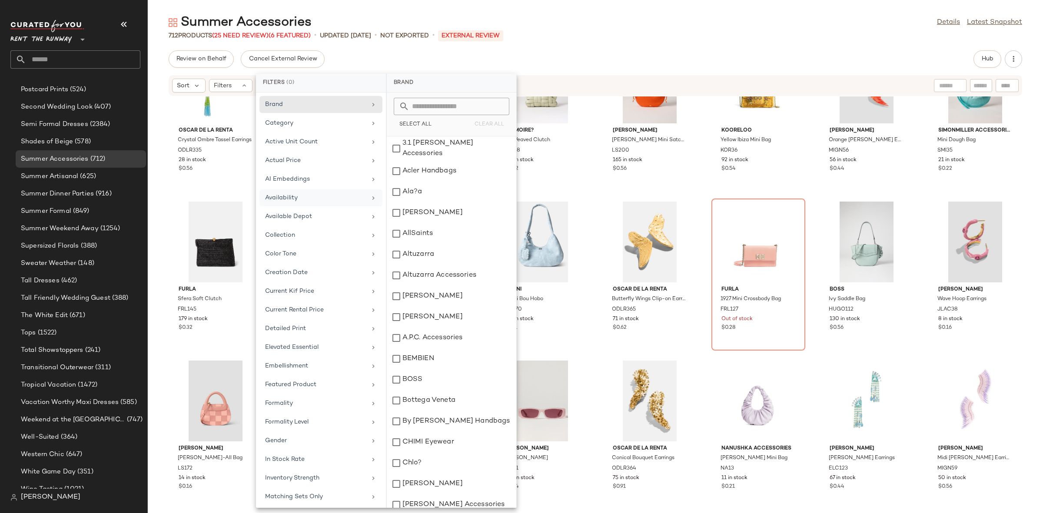
click at [300, 202] on div "Availability" at bounding box center [315, 197] width 101 height 9
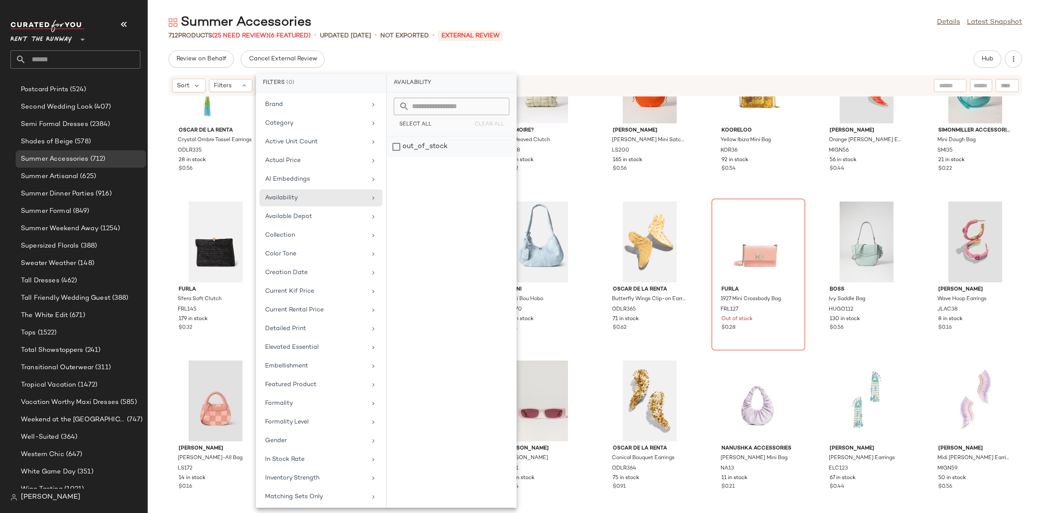
click at [442, 149] on div "out_of_stock" at bounding box center [451, 146] width 129 height 21
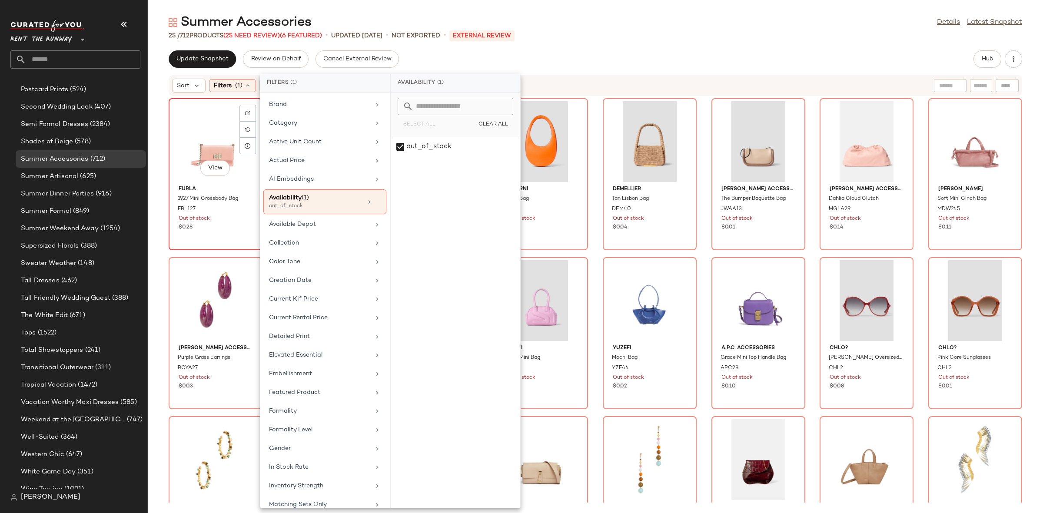
click at [202, 149] on div "View" at bounding box center [216, 141] width 88 height 81
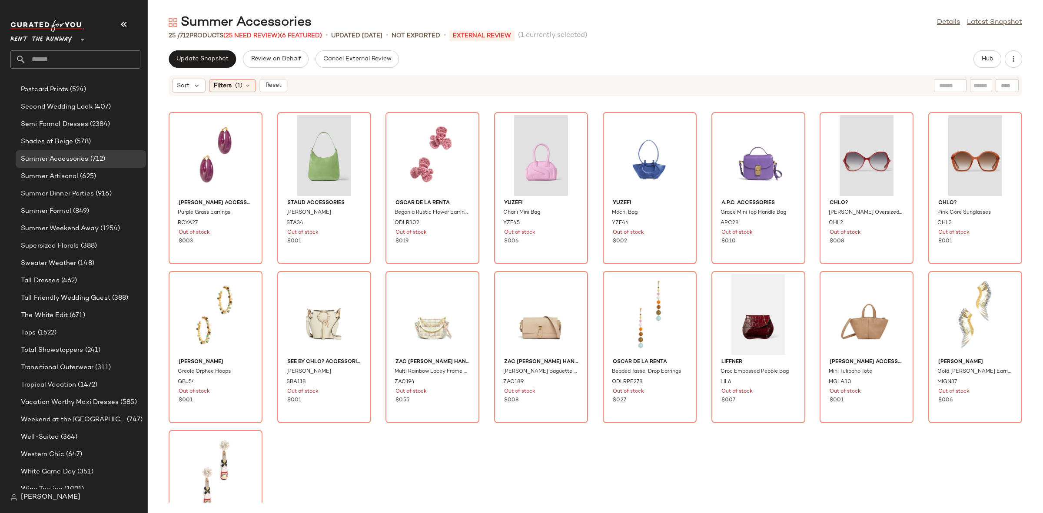
scroll to position [231, 0]
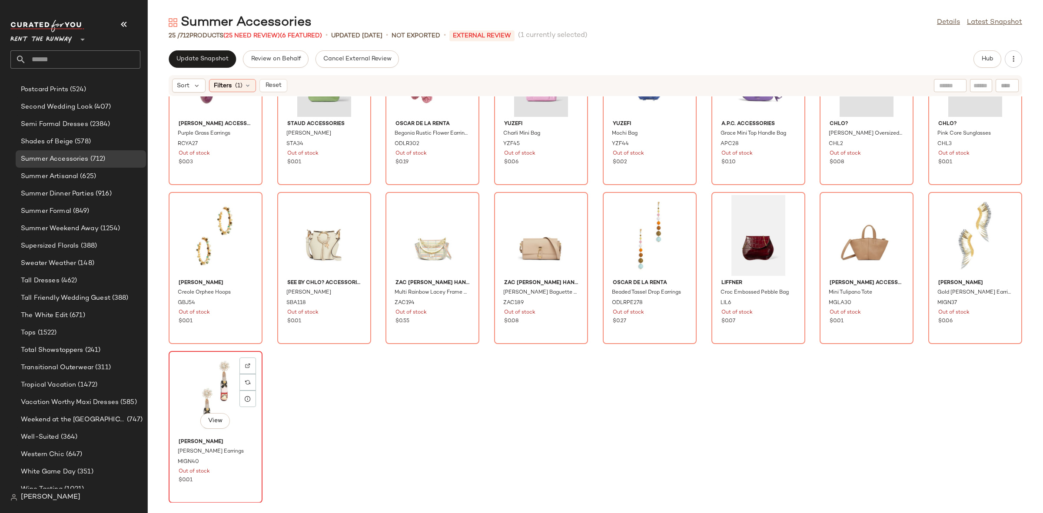
click at [222, 391] on div "View" at bounding box center [216, 394] width 88 height 81
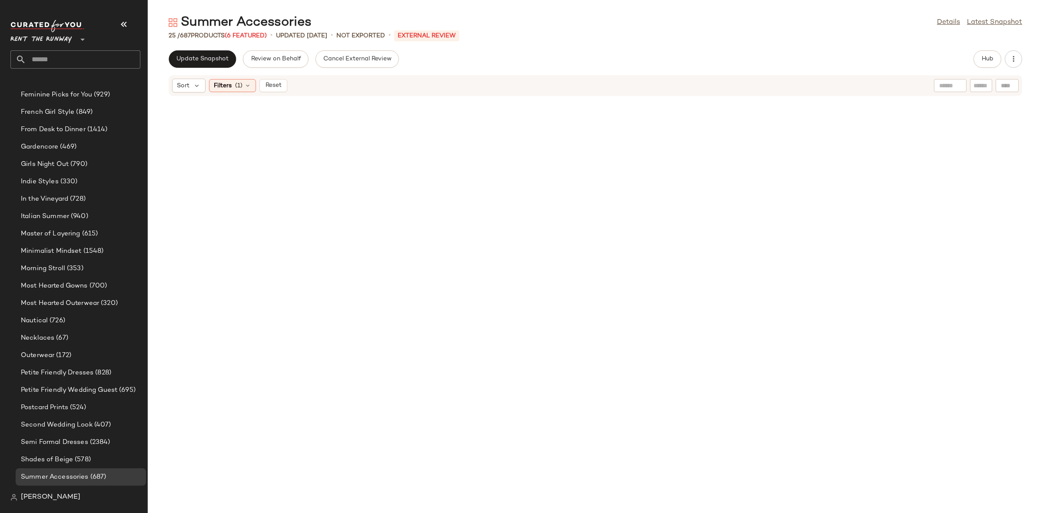
scroll to position [905, 0]
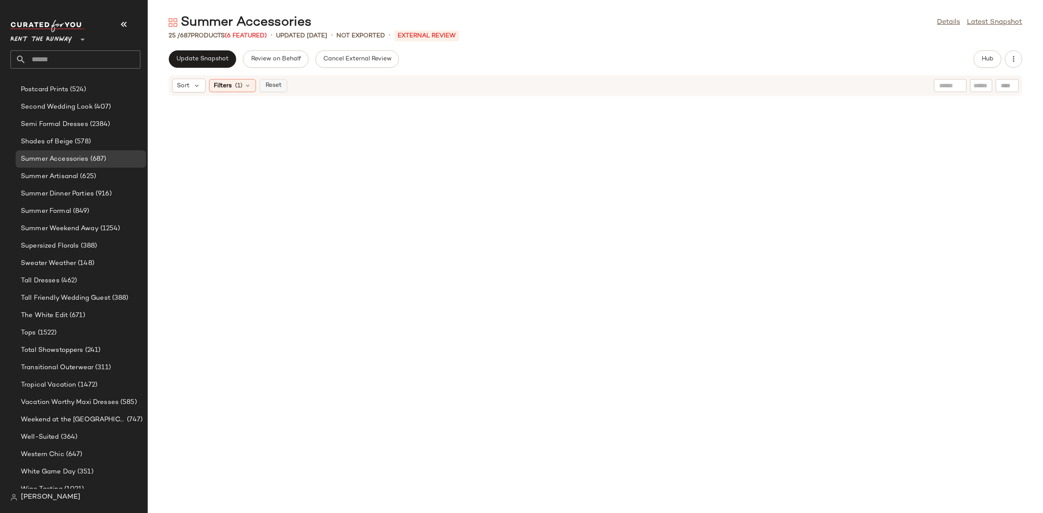
click at [260, 91] on button "Reset" at bounding box center [273, 85] width 28 height 13
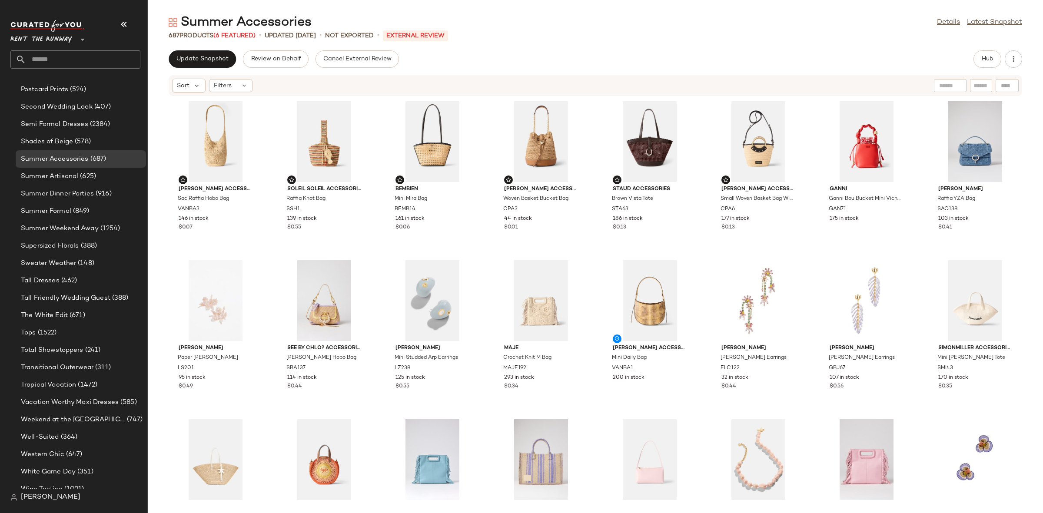
click at [490, 260] on div "Vanessa Bruno Accessories Sac Raffia Hobo Bag VANBA3 146 in stock $0.07 Soleil …" at bounding box center [595, 299] width 895 height 406
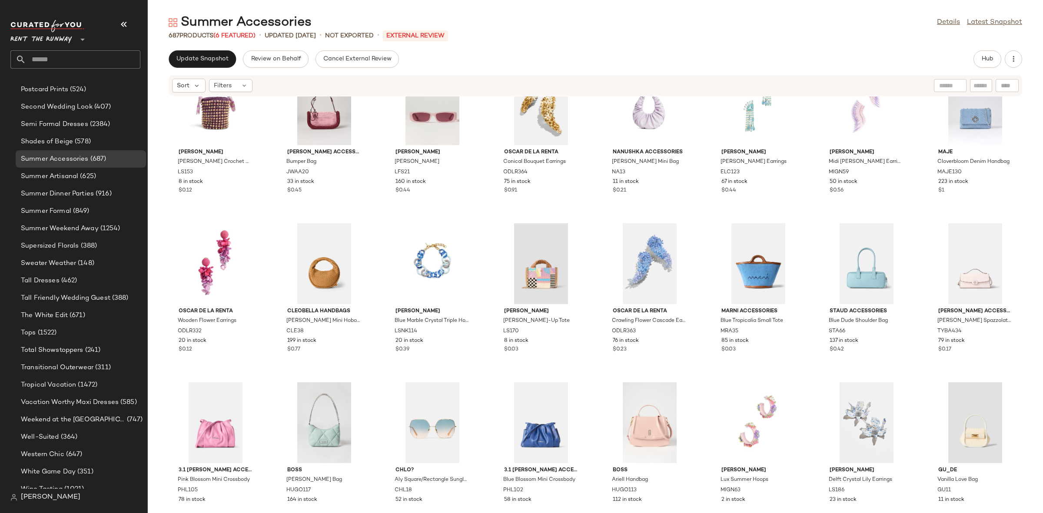
scroll to position [1113, 0]
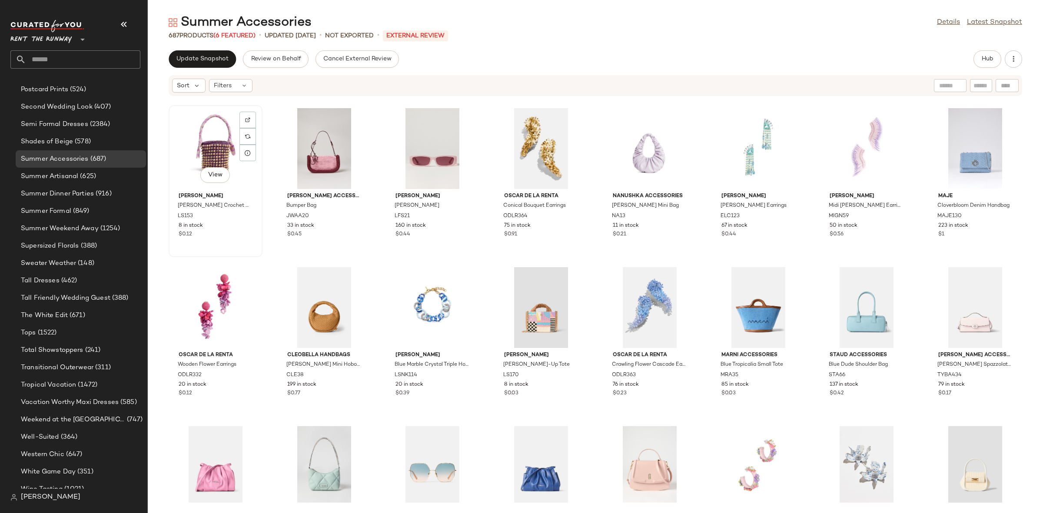
click at [221, 147] on div "View" at bounding box center [216, 148] width 88 height 81
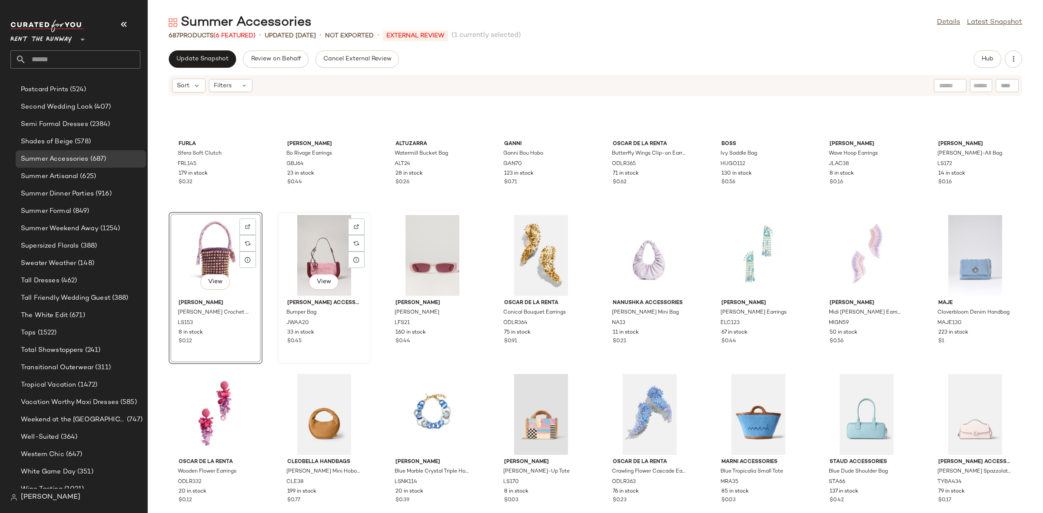
scroll to position [958, 0]
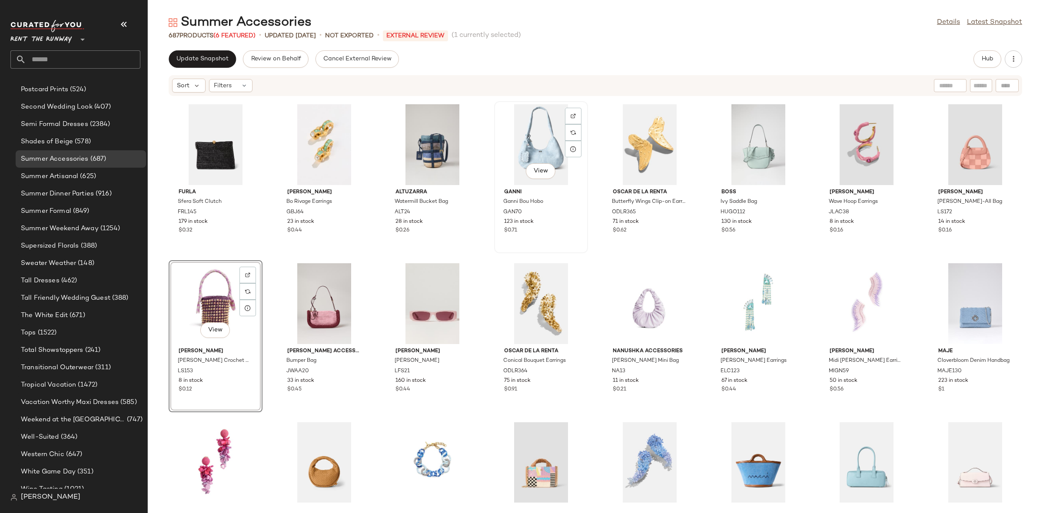
click at [504, 141] on div "View" at bounding box center [541, 144] width 88 height 81
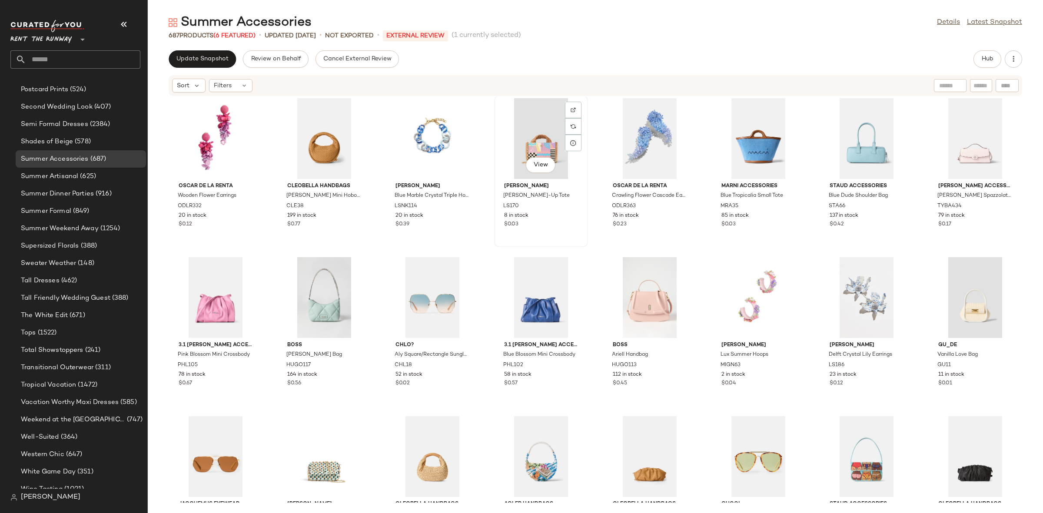
scroll to position [1350, 0]
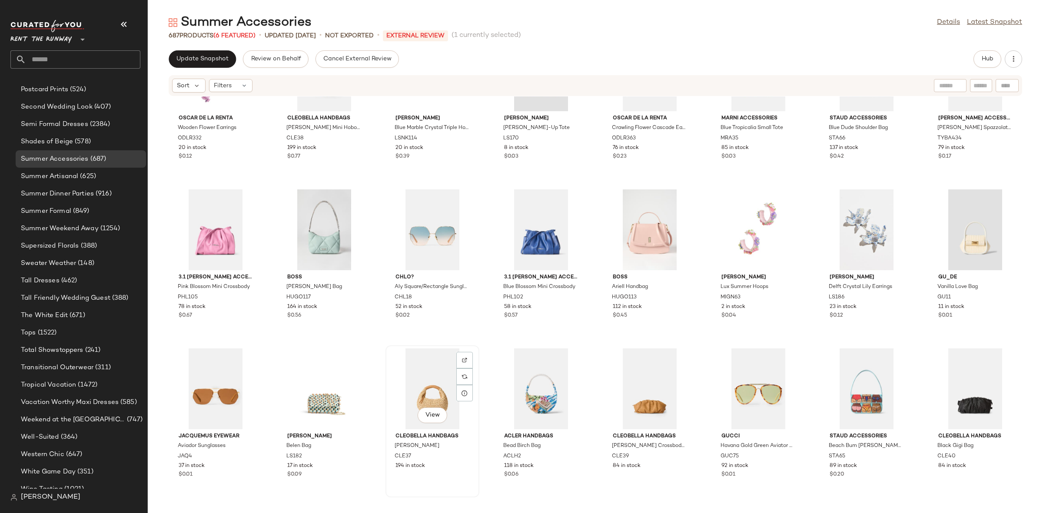
click at [428, 392] on div "View" at bounding box center [432, 388] width 88 height 81
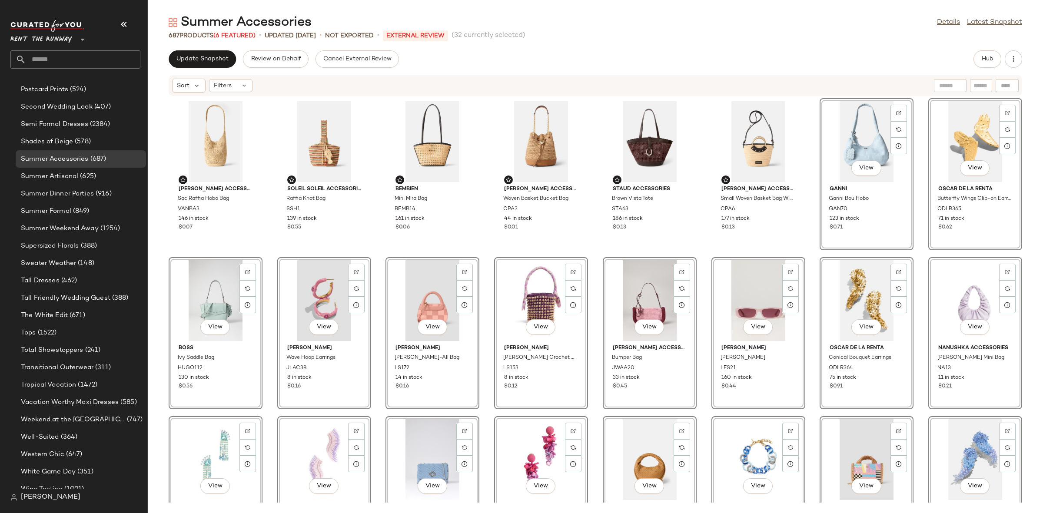
click at [811, 250] on div "Vanessa Bruno Accessories Sac Raffia Hobo Bag VANBA3 146 in stock $0.07 Soleil …" at bounding box center [595, 299] width 895 height 406
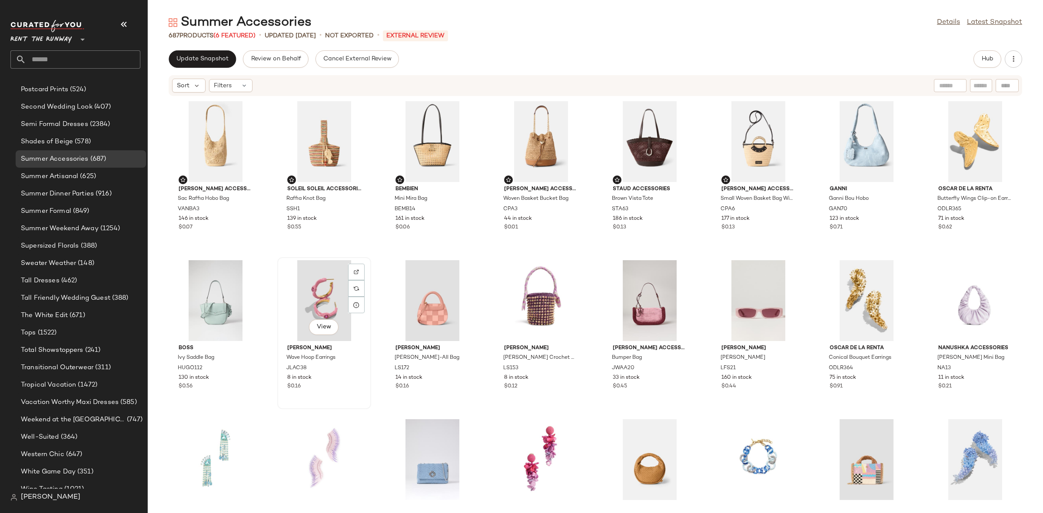
click at [315, 301] on div "View" at bounding box center [324, 300] width 88 height 81
click at [523, 308] on div "View" at bounding box center [541, 300] width 88 height 81
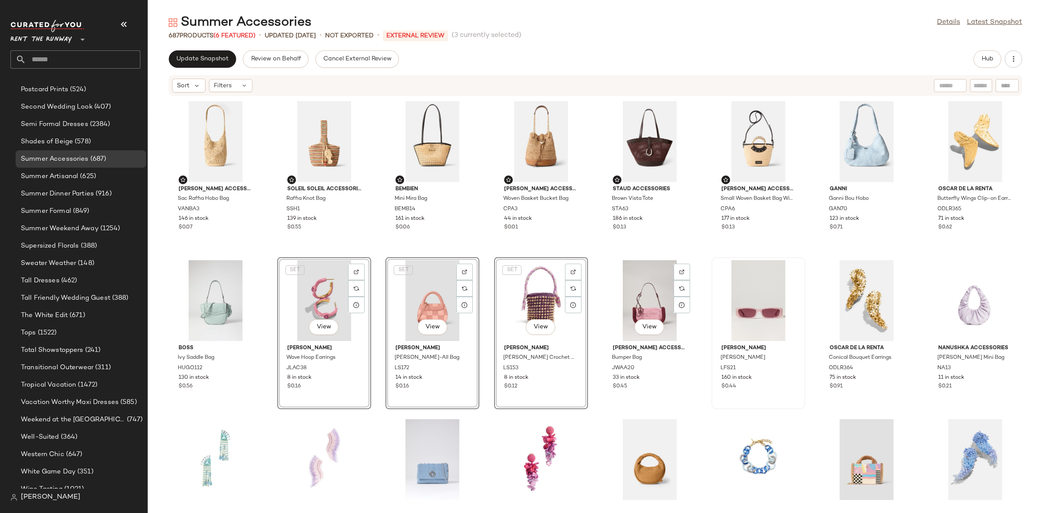
scroll to position [11, 0]
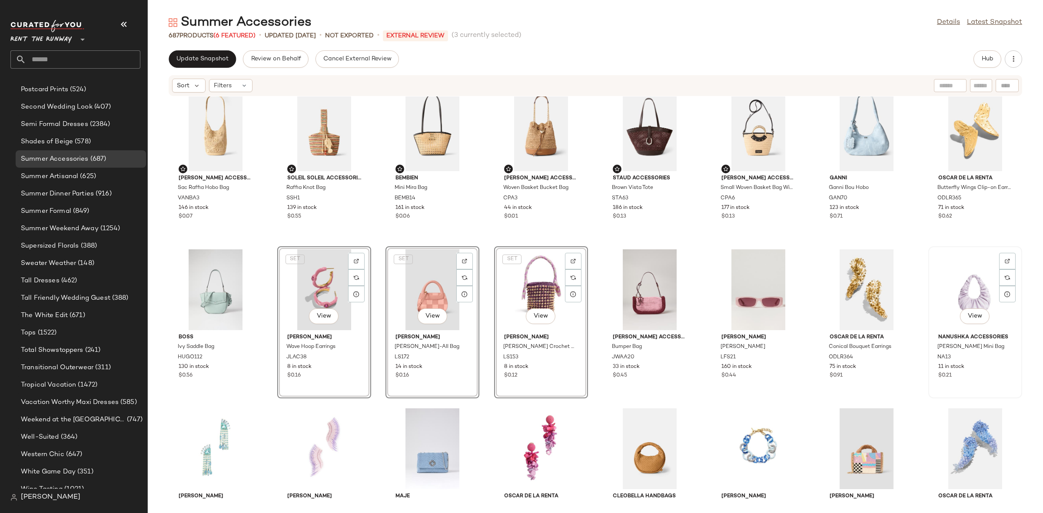
click at [957, 296] on div "View" at bounding box center [975, 289] width 88 height 81
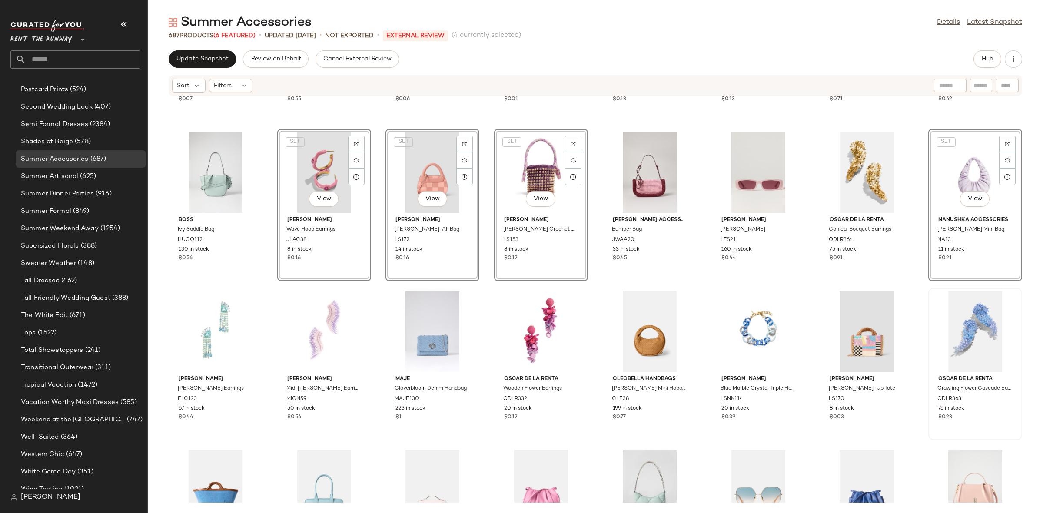
scroll to position [131, 0]
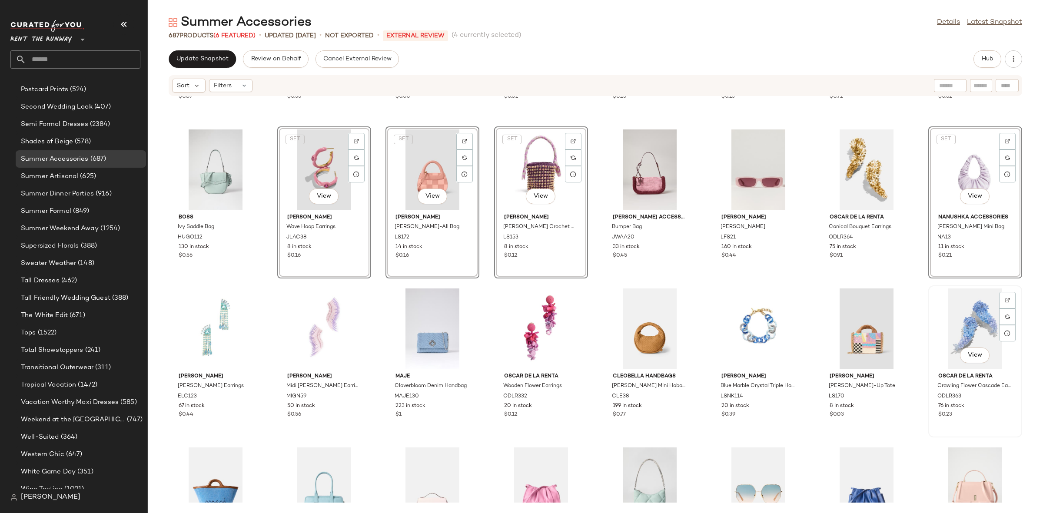
click at [934, 327] on div "View" at bounding box center [975, 329] width 88 height 81
click at [859, 325] on div "View" at bounding box center [867, 329] width 88 height 81
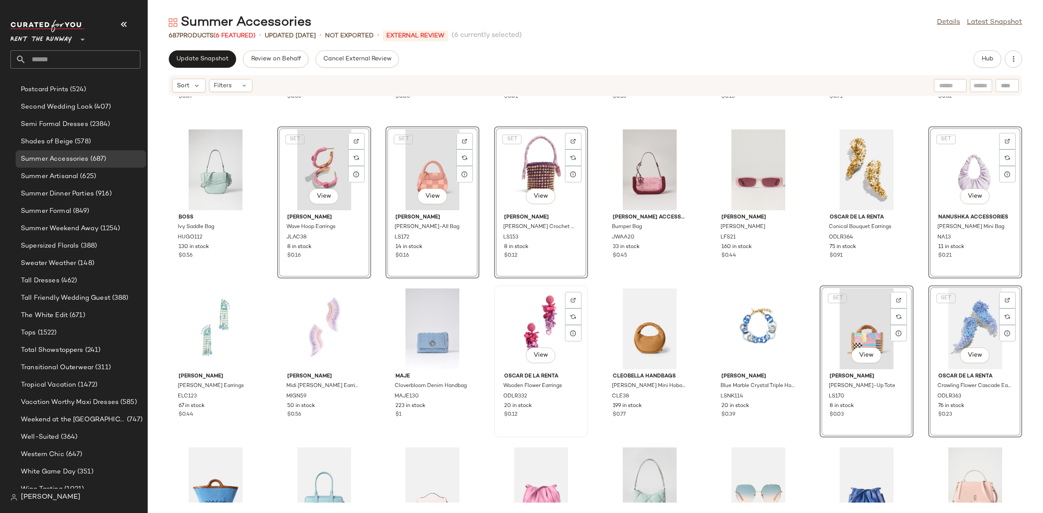
click at [520, 325] on div "View" at bounding box center [541, 329] width 88 height 81
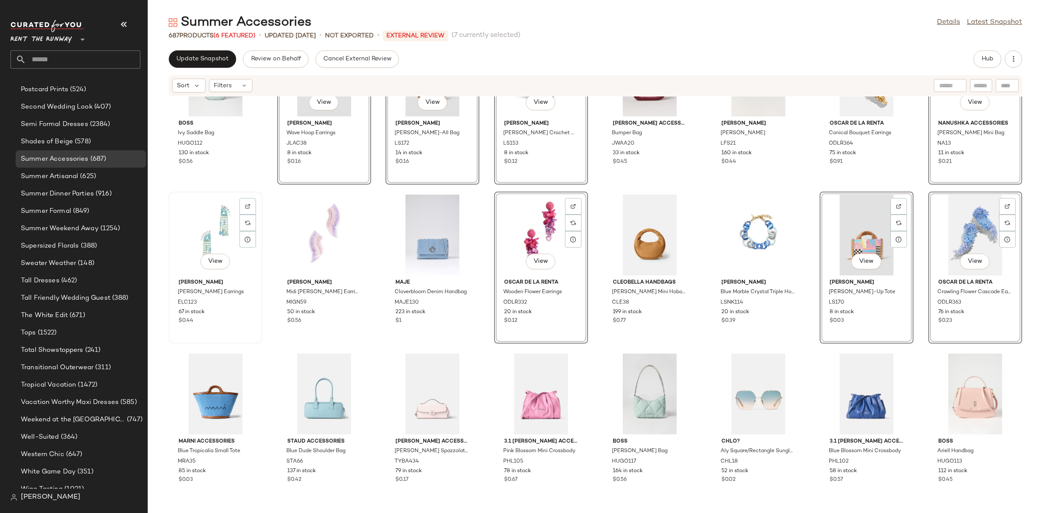
scroll to position [304, 0]
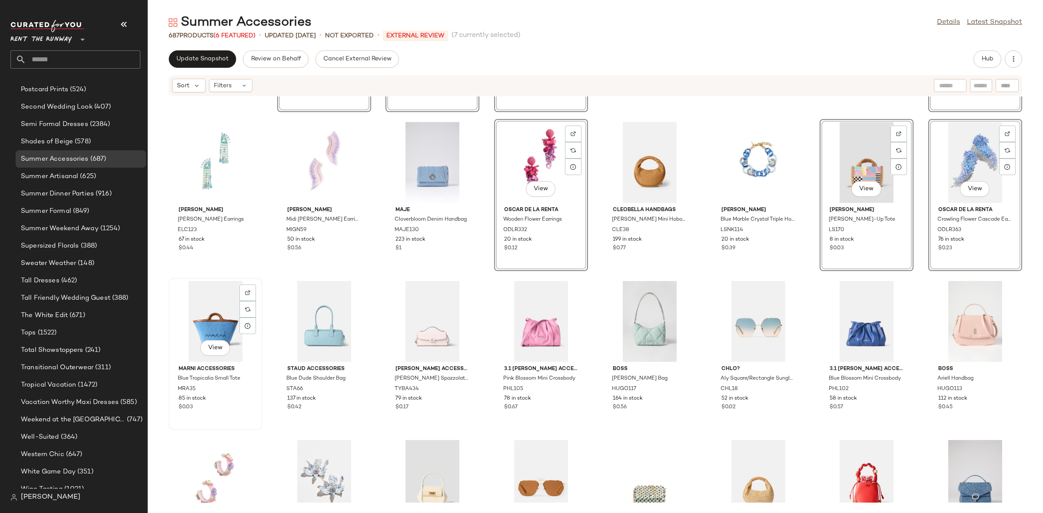
click at [216, 330] on div "View" at bounding box center [216, 321] width 88 height 81
click at [405, 338] on div "View" at bounding box center [432, 321] width 88 height 81
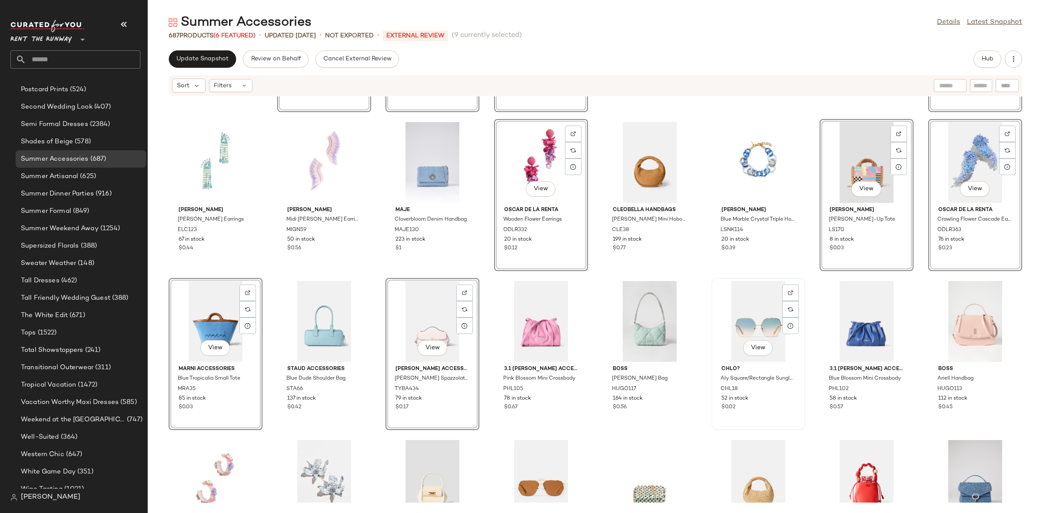
click at [758, 333] on div "View" at bounding box center [758, 321] width 88 height 81
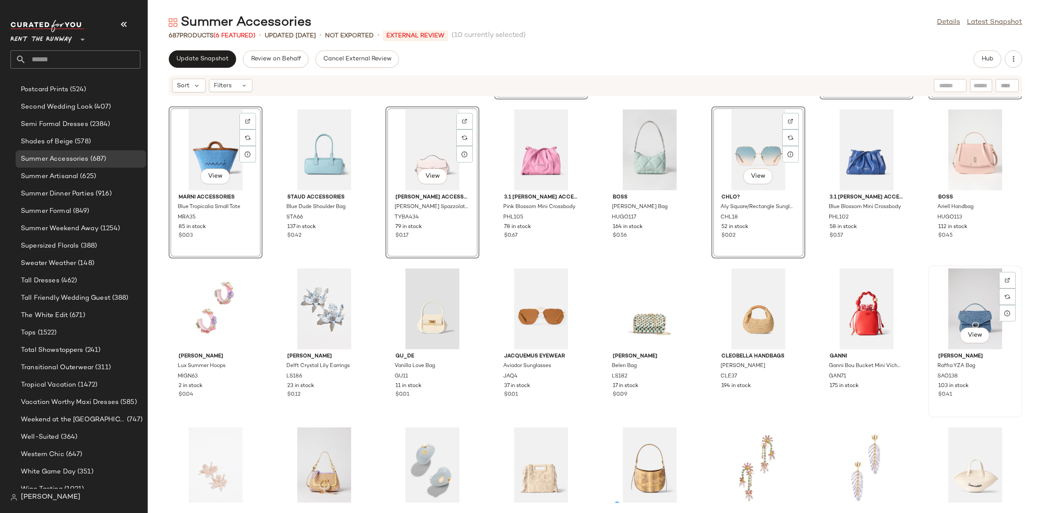
scroll to position [486, 0]
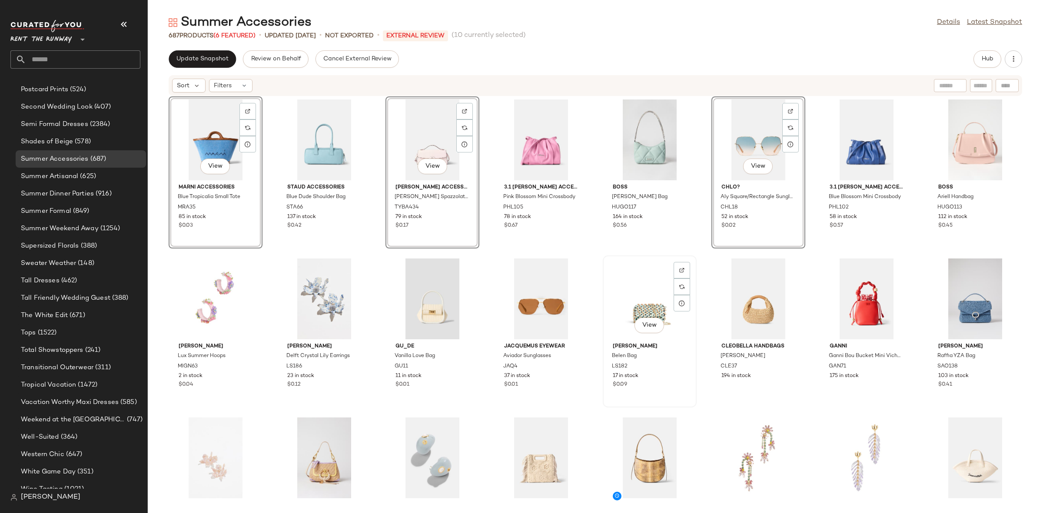
click at [636, 302] on div "View" at bounding box center [650, 299] width 88 height 81
click at [521, 289] on div "View" at bounding box center [541, 299] width 88 height 81
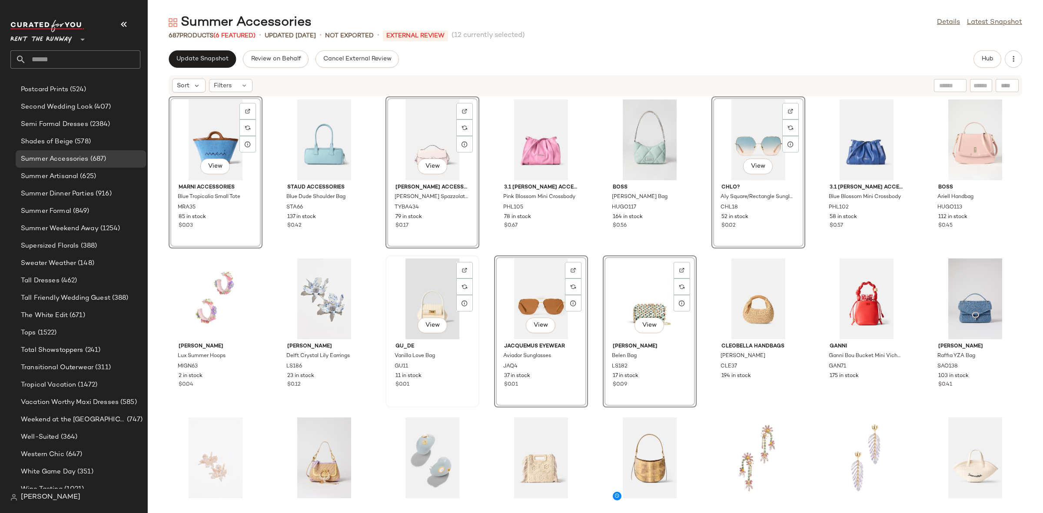
click at [409, 287] on div "View" at bounding box center [432, 299] width 88 height 81
click at [308, 290] on div "View" at bounding box center [324, 299] width 88 height 81
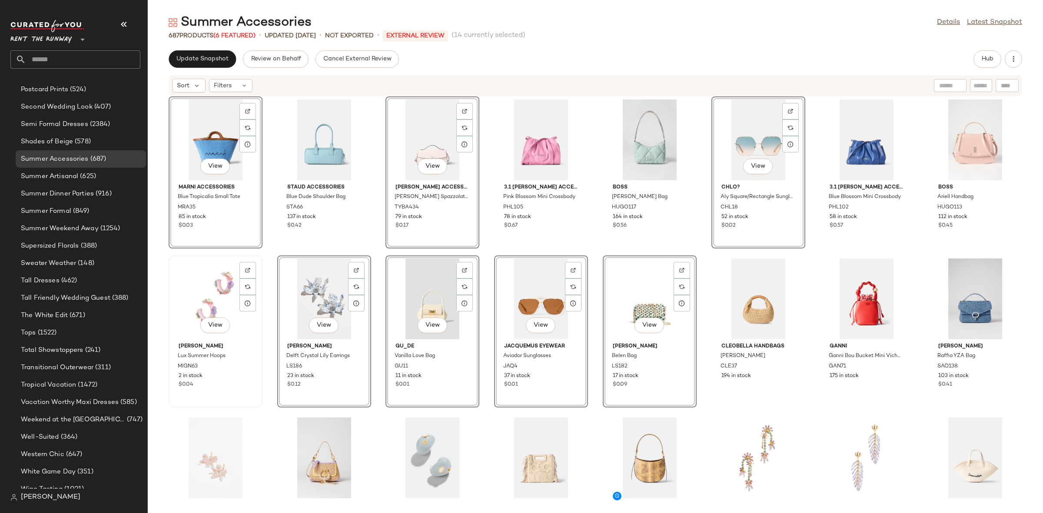
click at [215, 290] on div "View" at bounding box center [216, 299] width 88 height 81
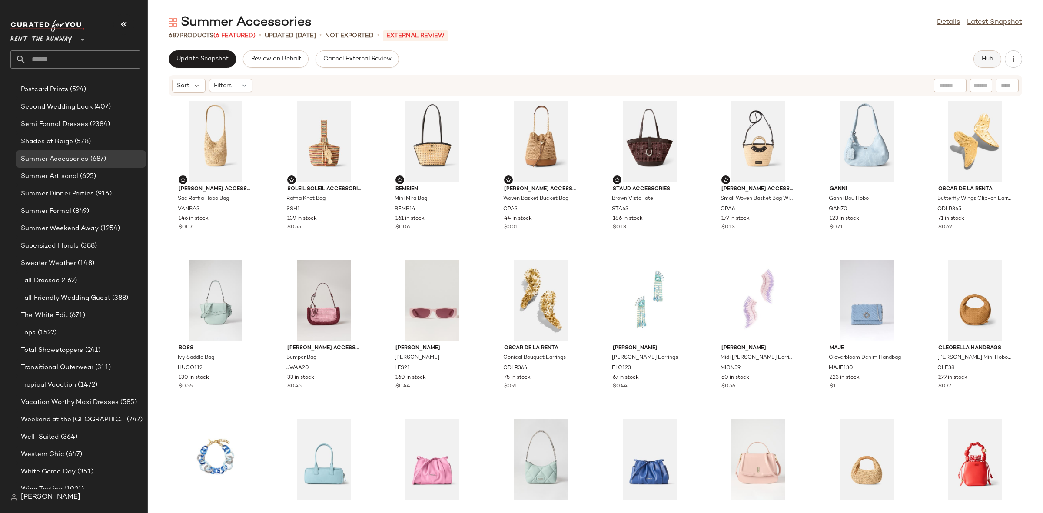
click at [994, 51] on button "Hub" at bounding box center [987, 58] width 28 height 17
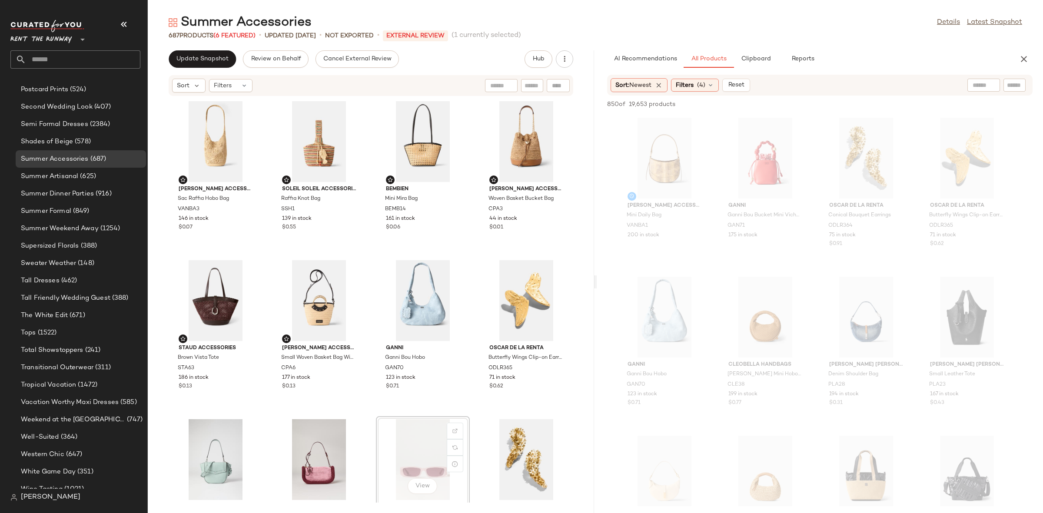
scroll to position [1, 0]
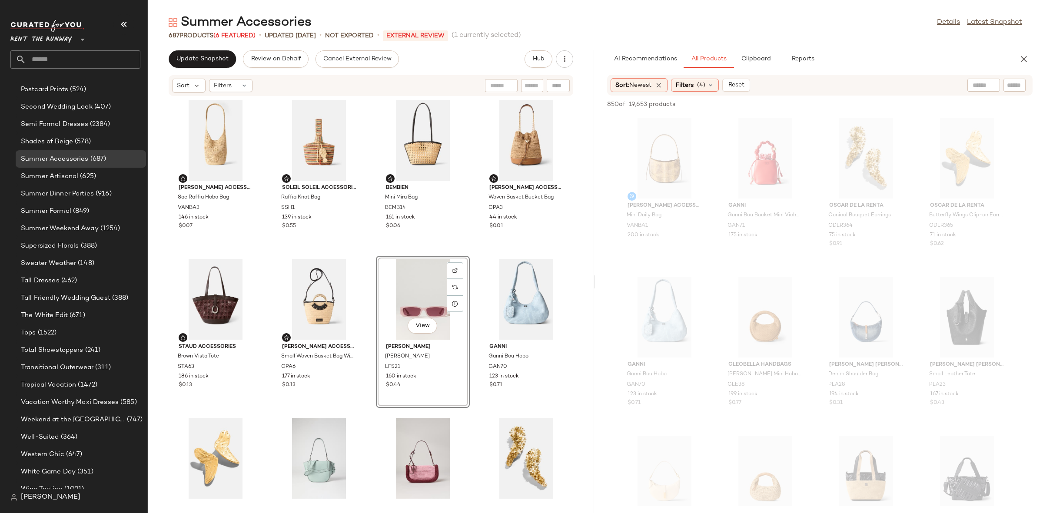
click at [368, 249] on div "Vanessa Bruno Accessories Sac Raffia Hobo Bag VANBA3 146 in stock $0.07 Soleil …" at bounding box center [371, 299] width 446 height 406
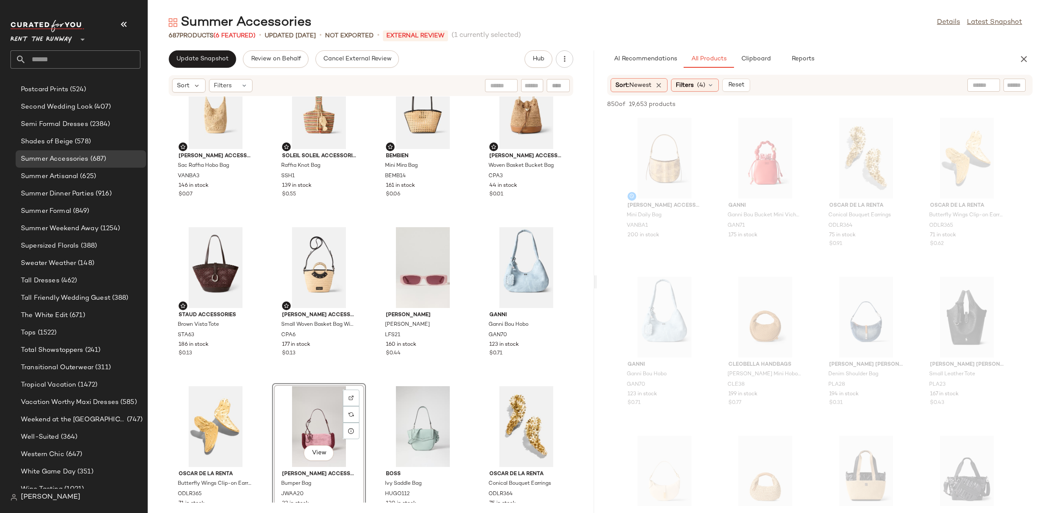
click at [263, 392] on div "Vanessa Bruno Accessories Sac Raffia Hobo Bag VANBA3 146 in stock $0.07 Soleil …" at bounding box center [371, 299] width 446 height 406
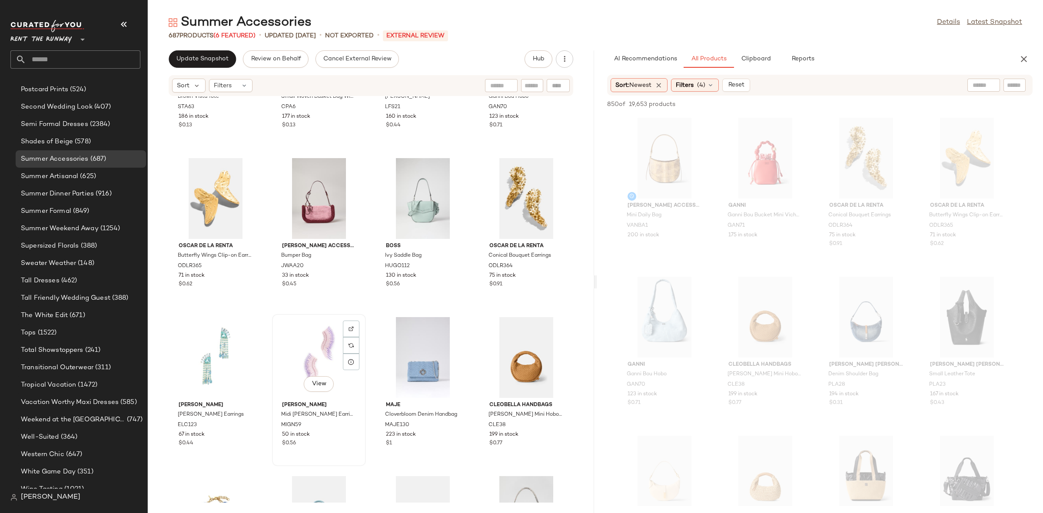
scroll to position [269, 0]
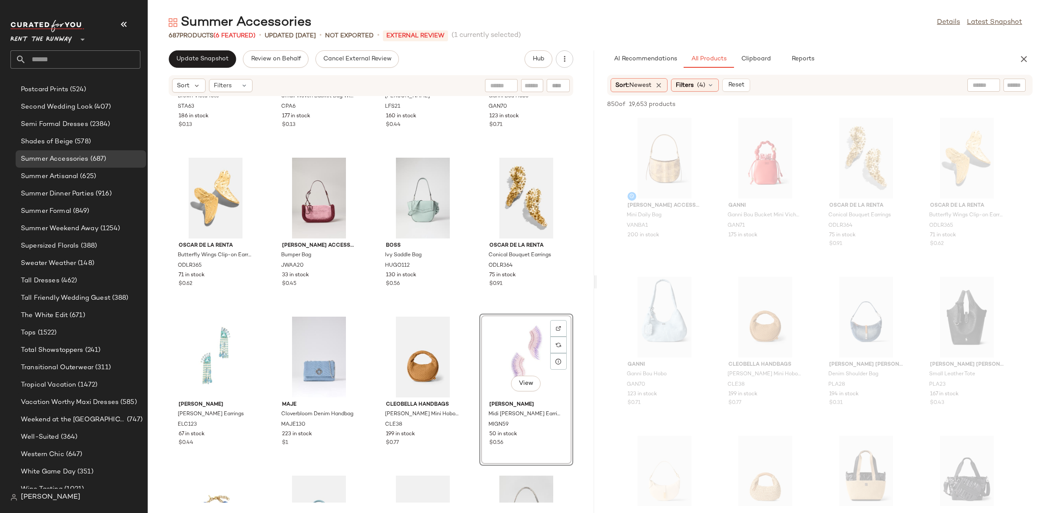
click at [469, 308] on div "Staud Accessories Brown Vista Tote STA63 186 in stock $0.13 Claudie Pierlot Acc…" at bounding box center [371, 299] width 446 height 406
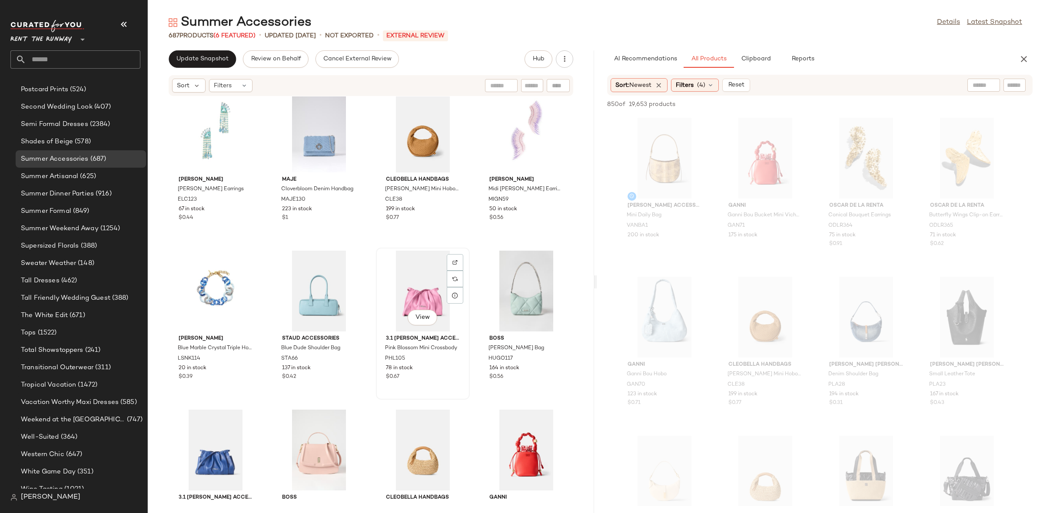
scroll to position [509, 0]
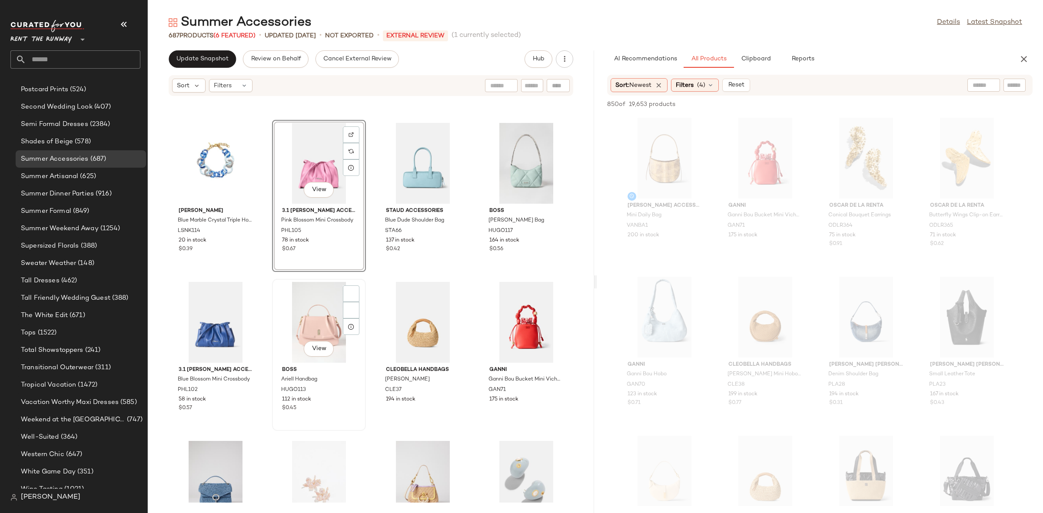
scroll to position [624, 0]
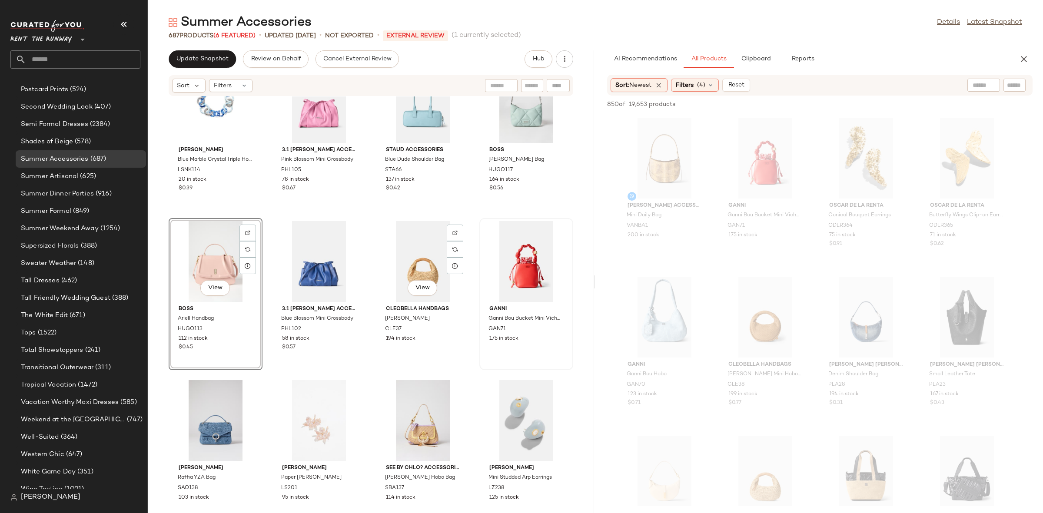
scroll to position [699, 0]
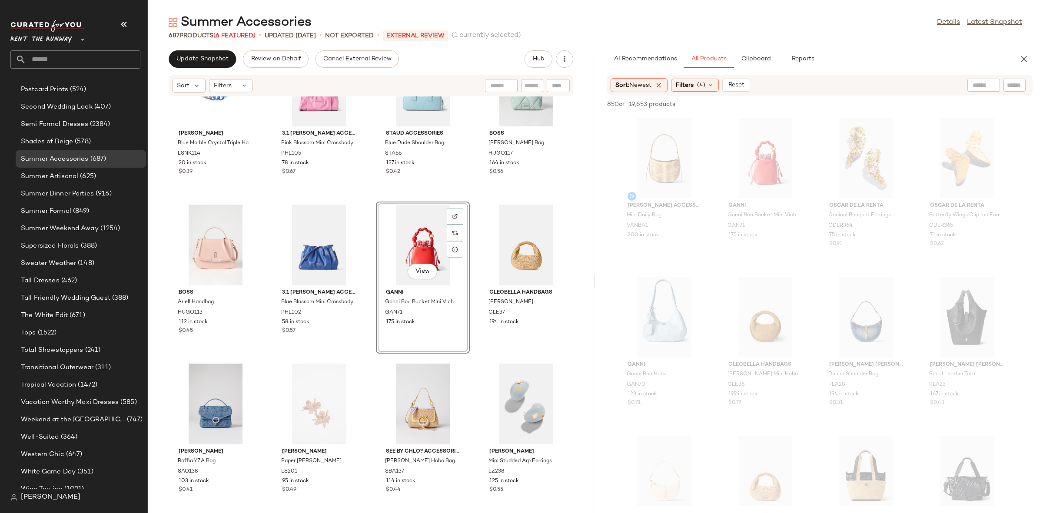
click at [367, 199] on div "Lele Sadoughi Blue Marble Crystal Triple Hoop Necklace LSNK114 20 in stock $0.3…" at bounding box center [371, 299] width 446 height 406
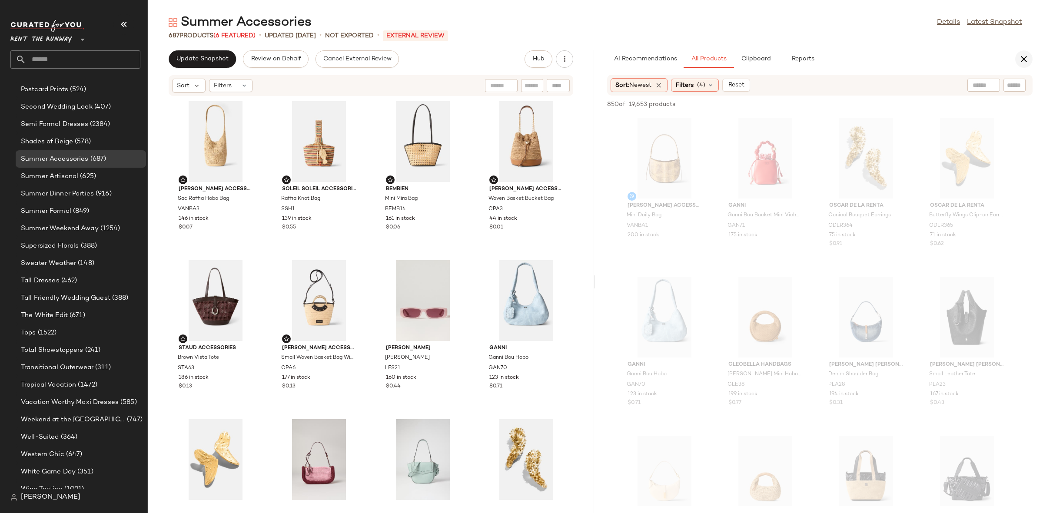
click at [1025, 64] on icon "button" at bounding box center [1023, 59] width 10 height 10
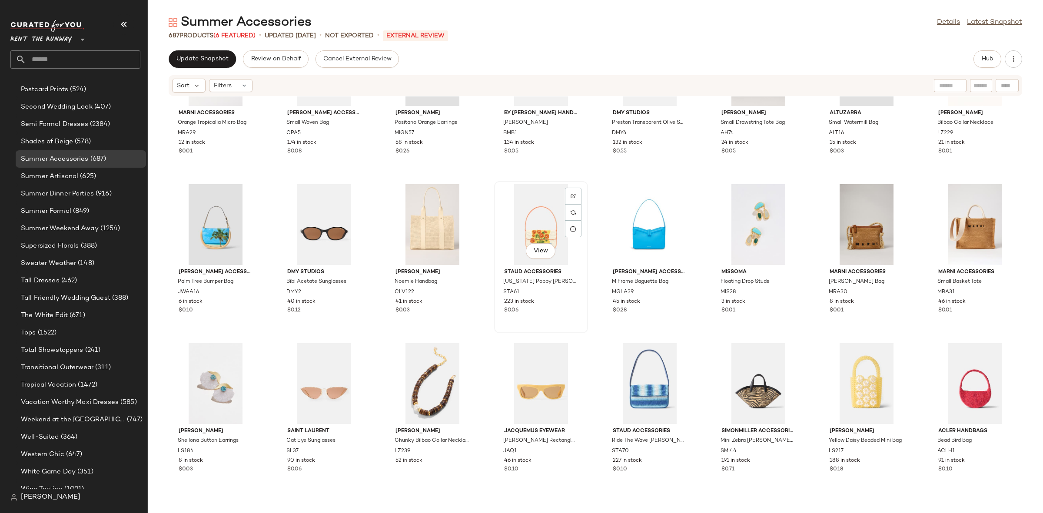
scroll to position [1913, 0]
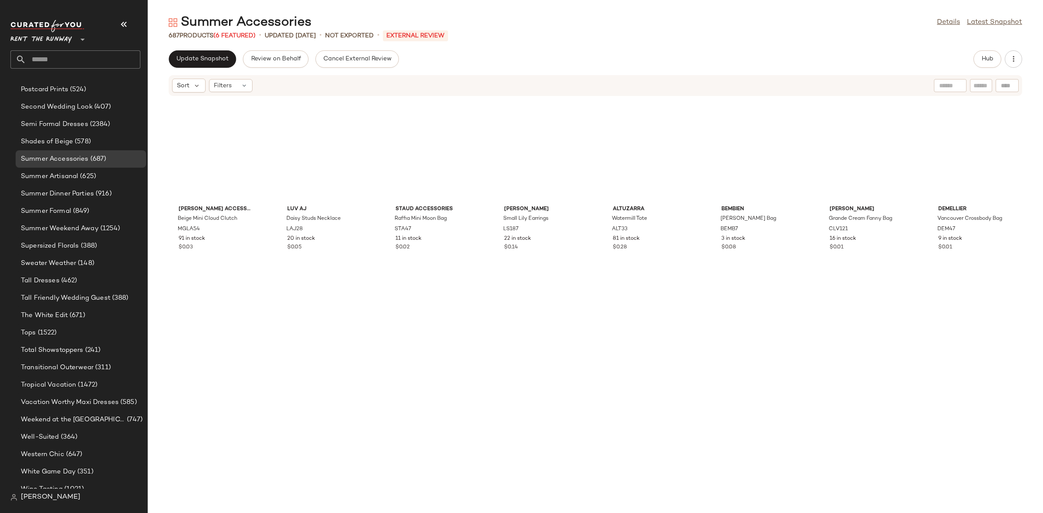
scroll to position [4298, 0]
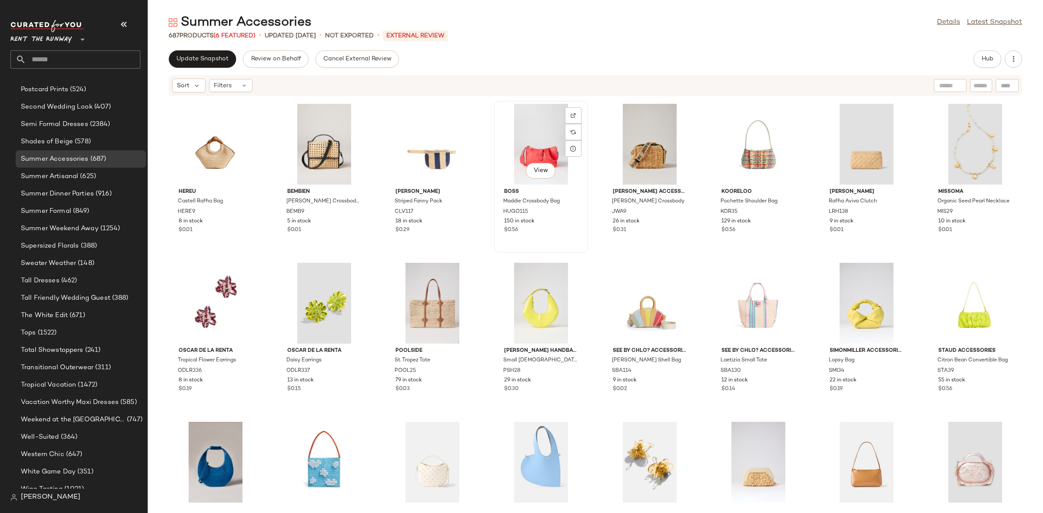
click at [534, 146] on div "View" at bounding box center [541, 144] width 88 height 81
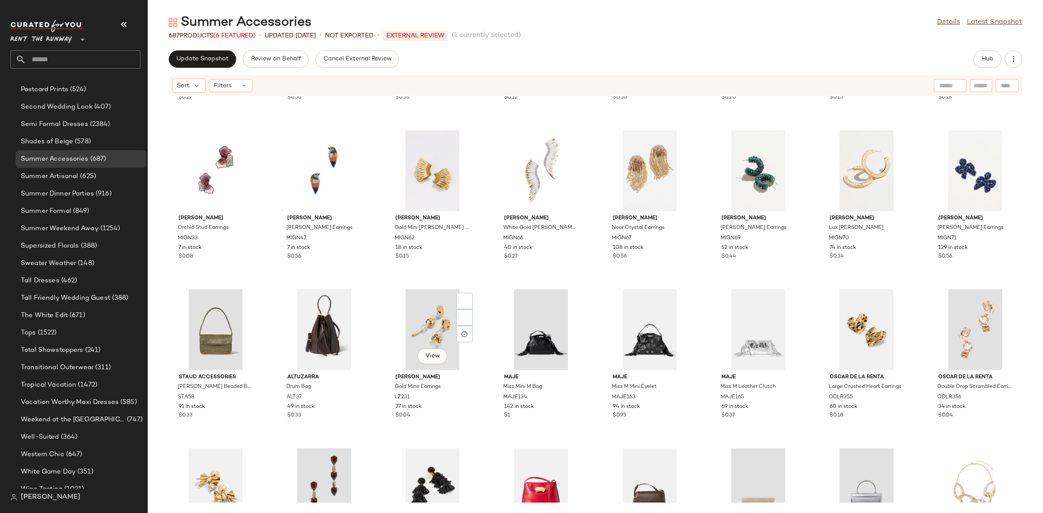
scroll to position [12960, 0]
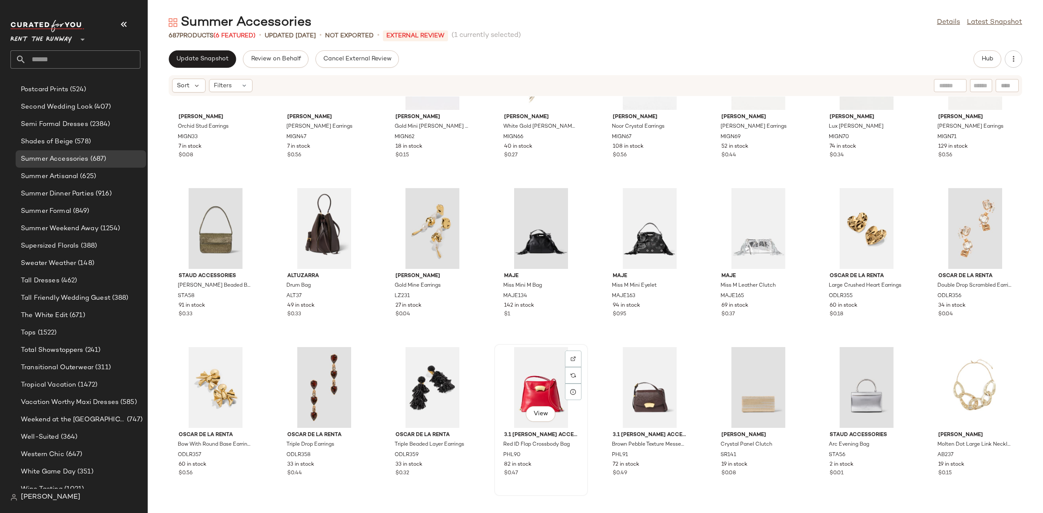
click at [529, 371] on div "View" at bounding box center [541, 387] width 88 height 81
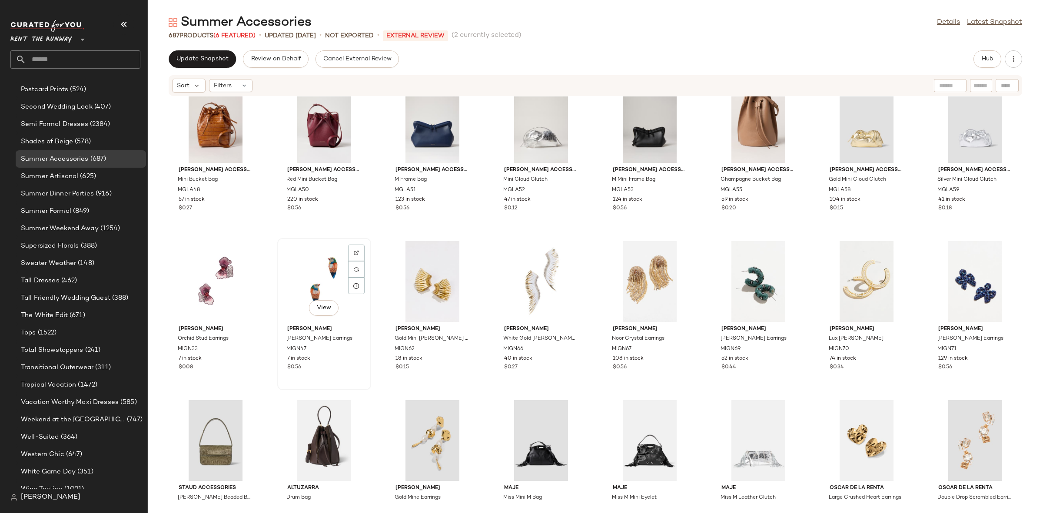
scroll to position [12709, 0]
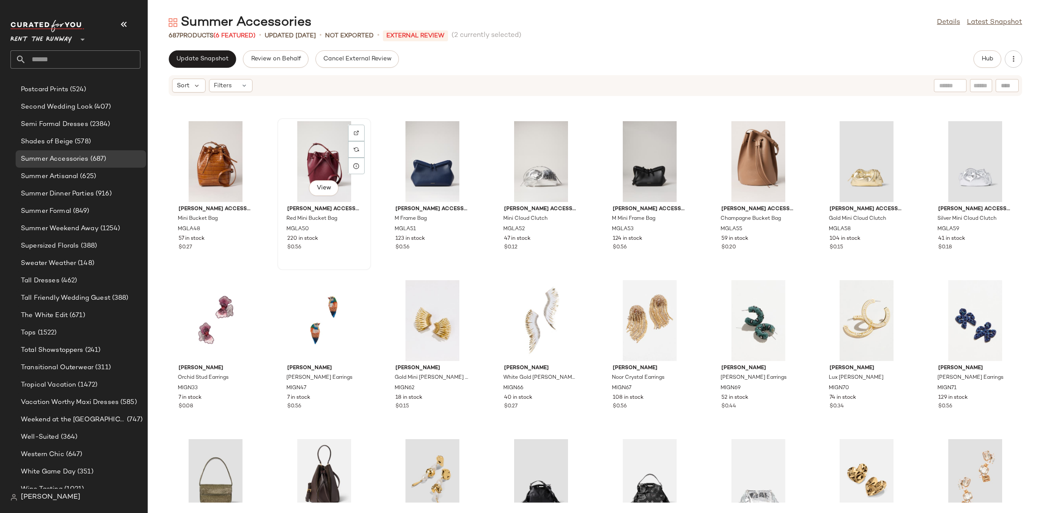
click at [318, 151] on div "View" at bounding box center [324, 161] width 88 height 81
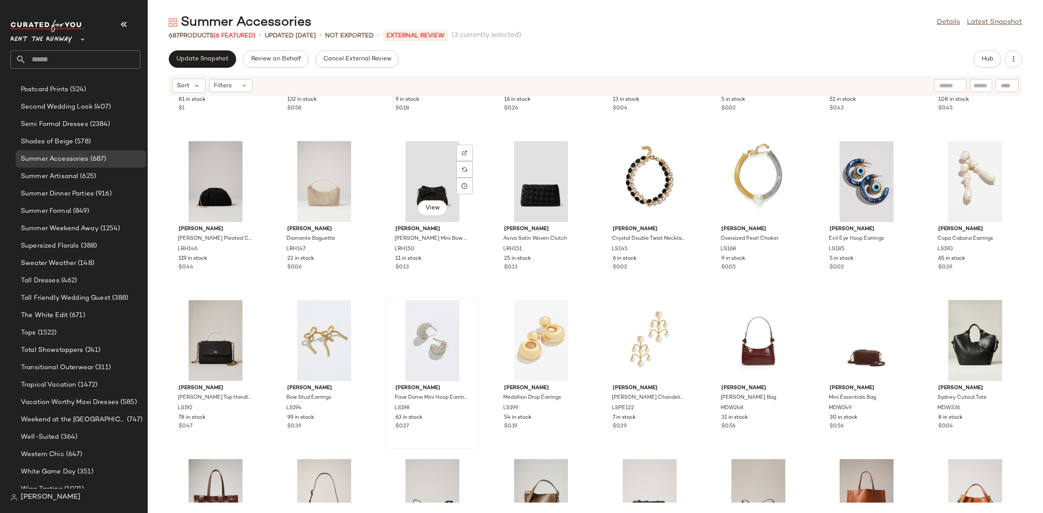
scroll to position [11905, 0]
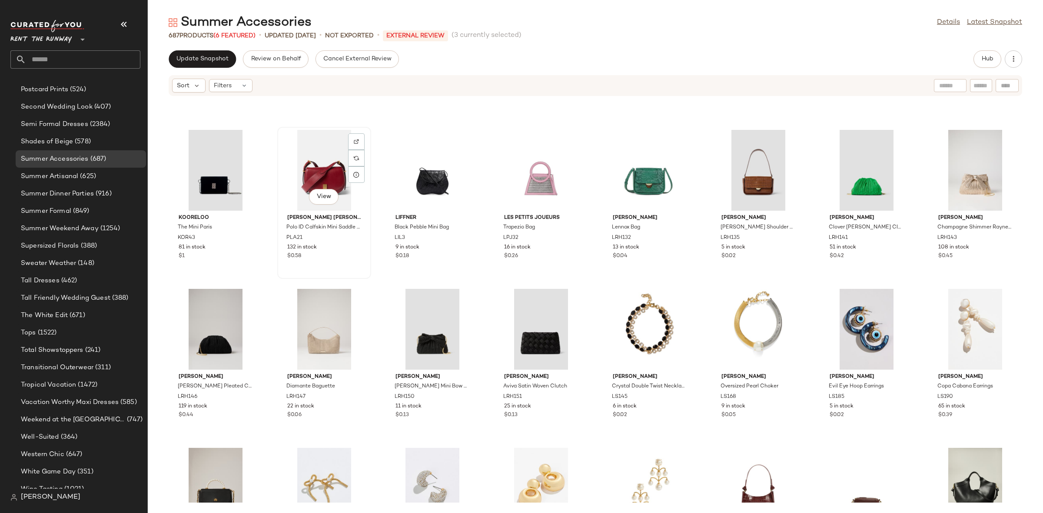
click at [326, 171] on div "View" at bounding box center [324, 170] width 88 height 81
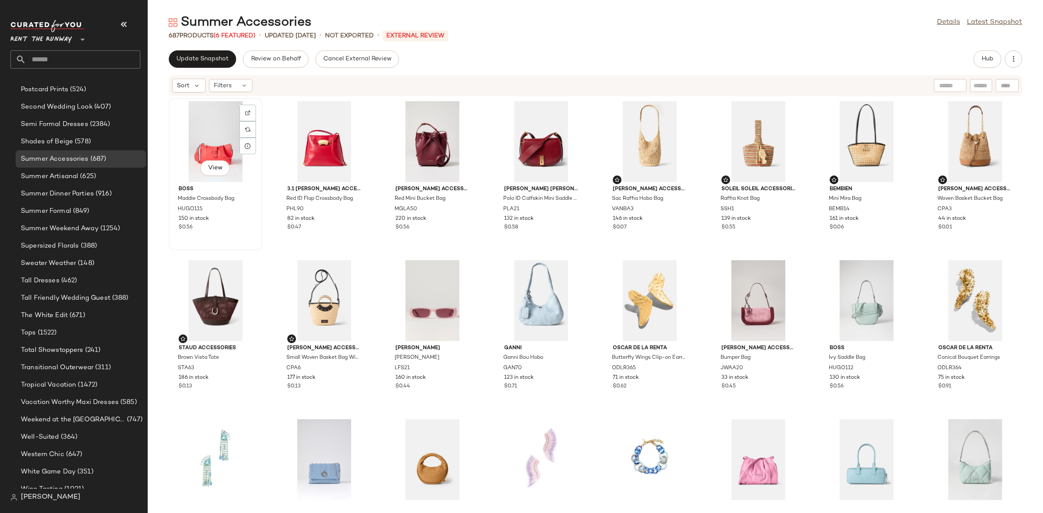
click at [212, 131] on div "View" at bounding box center [216, 141] width 88 height 81
click at [514, 152] on div "View" at bounding box center [541, 141] width 88 height 81
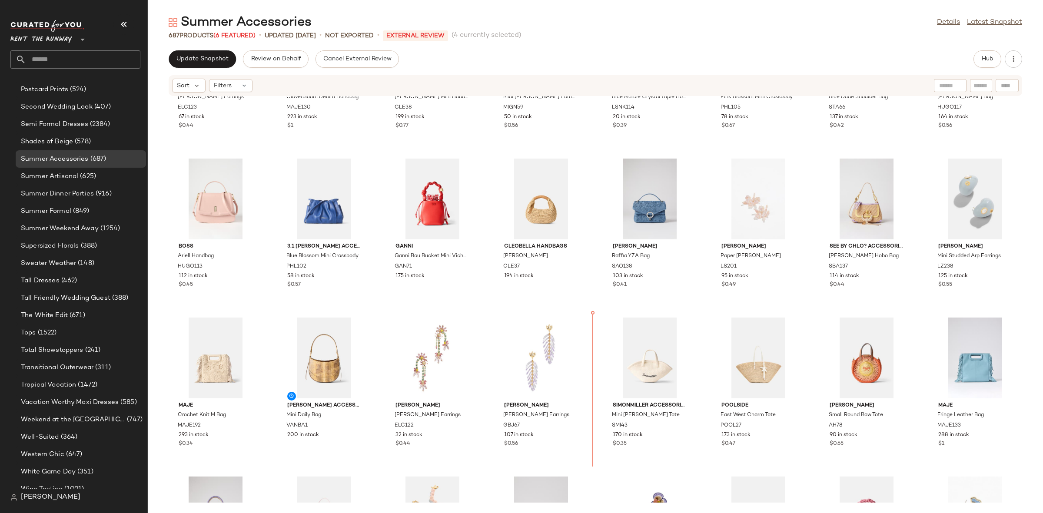
scroll to position [427, 0]
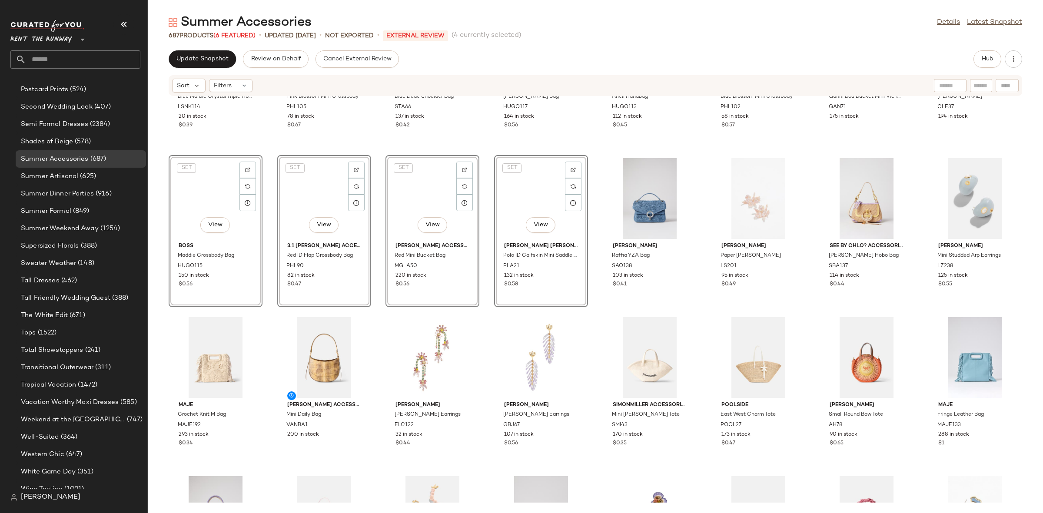
click at [595, 320] on div "[PERSON_NAME] Blue [PERSON_NAME] Triple Hoop Necklace LSNK114 20 in stock $0.39…" at bounding box center [595, 299] width 895 height 406
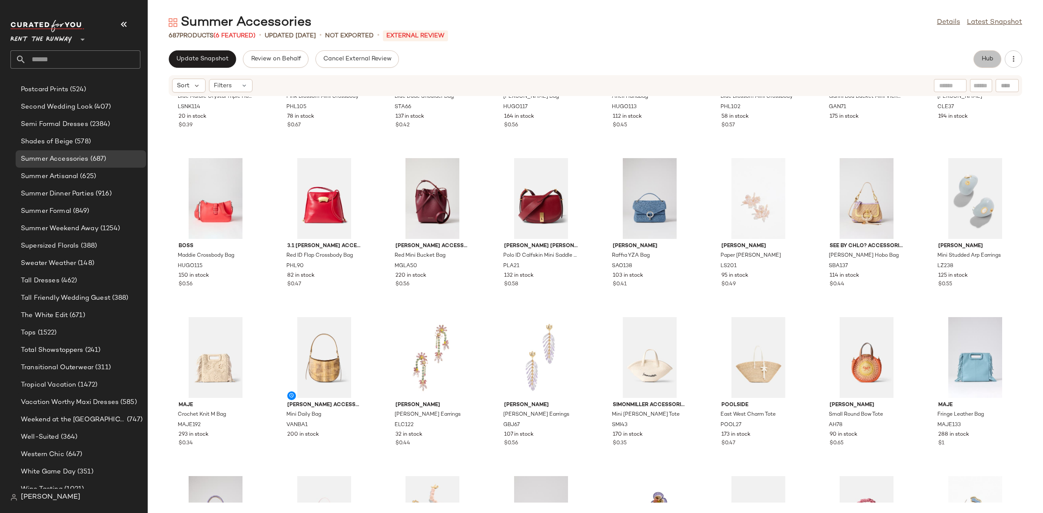
click at [988, 52] on button "Hub" at bounding box center [987, 58] width 28 height 17
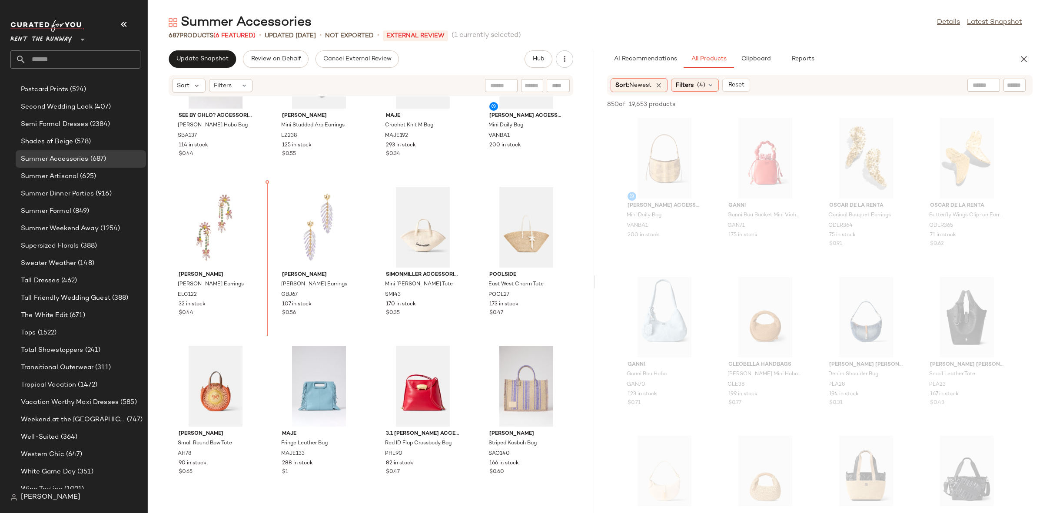
scroll to position [1200, 0]
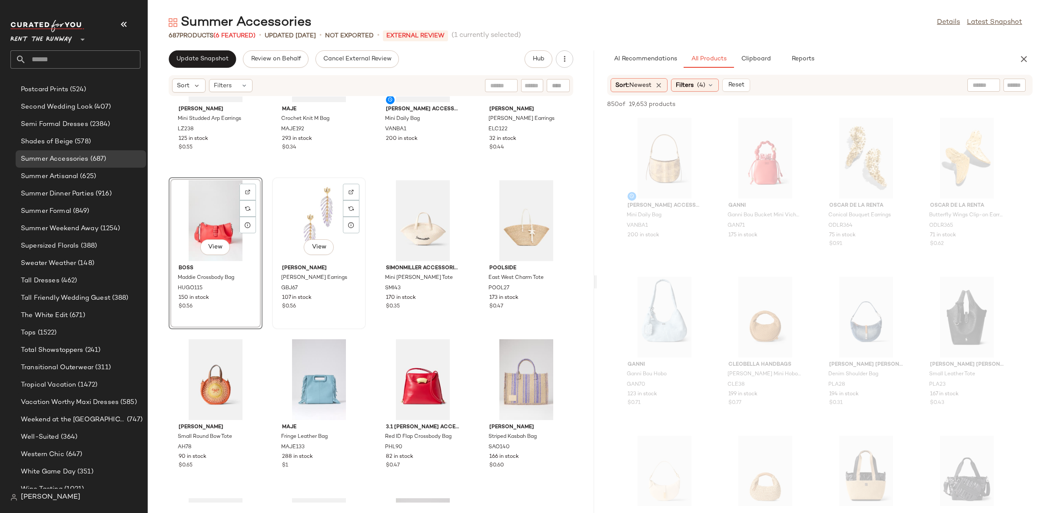
click at [364, 295] on div "View [PERSON_NAME] [PERSON_NAME] Earrings GBJ67 107 in stock $0.56" at bounding box center [319, 253] width 94 height 152
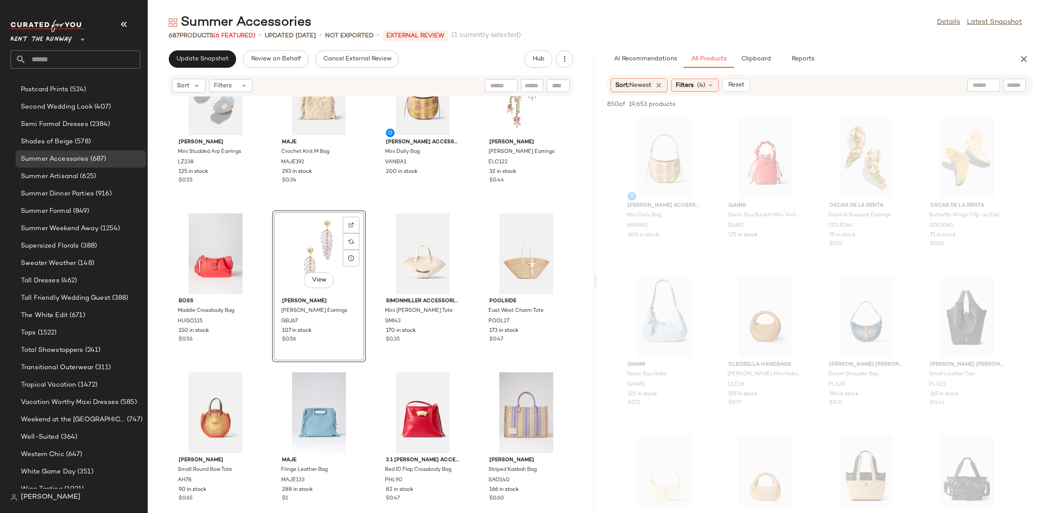
click at [371, 199] on div "[PERSON_NAME] Mini Studded Arp Earrings LZ238 125 in stock $0.55 Maje Crochet K…" at bounding box center [371, 299] width 446 height 406
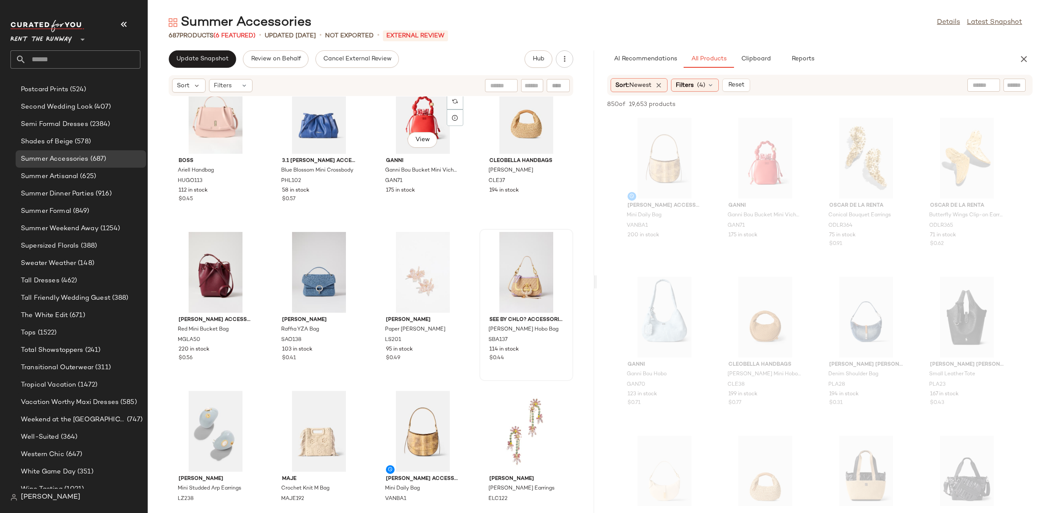
scroll to position [760, 0]
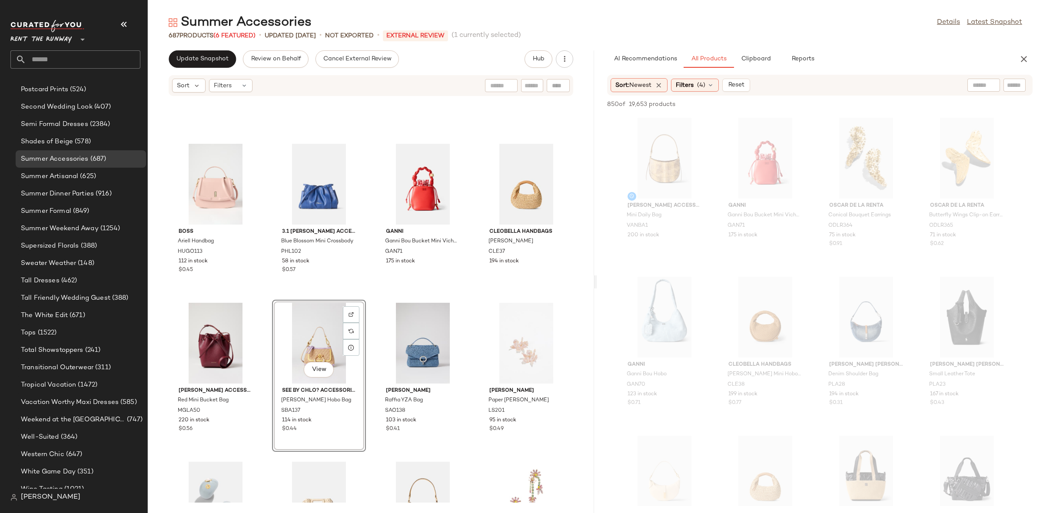
click at [368, 290] on div "BOSS Ariell Handbag HUGO113 112 in stock $0.45 3.1 [PERSON_NAME] Accessories Bl…" at bounding box center [371, 299] width 446 height 406
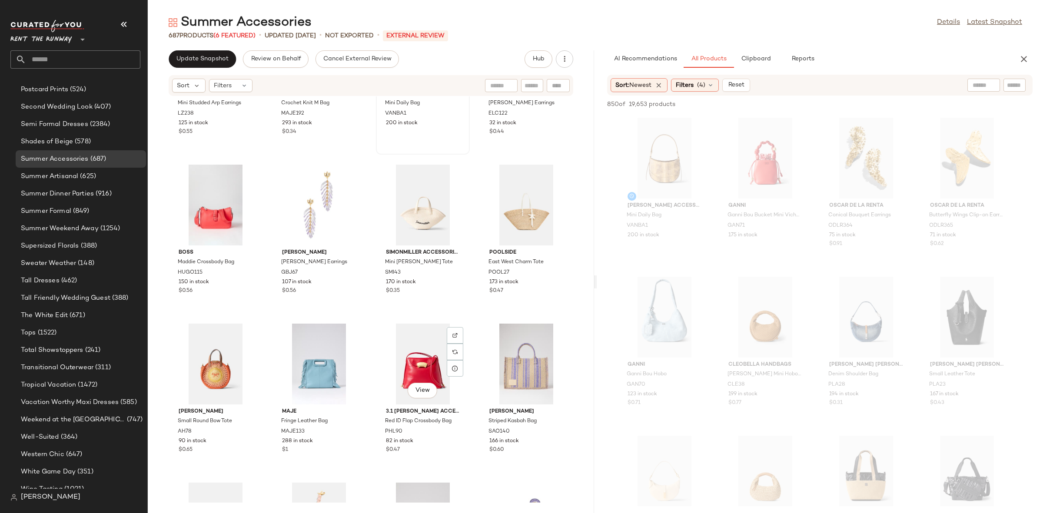
scroll to position [1272, 0]
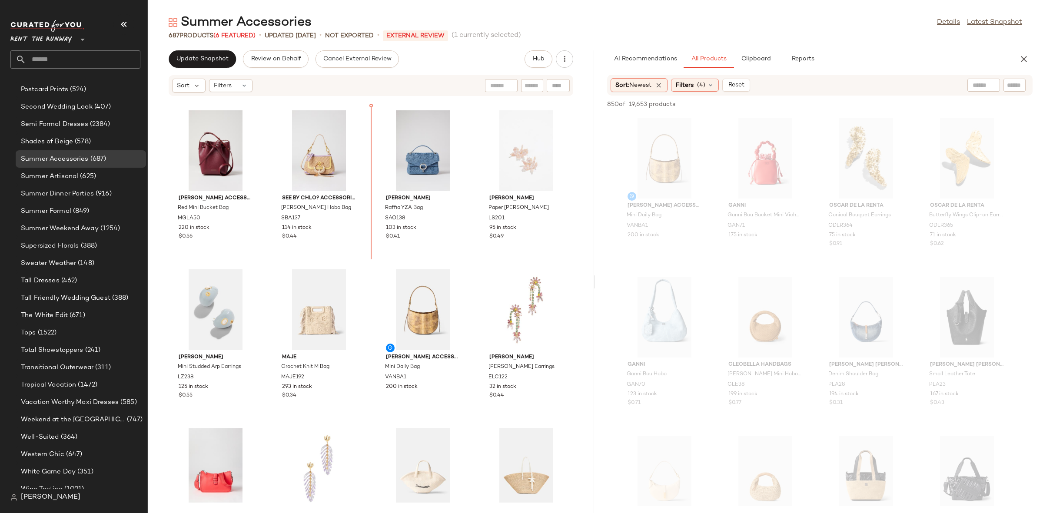
scroll to position [931, 0]
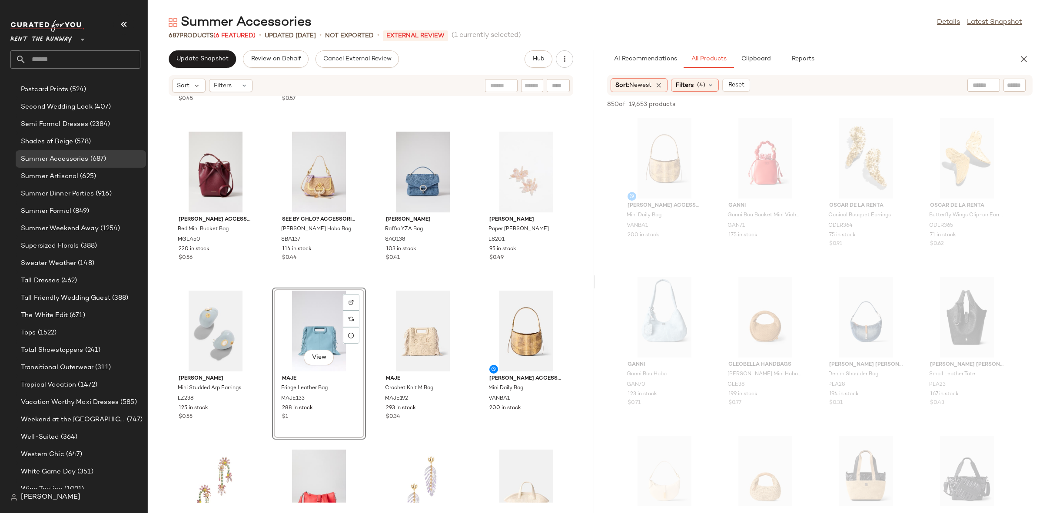
click at [366, 286] on div "BOSS Ariell Handbag HUGO113 112 in stock $0.45 3.1 [PERSON_NAME] Accessories Bl…" at bounding box center [371, 299] width 446 height 406
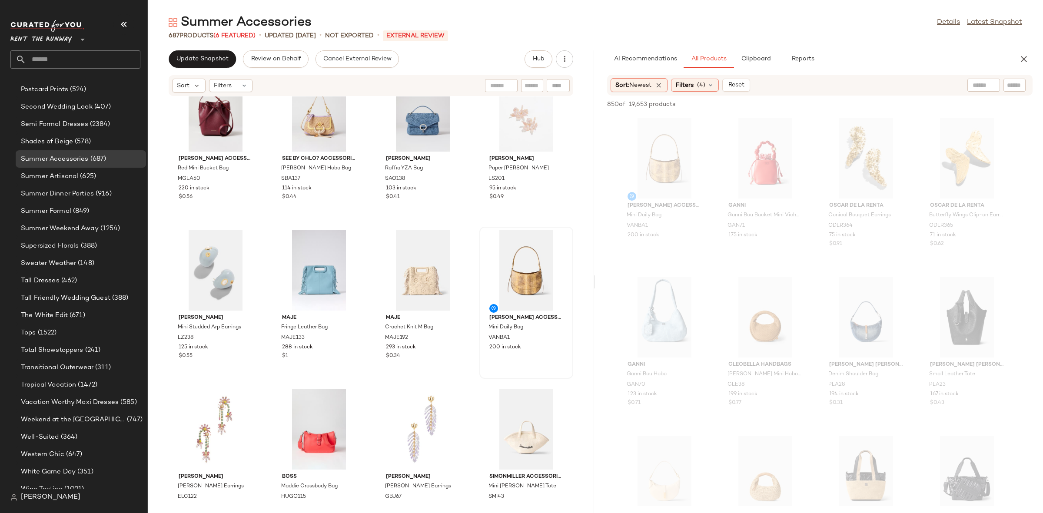
scroll to position [992, 0]
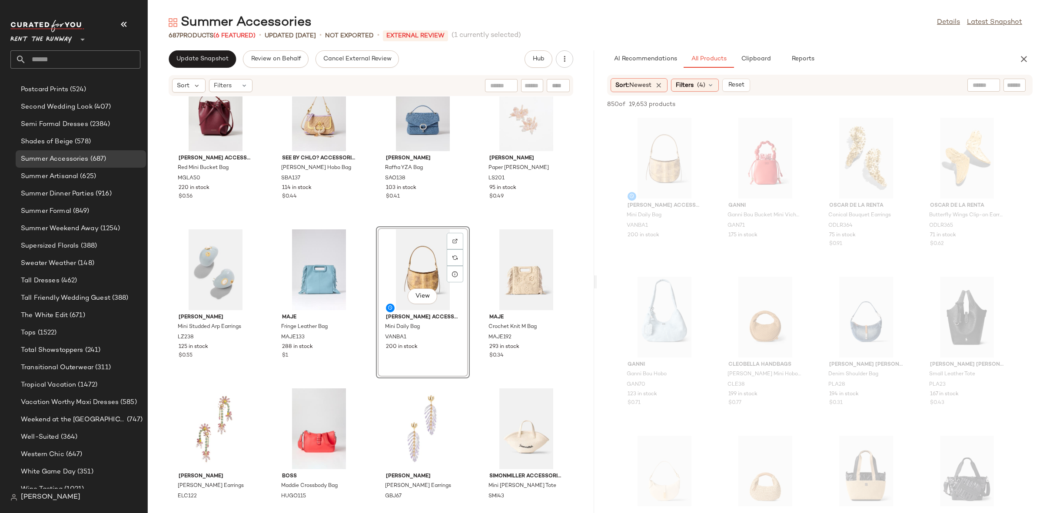
click at [369, 225] on div "BOSS Ariell Handbag HUGO113 112 in stock $0.45 3.1 [PERSON_NAME] Accessories Bl…" at bounding box center [371, 299] width 446 height 406
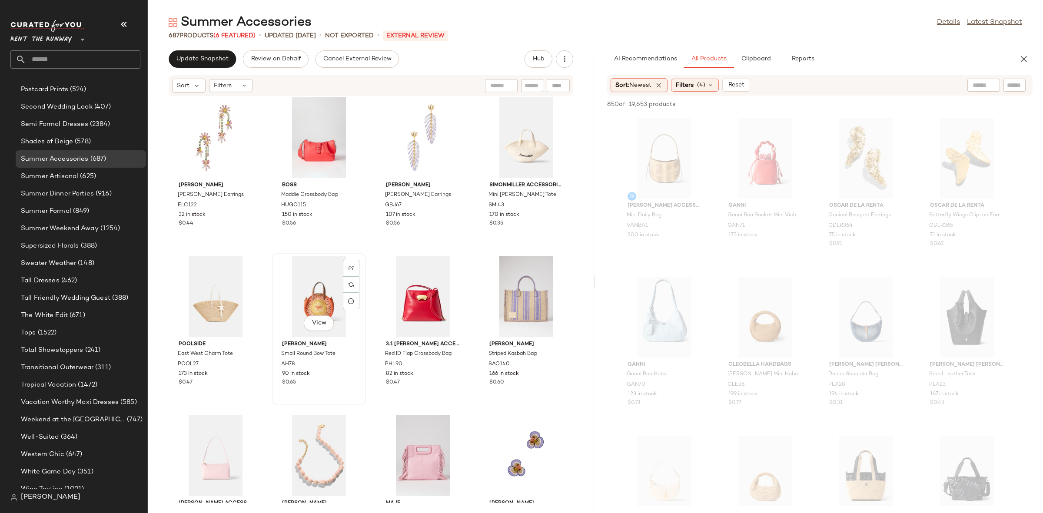
scroll to position [1290, 0]
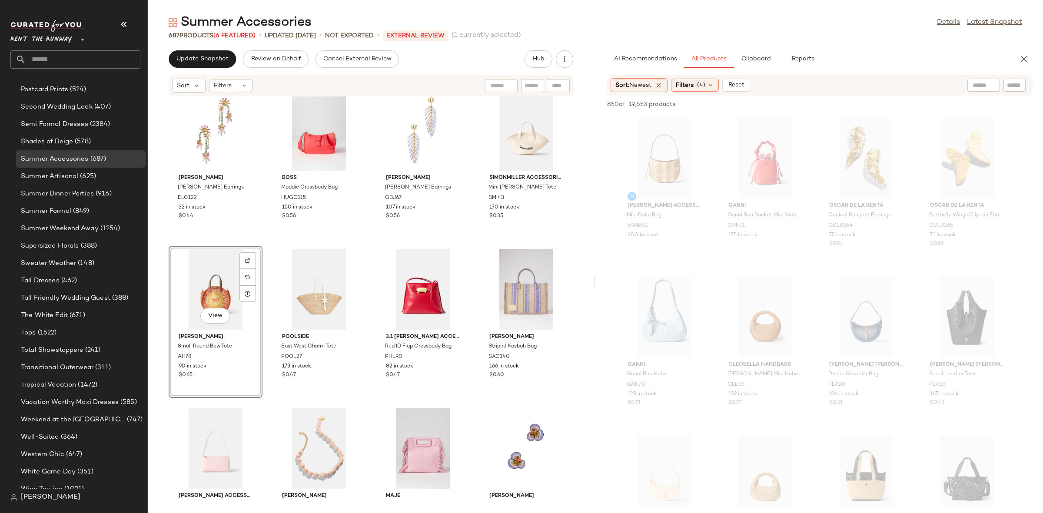
click at [262, 243] on div "[PERSON_NAME] Mini Studded Arp Earrings LZ238 125 in stock $0.55 Maje Fringe Le…" at bounding box center [371, 299] width 446 height 406
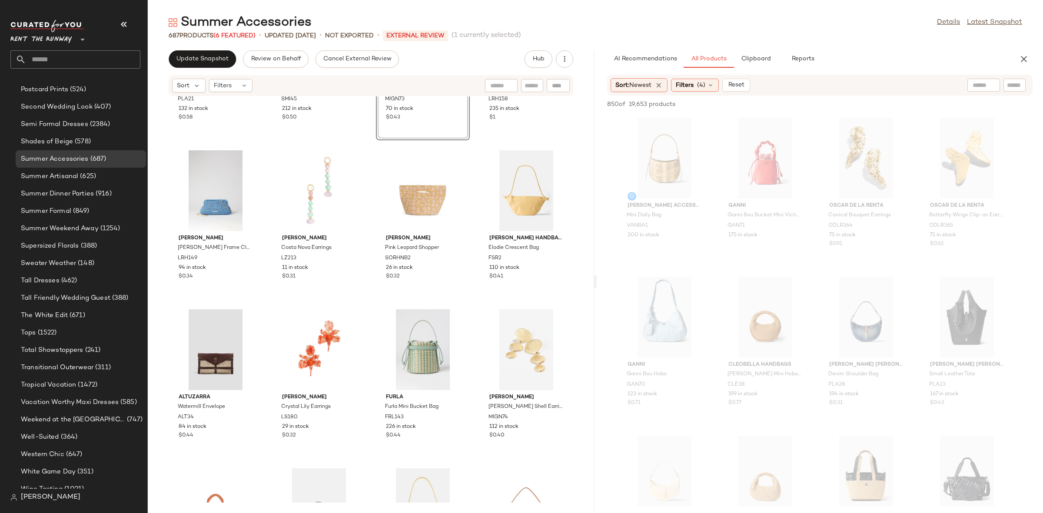
click at [368, 298] on div "[PERSON_NAME] [PERSON_NAME] Accessories Polo ID Calfskin Mini Saddle Bag PLA21 …" at bounding box center [371, 299] width 446 height 406
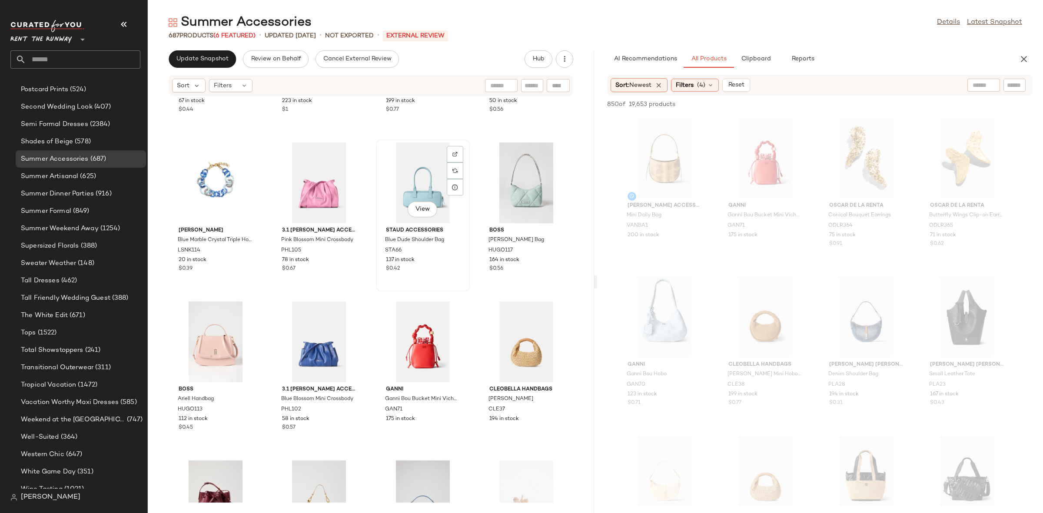
scroll to position [588, 0]
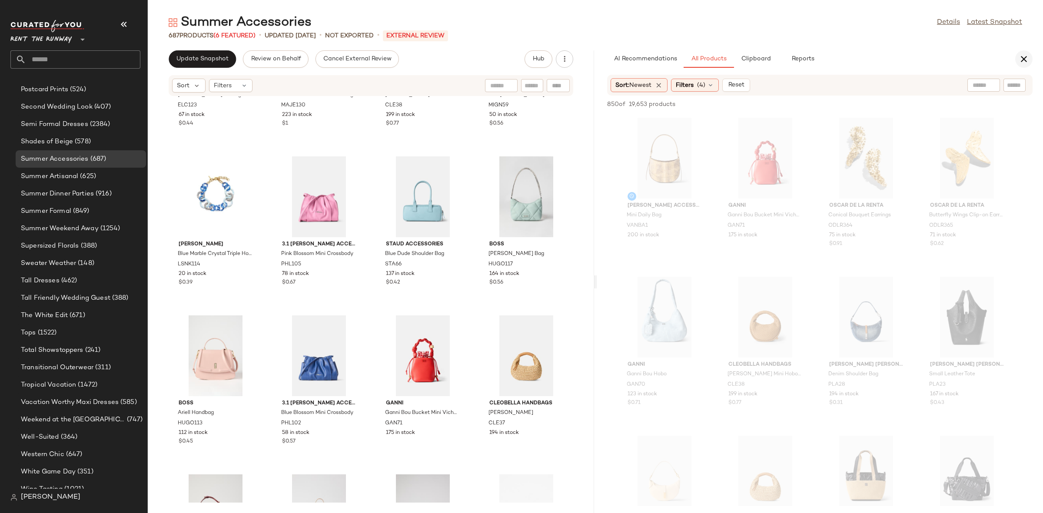
click at [1018, 62] on icon "button" at bounding box center [1023, 59] width 10 height 10
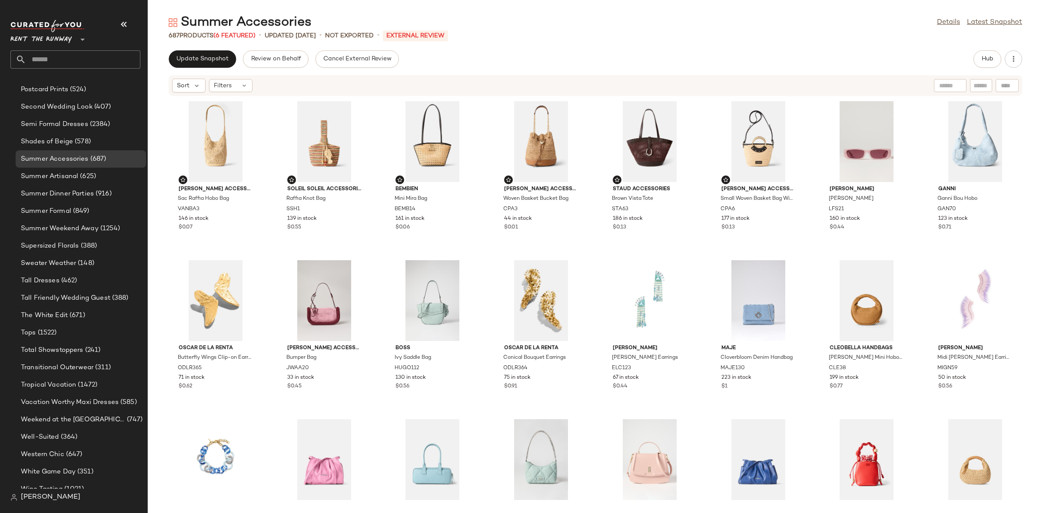
scroll to position [0, 0]
click at [211, 62] on span "Update Snapshot" at bounding box center [202, 59] width 53 height 7
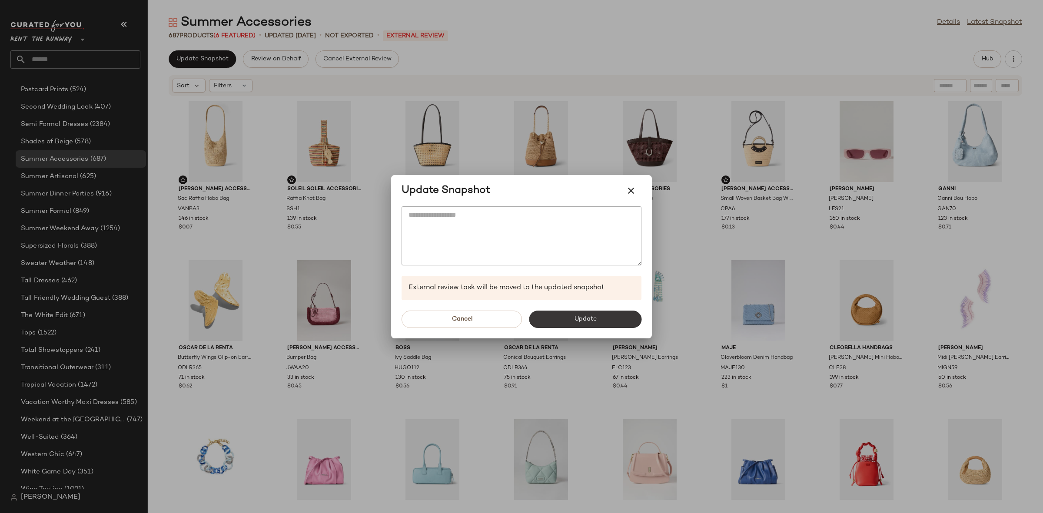
click at [570, 316] on button "Update" at bounding box center [585, 319] width 113 height 17
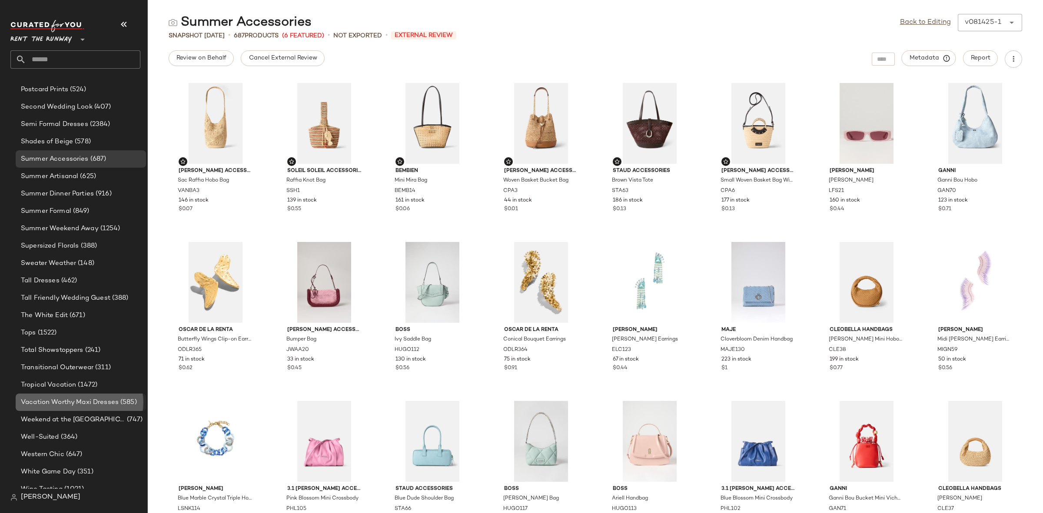
click at [74, 401] on span "Vacation Worthy Maxi Dresses" at bounding box center [70, 403] width 98 height 10
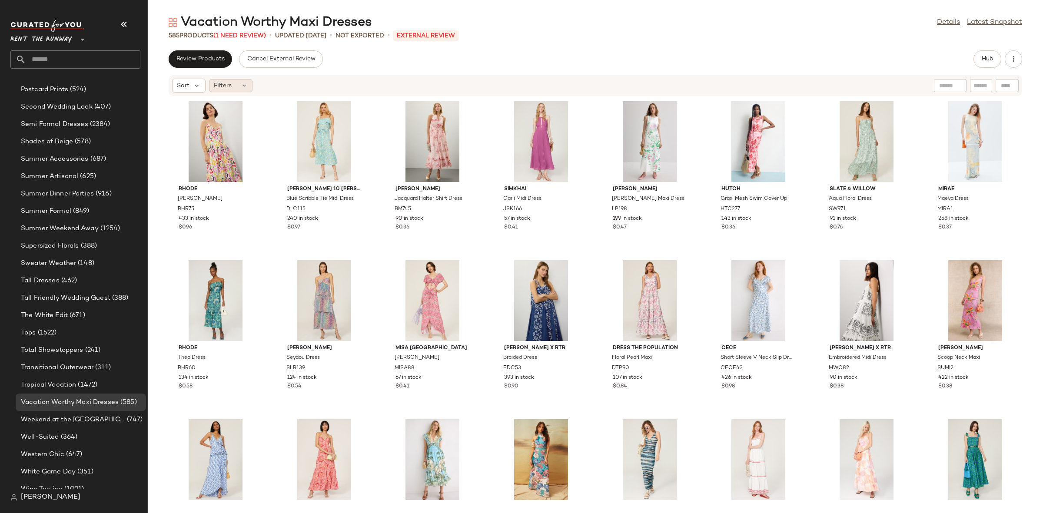
click at [222, 83] on span "Filters" at bounding box center [223, 85] width 18 height 9
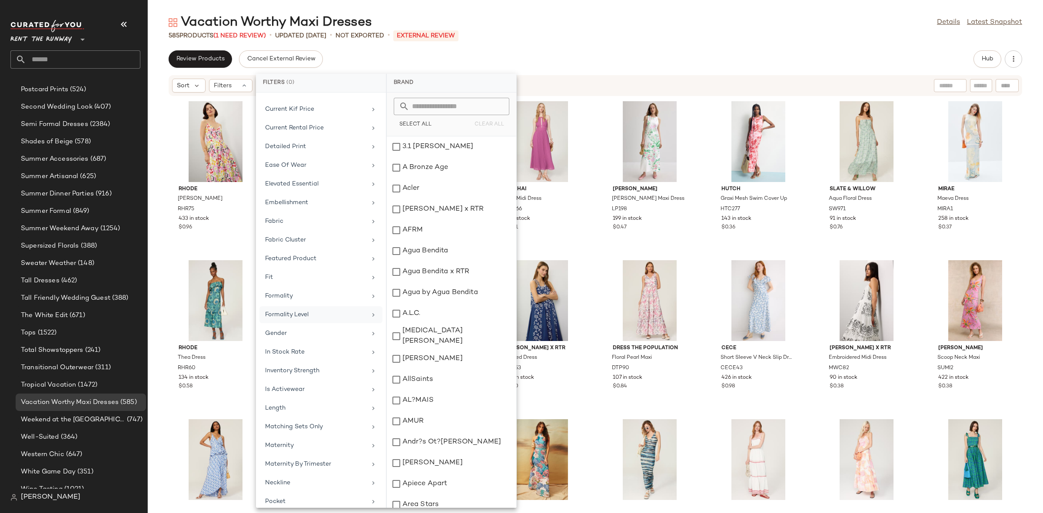
scroll to position [283, 0]
click at [285, 318] on div "In Stock Rate" at bounding box center [320, 326] width 123 height 17
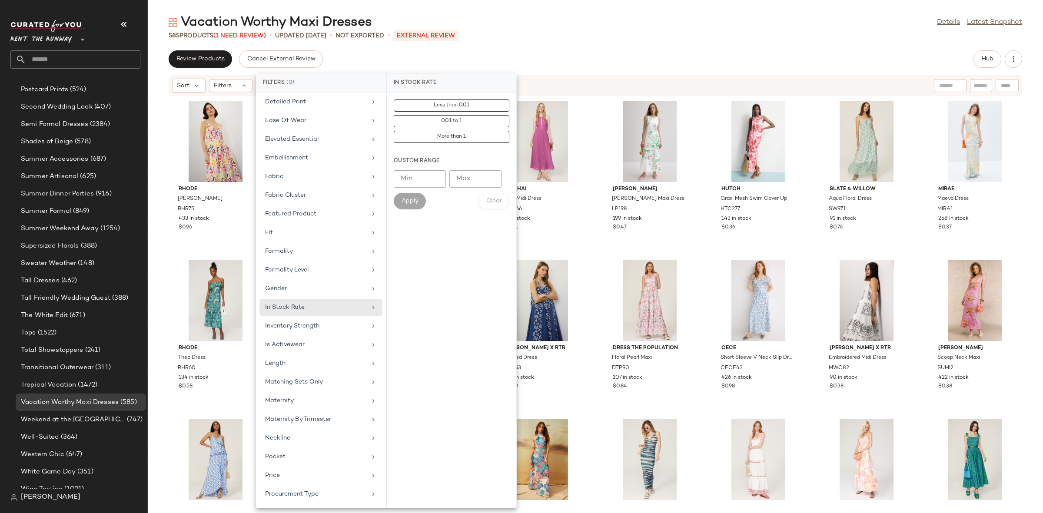
click at [409, 176] on input "Min" at bounding box center [420, 178] width 52 height 17
type input "***"
click at [414, 207] on button "Apply" at bounding box center [410, 201] width 32 height 17
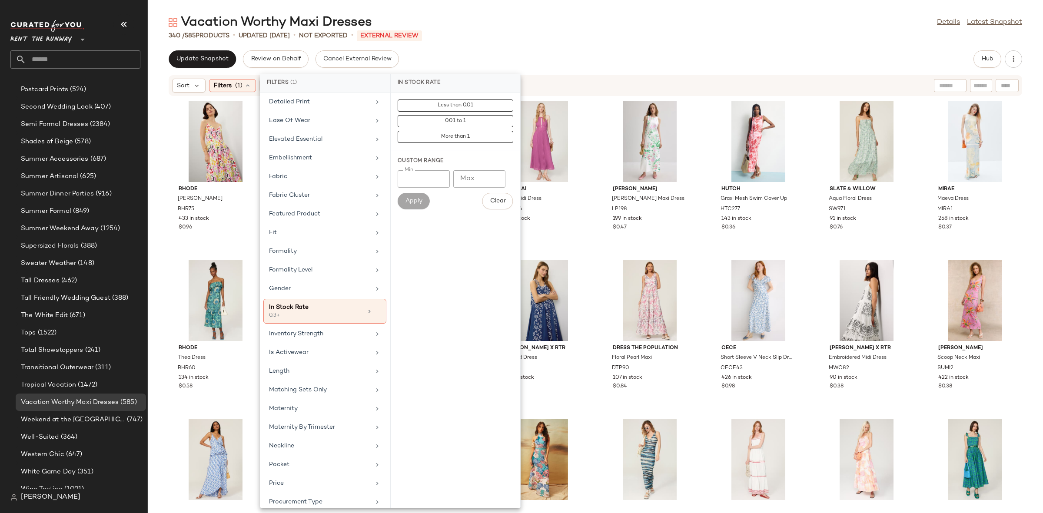
click at [809, 182] on div "RHODE Sophie Dress RHR75 433 in stock $0.96 [PERSON_NAME] 10 [PERSON_NAME] x RT…" at bounding box center [595, 299] width 895 height 406
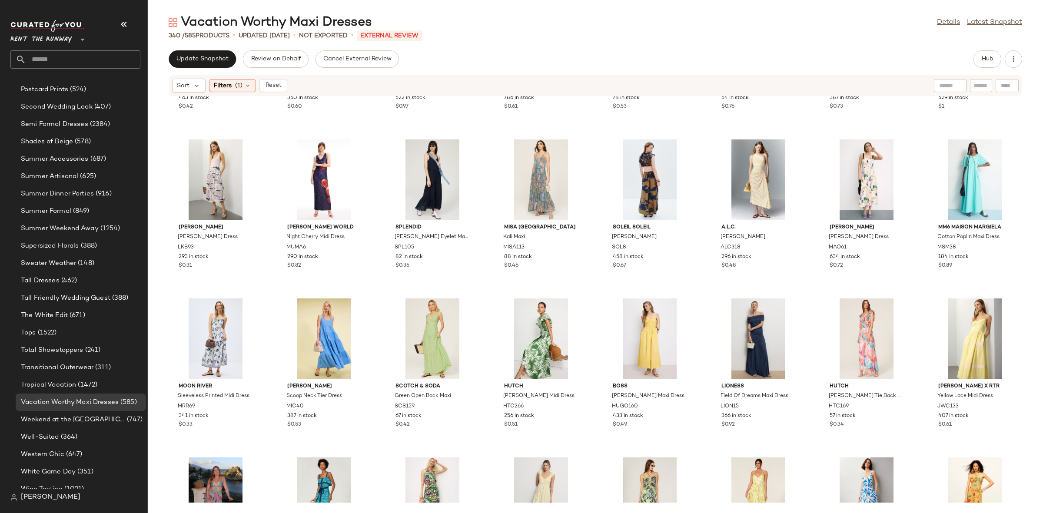
scroll to position [2361, 0]
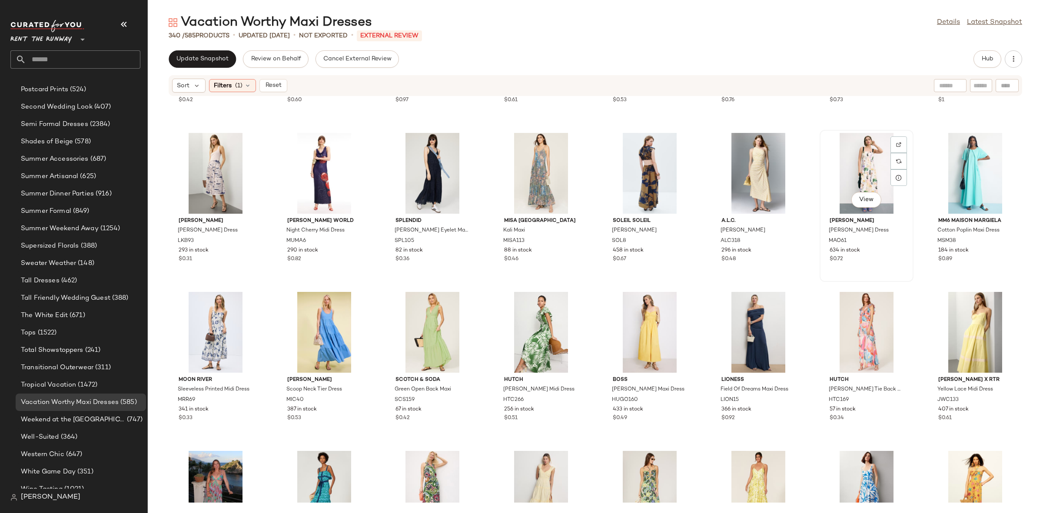
click at [865, 163] on div "View" at bounding box center [867, 173] width 88 height 81
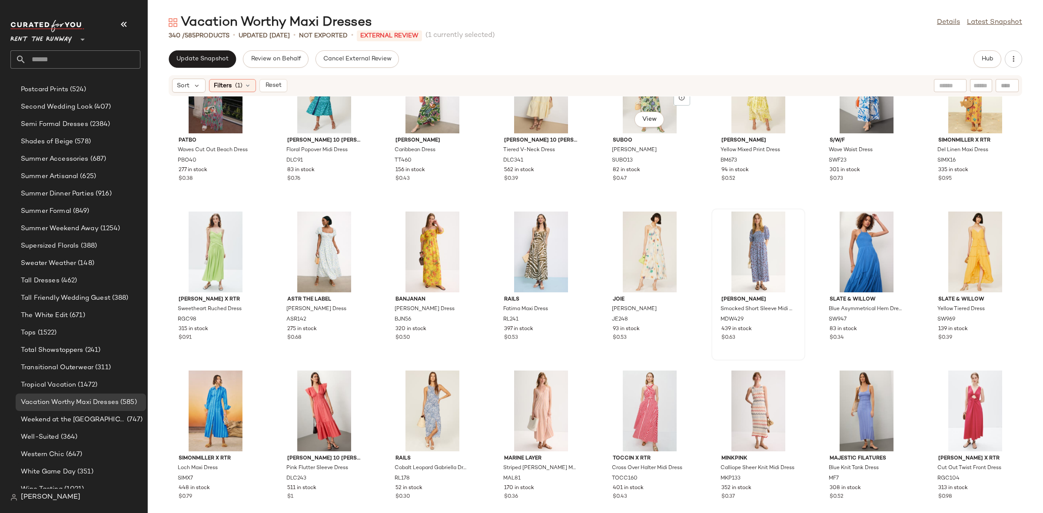
scroll to position [2761, 0]
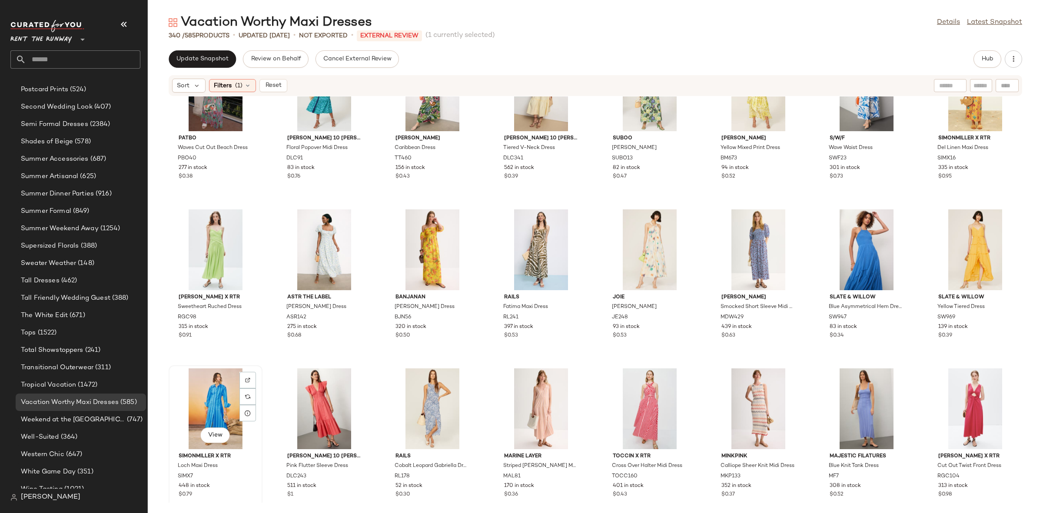
click at [205, 405] on div "View" at bounding box center [216, 408] width 88 height 81
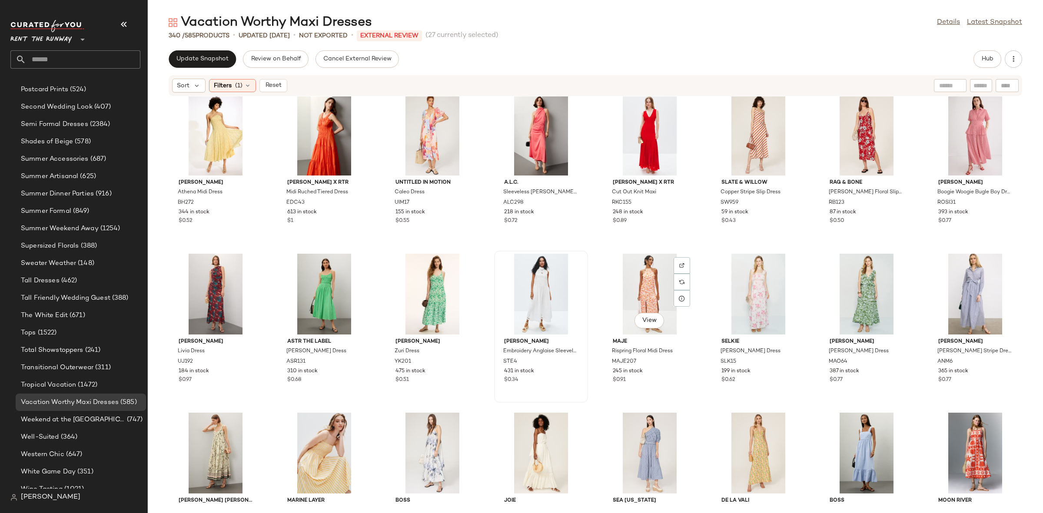
scroll to position [3211, 0]
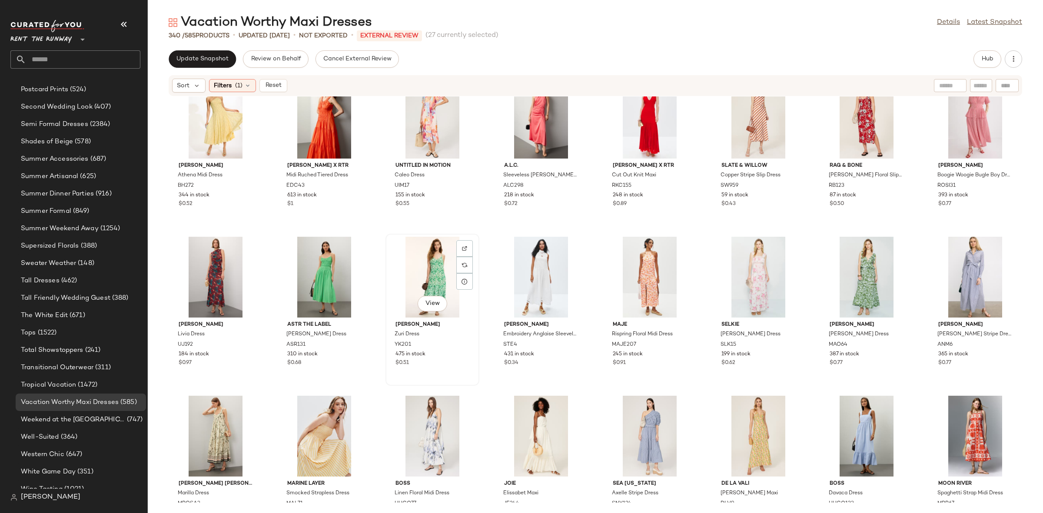
click at [433, 269] on div "View" at bounding box center [432, 277] width 88 height 81
click at [739, 271] on div "View" at bounding box center [758, 277] width 88 height 81
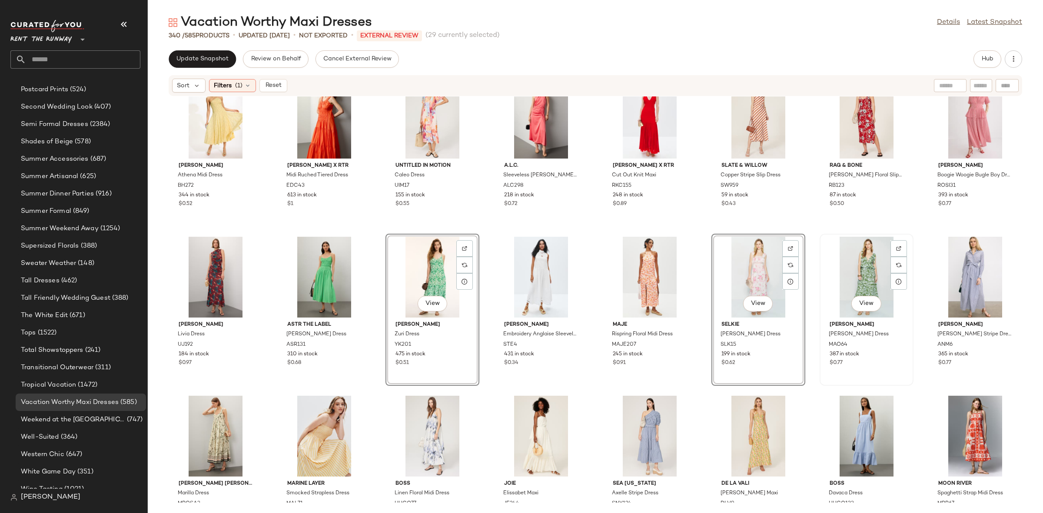
click at [848, 275] on div "View" at bounding box center [867, 277] width 88 height 81
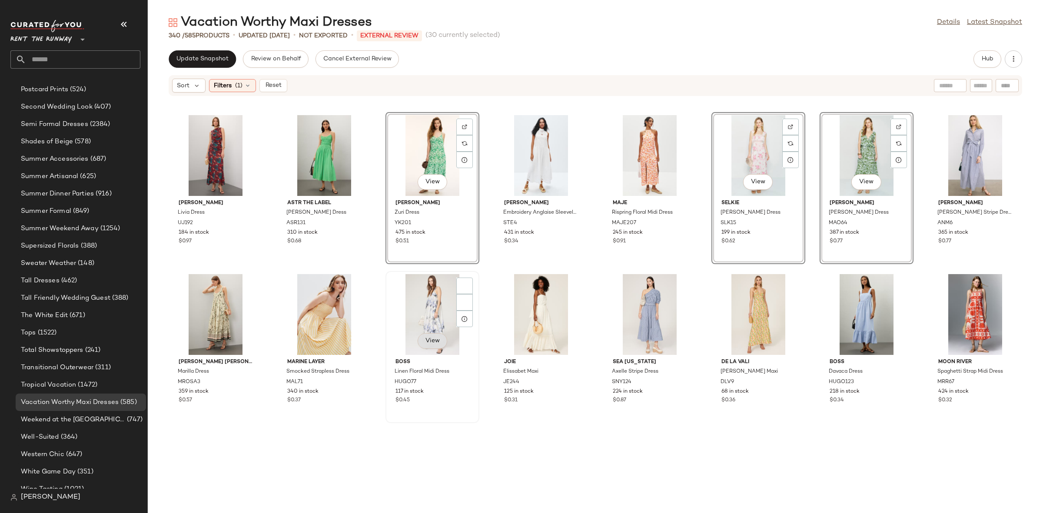
scroll to position [3353, 0]
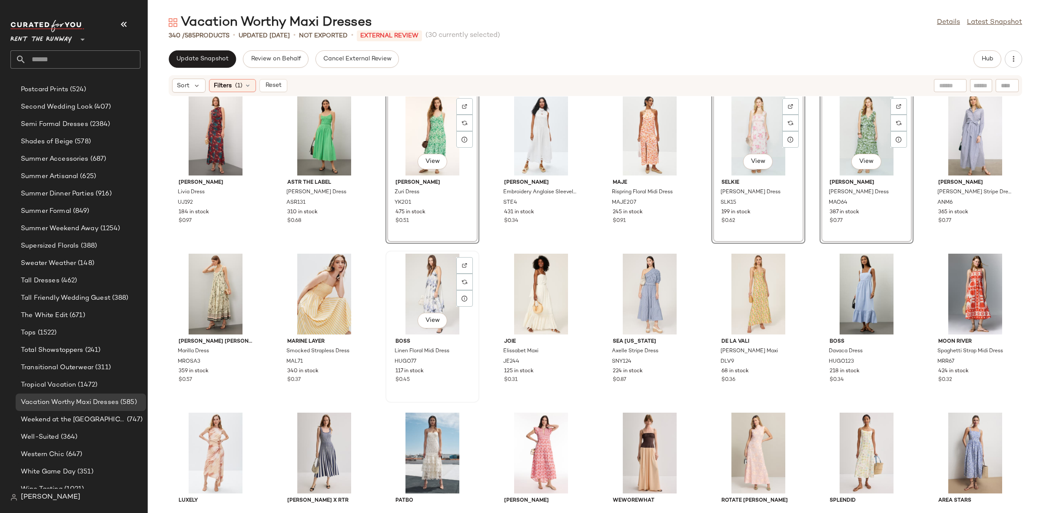
click at [430, 302] on div "View" at bounding box center [432, 294] width 88 height 81
click at [299, 290] on div "View" at bounding box center [324, 294] width 88 height 81
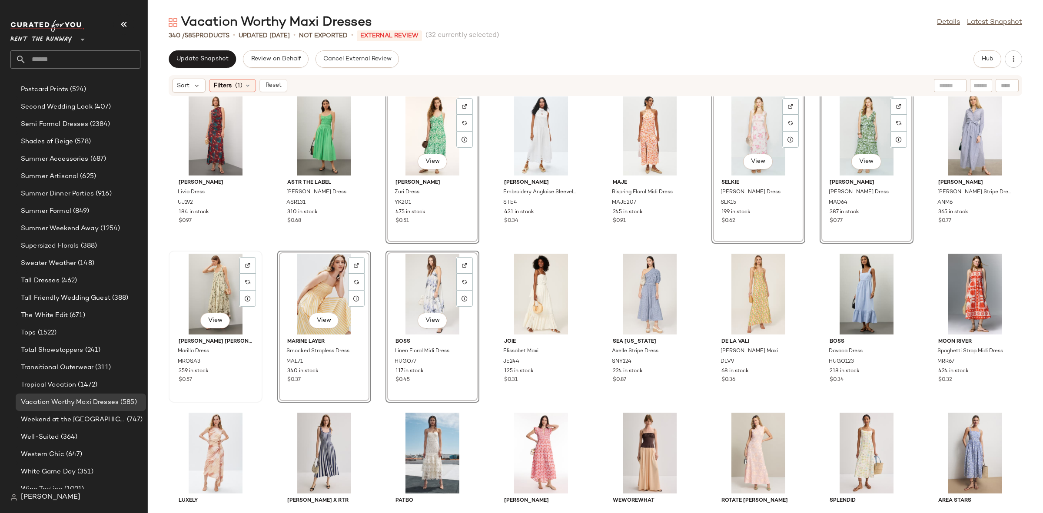
click at [190, 288] on div "View" at bounding box center [216, 294] width 88 height 81
click at [655, 281] on div "View" at bounding box center [650, 294] width 88 height 81
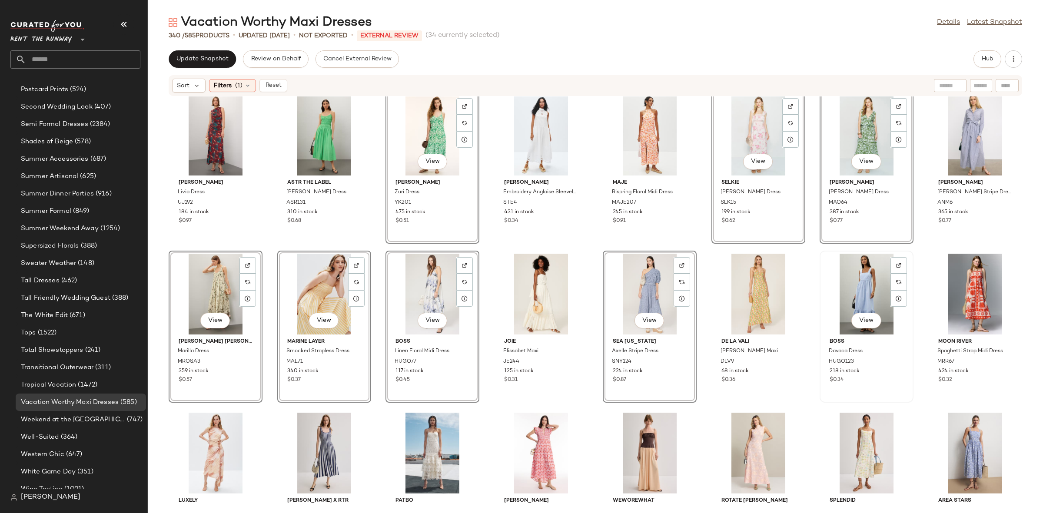
click at [853, 275] on div "View" at bounding box center [867, 294] width 88 height 81
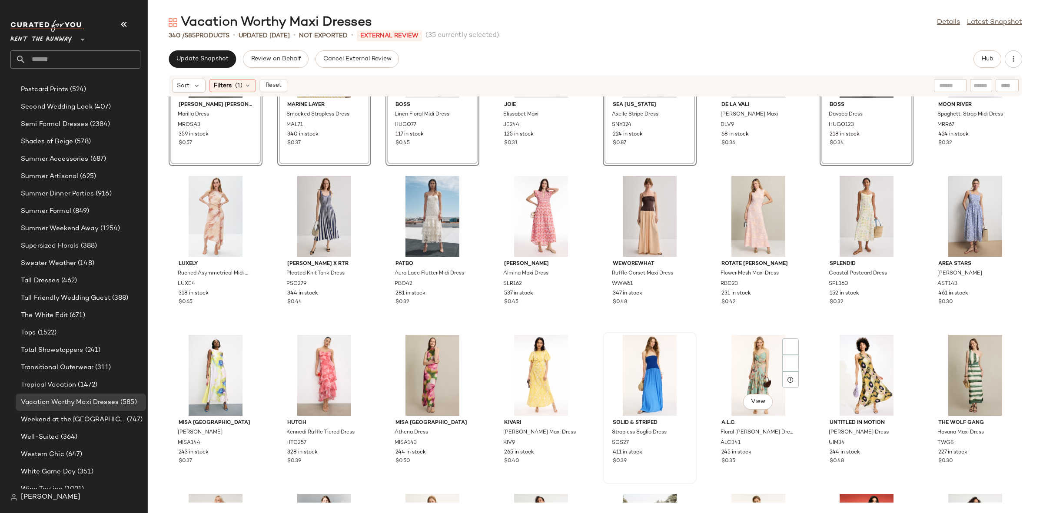
scroll to position [3646, 0]
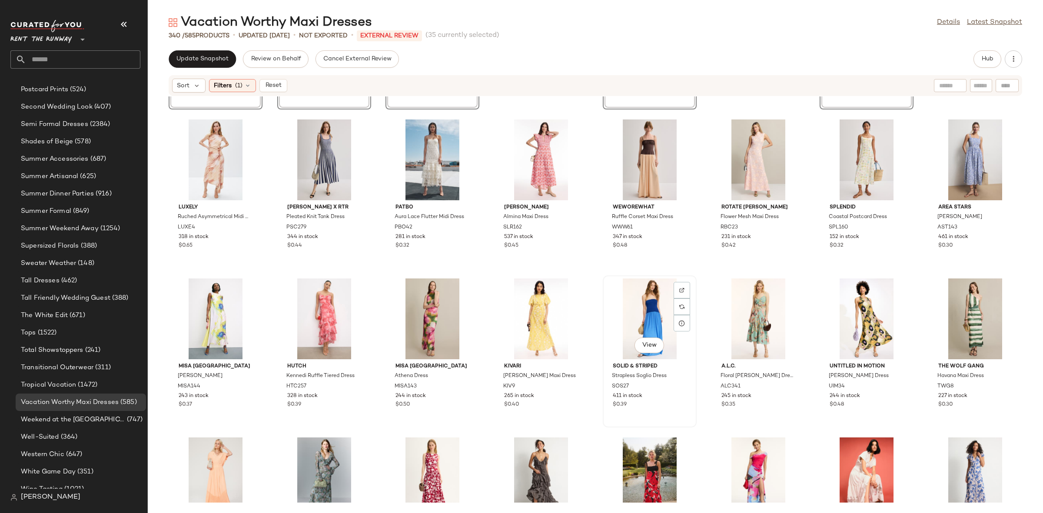
click at [651, 305] on div "View" at bounding box center [650, 319] width 88 height 81
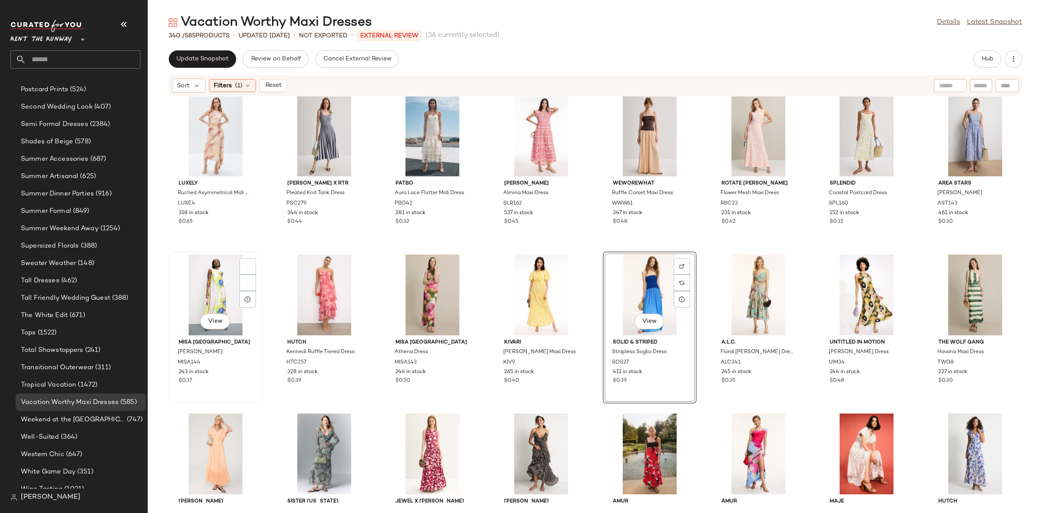
scroll to position [3740, 0]
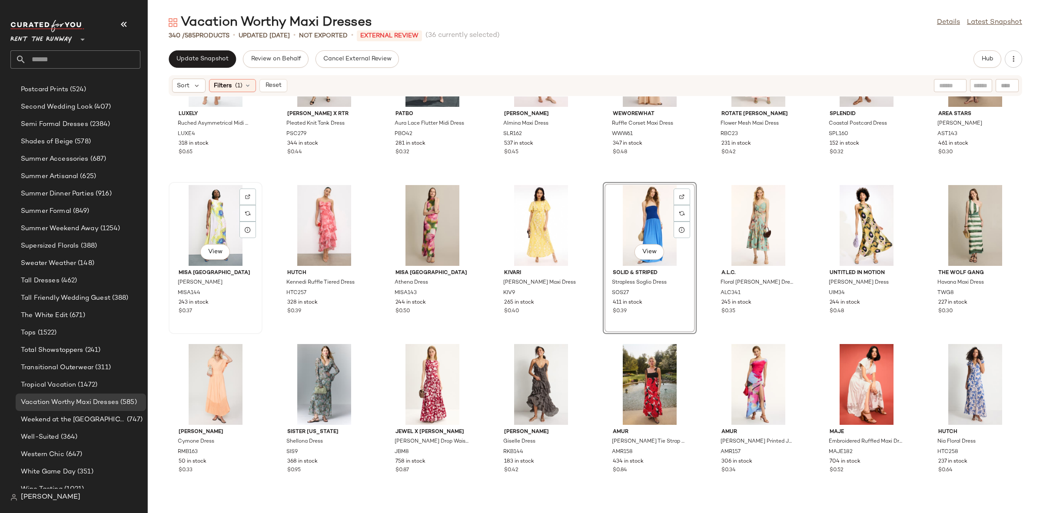
click at [219, 205] on div "View" at bounding box center [216, 225] width 88 height 81
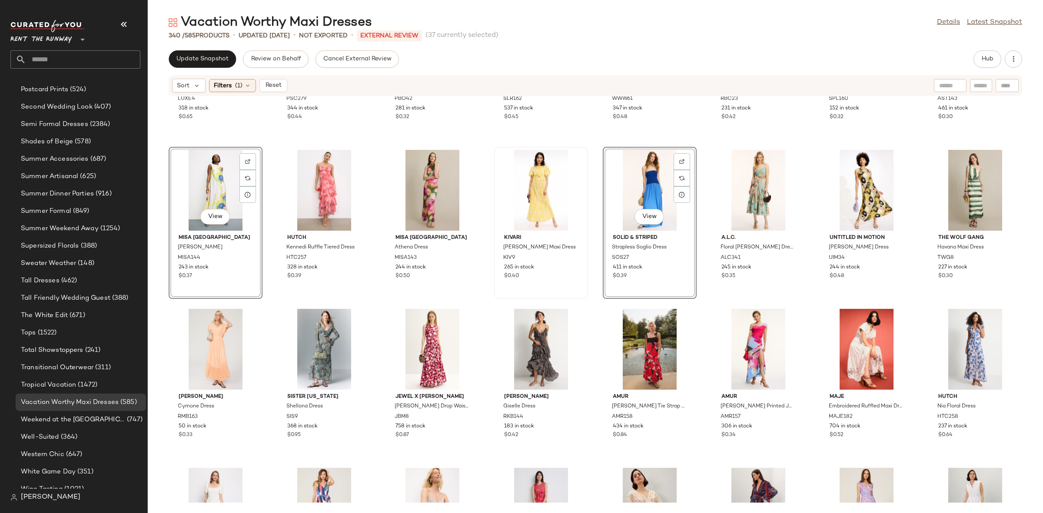
scroll to position [3777, 0]
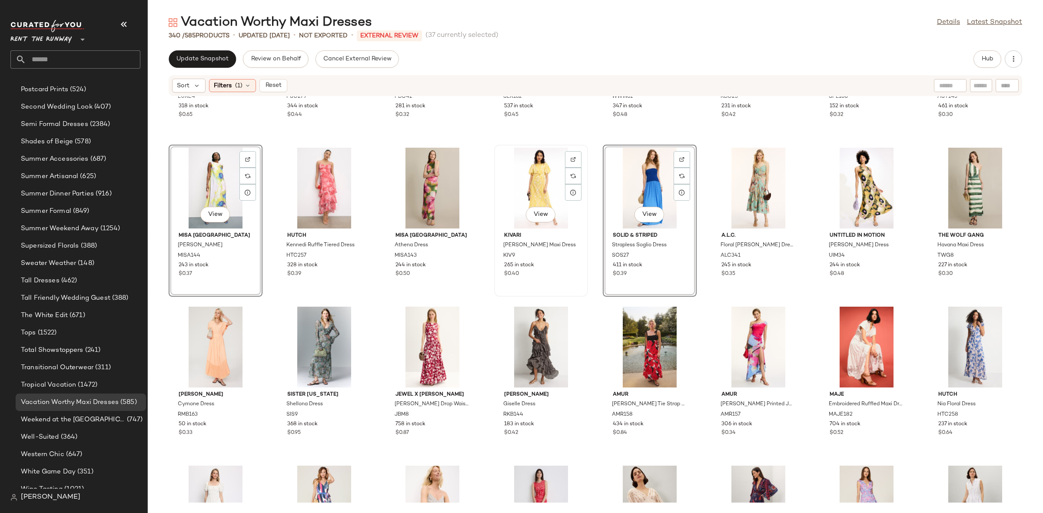
click at [543, 189] on div "View" at bounding box center [541, 188] width 88 height 81
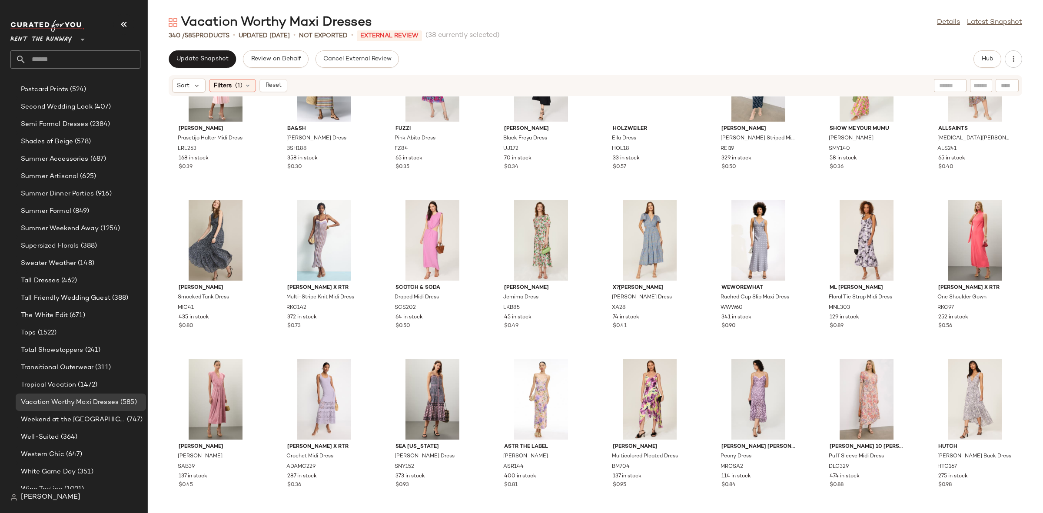
scroll to position [4765, 0]
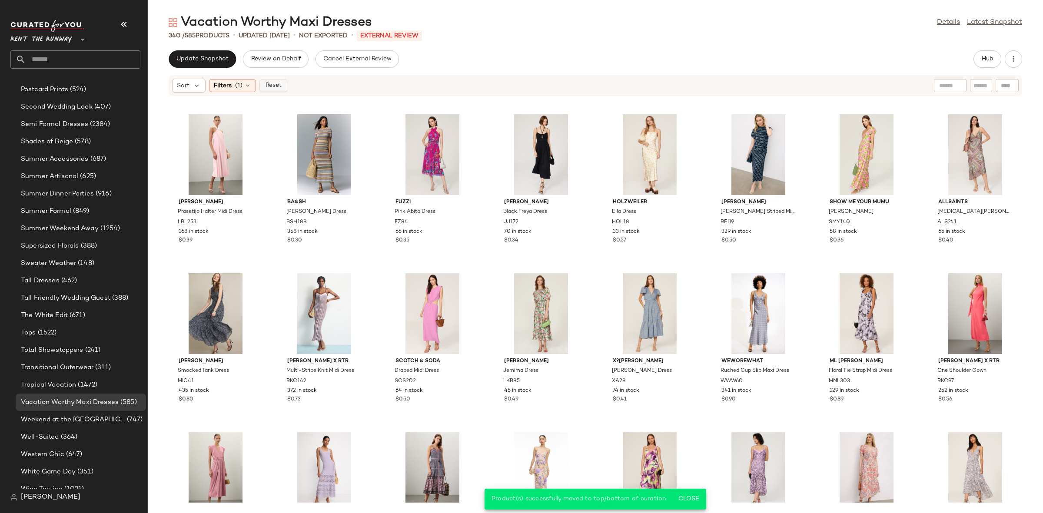
click at [271, 82] on span "Reset" at bounding box center [273, 85] width 17 height 7
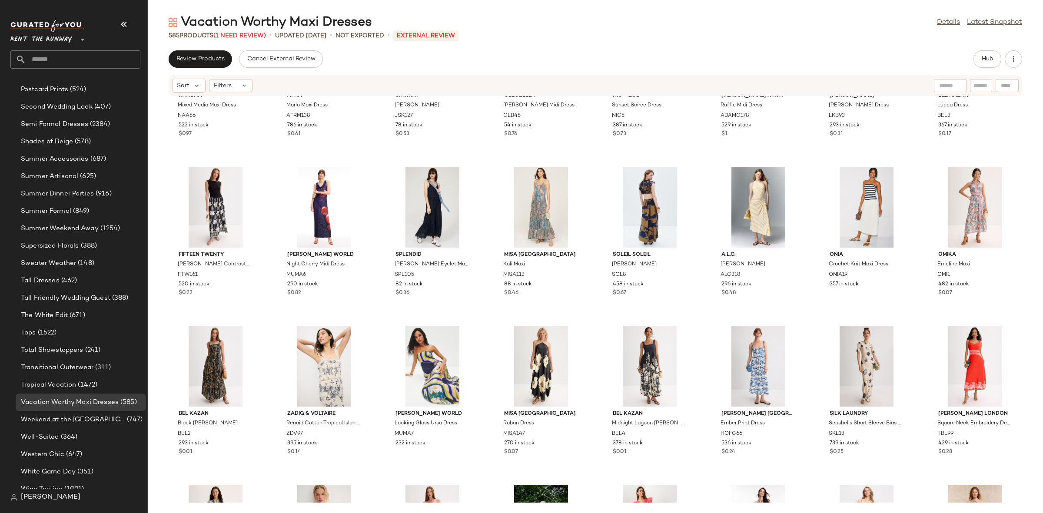
scroll to position [3164, 0]
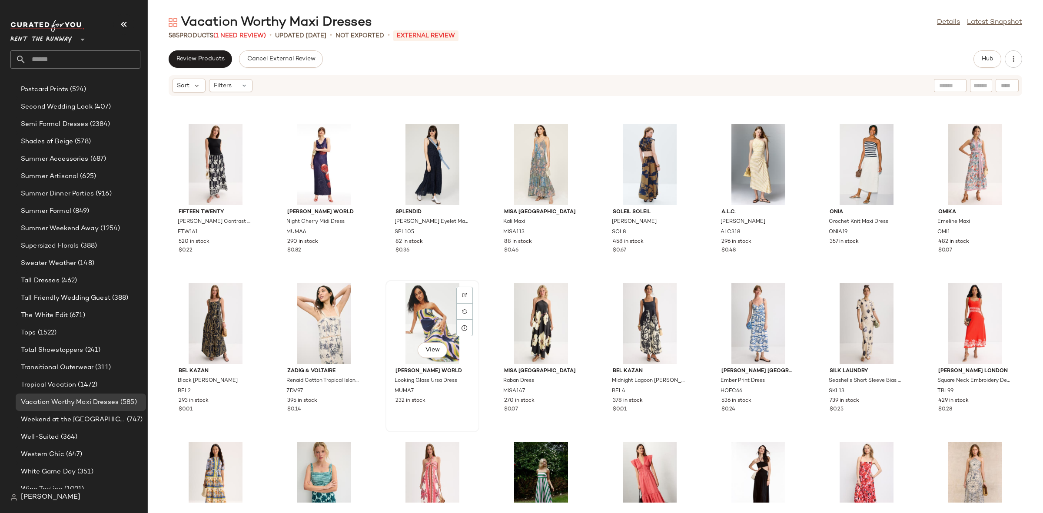
click at [430, 307] on div "View" at bounding box center [432, 323] width 88 height 81
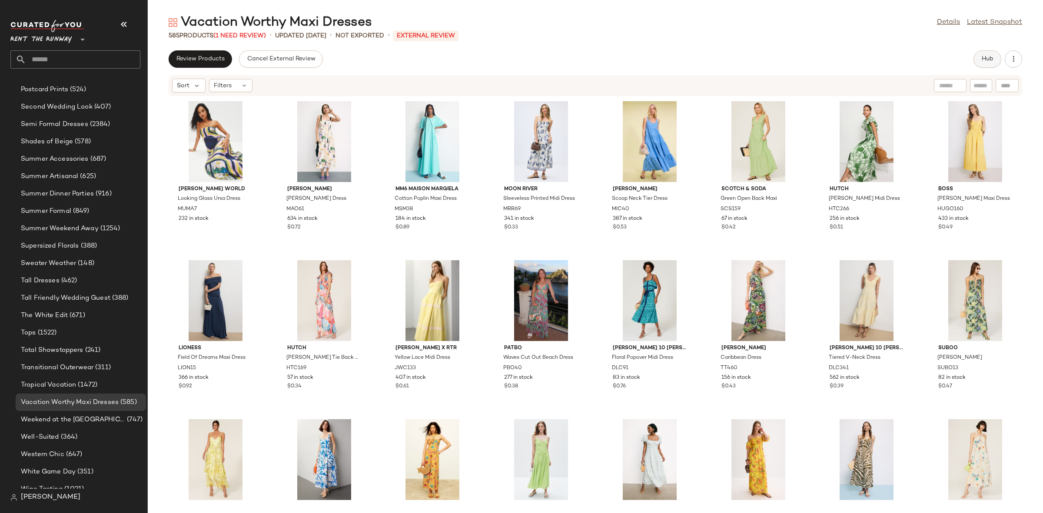
click at [979, 58] on button "Hub" at bounding box center [987, 58] width 28 height 17
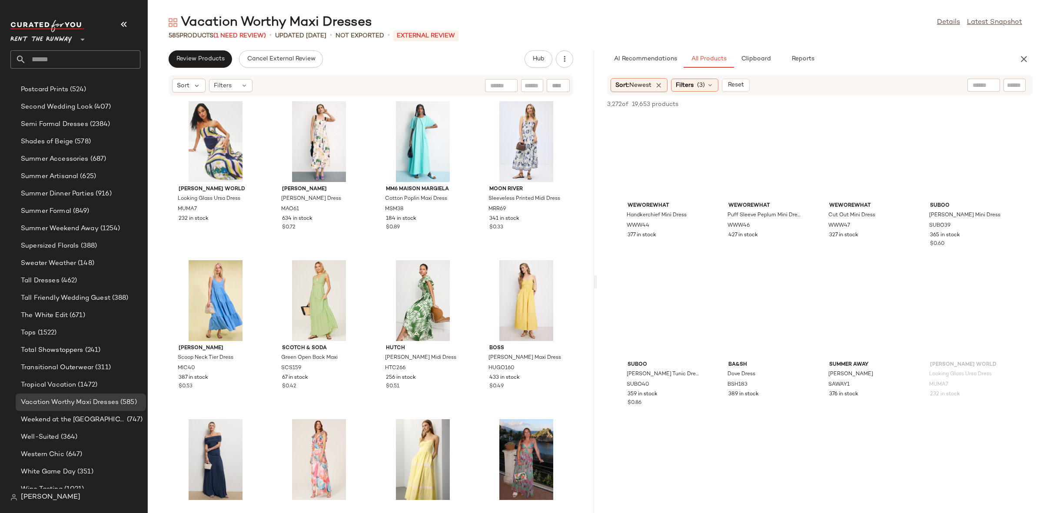
click at [365, 246] on div "[PERSON_NAME] World Looking Glass Ursa Dress MUMA7 232 in stock [PERSON_NAME] […" at bounding box center [371, 299] width 446 height 406
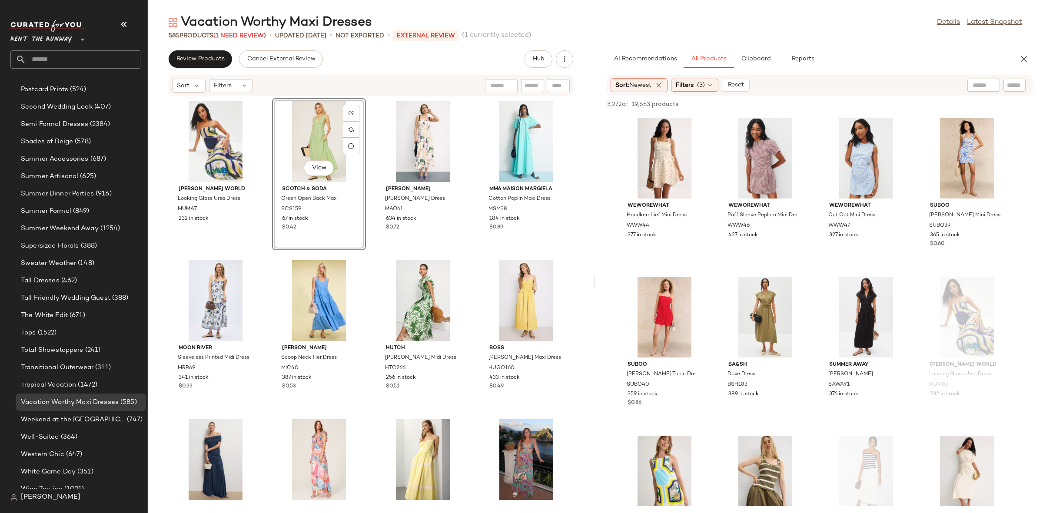
click at [369, 256] on div "[PERSON_NAME] World Looking Glass Ursa Dress MUMA7 232 in stock View Scotch & S…" at bounding box center [371, 299] width 446 height 406
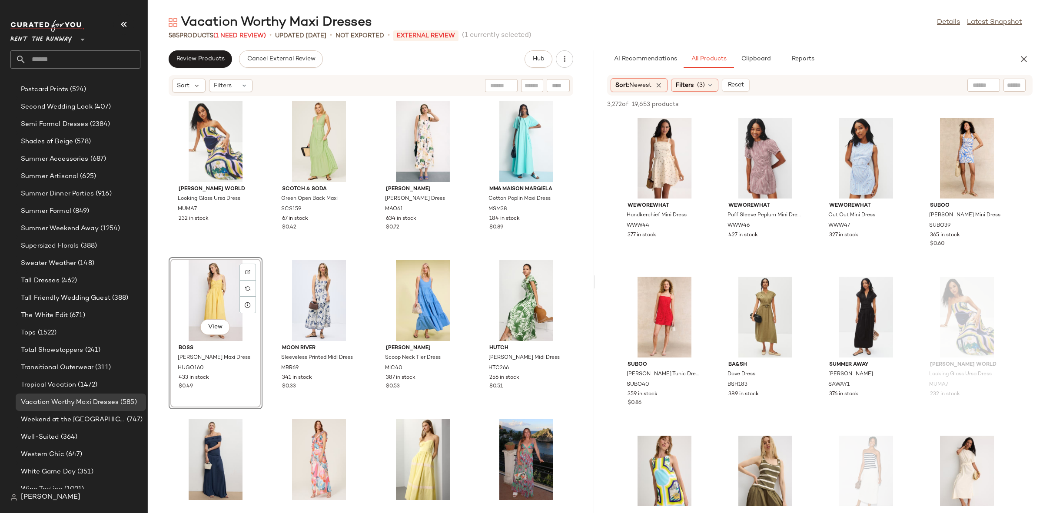
click at [273, 253] on div "[PERSON_NAME] World Looking Glass Ursa Dress MUMA7 232 in stock Scotch & Soda G…" at bounding box center [371, 299] width 446 height 406
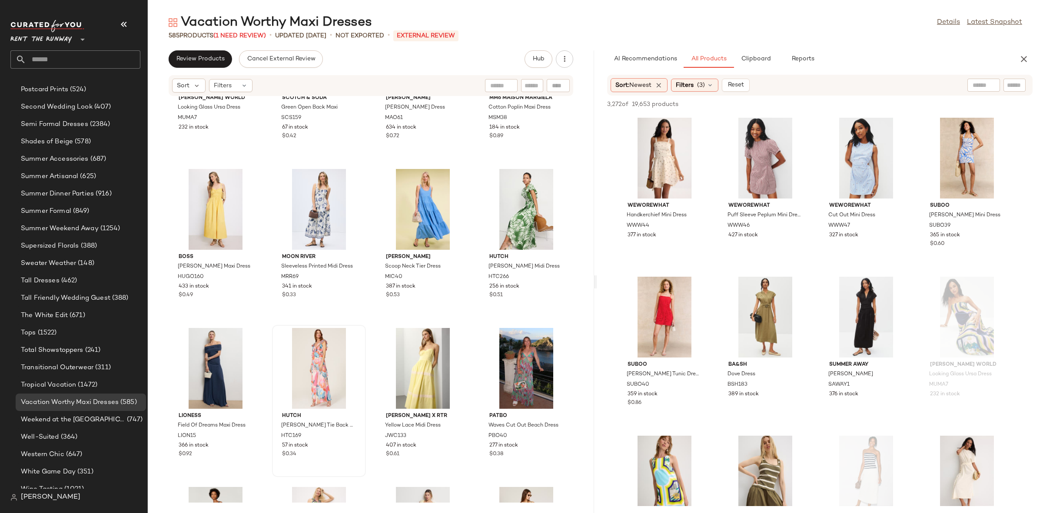
scroll to position [100, 0]
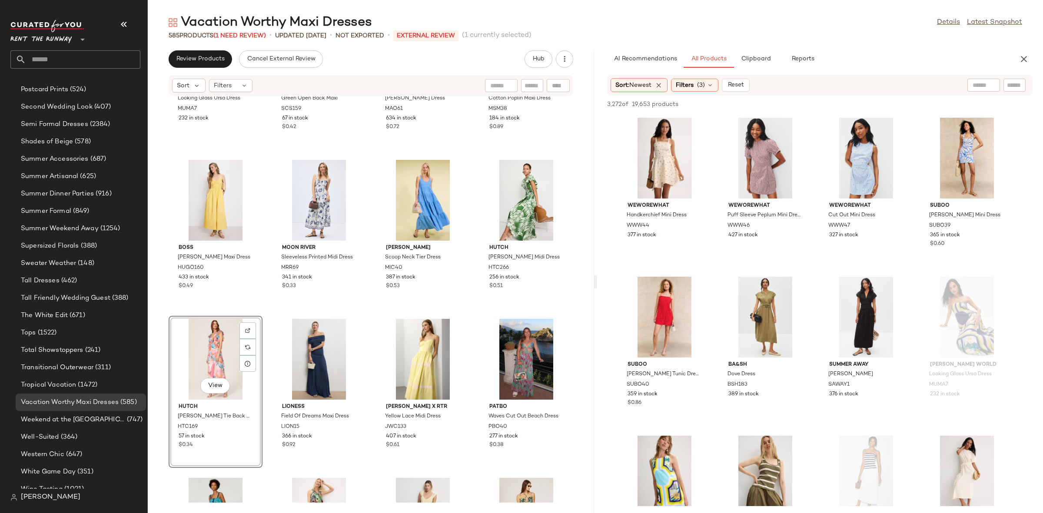
click at [263, 312] on div "[PERSON_NAME] World Looking Glass Ursa Dress MUMA7 232 in stock Scotch & Soda G…" at bounding box center [371, 299] width 446 height 406
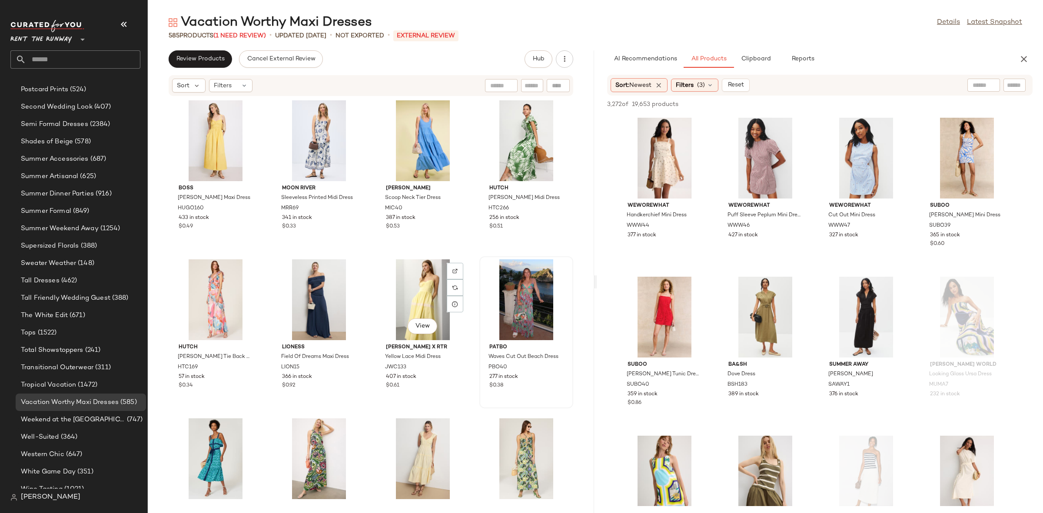
scroll to position [170, 0]
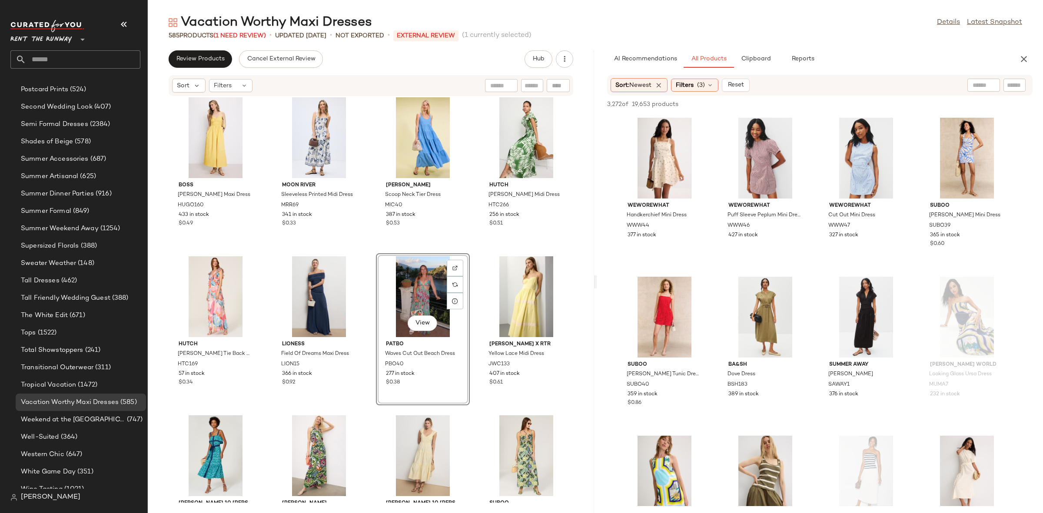
click at [365, 263] on div "BOSS Dalza Shirred Maxi Dress HUGO160 433 in stock $0.49 Moon River Sleeveless …" at bounding box center [371, 299] width 446 height 406
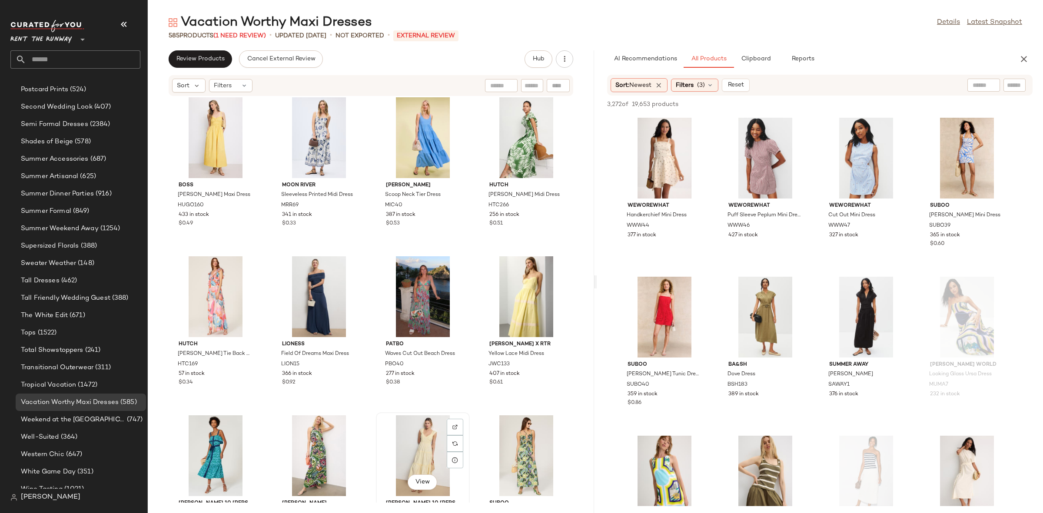
scroll to position [170, 0]
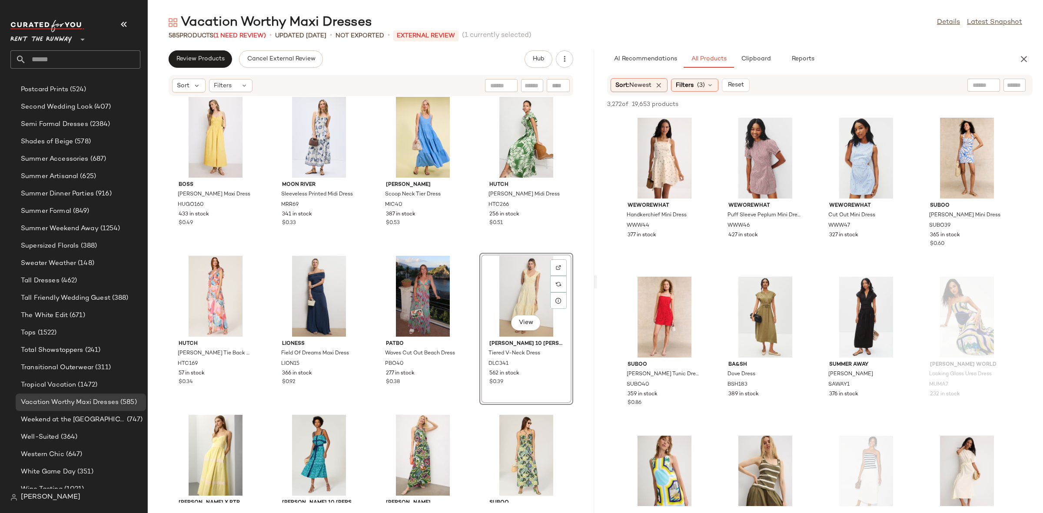
click at [471, 243] on div "BOSS Dalza Shirred Maxi Dress HUGO160 433 in stock $0.49 Moon River Sleeveless …" at bounding box center [371, 299] width 446 height 406
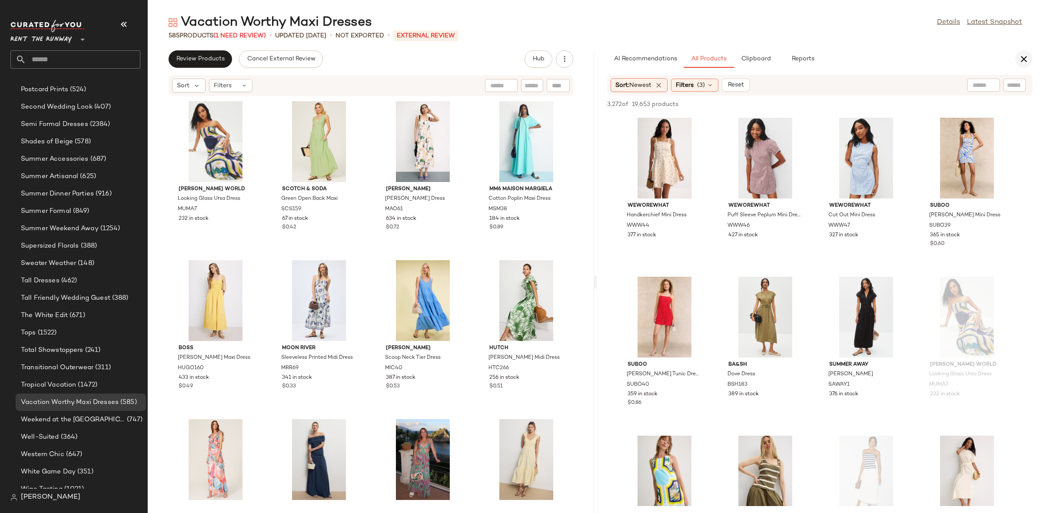
click at [1030, 59] on button "button" at bounding box center [1023, 58] width 17 height 17
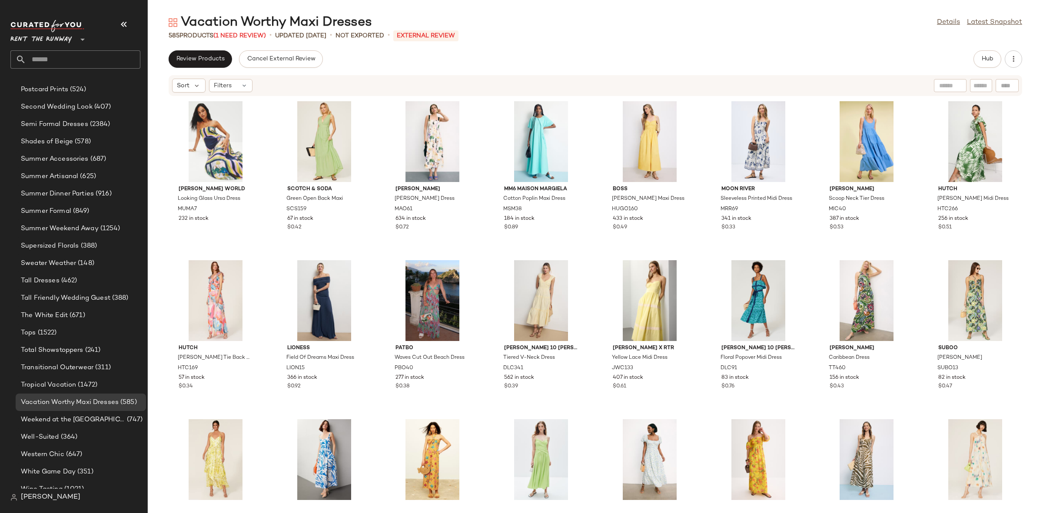
click at [586, 252] on div "[PERSON_NAME] World Looking Glass Ursa Dress MUMA7 232 in stock Scotch & Soda G…" at bounding box center [595, 299] width 895 height 406
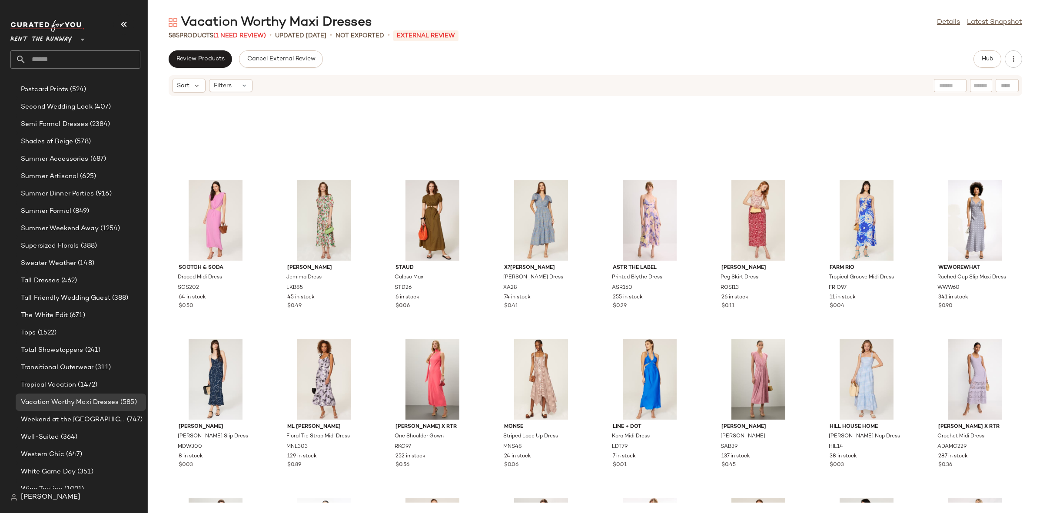
scroll to position [8090, 0]
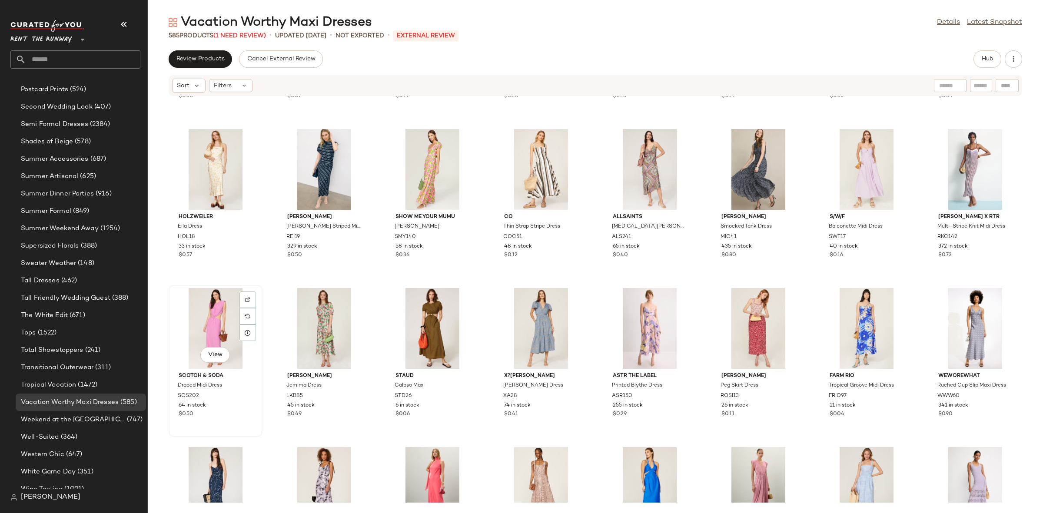
click at [193, 319] on div "View" at bounding box center [216, 328] width 88 height 81
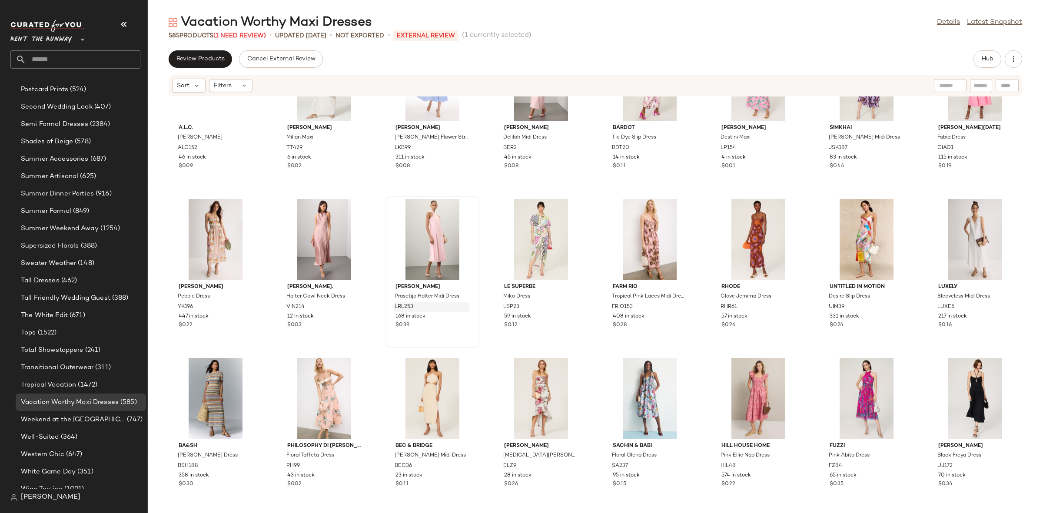
scroll to position [7699, 0]
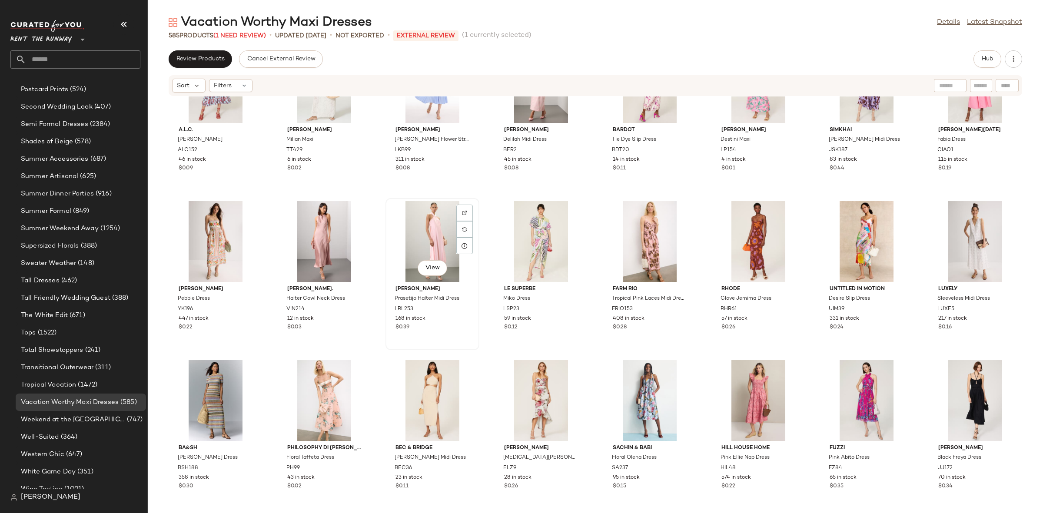
click at [420, 227] on div "View" at bounding box center [432, 241] width 88 height 81
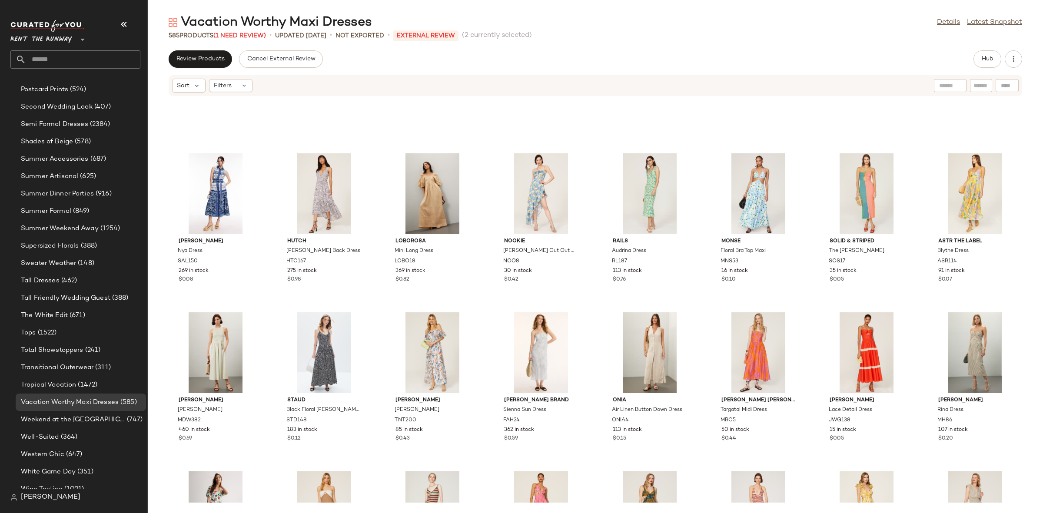
scroll to position [8226, 0]
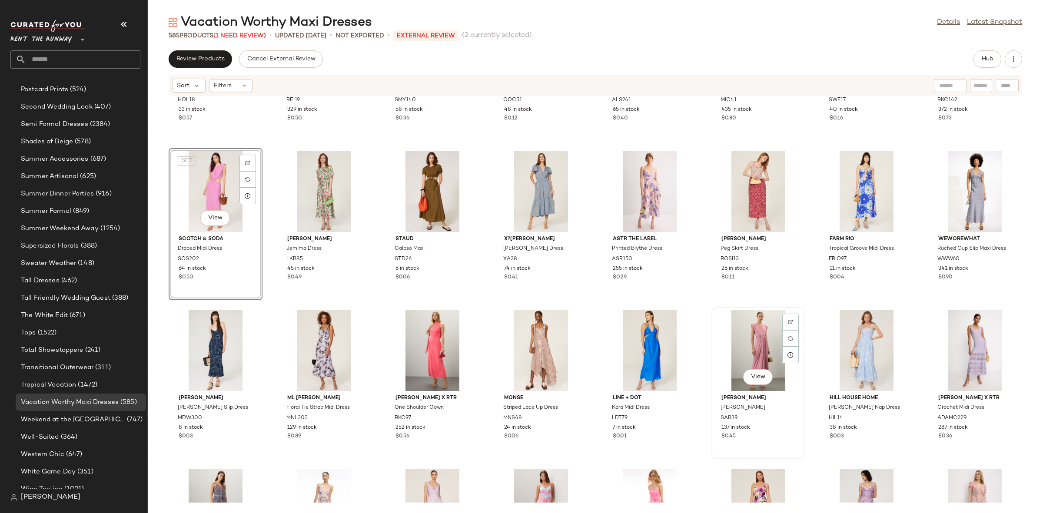
click at [734, 339] on div "View" at bounding box center [758, 350] width 88 height 81
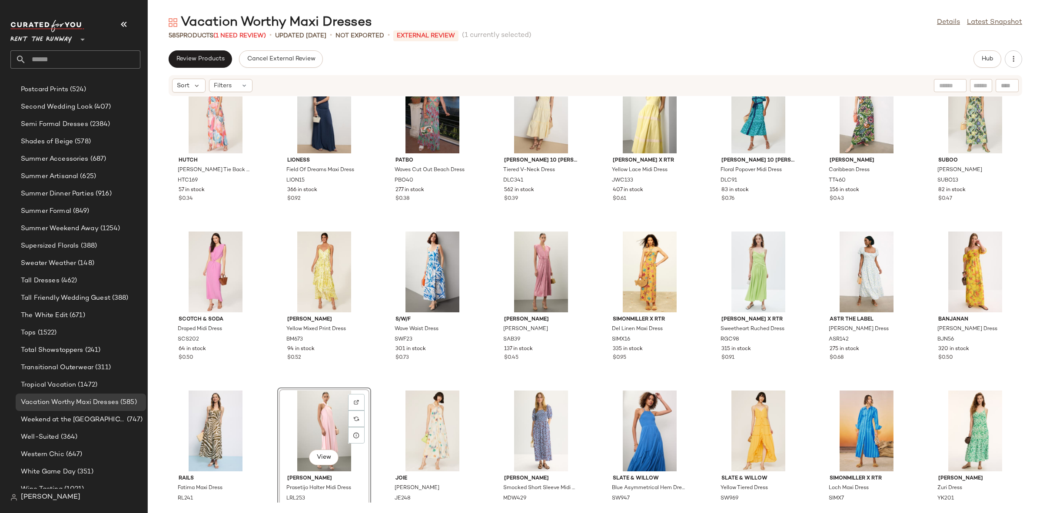
drag, startPoint x: 377, startPoint y: 384, endPoint x: 383, endPoint y: 381, distance: 6.9
click at [377, 383] on div "Hutch [PERSON_NAME] Tie Back Maxi HTC169 57 in stock $0.34 Lioness Field Of Dre…" at bounding box center [595, 299] width 895 height 406
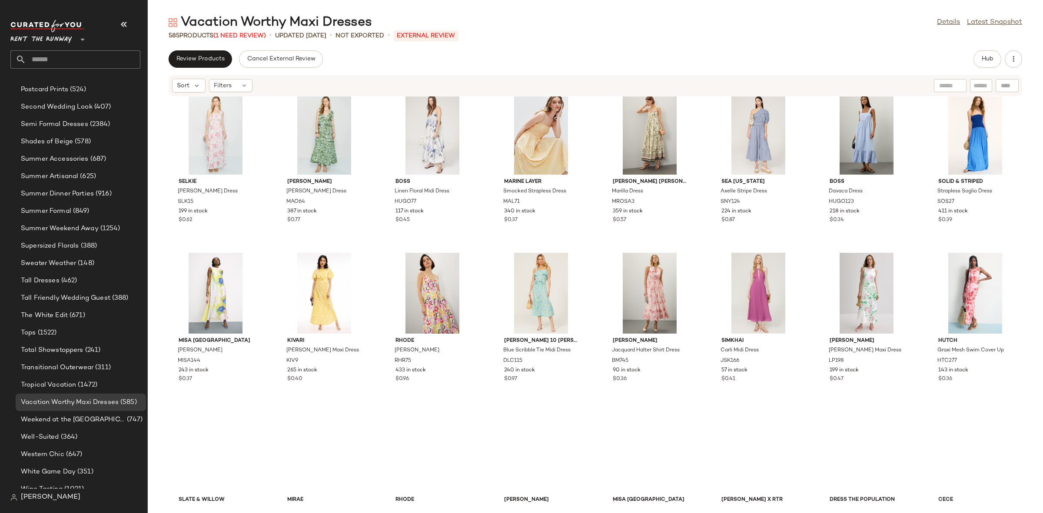
scroll to position [666, 0]
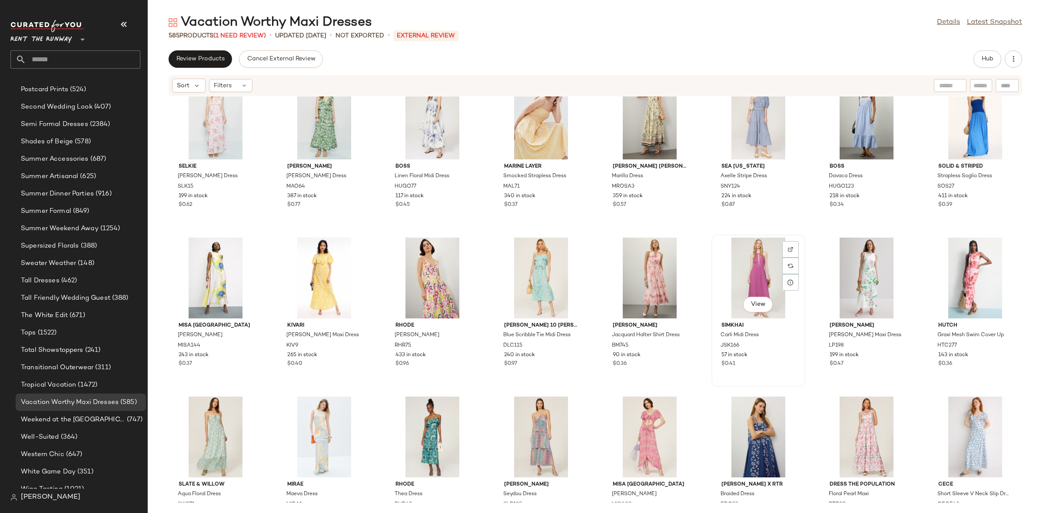
click at [735, 288] on div "View" at bounding box center [758, 278] width 88 height 81
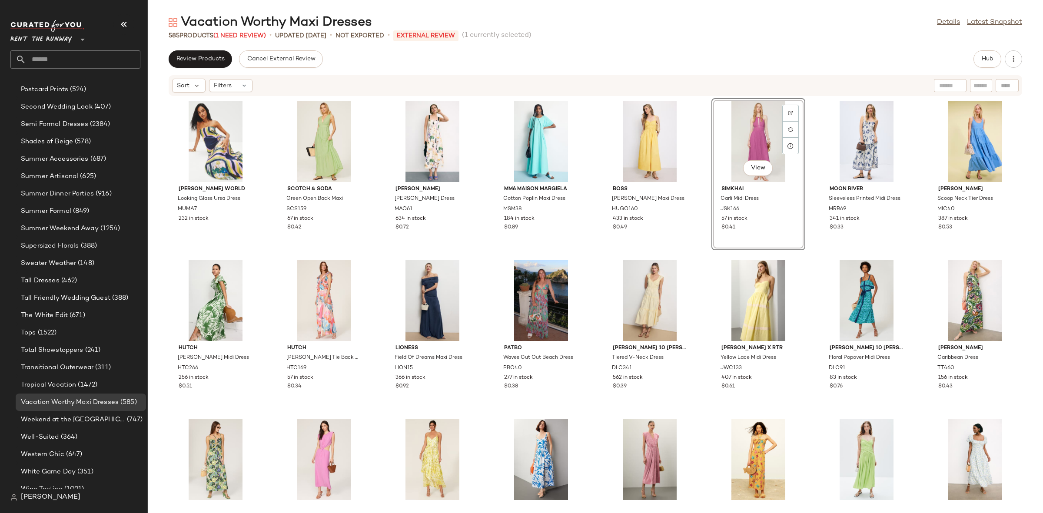
click at [809, 201] on div "[PERSON_NAME] World Looking Glass Ursa Dress MUMA7 232 in stock Scotch & Soda G…" at bounding box center [595, 299] width 895 height 406
click at [988, 60] on span "Hub" at bounding box center [987, 59] width 12 height 7
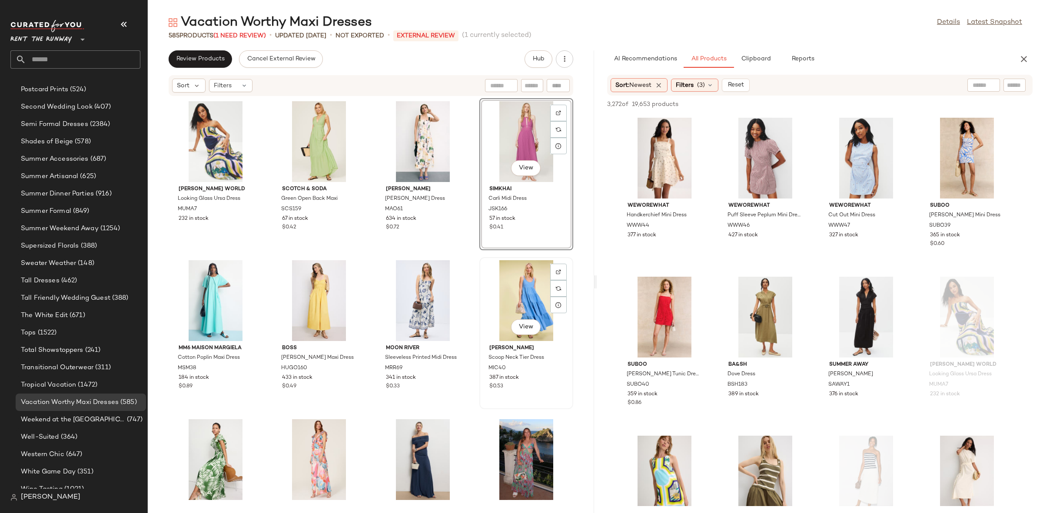
click at [480, 265] on div "View [PERSON_NAME] Scoop Neck Tier Dress MIC40 387 in stock $0.53" at bounding box center [526, 333] width 92 height 150
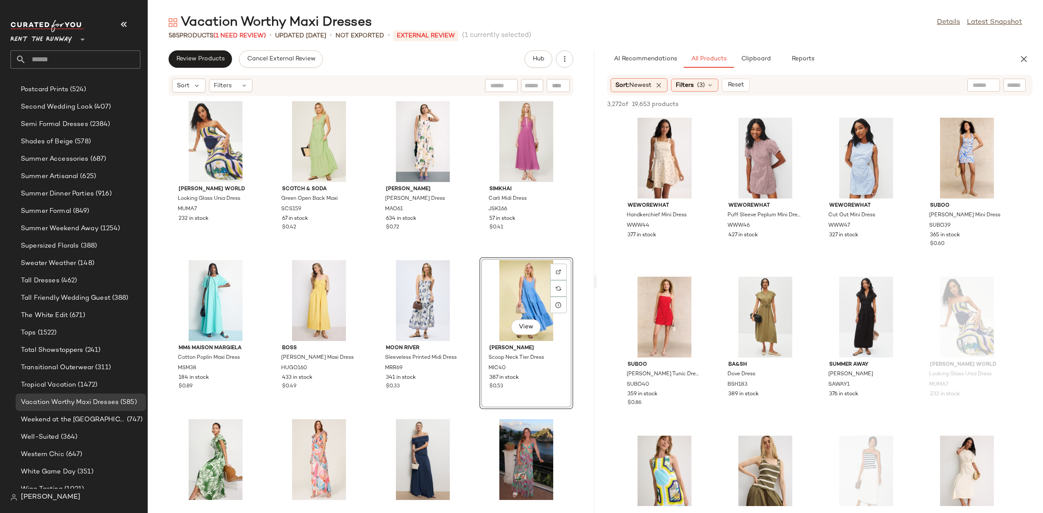
click at [468, 252] on div "[PERSON_NAME] World Looking Glass Ursa Dress MUMA7 232 in stock Scotch & Soda G…" at bounding box center [371, 299] width 446 height 406
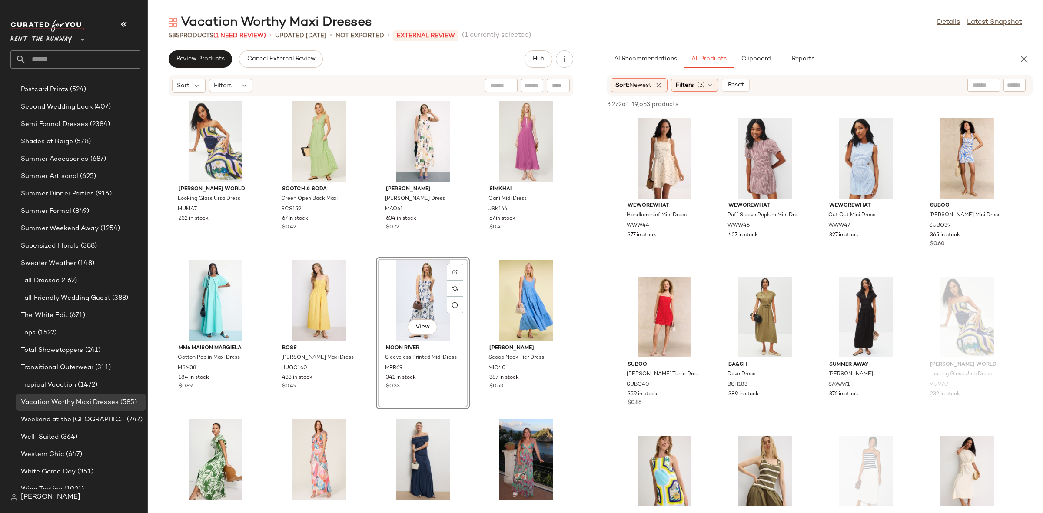
click at [366, 254] on div "[PERSON_NAME] World Looking Glass Ursa Dress MUMA7 232 in stock Scotch & Soda G…" at bounding box center [371, 299] width 446 height 406
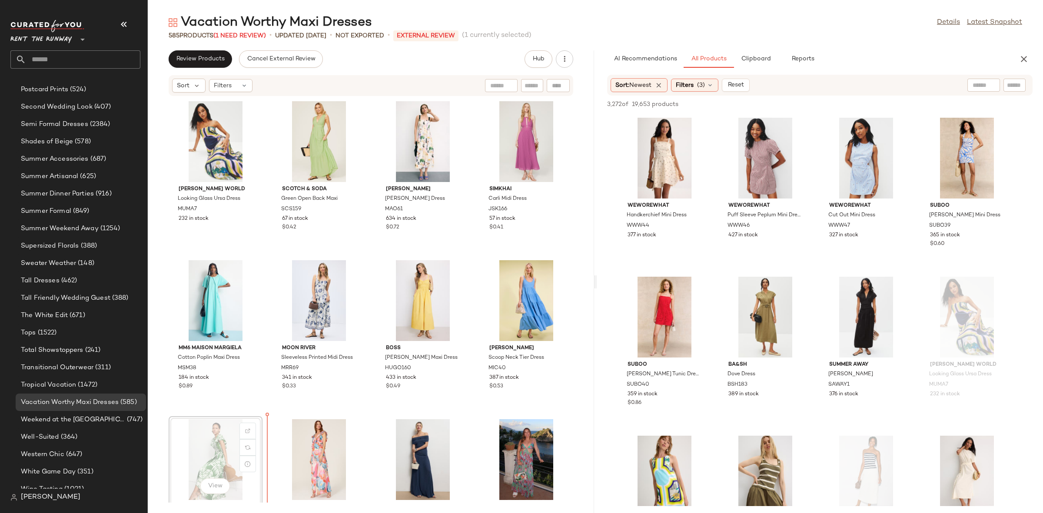
scroll to position [1, 0]
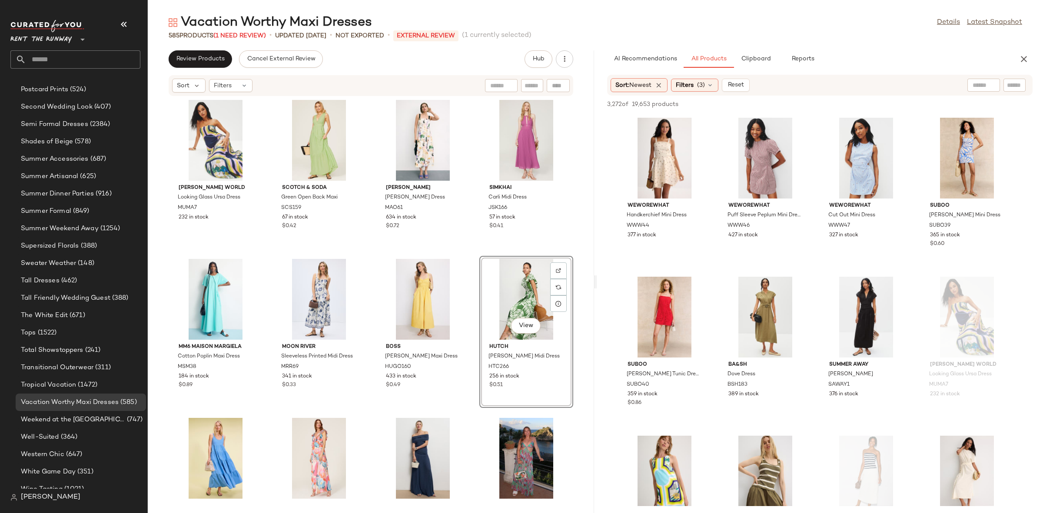
click at [468, 257] on div "[PERSON_NAME] World Looking Glass Ursa Dress MUMA7 232 in stock Scotch & Soda G…" at bounding box center [371, 299] width 446 height 406
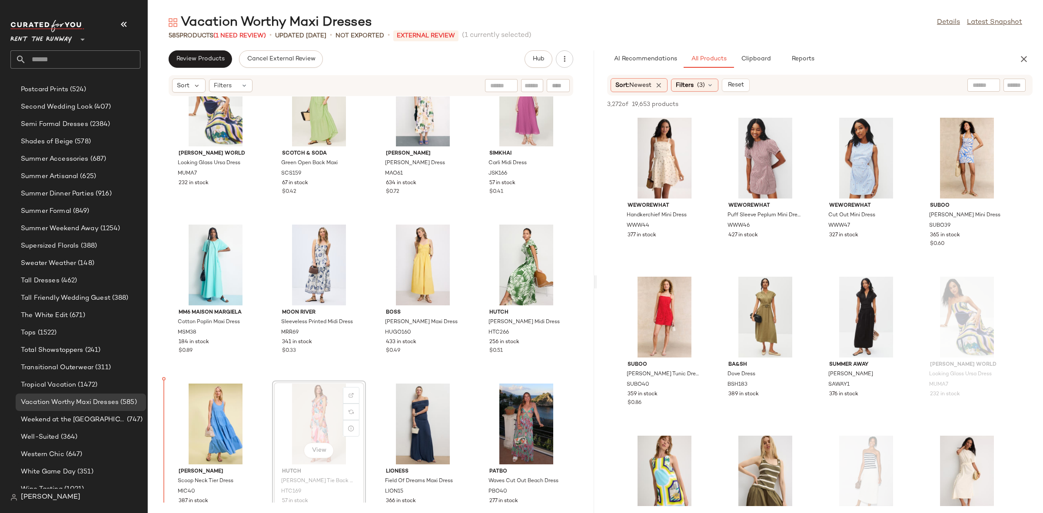
scroll to position [40, 0]
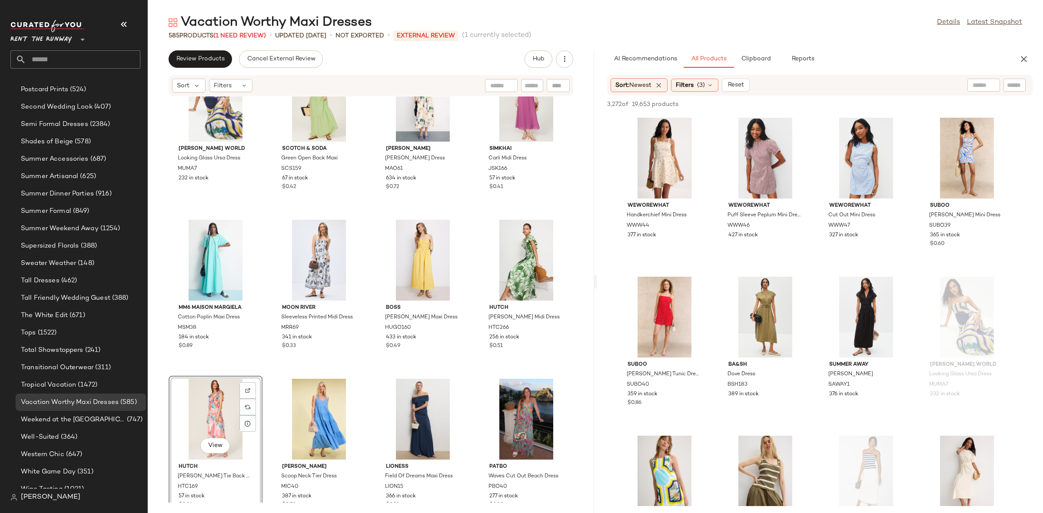
click at [267, 374] on div "[PERSON_NAME] World Looking Glass Ursa Dress MUMA7 232 in stock Scotch & Soda G…" at bounding box center [371, 299] width 446 height 406
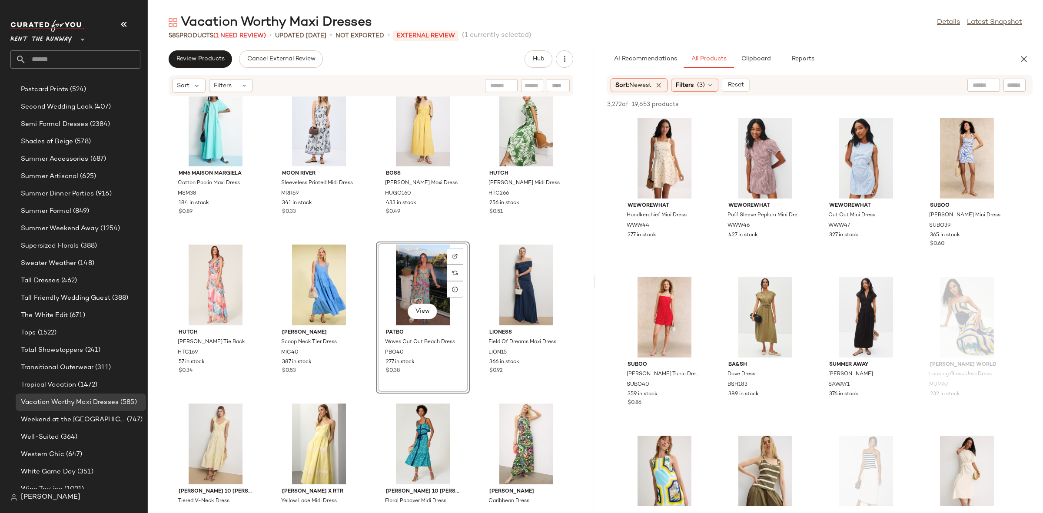
scroll to position [185, 0]
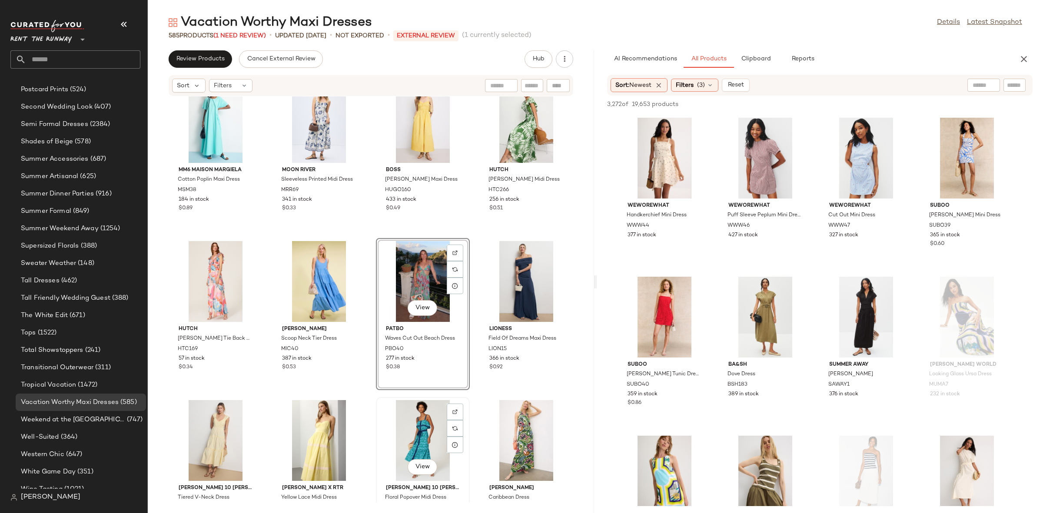
click at [377, 401] on div "View [PERSON_NAME] 10 [PERSON_NAME] x RTR Floral Popover Midi Dress DLC91 83 in…" at bounding box center [423, 473] width 92 height 150
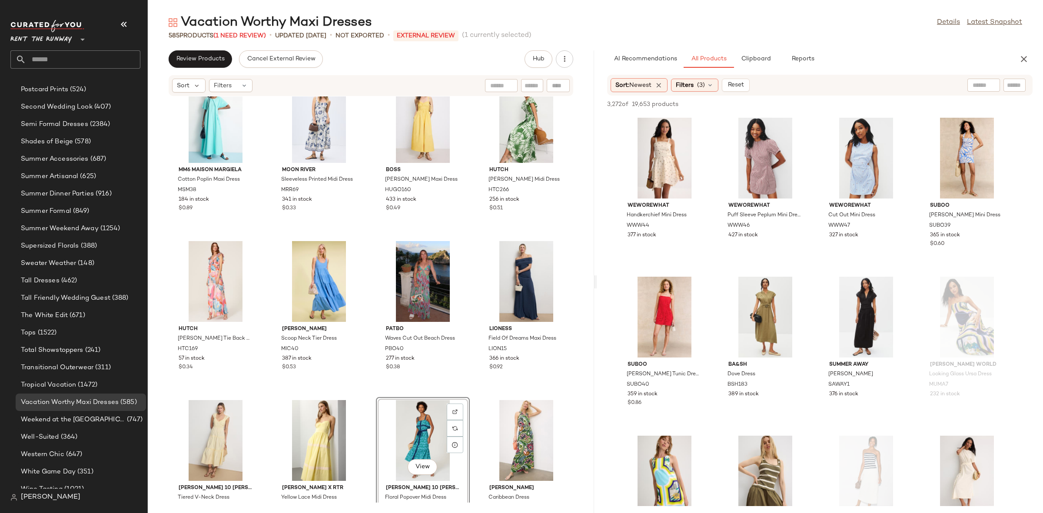
click at [369, 394] on div "MM6 Maison Margiela Cotton Poplin Maxi Dress MSM38 184 in stock $0.89 Moon Rive…" at bounding box center [371, 299] width 446 height 406
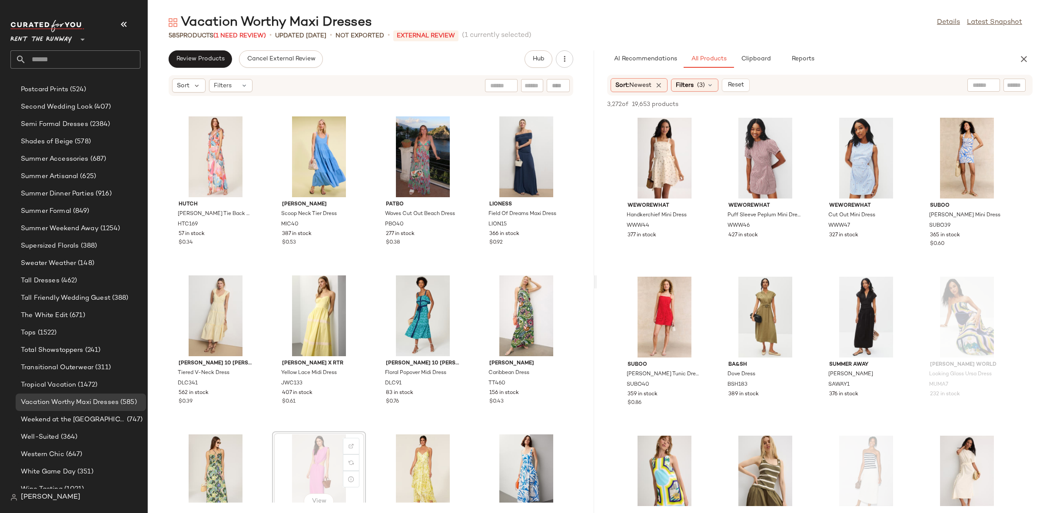
scroll to position [316, 0]
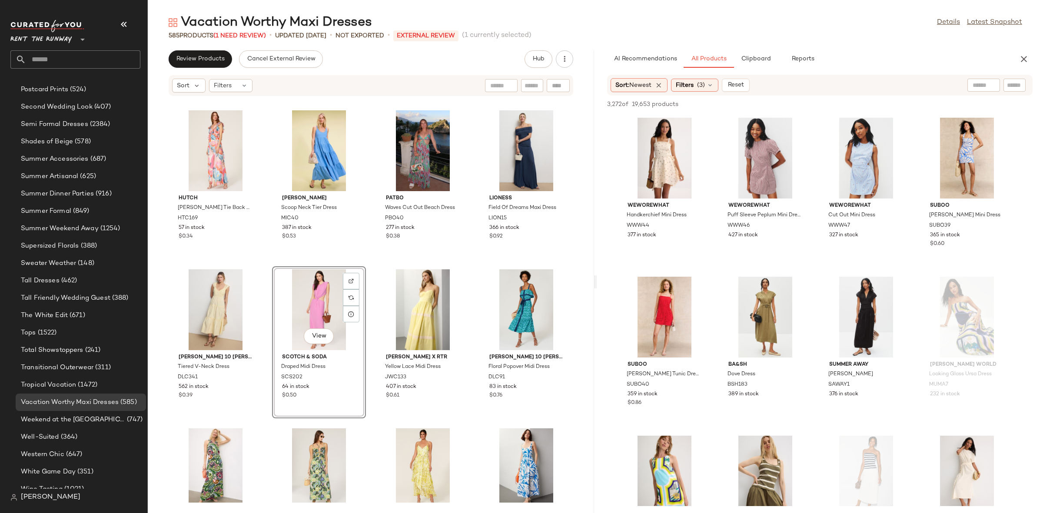
click at [368, 260] on div "MM6 Maison Margiela Cotton Poplin Maxi Dress MSM38 184 in stock $0.89 Moon Rive…" at bounding box center [371, 299] width 446 height 406
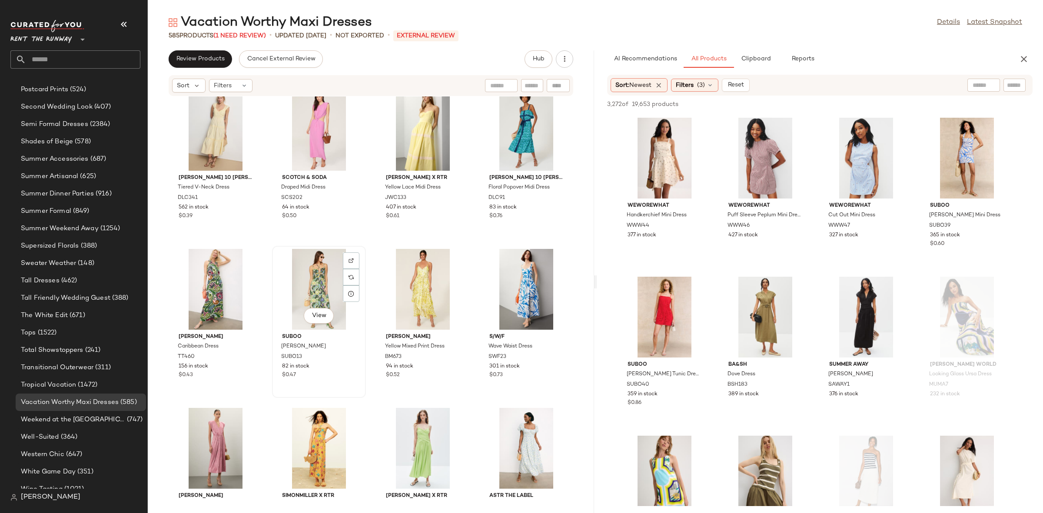
scroll to position [494, 0]
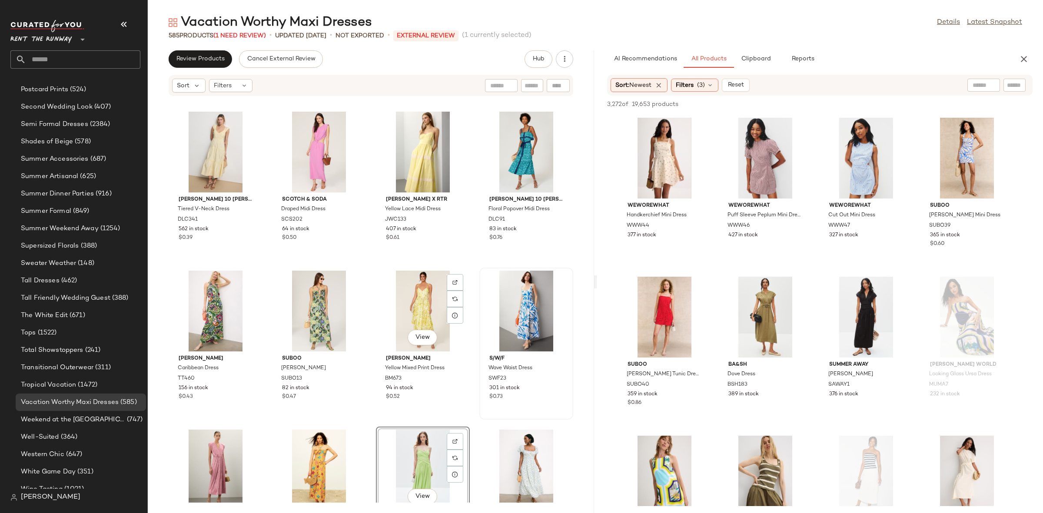
scroll to position [448, 0]
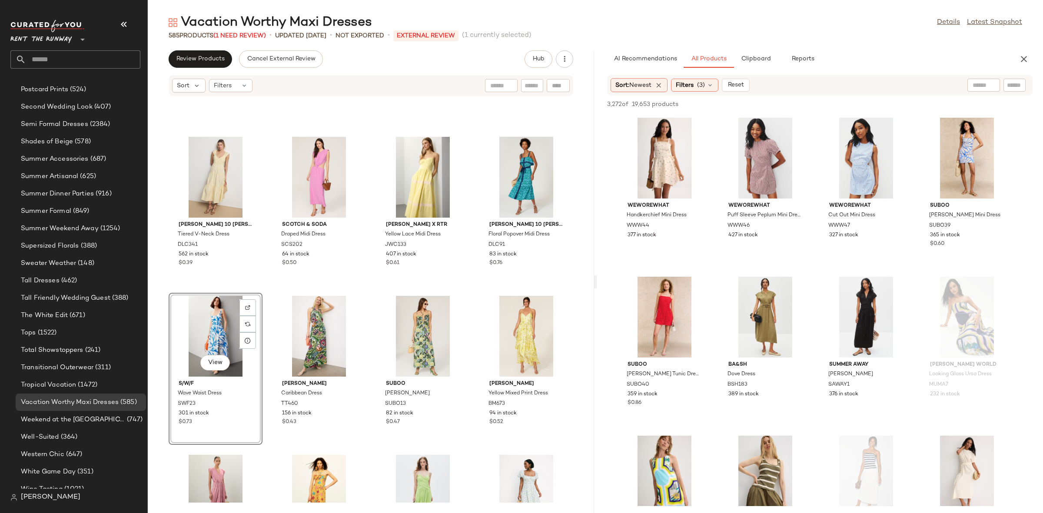
click at [265, 286] on div "[PERSON_NAME] 10 [PERSON_NAME] x RTR Tiered V-Neck Dress DLC341 562 in stock $0…" at bounding box center [371, 299] width 446 height 406
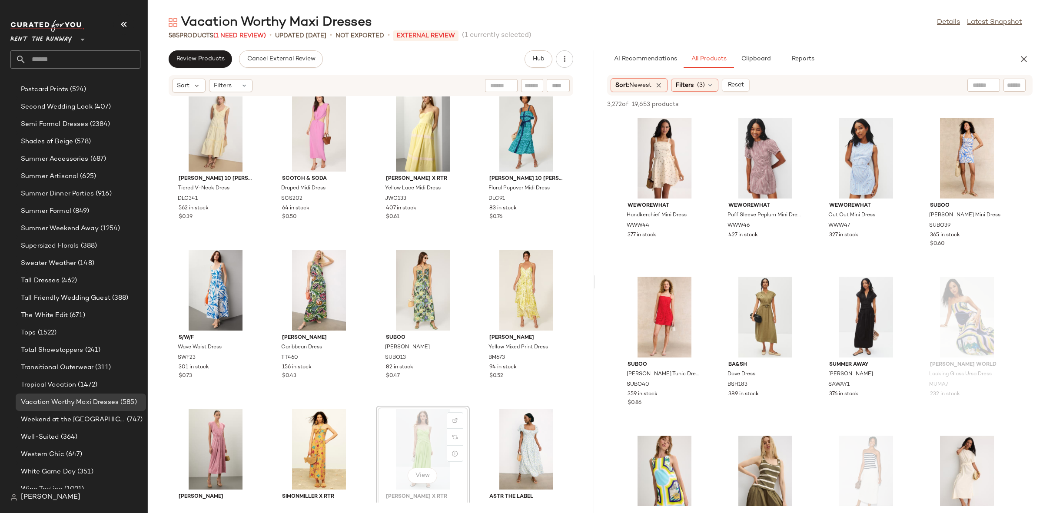
scroll to position [496, 0]
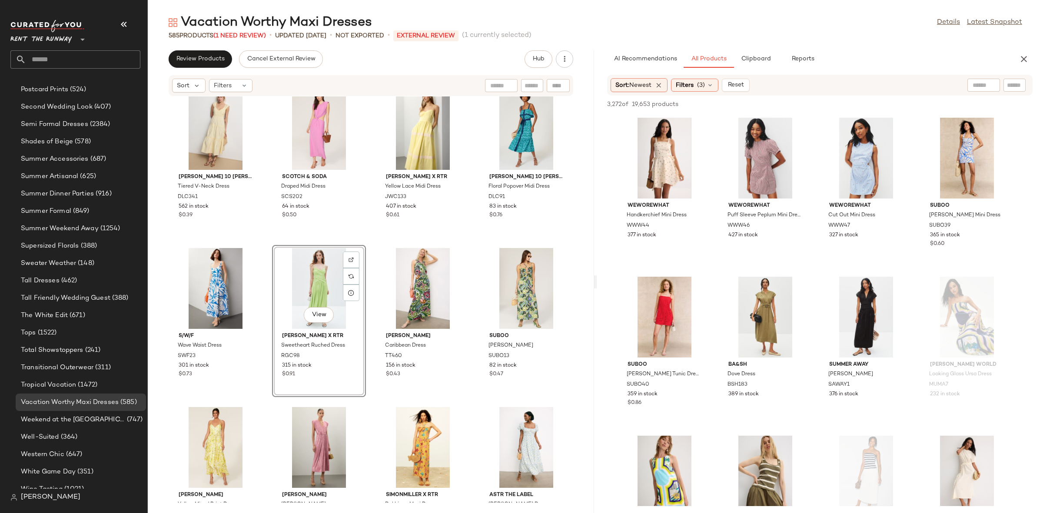
click at [371, 241] on div "[PERSON_NAME] 10 [PERSON_NAME] x RTR Tiered V-Neck Dress DLC341 562 in stock $0…" at bounding box center [371, 299] width 446 height 406
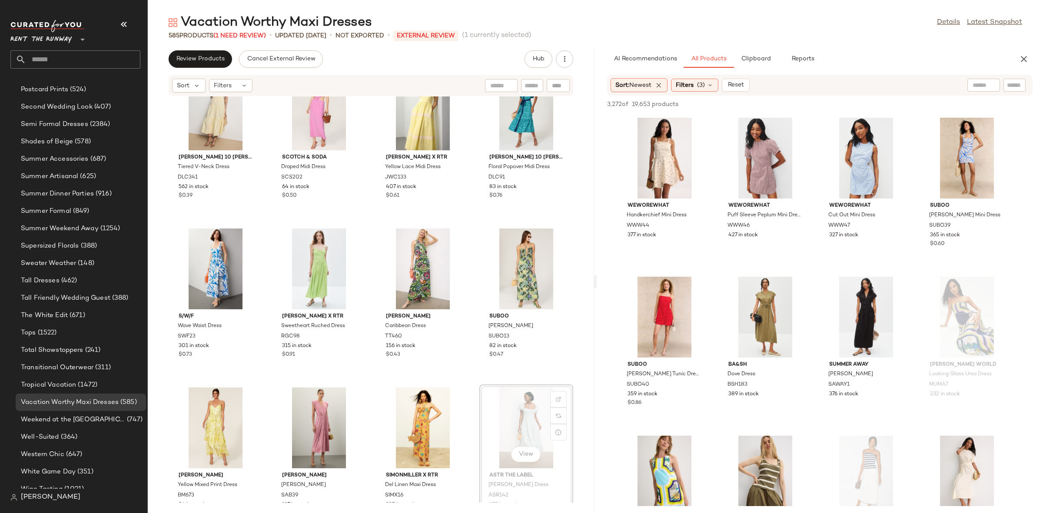
scroll to position [518, 0]
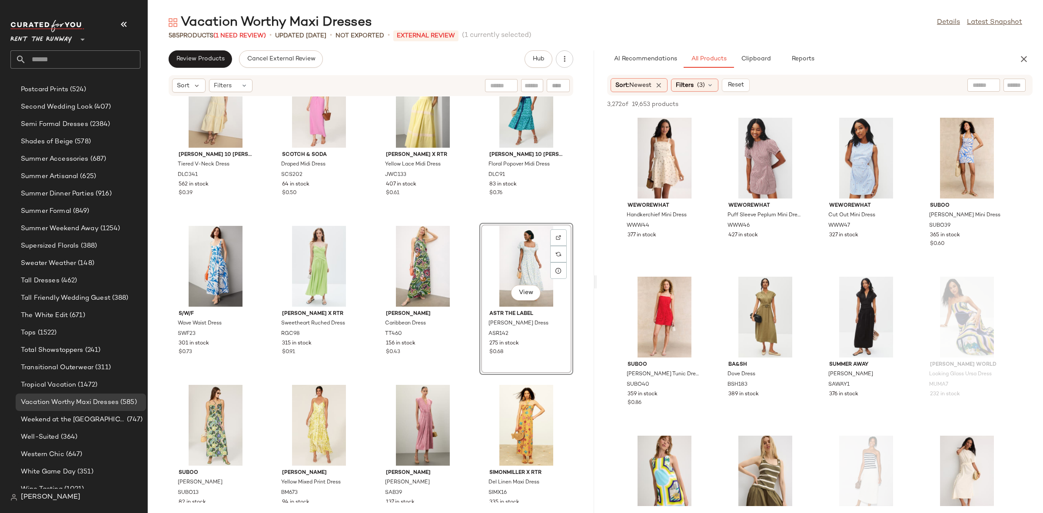
click at [466, 216] on div "[PERSON_NAME] 10 [PERSON_NAME] x RTR Tiered V-Neck Dress DLC341 562 in stock $0…" at bounding box center [371, 299] width 446 height 406
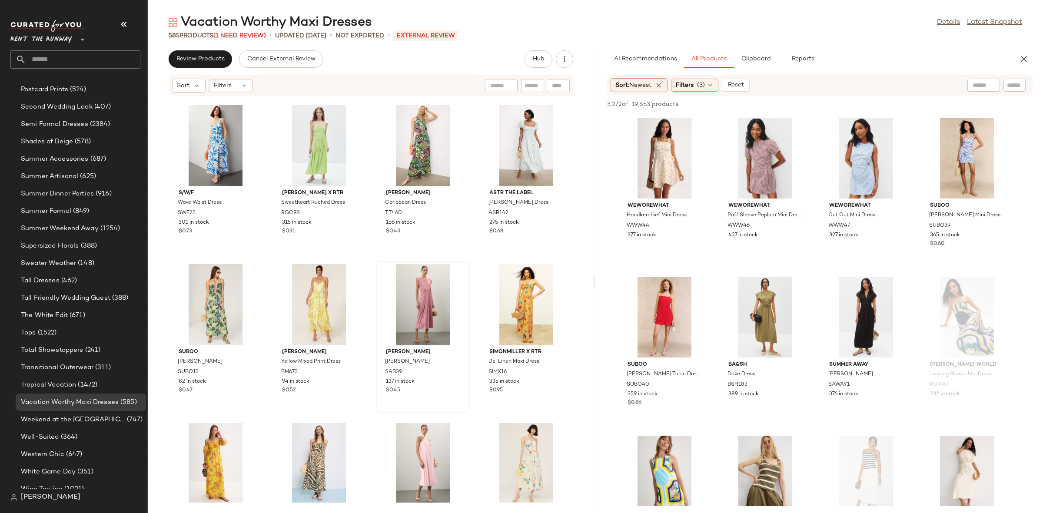
scroll to position [640, 0]
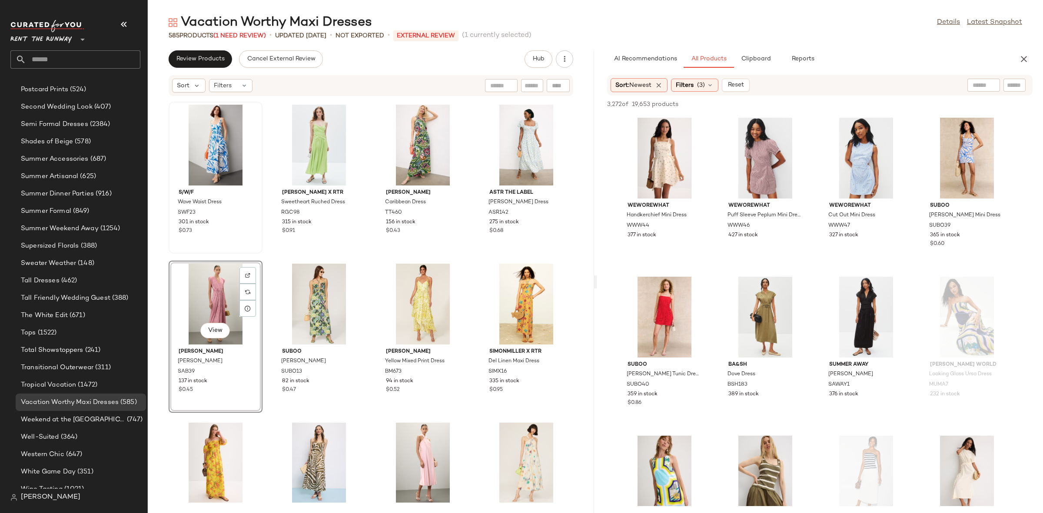
click at [258, 251] on div "S/W/F Wave Waist Dress SWF23 301 in stock $0.73" at bounding box center [215, 178] width 92 height 150
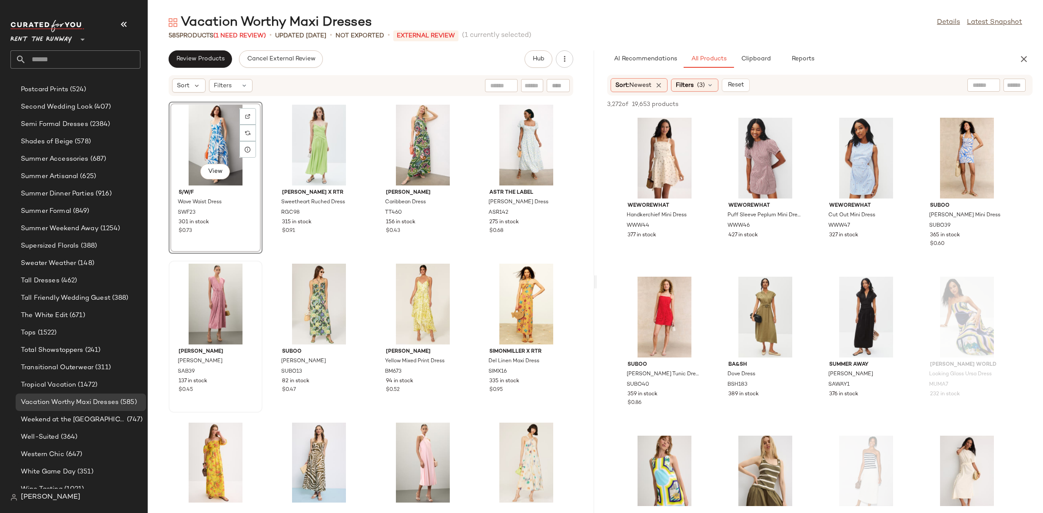
click at [259, 264] on img at bounding box center [216, 304] width 88 height 81
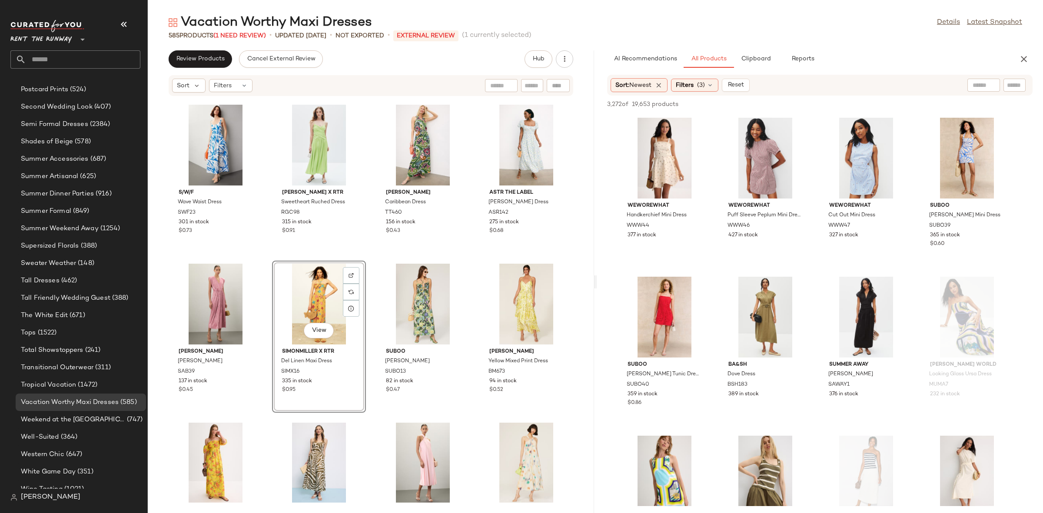
click at [366, 257] on div "[PERSON_NAME] 10 [PERSON_NAME] x RTR Tiered V-Neck Dress DLC341 562 in stock $0…" at bounding box center [371, 299] width 446 height 406
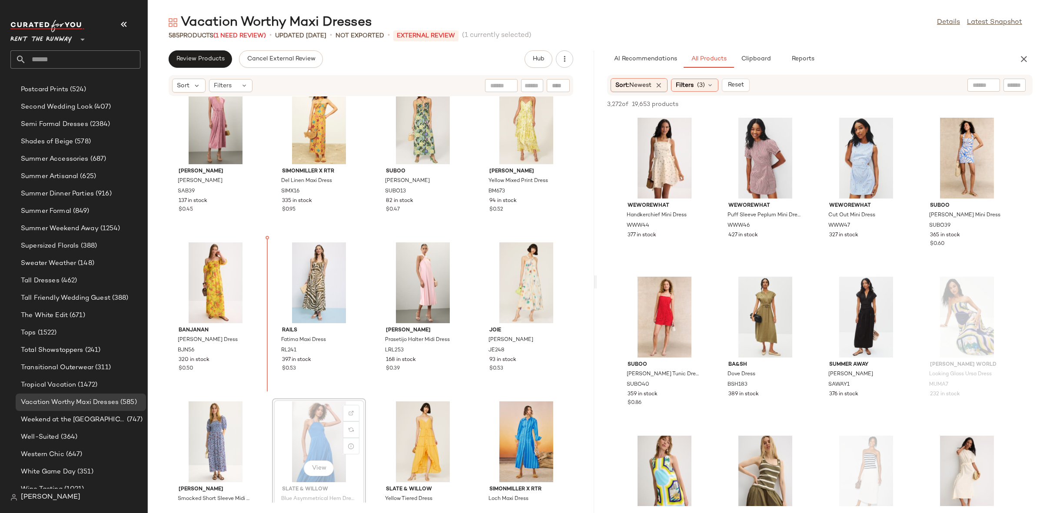
scroll to position [821, 0]
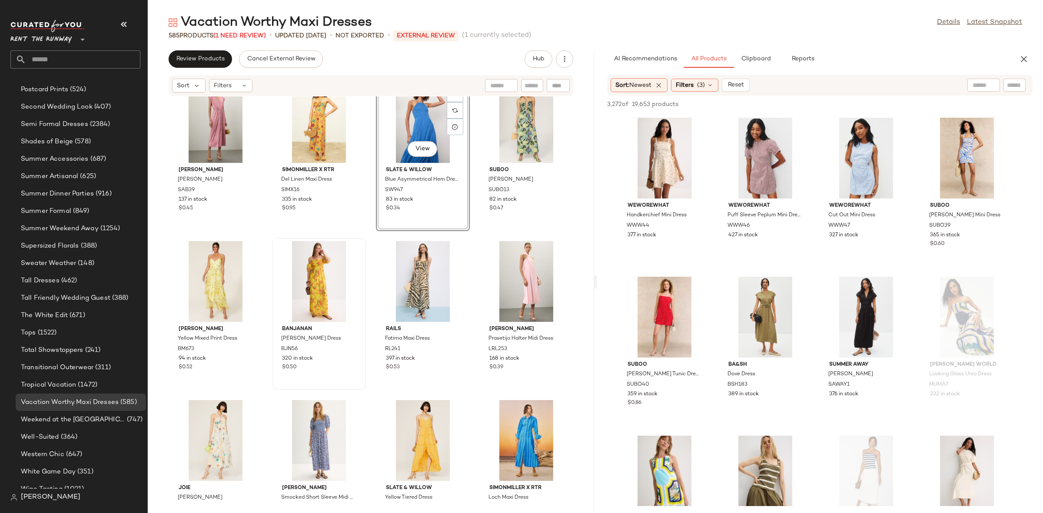
click at [359, 241] on div at bounding box center [319, 281] width 88 height 81
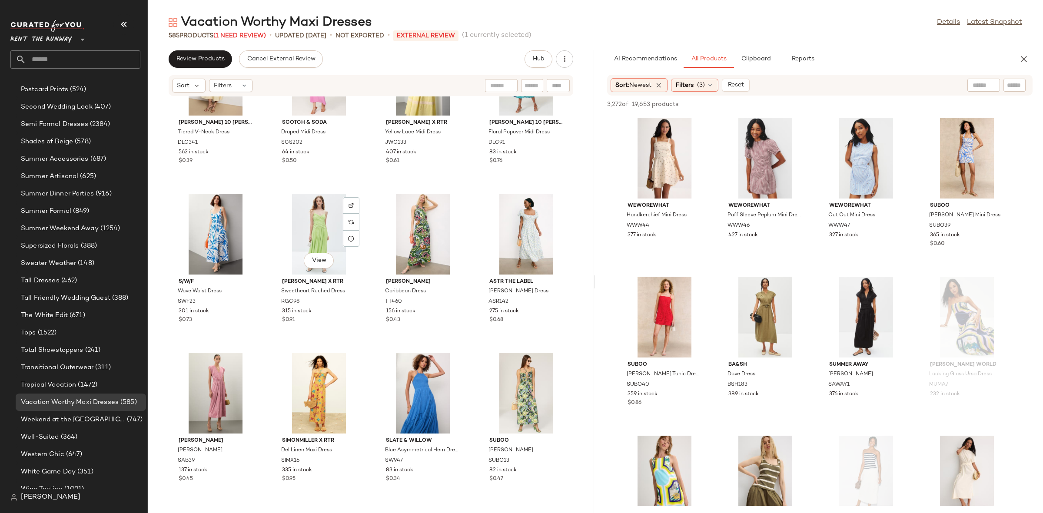
scroll to position [546, 0]
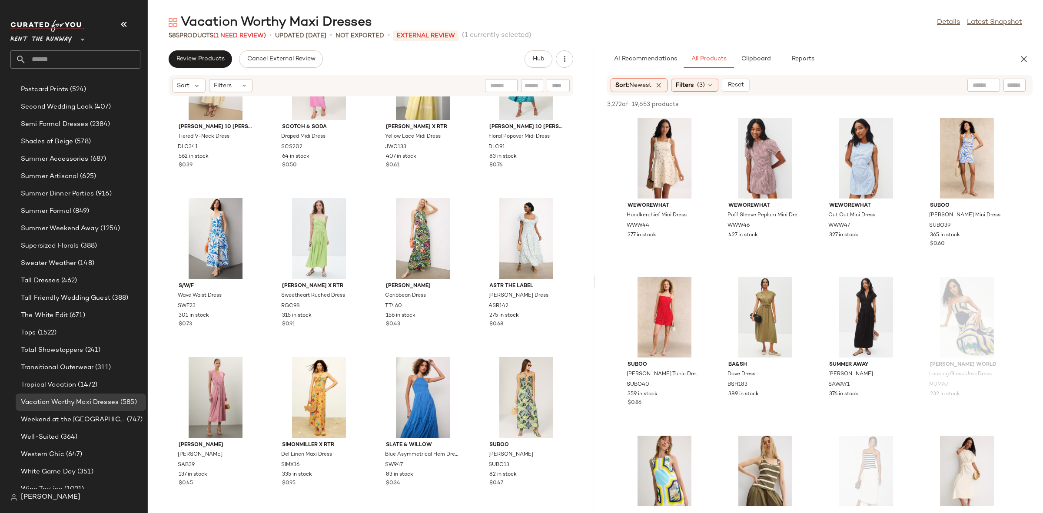
click at [371, 354] on div "[PERSON_NAME] 10 [PERSON_NAME] x RTR Tiered V-Neck Dress DLC341 562 in stock $0…" at bounding box center [371, 299] width 446 height 406
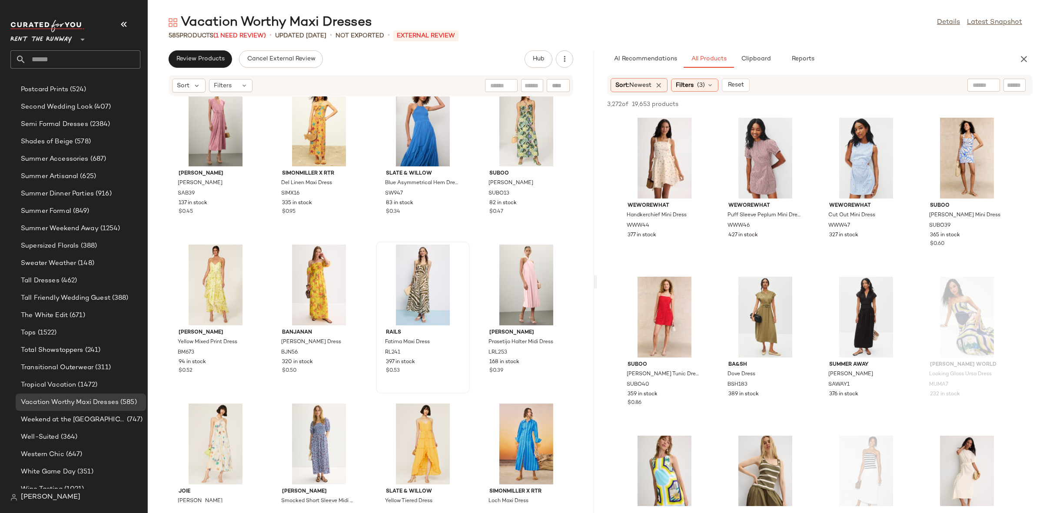
scroll to position [811, 0]
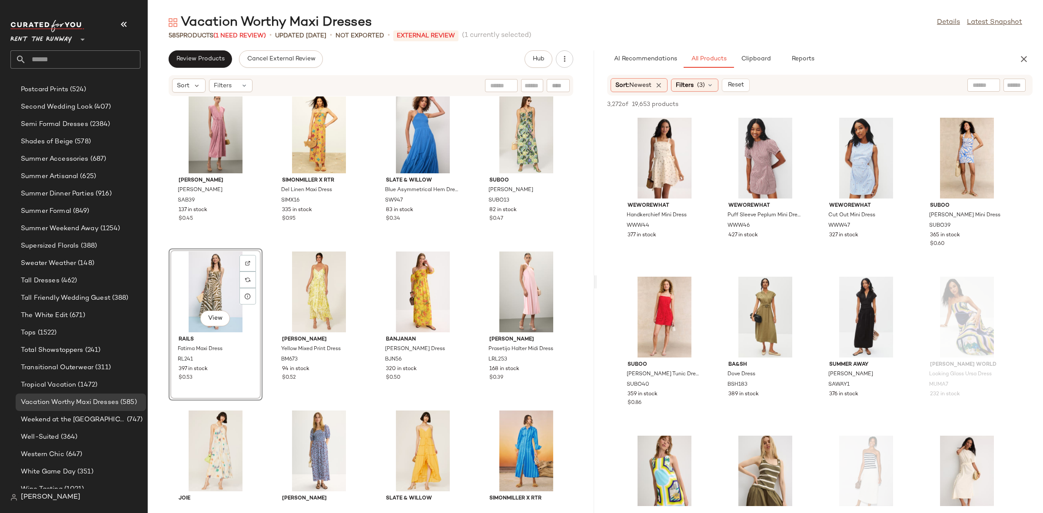
click at [271, 242] on div "[PERSON_NAME] Dress SAB39 137 in stock $0.45 SIMONMILLER X RTR Del Linen Maxi D…" at bounding box center [371, 299] width 446 height 406
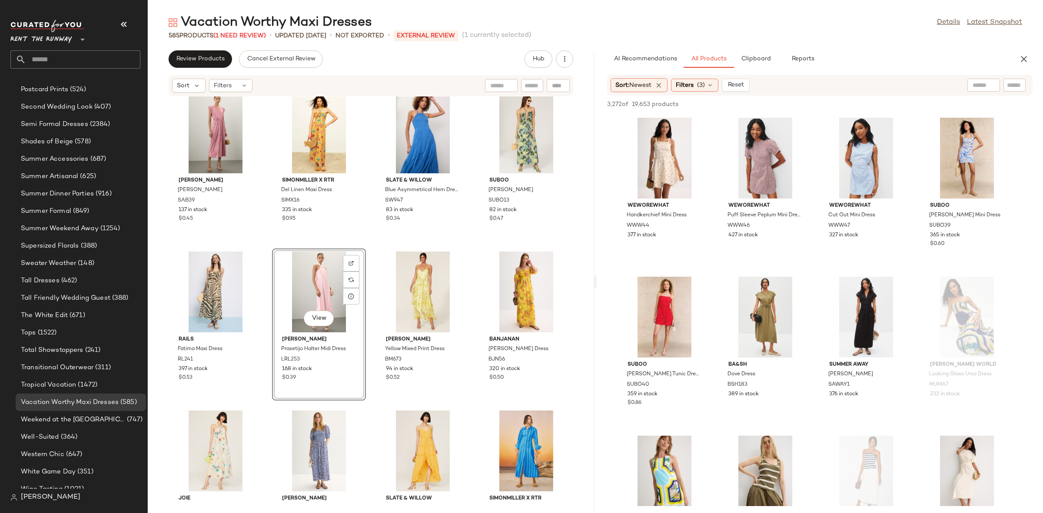
click at [369, 239] on div "[PERSON_NAME] Dress SAB39 137 in stock $0.45 SIMONMILLER X RTR Del Linen Maxi D…" at bounding box center [371, 299] width 446 height 406
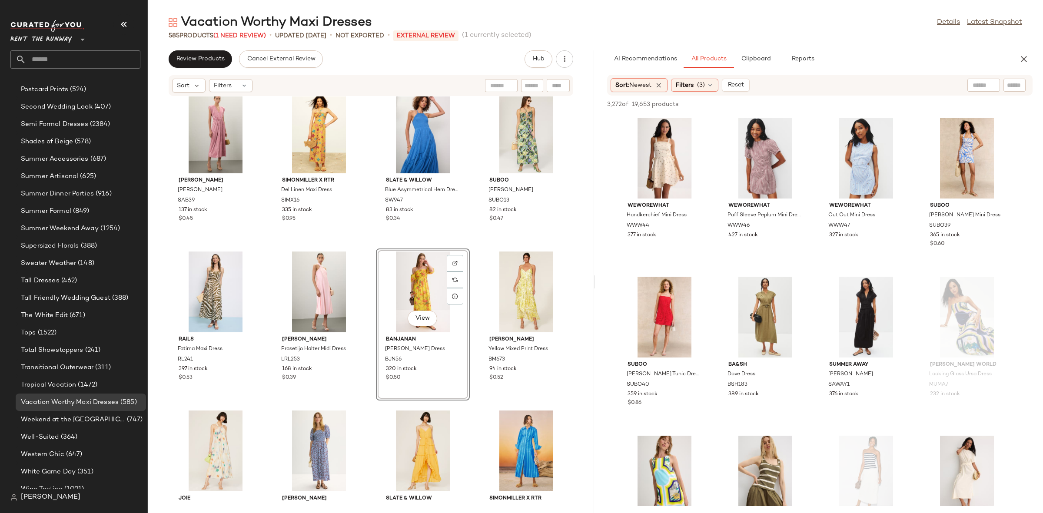
click at [372, 246] on div "[PERSON_NAME] Dress SAB39 137 in stock $0.45 SIMONMILLER X RTR Del Linen Maxi D…" at bounding box center [371, 299] width 446 height 406
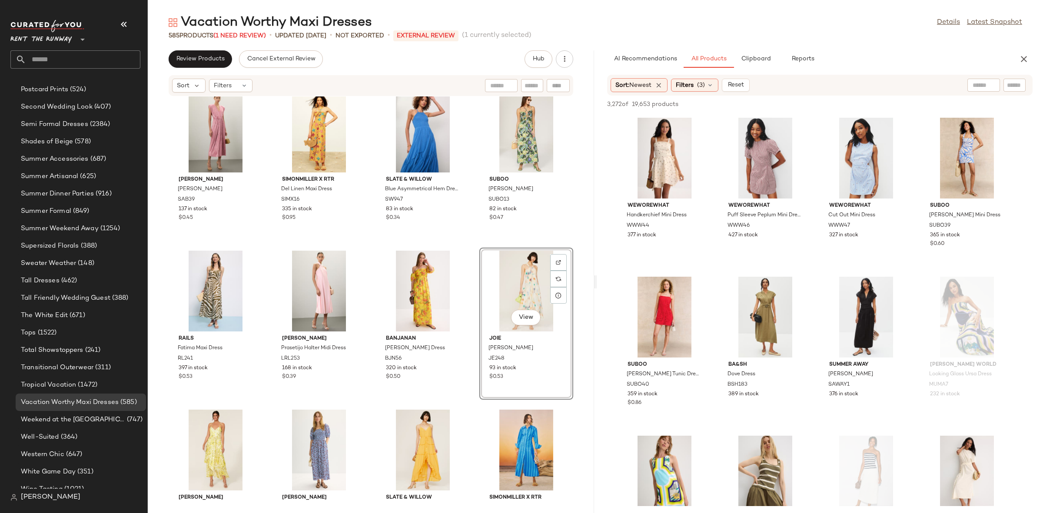
click at [474, 244] on div "[PERSON_NAME] Dress SAB39 137 in stock $0.45 SIMONMILLER X RTR Del Linen Maxi D…" at bounding box center [371, 299] width 446 height 406
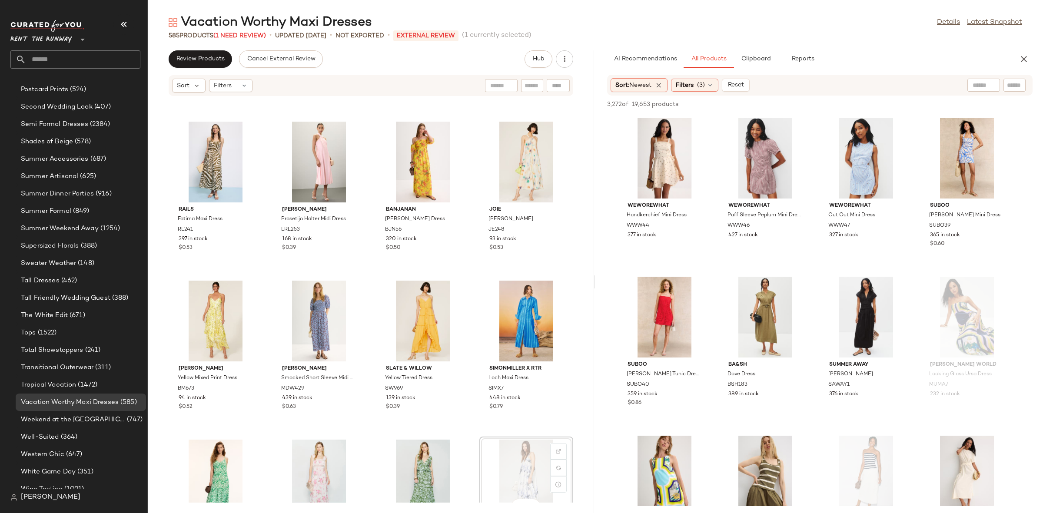
scroll to position [944, 0]
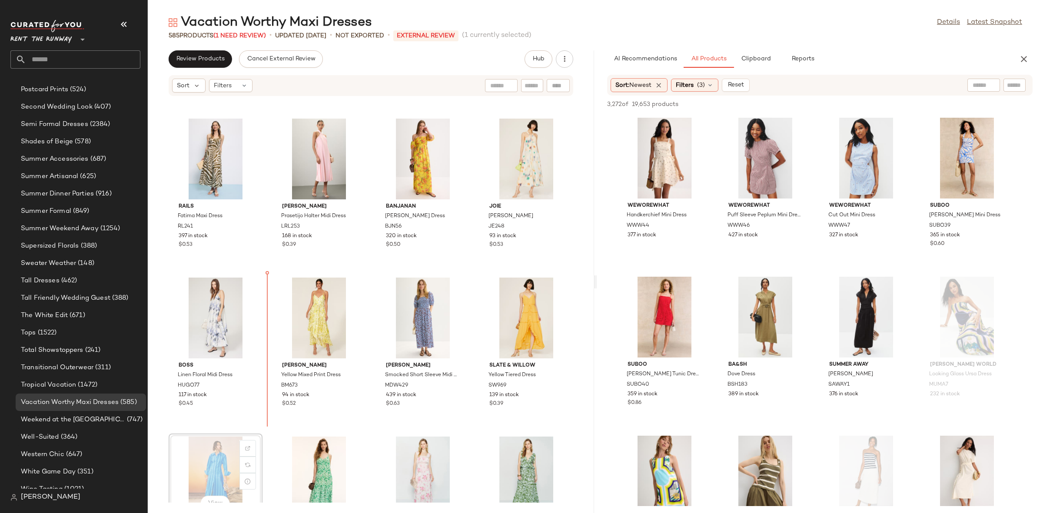
scroll to position [944, 0]
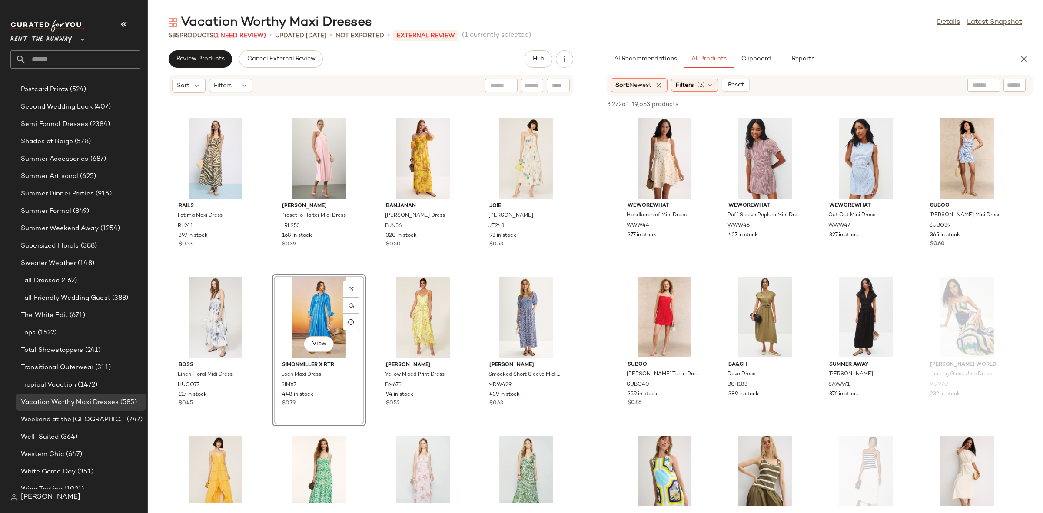
click at [367, 267] on div "[PERSON_NAME] Dress SAB39 137 in stock $0.45 SIMONMILLER X RTR Del Linen Maxi D…" at bounding box center [371, 299] width 446 height 406
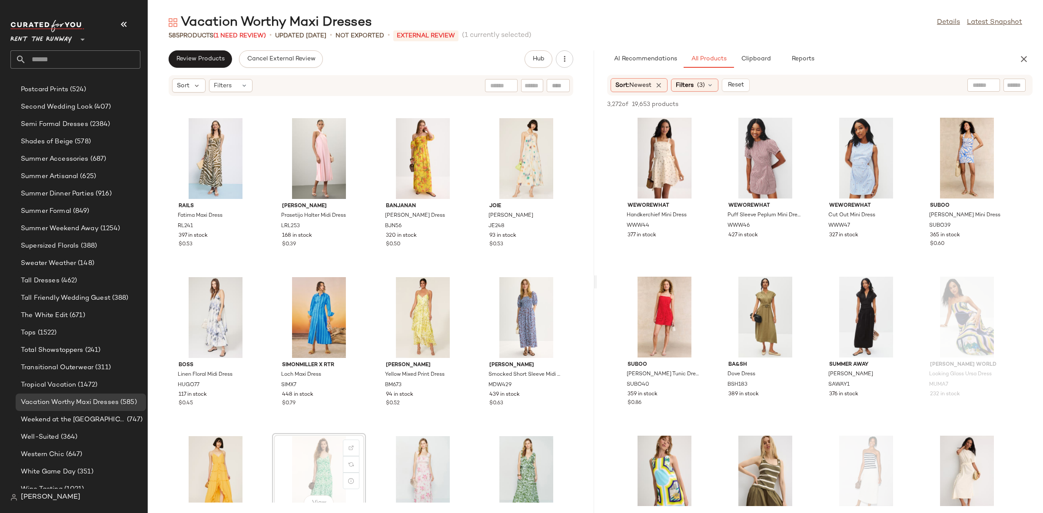
scroll to position [945, 0]
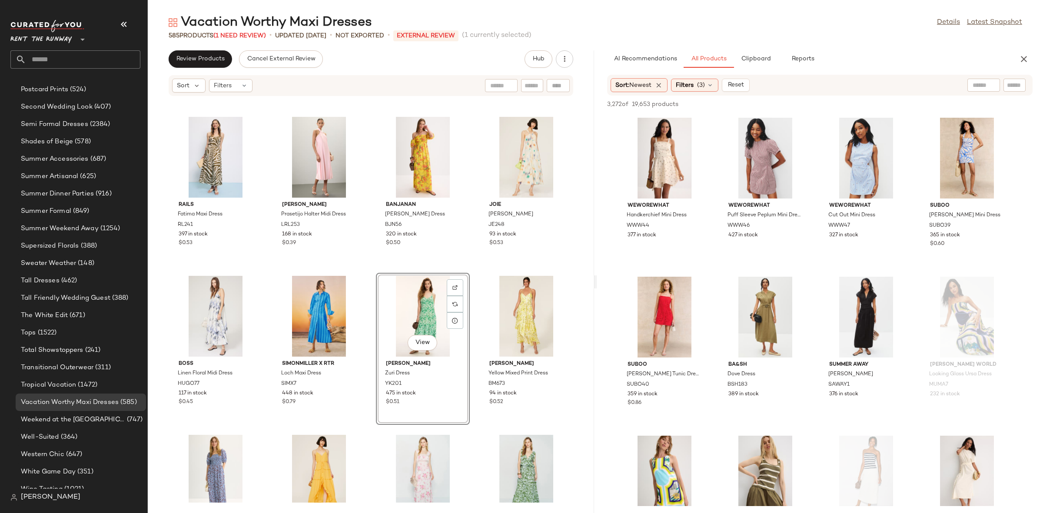
click at [371, 270] on div "[PERSON_NAME] Dress SAB39 137 in stock $0.45 SIMONMILLER X RTR Del Linen Maxi D…" at bounding box center [371, 299] width 446 height 406
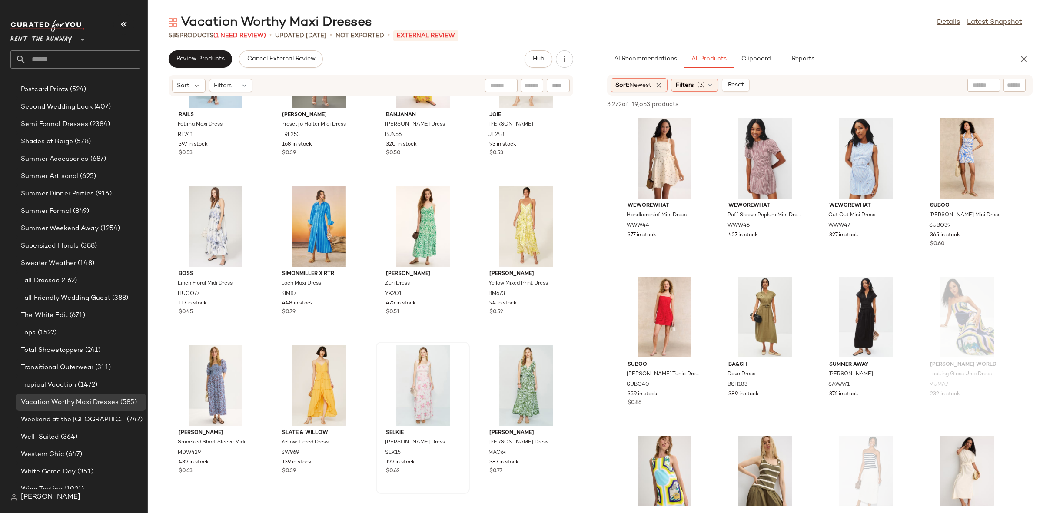
scroll to position [1037, 0]
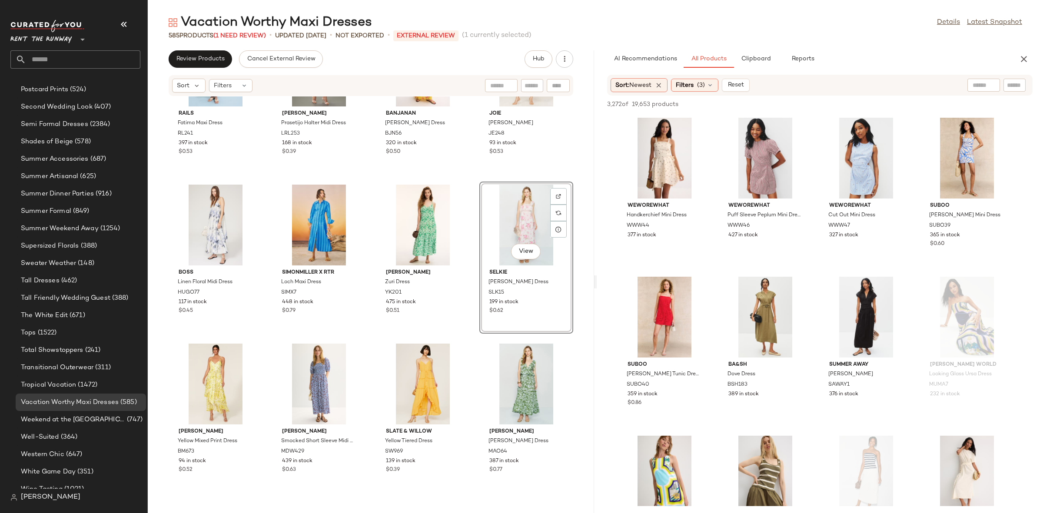
click at [479, 312] on div "View [PERSON_NAME] Slip Dress SLK15 199 in stock $0.62" at bounding box center [526, 258] width 94 height 152
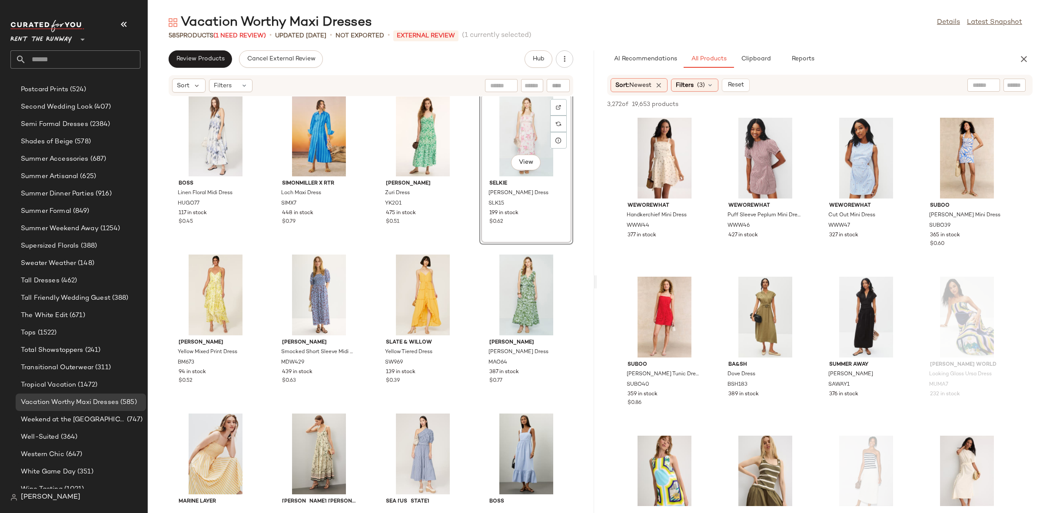
click at [470, 403] on div "Rails Fatima Maxi Dress RL241 397 in stock $0.53 [PERSON_NAME] [PERSON_NAME] Ha…" at bounding box center [371, 299] width 446 height 406
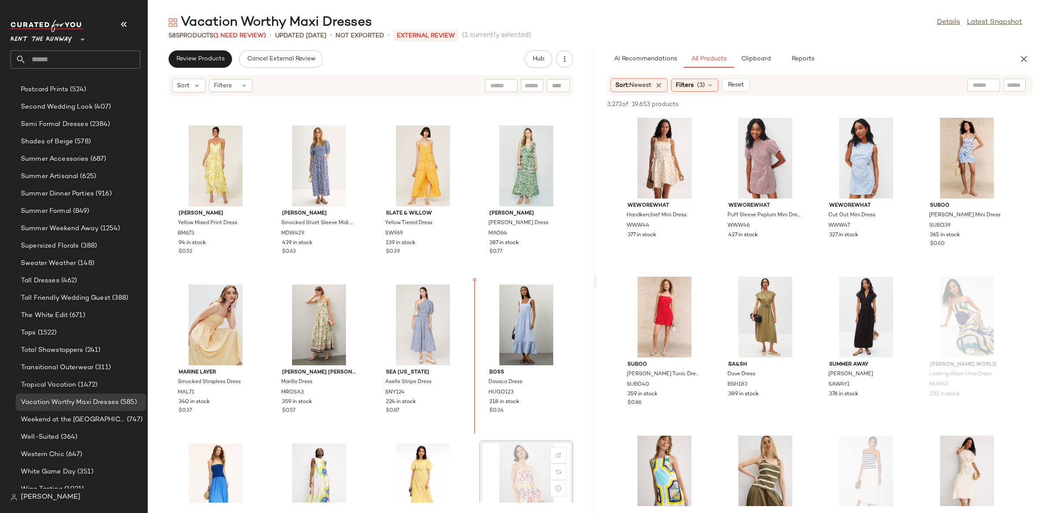
scroll to position [1258, 0]
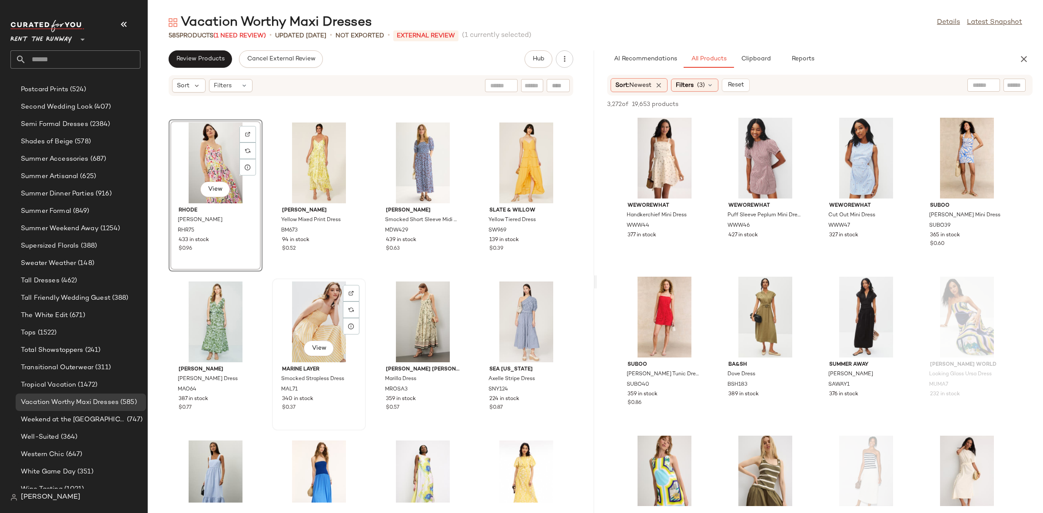
click at [277, 289] on div "View" at bounding box center [319, 322] width 88 height 81
click at [262, 267] on div "View RHODE Sophie Dress RHR75 433 in stock $0.96" at bounding box center [216, 195] width 94 height 152
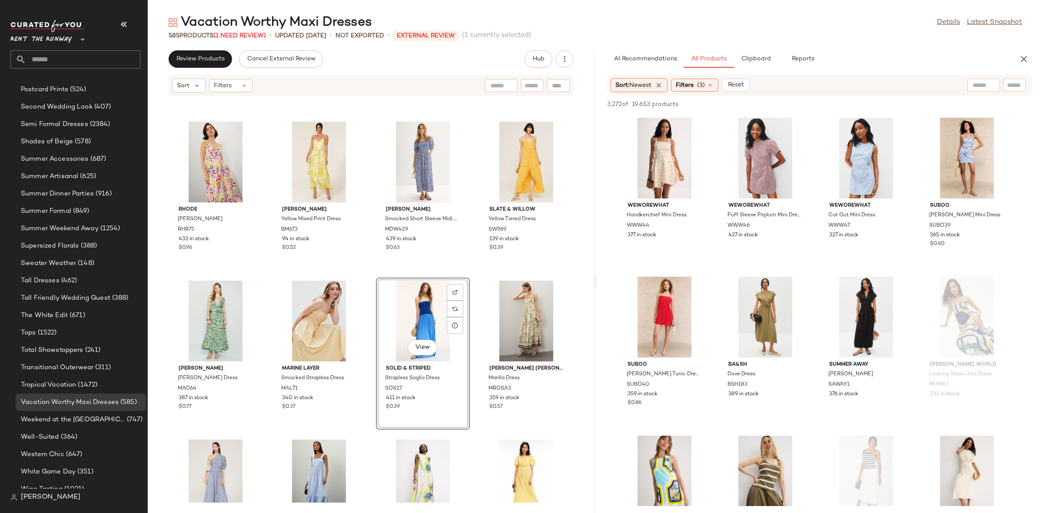
click at [368, 282] on div "BOSS Linen Floral Midi Dress HUGO77 117 in stock $0.45 SIMONMILLER X RTR Loch M…" at bounding box center [371, 299] width 446 height 406
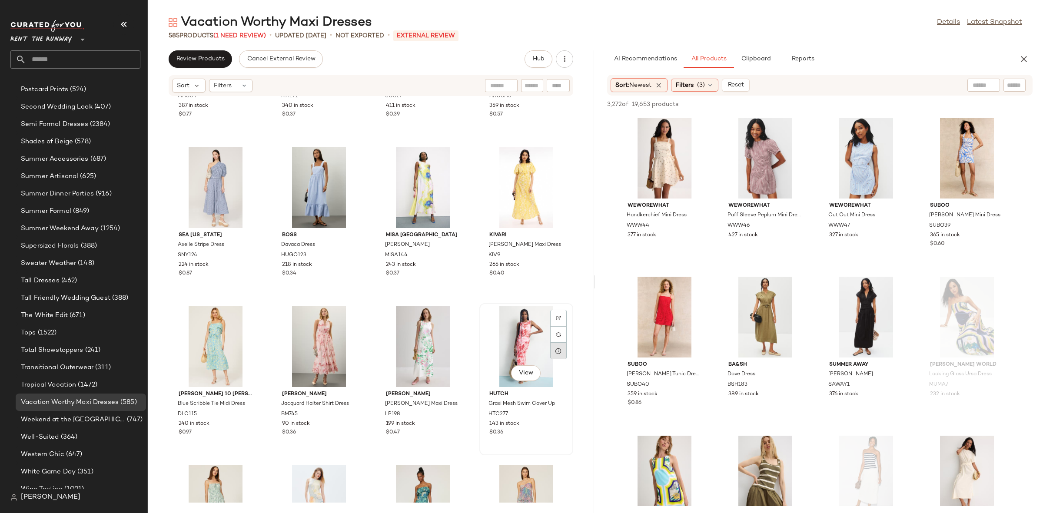
scroll to position [1539, 0]
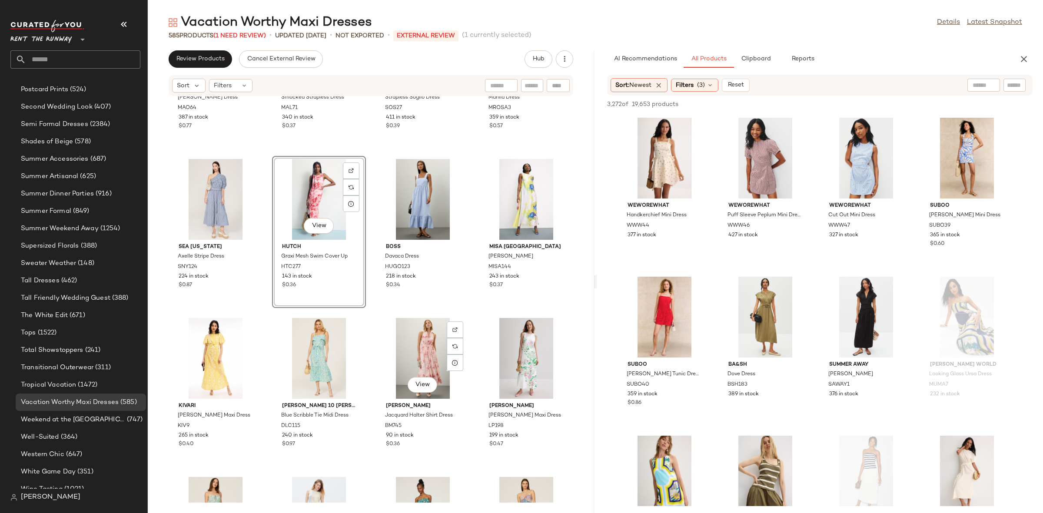
click at [370, 313] on div "[PERSON_NAME] Dress MAO64 387 in stock $0.77 Marine Layer Smocked Strapless Dre…" at bounding box center [371, 299] width 446 height 406
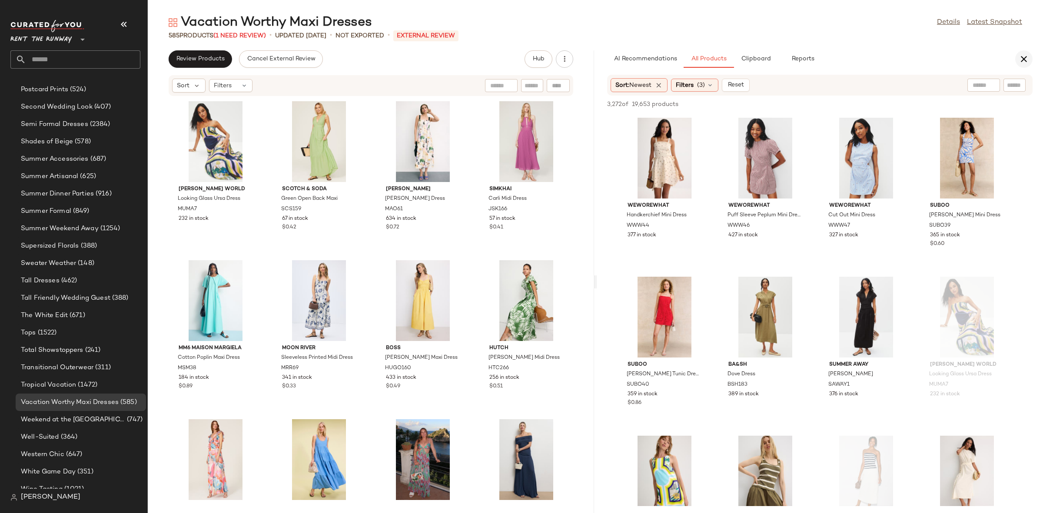
click at [1018, 57] on button "button" at bounding box center [1023, 58] width 17 height 17
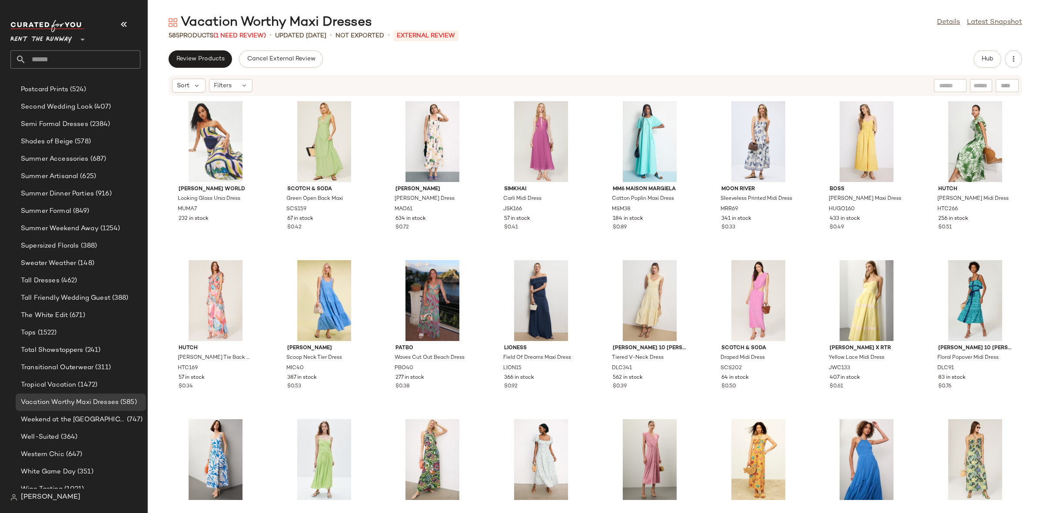
click at [367, 255] on div "[PERSON_NAME] World Looking Glass Ursa Dress MUMA7 232 in stock Scotch & Soda G…" at bounding box center [595, 299] width 895 height 406
click at [209, 62] on span "Review Products" at bounding box center [200, 59] width 49 height 7
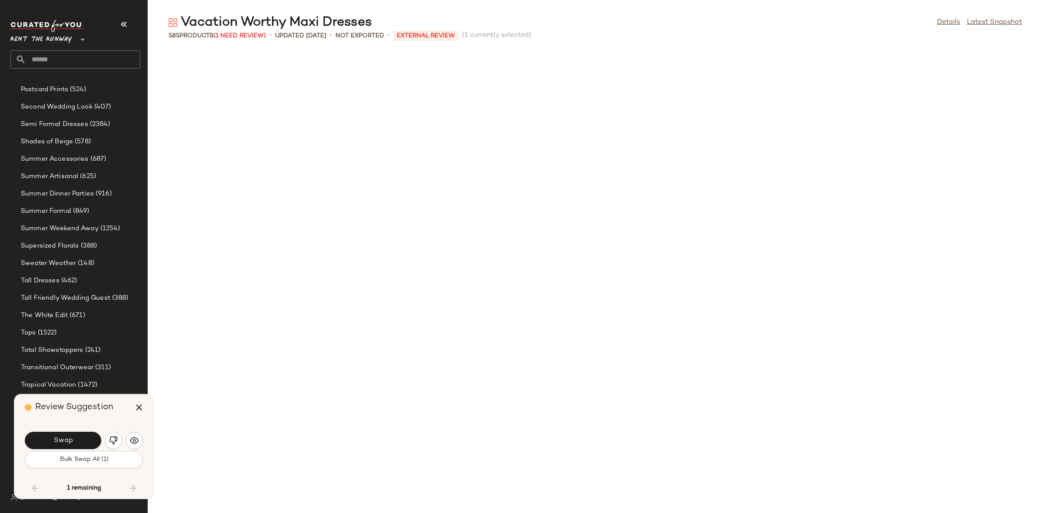
scroll to position [6838, 0]
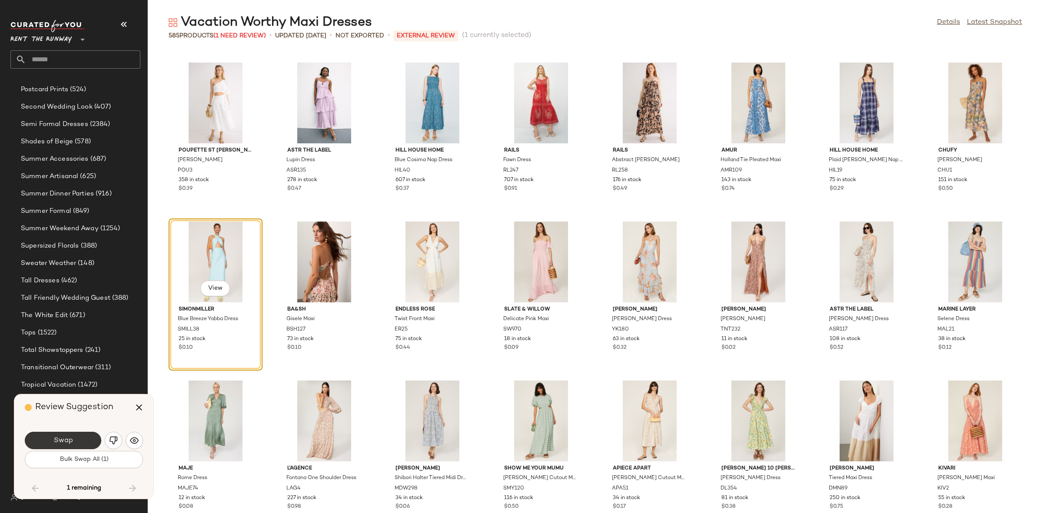
click at [66, 439] on span "Swap" at bounding box center [63, 441] width 20 height 8
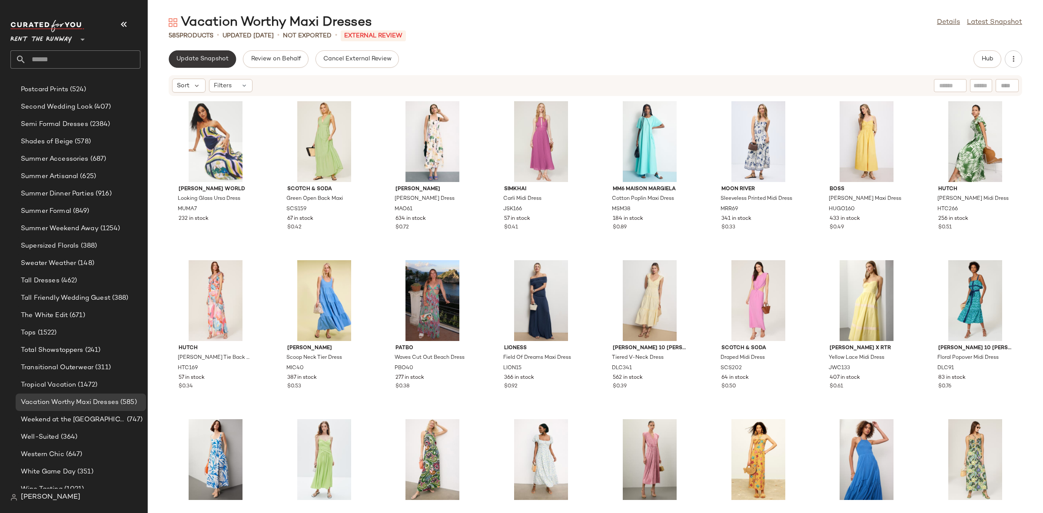
click at [209, 67] on button "Update Snapshot" at bounding box center [202, 58] width 67 height 17
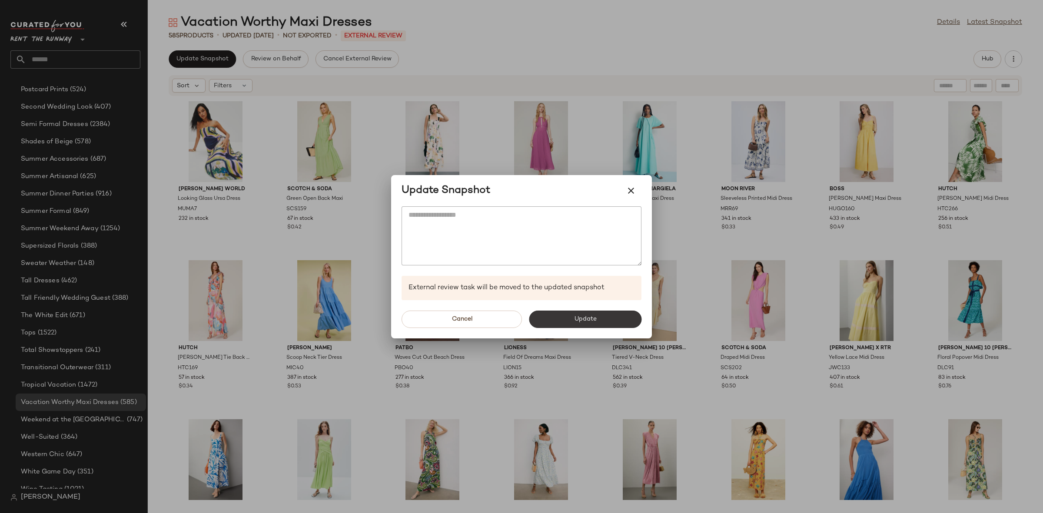
click at [577, 322] on span "Update" at bounding box center [585, 319] width 23 height 7
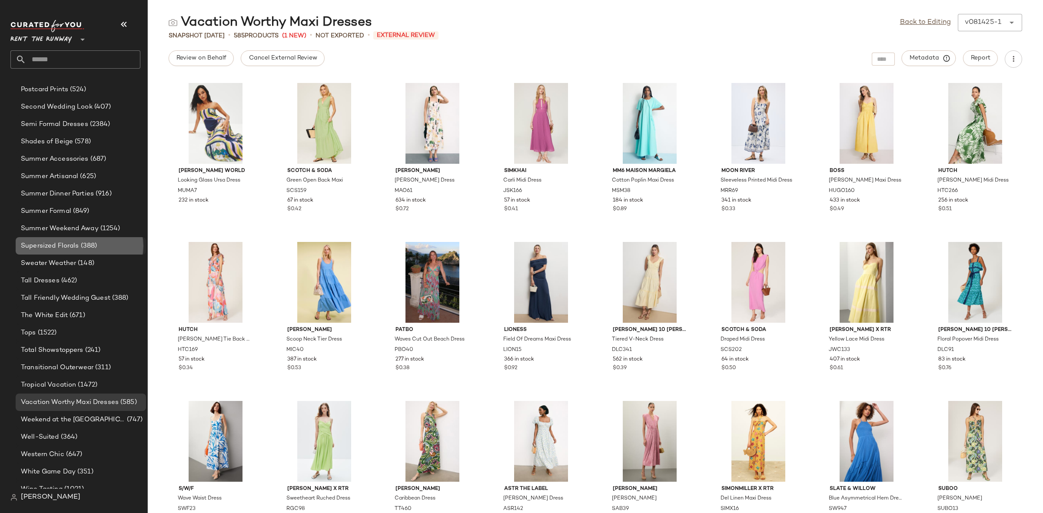
click at [84, 244] on span "(388)" at bounding box center [88, 246] width 18 height 10
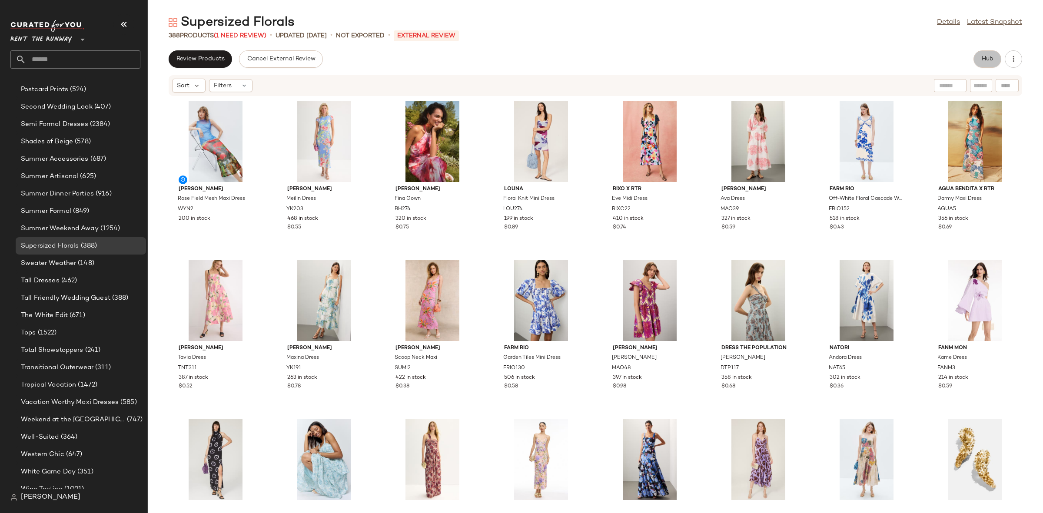
click at [992, 58] on span "Hub" at bounding box center [987, 59] width 12 height 7
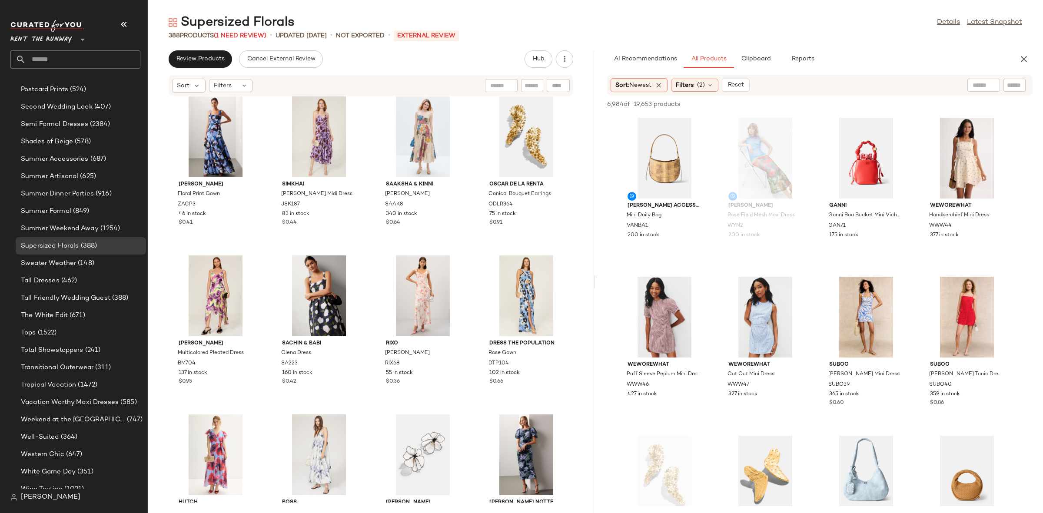
scroll to position [833, 0]
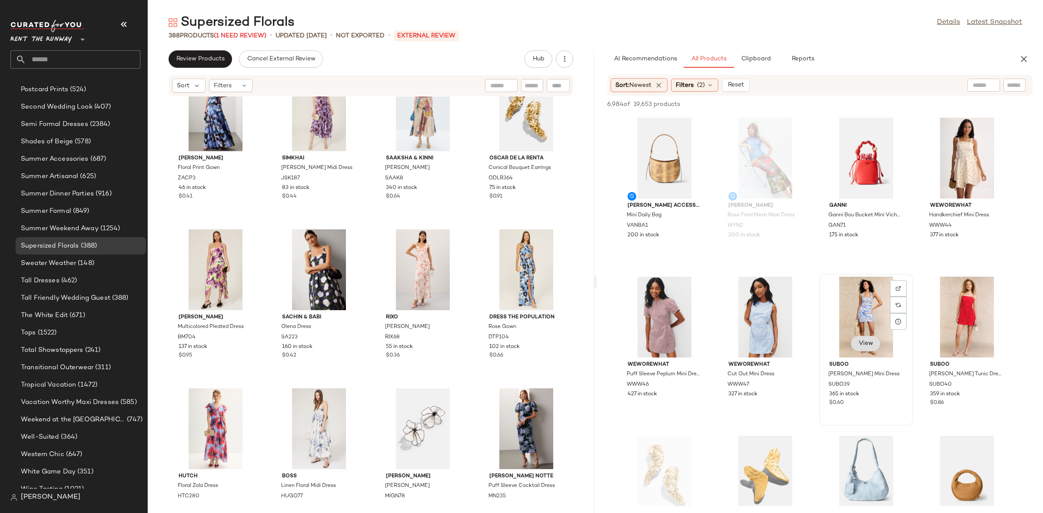
click at [863, 340] on span "View" at bounding box center [865, 343] width 15 height 7
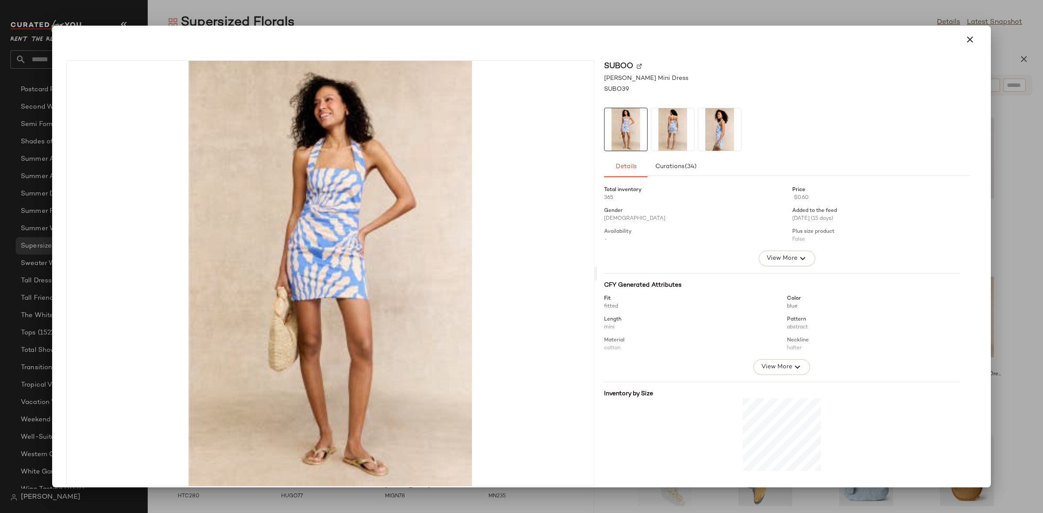
click at [682, 129] on img at bounding box center [672, 129] width 43 height 43
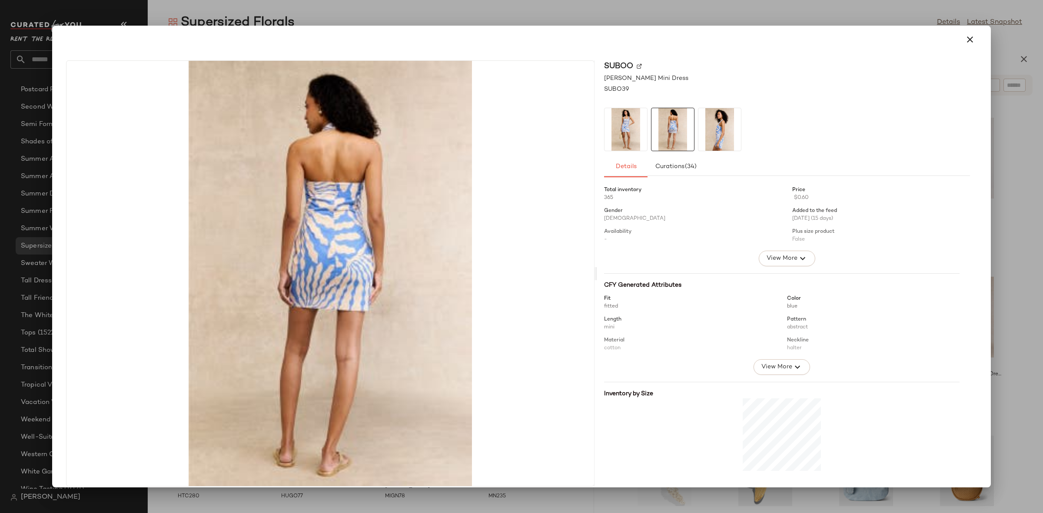
click at [698, 133] on img at bounding box center [719, 129] width 43 height 43
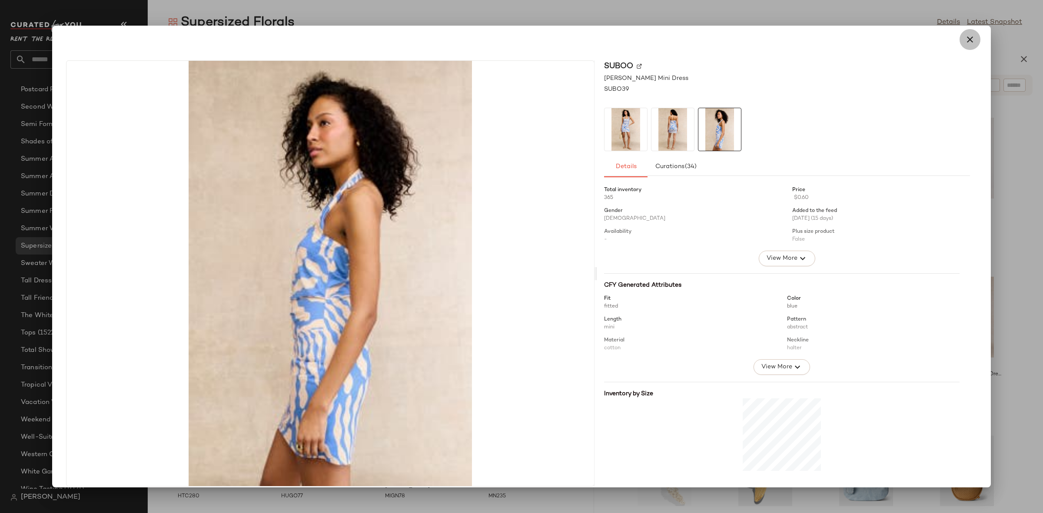
click at [973, 38] on button "button" at bounding box center [969, 39] width 21 height 21
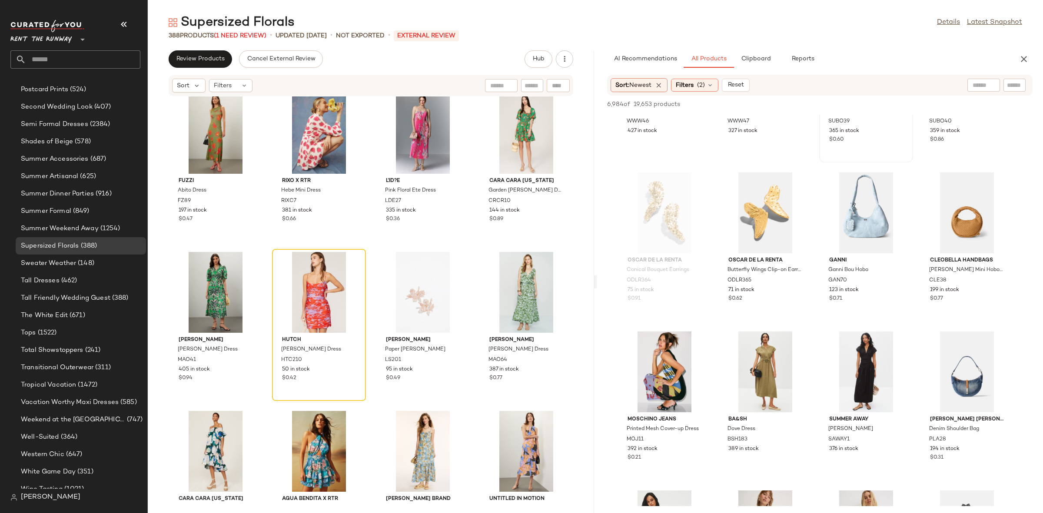
scroll to position [2877, 0]
click at [351, 264] on icon at bounding box center [351, 264] width 6 height 6
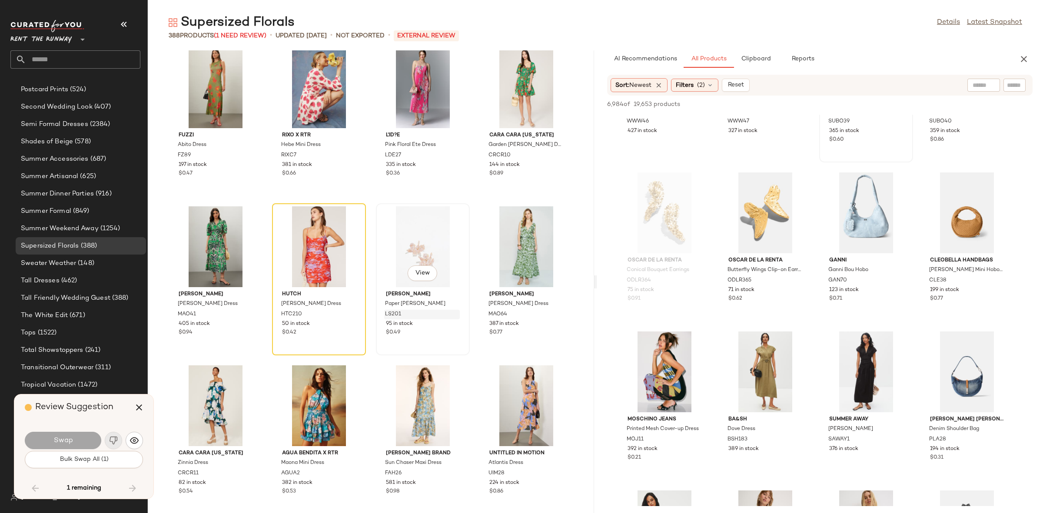
scroll to position [2862, 0]
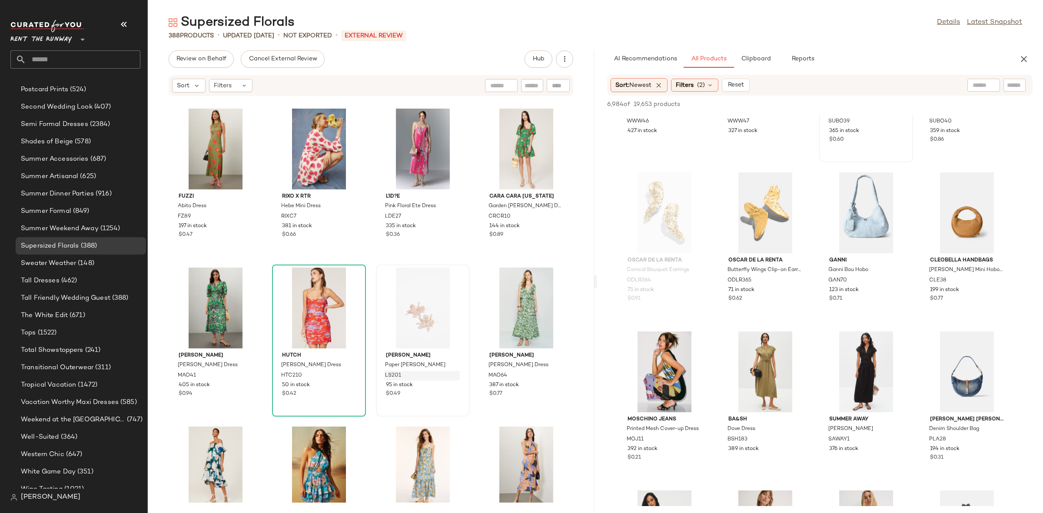
click at [471, 255] on div "Fuzzi Abito Dress FZ89 197 in stock $0.47 Rixo x RTR Hebe Mini Dress RIXC7 381 …" at bounding box center [371, 299] width 446 height 406
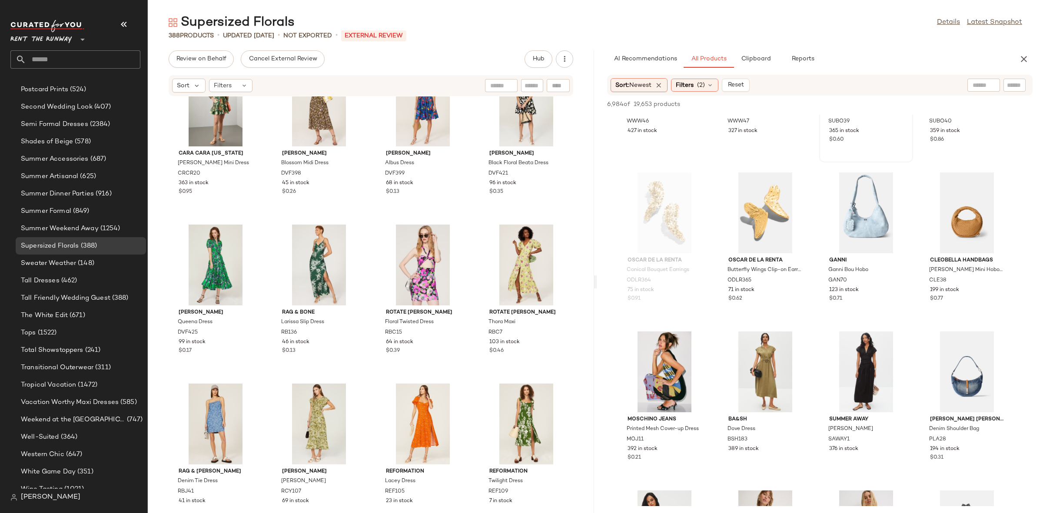
scroll to position [9591, 0]
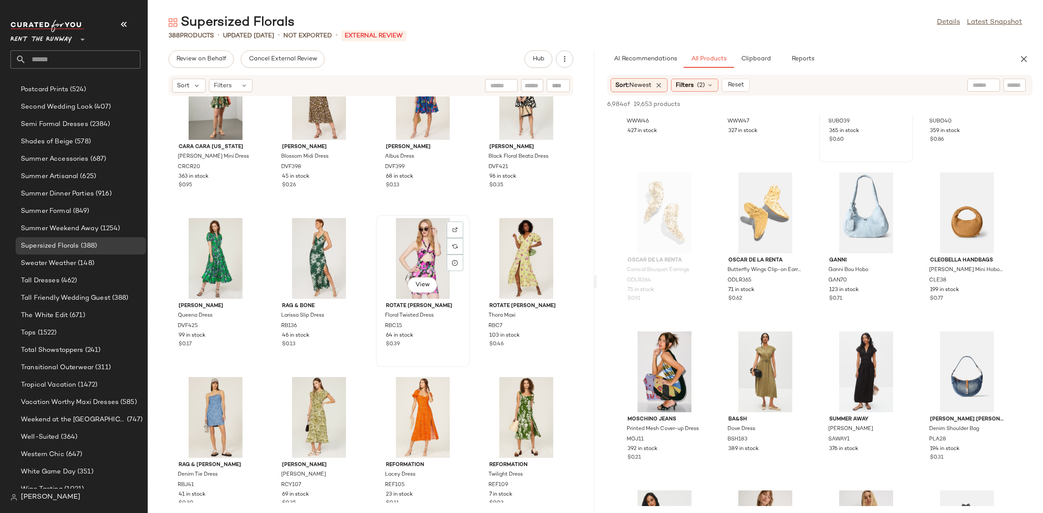
click at [401, 247] on div "View" at bounding box center [423, 258] width 88 height 81
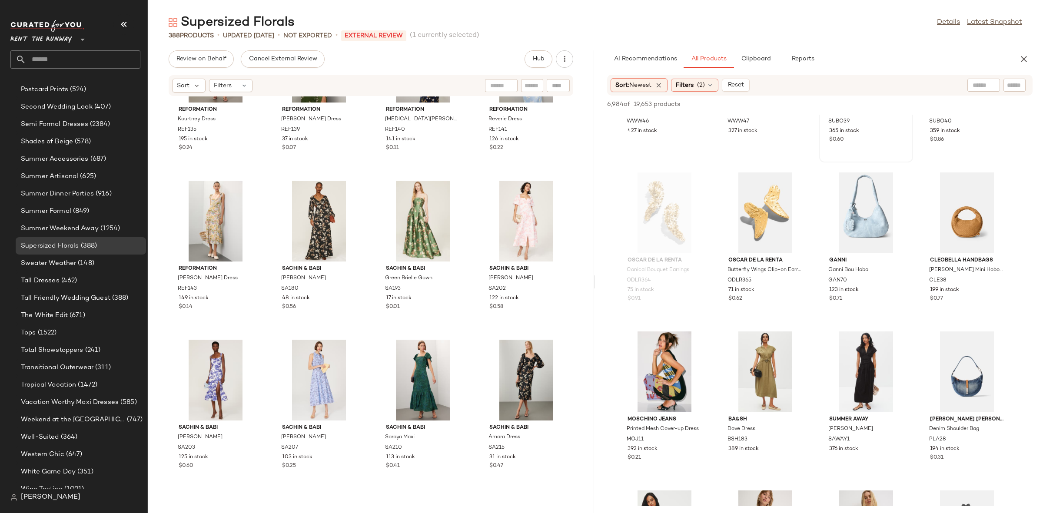
scroll to position [10316, 0]
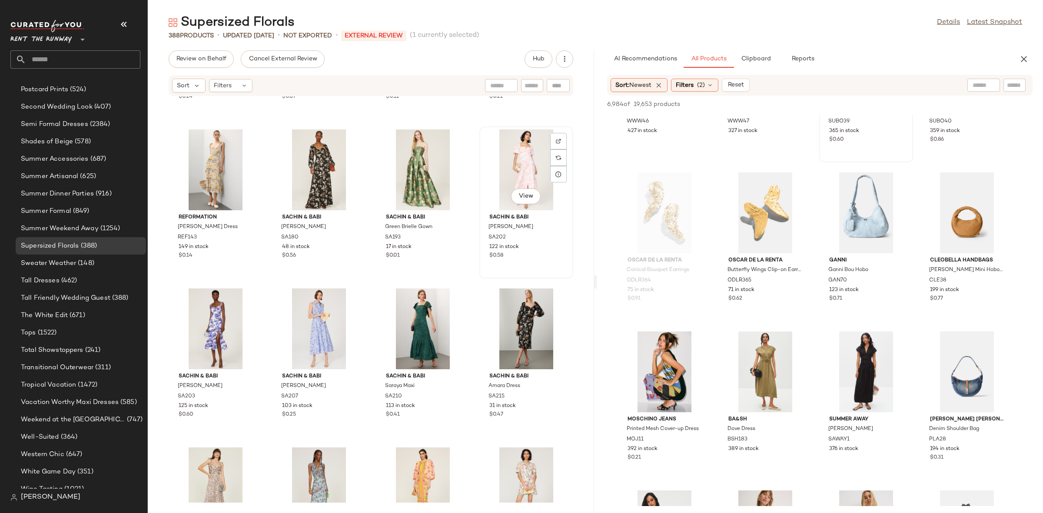
click at [502, 176] on div "View" at bounding box center [526, 169] width 88 height 81
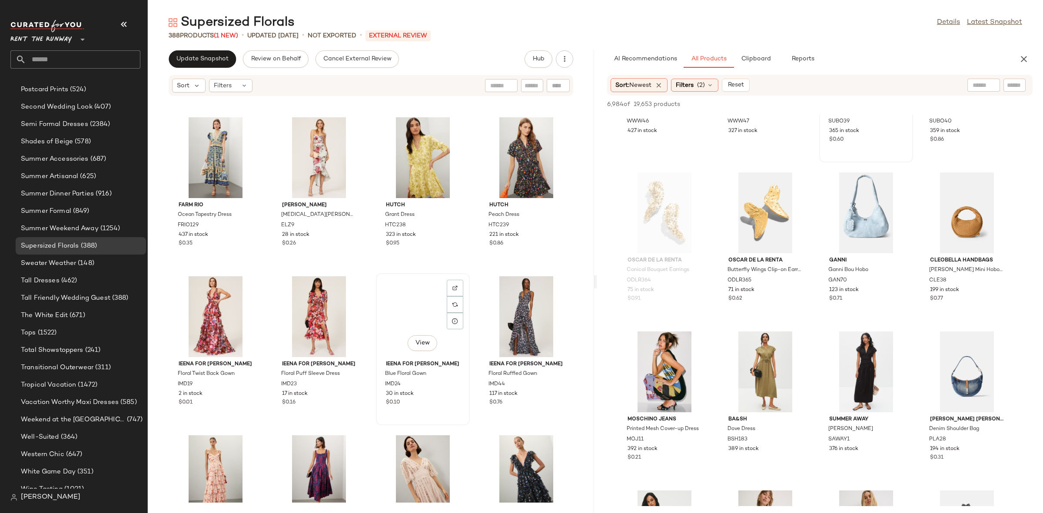
scroll to position [12434, 0]
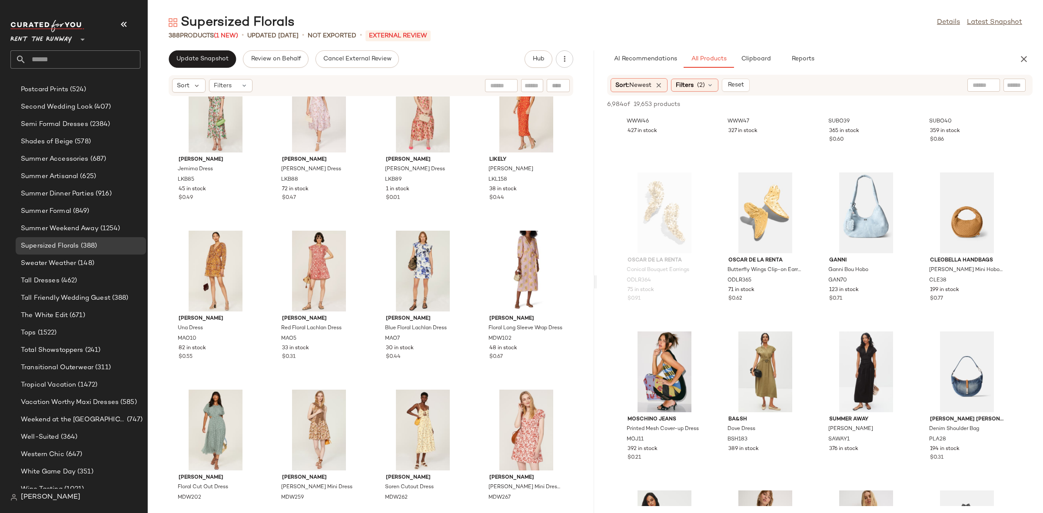
scroll to position [13246, 0]
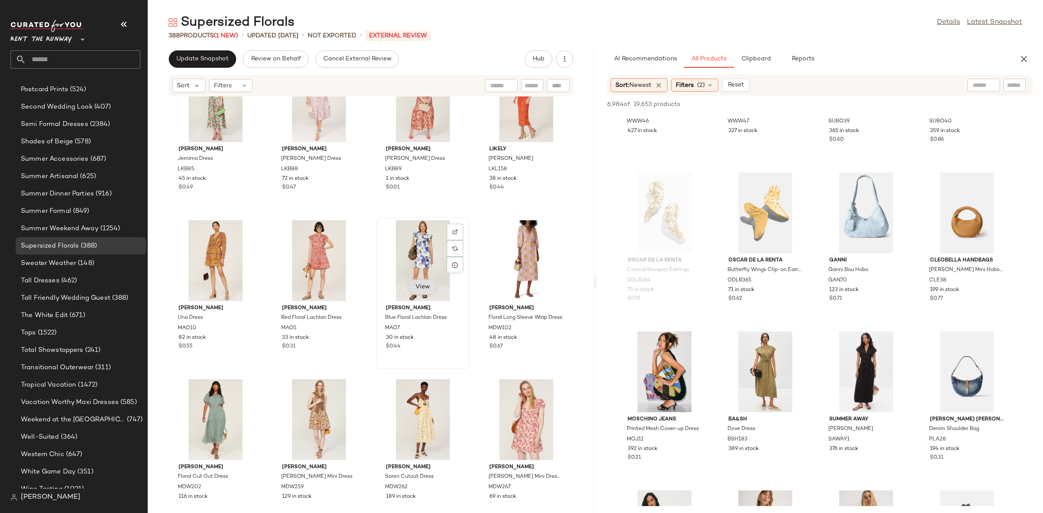
click at [416, 286] on span "View" at bounding box center [422, 287] width 15 height 7
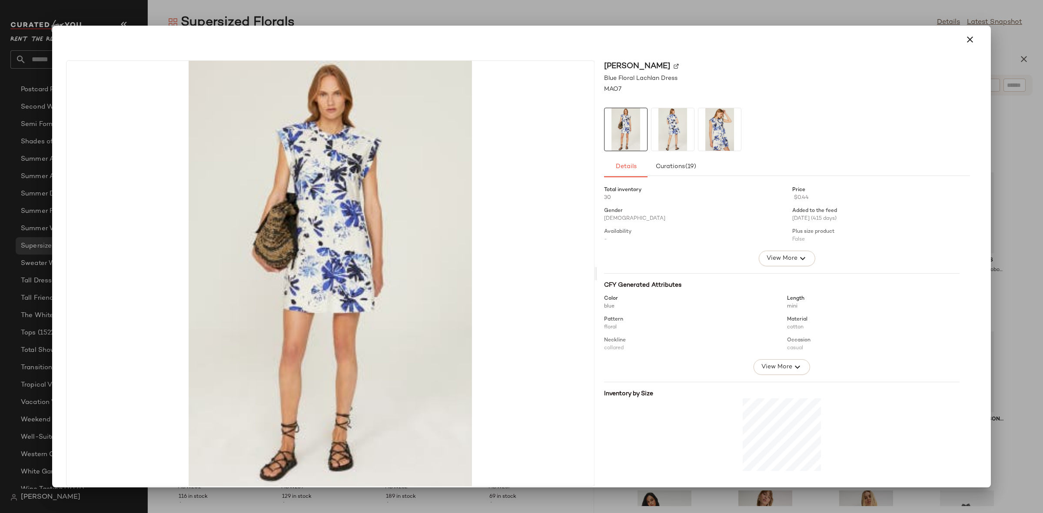
click at [1016, 141] on div at bounding box center [521, 256] width 1043 height 513
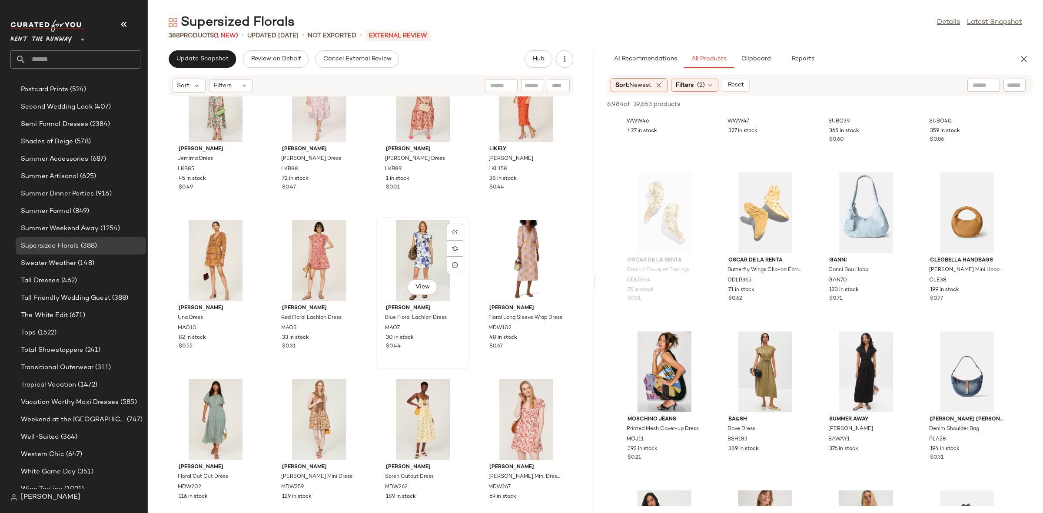
click at [404, 260] on div "View" at bounding box center [423, 260] width 88 height 81
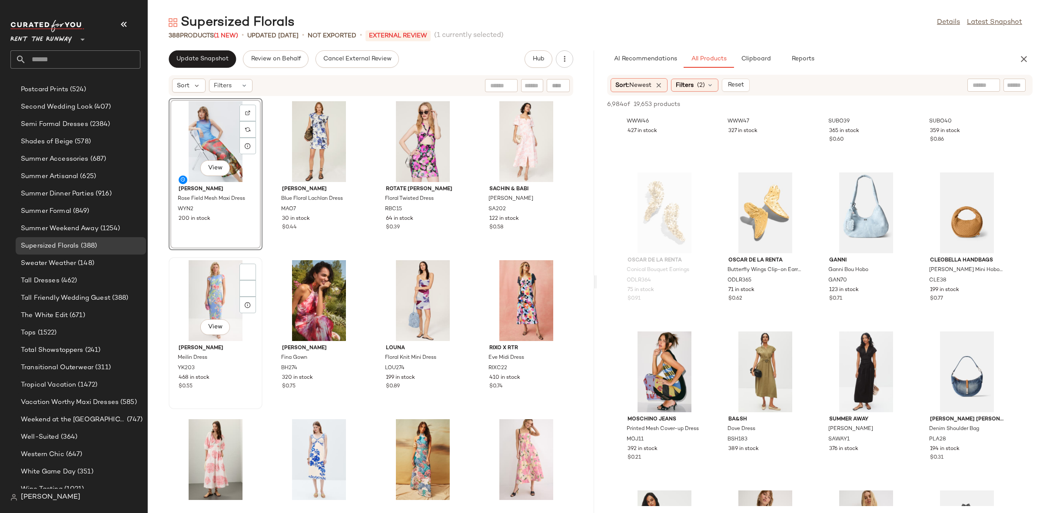
click at [261, 261] on div "View YUMI KIM Meilin Dress YK203 468 in stock $0.55" at bounding box center [215, 333] width 92 height 150
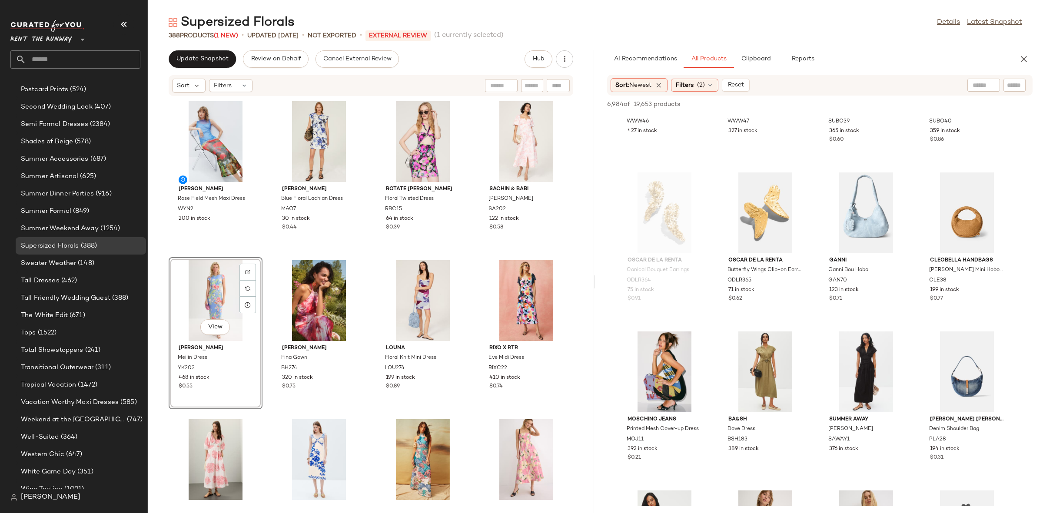
click at [366, 249] on div "Wynn Hamlyn Rose Field Mesh Maxi Dress WYN2 200 in stock Marie Oliver Blue Flor…" at bounding box center [371, 299] width 446 height 406
click at [1024, 51] on button "button" at bounding box center [1023, 58] width 17 height 17
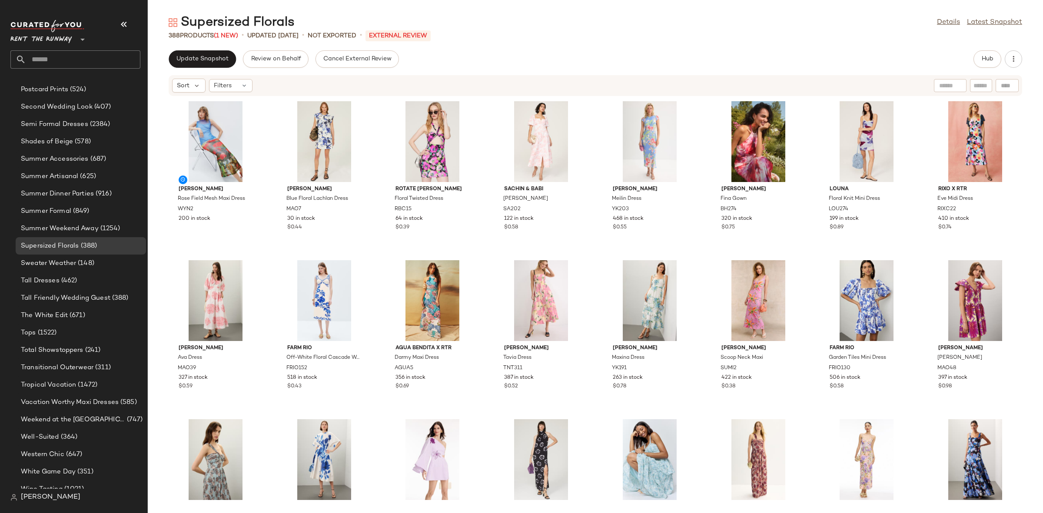
click at [496, 255] on div "Wynn Hamlyn Rose Field Mesh Maxi Dress WYN2 200 in stock Marie Oliver Blue Flor…" at bounding box center [595, 299] width 895 height 406
click at [207, 56] on span "Update Snapshot" at bounding box center [202, 59] width 53 height 7
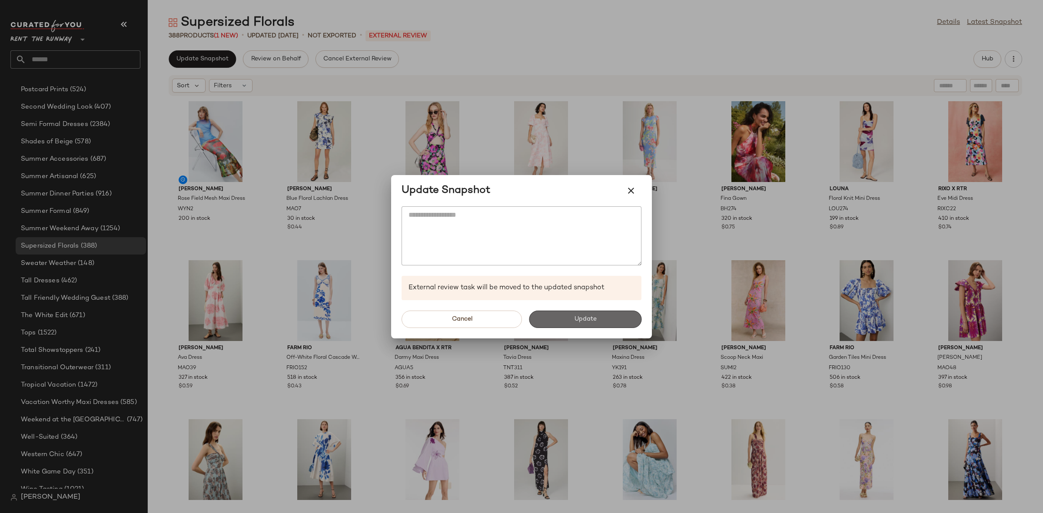
click at [558, 311] on button "Update" at bounding box center [585, 319] width 113 height 17
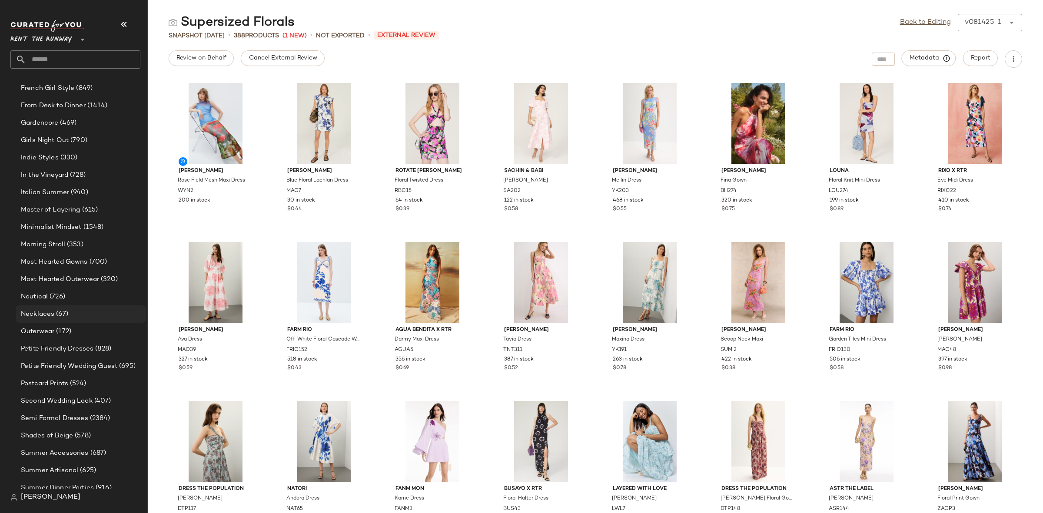
scroll to position [608, 0]
click at [78, 177] on span "(728)" at bounding box center [76, 177] width 17 height 10
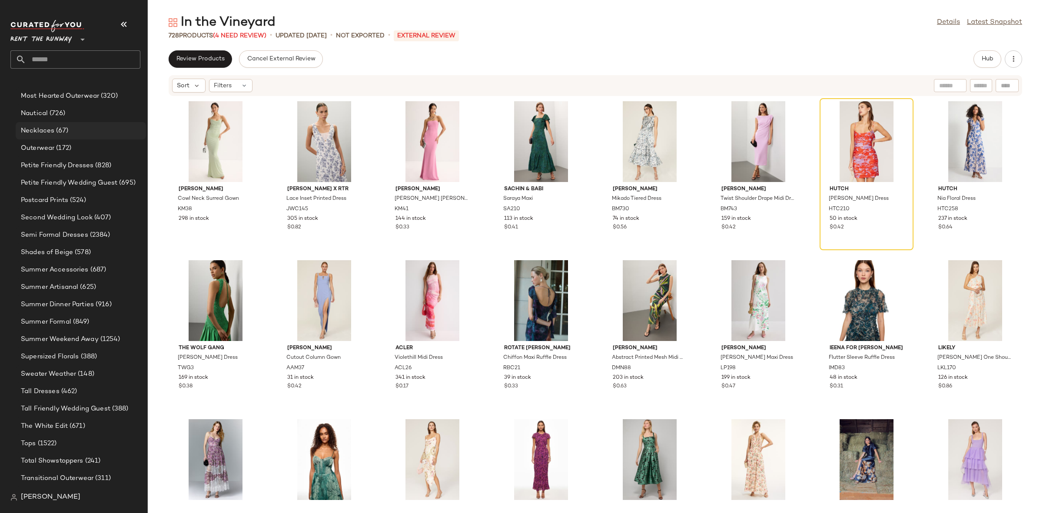
scroll to position [809, 0]
click at [984, 56] on span "Hub" at bounding box center [987, 59] width 12 height 7
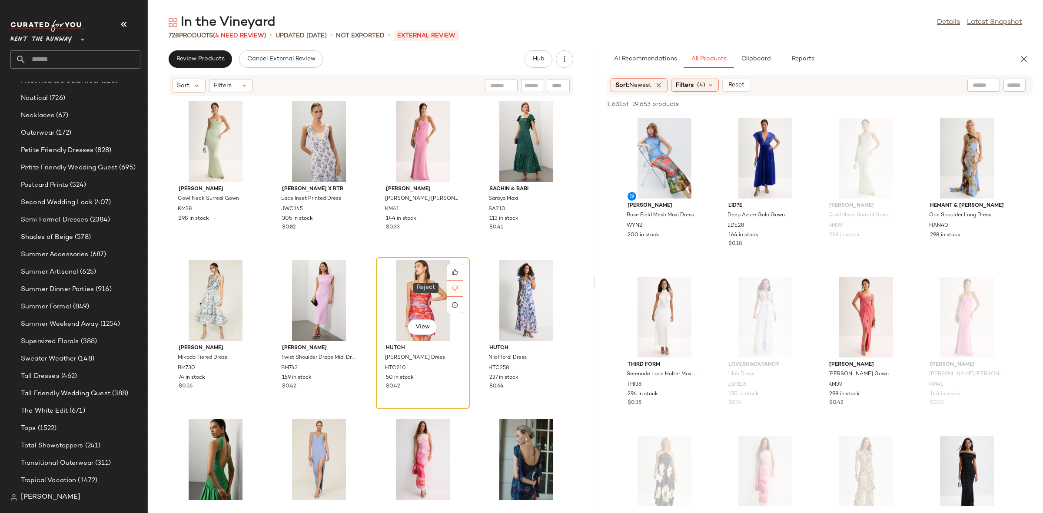
click at [449, 283] on div at bounding box center [455, 288] width 17 height 17
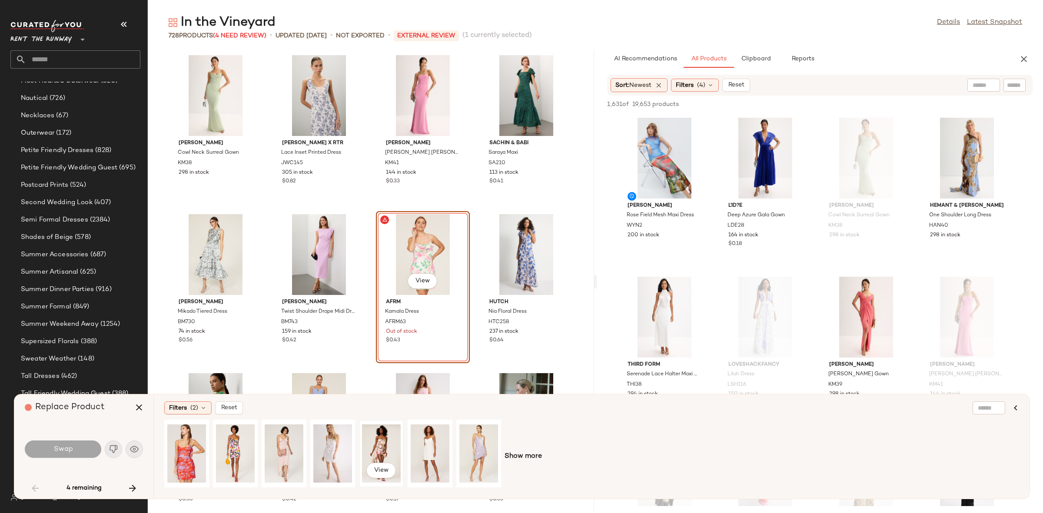
click at [371, 443] on div "View" at bounding box center [381, 454] width 39 height 62
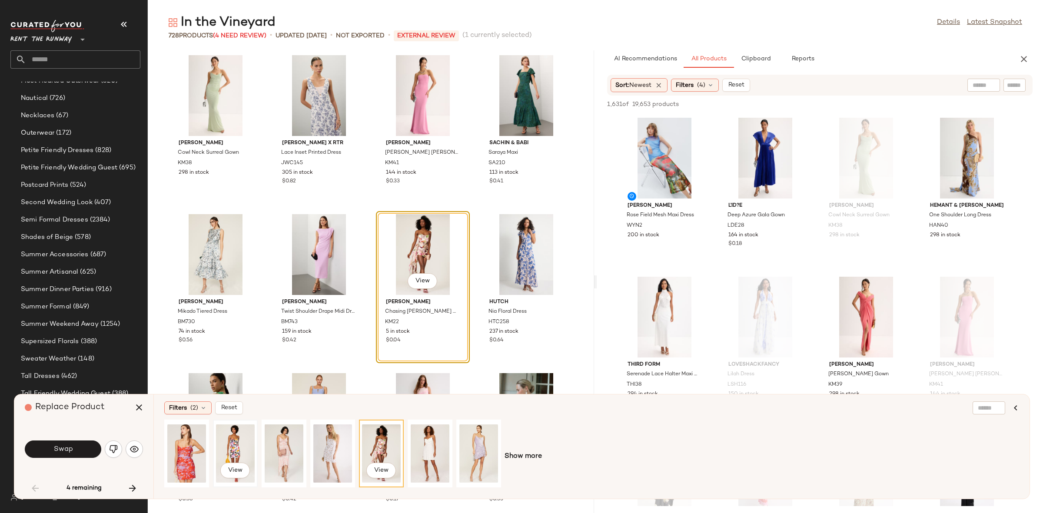
click at [240, 453] on div "View" at bounding box center [235, 454] width 39 height 62
click at [280, 447] on div "View" at bounding box center [284, 454] width 39 height 62
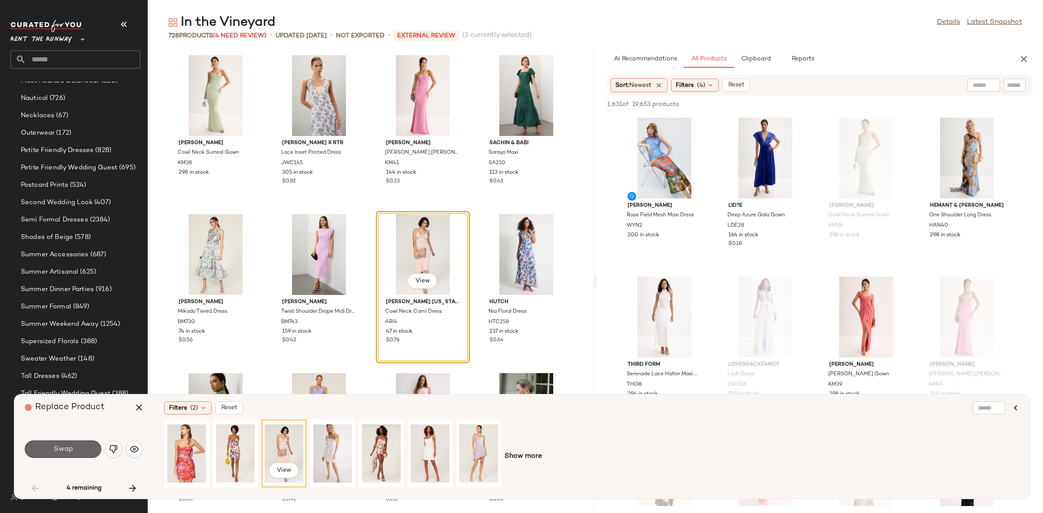
click at [69, 449] on span "Swap" at bounding box center [63, 449] width 20 height 8
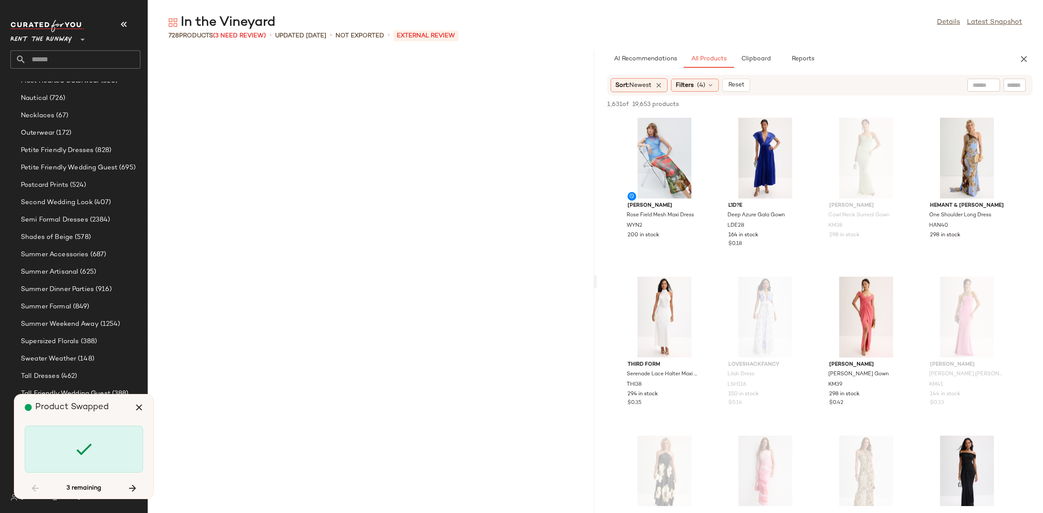
scroll to position [15108, 0]
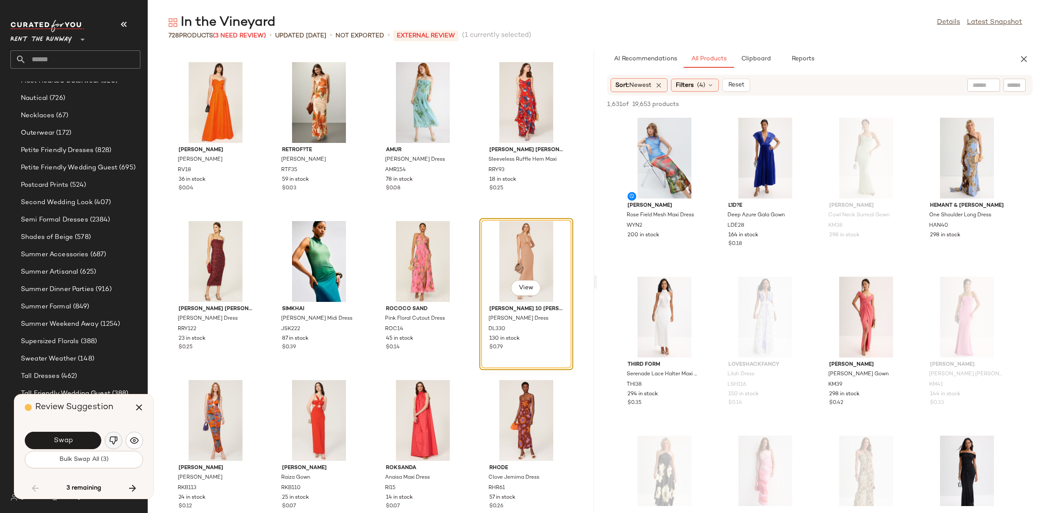
click at [114, 444] on img "button" at bounding box center [113, 440] width 9 height 9
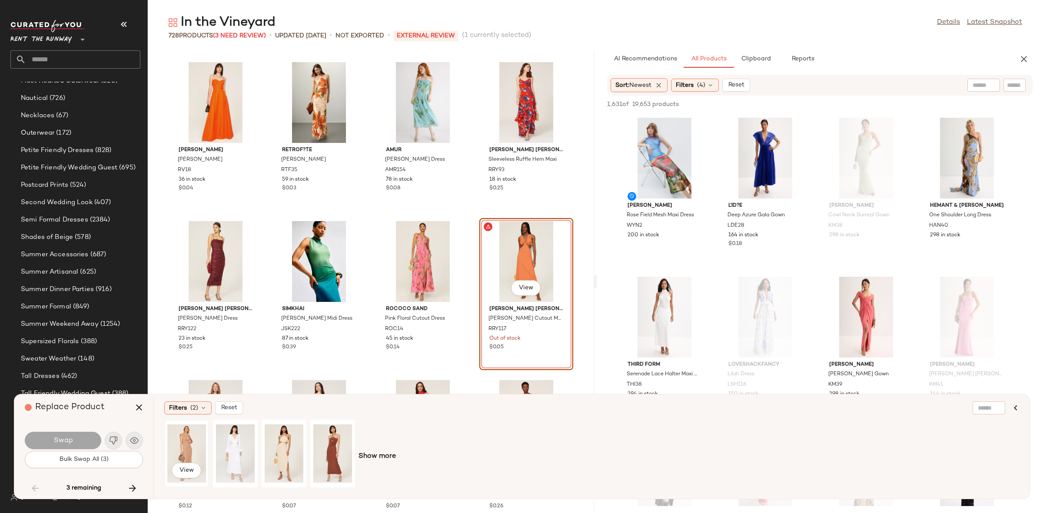
click at [181, 448] on div "View" at bounding box center [186, 454] width 39 height 62
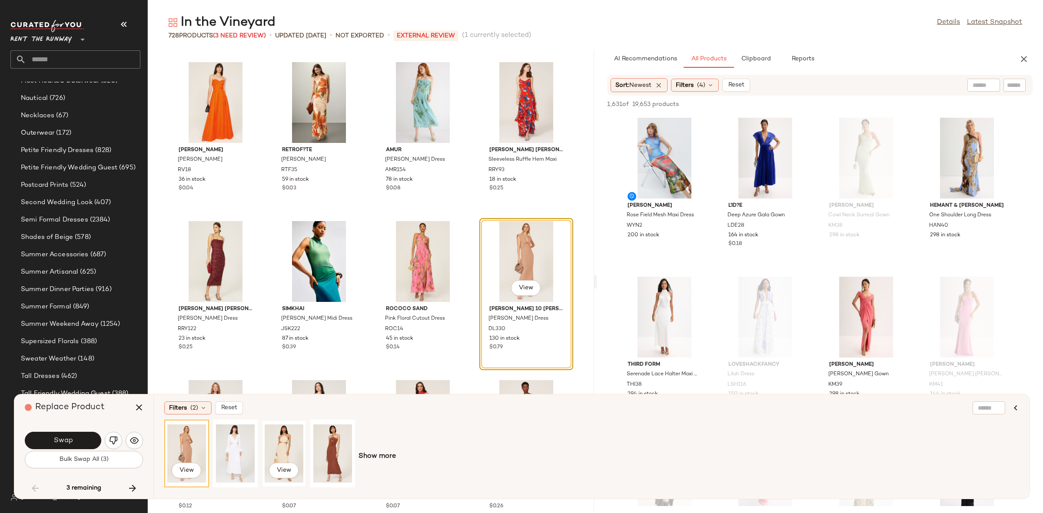
click at [289, 448] on div "View" at bounding box center [284, 454] width 39 height 62
click at [338, 448] on div "View" at bounding box center [332, 454] width 39 height 62
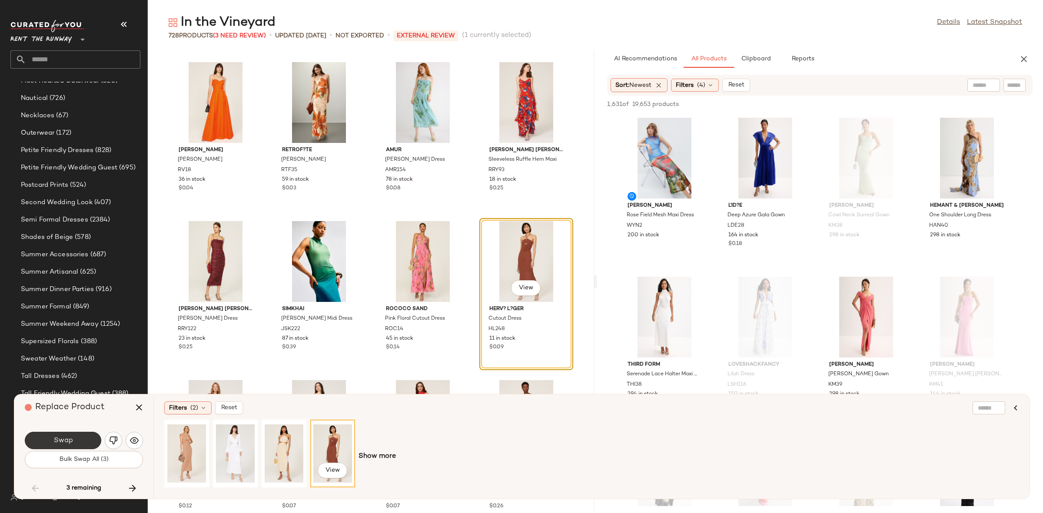
click at [94, 436] on button "Swap" at bounding box center [63, 440] width 76 height 17
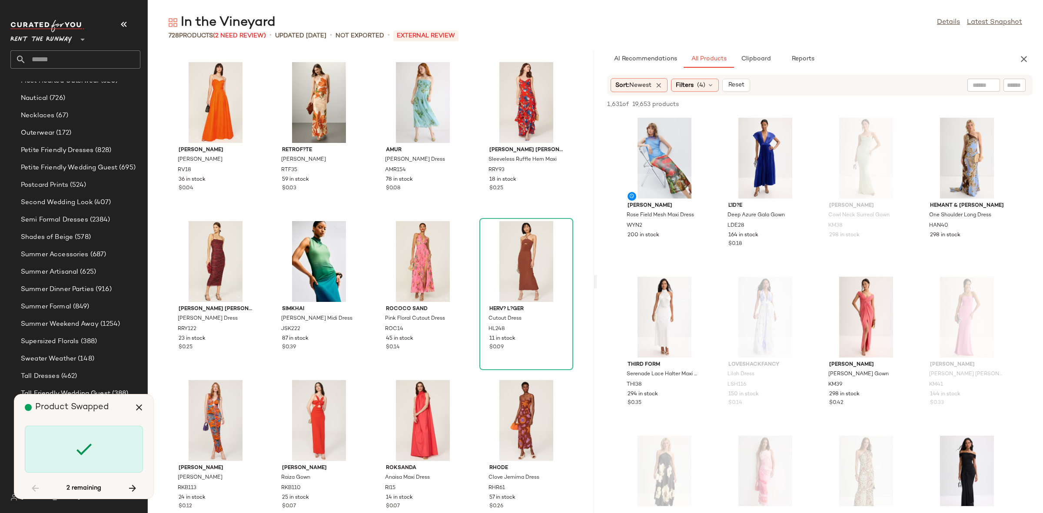
scroll to position [26399, 0]
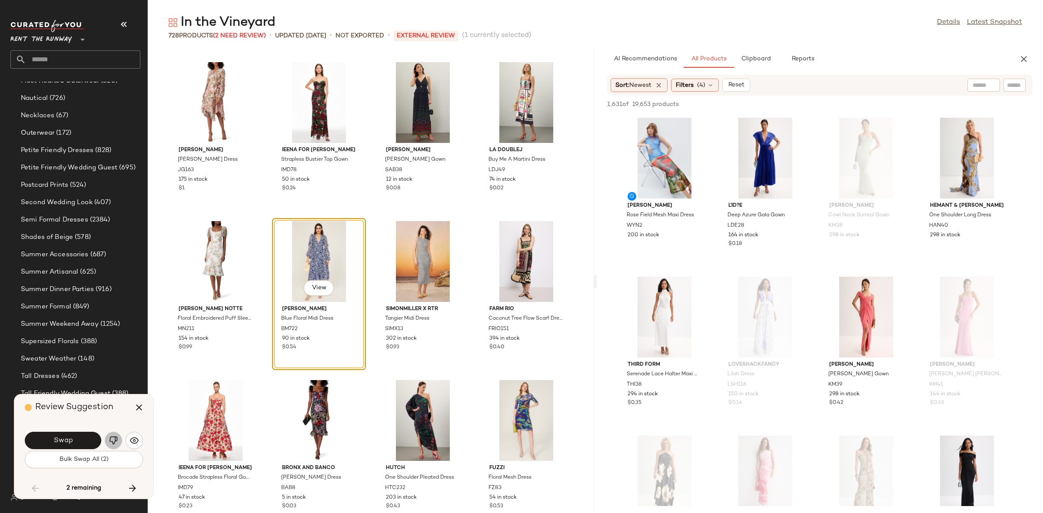
click at [109, 443] on img "button" at bounding box center [113, 440] width 9 height 9
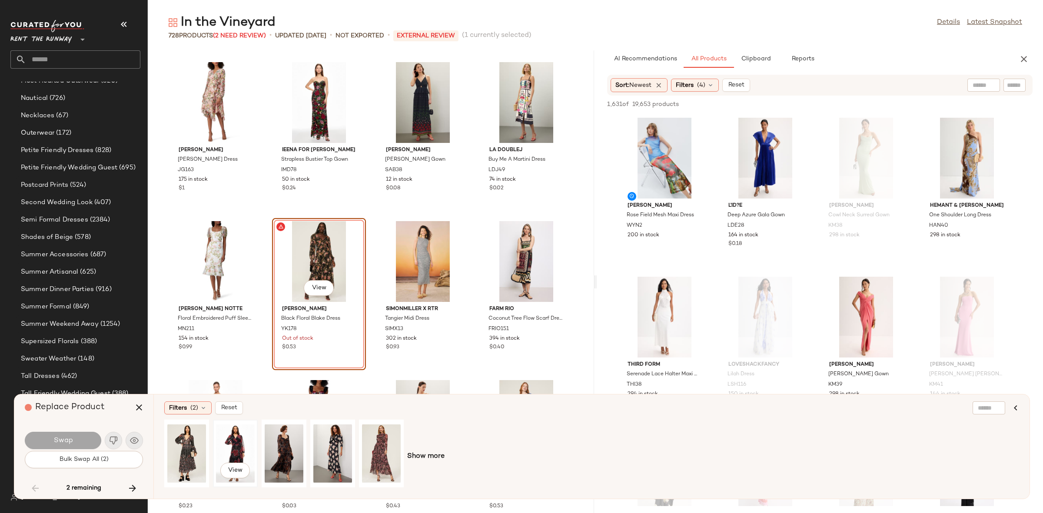
click at [229, 448] on div "View" at bounding box center [235, 454] width 39 height 62
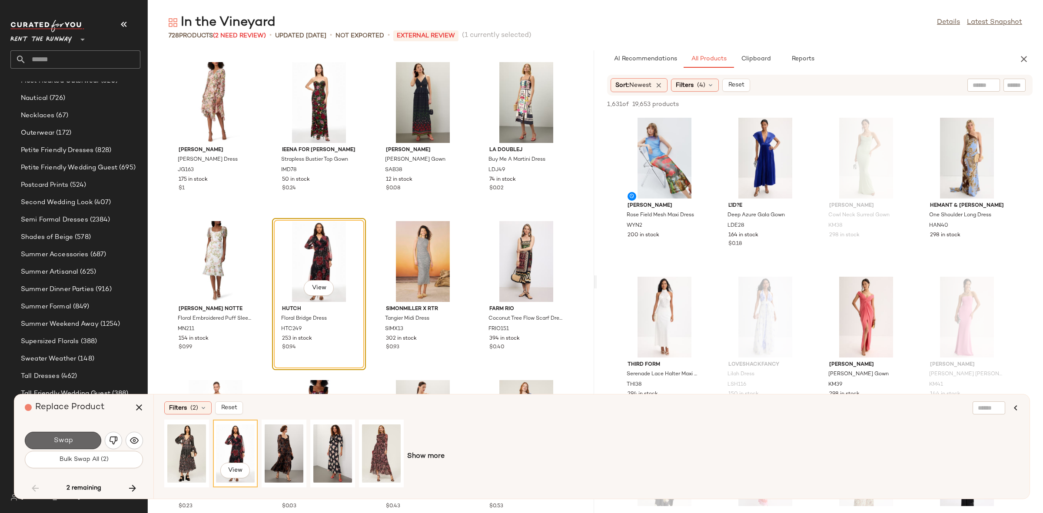
click at [66, 434] on button "Swap" at bounding box center [63, 440] width 76 height 17
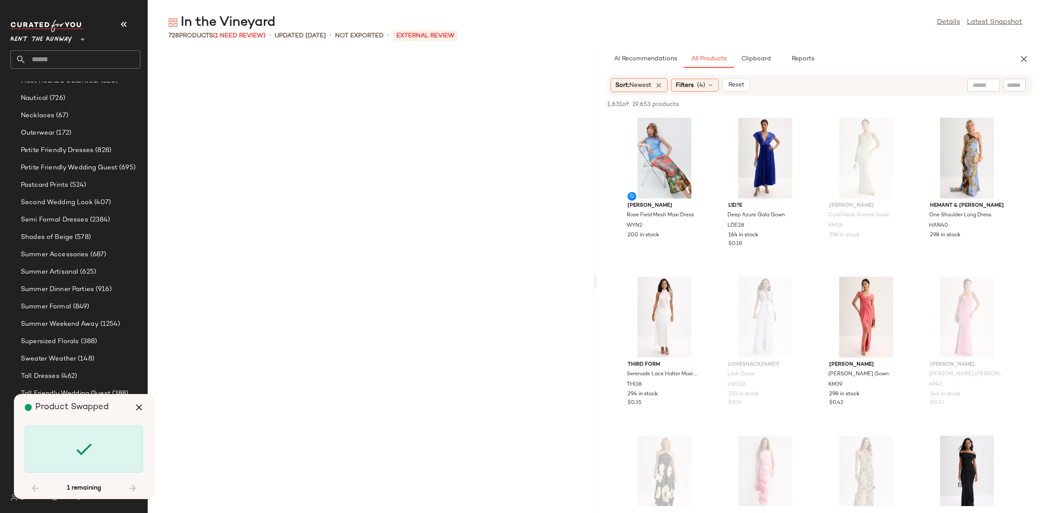
scroll to position [27194, 0]
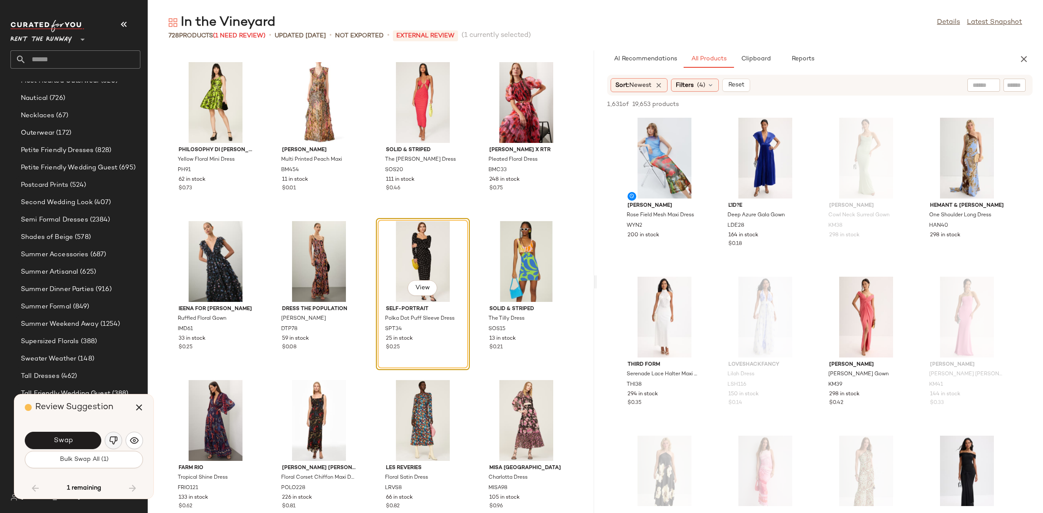
click at [110, 443] on img "button" at bounding box center [113, 440] width 9 height 9
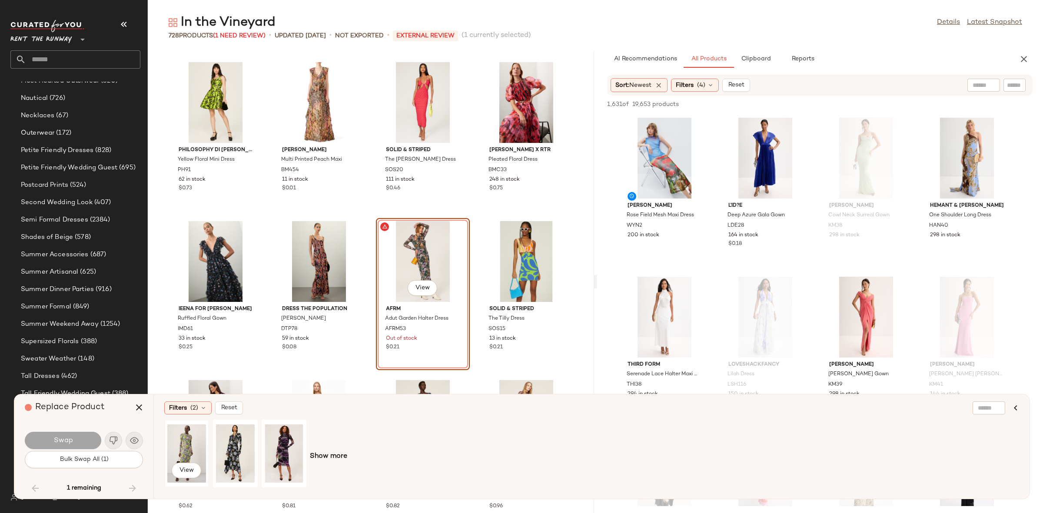
click at [186, 448] on div "View" at bounding box center [186, 454] width 39 height 62
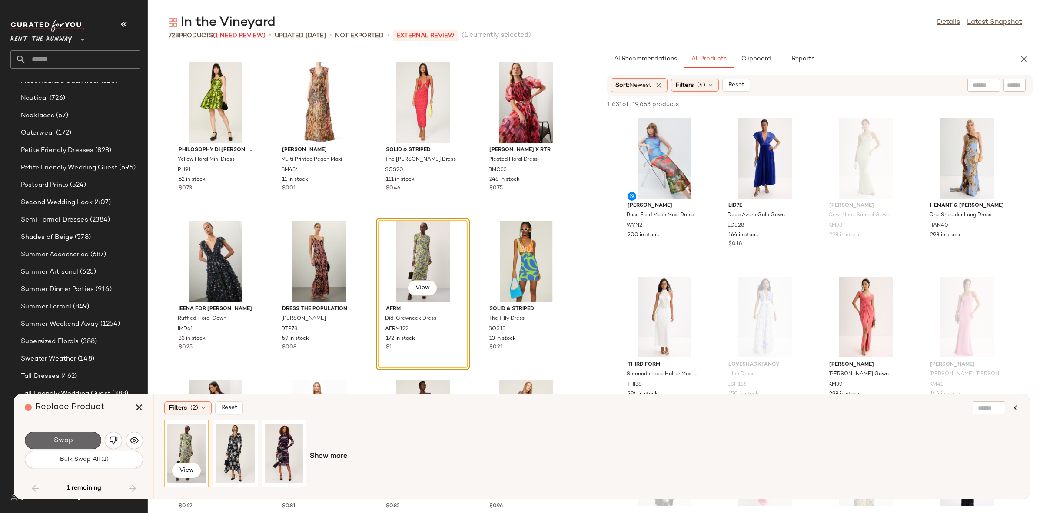
click at [87, 439] on button "Swap" at bounding box center [63, 440] width 76 height 17
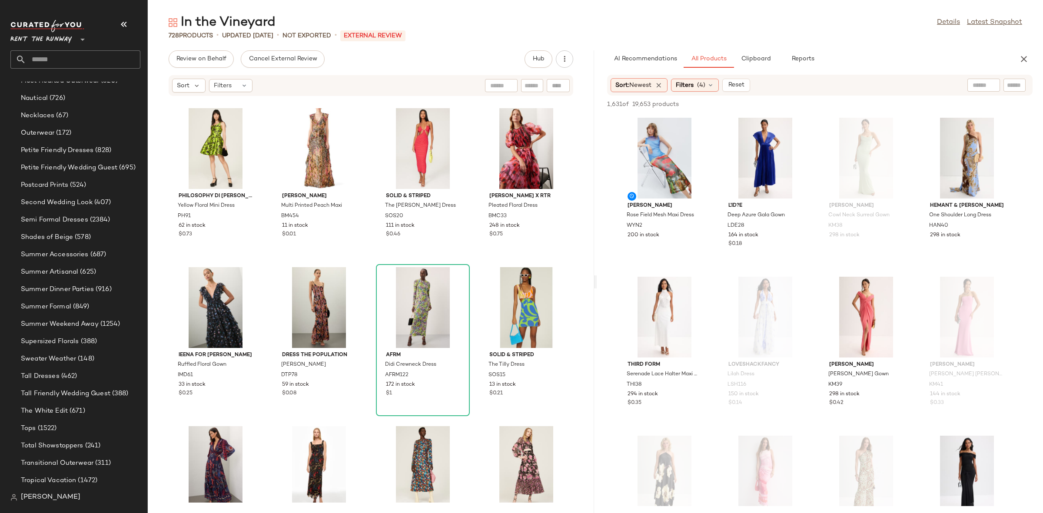
click at [573, 424] on div "Philosophy di Lorenzo Serafini Yellow Floral Mini Dress PH91 62 in stock $0.73 …" at bounding box center [371, 299] width 446 height 406
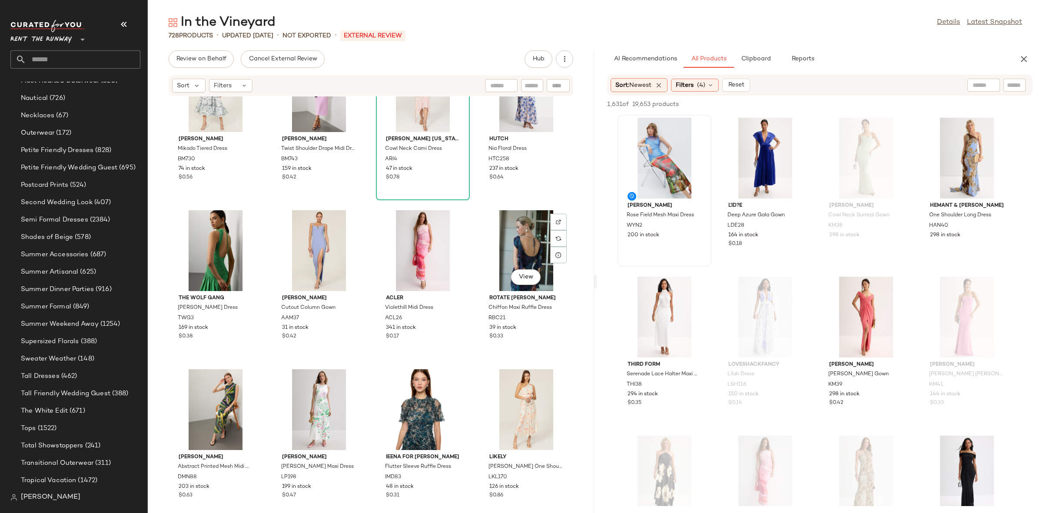
scroll to position [208, 0]
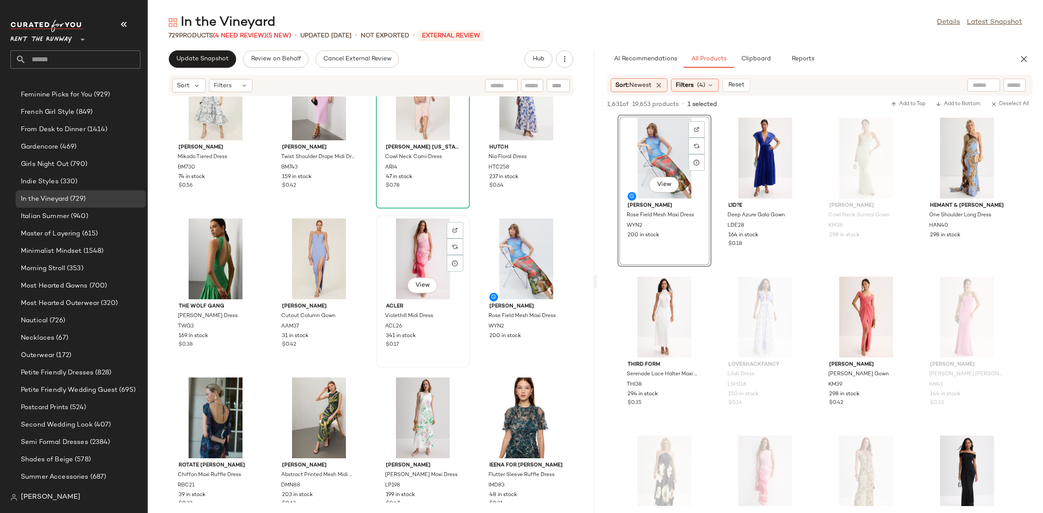
click at [405, 246] on div "View" at bounding box center [423, 259] width 88 height 81
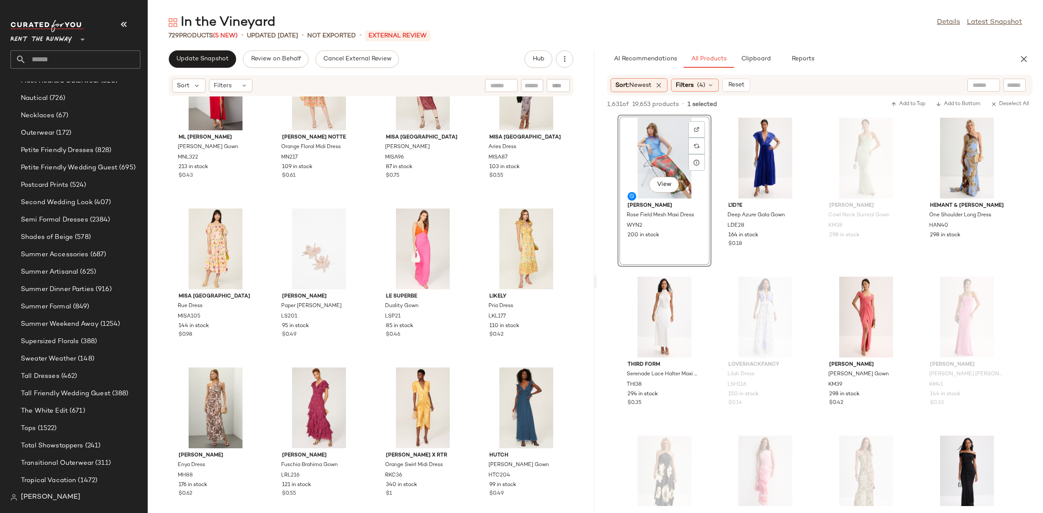
scroll to position [3842, 0]
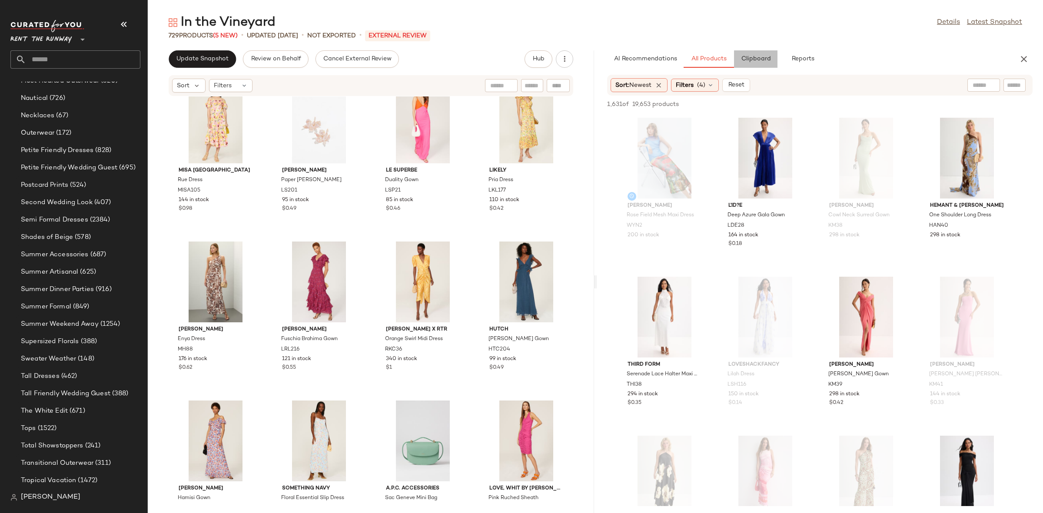
click at [749, 57] on span "Clipboard" at bounding box center [755, 59] width 30 height 7
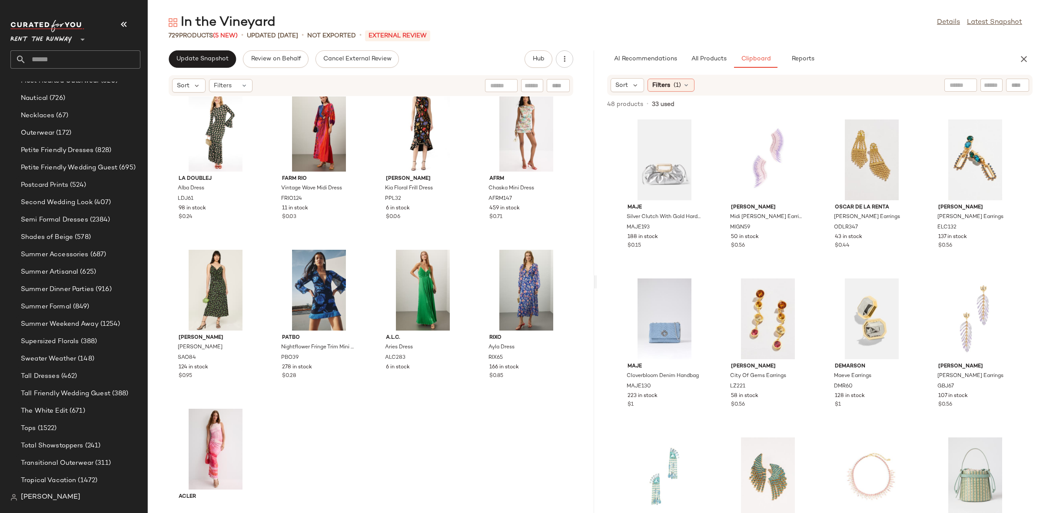
scroll to position [28244, 0]
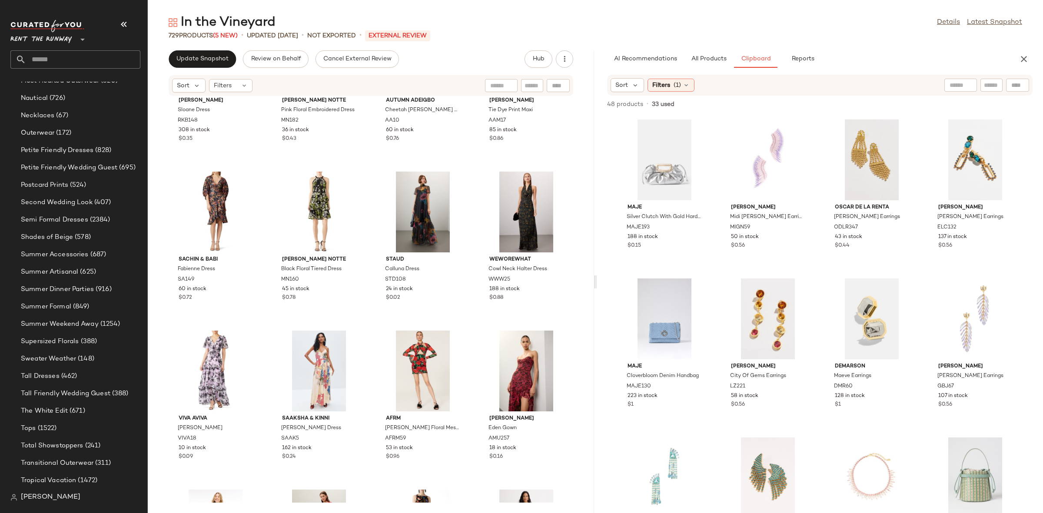
click at [594, 494] on div at bounding box center [595, 281] width 3 height 463
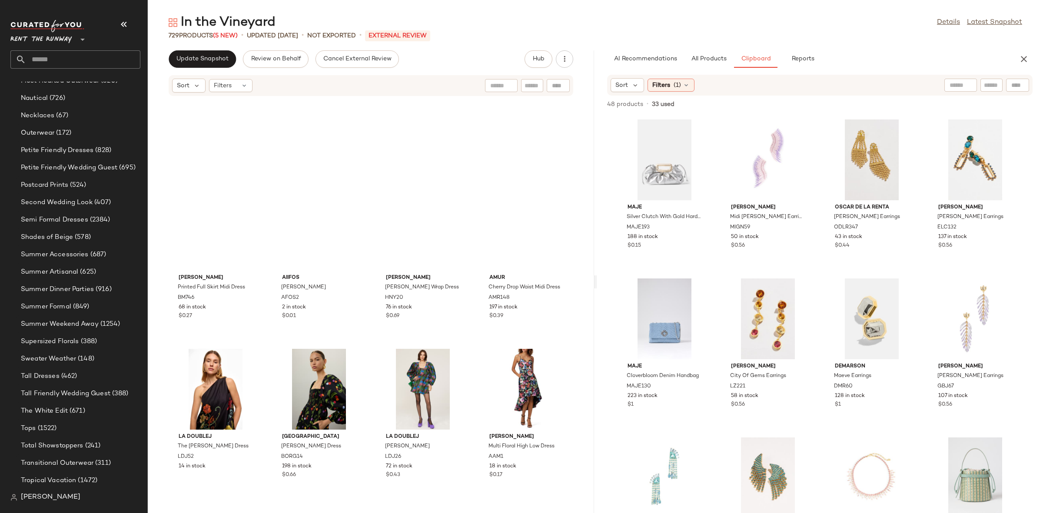
scroll to position [24306, 0]
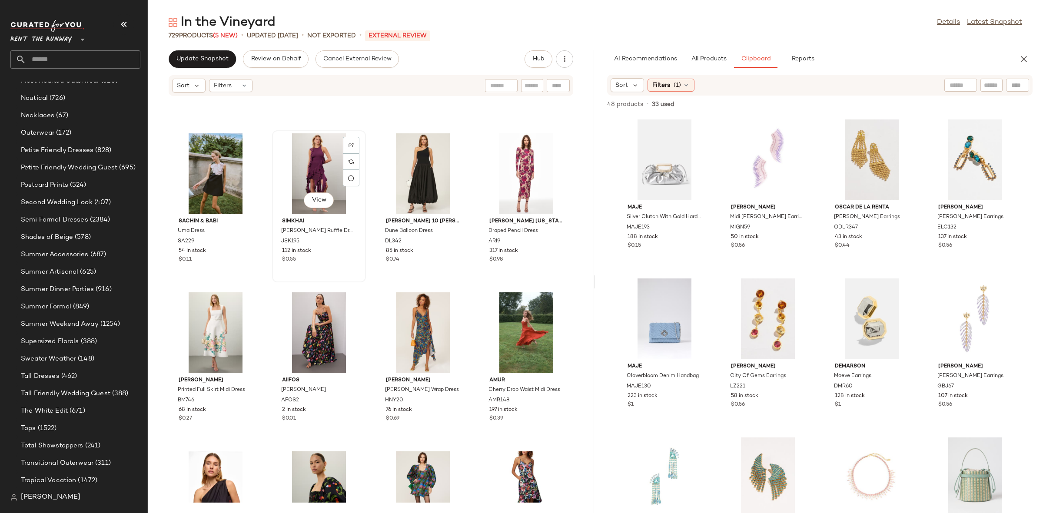
click at [321, 177] on div "View" at bounding box center [319, 173] width 88 height 81
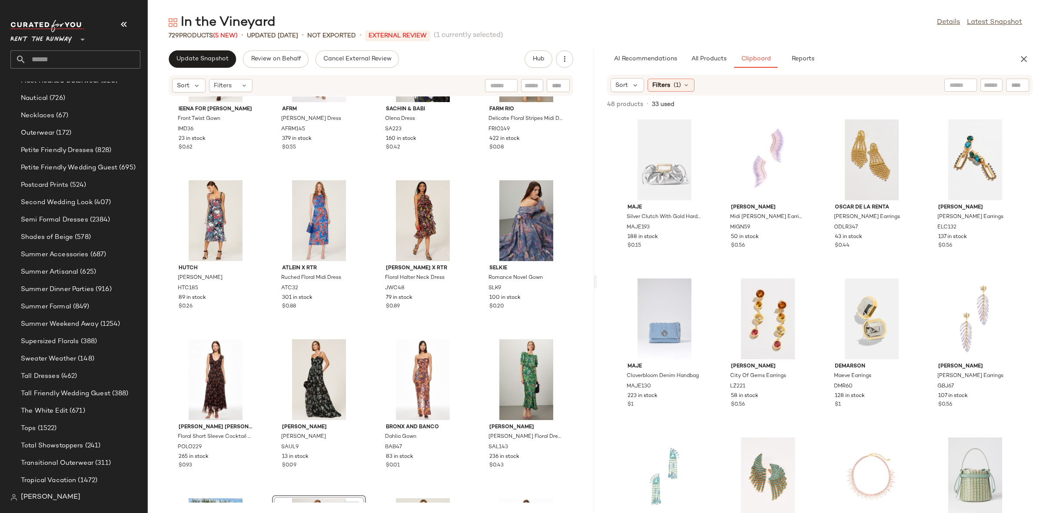
scroll to position [24026, 0]
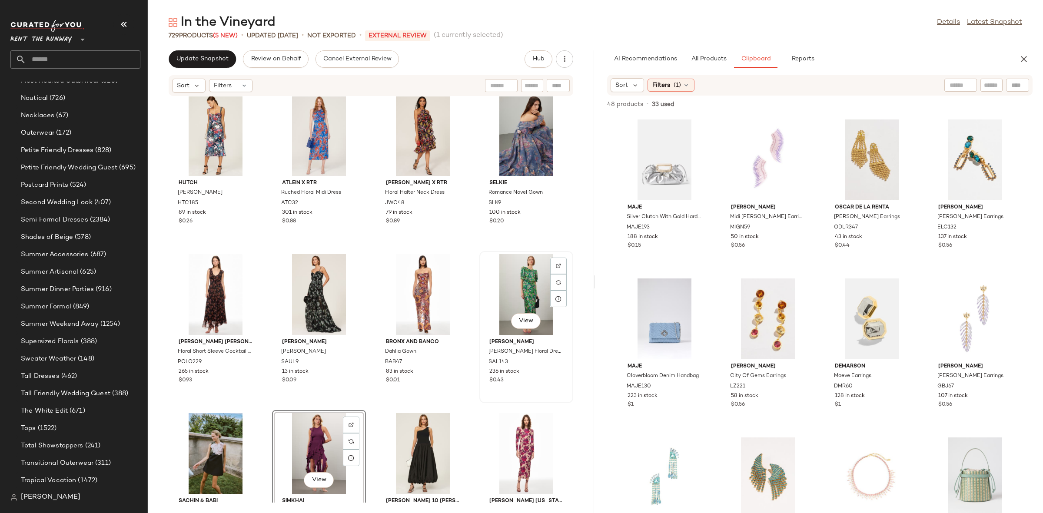
click at [538, 277] on div "View" at bounding box center [526, 294] width 88 height 81
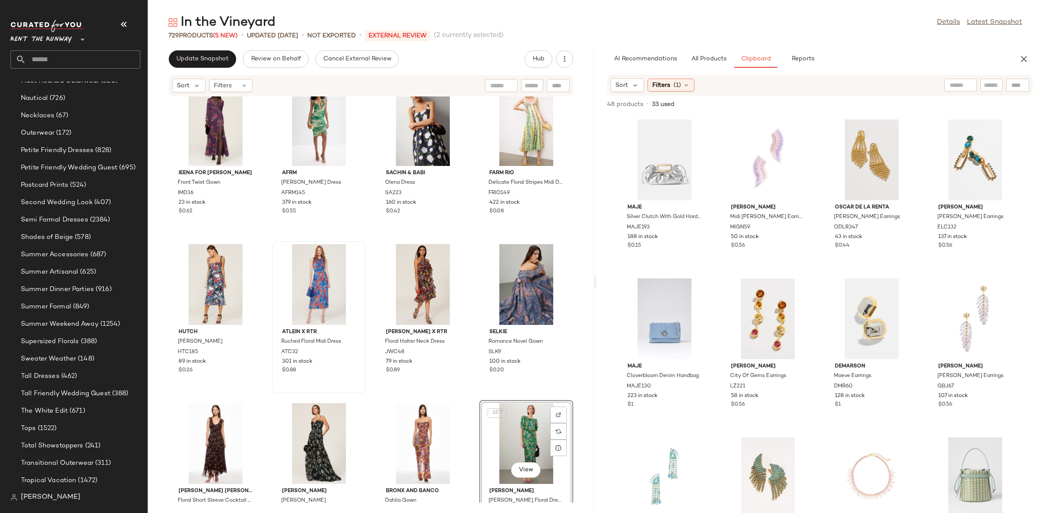
scroll to position [23864, 0]
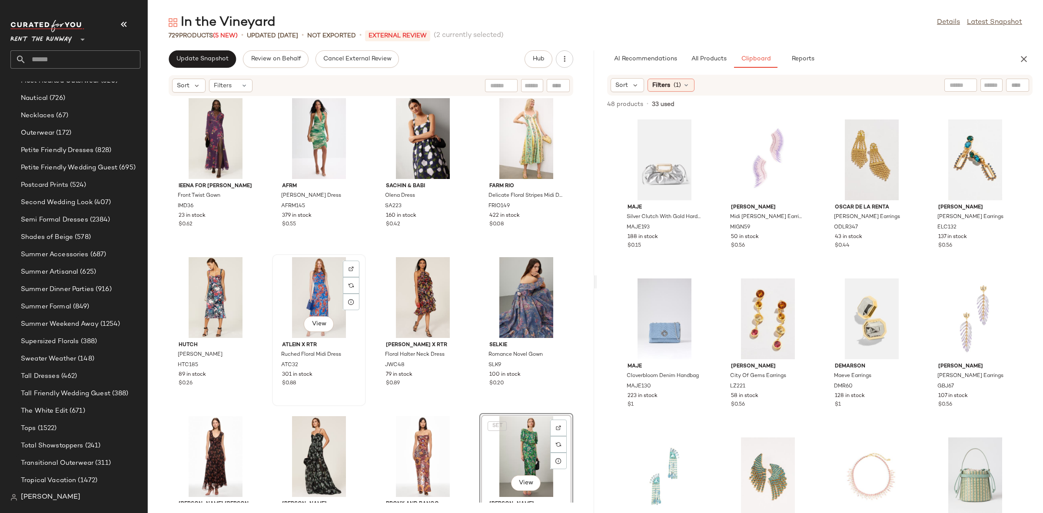
click at [317, 288] on div "View" at bounding box center [319, 297] width 88 height 81
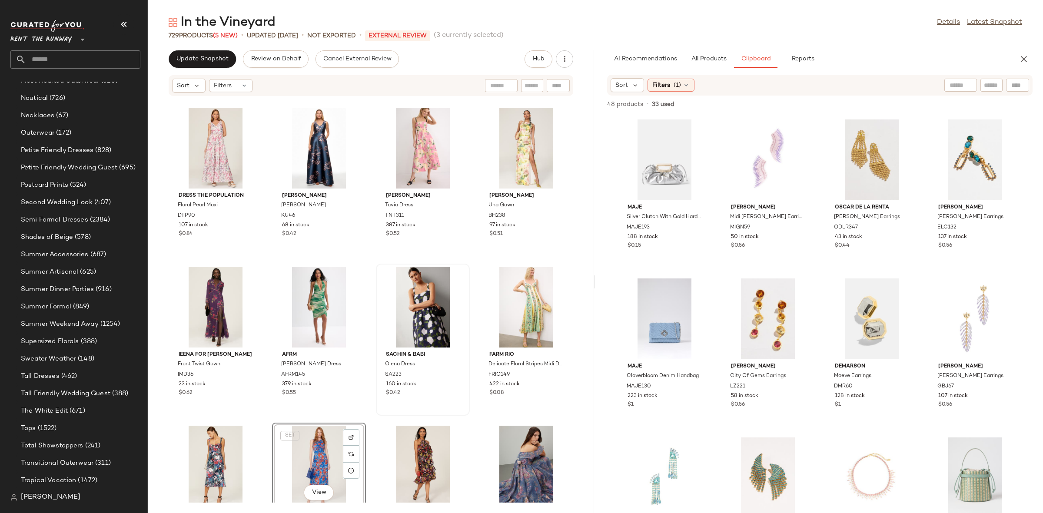
scroll to position [23692, 0]
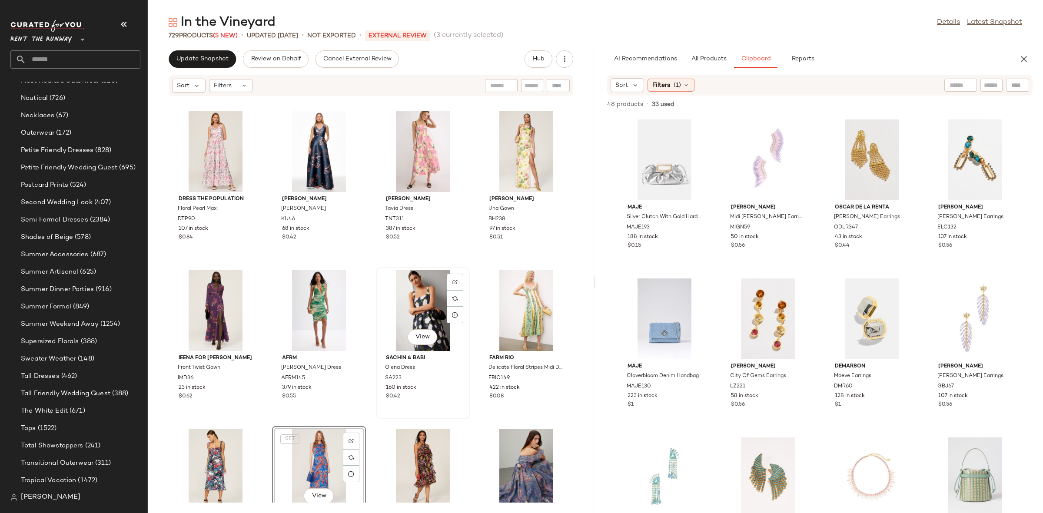
click at [392, 295] on div "View" at bounding box center [423, 310] width 88 height 81
click at [307, 298] on div "View" at bounding box center [319, 310] width 88 height 81
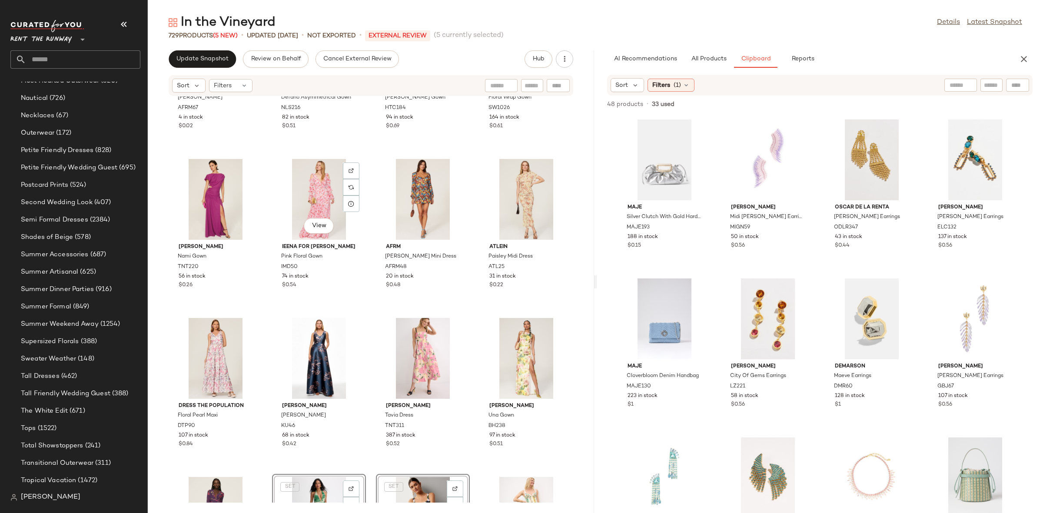
scroll to position [23479, 0]
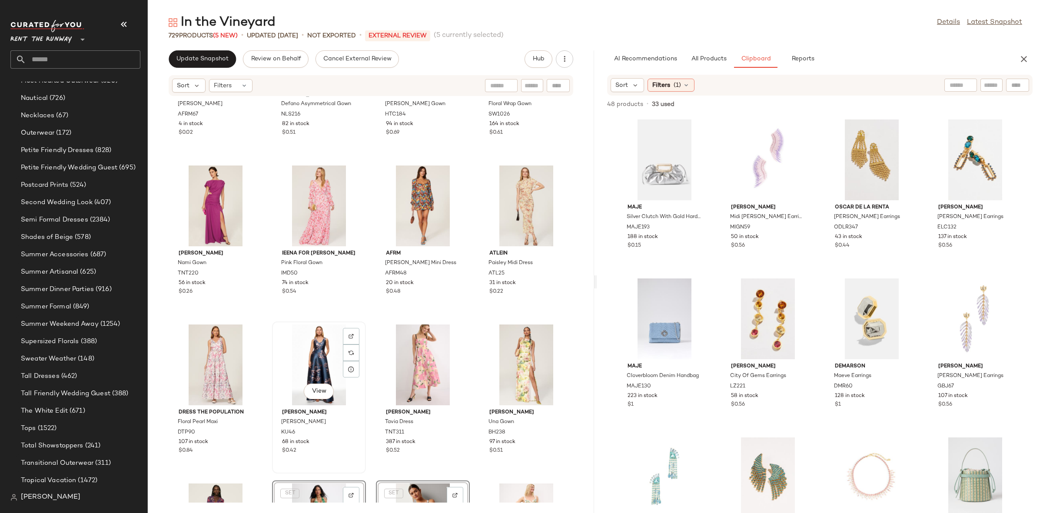
click at [319, 347] on div "View" at bounding box center [319, 365] width 88 height 81
click at [215, 356] on div "View" at bounding box center [216, 365] width 88 height 81
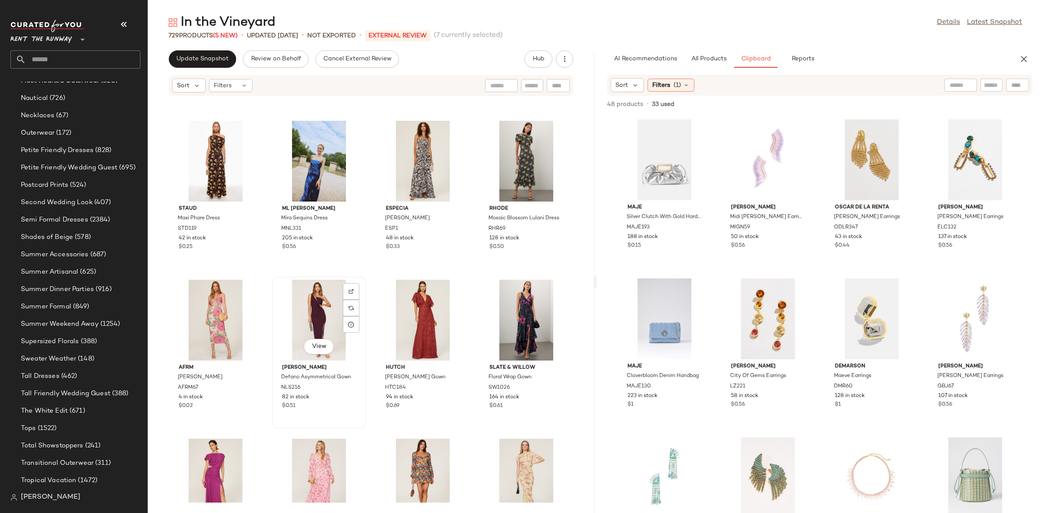
scroll to position [23178, 0]
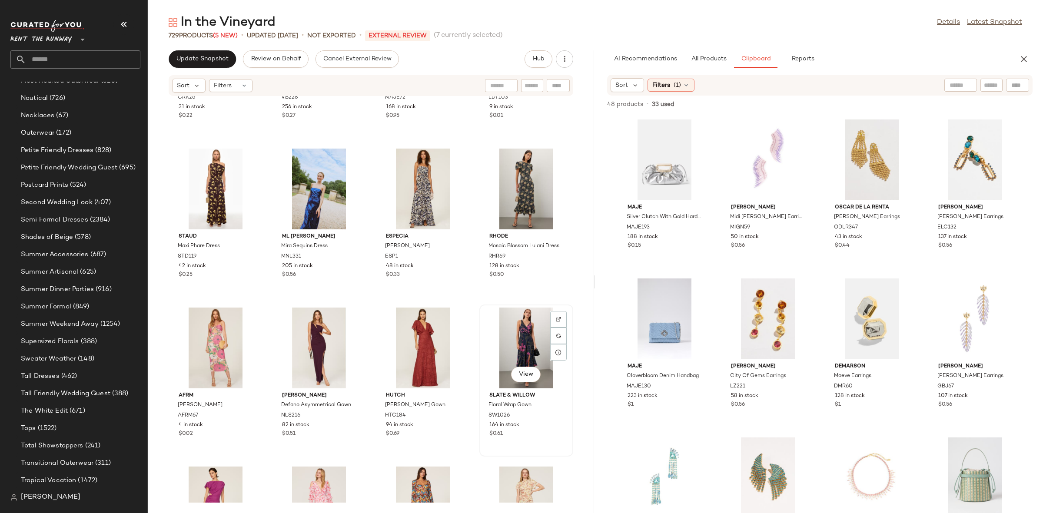
click at [512, 320] on div "View" at bounding box center [526, 348] width 88 height 81
click at [320, 196] on div "View" at bounding box center [319, 189] width 88 height 81
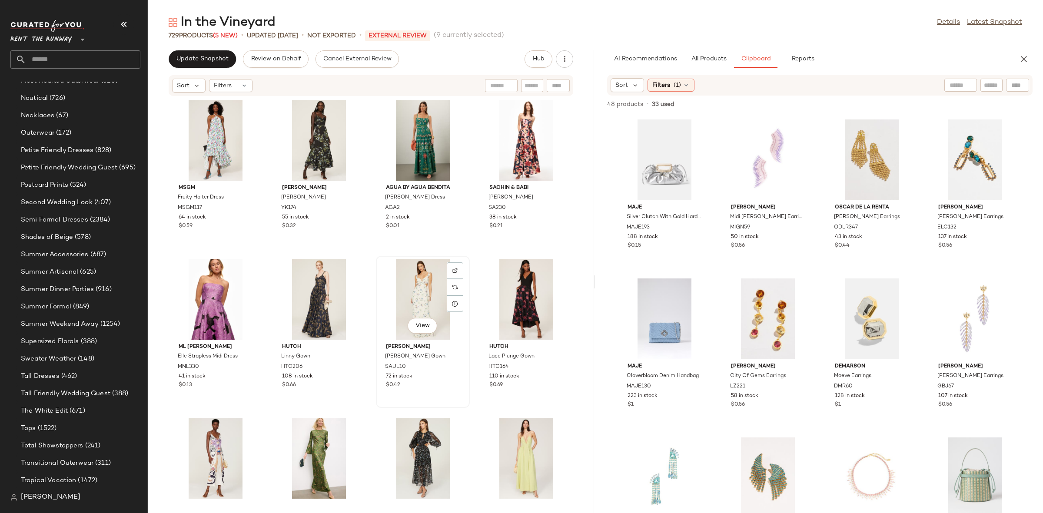
scroll to position [22743, 0]
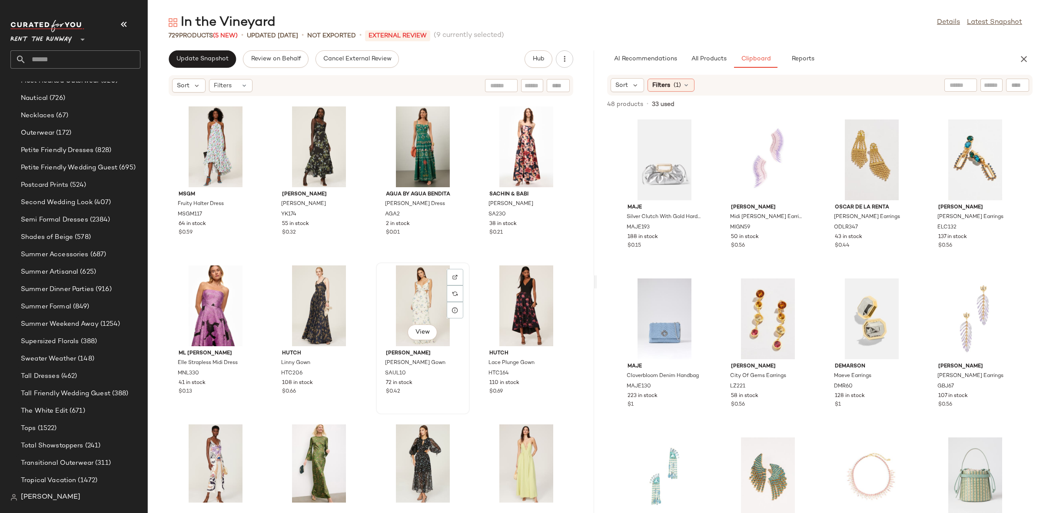
click at [409, 292] on div "View" at bounding box center [423, 305] width 88 height 81
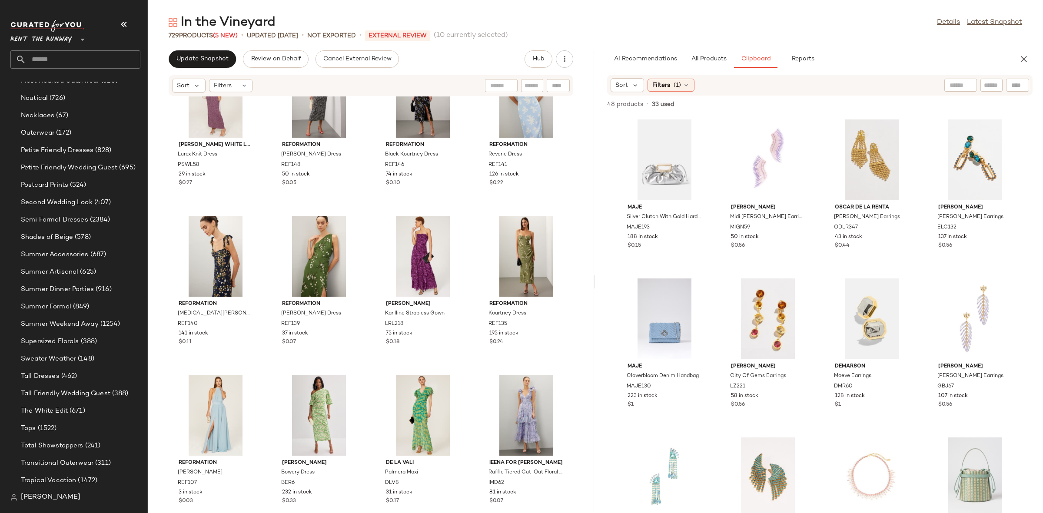
scroll to position [21312, 0]
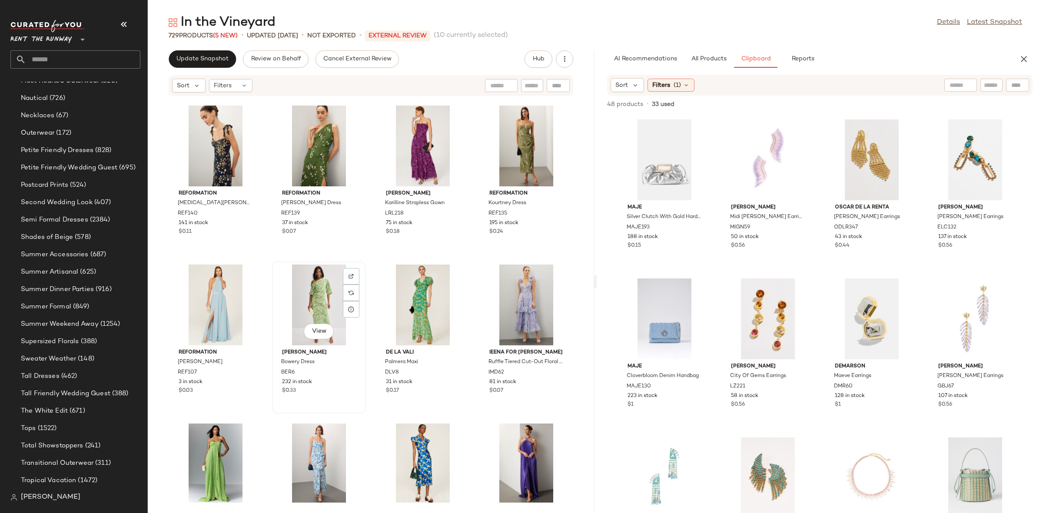
click at [317, 302] on div "View" at bounding box center [319, 305] width 88 height 81
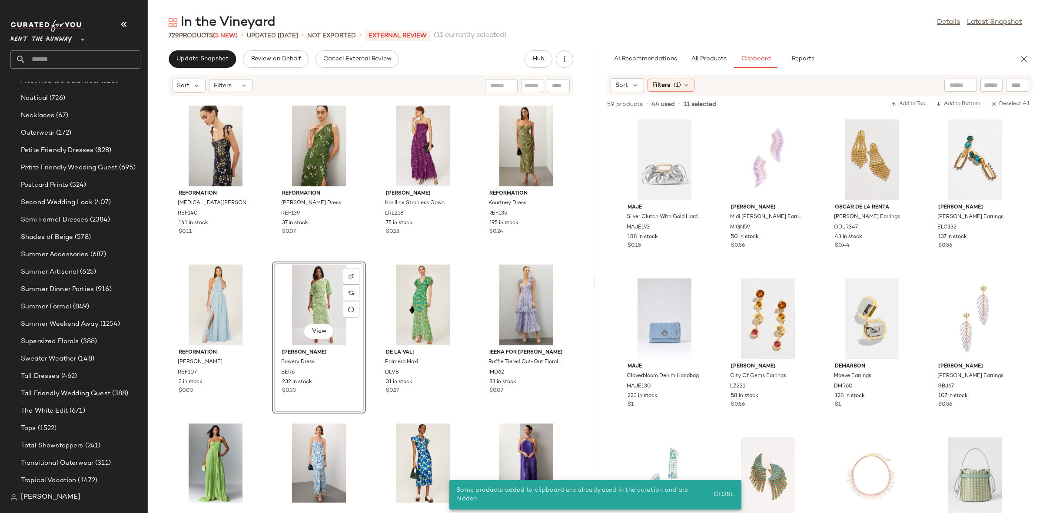
click at [332, 284] on div "View" at bounding box center [319, 305] width 88 height 81
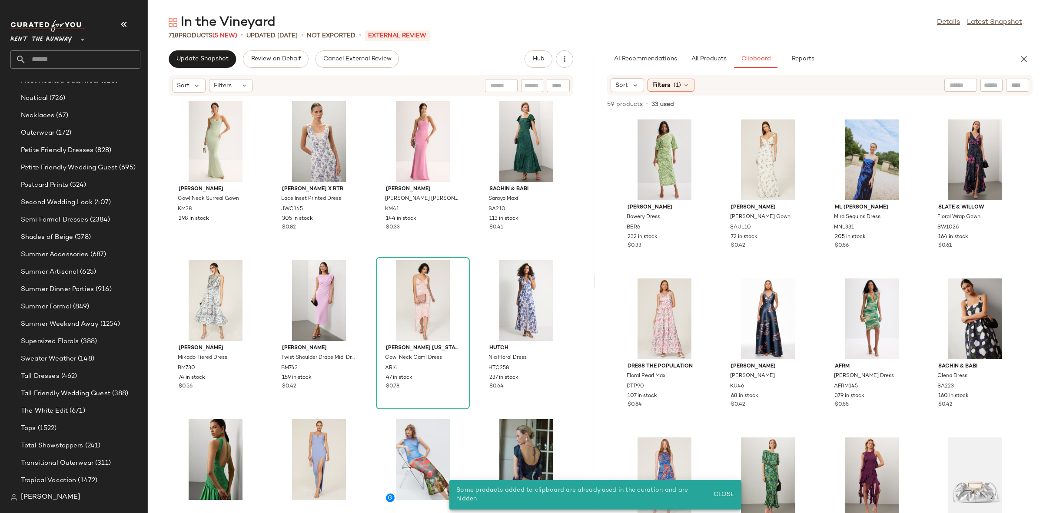
click at [467, 242] on div "Katie May Cowl Neck Surreal Gown KM38 298 in stock Jason Wu x RTR Lace Inset Pr…" at bounding box center [371, 299] width 446 height 406
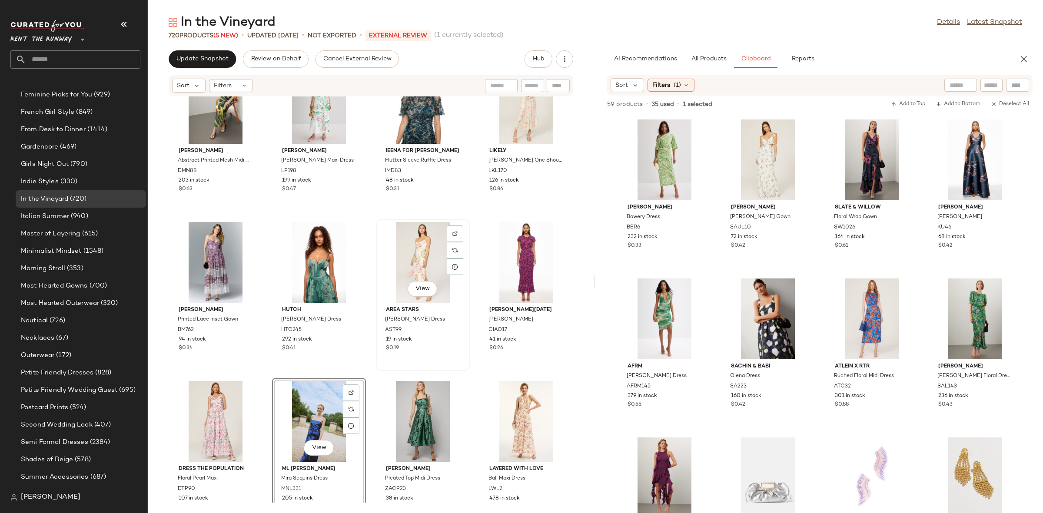
scroll to position [809, 0]
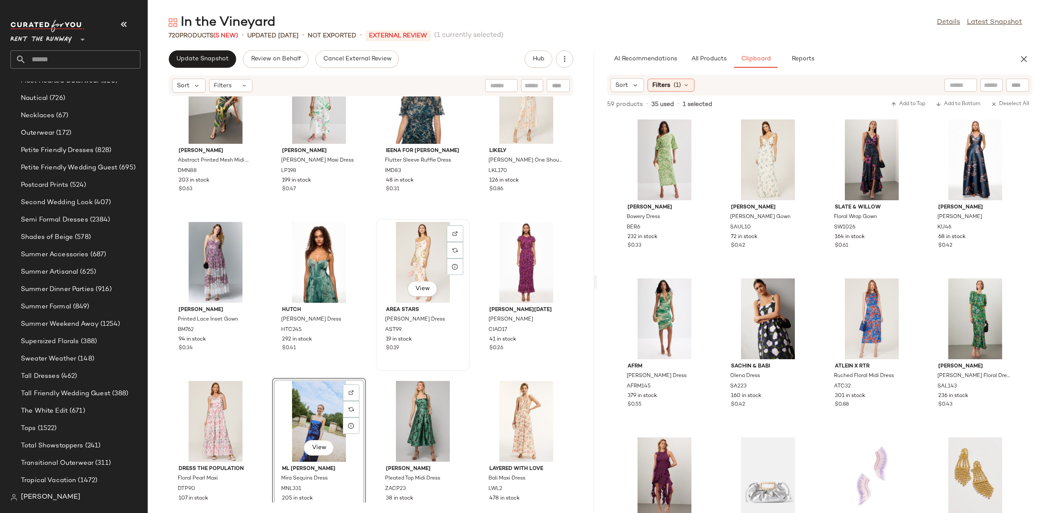
click at [405, 255] on div "View" at bounding box center [423, 262] width 88 height 81
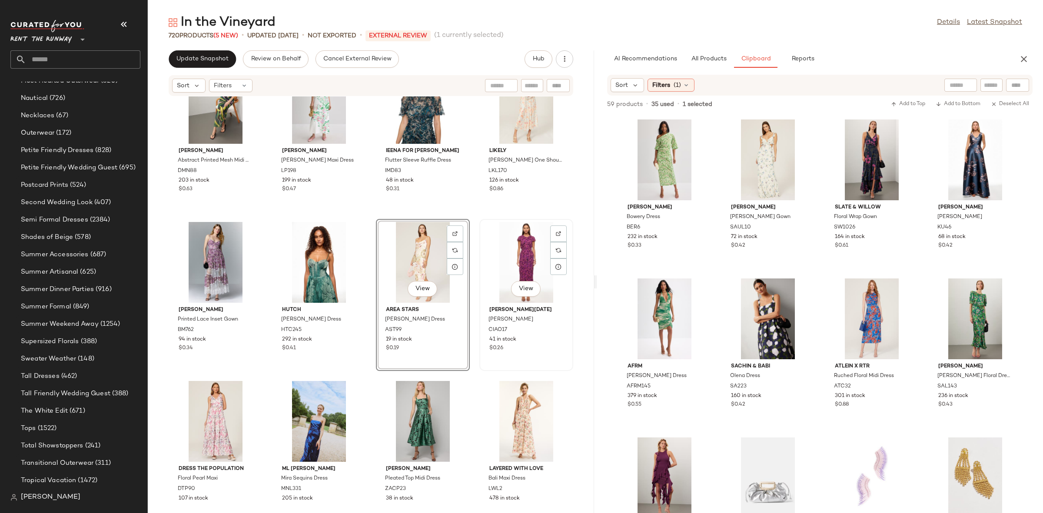
click at [508, 259] on div "View" at bounding box center [526, 262] width 88 height 81
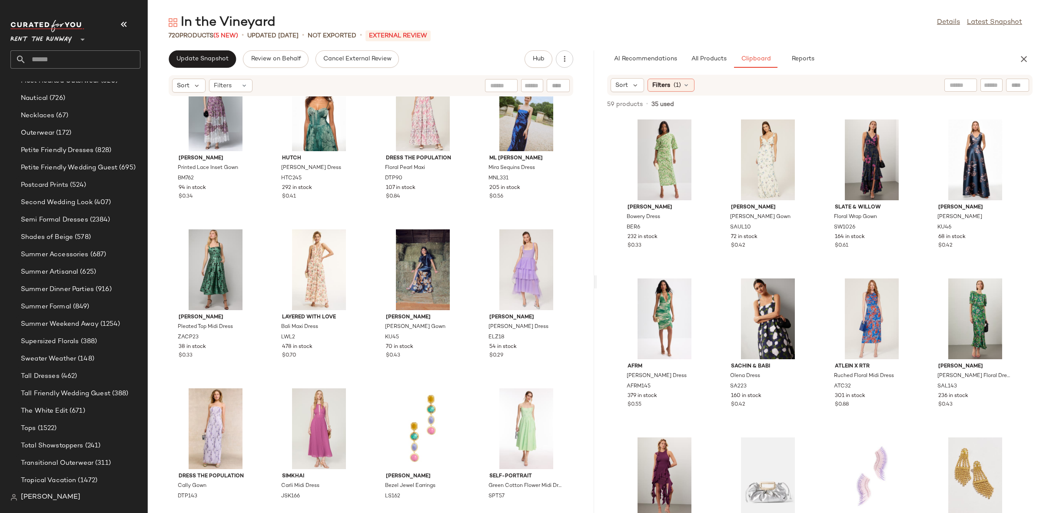
scroll to position [642, 0]
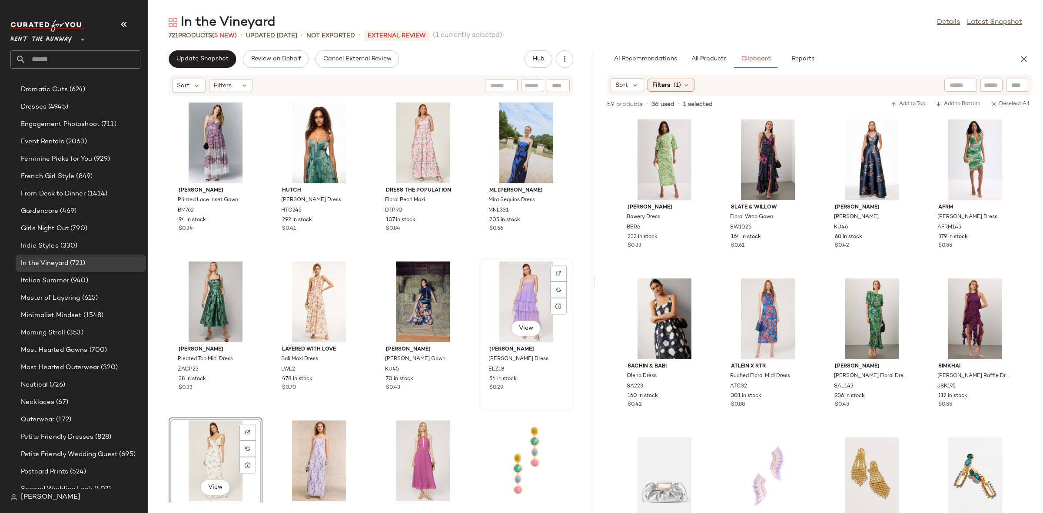
click at [520, 295] on div "View" at bounding box center [526, 302] width 88 height 81
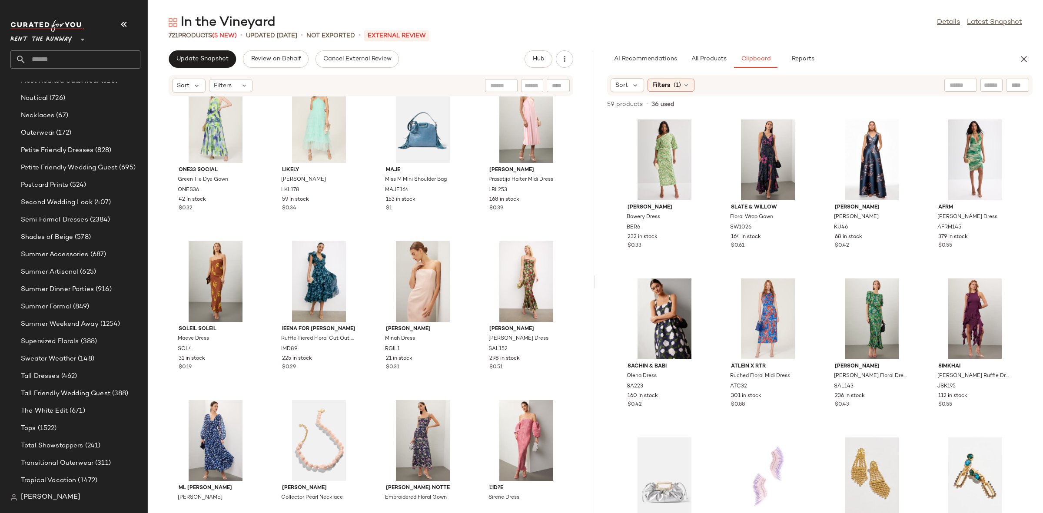
scroll to position [1630, 0]
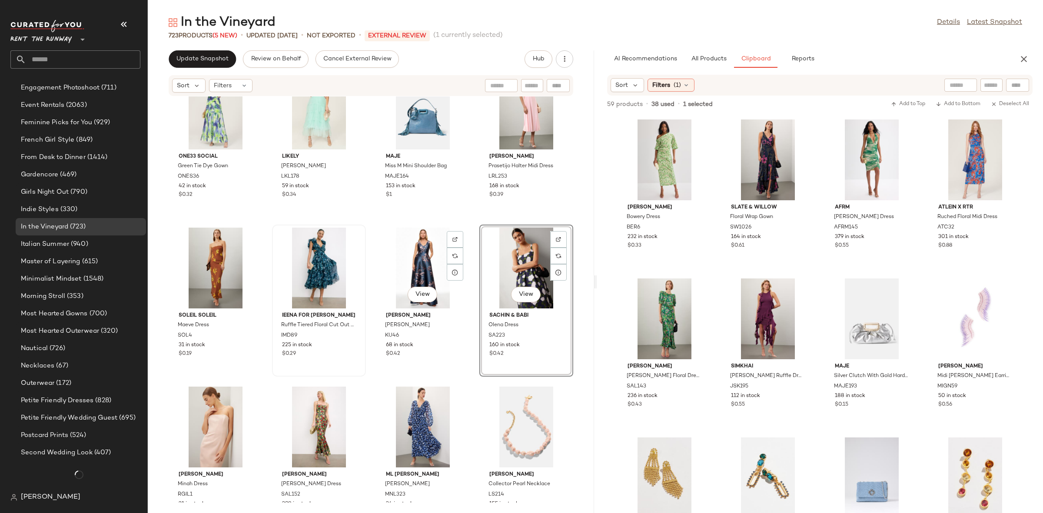
scroll to position [809, 0]
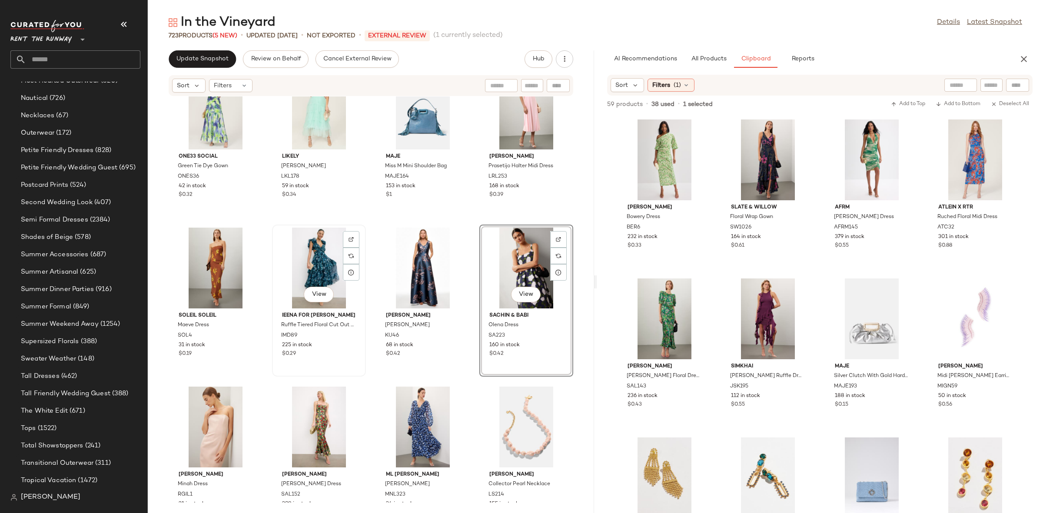
click at [305, 266] on div "View" at bounding box center [319, 268] width 88 height 81
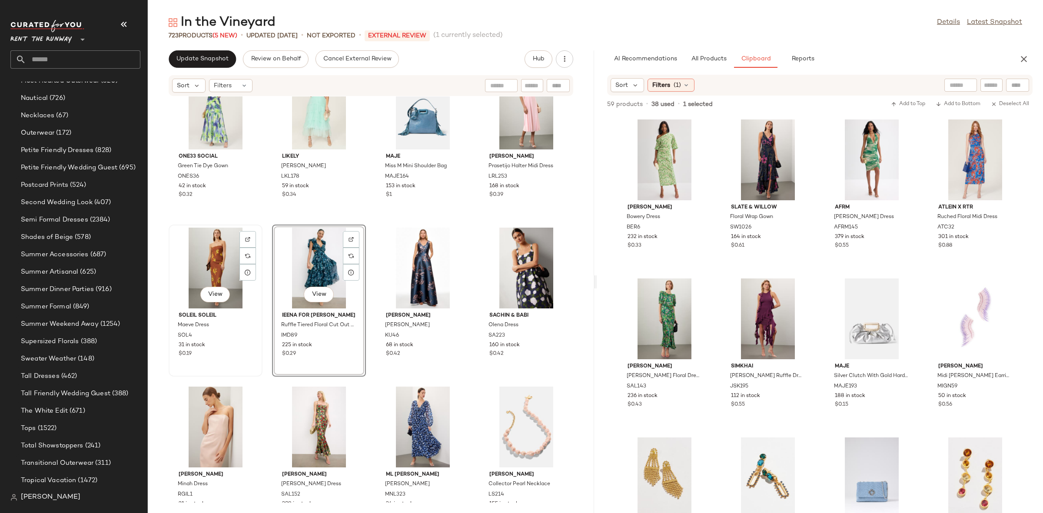
click at [216, 269] on div "View" at bounding box center [216, 268] width 88 height 81
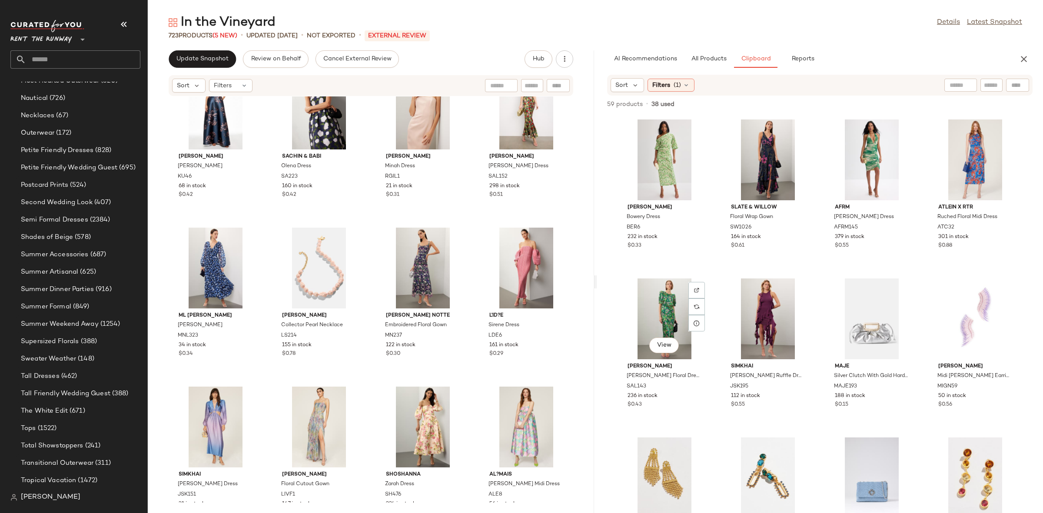
scroll to position [1784, 0]
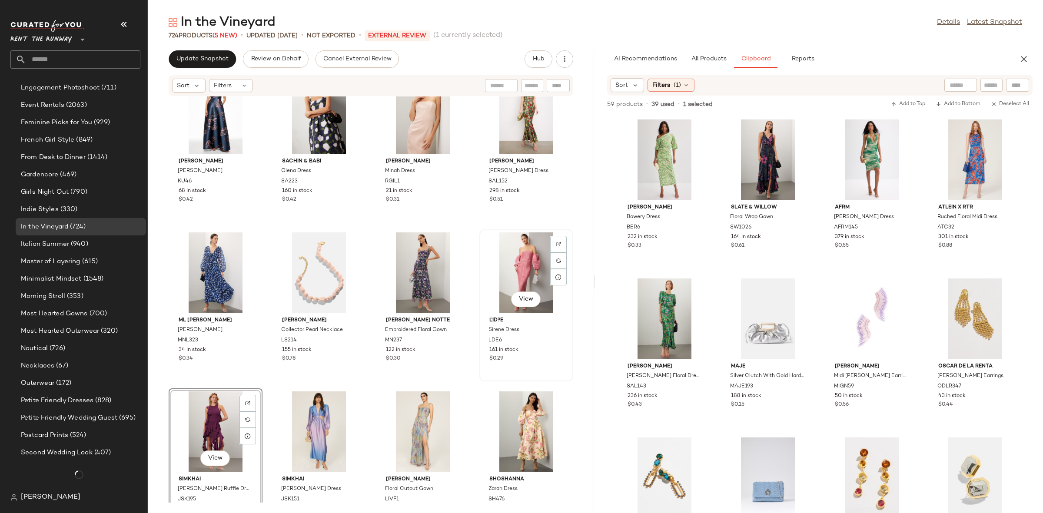
click at [507, 267] on div "View" at bounding box center [526, 272] width 88 height 81
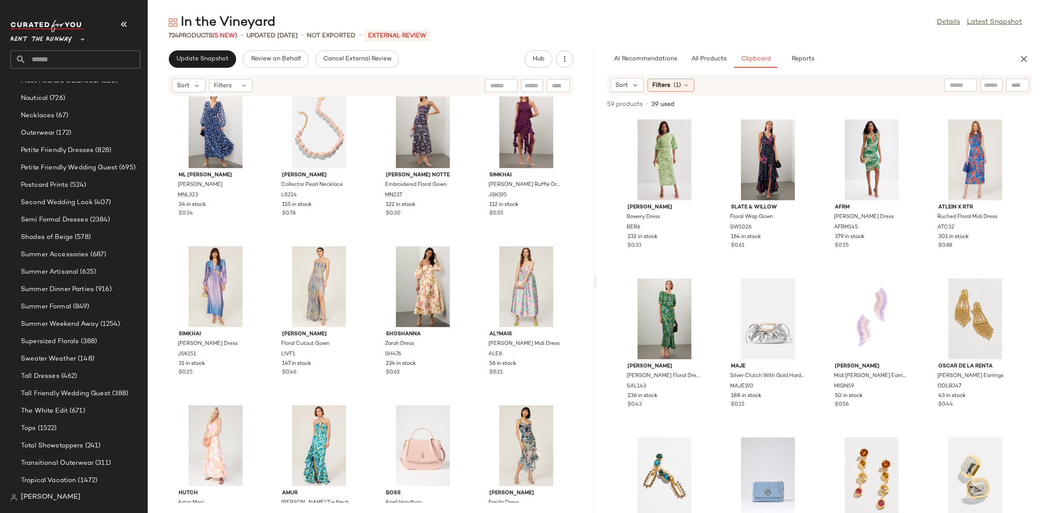
scroll to position [1934, 0]
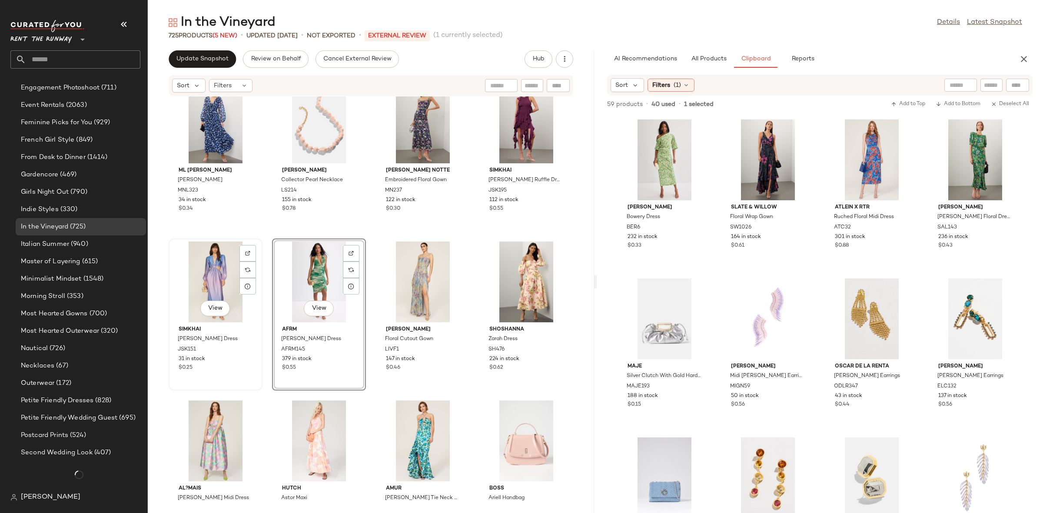
click at [218, 283] on div "View" at bounding box center [216, 282] width 88 height 81
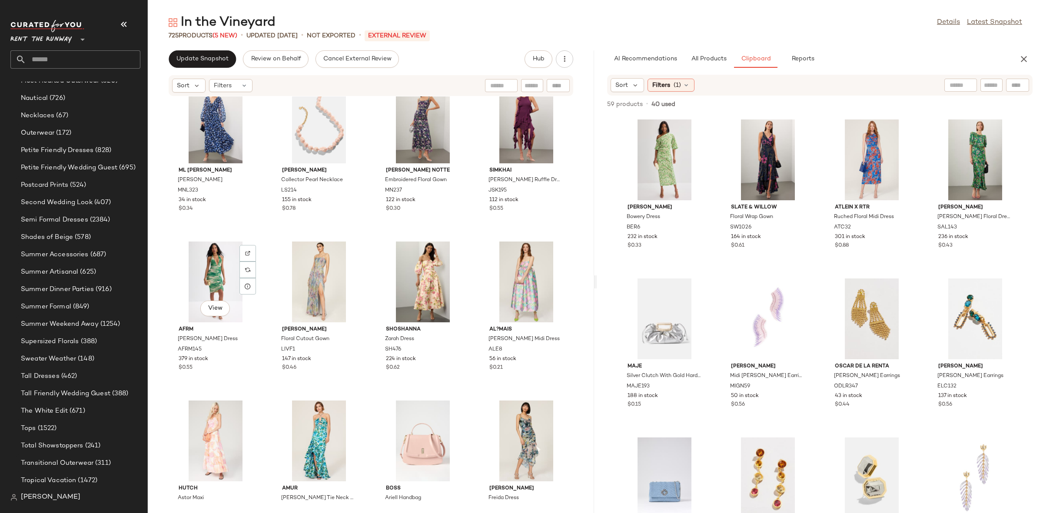
scroll to position [1939, 0]
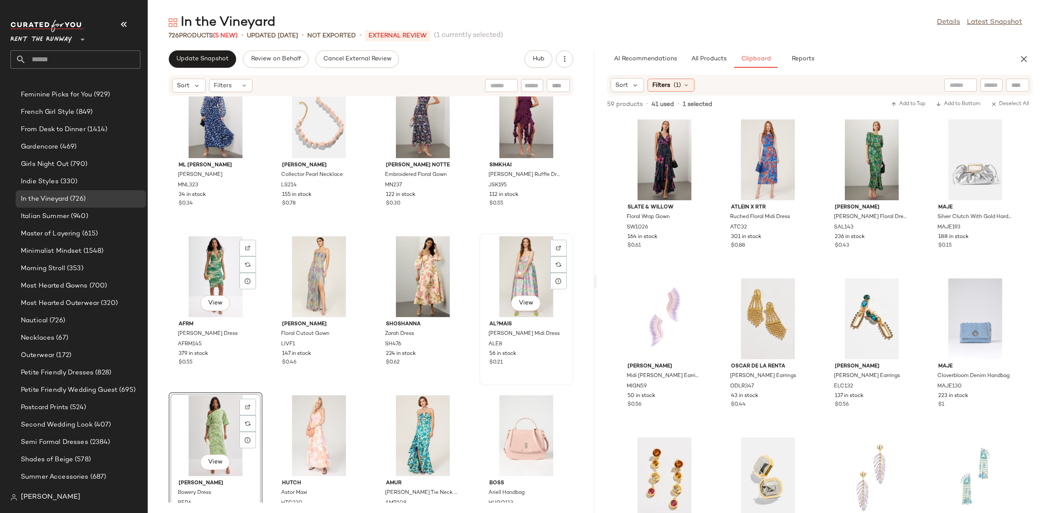
scroll to position [809, 0]
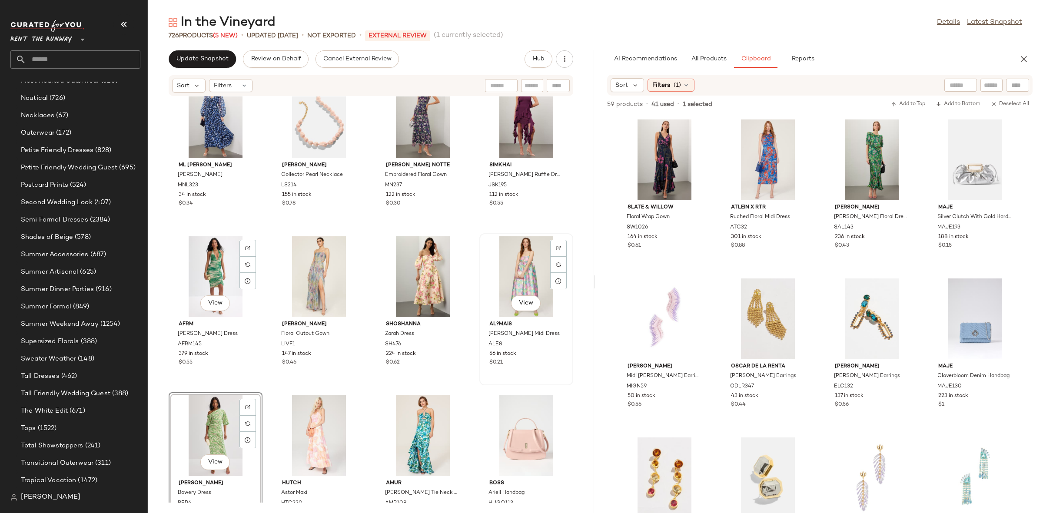
click at [515, 265] on div "View" at bounding box center [526, 276] width 88 height 81
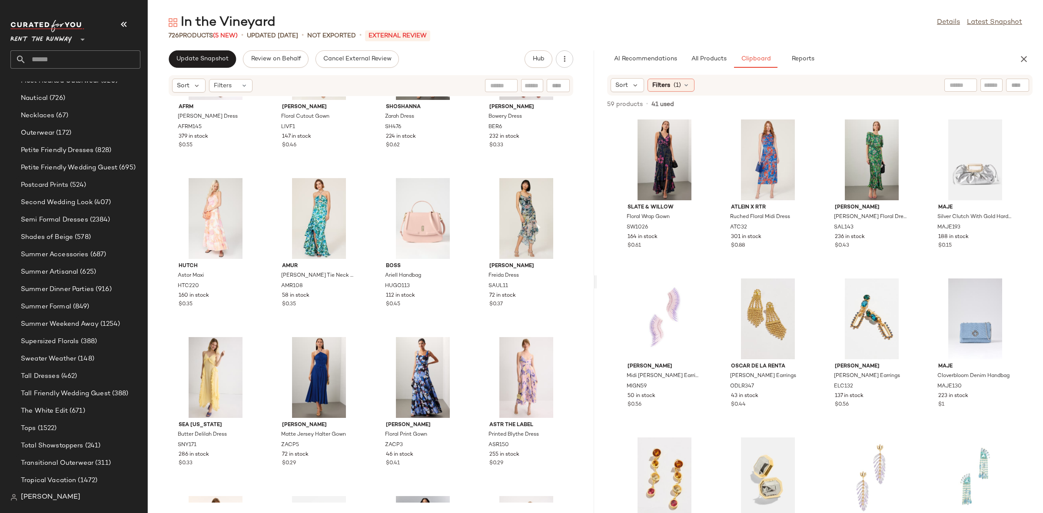
scroll to position [2214, 0]
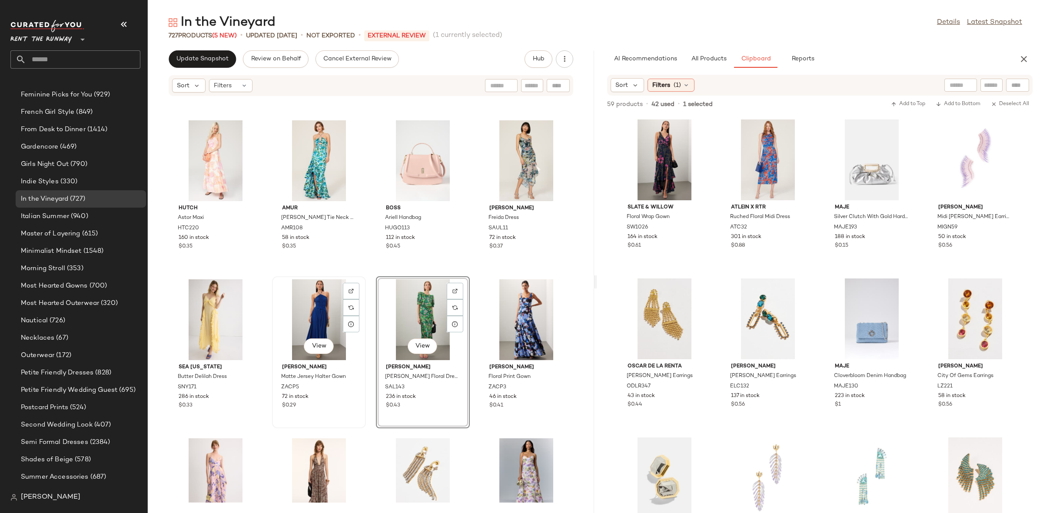
scroll to position [809, 0]
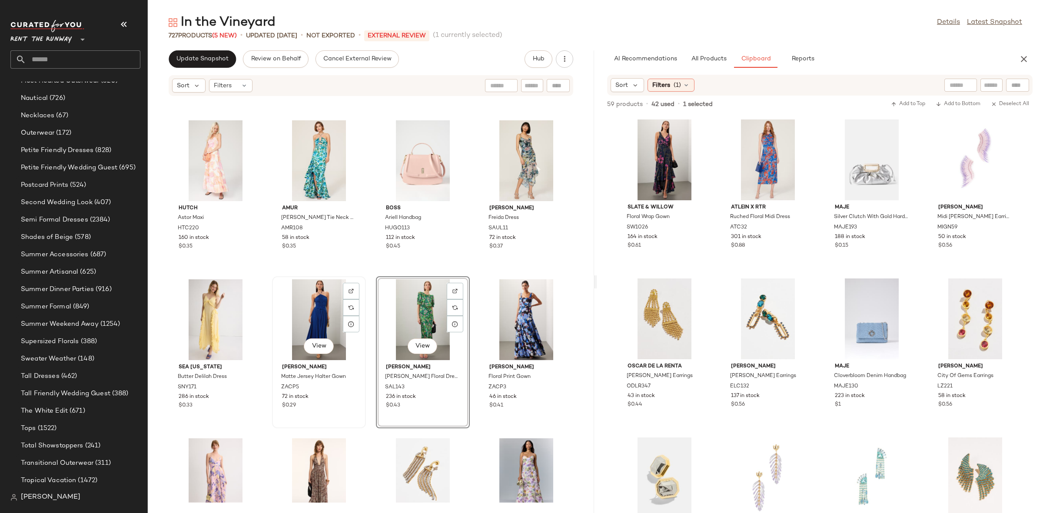
click at [319, 305] on div "View" at bounding box center [319, 319] width 88 height 81
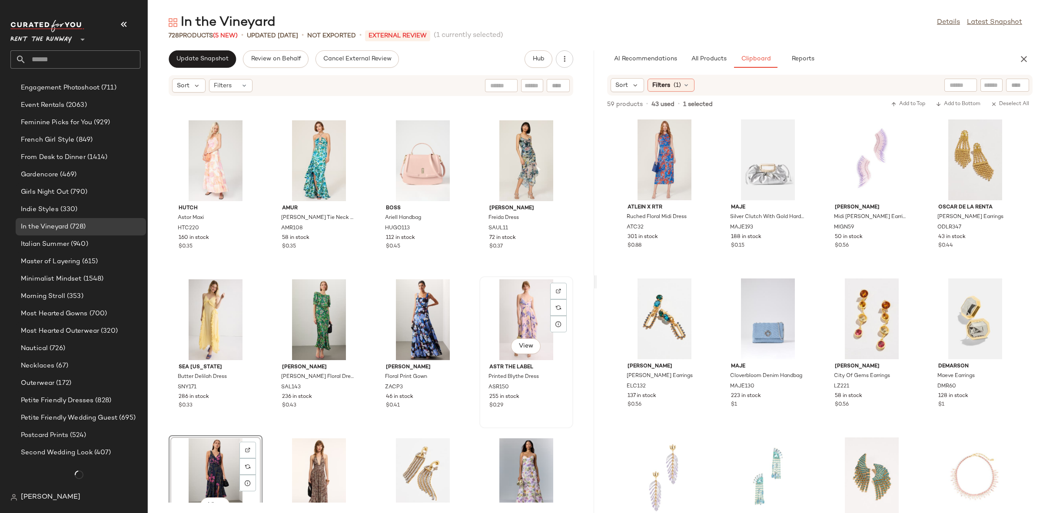
click at [512, 318] on div "View" at bounding box center [526, 319] width 88 height 81
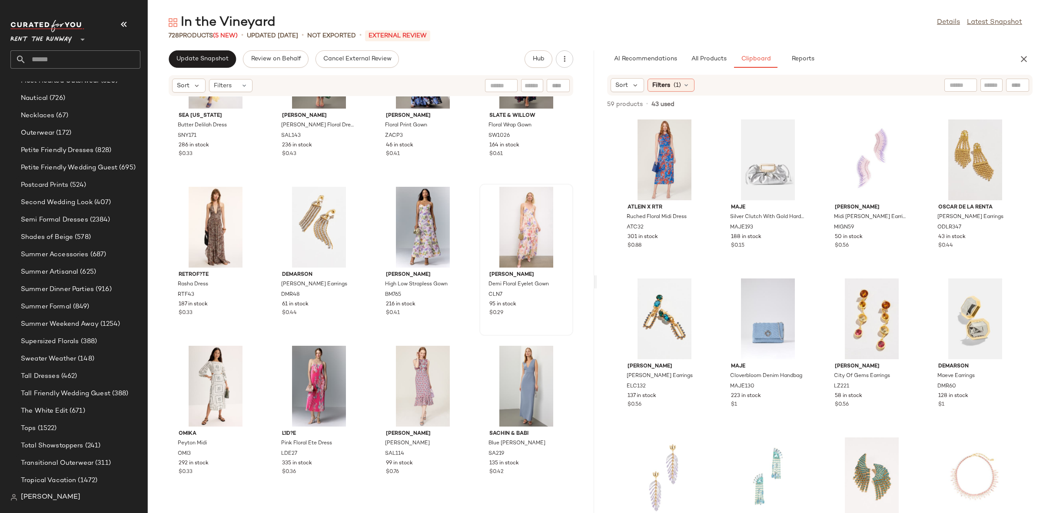
scroll to position [2479, 0]
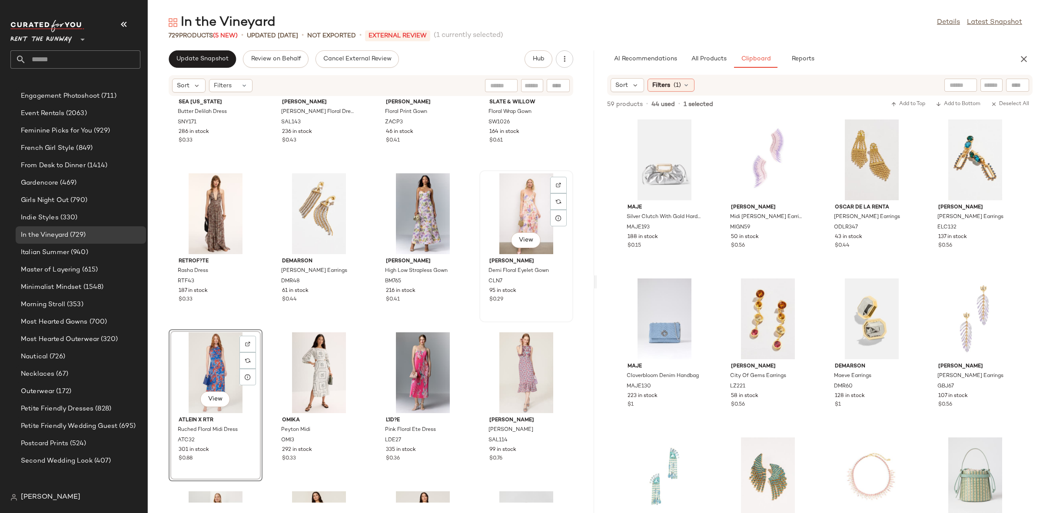
click at [503, 209] on div "View" at bounding box center [526, 213] width 88 height 81
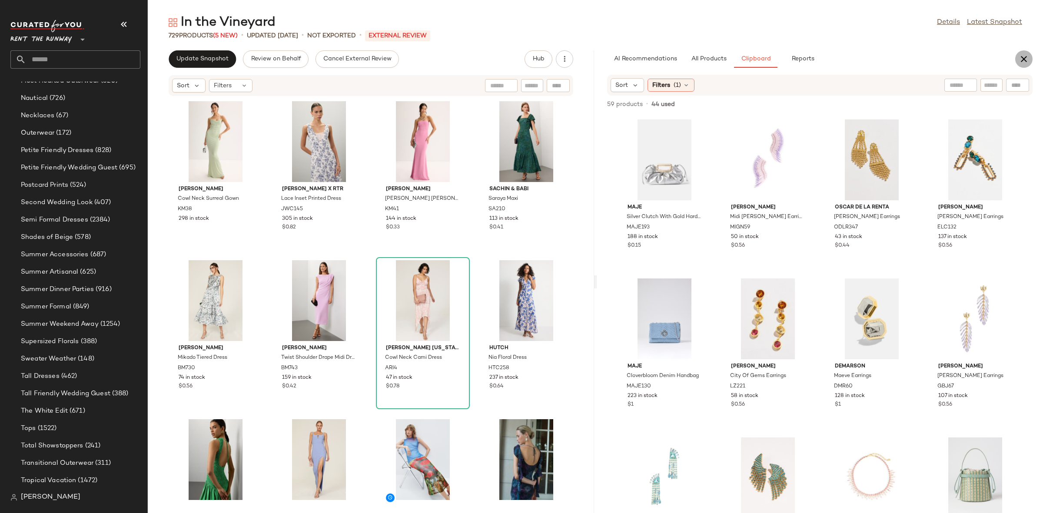
click at [1028, 55] on icon "button" at bounding box center [1023, 59] width 10 height 10
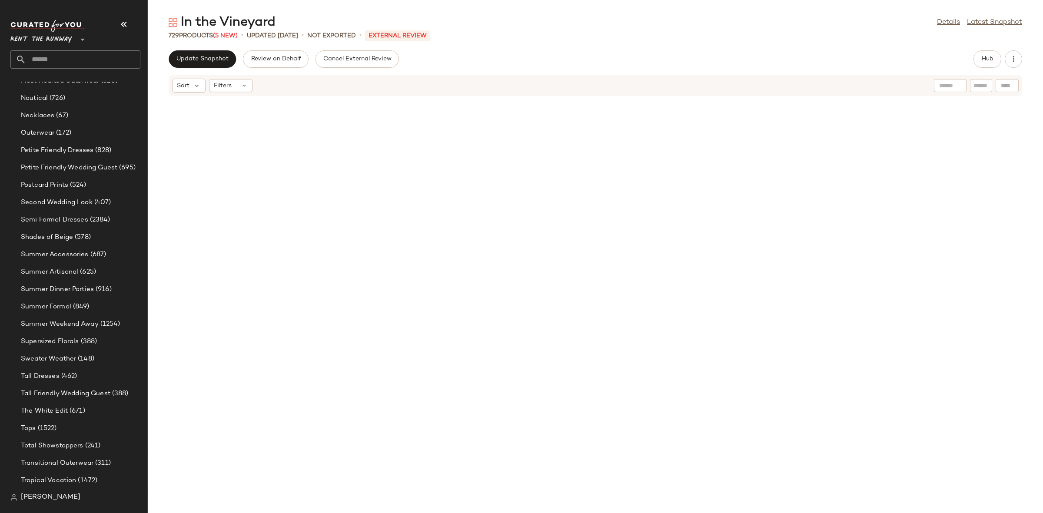
scroll to position [14226, 0]
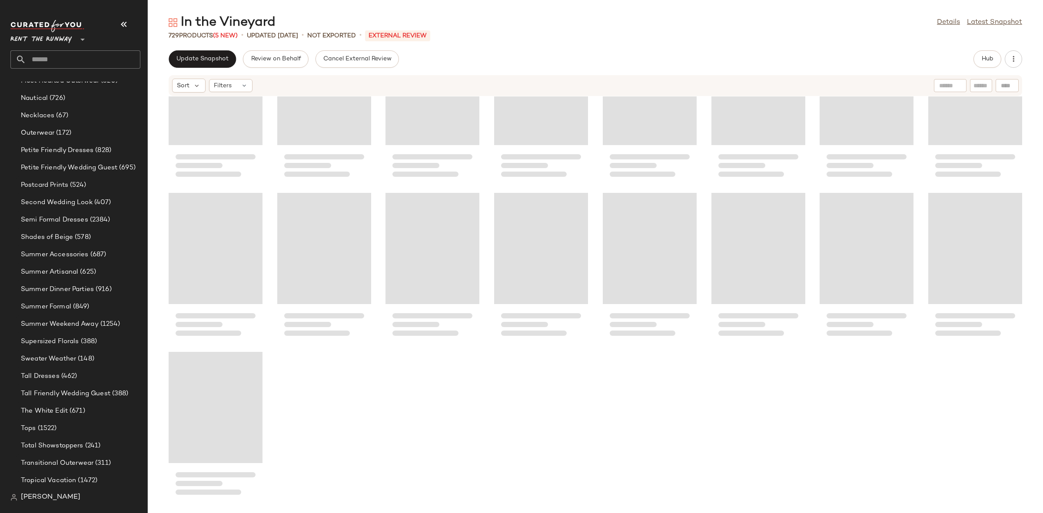
click at [486, 256] on div at bounding box center [595, 299] width 895 height 406
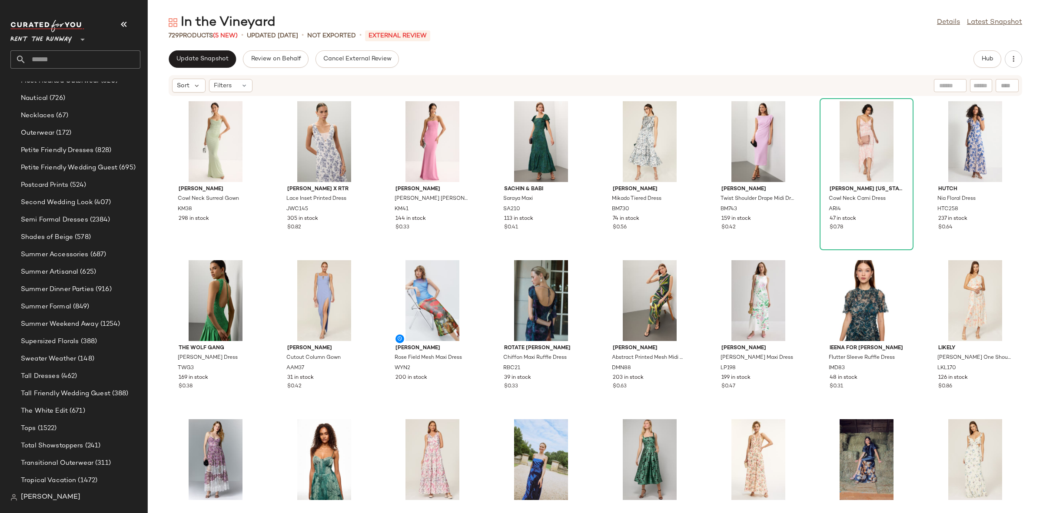
click at [693, 259] on div "Donna Morgan Abstract Printed Mesh Midi Dress DMN88 203 in stock $0.63" at bounding box center [650, 333] width 94 height 152
click at [207, 66] on button "Update Snapshot" at bounding box center [202, 58] width 67 height 17
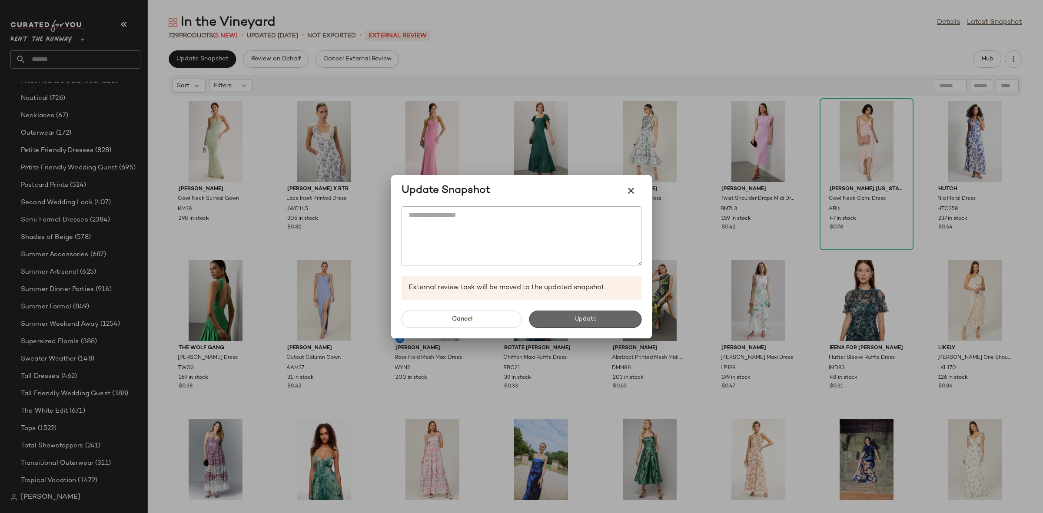
click at [560, 318] on button "Update" at bounding box center [585, 319] width 113 height 17
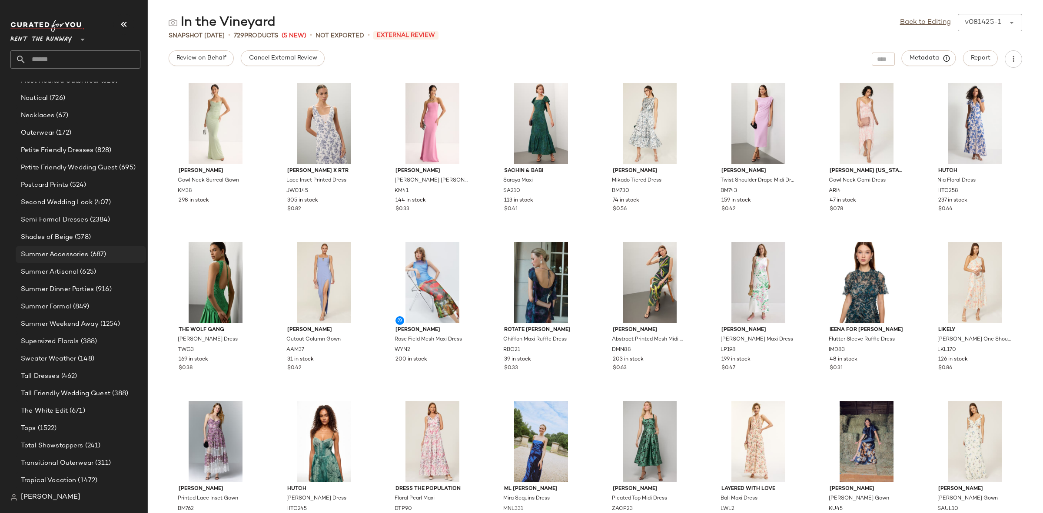
click at [93, 261] on div "Summer Accessories (687)" at bounding box center [81, 254] width 130 height 17
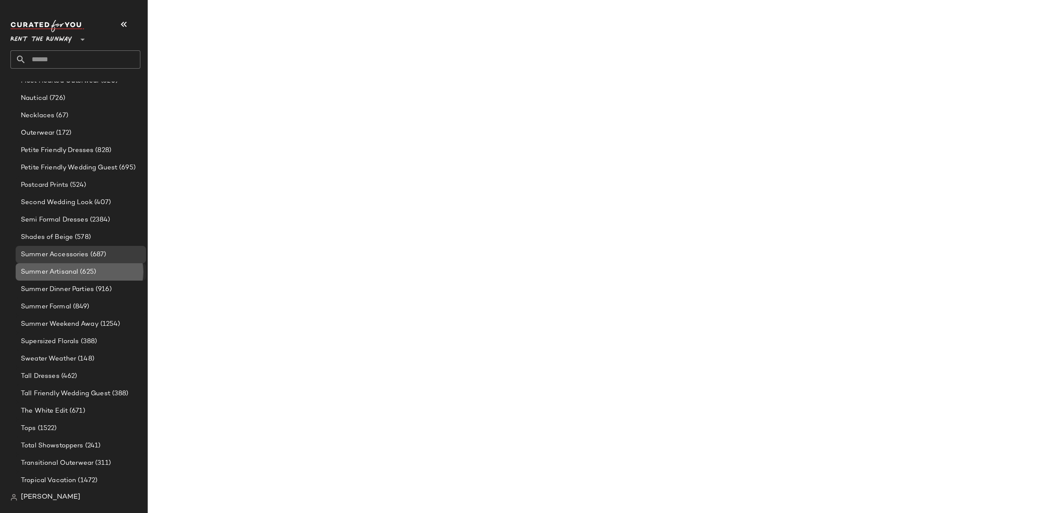
click at [93, 268] on span "(625)" at bounding box center [87, 272] width 18 height 10
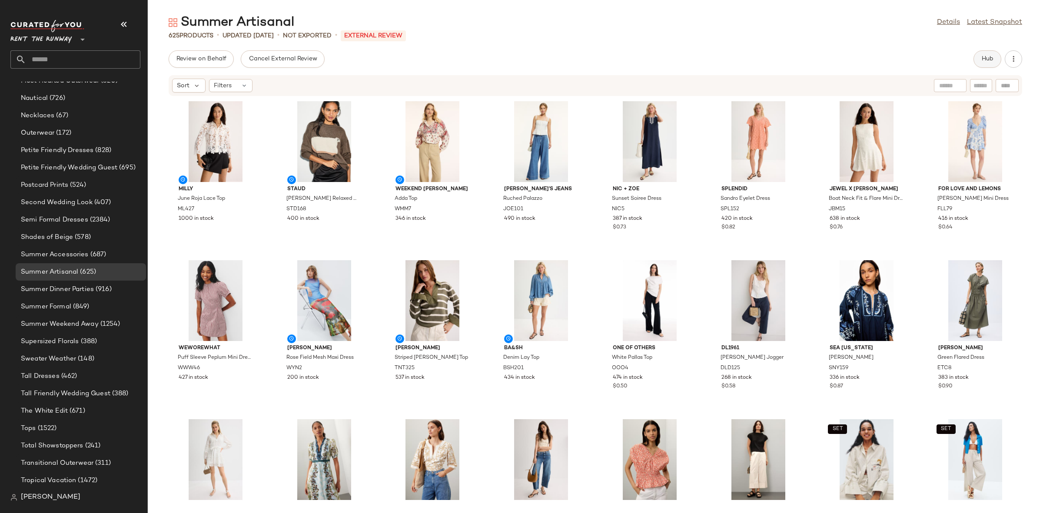
click at [990, 64] on button "Hub" at bounding box center [987, 58] width 28 height 17
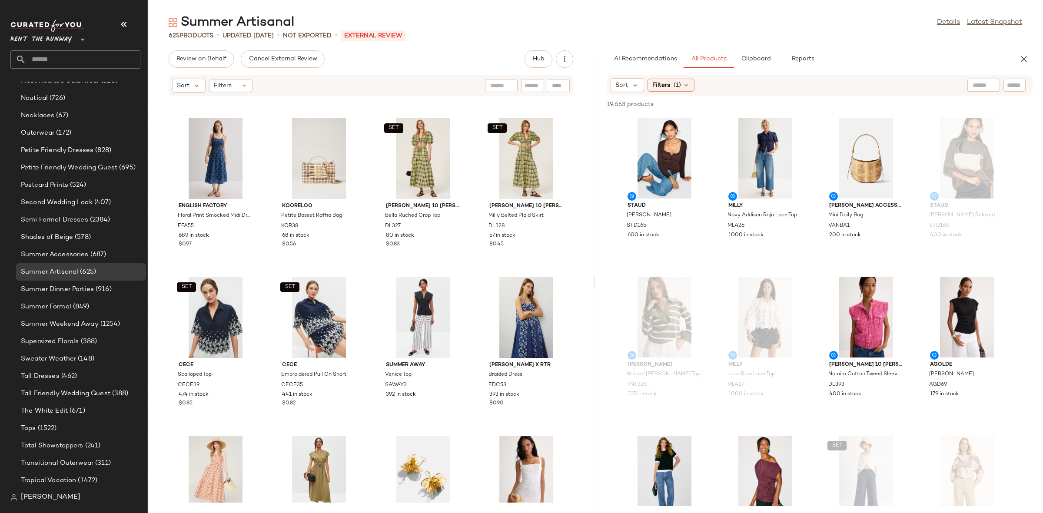
scroll to position [2853, 0]
click at [517, 315] on div "View" at bounding box center [526, 316] width 88 height 81
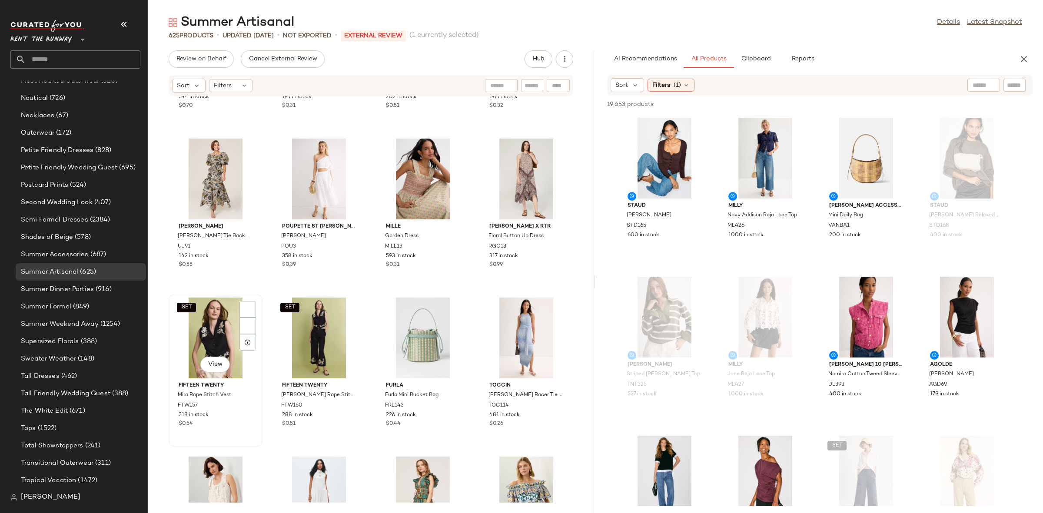
scroll to position [1719, 0]
click at [216, 178] on div "View" at bounding box center [216, 178] width 88 height 81
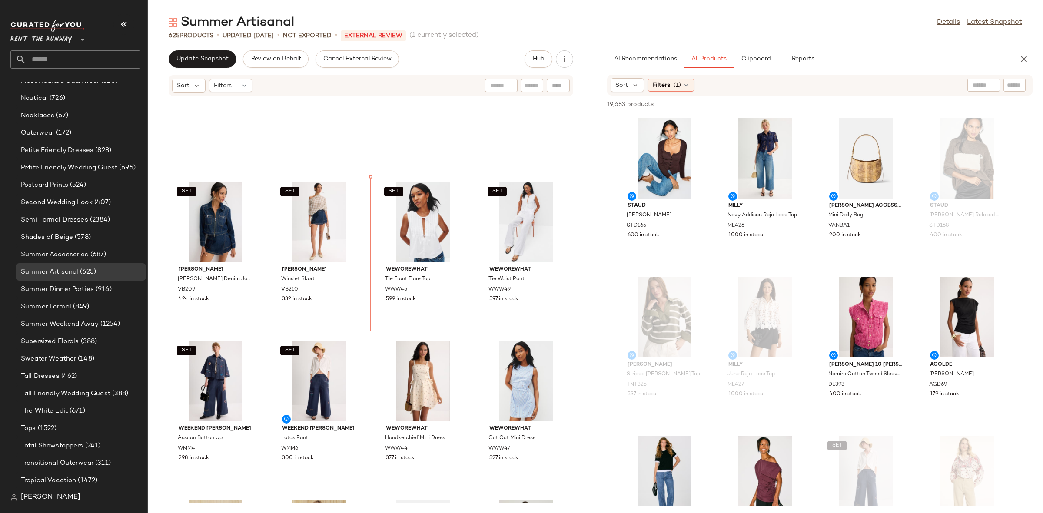
scroll to position [2309, 0]
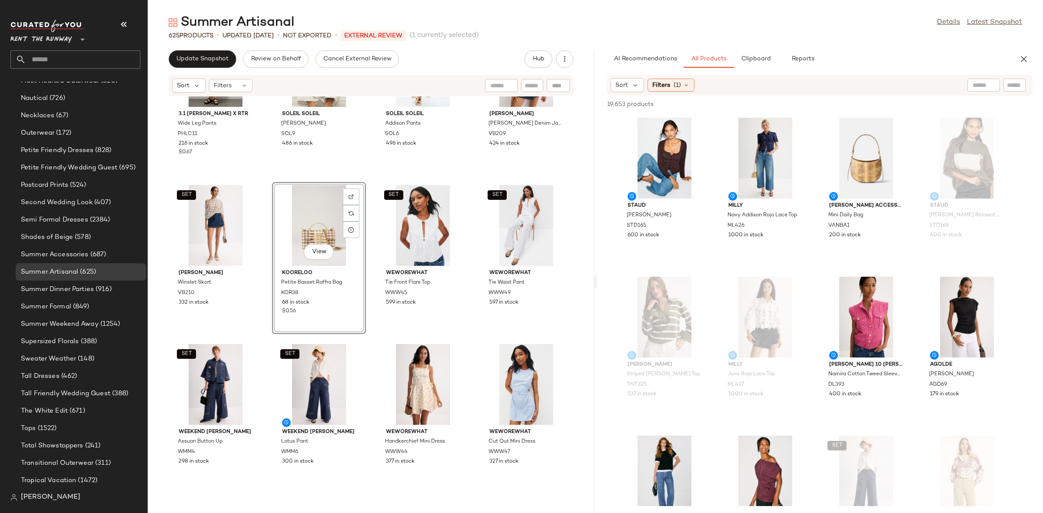
click at [364, 240] on div "View Kooreloo Petite Basset Raffia Bag KOR38 68 in stock $0.56" at bounding box center [319, 258] width 94 height 152
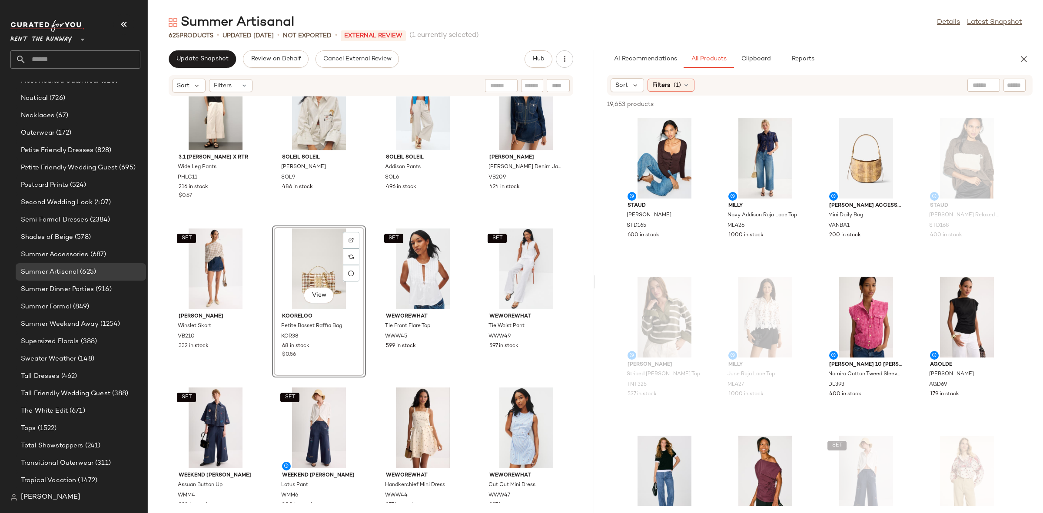
click at [366, 238] on div "3.1 Phillip Lim x RTR Wide Leg Pants PHLC11 216 in stock $0.67 SET Soleil Solei…" at bounding box center [371, 299] width 446 height 406
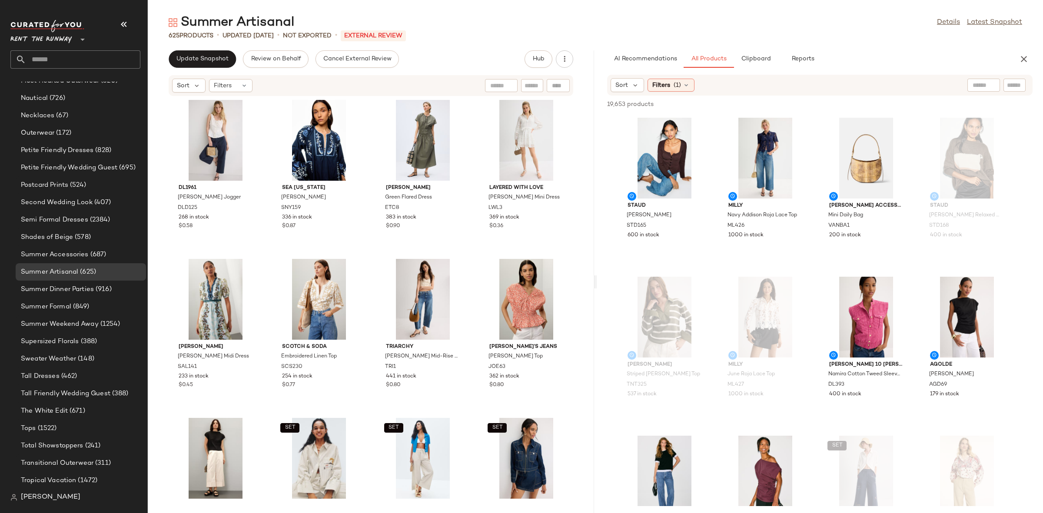
scroll to position [1920, 0]
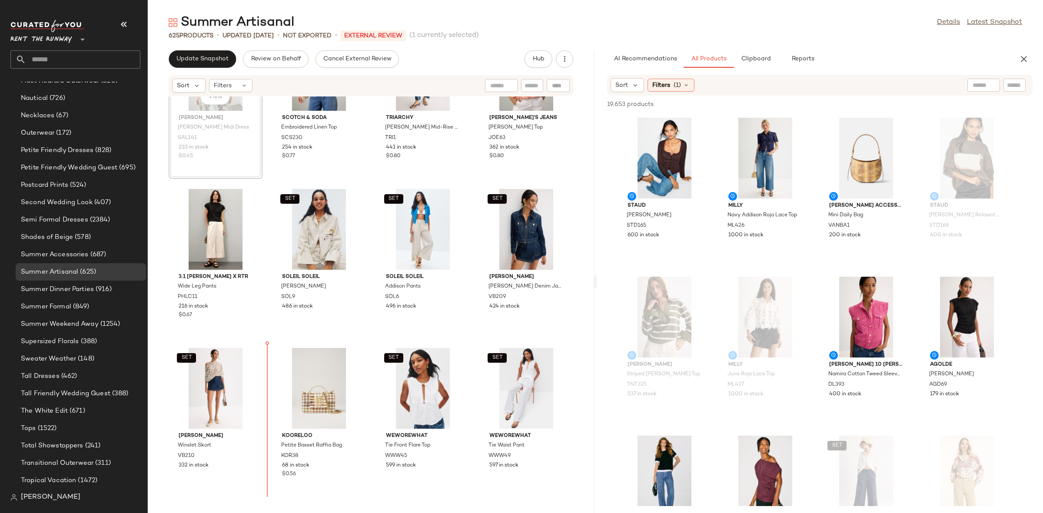
scroll to position [2146, 0]
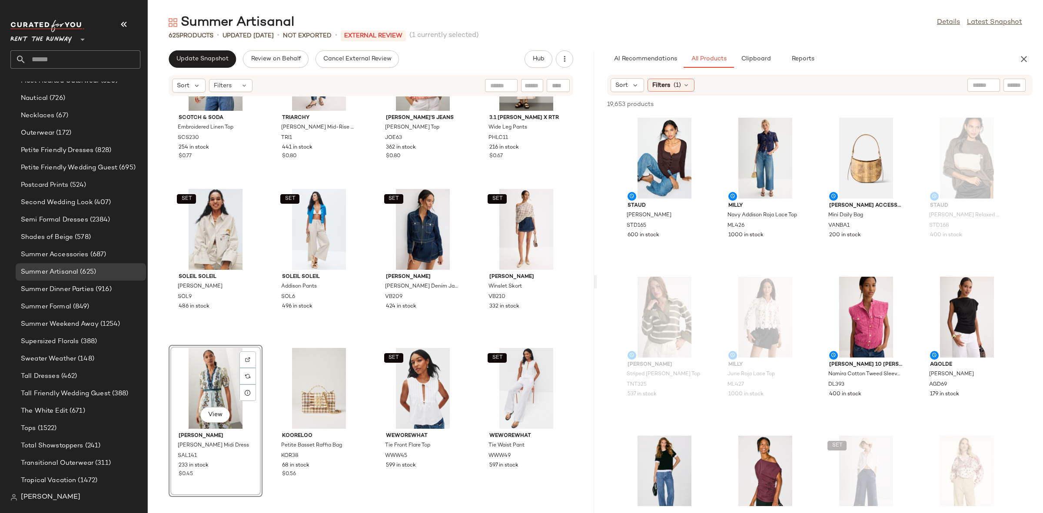
click at [364, 346] on div "Kooreloo Petite Basset Raffia Bag KOR38 68 in stock $0.56" at bounding box center [319, 421] width 94 height 152
click at [372, 338] on div "Scotch & Soda Embroidered Linen Top SCS230 254 in stock $0.77 Triarchy Walker M…" at bounding box center [371, 299] width 446 height 406
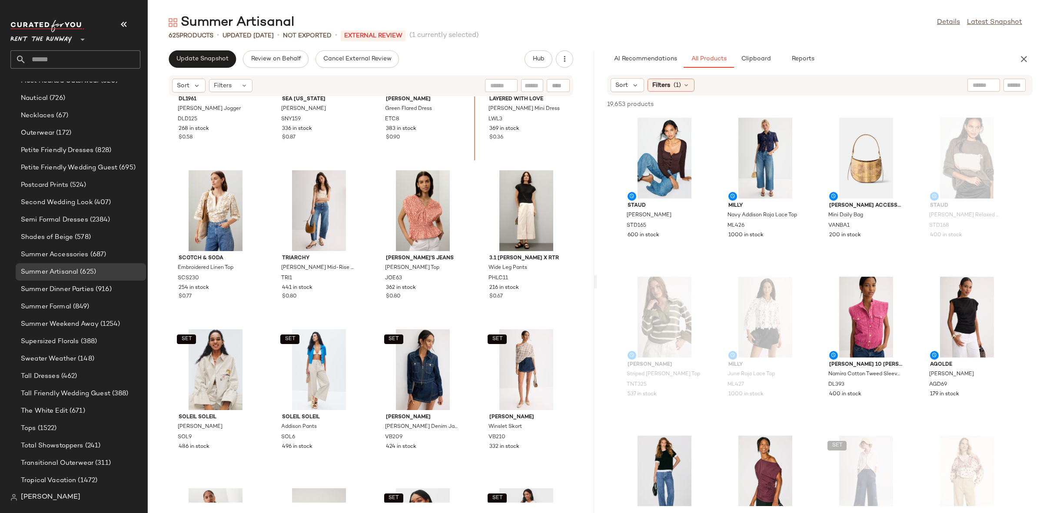
scroll to position [1987, 0]
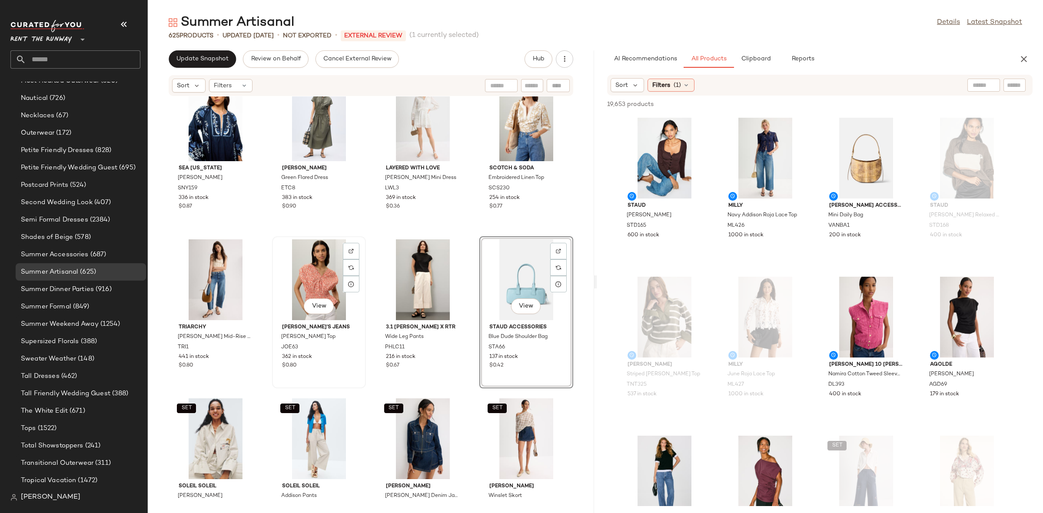
scroll to position [1856, 0]
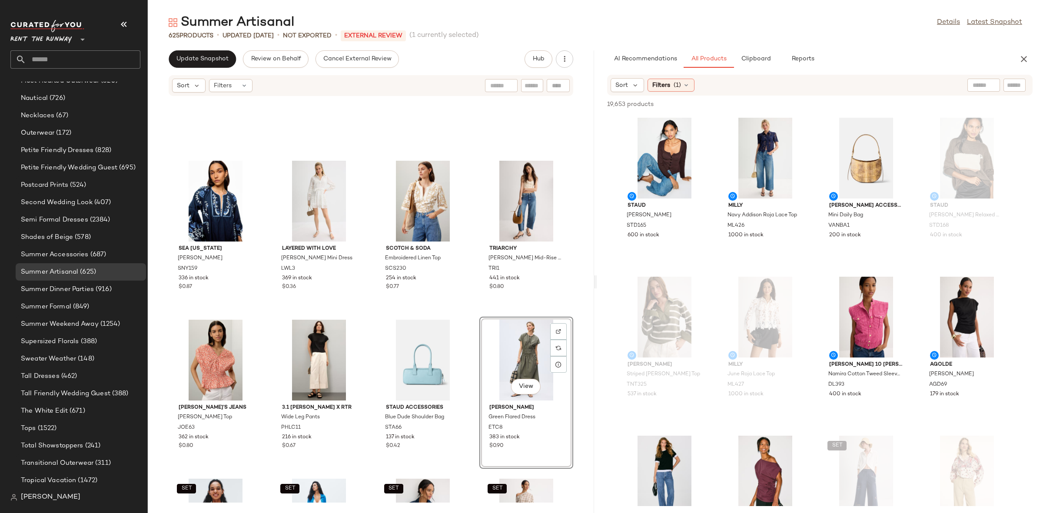
click at [464, 308] on div "Scotch & Soda Embroidered Linen Top SCS230 254 in stock $0.77" at bounding box center [423, 234] width 94 height 152
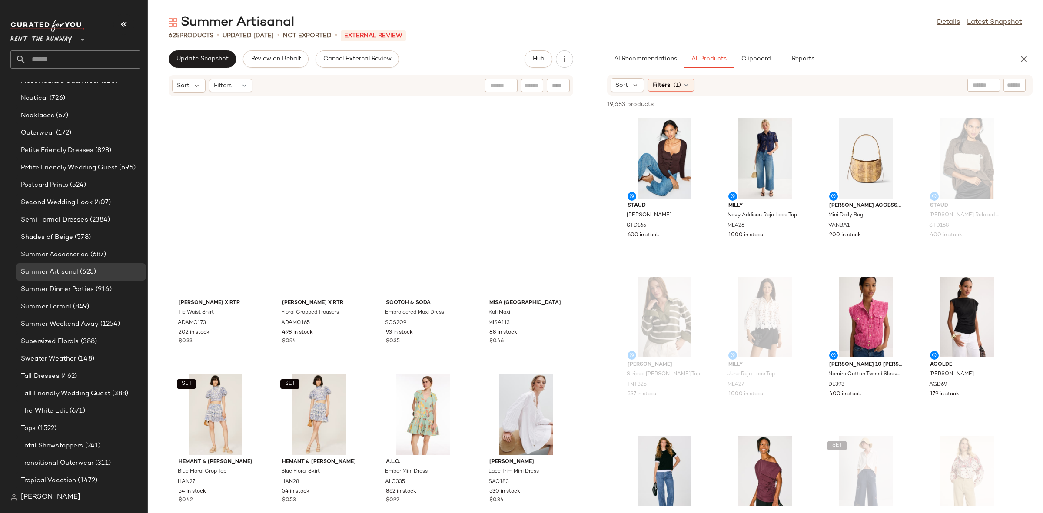
scroll to position [431, 0]
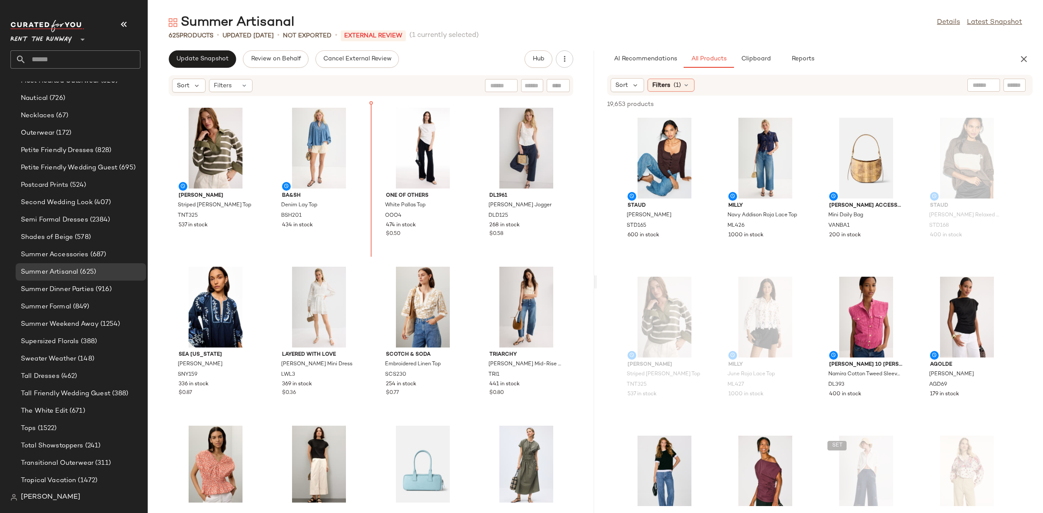
scroll to position [1683, 0]
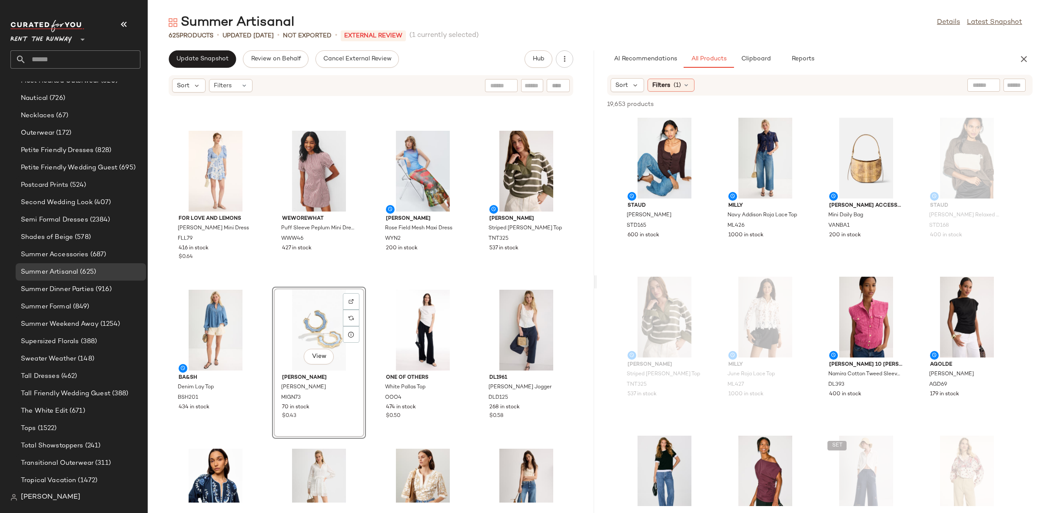
click at [367, 249] on div "For Love and Lemons Rosalyn Mini Dress FLL79 416 in stock $0.64 WEWOREWHAT Puff…" at bounding box center [371, 299] width 446 height 406
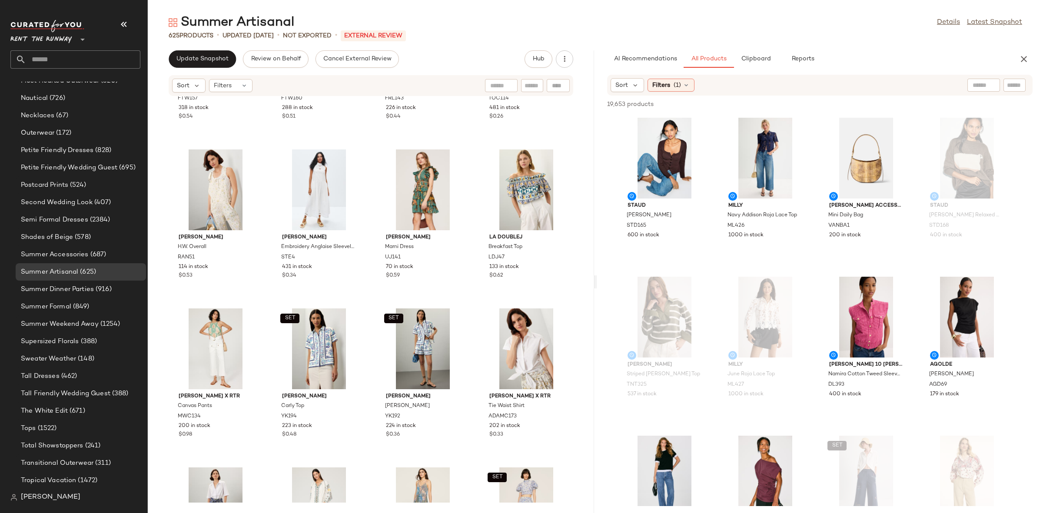
scroll to position [24, 0]
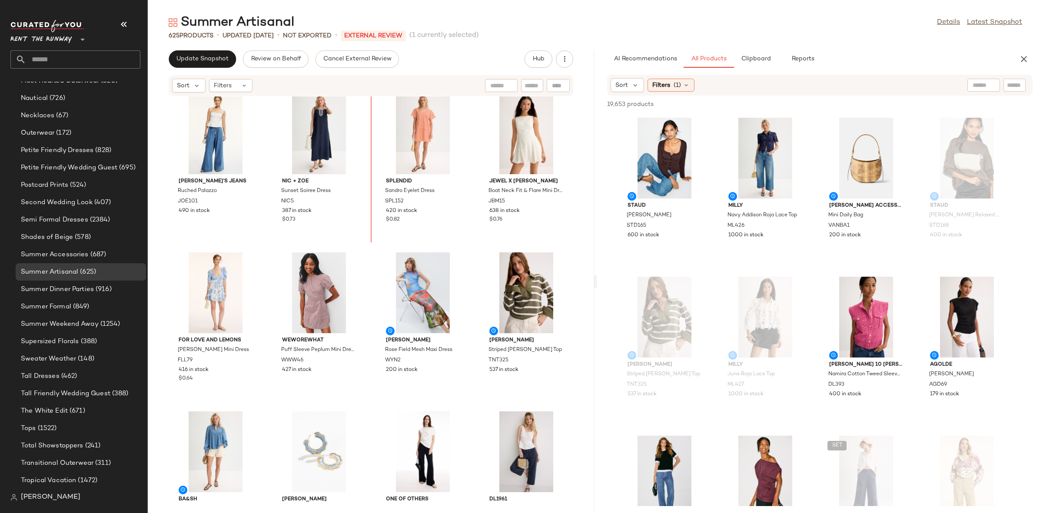
scroll to position [1435, 0]
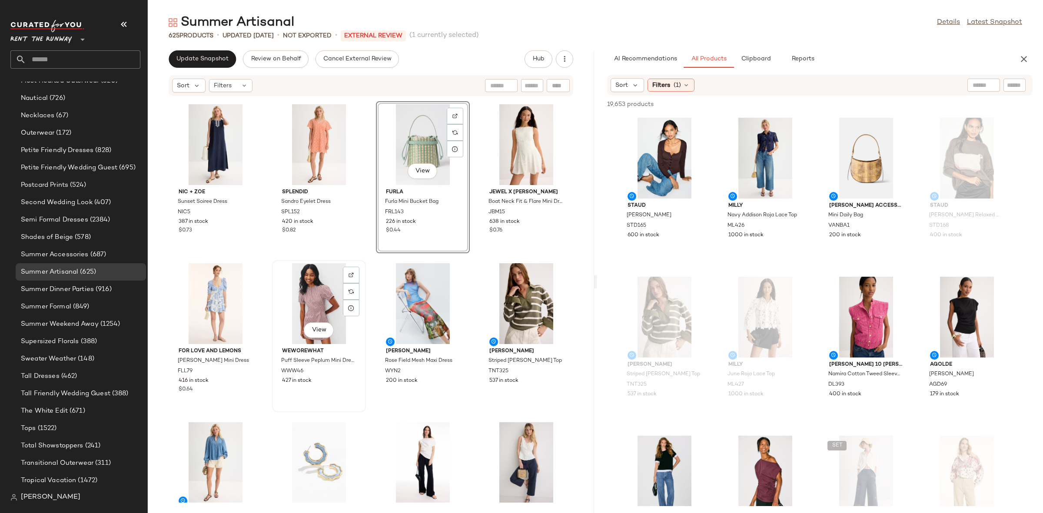
click at [355, 263] on div "View" at bounding box center [319, 303] width 88 height 81
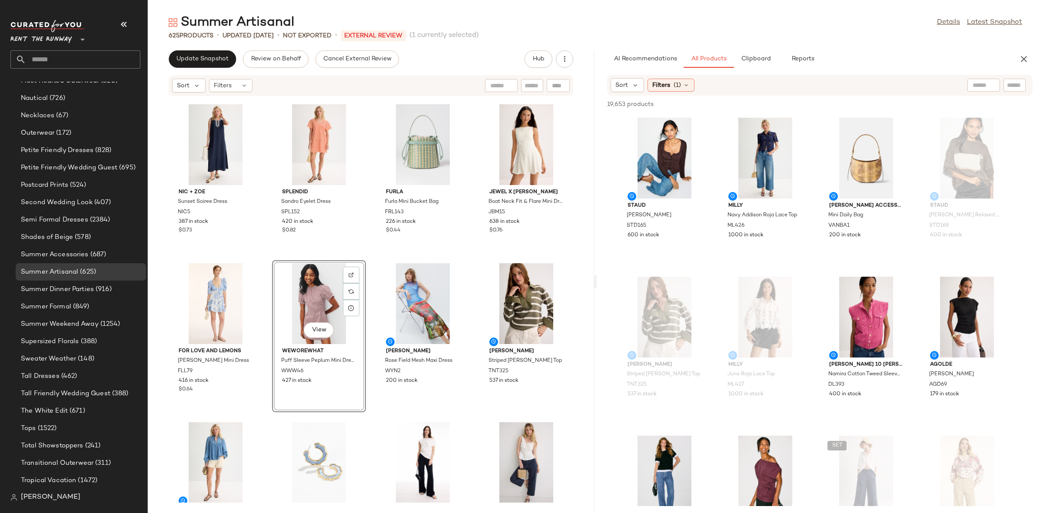
click at [364, 252] on div "NIC + ZOE Sunset Soiree Dress NIC5 387 in stock $0.73 Splendid Sandro Eyelet Dr…" at bounding box center [371, 299] width 446 height 406
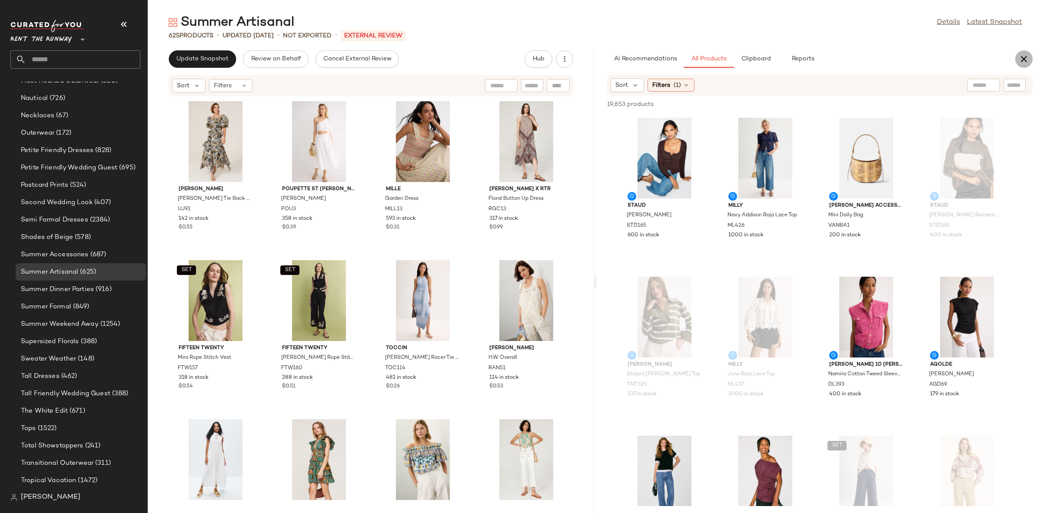
click at [1024, 60] on icon "button" at bounding box center [1023, 59] width 10 height 10
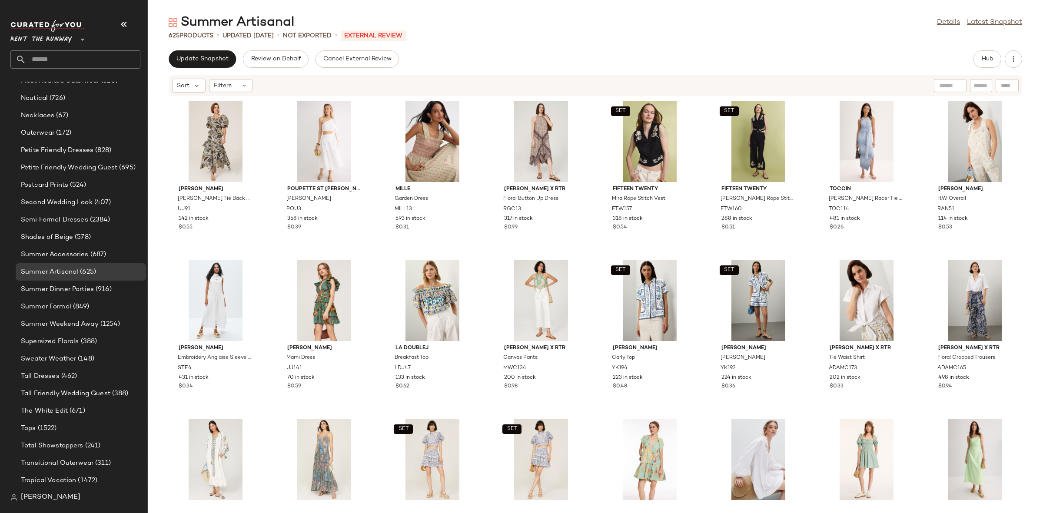
click at [373, 261] on div "Ulla Johnson Marie Tie Back Dress UJ91 142 in stock $0.55 Poupette St Barth Cha…" at bounding box center [595, 299] width 895 height 406
click at [216, 56] on span "Update Snapshot" at bounding box center [202, 59] width 53 height 7
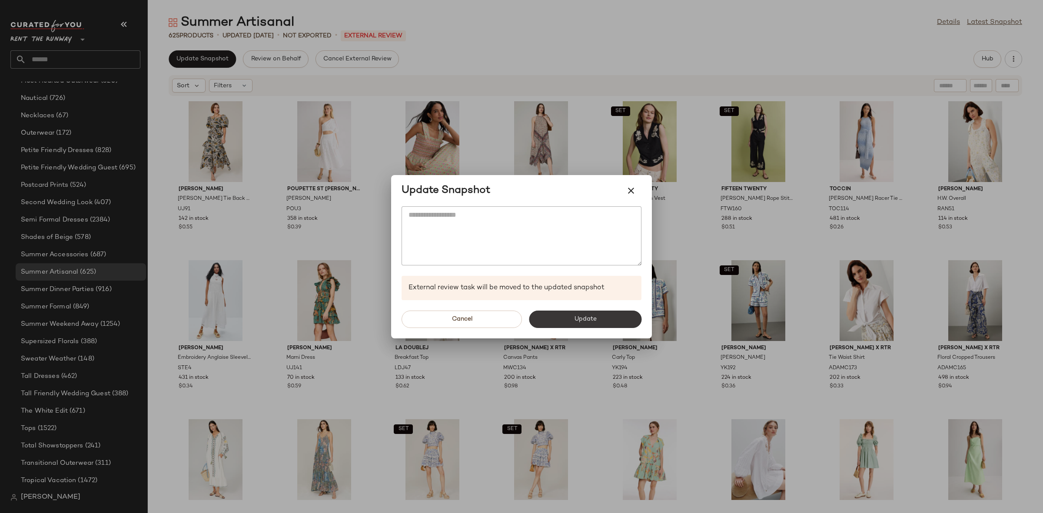
click at [580, 324] on button "Update" at bounding box center [585, 319] width 113 height 17
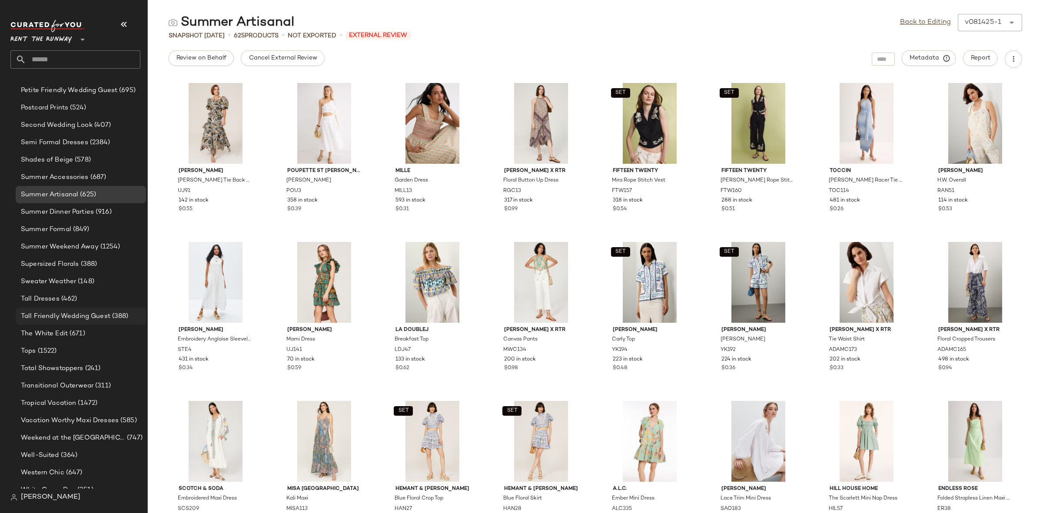
scroll to position [882, 0]
click at [70, 376] on span "Total Showstoppers" at bounding box center [52, 373] width 63 height 10
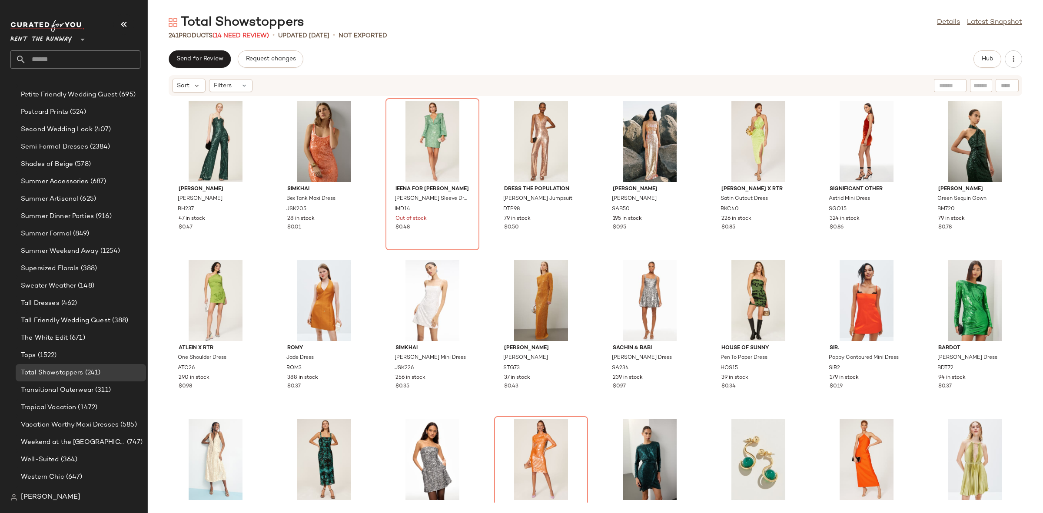
click at [486, 255] on div "Black Halo Lena Jumpsuit BH237 47 in stock $0.47 SIMKHAI Bex Tank Maxi Dress JS…" at bounding box center [595, 299] width 895 height 406
click at [940, 26] on link "Details" at bounding box center [948, 22] width 23 height 10
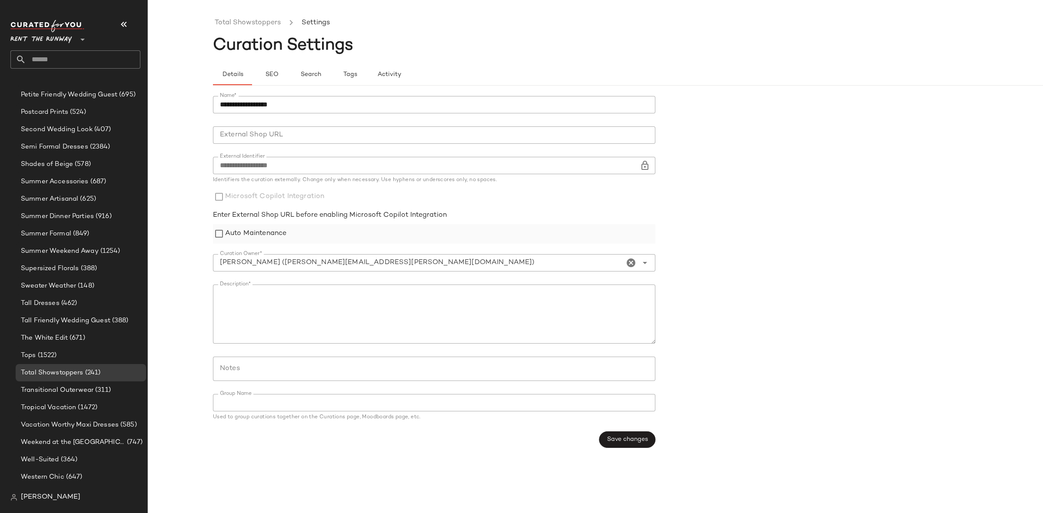
click at [272, 232] on label "Auto Maintenance" at bounding box center [255, 234] width 61 height 20
click at [627, 447] on button "Save changes" at bounding box center [627, 439] width 56 height 17
click at [249, 20] on link "Total Showstoppers" at bounding box center [248, 22] width 66 height 11
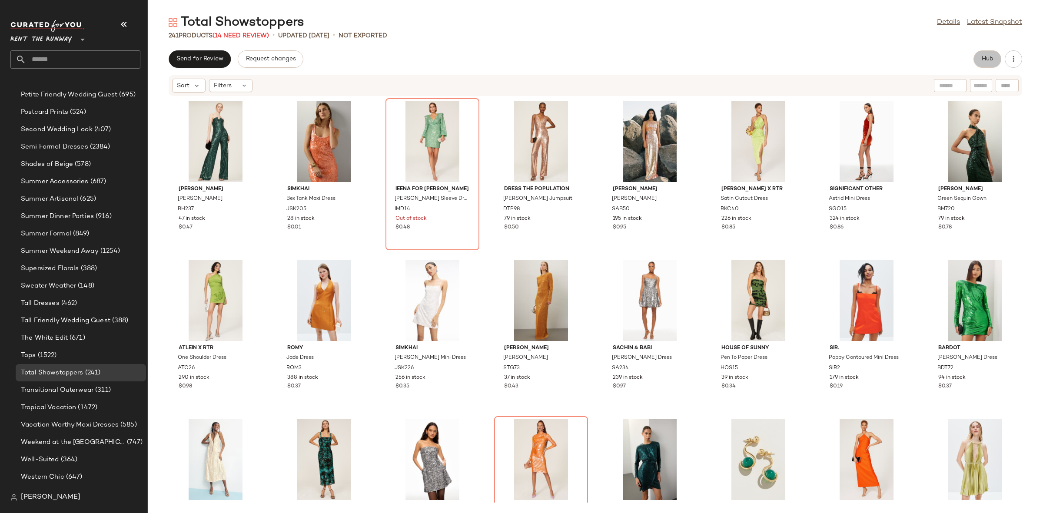
click at [985, 51] on button "Hub" at bounding box center [987, 58] width 28 height 17
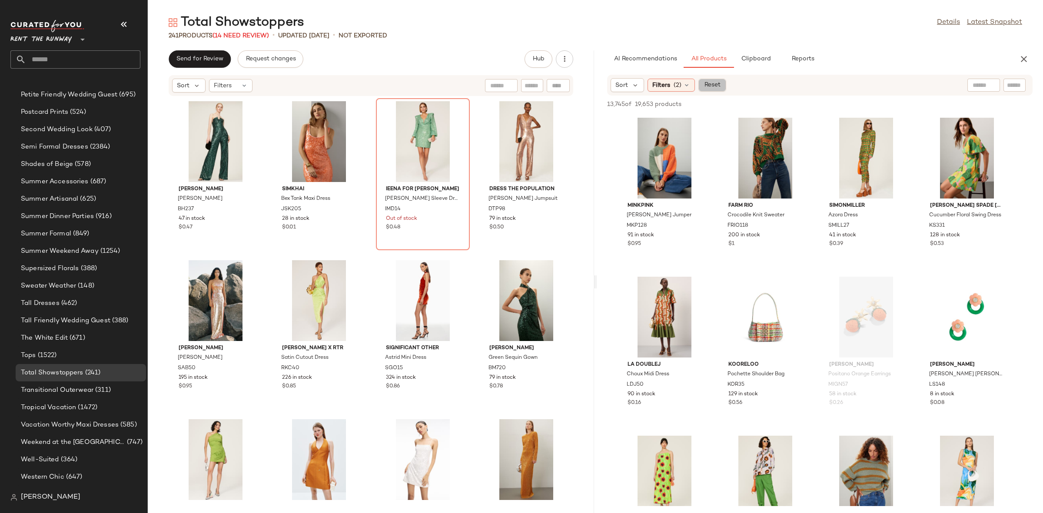
click at [719, 87] on span "Reset" at bounding box center [711, 85] width 17 height 7
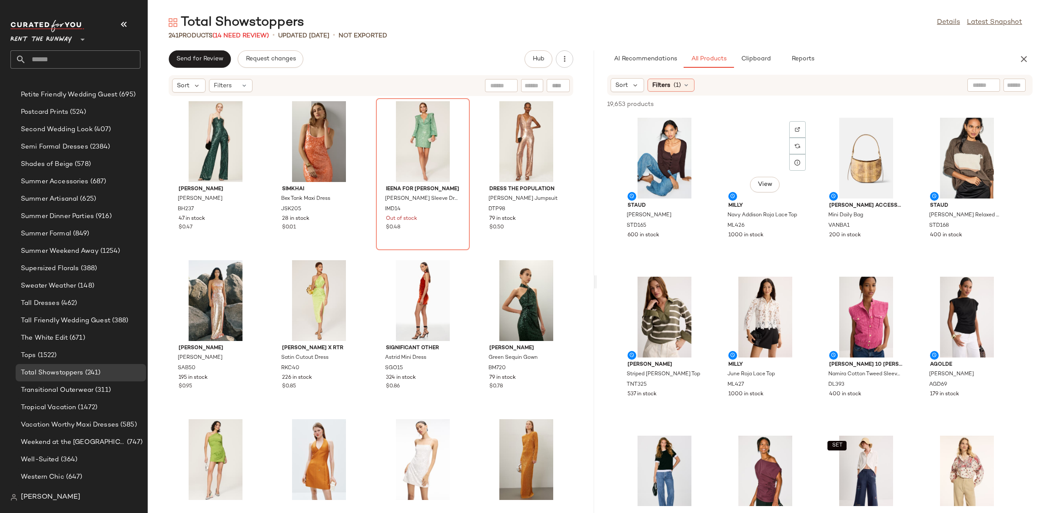
click at [719, 116] on div "View Milly Navy Addison Roja Lace Top ML426 1000 in stock" at bounding box center [765, 191] width 94 height 152
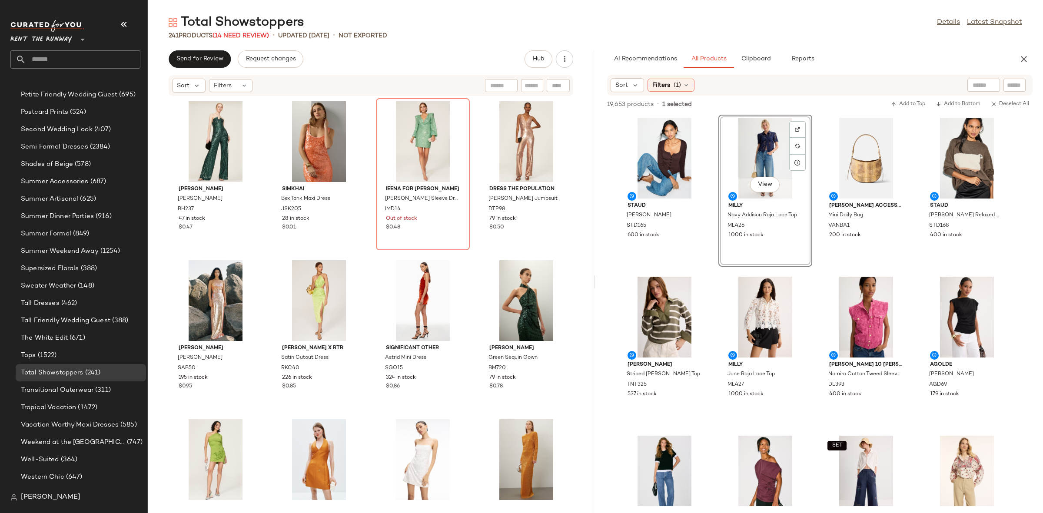
click at [715, 111] on div "19,653 products • 1 selected Add to Top Add to Bottom Deselect All" at bounding box center [820, 105] width 446 height 19
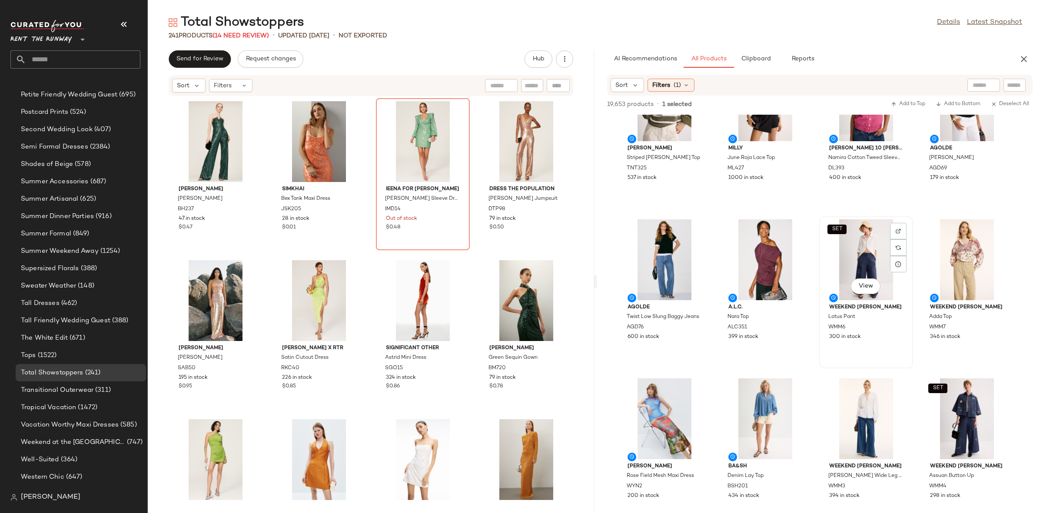
scroll to position [251, 0]
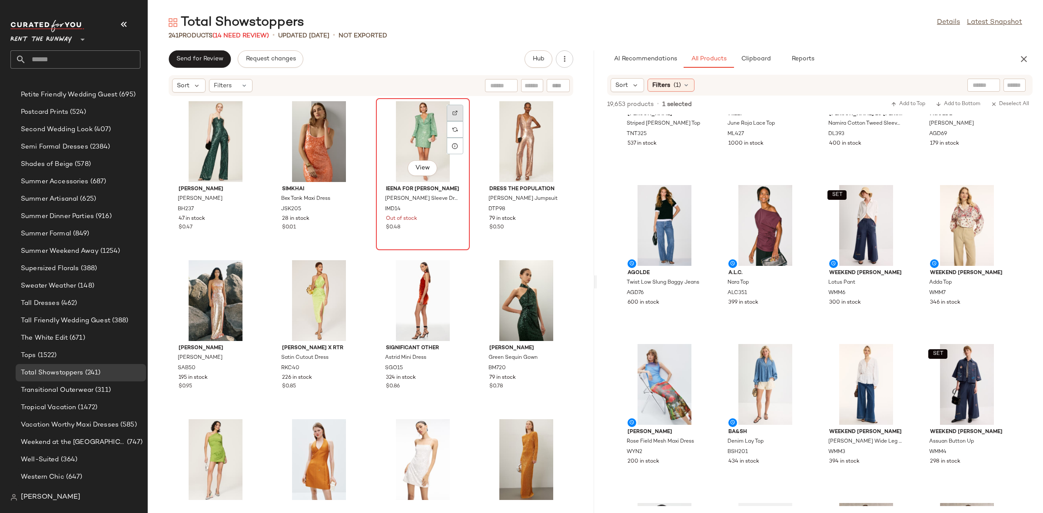
click at [447, 121] on div at bounding box center [455, 129] width 17 height 17
click at [668, 85] on span "Filters" at bounding box center [661, 85] width 18 height 9
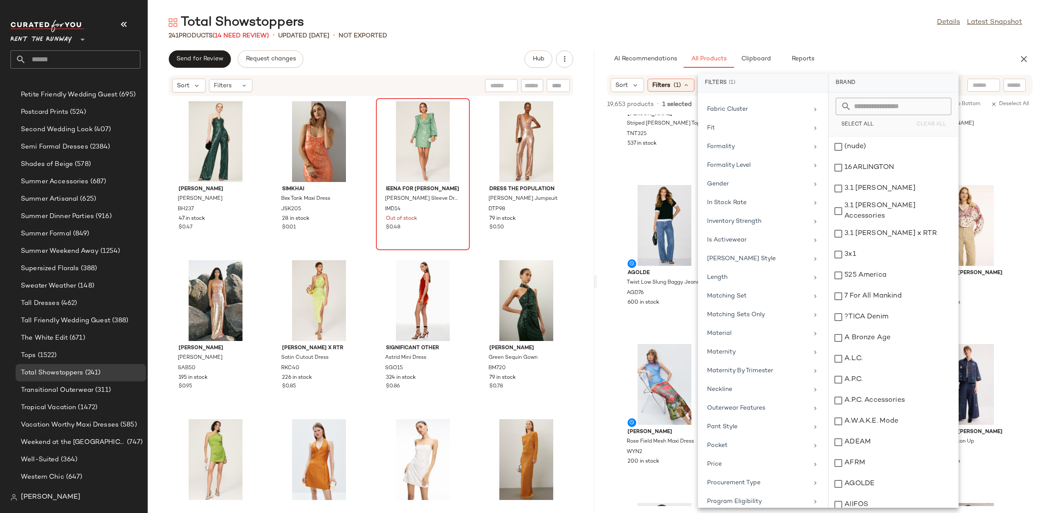
scroll to position [751, 0]
click at [757, 447] on div "Brand Category In Curation? No Active Unit Count Actual Price Add On Type AI Em…" at bounding box center [763, 300] width 130 height 415
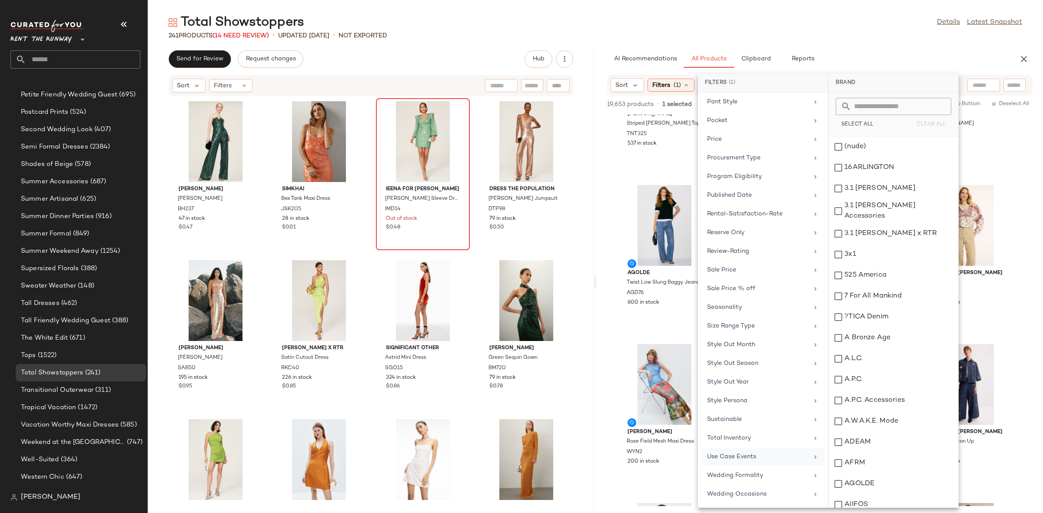
click at [756, 467] on div "Use Case Events" at bounding box center [762, 475] width 123 height 17
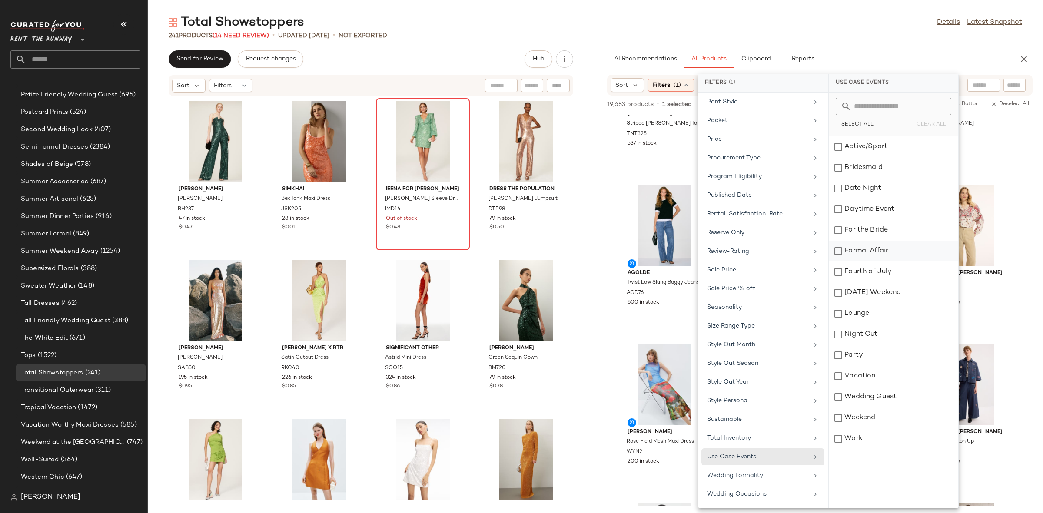
click at [891, 262] on div "Formal Affair" at bounding box center [893, 272] width 129 height 21
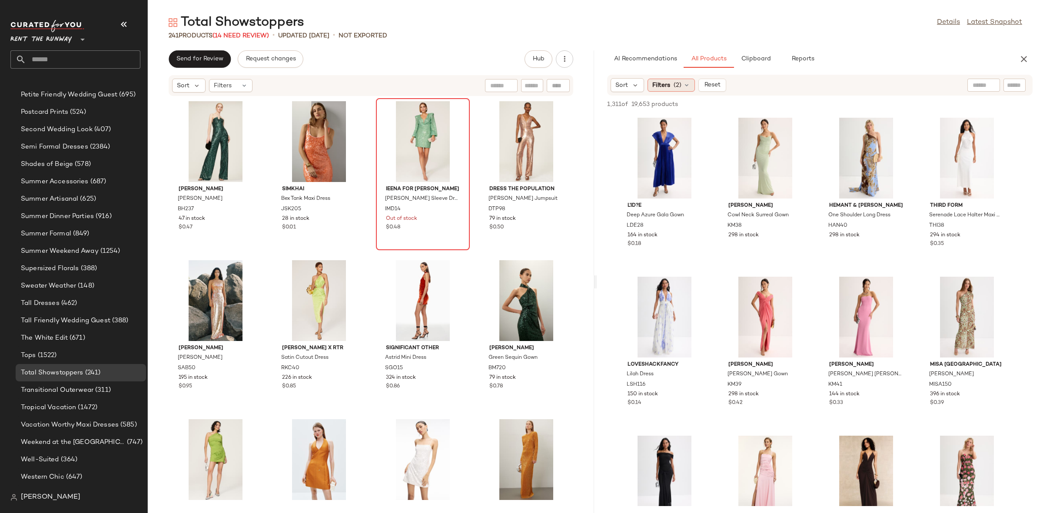
click at [671, 88] on div "Filters (2)" at bounding box center [670, 85] width 47 height 13
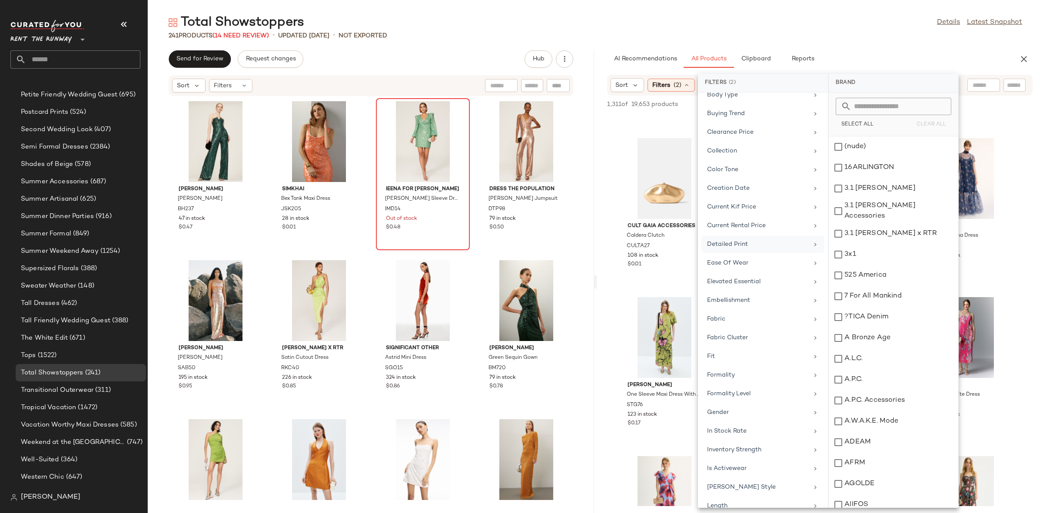
scroll to position [235, 0]
click at [746, 392] on div "In Stock Rate" at bounding box center [762, 400] width 123 height 17
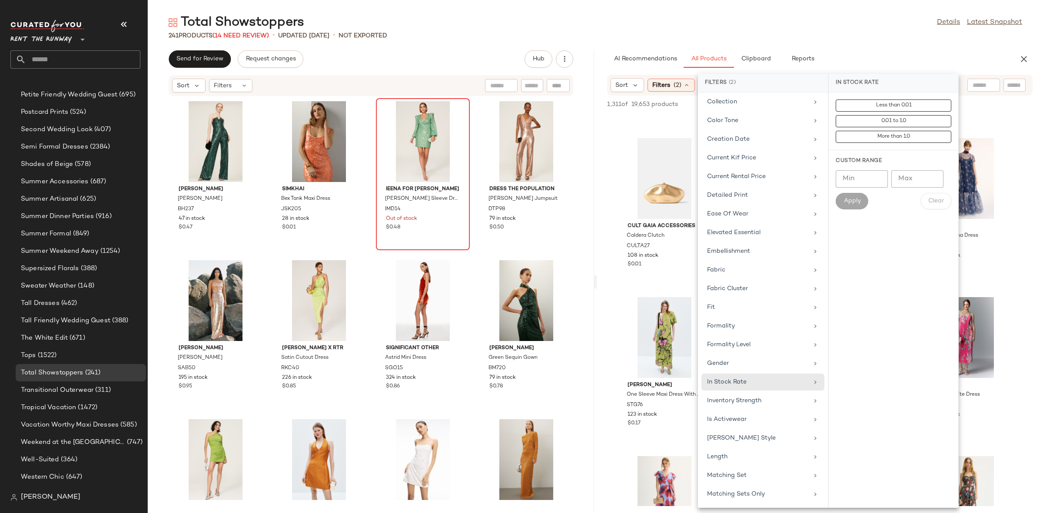
click at [843, 182] on input "Min" at bounding box center [862, 178] width 52 height 17
type input "***"
click at [859, 196] on button "Apply" at bounding box center [852, 201] width 32 height 17
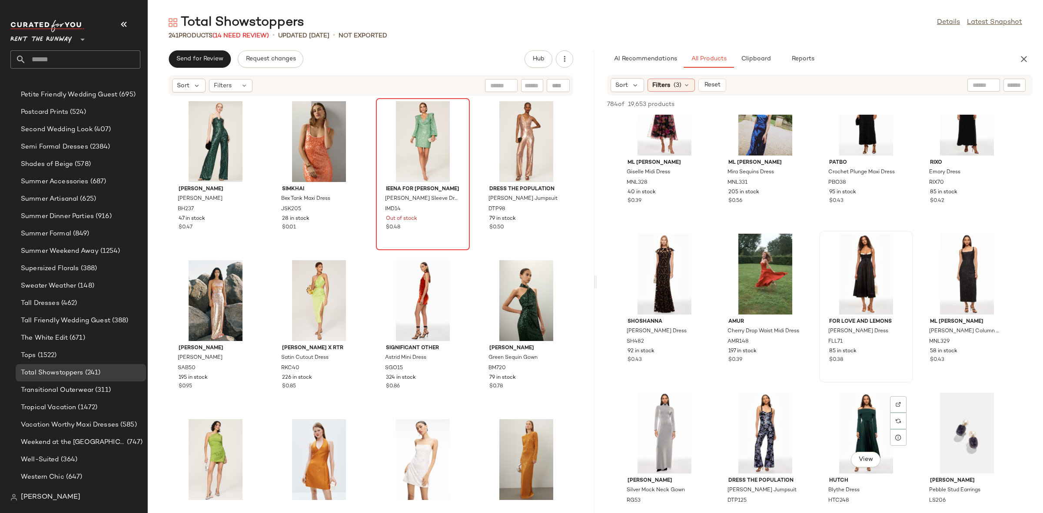
scroll to position [4524, 0]
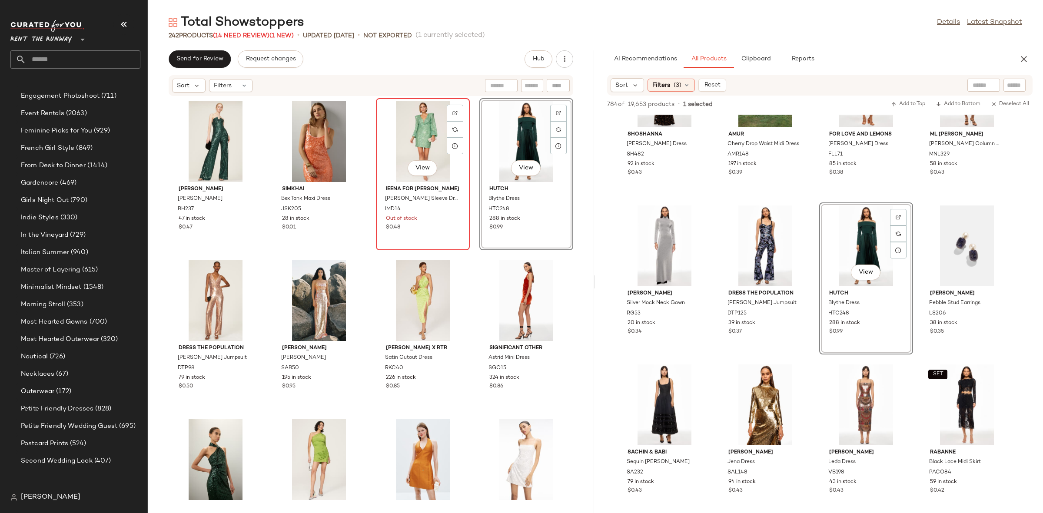
click at [408, 124] on div "View" at bounding box center [423, 141] width 88 height 81
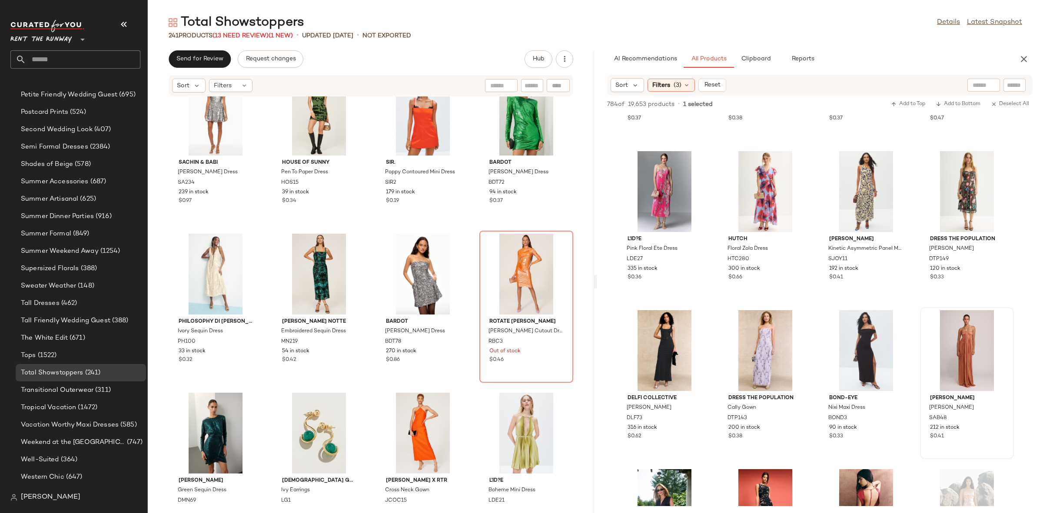
scroll to position [289, 0]
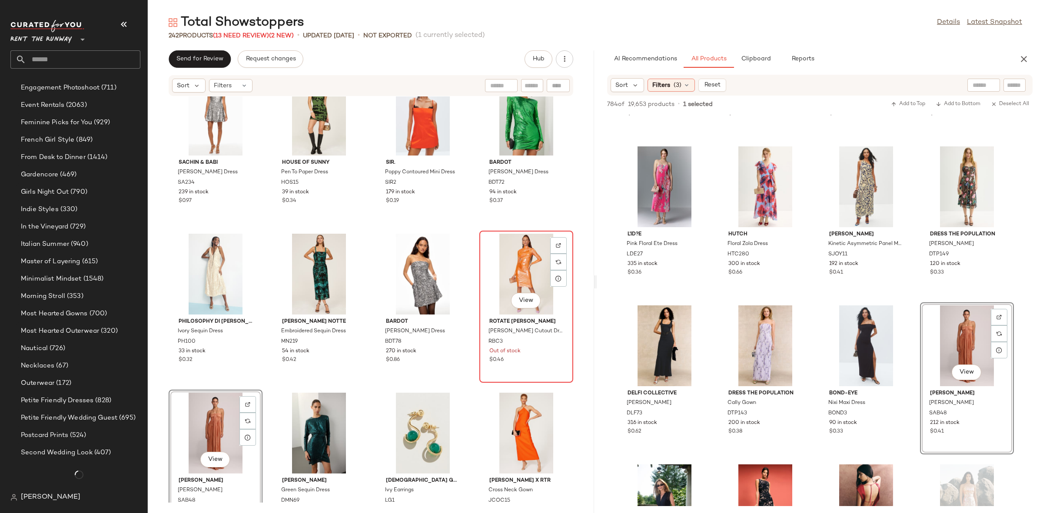
scroll to position [882, 0]
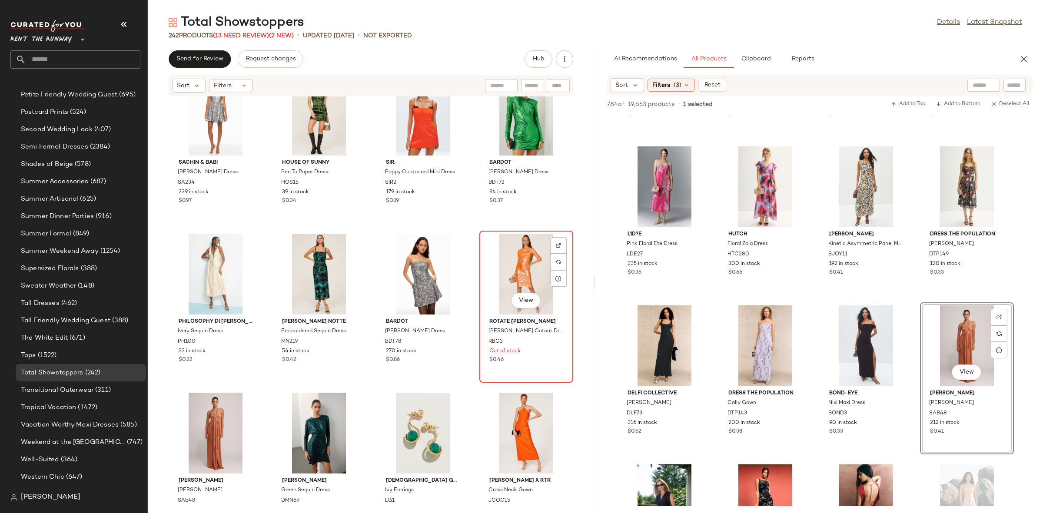
click at [507, 273] on div "View" at bounding box center [526, 274] width 88 height 81
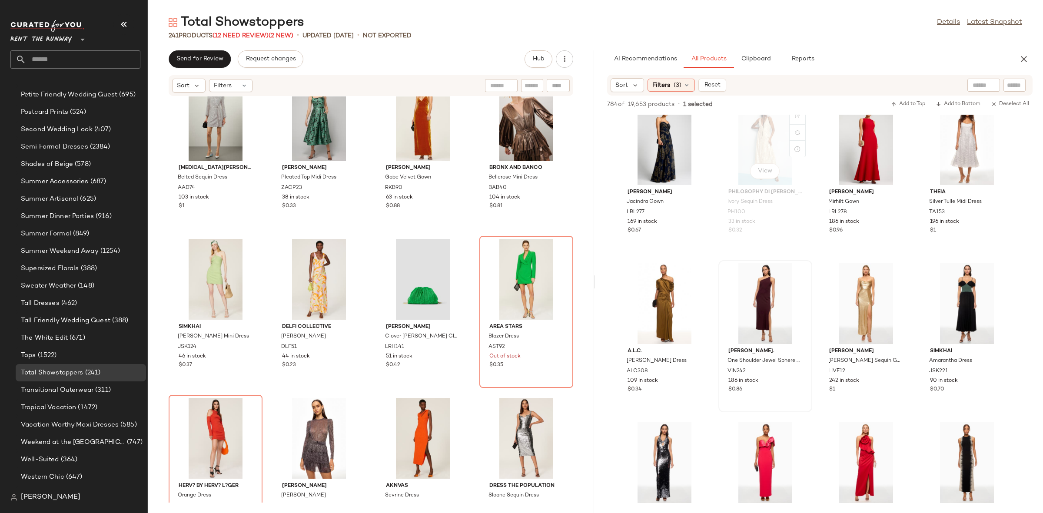
scroll to position [2247, 0]
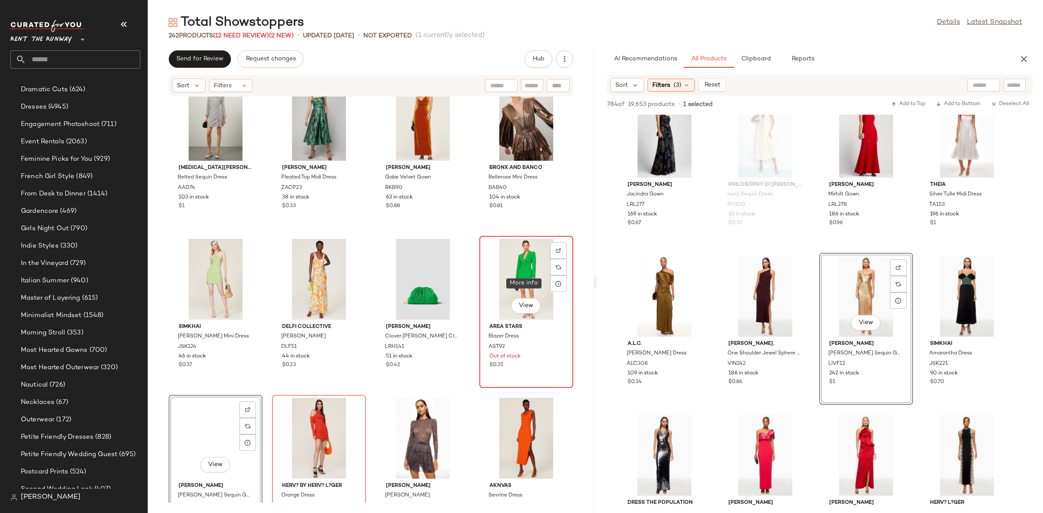
scroll to position [882, 0]
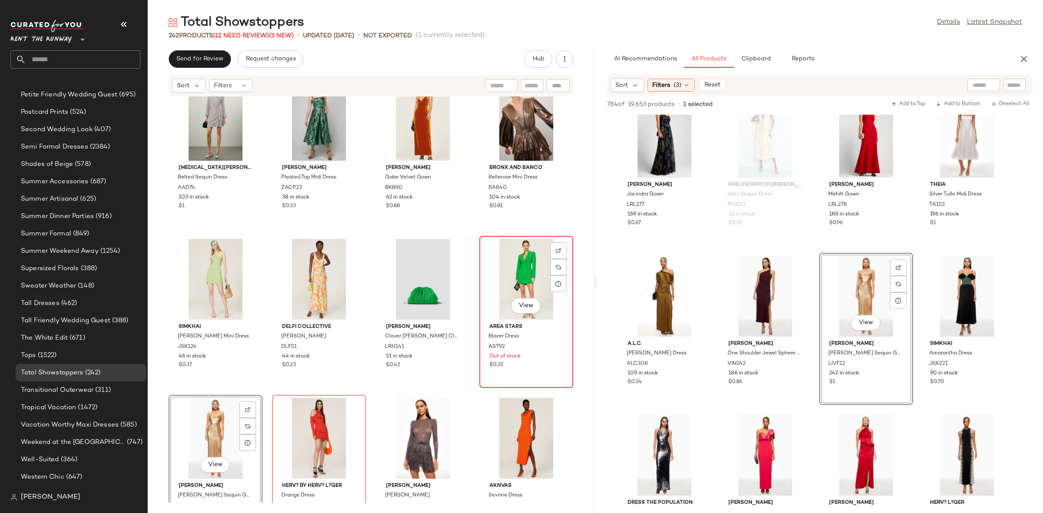
click at [529, 269] on div "View" at bounding box center [526, 279] width 88 height 81
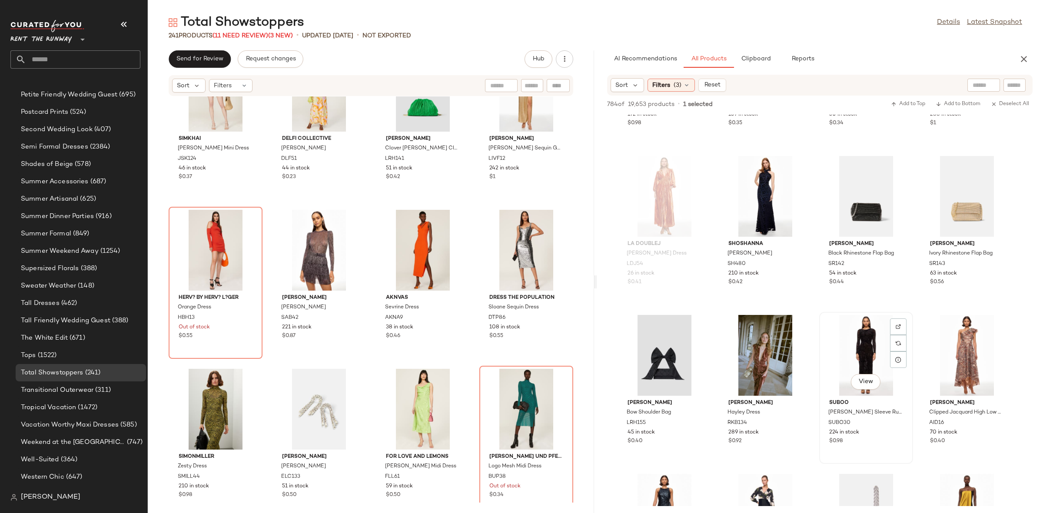
scroll to position [5650, 0]
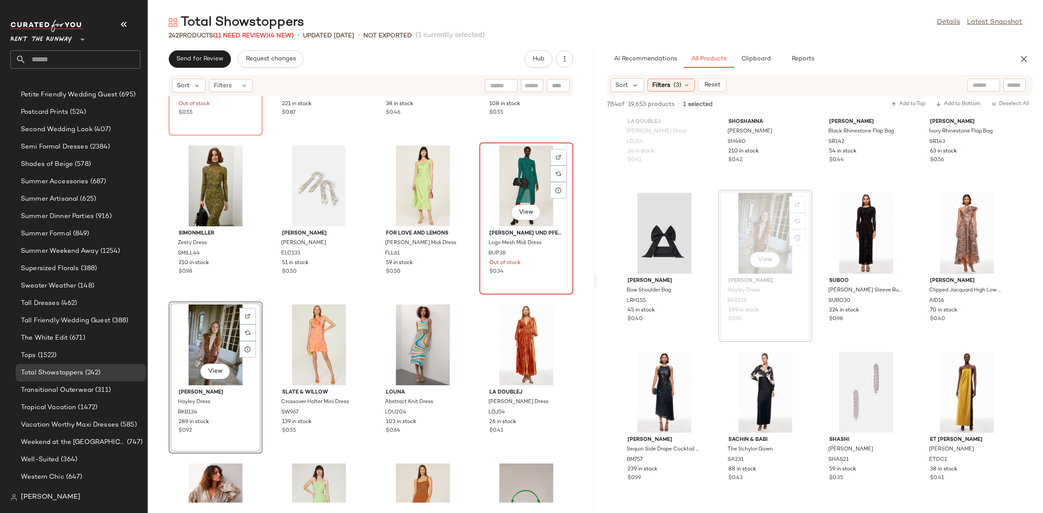
scroll to position [2028, 0]
click at [504, 193] on div "View" at bounding box center [526, 187] width 88 height 81
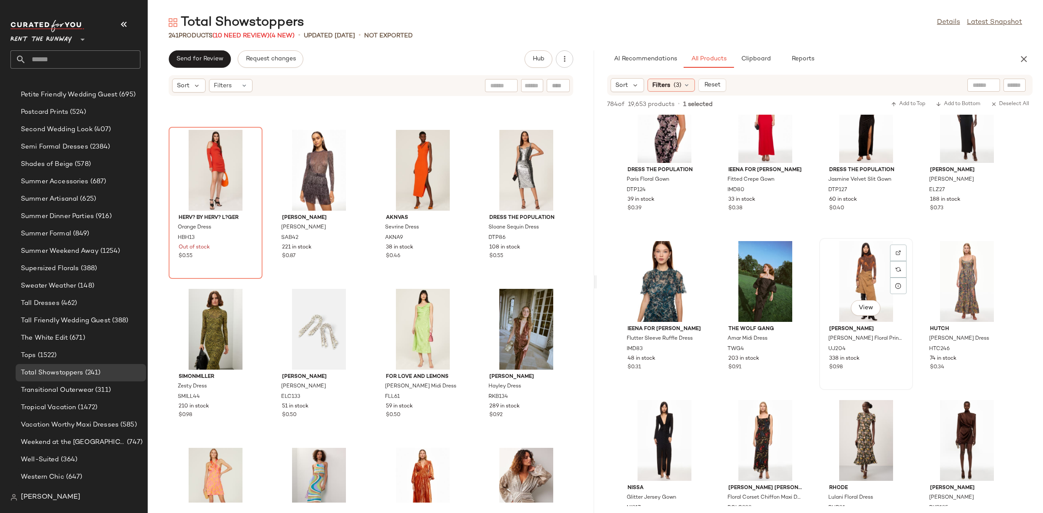
scroll to position [6507, 0]
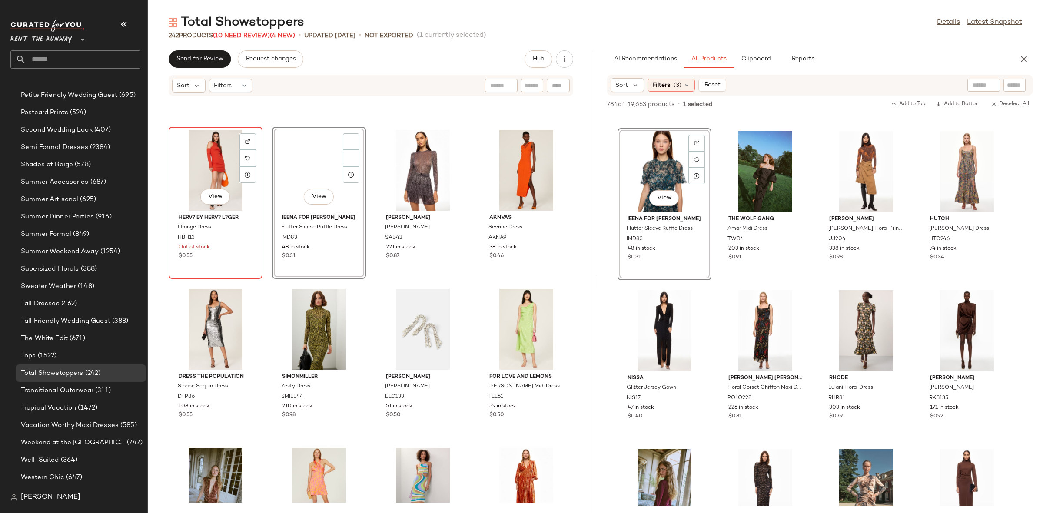
scroll to position [882, 0]
click at [206, 169] on div "View" at bounding box center [216, 170] width 88 height 81
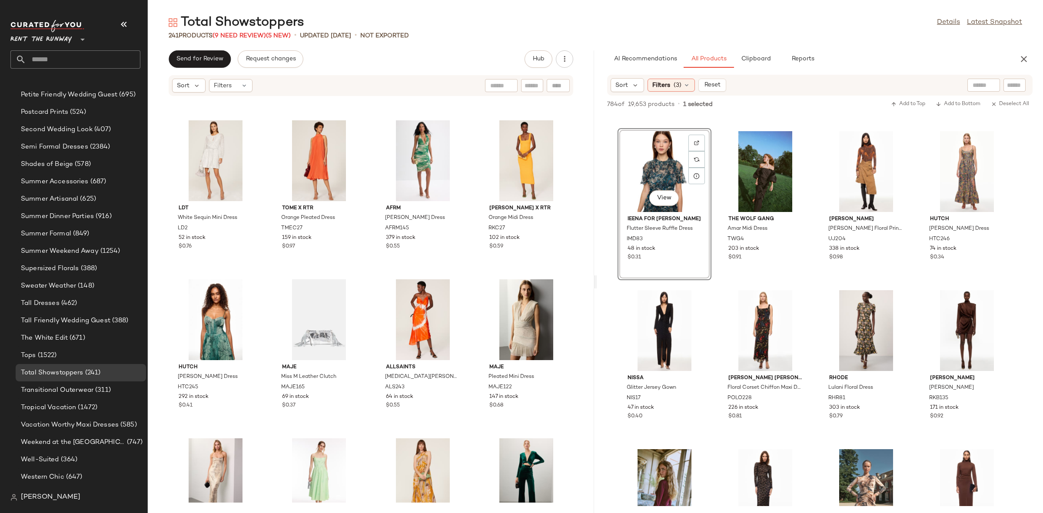
scroll to position [2540, 0]
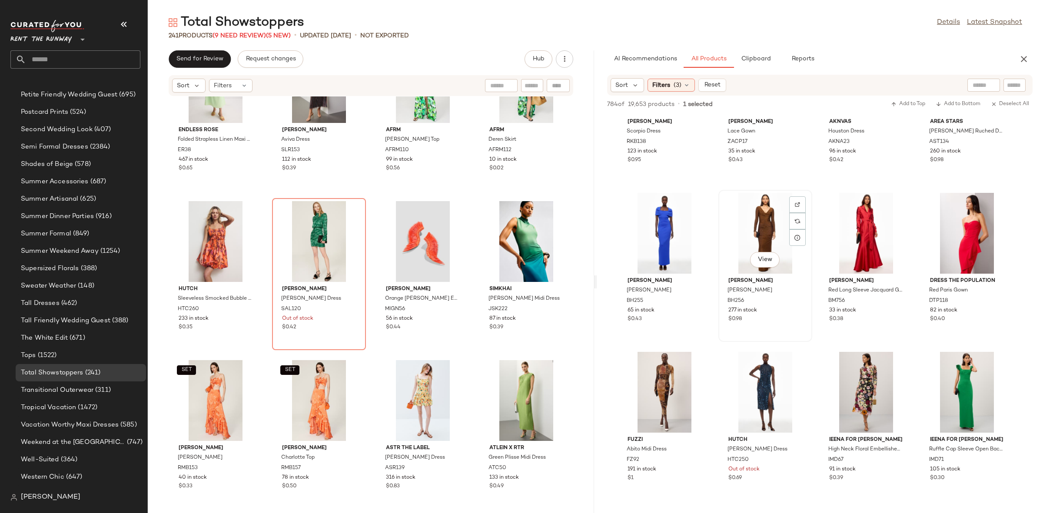
scroll to position [7011, 0]
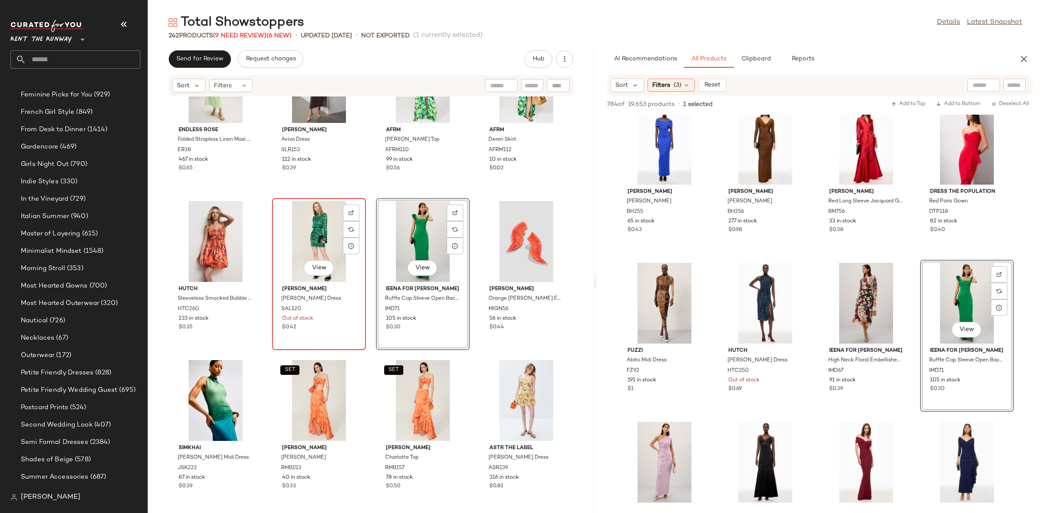
scroll to position [882, 0]
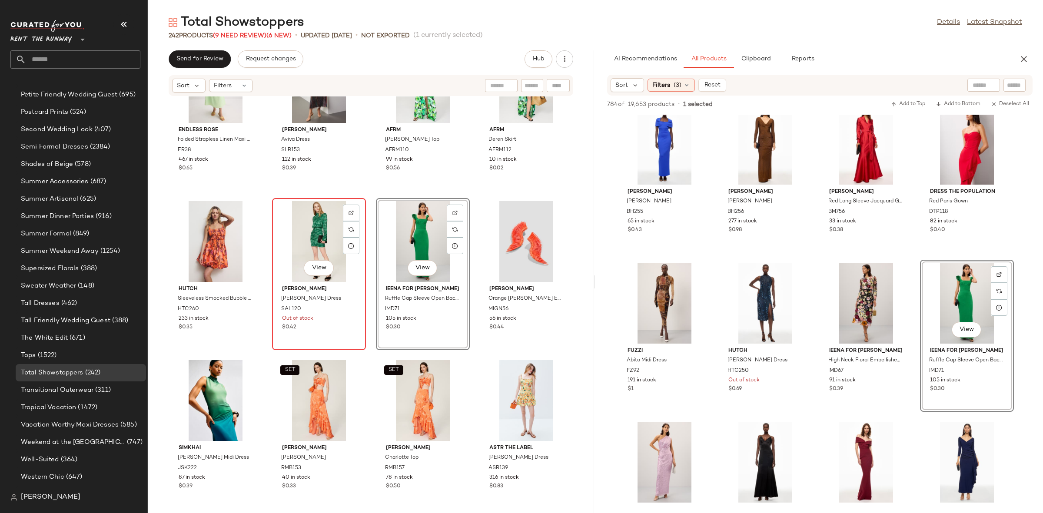
click at [311, 233] on div "View" at bounding box center [319, 241] width 88 height 81
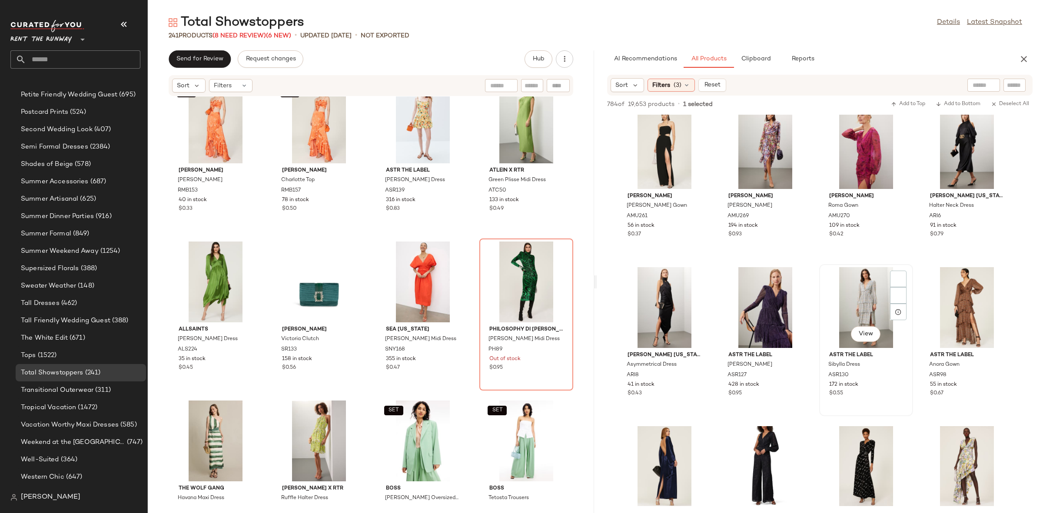
scroll to position [9275, 0]
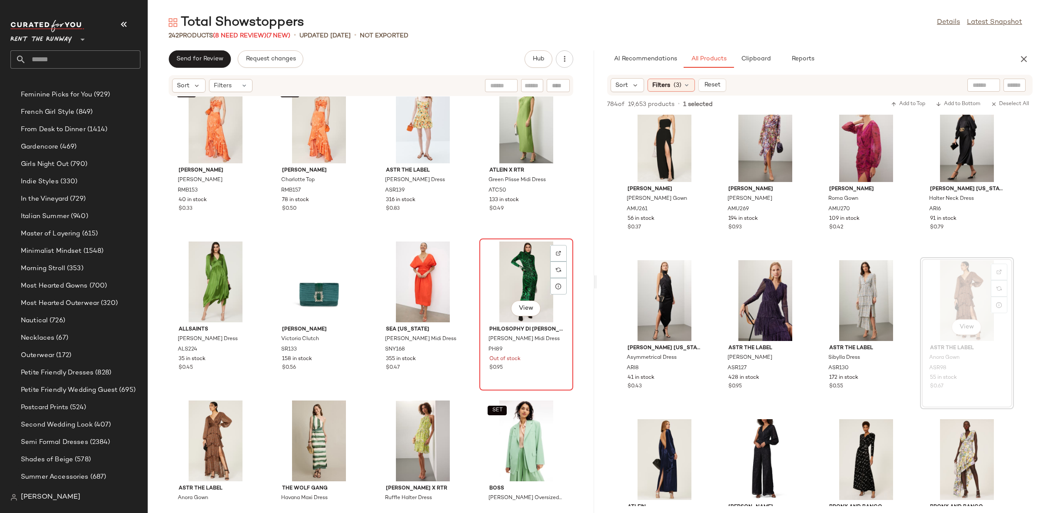
scroll to position [882, 0]
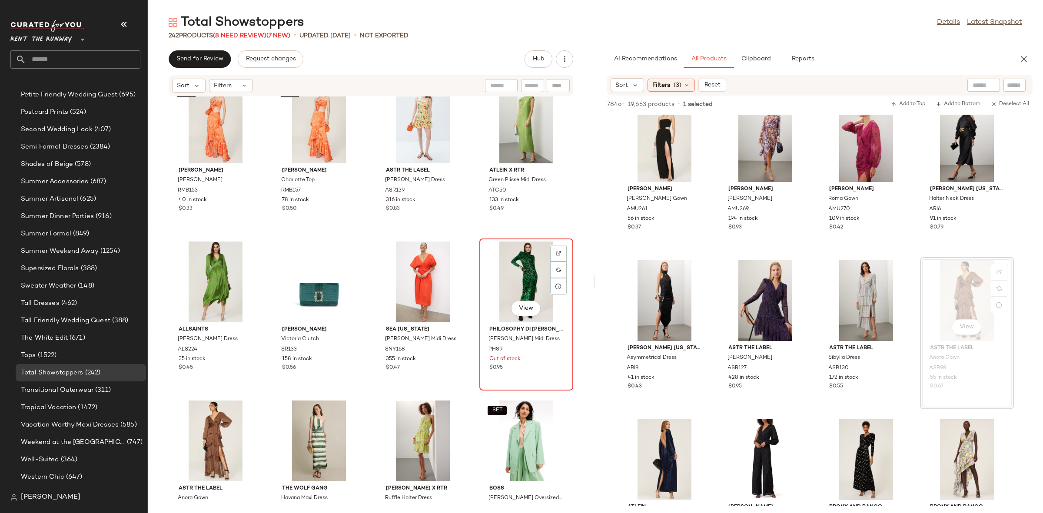
click at [517, 275] on div "View" at bounding box center [526, 282] width 88 height 81
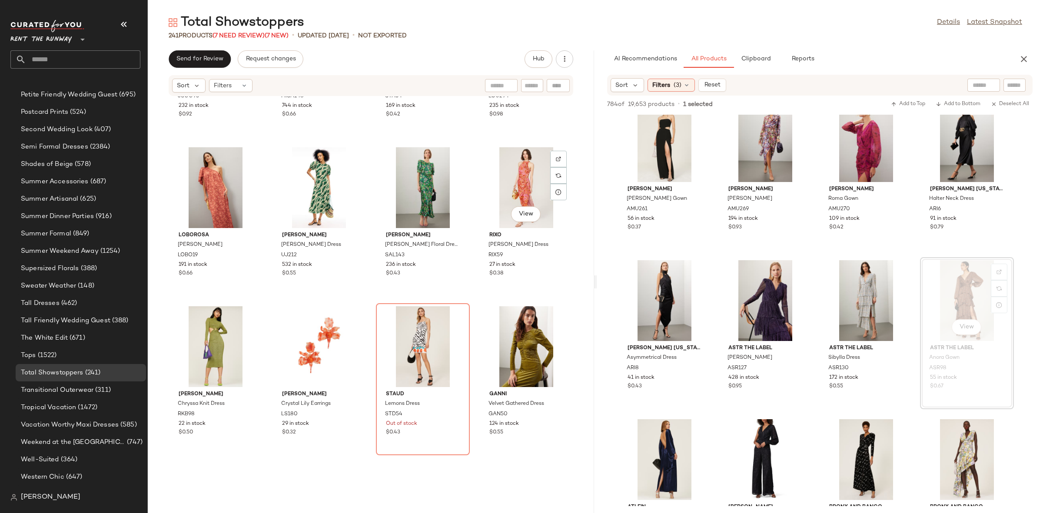
scroll to position [6373, 0]
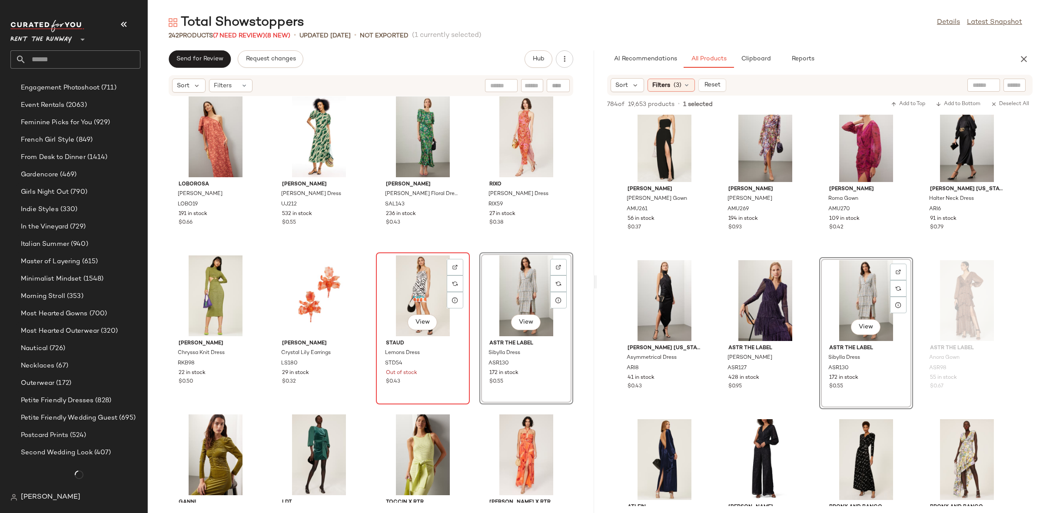
click at [419, 291] on div "View" at bounding box center [423, 295] width 88 height 81
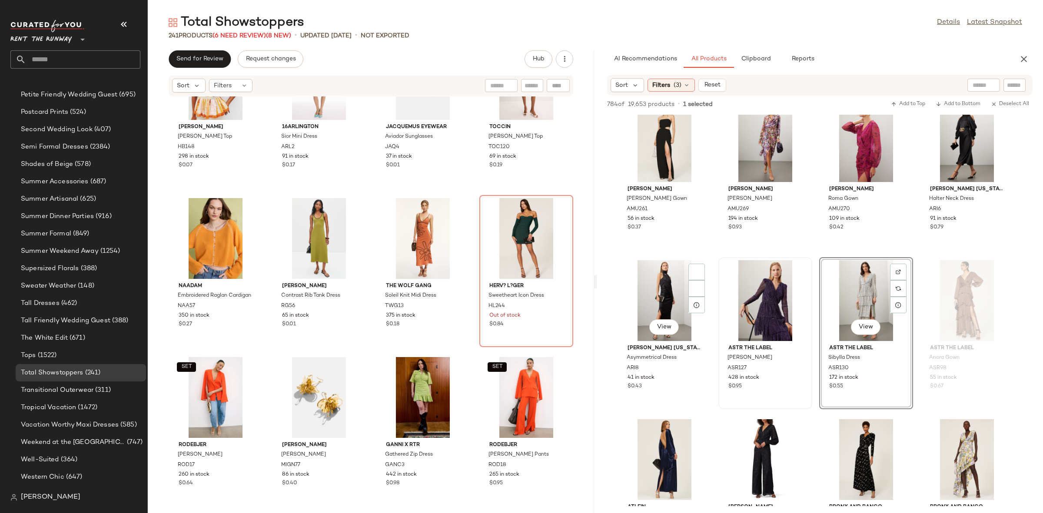
scroll to position [6906, 0]
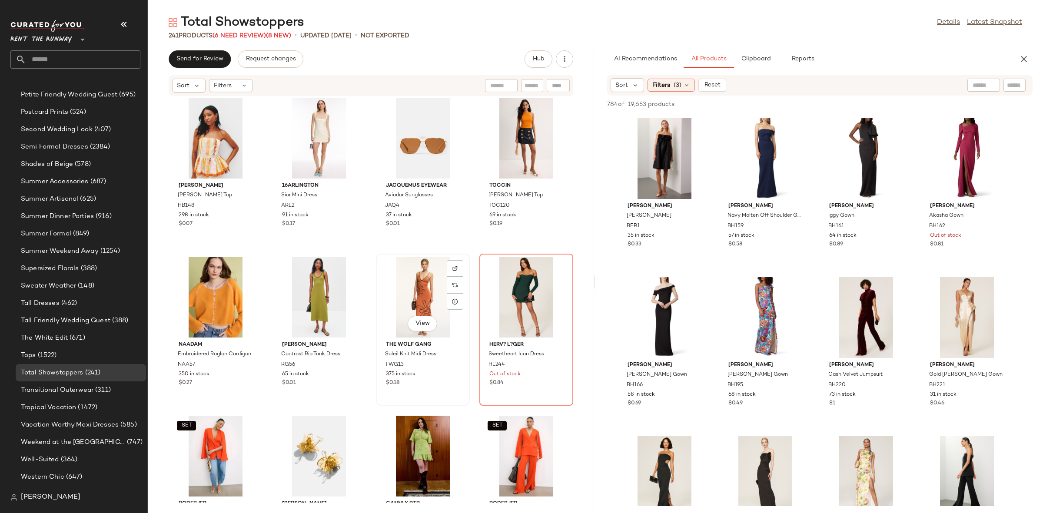
scroll to position [6835, 0]
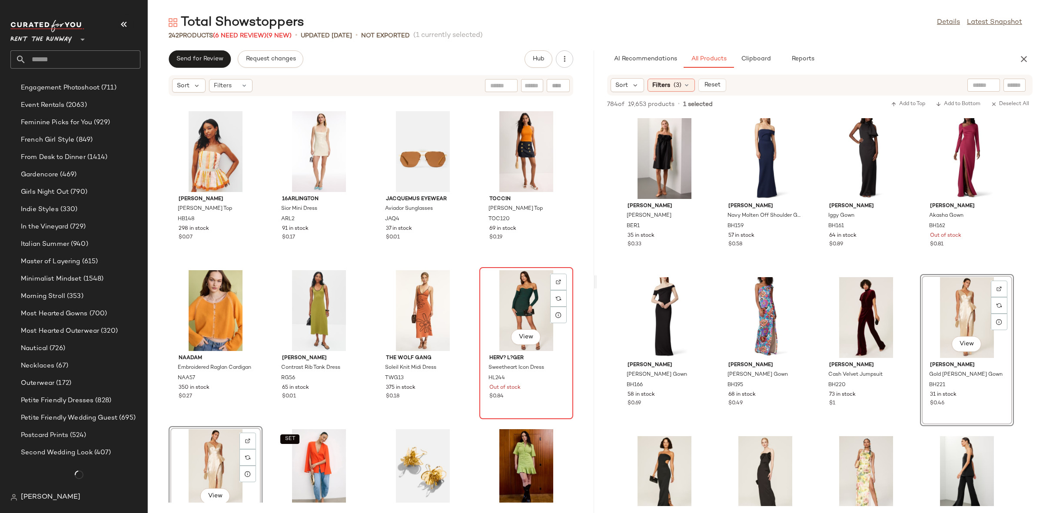
scroll to position [882, 0]
click at [511, 307] on div "View" at bounding box center [526, 310] width 88 height 81
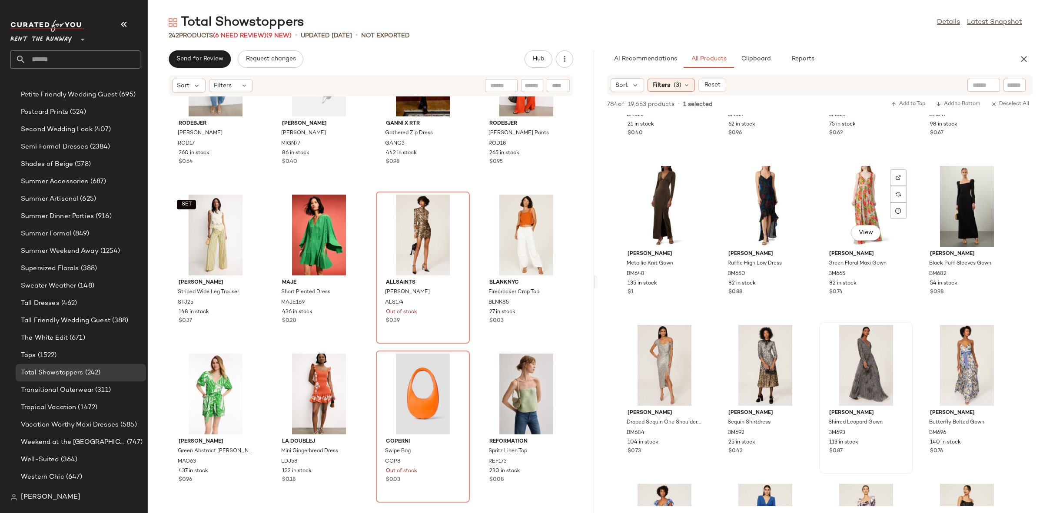
scroll to position [12890, 0]
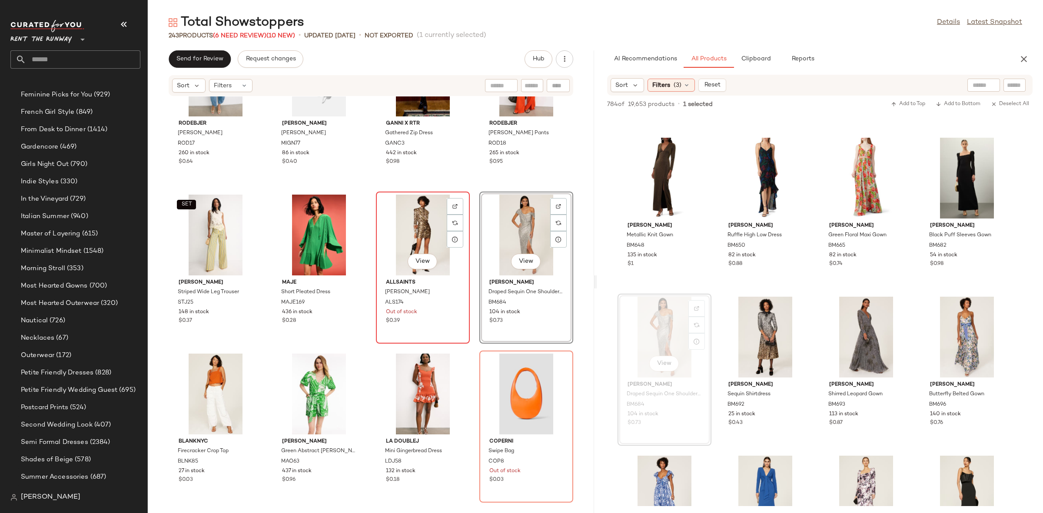
scroll to position [882, 0]
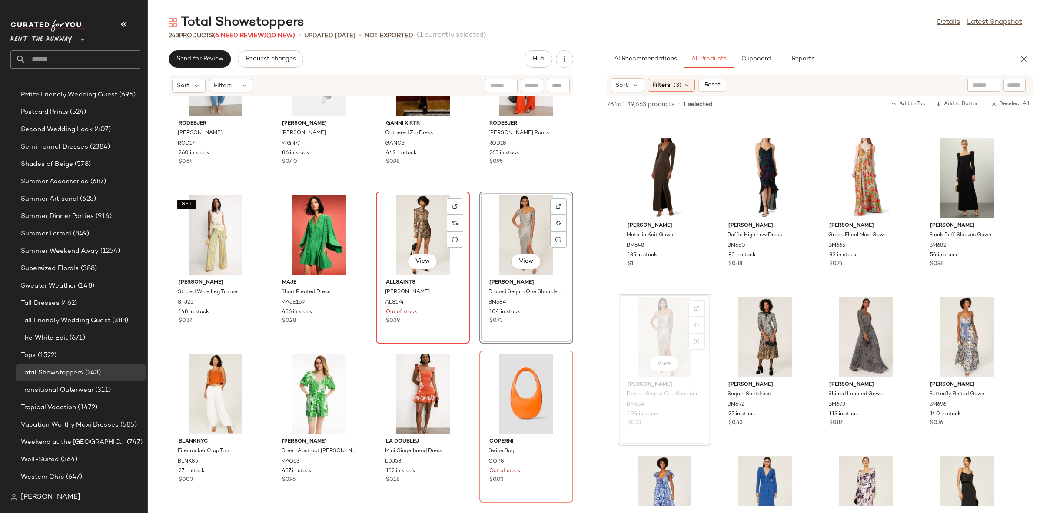
click at [402, 235] on div "View" at bounding box center [423, 235] width 88 height 81
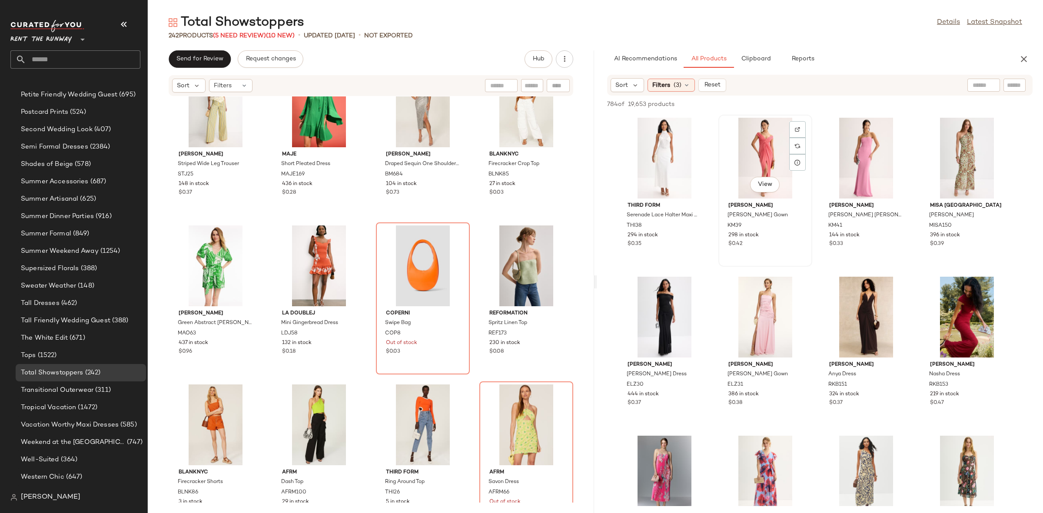
click at [809, 255] on div "View [PERSON_NAME] [PERSON_NAME] Gown KM39 298 in stock $0.42" at bounding box center [765, 191] width 92 height 150
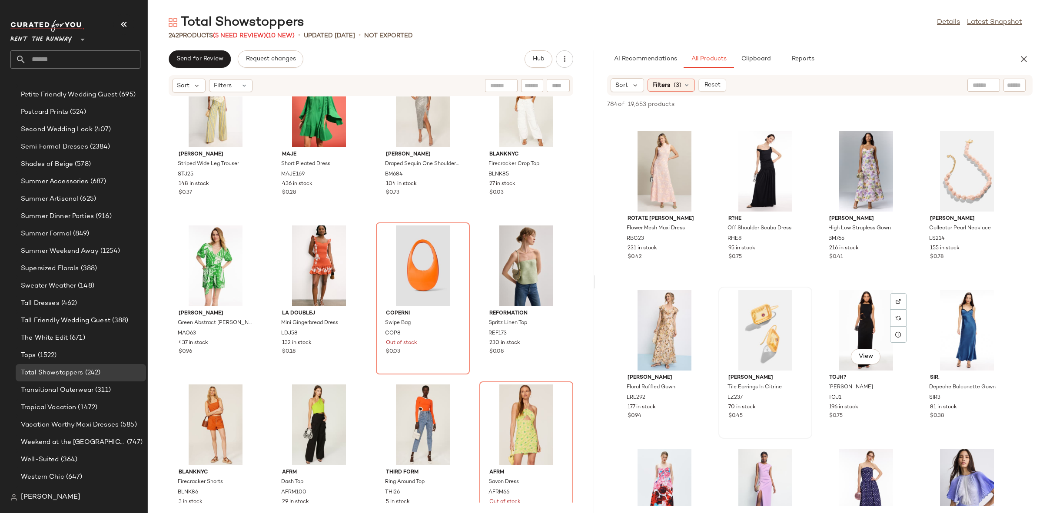
scroll to position [942, 0]
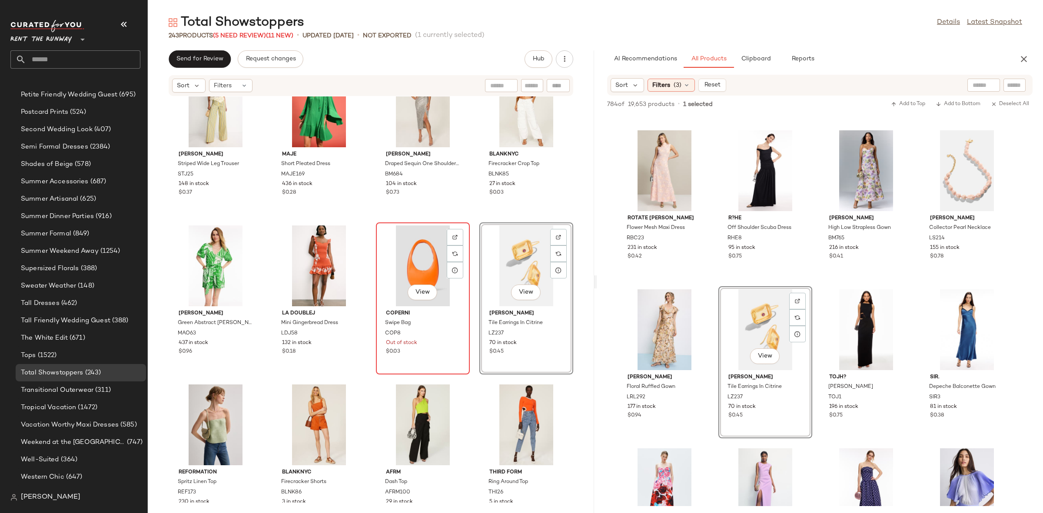
click at [424, 249] on div "View" at bounding box center [423, 266] width 88 height 81
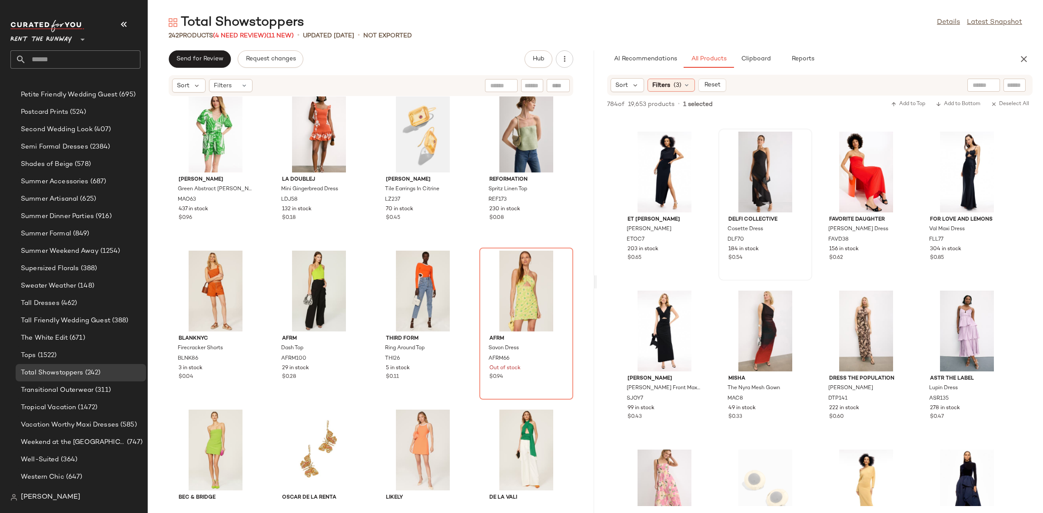
scroll to position [1387, 0]
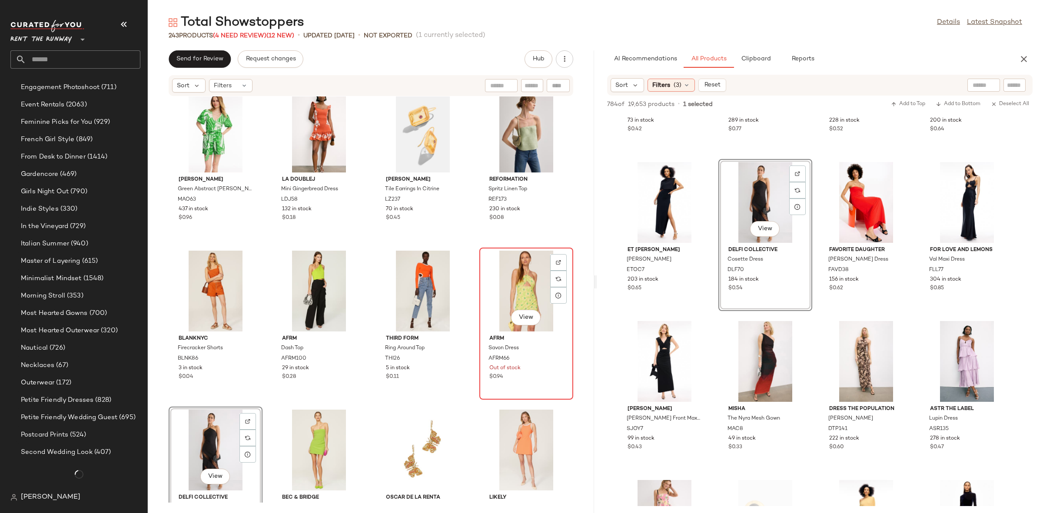
click at [512, 284] on div "View" at bounding box center [526, 291] width 88 height 81
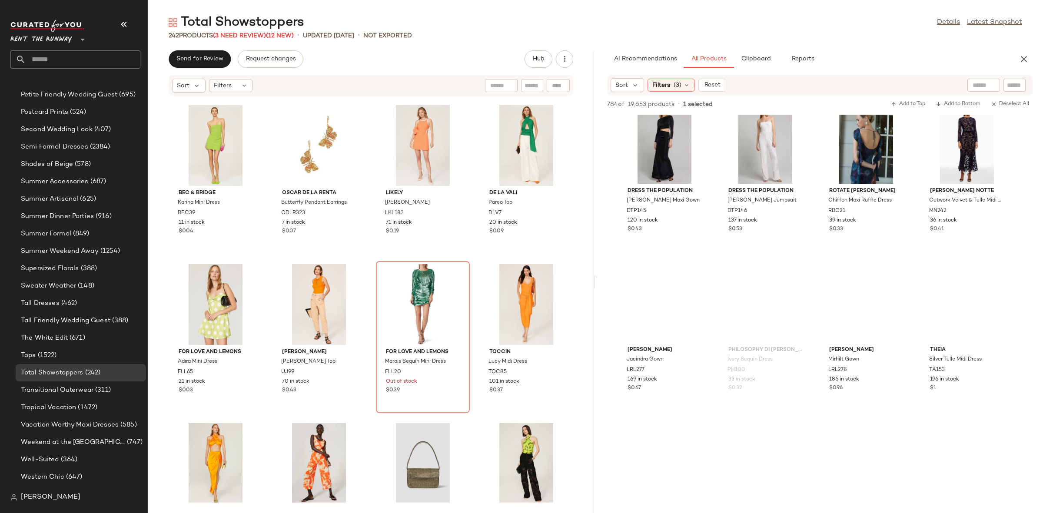
scroll to position [2191, 0]
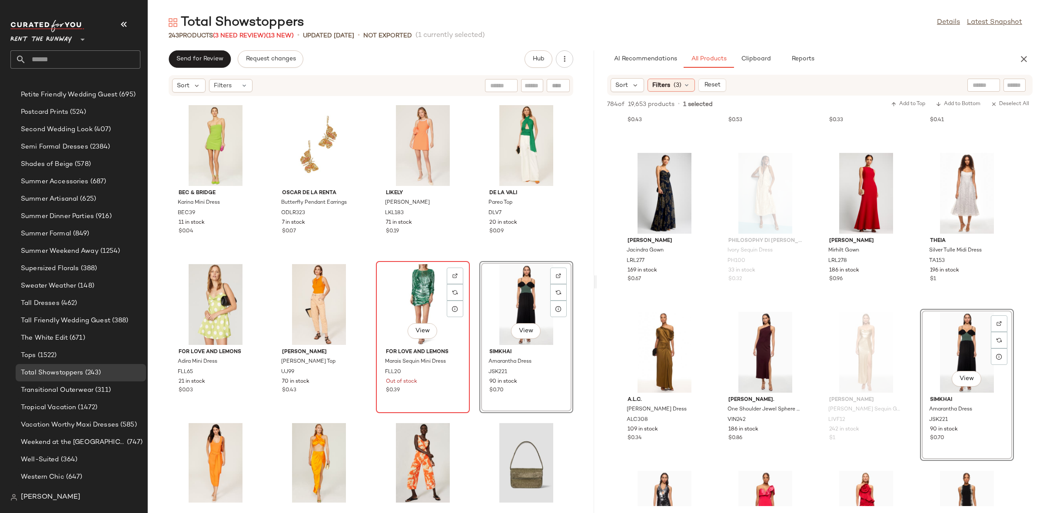
click at [429, 294] on div "View" at bounding box center [423, 304] width 88 height 81
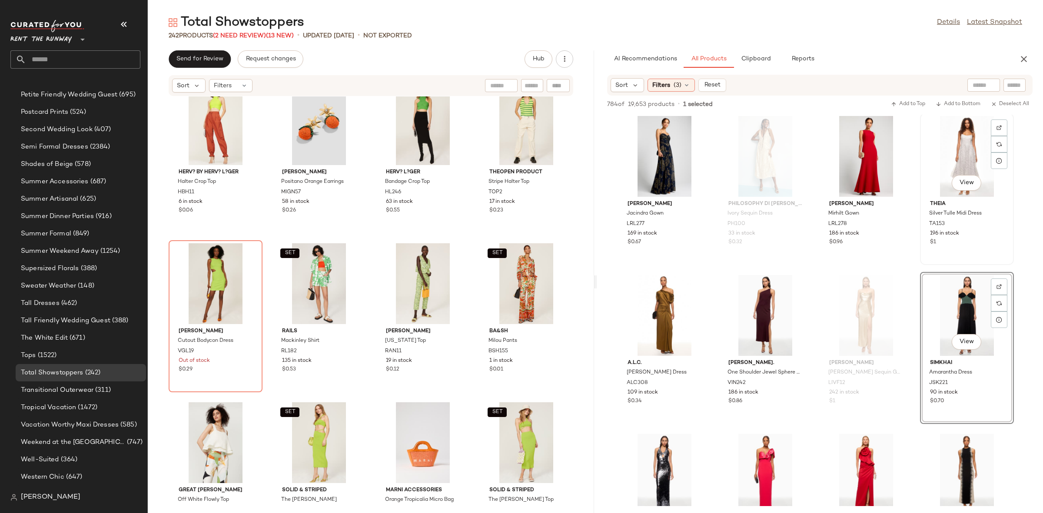
scroll to position [2219, 0]
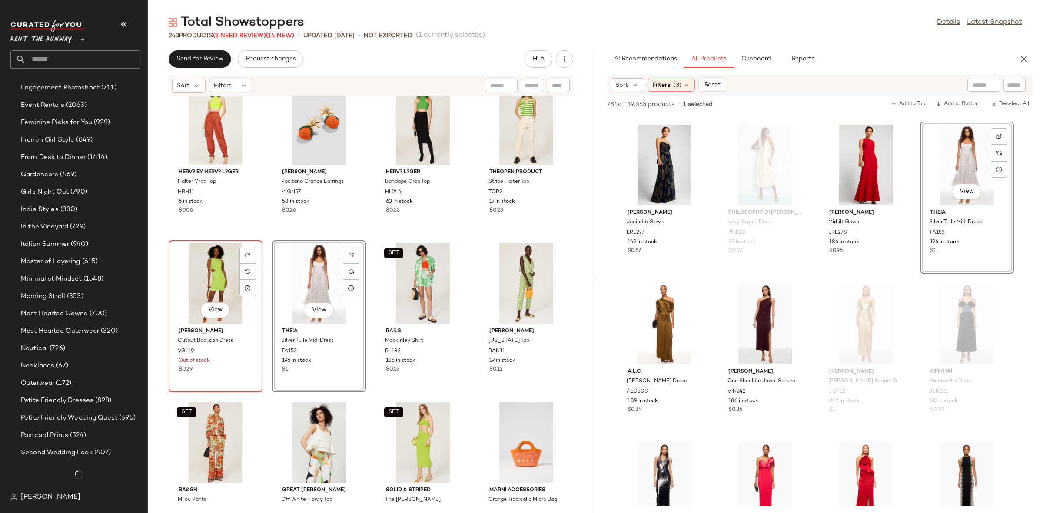
click at [220, 270] on div "View" at bounding box center [216, 283] width 88 height 81
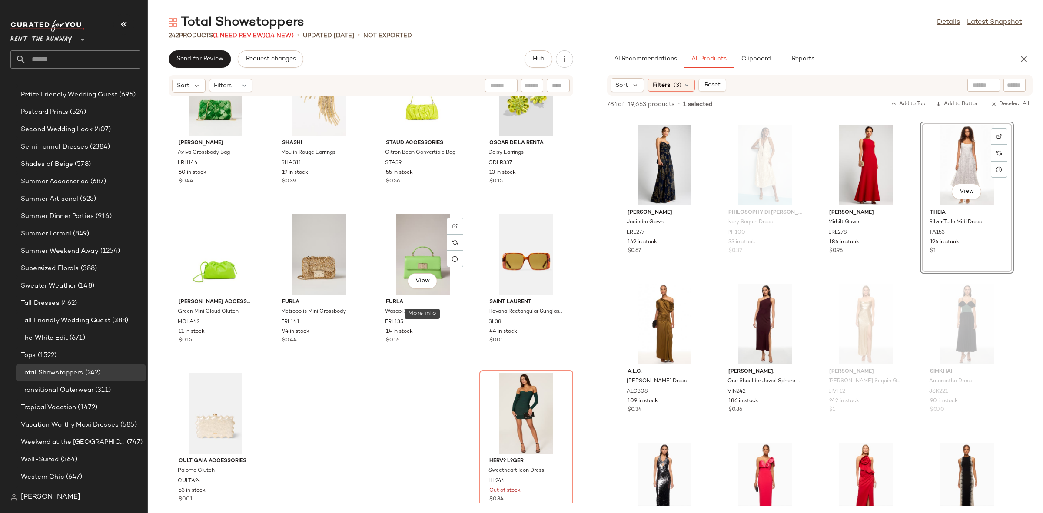
scroll to position [9296, 0]
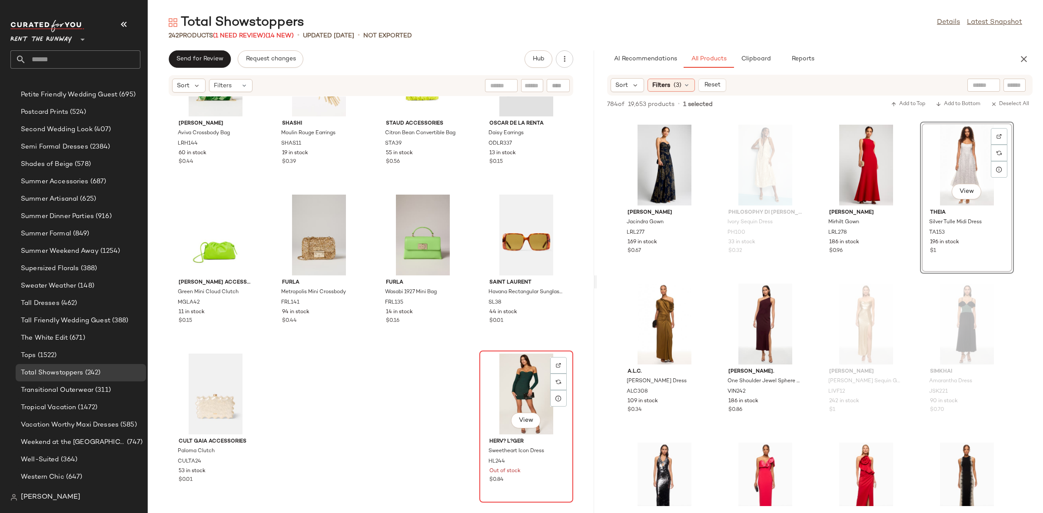
click at [513, 381] on div "View" at bounding box center [526, 394] width 88 height 81
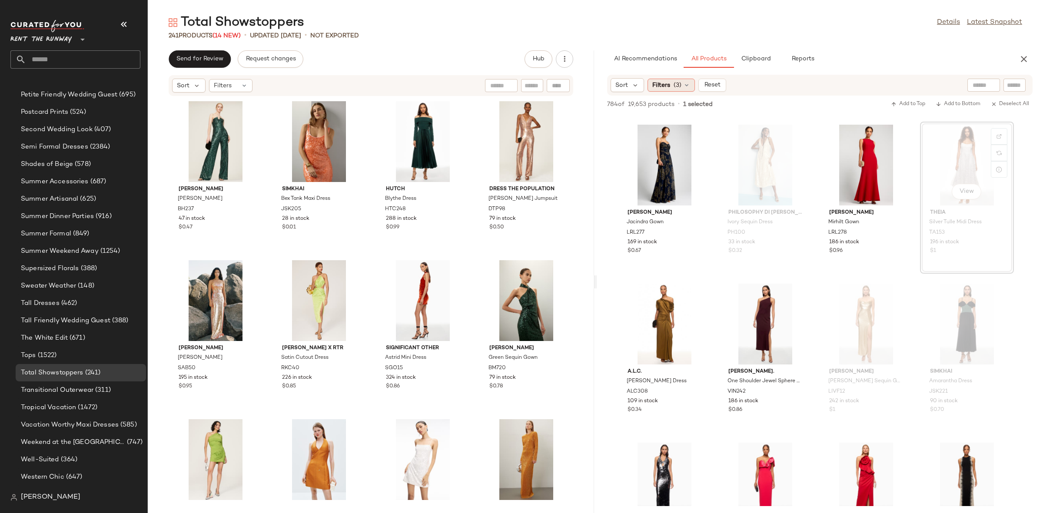
click at [667, 83] on span "Filters" at bounding box center [661, 85] width 18 height 9
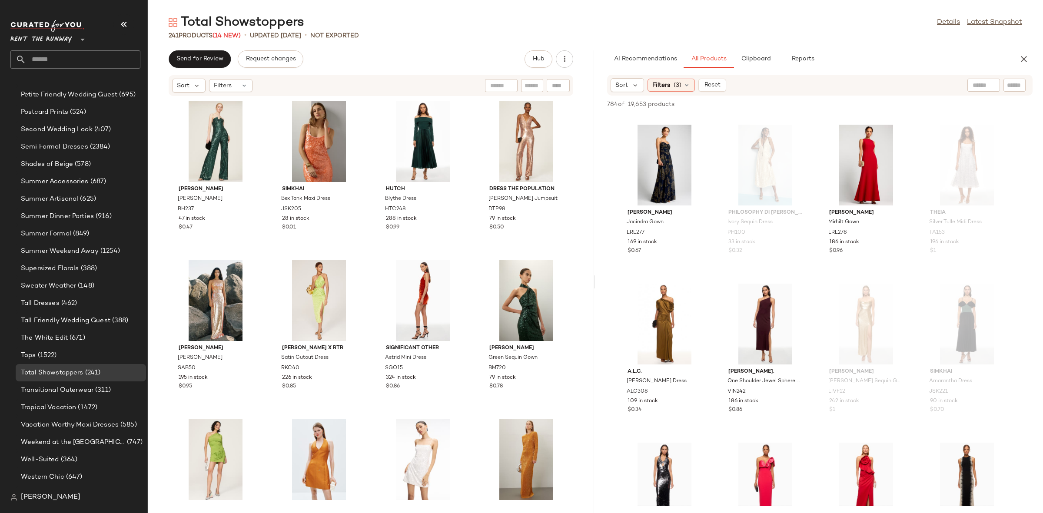
click at [728, 89] on div "Sort Filters (3) Reset" at bounding box center [762, 85] width 305 height 14
drag, startPoint x: 711, startPoint y: 87, endPoint x: 714, endPoint y: 94, distance: 7.8
click at [710, 86] on span "Reset" at bounding box center [711, 85] width 17 height 7
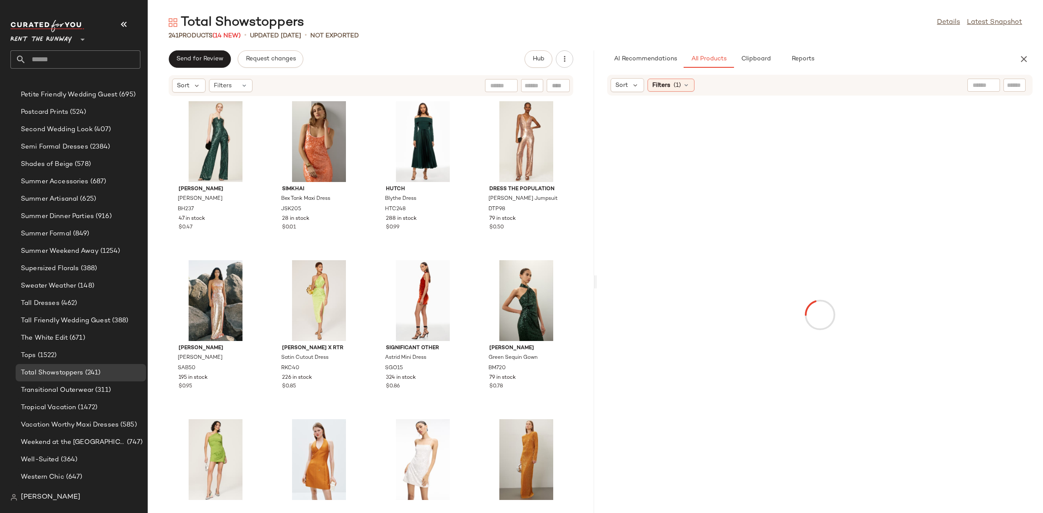
click at [721, 143] on div at bounding box center [819, 314] width 443 height 435
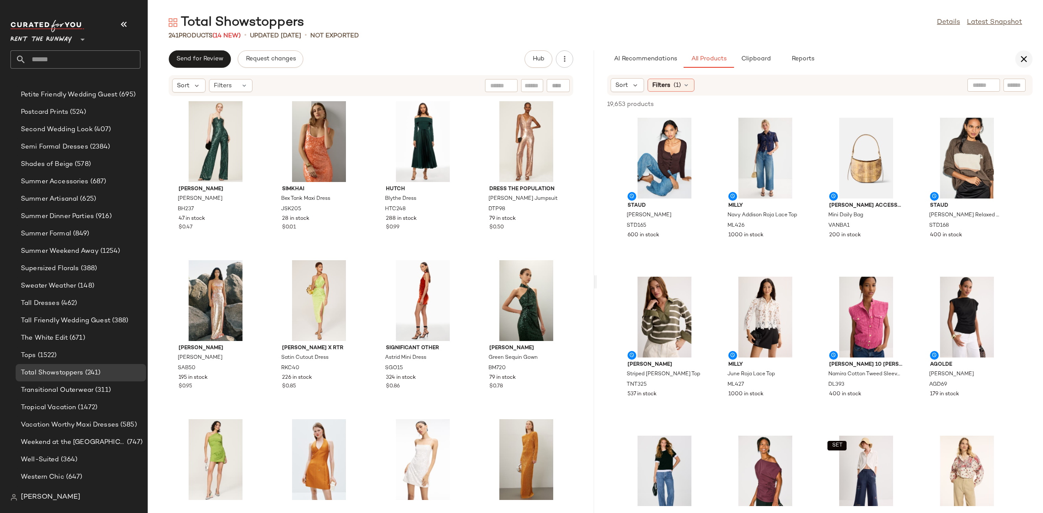
click at [1025, 59] on icon "button" at bounding box center [1023, 59] width 10 height 10
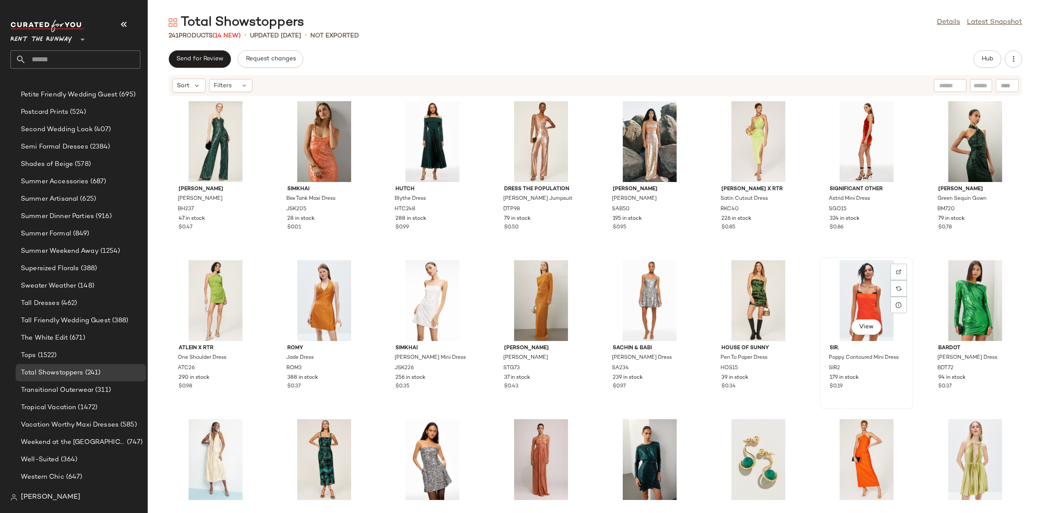
click at [901, 259] on div "View SIR. Poppy Contoured Mini Dress SIR2 179 in stock $0.19" at bounding box center [866, 333] width 92 height 150
click at [907, 254] on div "[PERSON_NAME] [PERSON_NAME] Jumpsuit BH237 47 in stock $0.47 SIMKHAI Bex Tank M…" at bounding box center [595, 299] width 895 height 406
click at [201, 63] on button "Send for Review" at bounding box center [200, 58] width 62 height 17
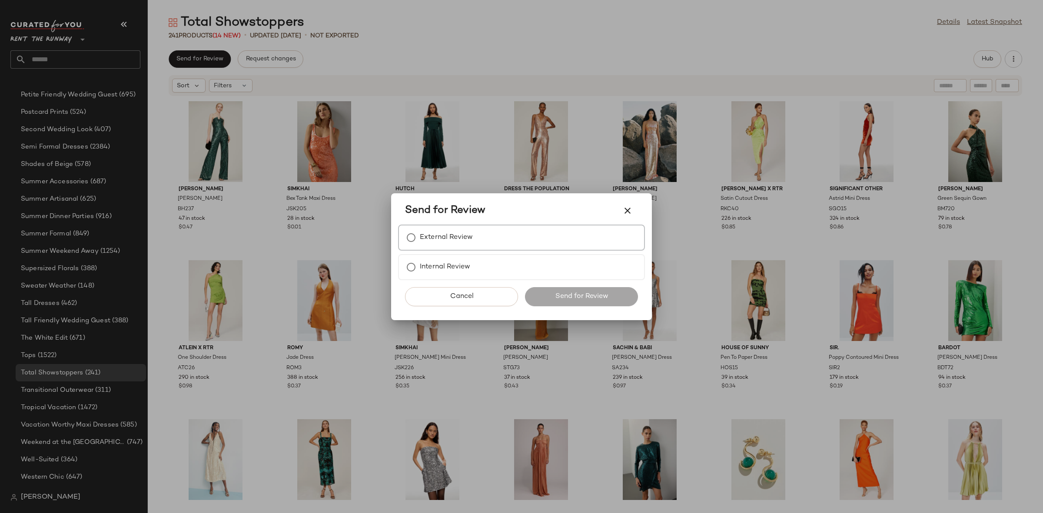
click at [507, 232] on div "External Review" at bounding box center [521, 238] width 247 height 26
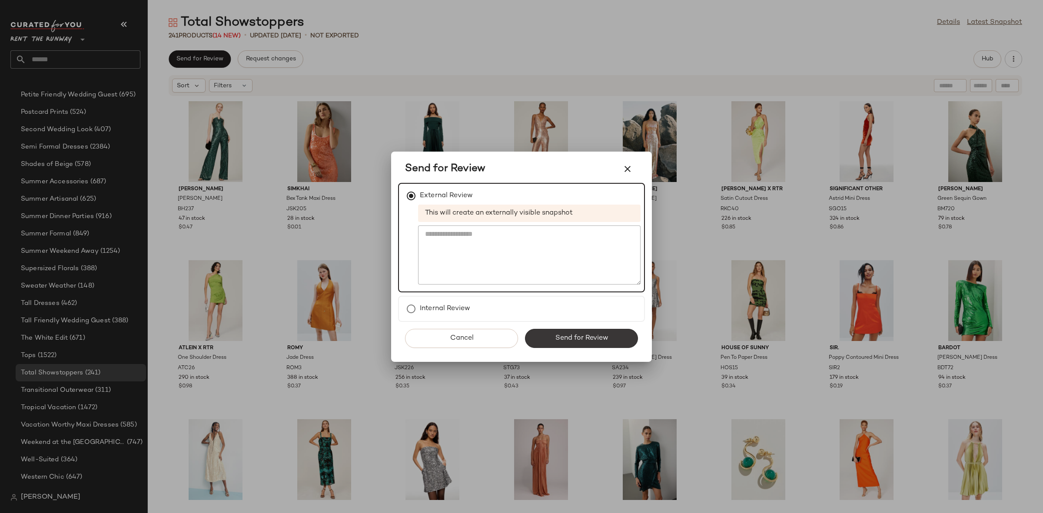
click at [593, 342] on button "Send for Review" at bounding box center [581, 338] width 113 height 19
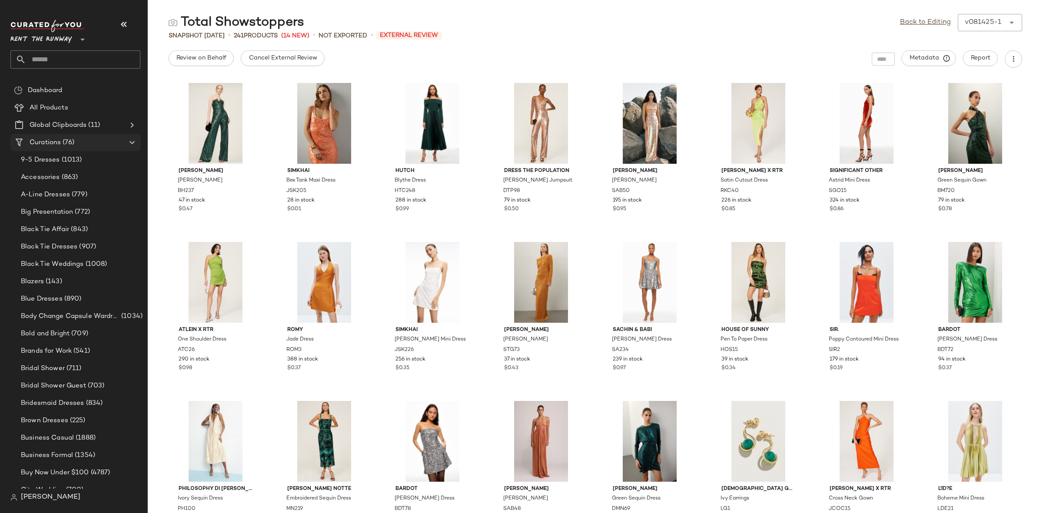
click at [60, 150] on Curations "Curations (76)" at bounding box center [75, 142] width 130 height 17
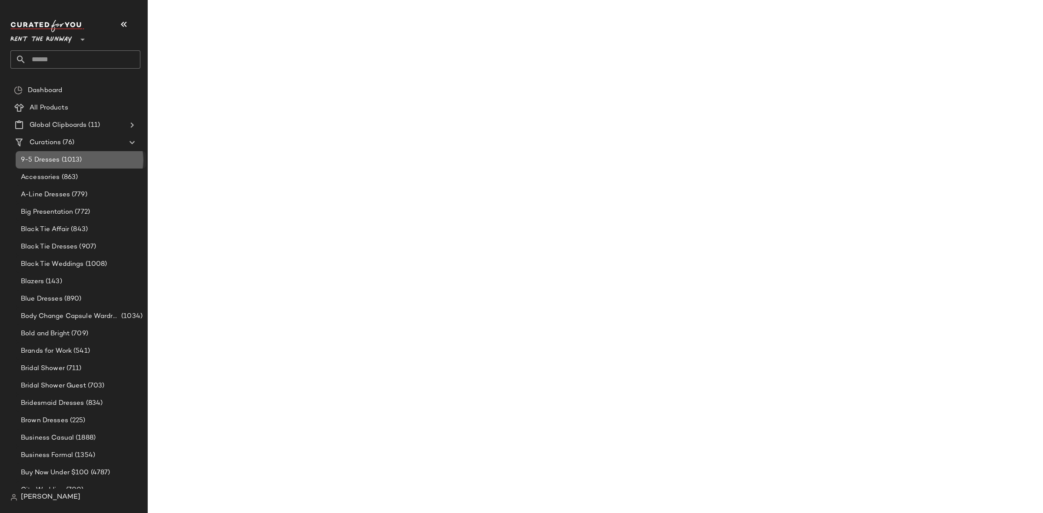
click at [65, 156] on span "(1013)" at bounding box center [71, 160] width 22 height 10
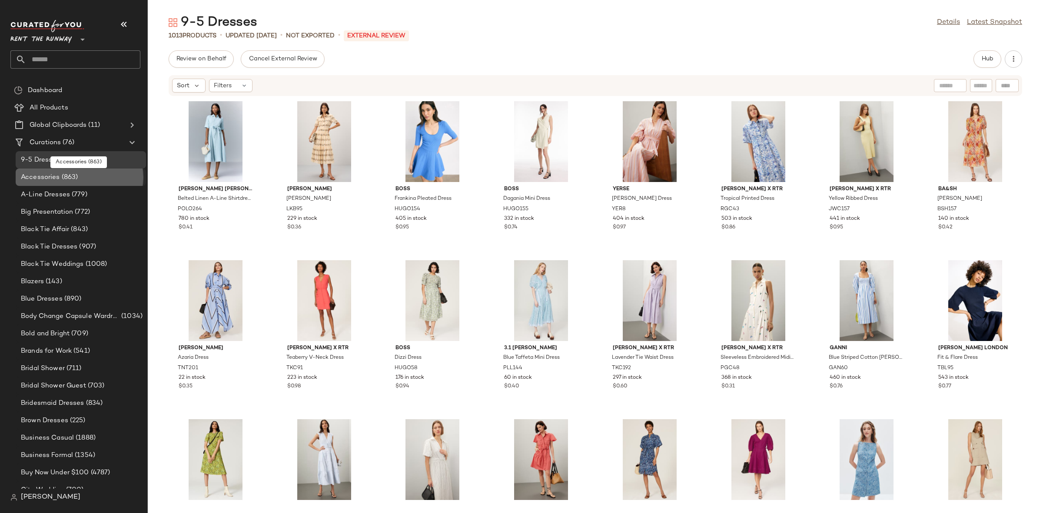
click at [72, 176] on span "(863)" at bounding box center [69, 177] width 18 height 10
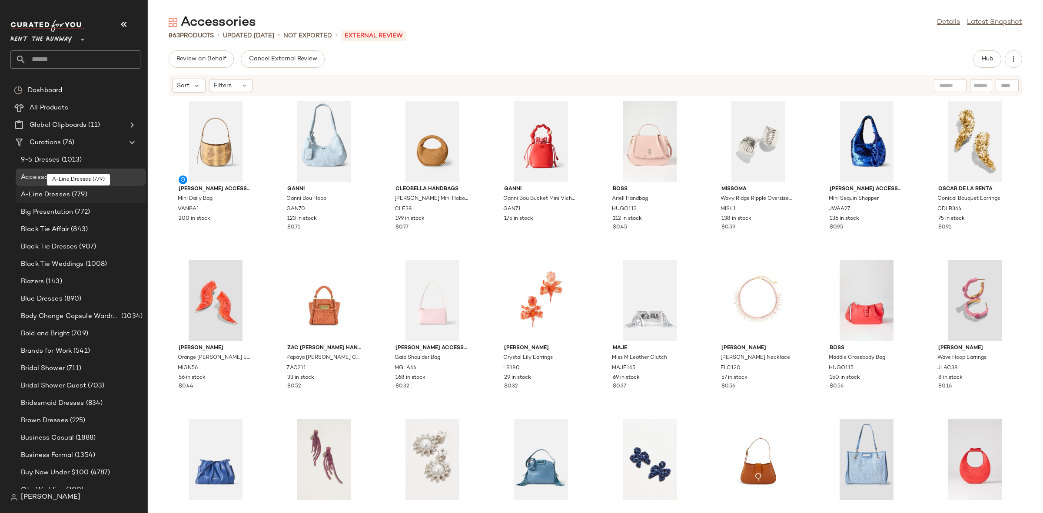
click at [76, 192] on span "(779)" at bounding box center [78, 195] width 17 height 10
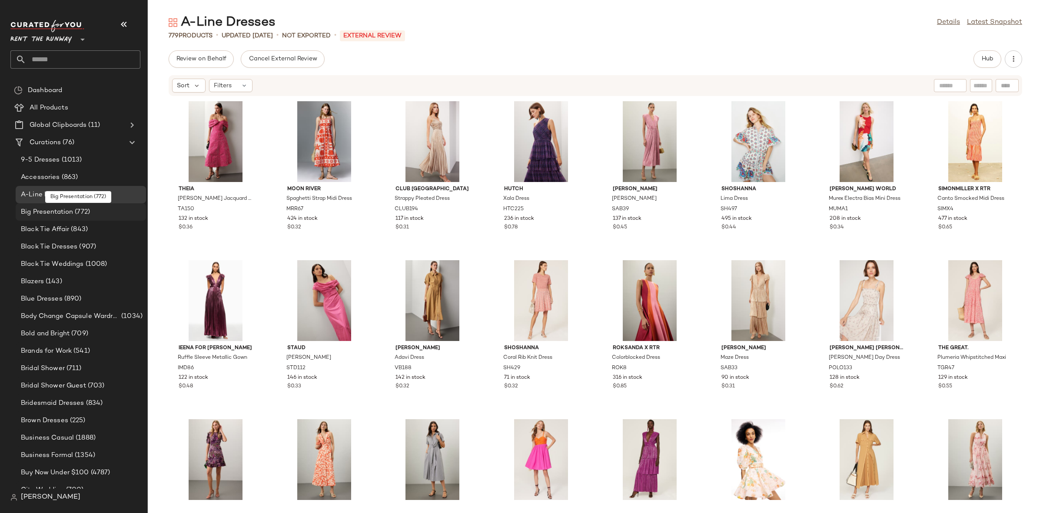
click at [63, 211] on span "Big Presentation" at bounding box center [47, 212] width 52 height 10
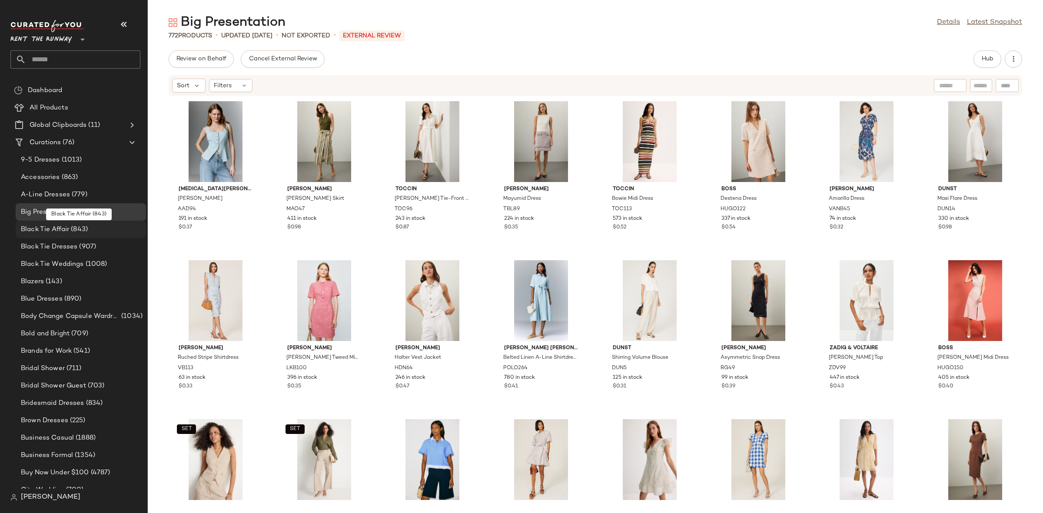
click at [63, 228] on span "Black Tie Affair" at bounding box center [45, 230] width 48 height 10
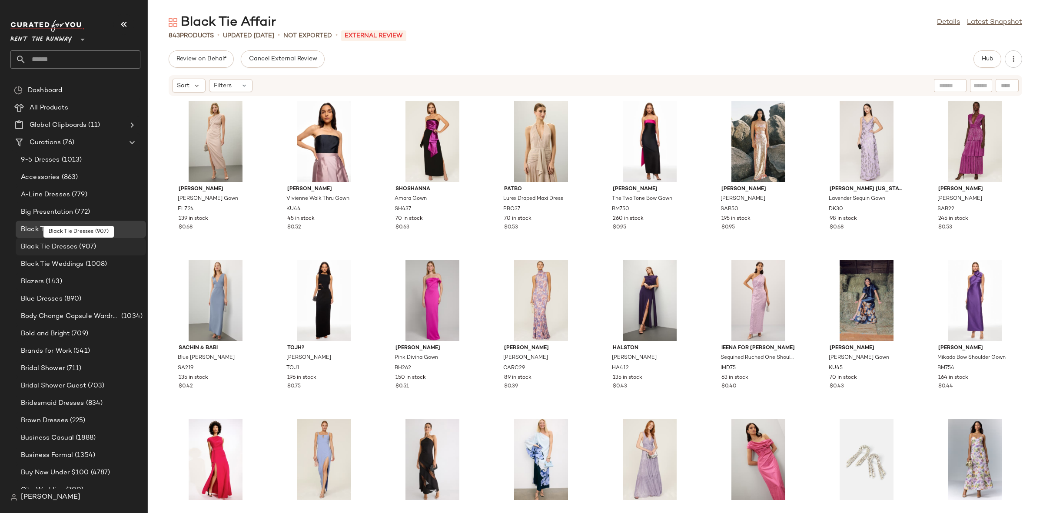
click at [63, 242] on span "Black Tie Dresses" at bounding box center [49, 247] width 56 height 10
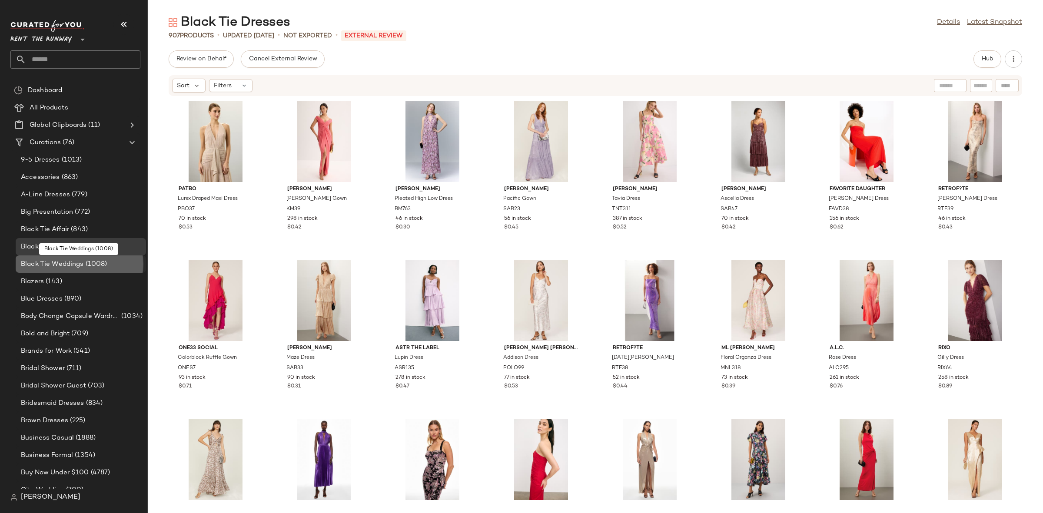
click at [62, 261] on span "Black Tie Weddings" at bounding box center [52, 264] width 63 height 10
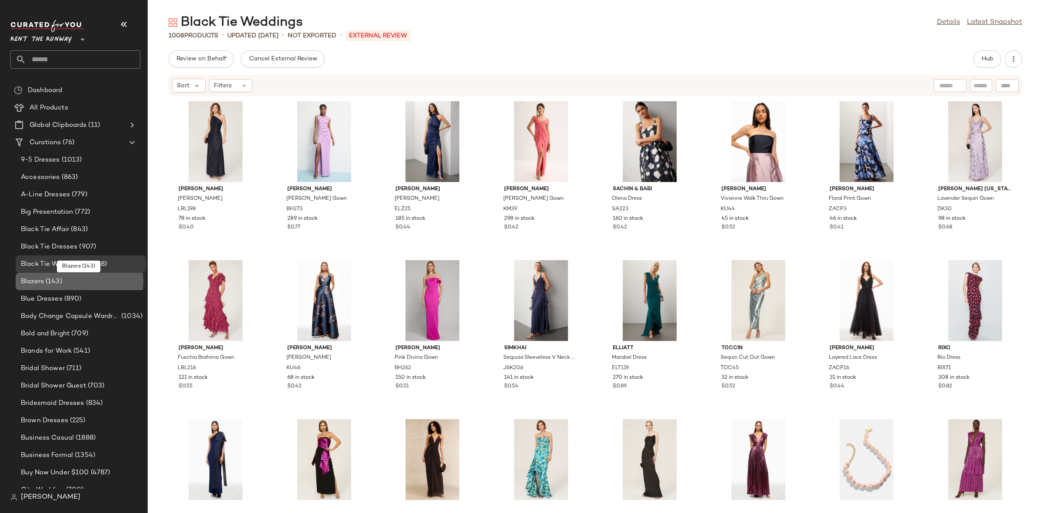
click at [56, 277] on span "(143)" at bounding box center [53, 282] width 18 height 10
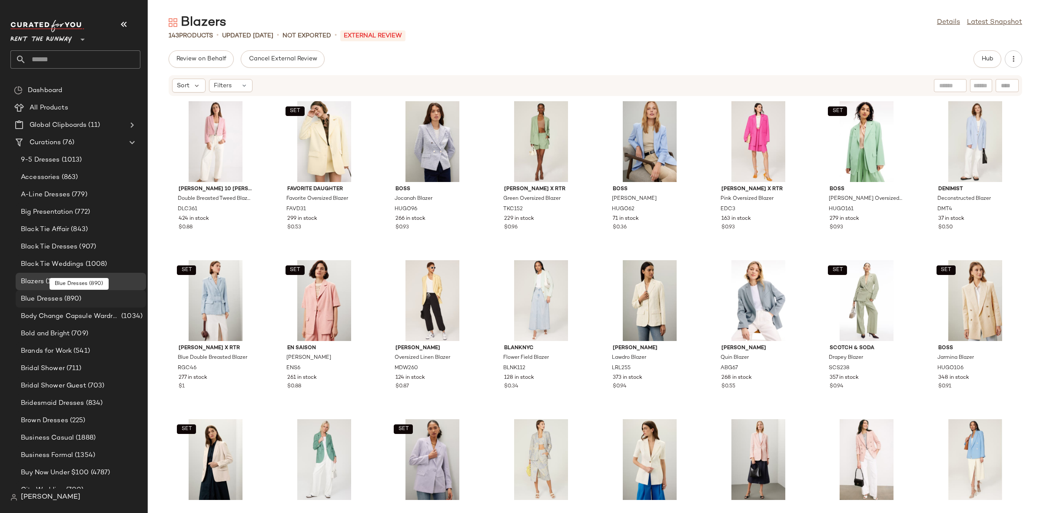
click at [48, 293] on div "Blue Dresses (890)" at bounding box center [81, 298] width 130 height 17
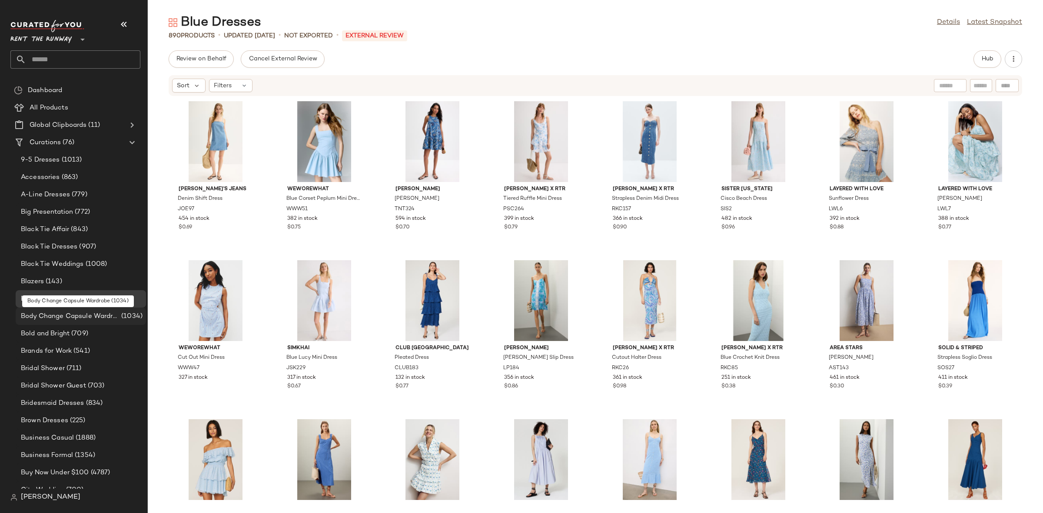
click at [46, 318] on span "Body Change Capsule Wardrobe" at bounding box center [70, 317] width 99 height 10
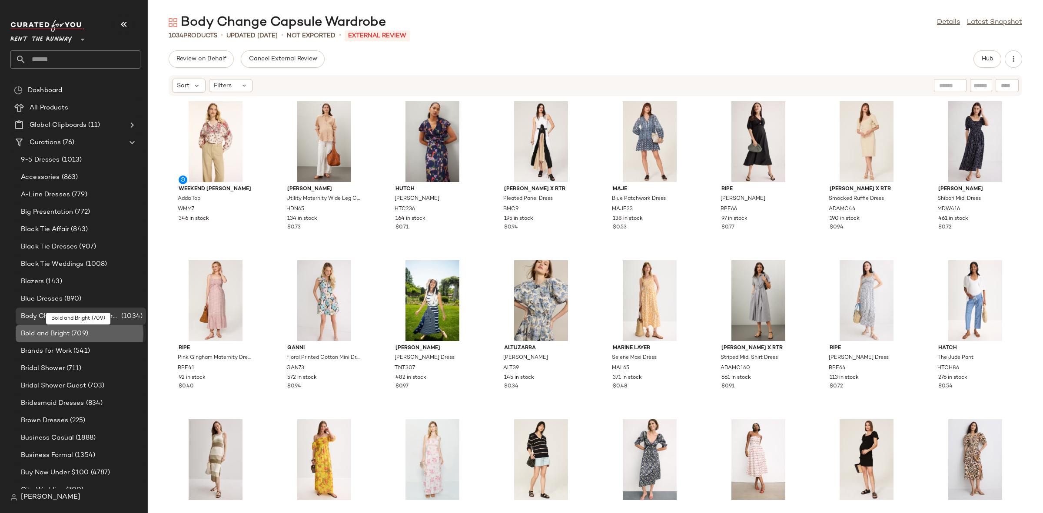
click at [33, 333] on span "Bold and Bright" at bounding box center [45, 334] width 49 height 10
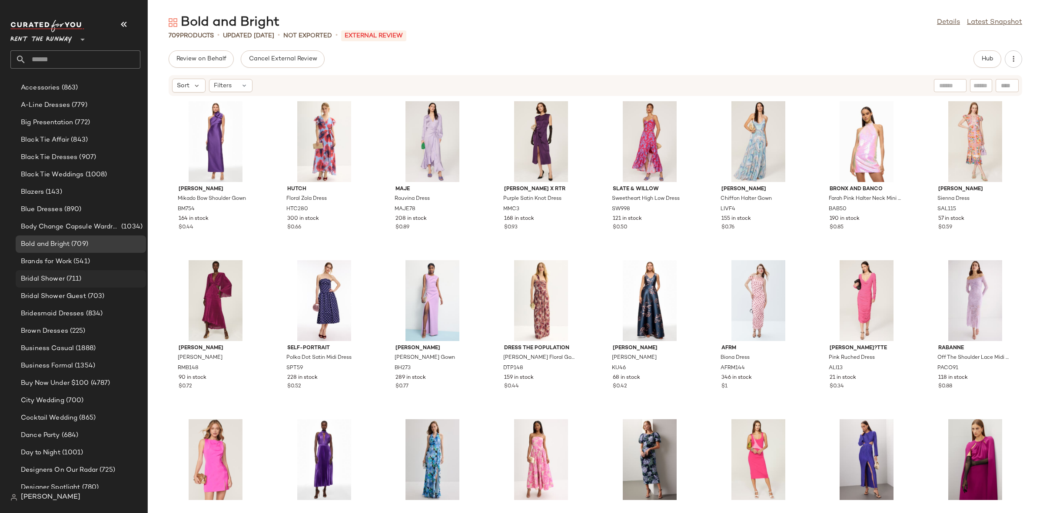
scroll to position [118, 0]
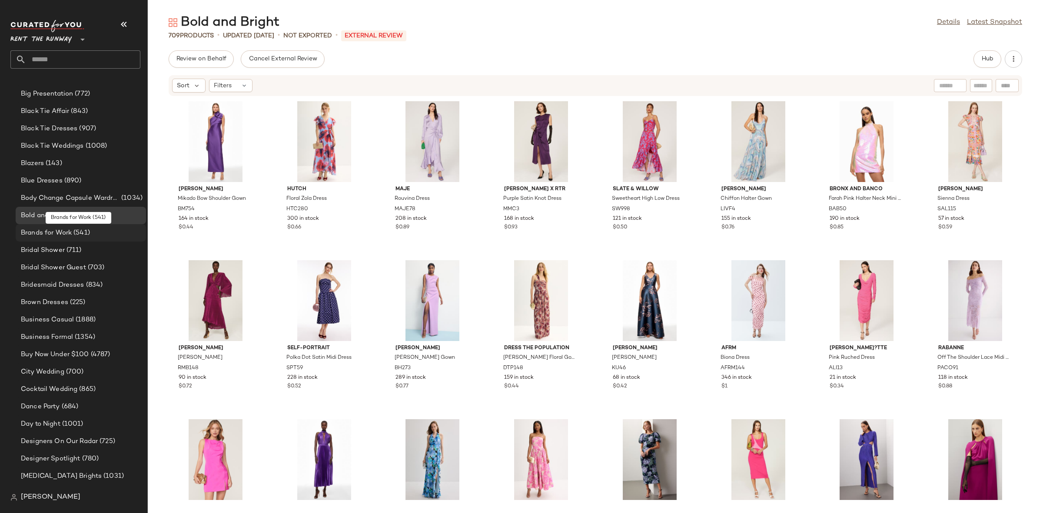
click at [54, 228] on span "Brands for Work" at bounding box center [46, 233] width 51 height 10
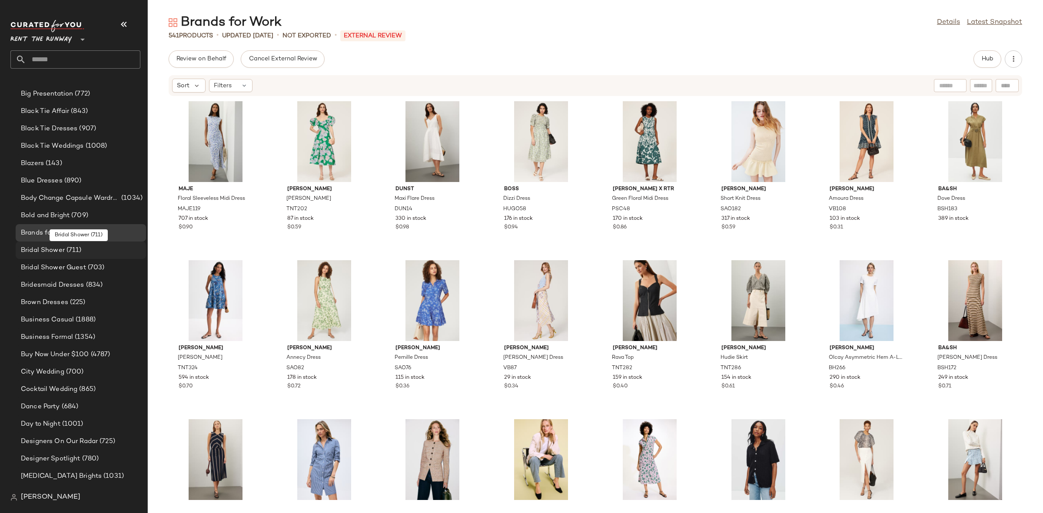
click at [53, 247] on span "Bridal Shower" at bounding box center [43, 250] width 44 height 10
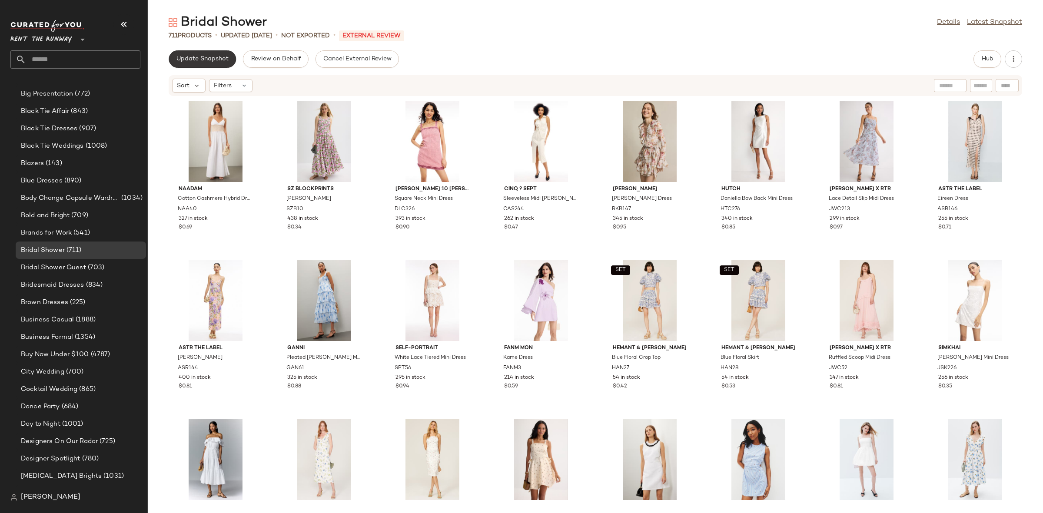
click at [189, 59] on span "Update Snapshot" at bounding box center [202, 59] width 53 height 7
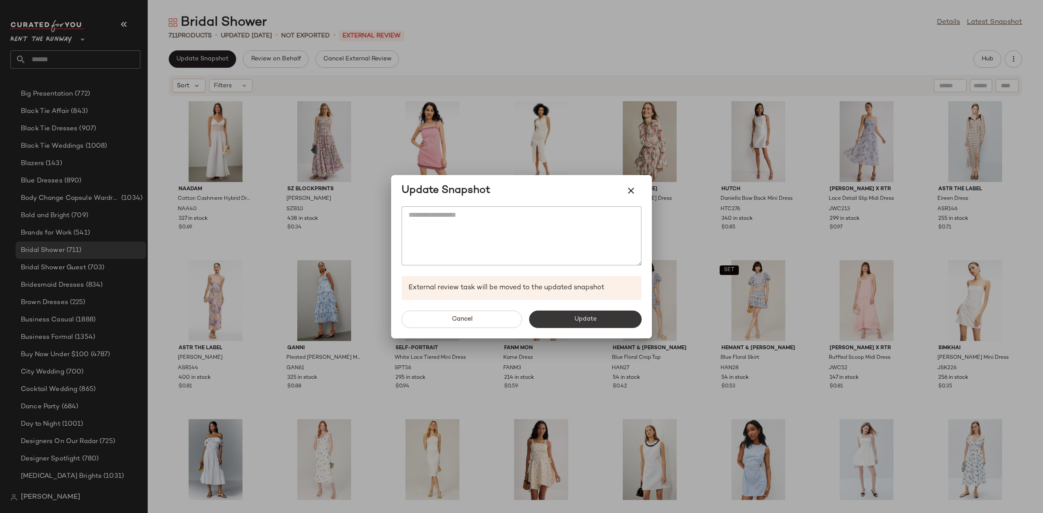
click at [565, 317] on button "Update" at bounding box center [585, 319] width 113 height 17
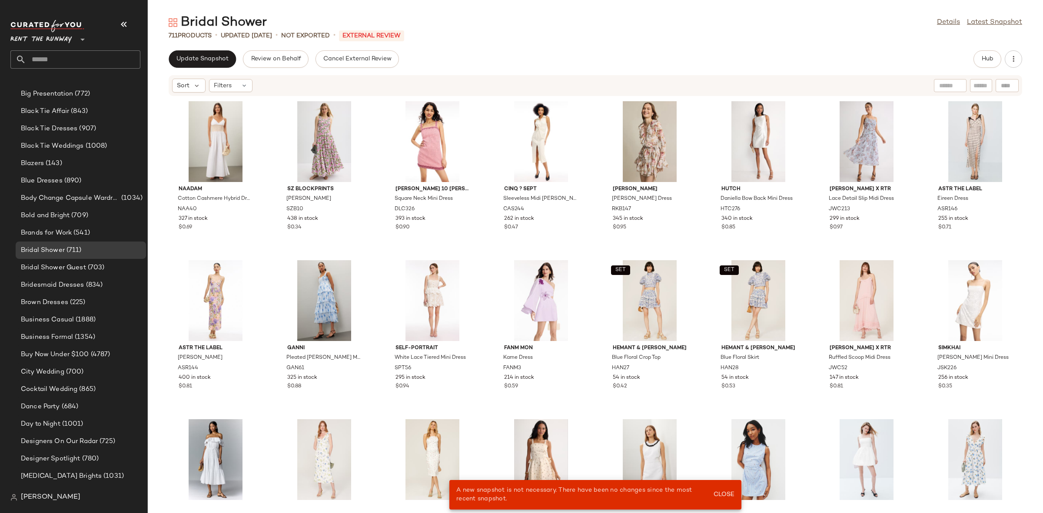
click at [378, 122] on div "NAADAM Cotton Cashmere Hybrid Dress NAA40 327 in stock $0.69 SZ Blockprints Cec…" at bounding box center [595, 299] width 895 height 406
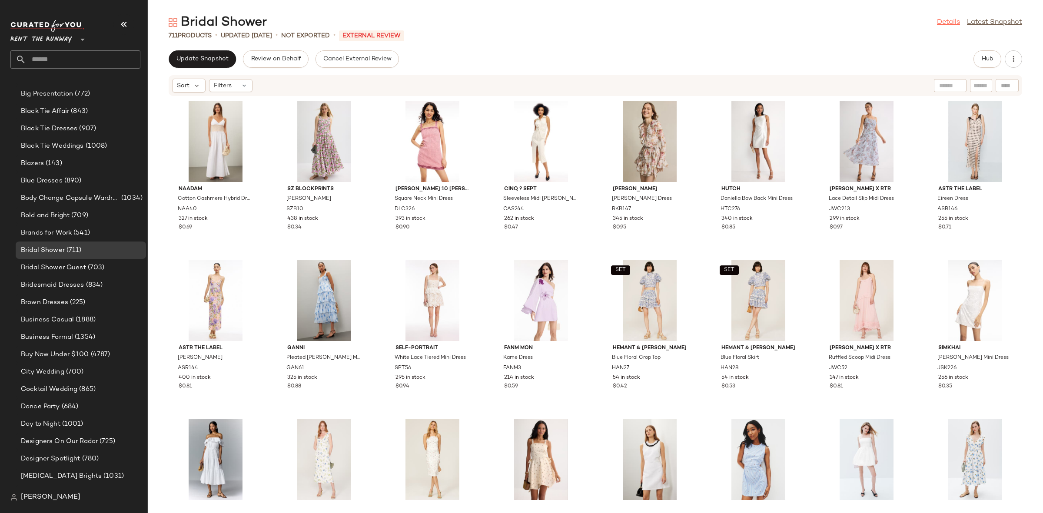
click at [955, 20] on link "Details" at bounding box center [948, 22] width 23 height 10
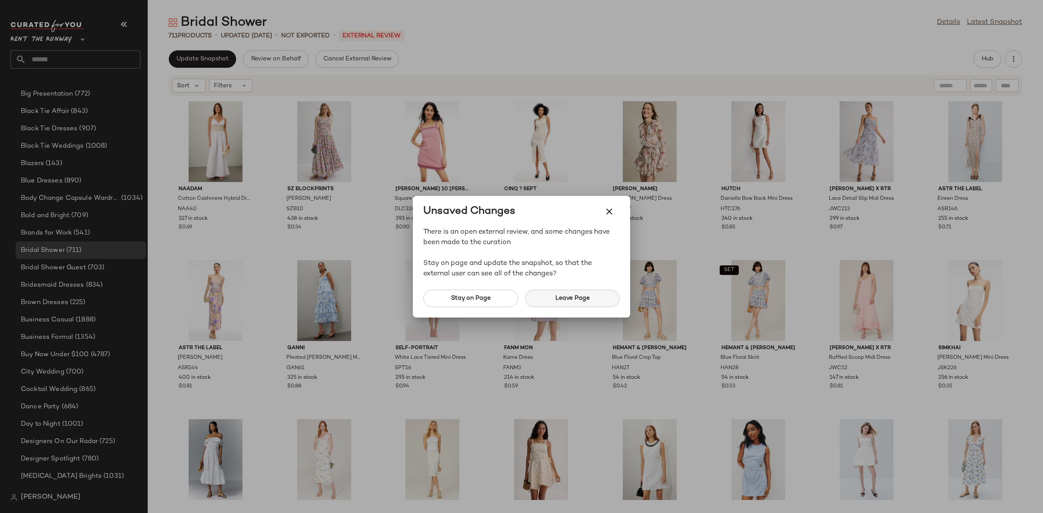
click at [566, 302] on button "Leave Page" at bounding box center [572, 298] width 95 height 17
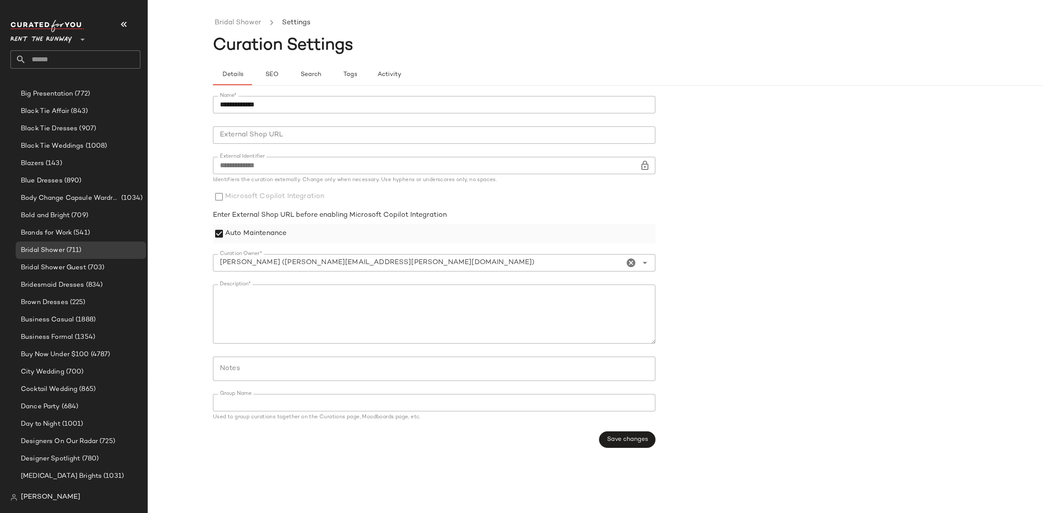
click at [275, 230] on label "Auto Maintenance" at bounding box center [255, 234] width 61 height 20
click at [278, 76] on span "SEO" at bounding box center [271, 74] width 13 height 7
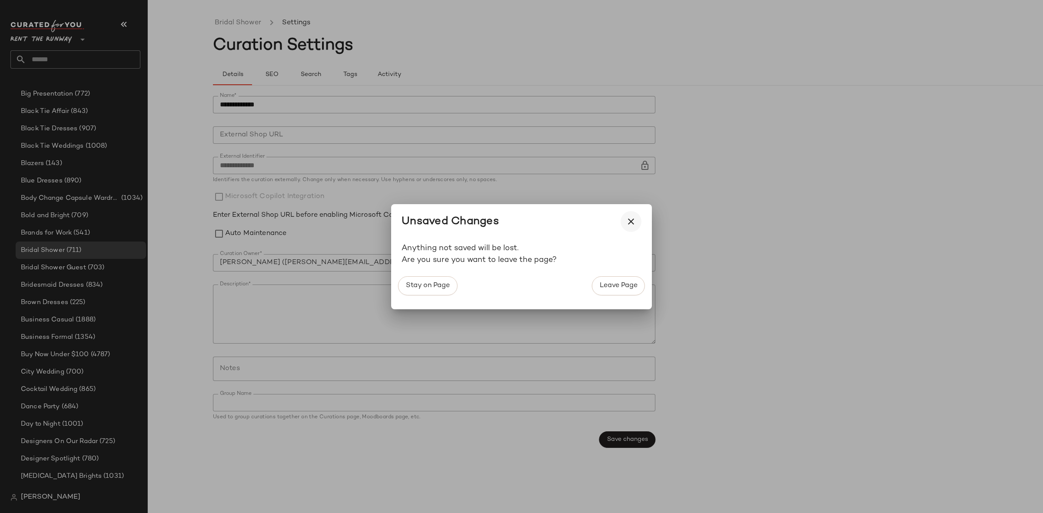
click at [629, 215] on button "button" at bounding box center [630, 221] width 21 height 21
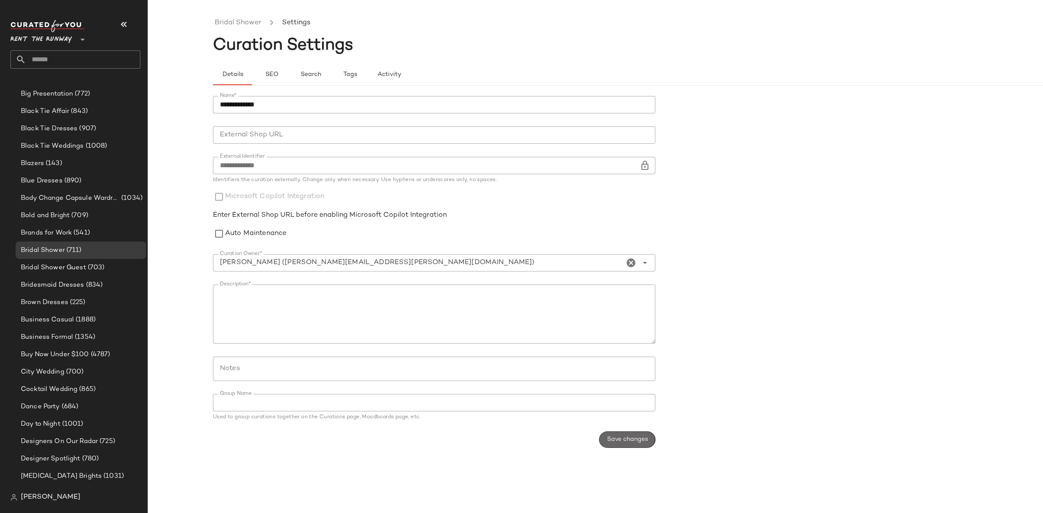
click at [627, 436] on span "Save changes" at bounding box center [627, 439] width 41 height 7
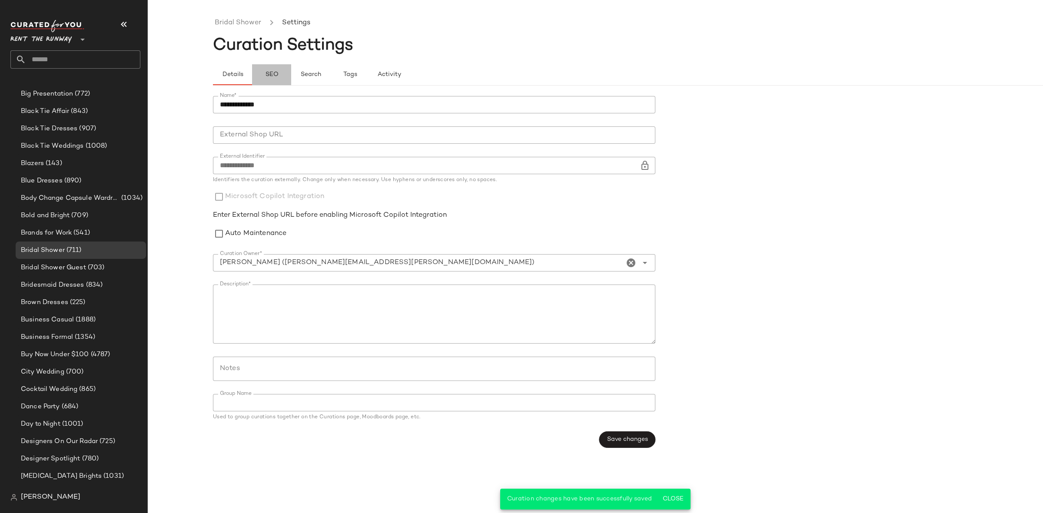
click at [330, 73] on button "SEO" at bounding box center [349, 74] width 39 height 21
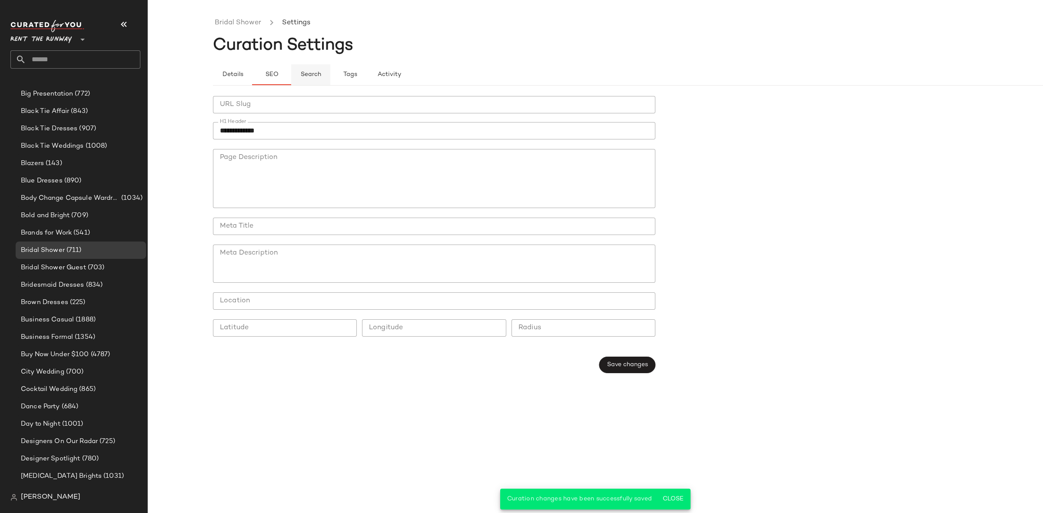
click at [369, 77] on button "Search" at bounding box center [388, 74] width 39 height 21
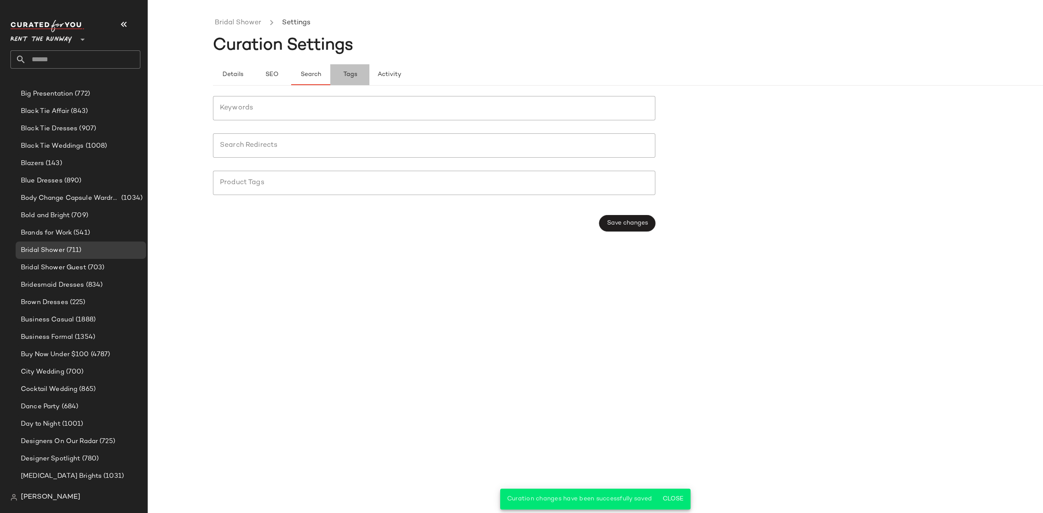
click at [346, 72] on span "Tags" at bounding box center [349, 74] width 14 height 7
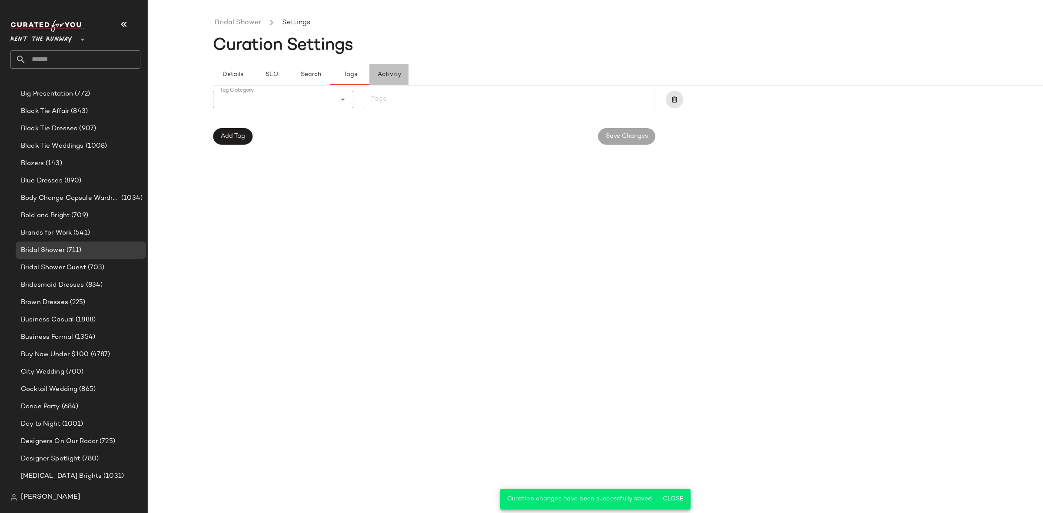
click at [399, 73] on span "Activity" at bounding box center [389, 74] width 24 height 7
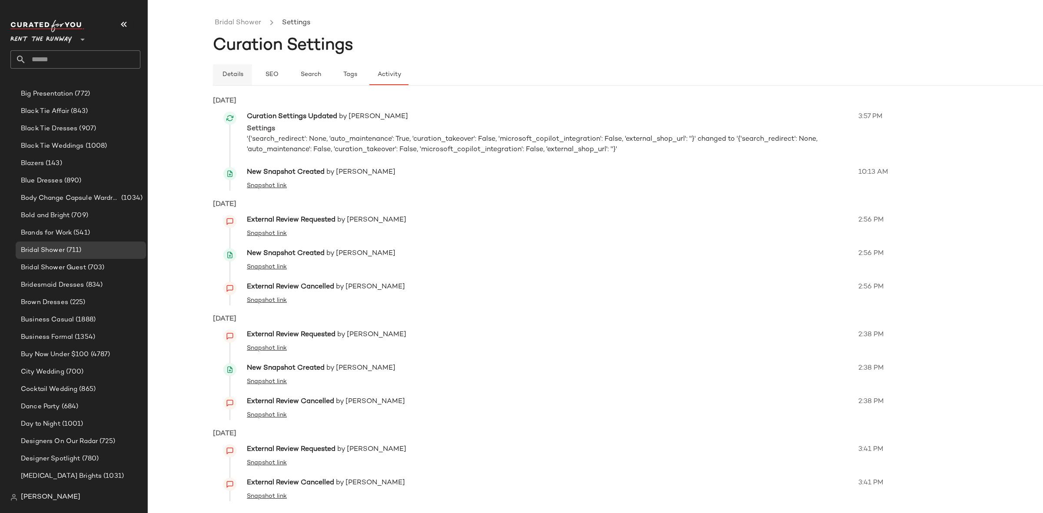
click at [232, 76] on span "Details" at bounding box center [232, 74] width 21 height 7
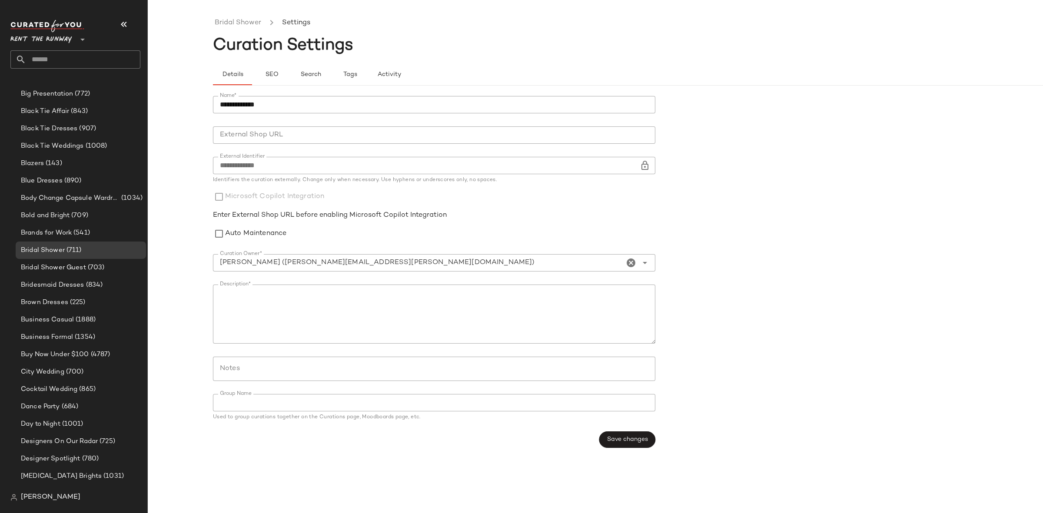
click at [242, 29] on ul "Bridal Shower Settings" at bounding box center [660, 23] width 895 height 20
click at [239, 26] on link "Bridal Shower" at bounding box center [238, 22] width 46 height 11
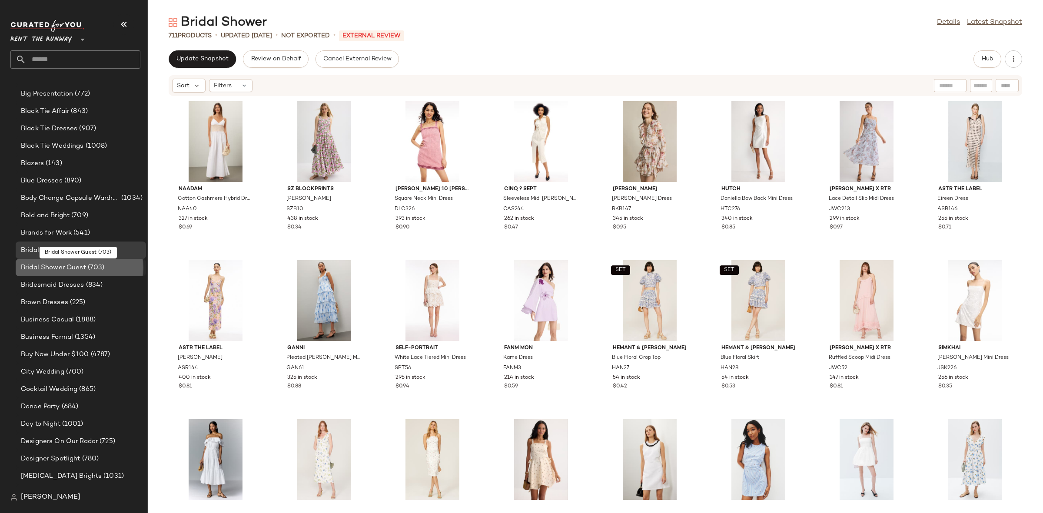
click at [61, 265] on span "Bridal Shower Guest" at bounding box center [53, 268] width 65 height 10
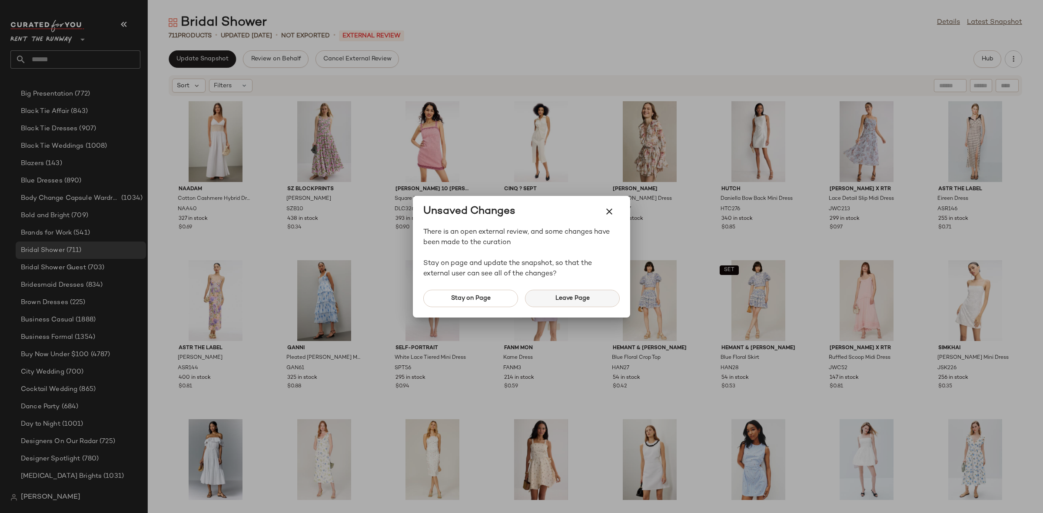
click at [552, 303] on button "Leave Page" at bounding box center [572, 298] width 95 height 17
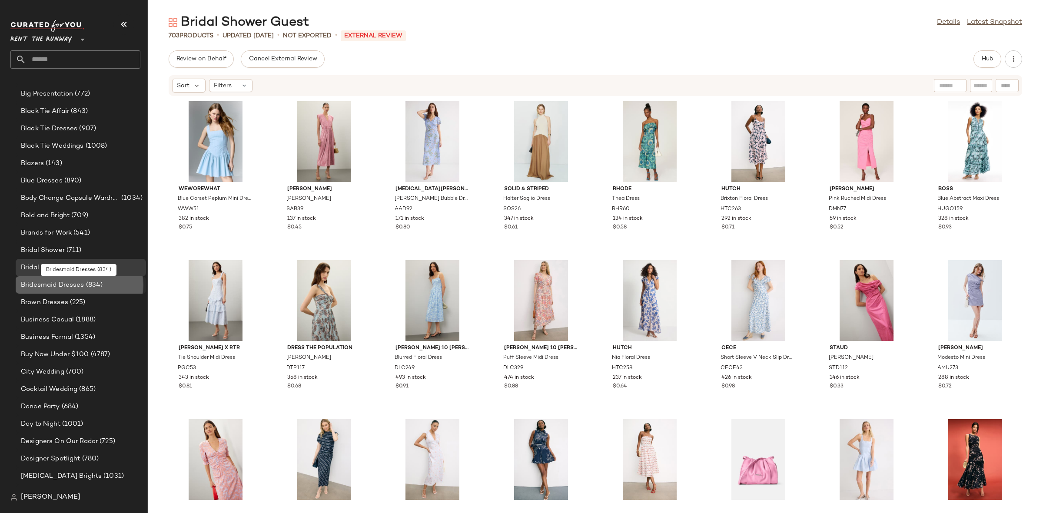
click at [54, 285] on span "Bridesmaid Dresses" at bounding box center [52, 285] width 63 height 10
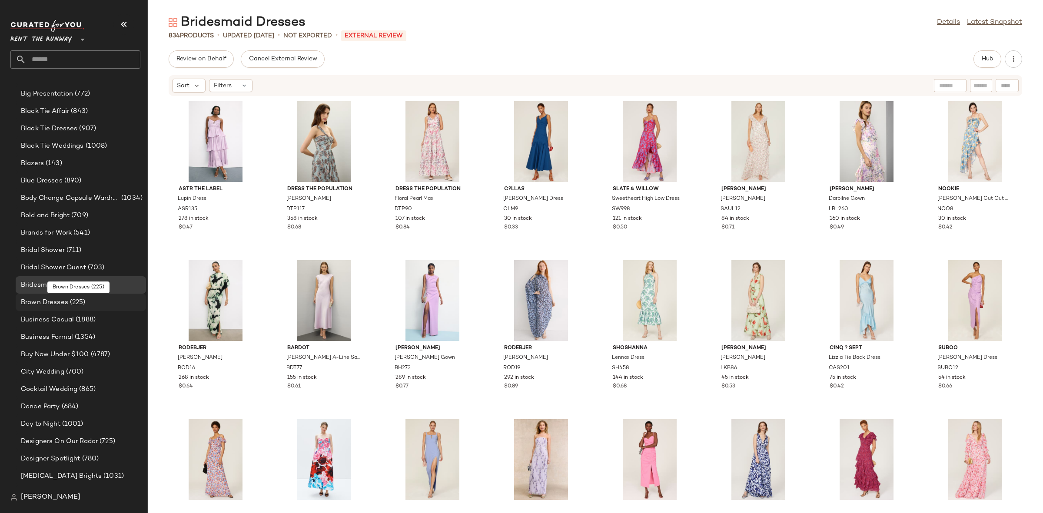
click at [47, 302] on span "Brown Dresses" at bounding box center [44, 303] width 47 height 10
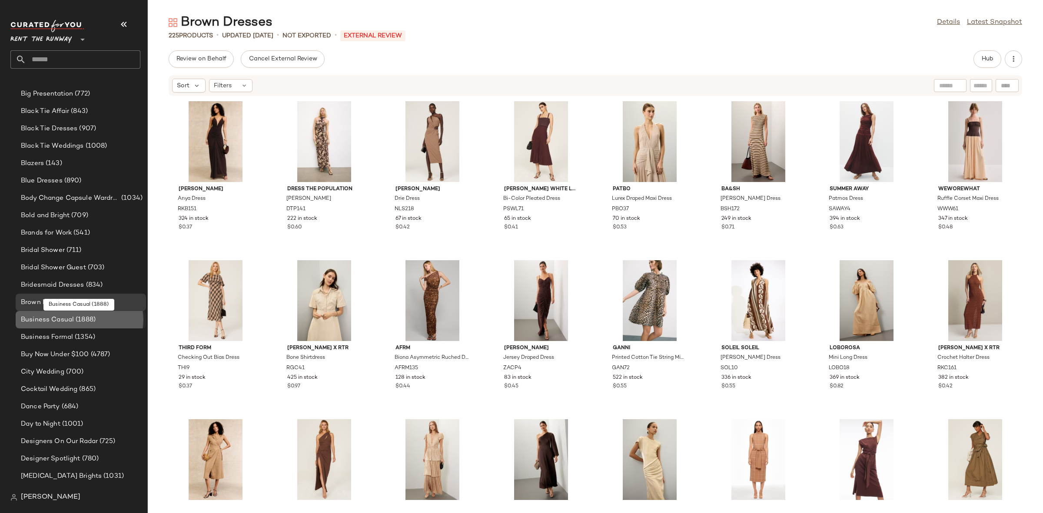
click at [56, 319] on span "Business Casual" at bounding box center [47, 320] width 53 height 10
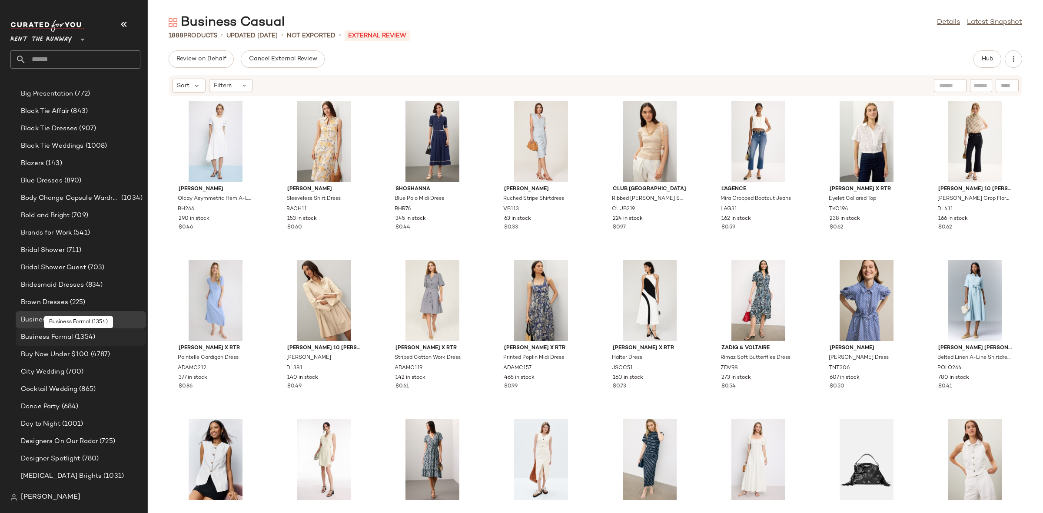
click at [53, 335] on span "Business Formal" at bounding box center [47, 337] width 52 height 10
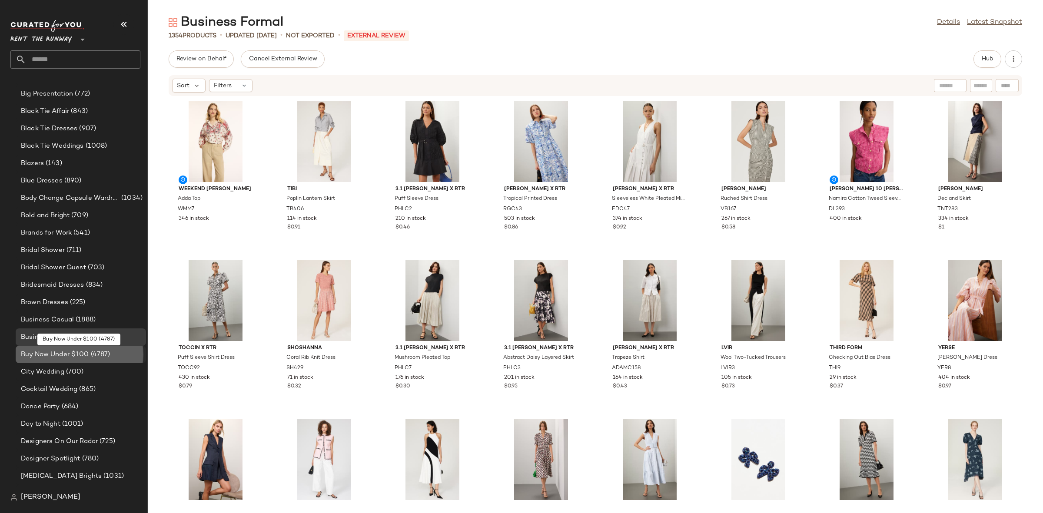
click at [51, 350] on span "Buy Now Under $100" at bounding box center [55, 355] width 68 height 10
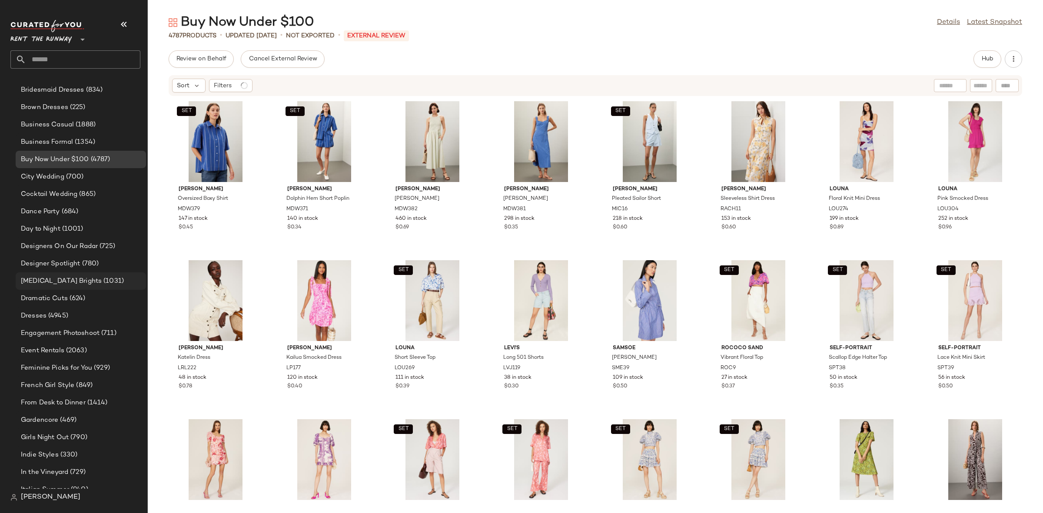
scroll to position [320, 0]
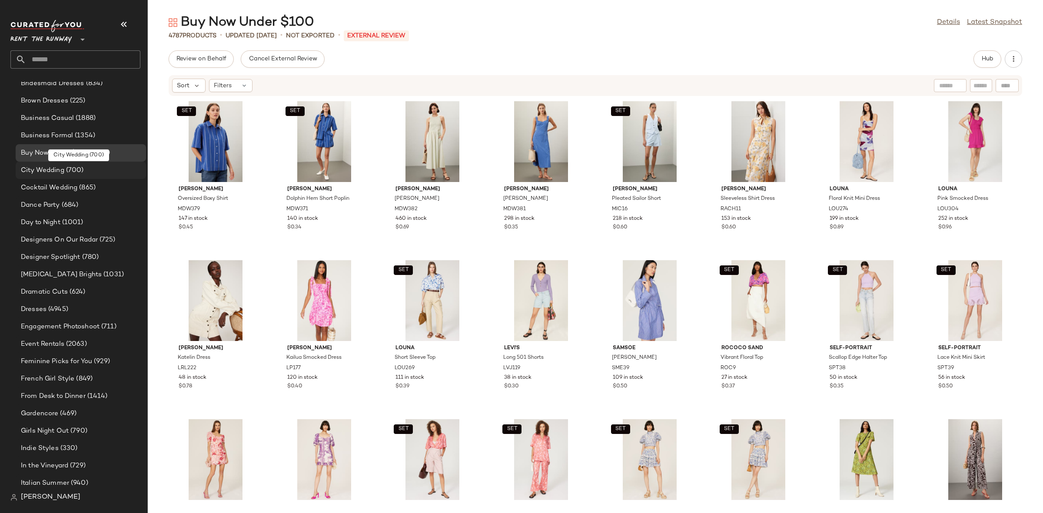
click at [68, 169] on span "(700)" at bounding box center [74, 171] width 20 height 10
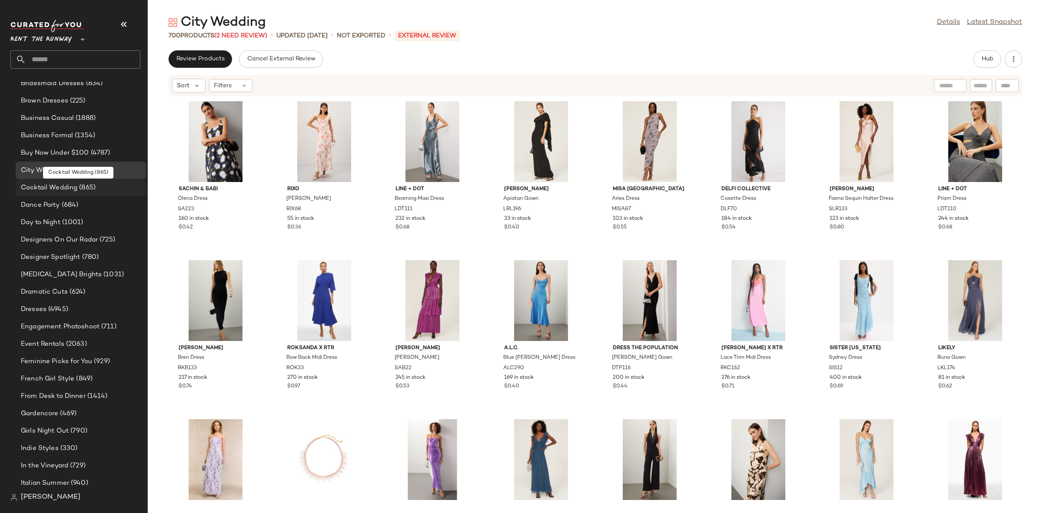
click at [63, 186] on span "Cocktail Wedding" at bounding box center [49, 188] width 56 height 10
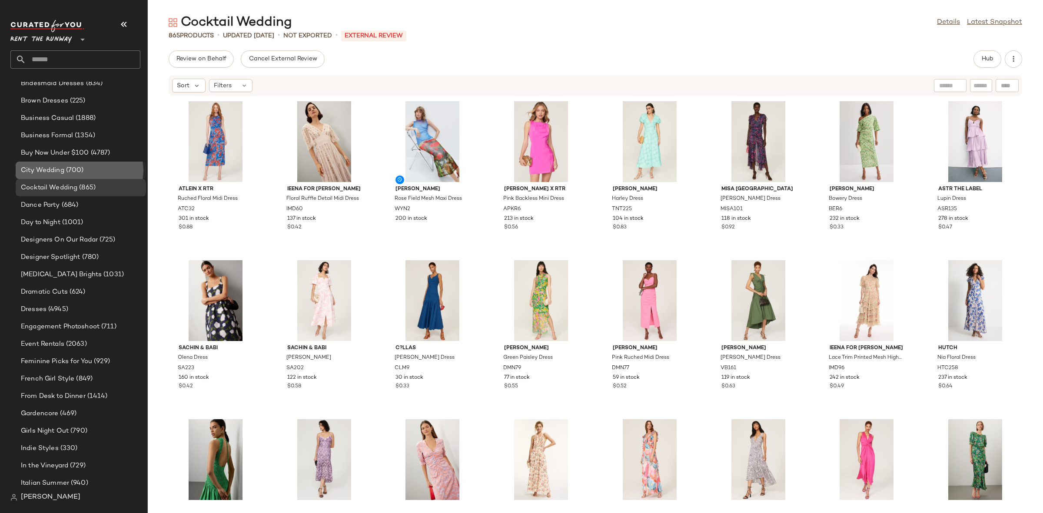
click at [50, 167] on span "City Wedding" at bounding box center [42, 171] width 43 height 10
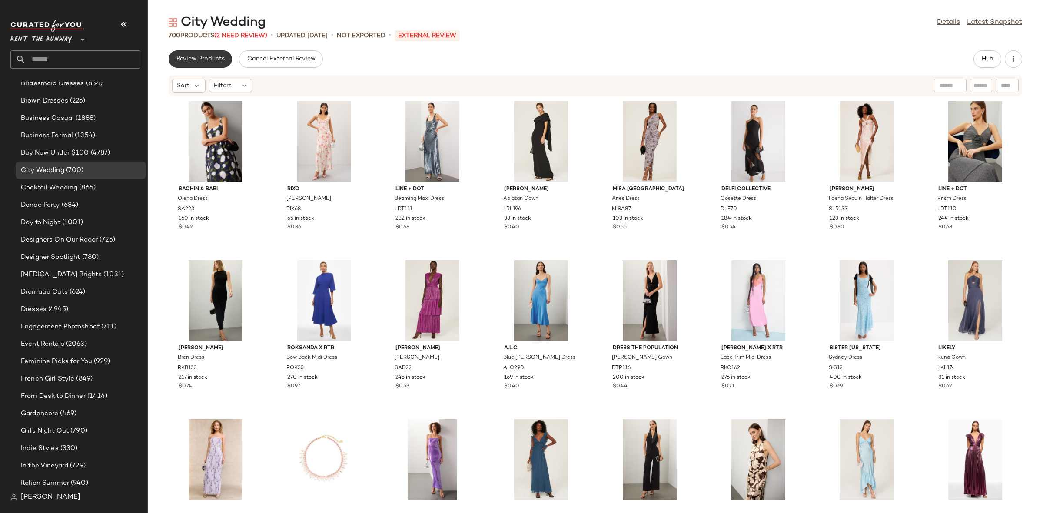
click at [189, 60] on span "Review Products" at bounding box center [200, 59] width 49 height 7
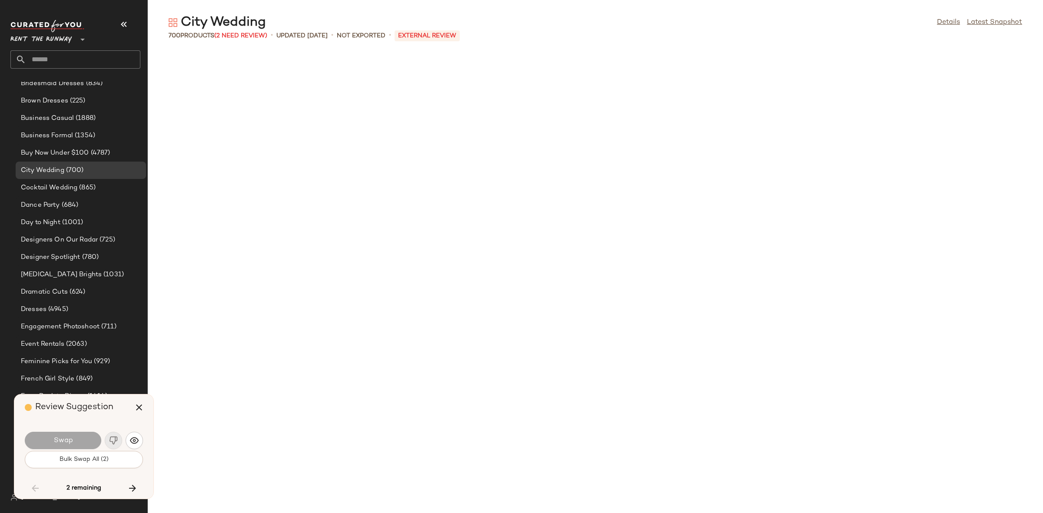
scroll to position [5089, 0]
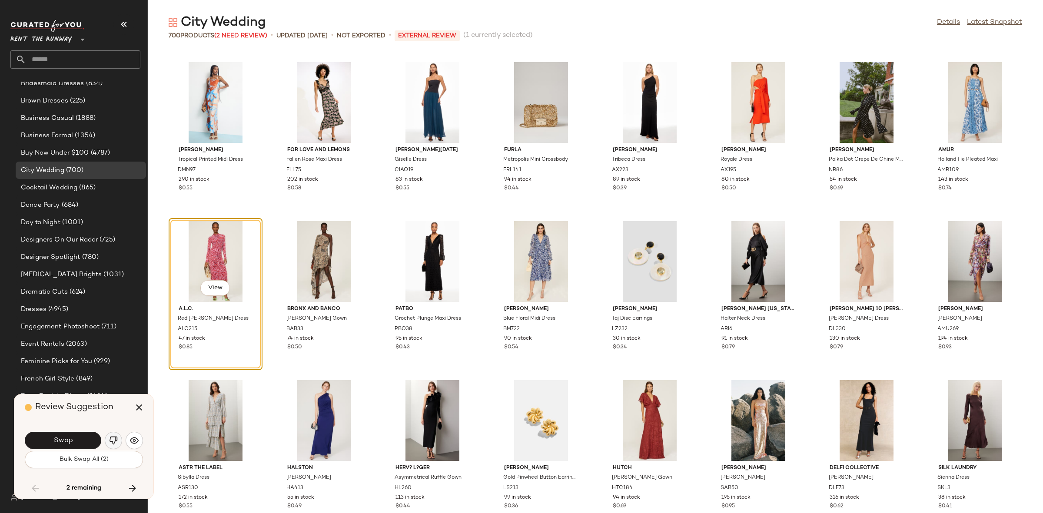
click at [113, 439] on img "button" at bounding box center [113, 440] width 9 height 9
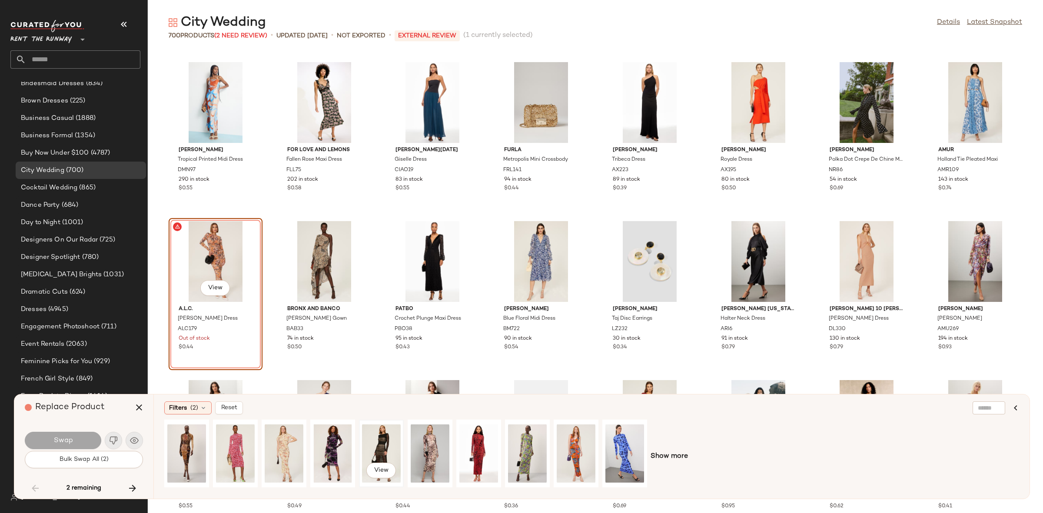
click at [376, 452] on div "View" at bounding box center [381, 454] width 39 height 62
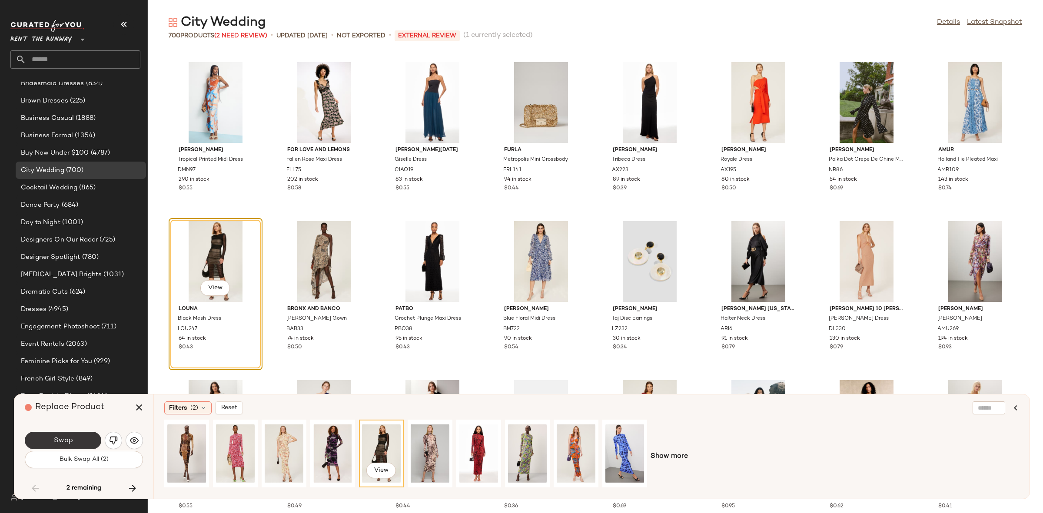
click at [76, 432] on button "Swap" at bounding box center [63, 440] width 76 height 17
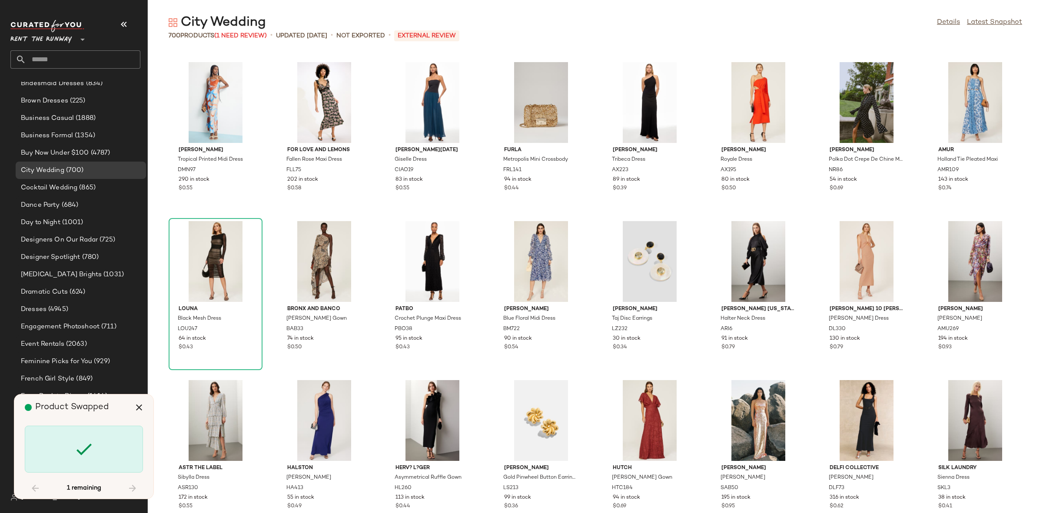
scroll to position [7951, 0]
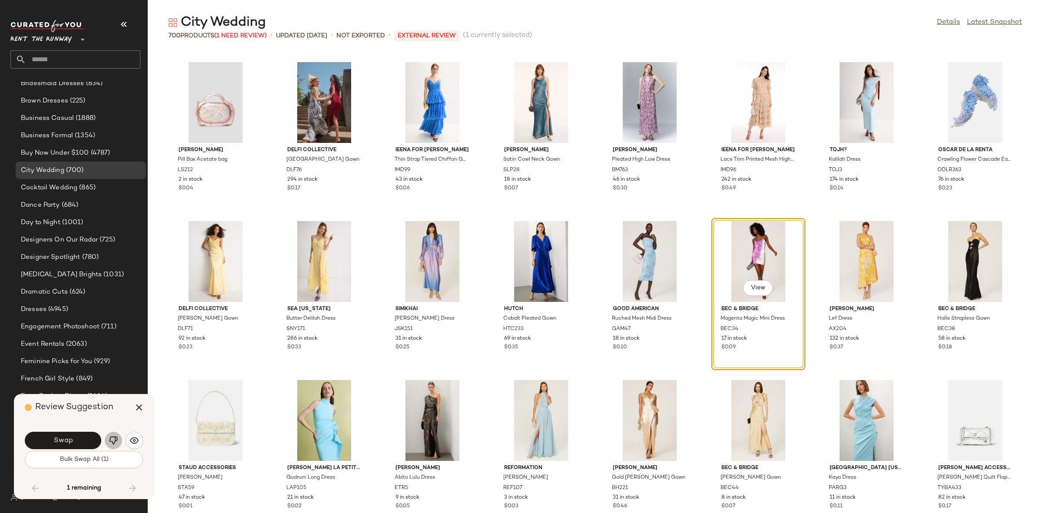
click at [110, 441] on img "button" at bounding box center [113, 440] width 9 height 9
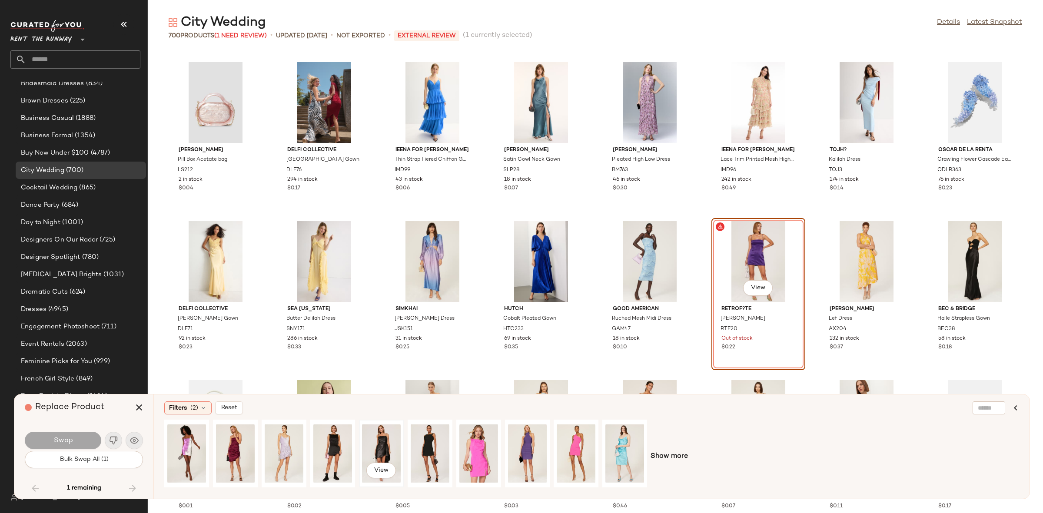
click at [385, 456] on div "View" at bounding box center [381, 454] width 39 height 62
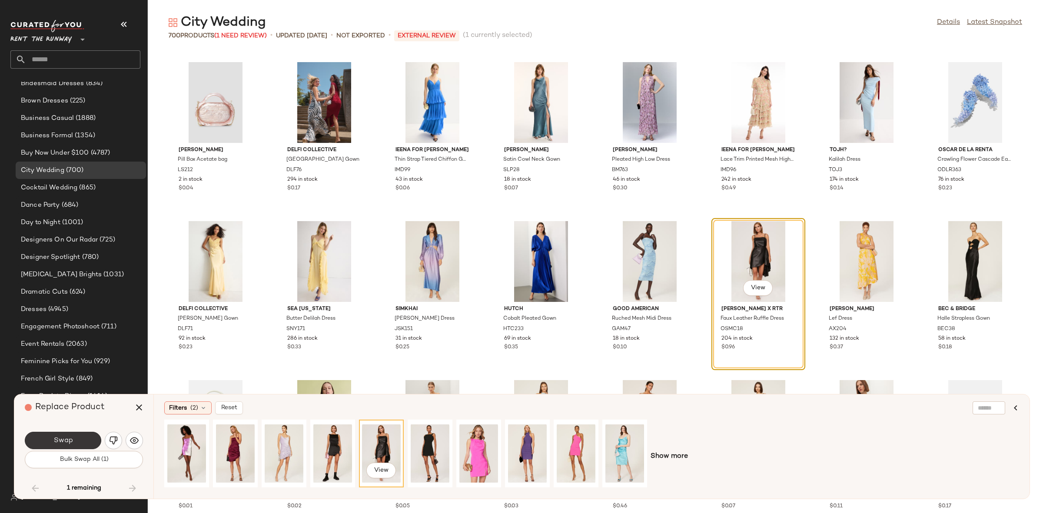
click at [69, 439] on span "Swap" at bounding box center [63, 441] width 20 height 8
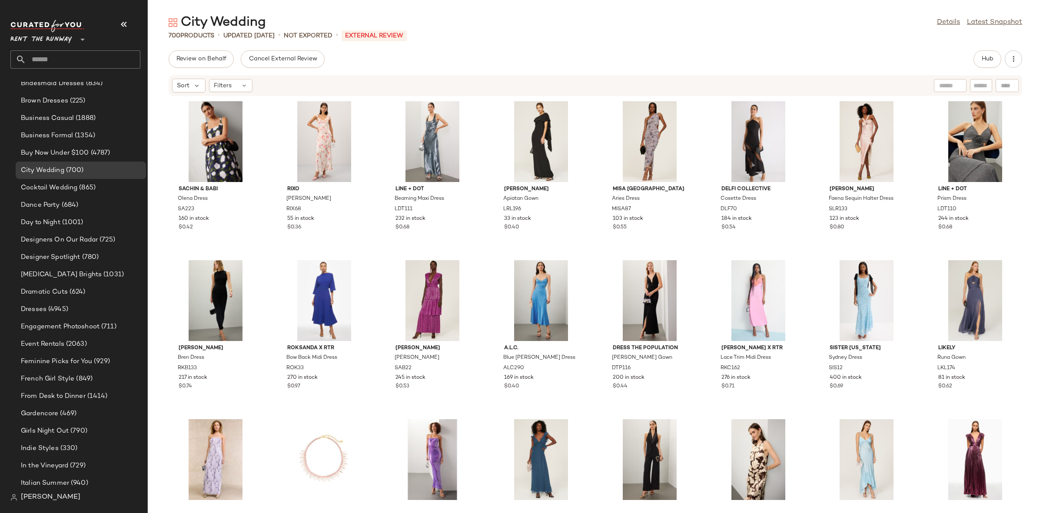
click at [268, 104] on div "Sachin & Babi Olena Dress SA223 160 in stock $0.42 Rixo Gail Gown RIX68 55 in s…" at bounding box center [595, 299] width 895 height 406
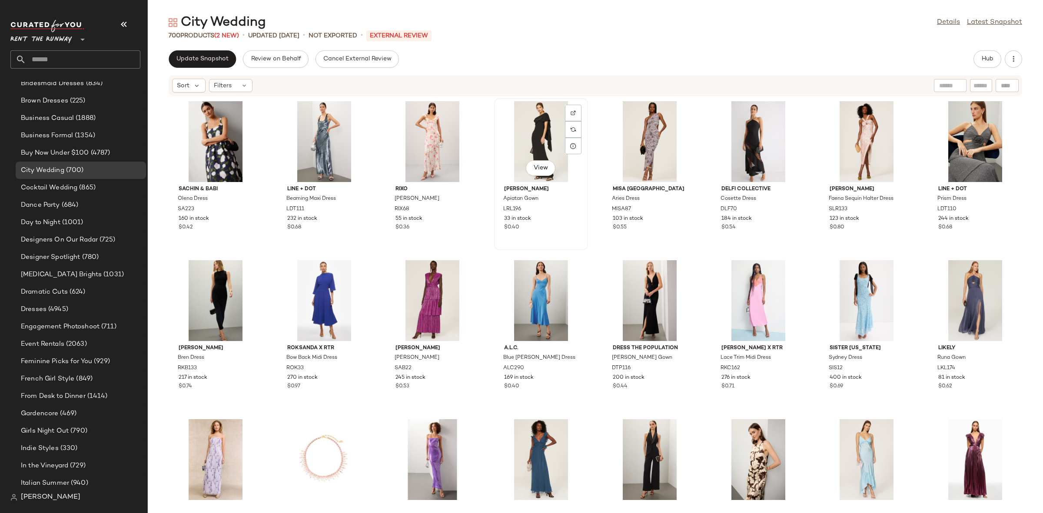
click at [497, 151] on div "View" at bounding box center [541, 141] width 88 height 81
click at [487, 142] on div "Sachin & Babi Olena Dress SA223 160 in stock $0.42 Line + Dot Beaming Maxi Dres…" at bounding box center [595, 299] width 895 height 406
click at [176, 50] on button "Update Snapshot" at bounding box center [202, 58] width 67 height 17
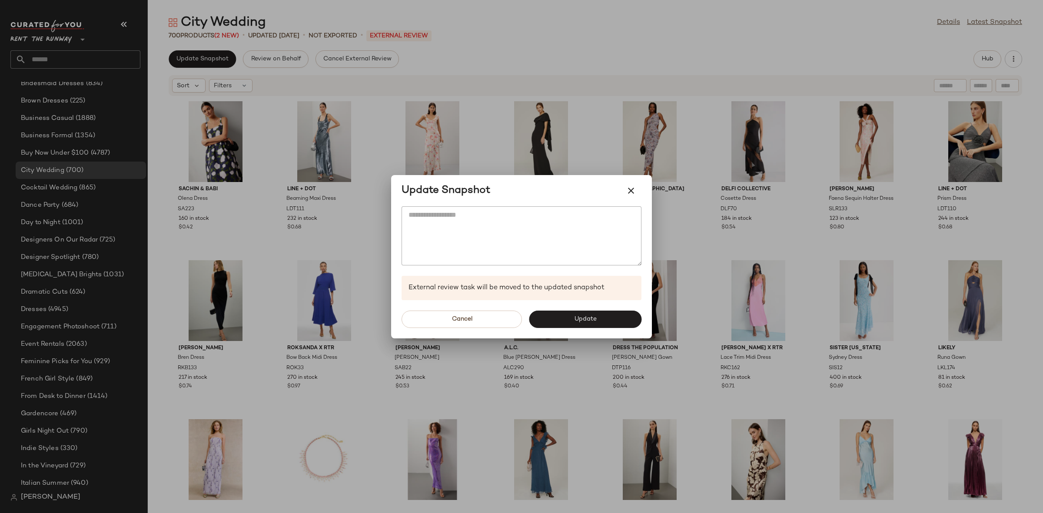
click at [568, 304] on div "Cancel Update" at bounding box center [521, 319] width 261 height 38
click at [577, 315] on button "Update" at bounding box center [585, 319] width 113 height 17
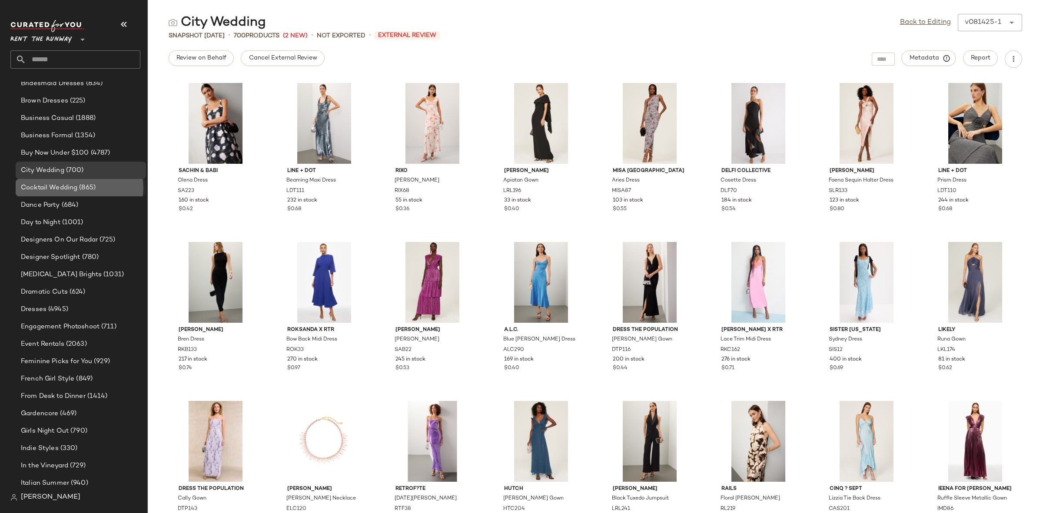
click at [73, 190] on span "Cocktail Wedding" at bounding box center [49, 188] width 56 height 10
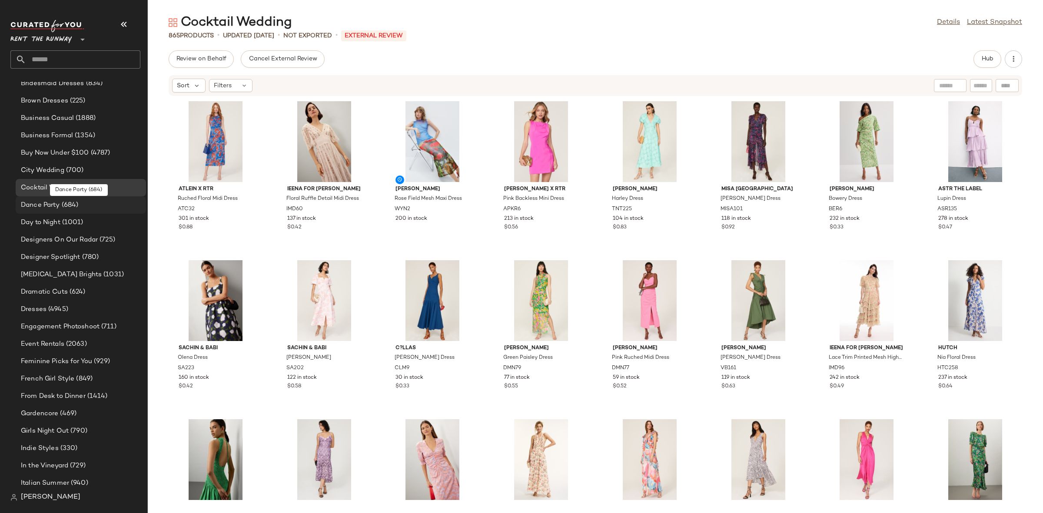
click at [57, 206] on span "Dance Party" at bounding box center [40, 205] width 39 height 10
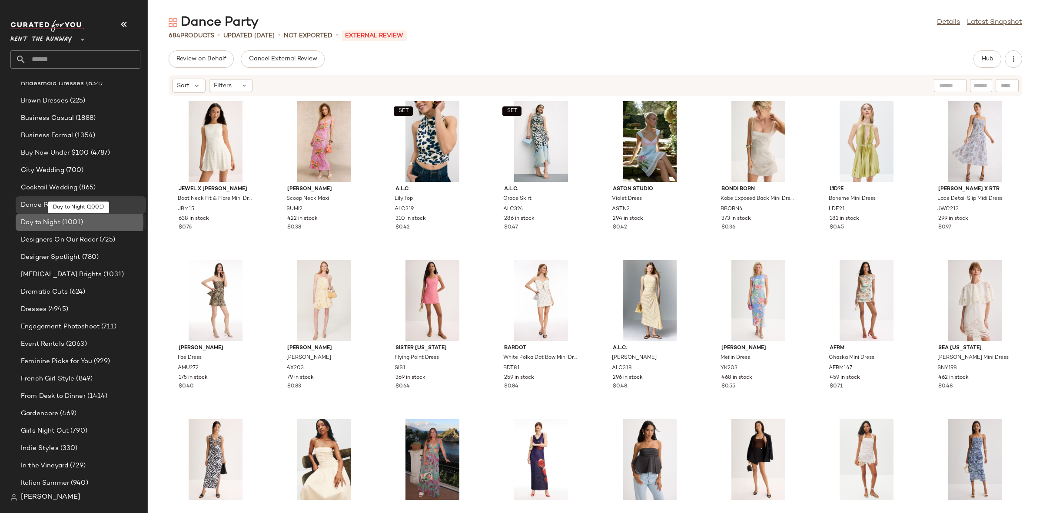
click at [56, 218] on span "Day to Night" at bounding box center [41, 223] width 40 height 10
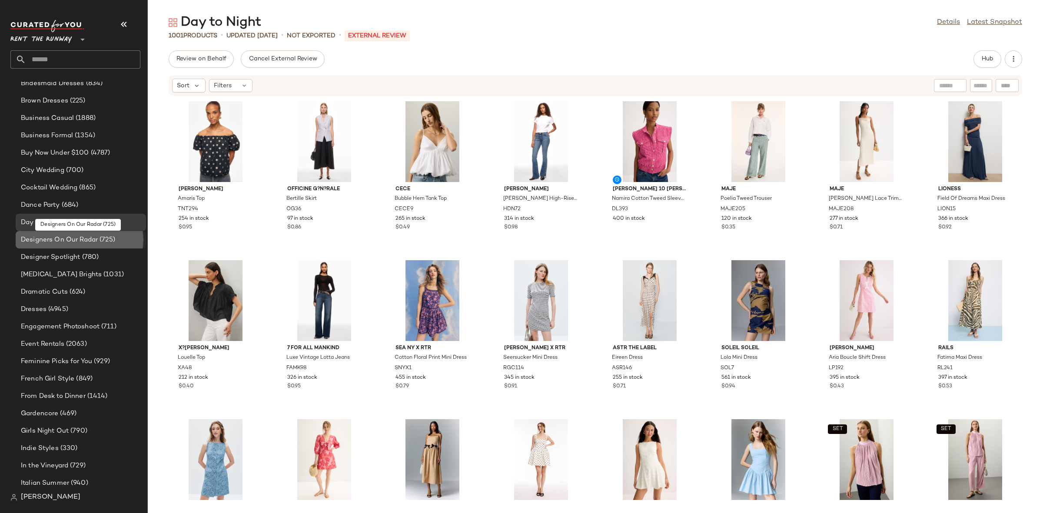
click at [55, 240] on span "Designers On Our Radar" at bounding box center [59, 240] width 77 height 10
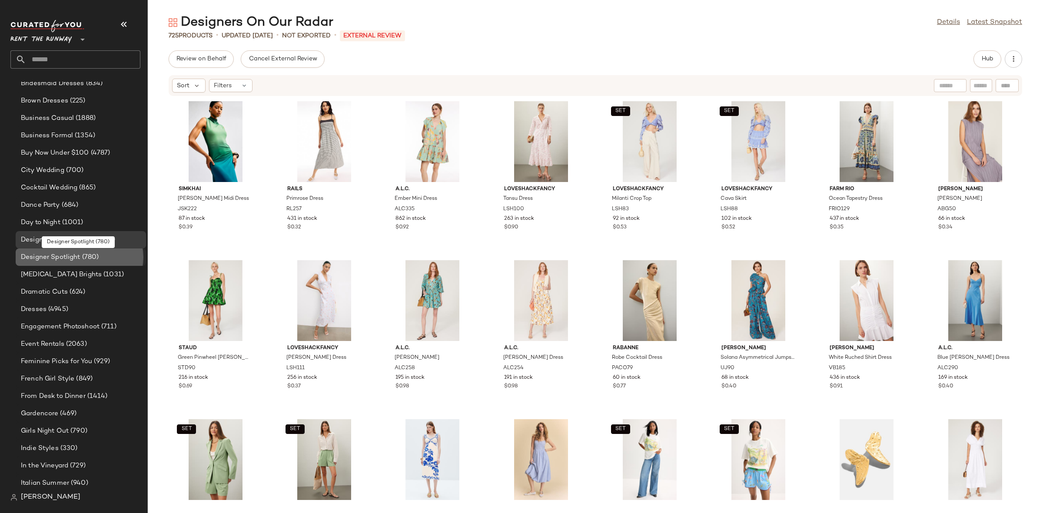
click at [54, 252] on span "Designer Spotlight" at bounding box center [51, 257] width 60 height 10
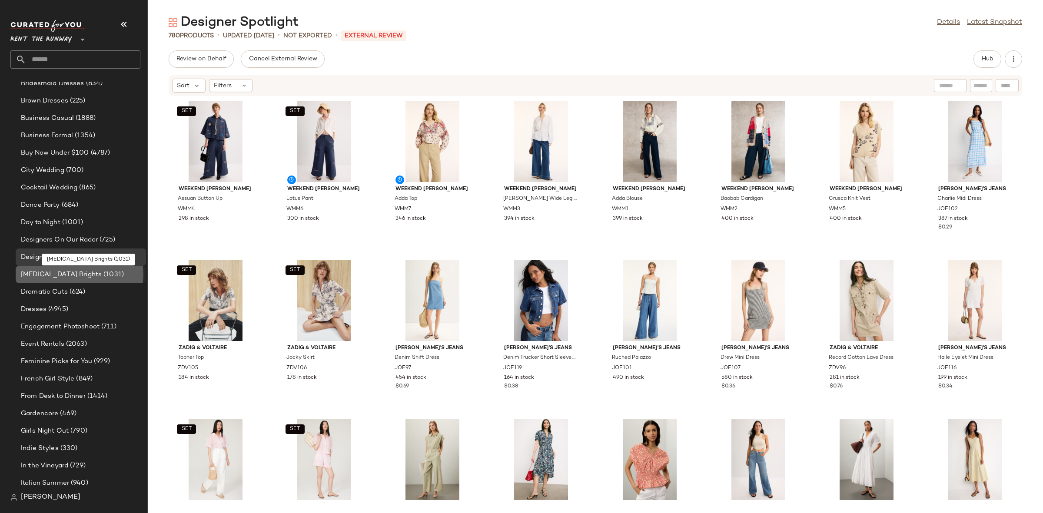
click at [57, 275] on span "[MEDICAL_DATA] Brights" at bounding box center [61, 275] width 81 height 10
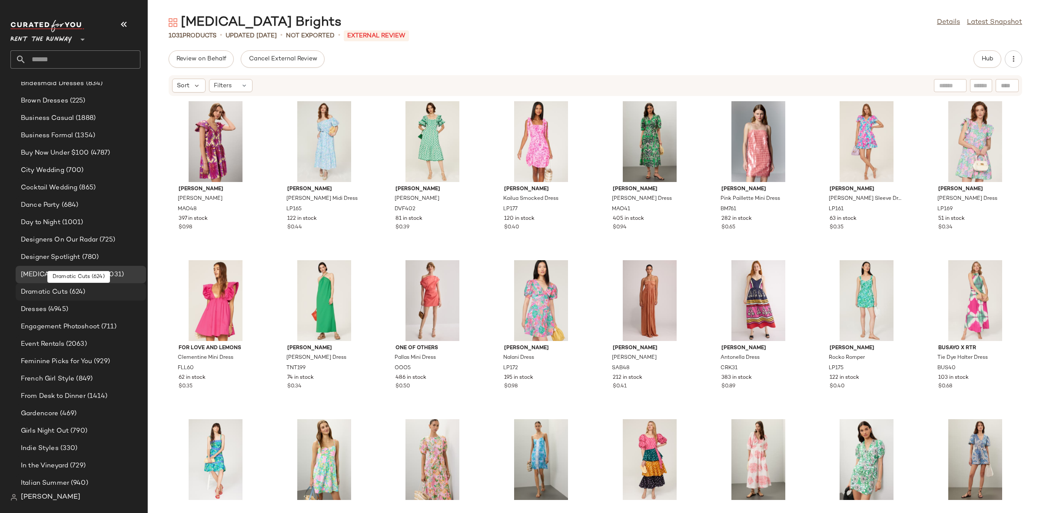
click at [53, 289] on span "Dramatic Cuts" at bounding box center [44, 292] width 47 height 10
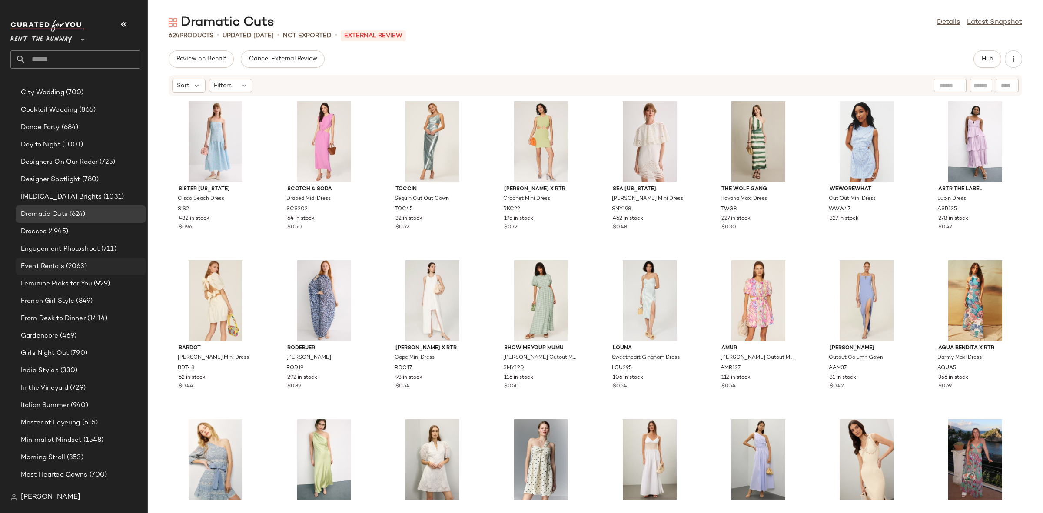
scroll to position [405, 0]
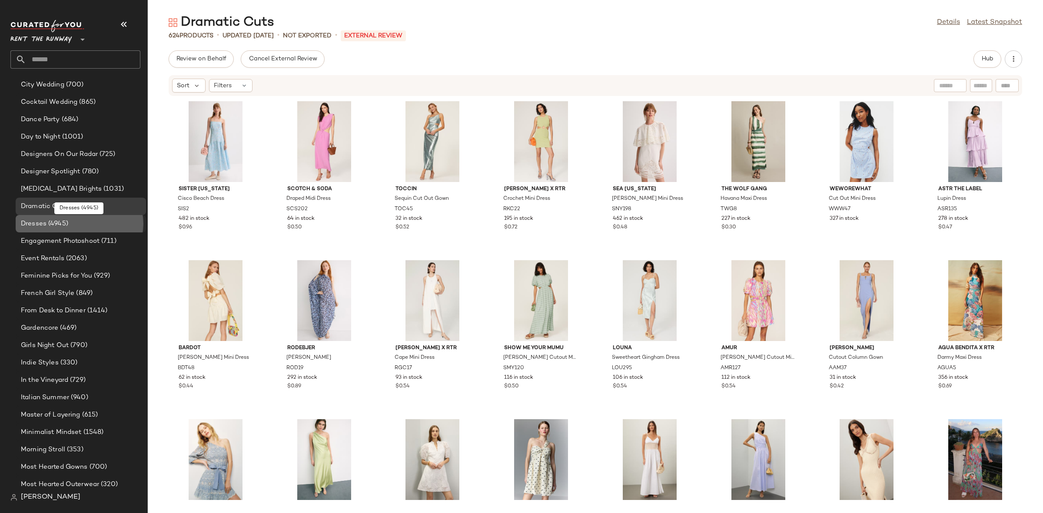
click at [83, 220] on div "Dresses (4945)" at bounding box center [80, 224] width 124 height 10
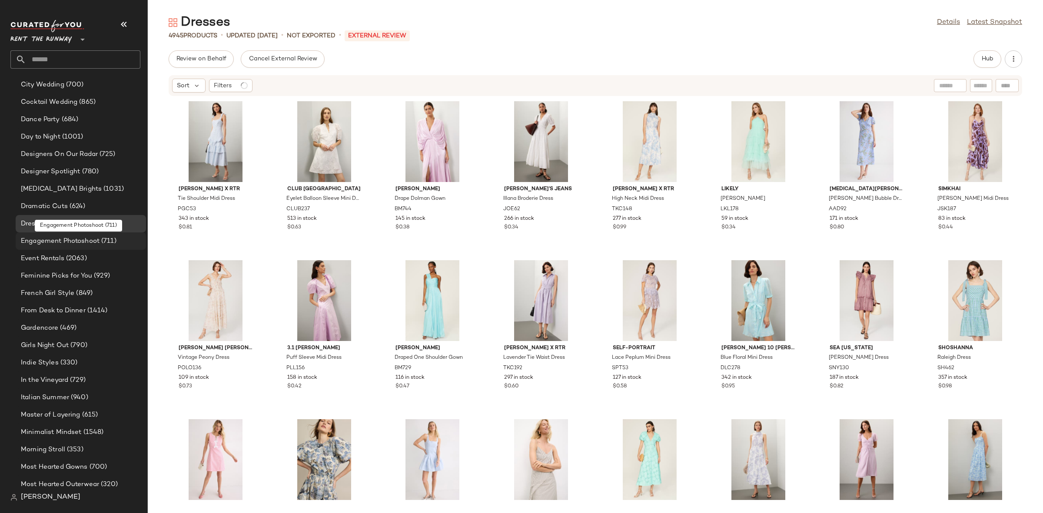
click at [57, 240] on span "Engagement Photoshoot" at bounding box center [60, 241] width 79 height 10
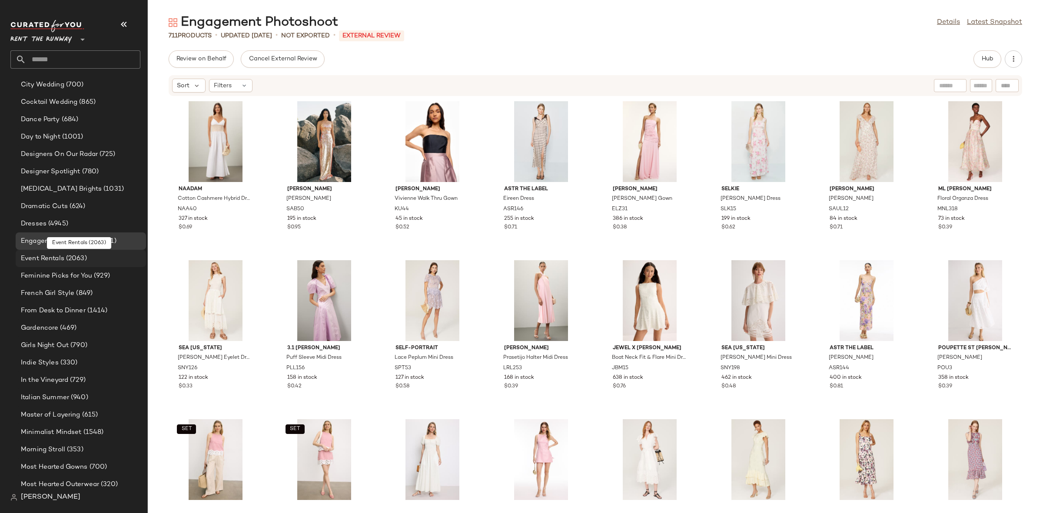
click at [50, 254] on span "Event Rentals" at bounding box center [42, 259] width 43 height 10
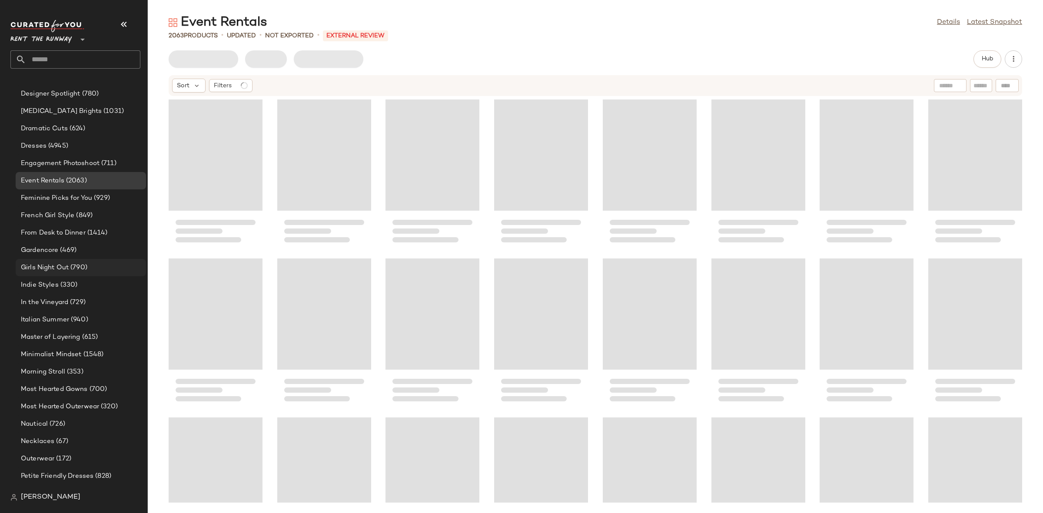
scroll to position [491, 0]
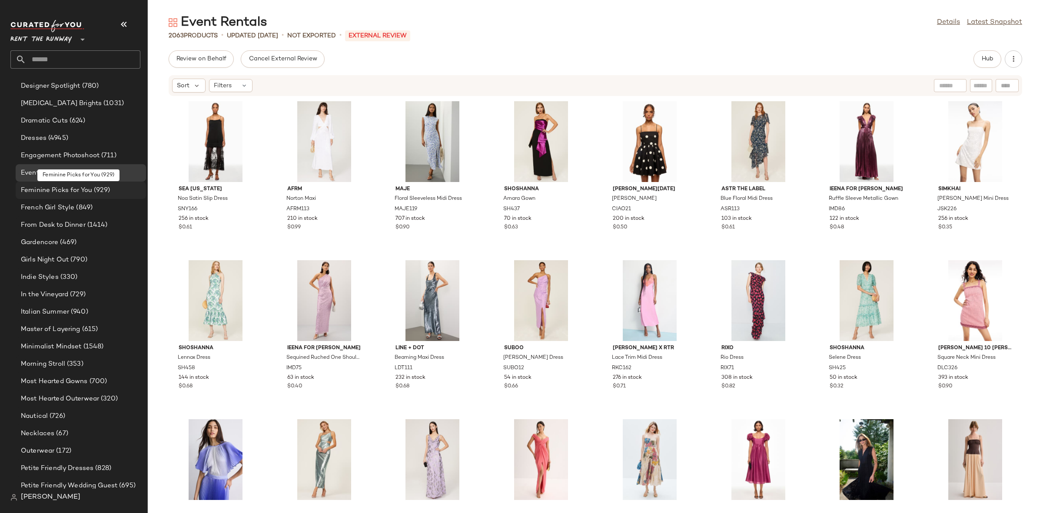
click at [51, 193] on span "Feminine Picks for You" at bounding box center [56, 191] width 71 height 10
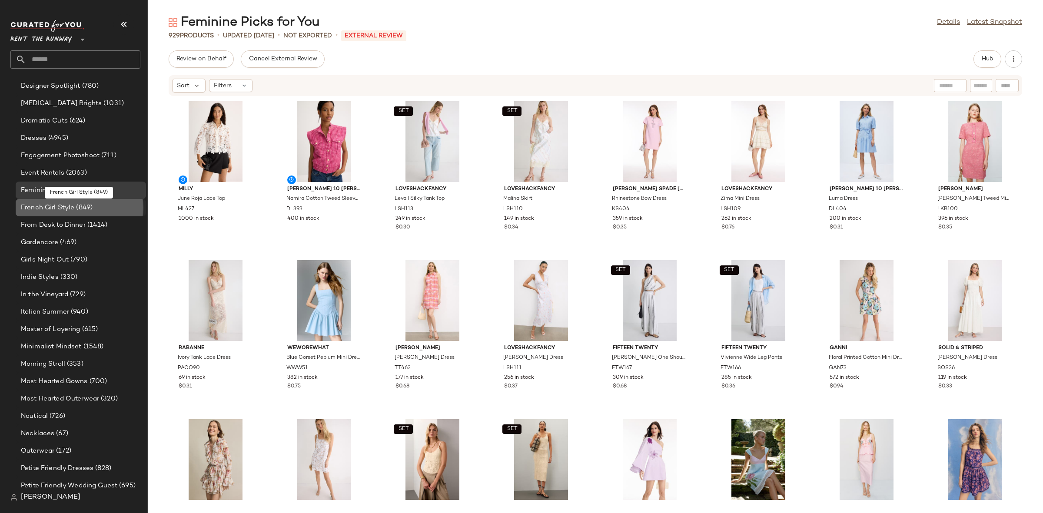
click at [56, 206] on span "French Girl Style" at bounding box center [47, 208] width 53 height 10
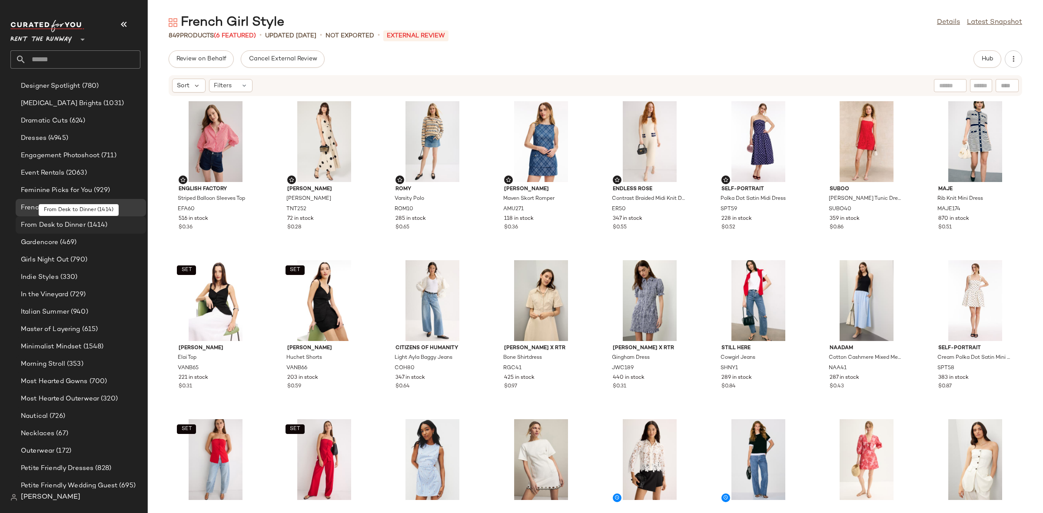
click at [54, 225] on span "From Desk to Dinner" at bounding box center [53, 225] width 65 height 10
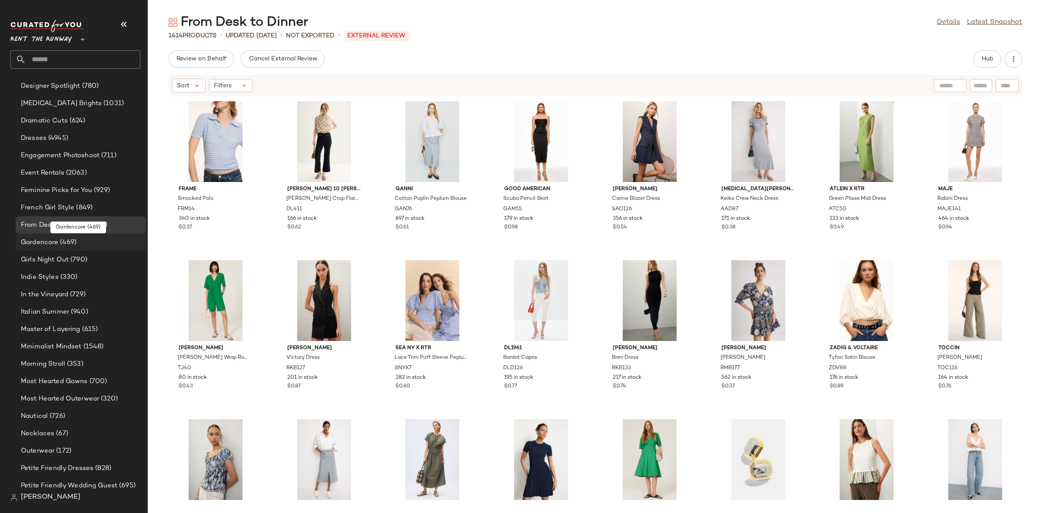
click at [60, 245] on span "(469)" at bounding box center [67, 243] width 18 height 10
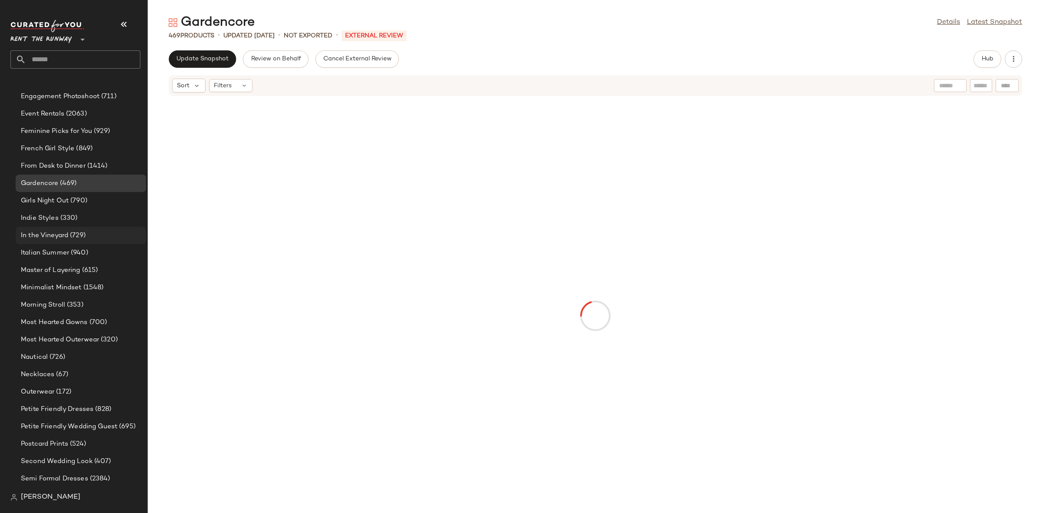
scroll to position [560, 0]
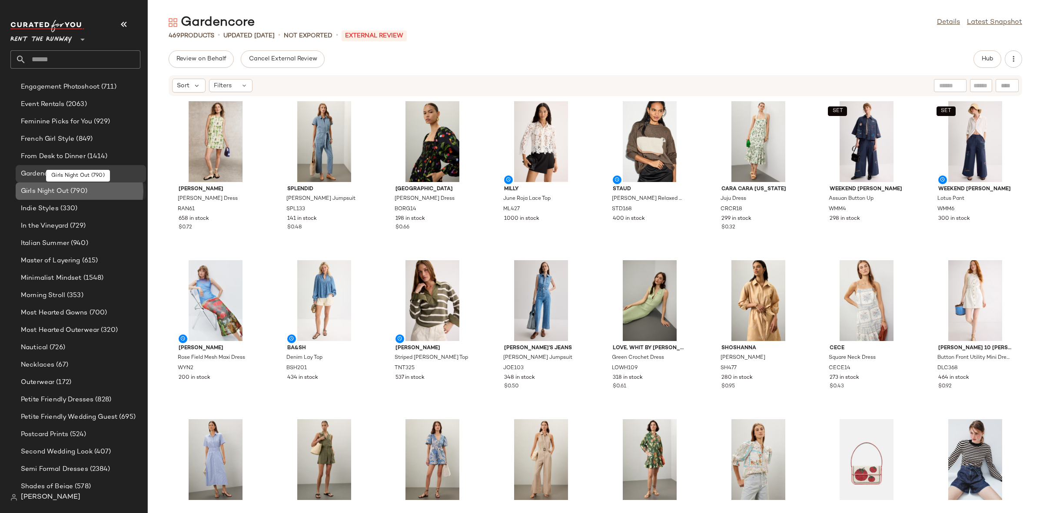
click at [60, 189] on span "Girls Night Out" at bounding box center [45, 191] width 48 height 10
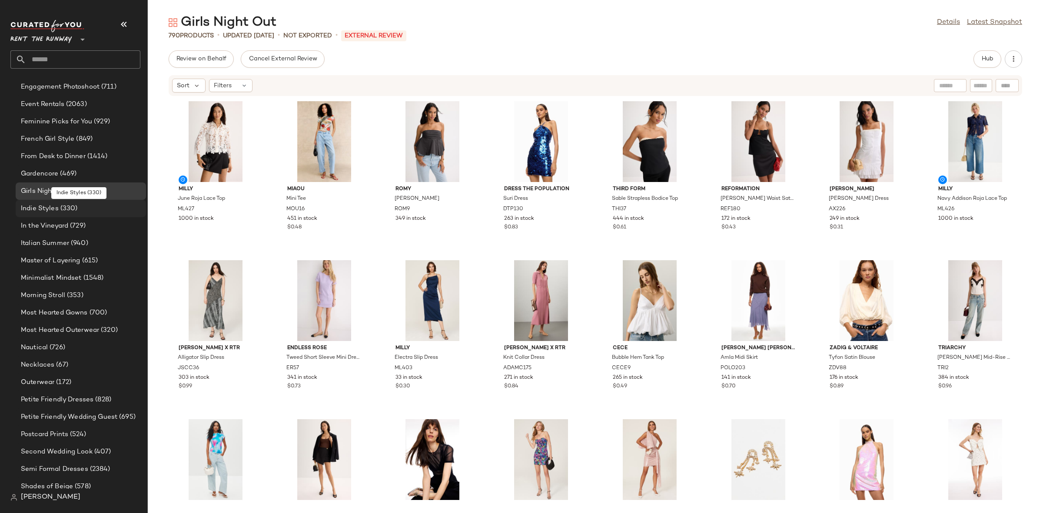
click at [56, 209] on span "Indie Styles" at bounding box center [40, 209] width 38 height 10
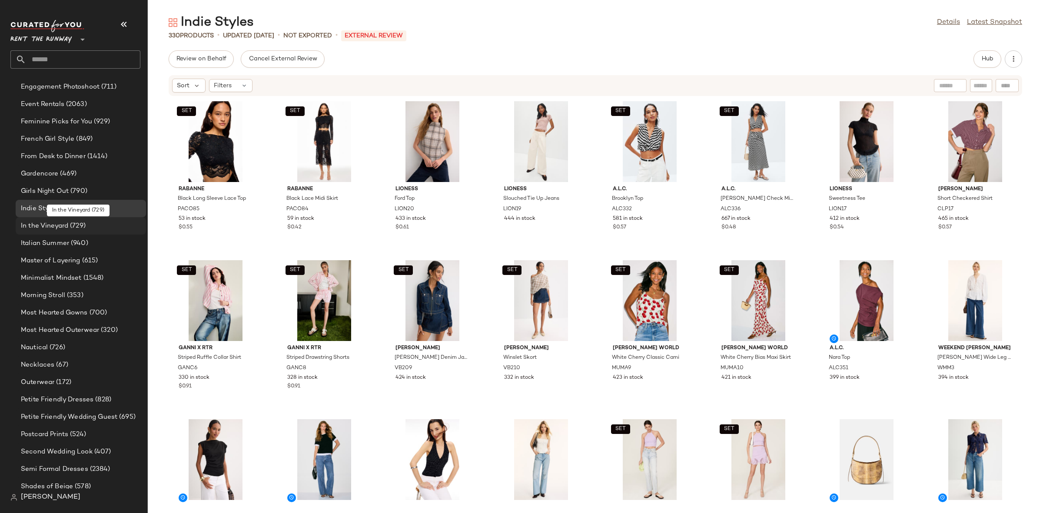
click at [56, 221] on span "In the Vineyard" at bounding box center [44, 226] width 47 height 10
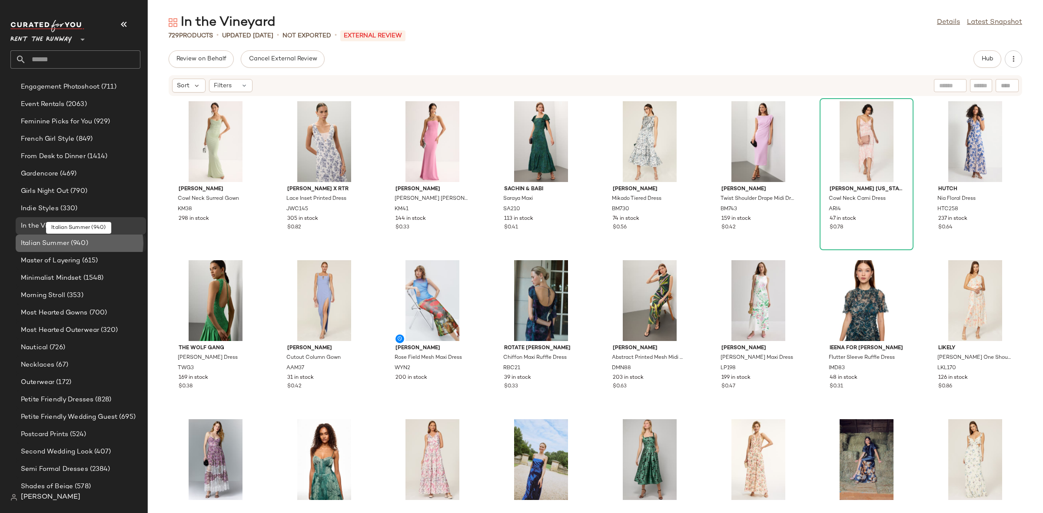
click at [65, 239] on span "Italian Summer" at bounding box center [45, 244] width 48 height 10
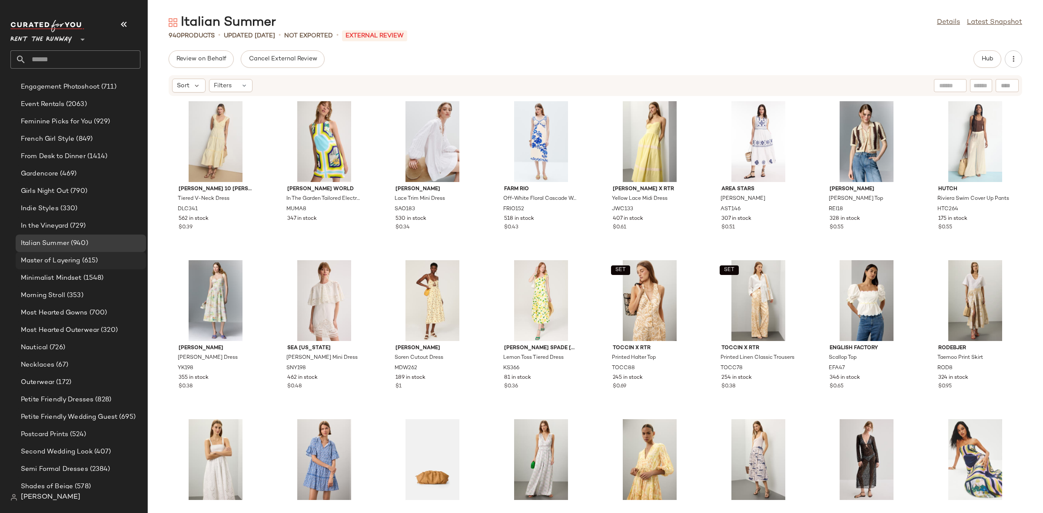
click at [69, 263] on span "Master of Layering" at bounding box center [51, 261] width 60 height 10
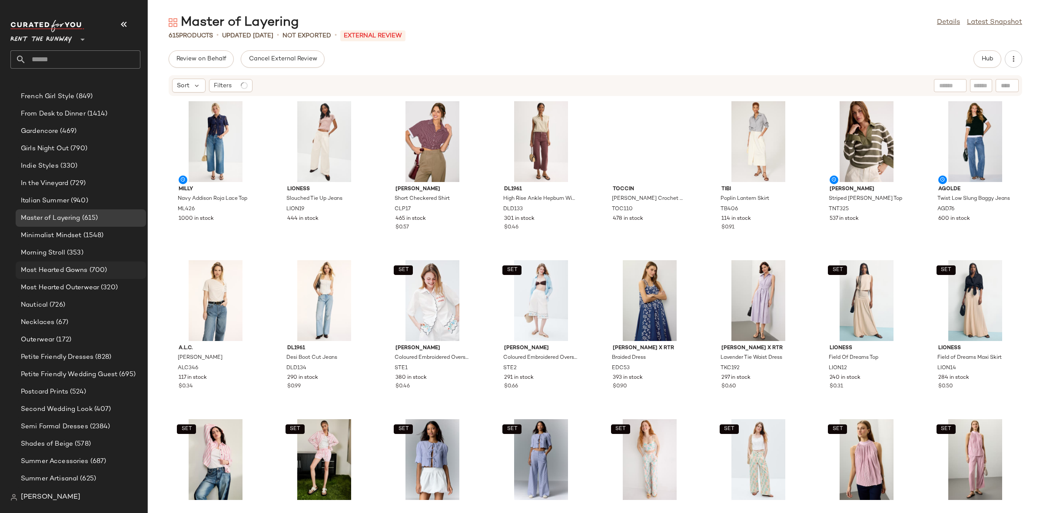
scroll to position [616, 0]
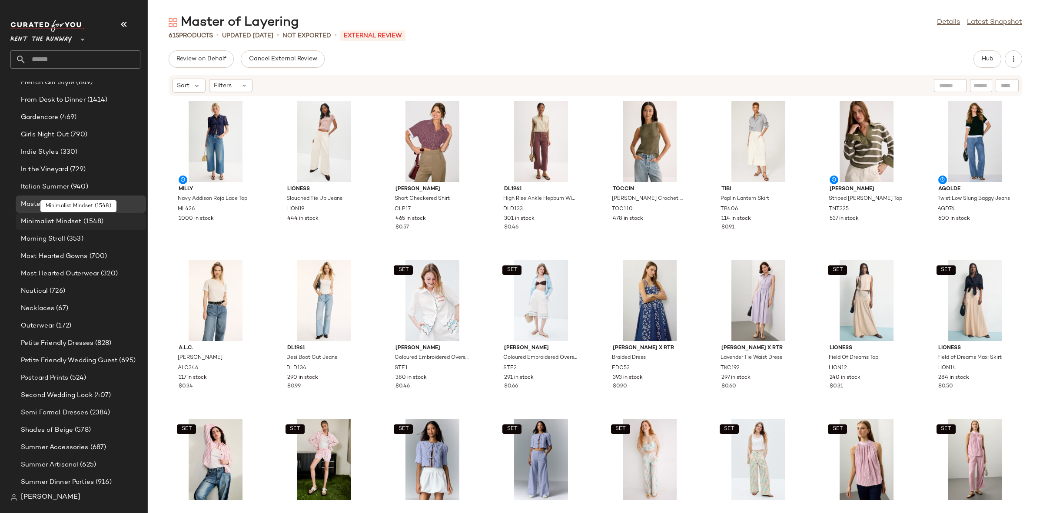
click at [74, 223] on span "Minimalist Mindset" at bounding box center [51, 222] width 61 height 10
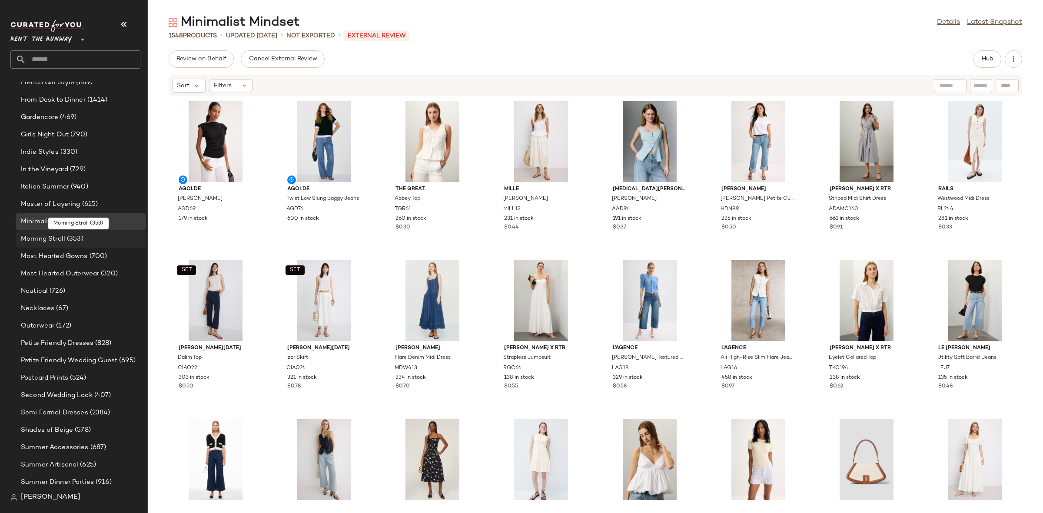
click at [72, 236] on span "(353)" at bounding box center [74, 239] width 18 height 10
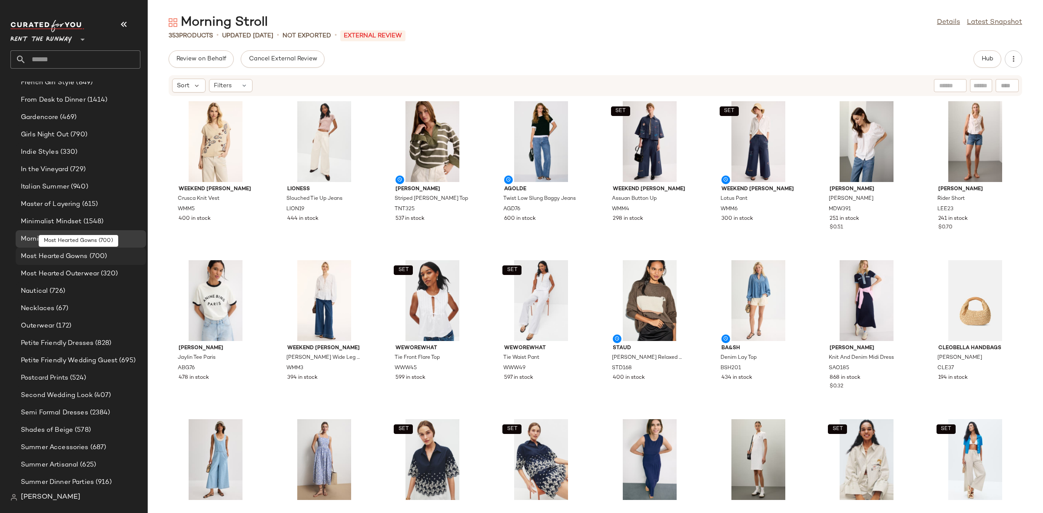
click at [77, 250] on div "Most Hearted Gowns (700)" at bounding box center [81, 256] width 130 height 17
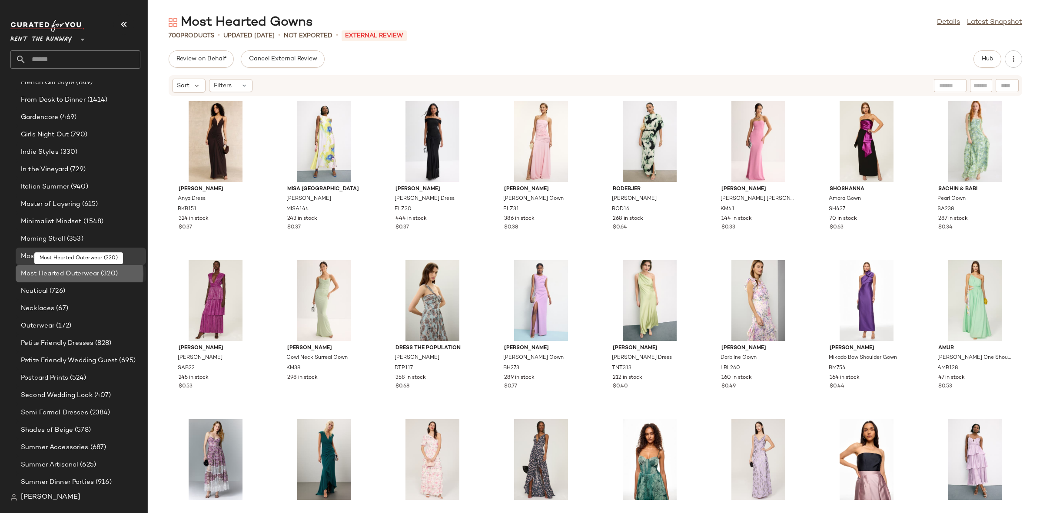
click at [68, 275] on span "Most Hearted Outerwear" at bounding box center [60, 274] width 78 height 10
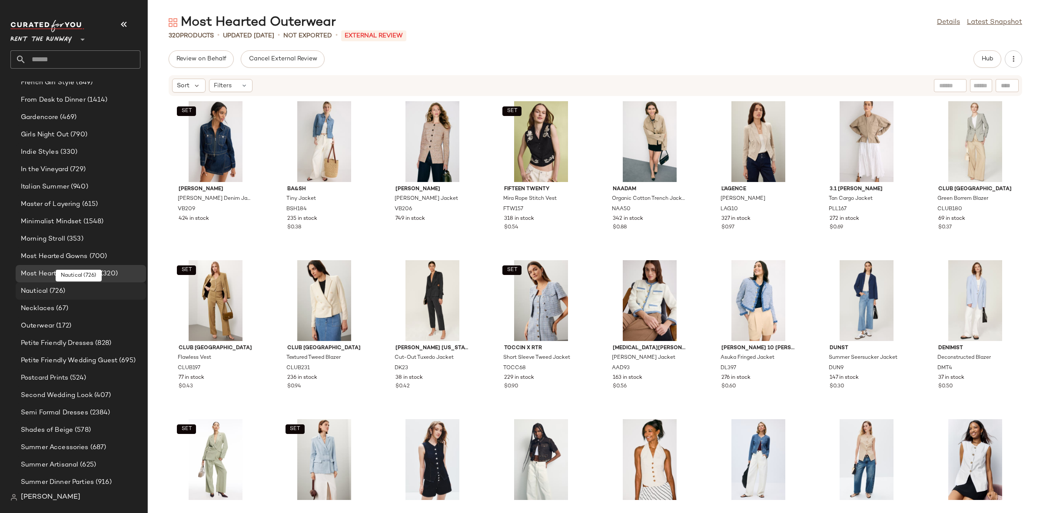
click at [59, 288] on span "(726)" at bounding box center [56, 291] width 17 height 10
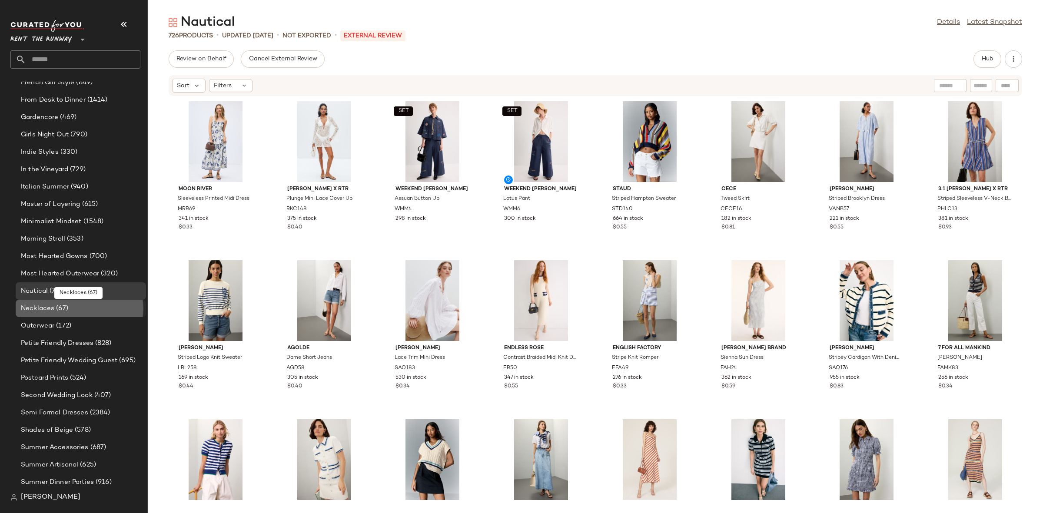
click at [50, 304] on span "Necklaces" at bounding box center [37, 309] width 33 height 10
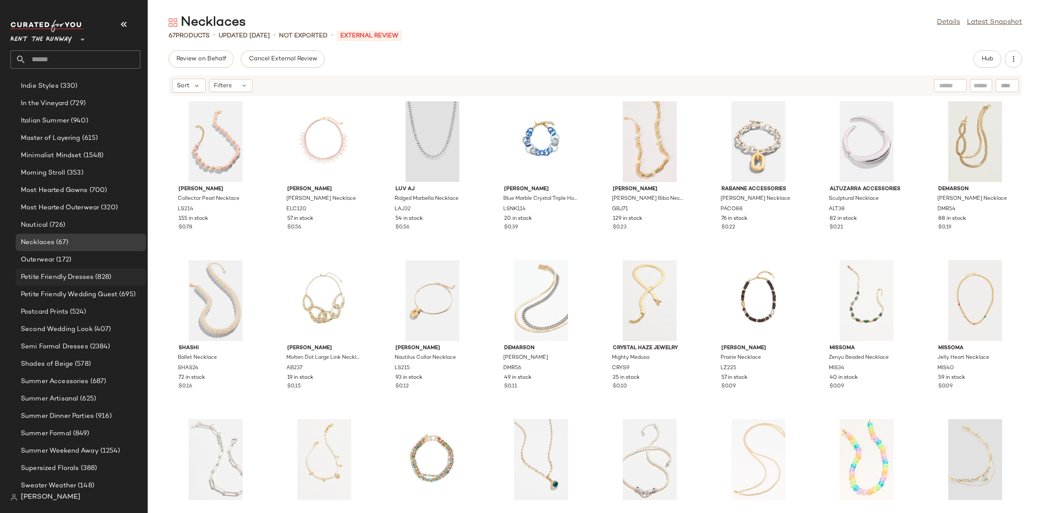
scroll to position [689, 0]
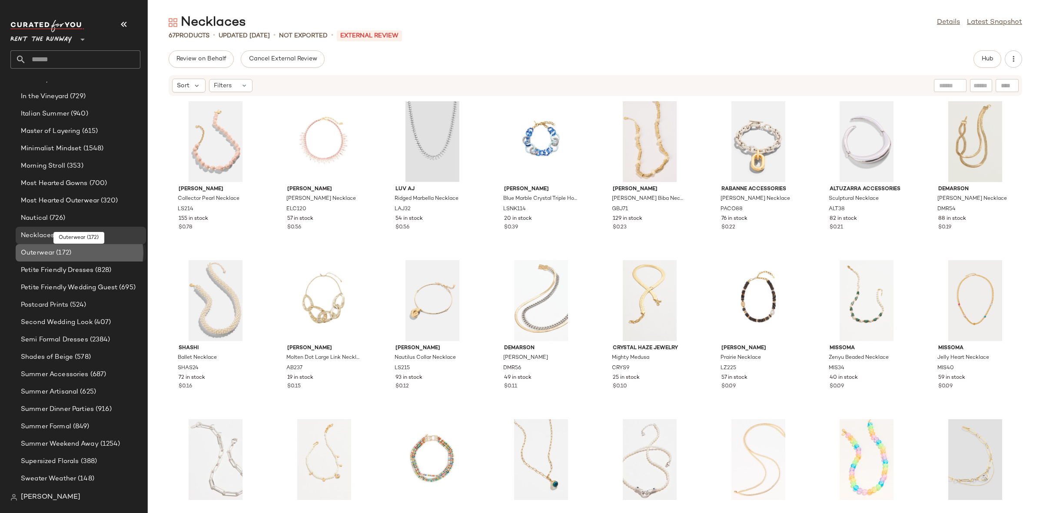
click at [75, 248] on div "Outerwear (172)" at bounding box center [80, 253] width 124 height 10
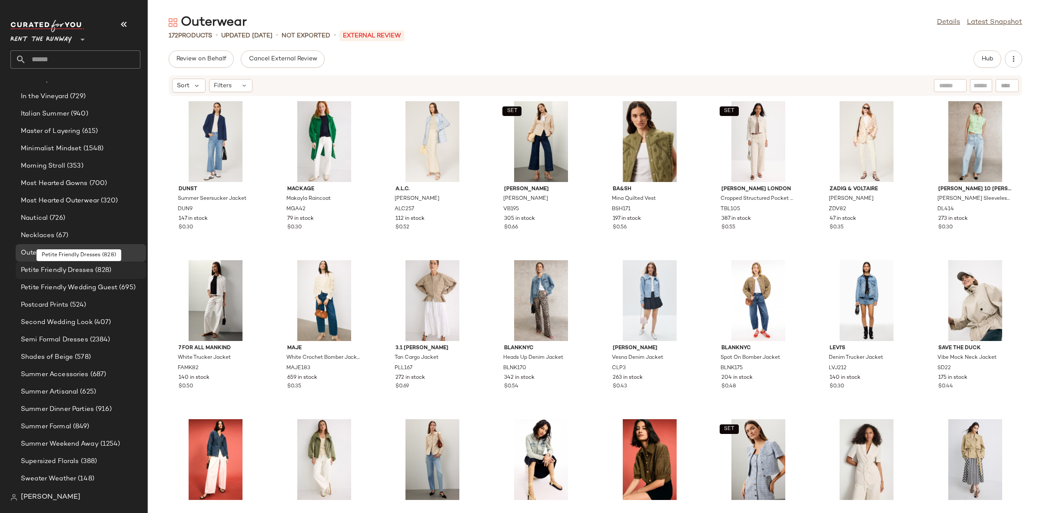
click at [78, 269] on span "Petite Friendly Dresses" at bounding box center [57, 270] width 73 height 10
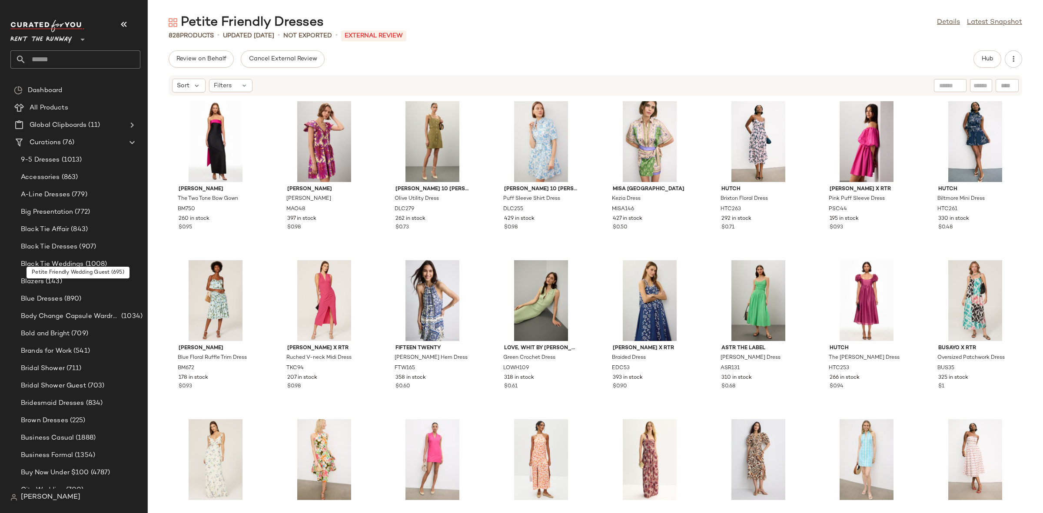
scroll to position [689, 0]
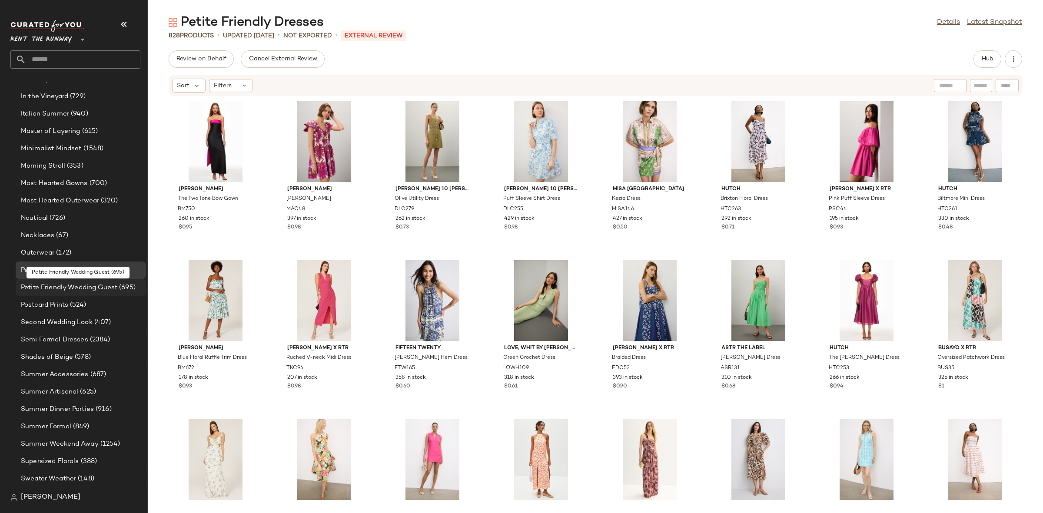
click at [70, 285] on span "Petite Friendly Wedding Guest" at bounding box center [69, 288] width 96 height 10
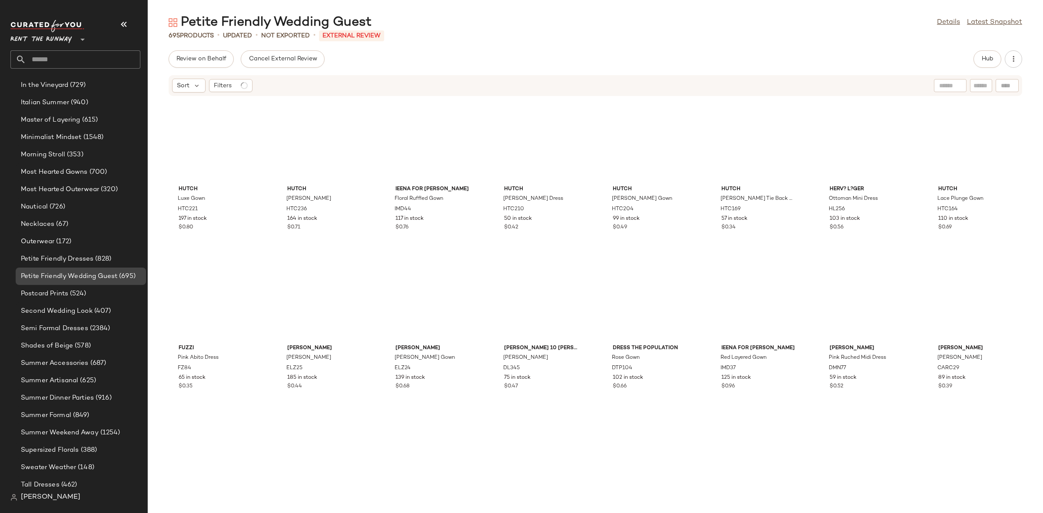
scroll to position [706, 0]
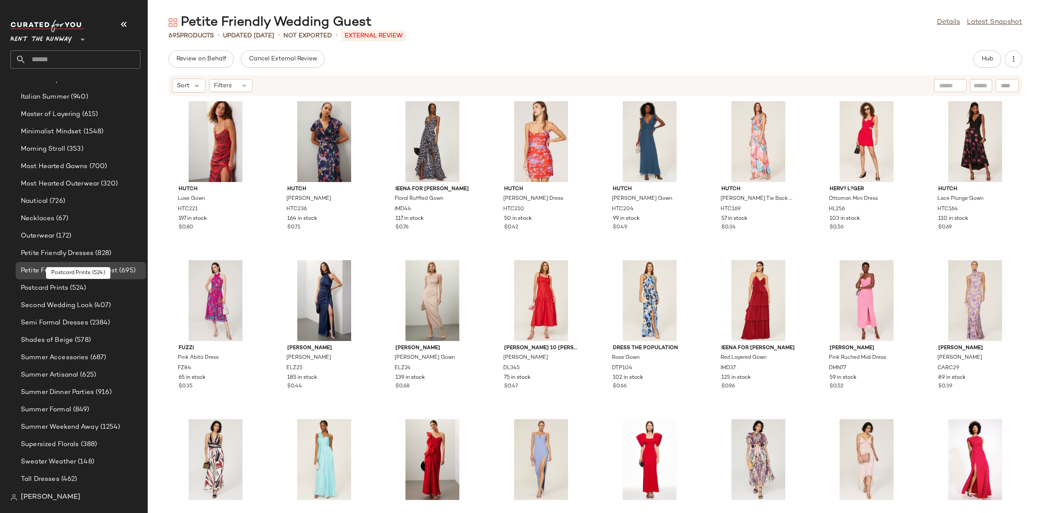
click at [67, 285] on span "Postcard Prints" at bounding box center [44, 288] width 47 height 10
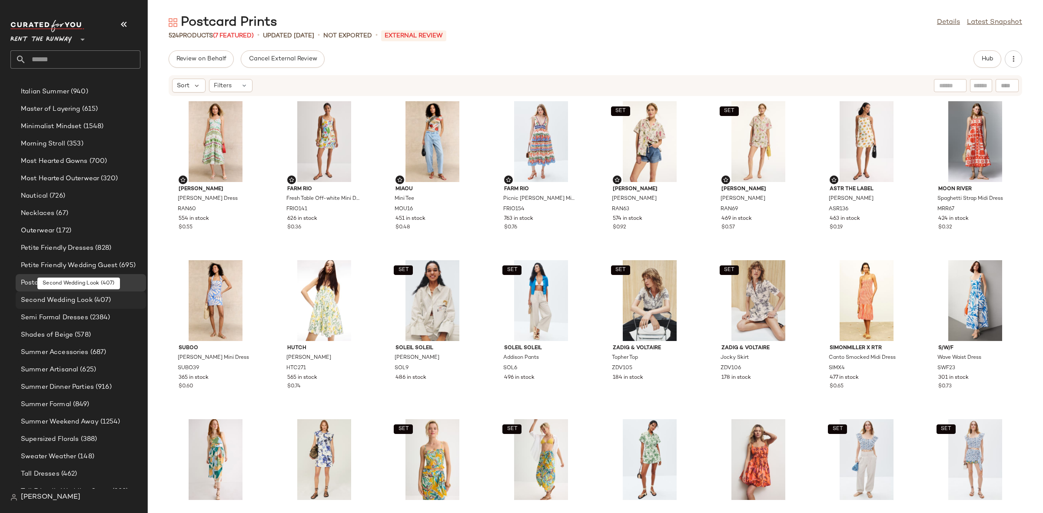
scroll to position [717, 0]
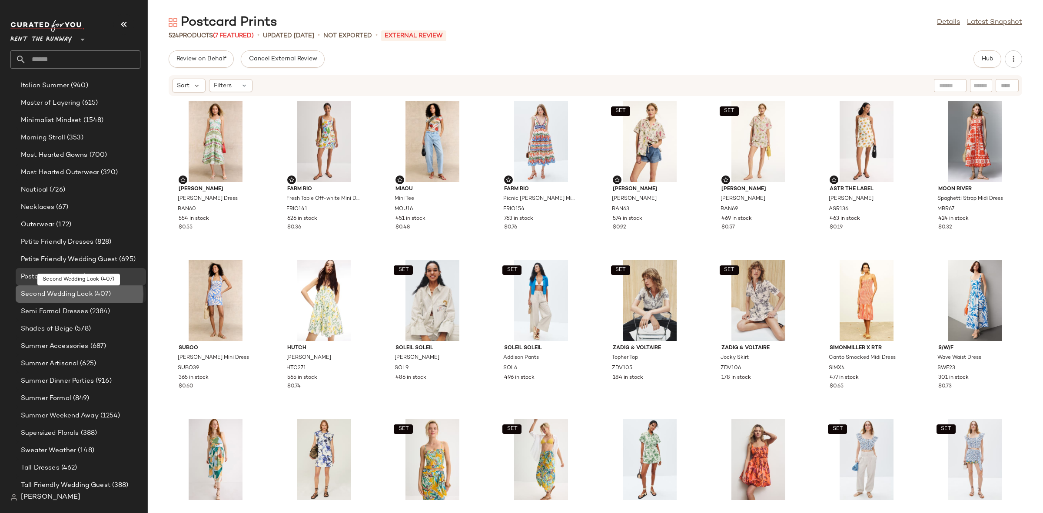
click at [62, 295] on span "Second Wedding Look" at bounding box center [57, 294] width 72 height 10
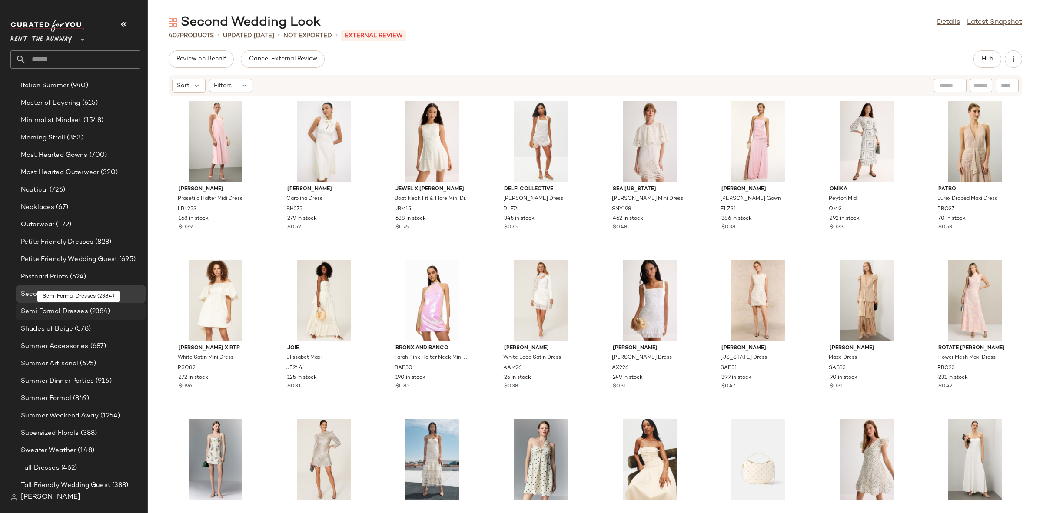
click at [60, 310] on span "Semi Formal Dresses" at bounding box center [54, 312] width 67 height 10
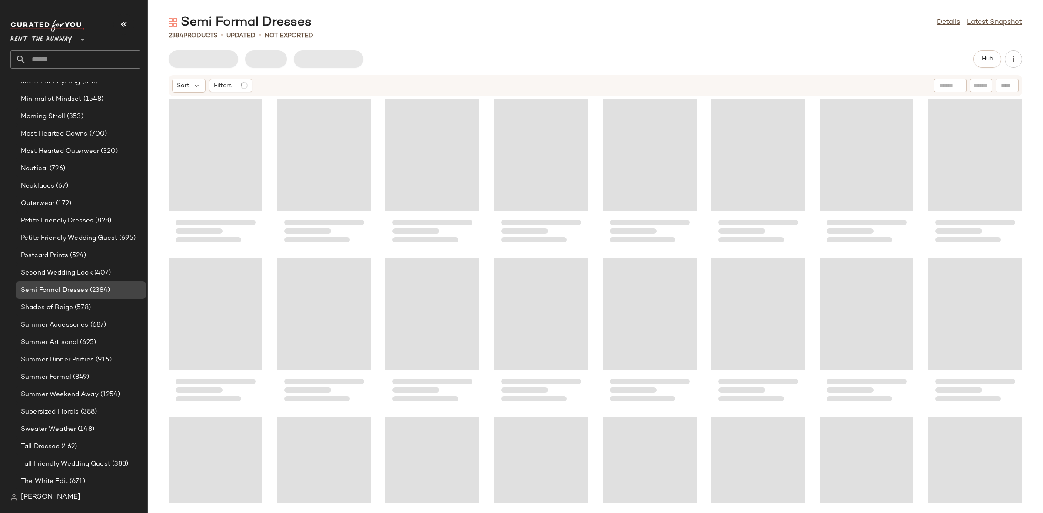
scroll to position [744, 0]
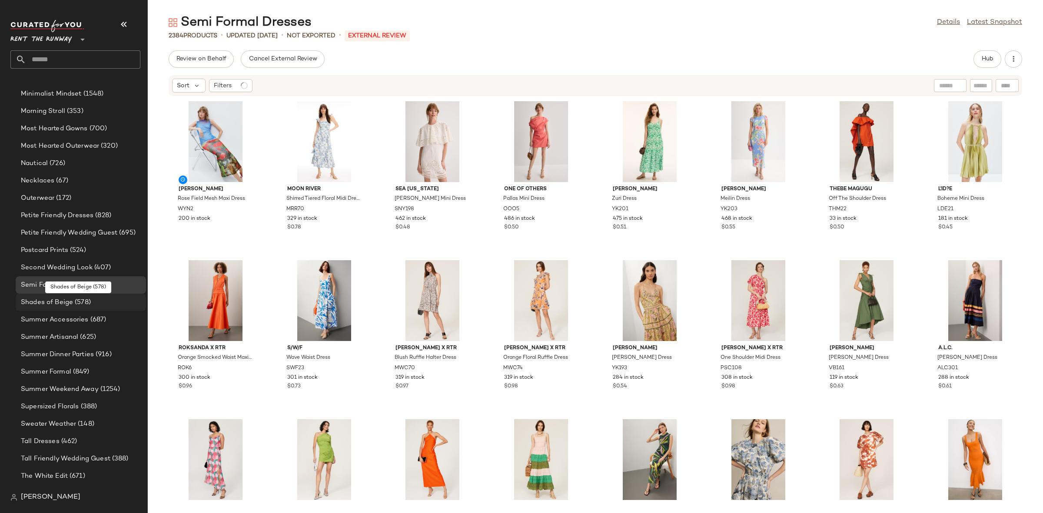
click at [60, 301] on span "Shades of Beige" at bounding box center [47, 303] width 52 height 10
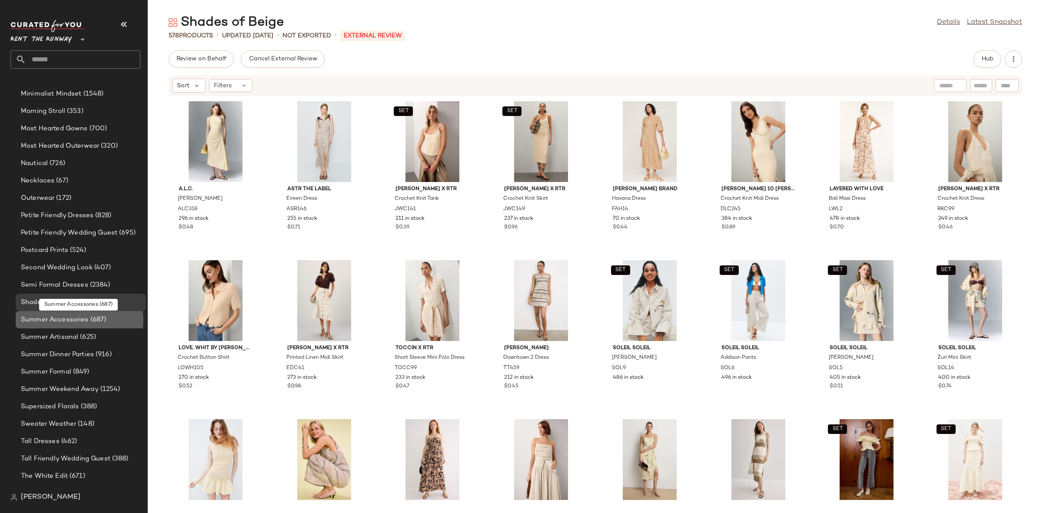
click at [60, 316] on span "Summer Accessories" at bounding box center [55, 320] width 68 height 10
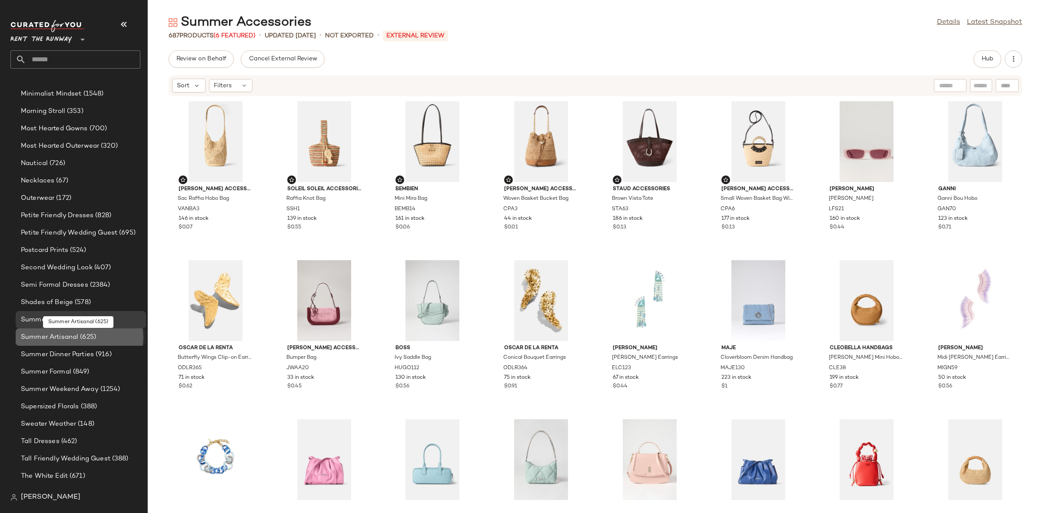
click at [67, 334] on span "Summer Artisanal" at bounding box center [49, 337] width 57 height 10
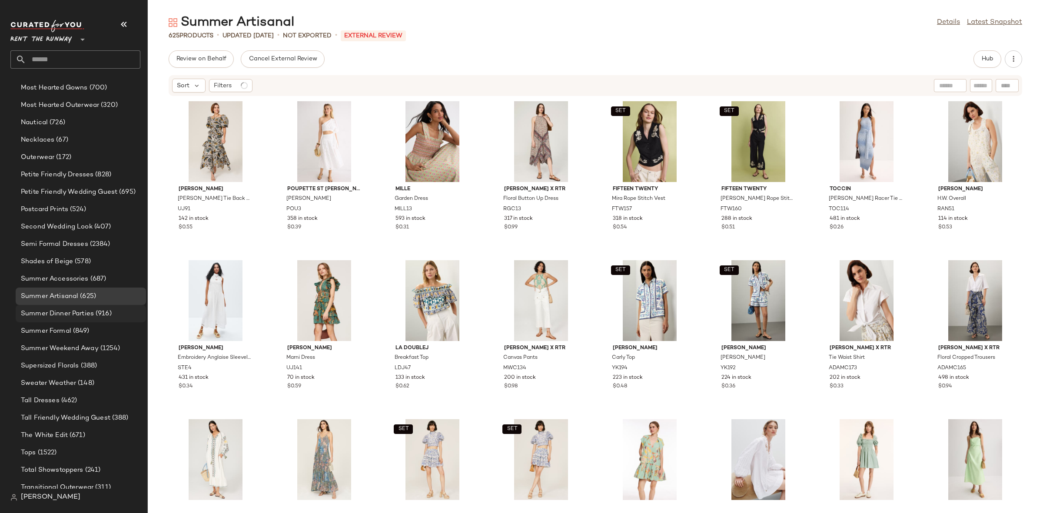
scroll to position [788, 0]
click at [70, 311] on span "Summer Dinner Parties" at bounding box center [57, 311] width 73 height 10
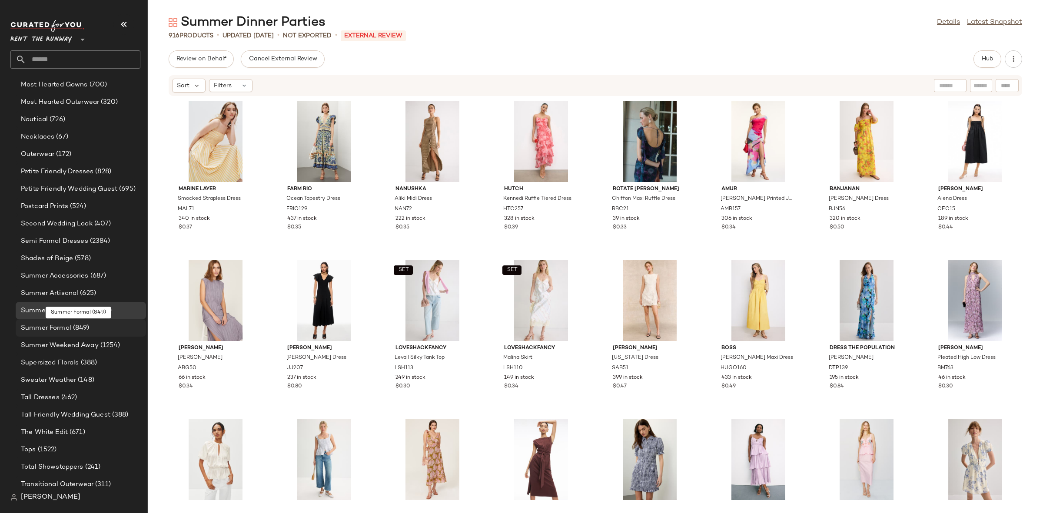
click at [68, 328] on span "Summer Formal" at bounding box center [46, 328] width 50 height 10
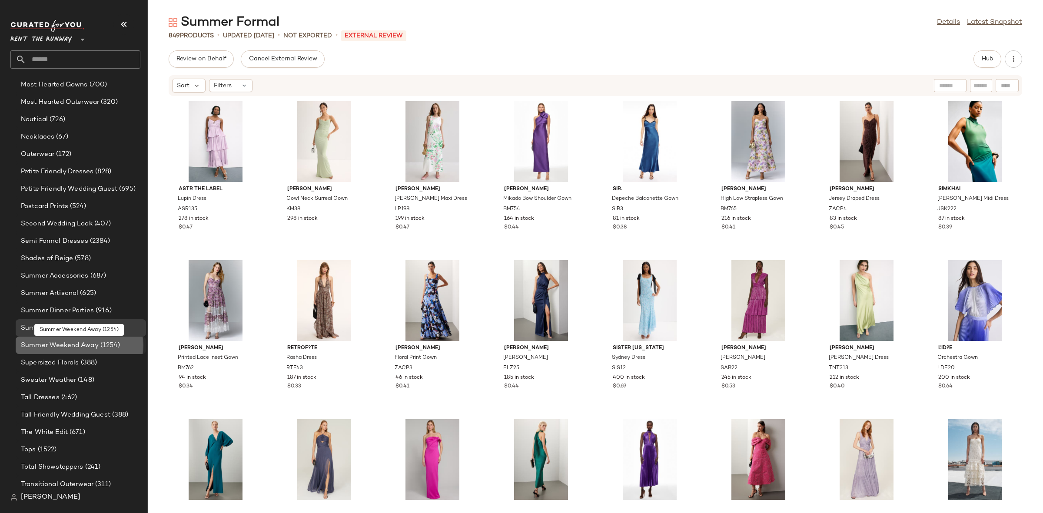
click at [60, 342] on span "Summer Weekend Away" at bounding box center [60, 346] width 78 height 10
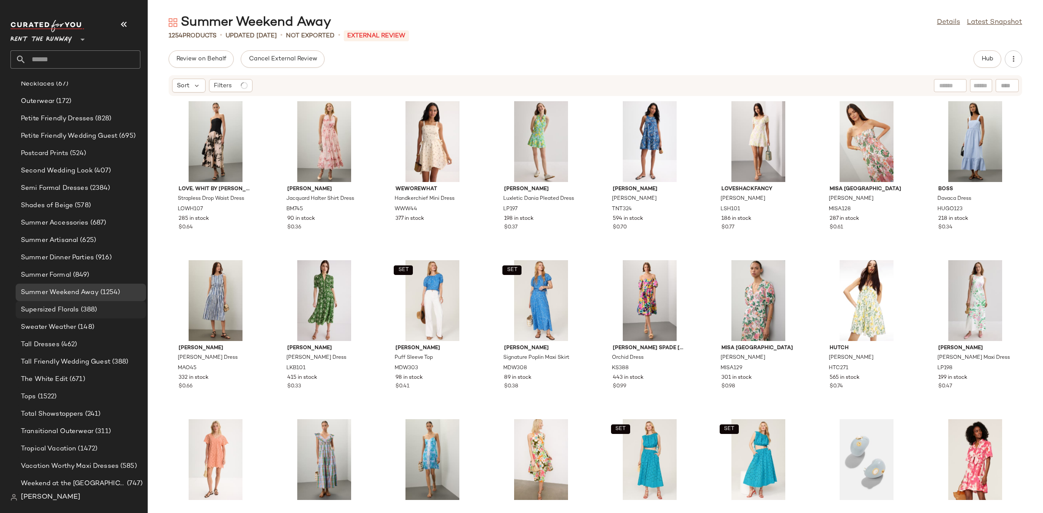
scroll to position [845, 0]
click at [67, 305] on span "Supersized Florals" at bounding box center [50, 306] width 58 height 10
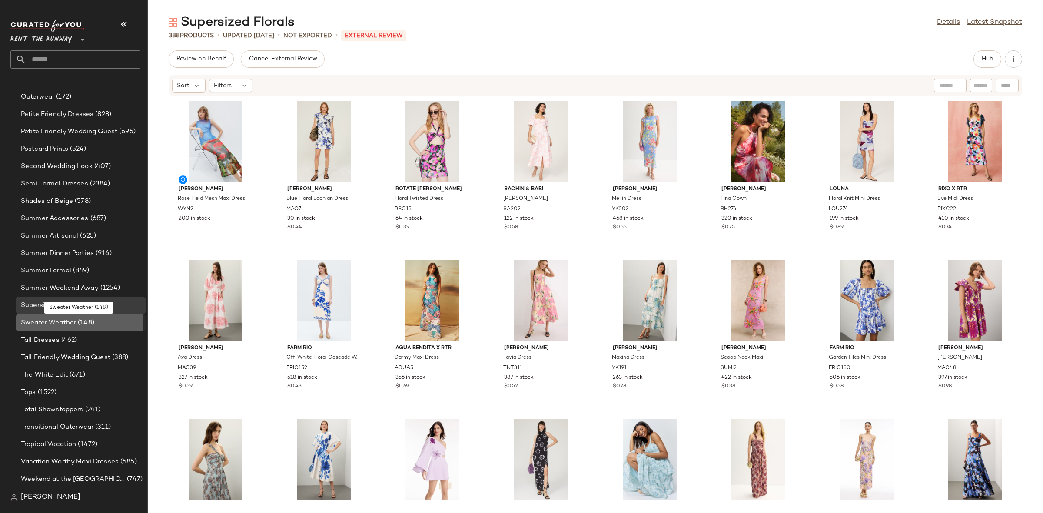
click at [63, 321] on span "Sweater Weather" at bounding box center [48, 323] width 55 height 10
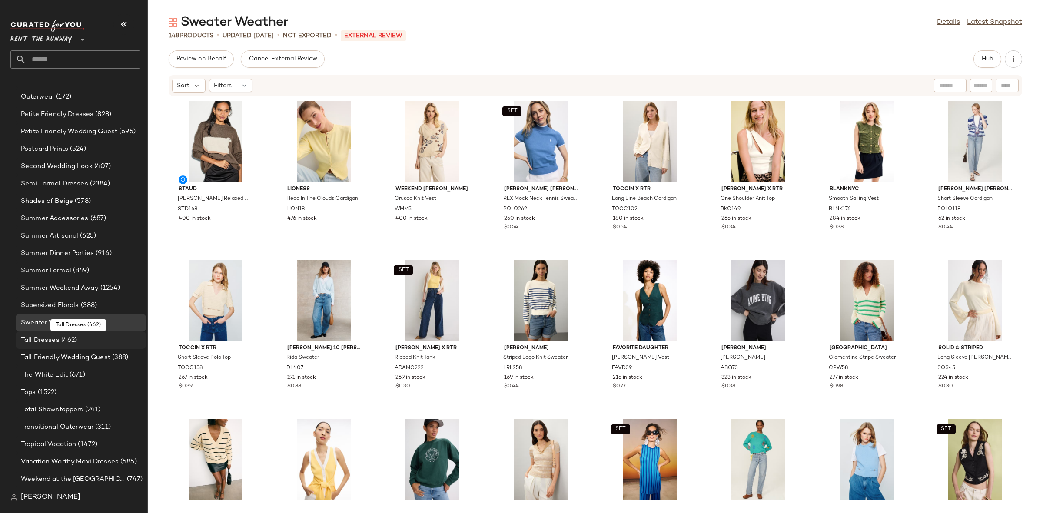
click at [63, 337] on span "(462)" at bounding box center [69, 340] width 18 height 10
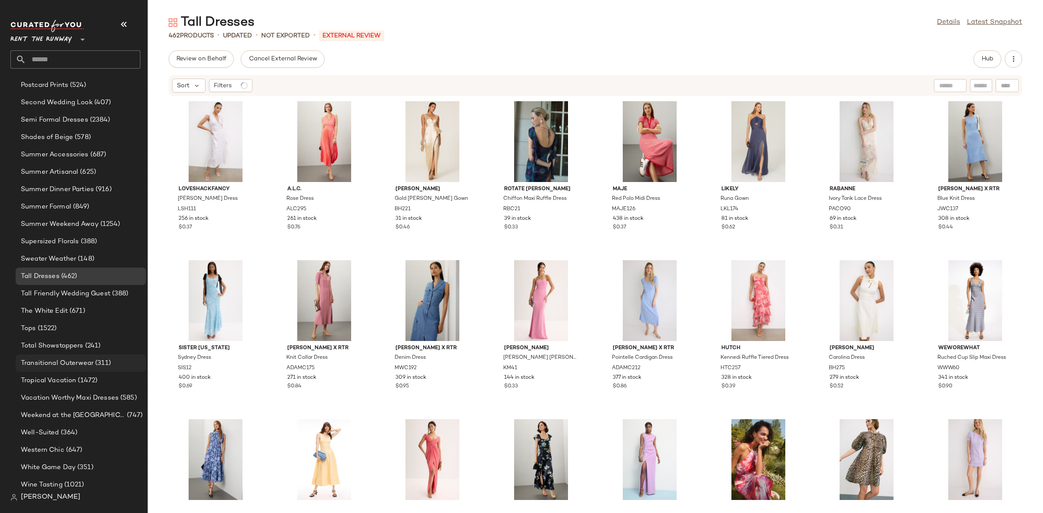
scroll to position [956, 0]
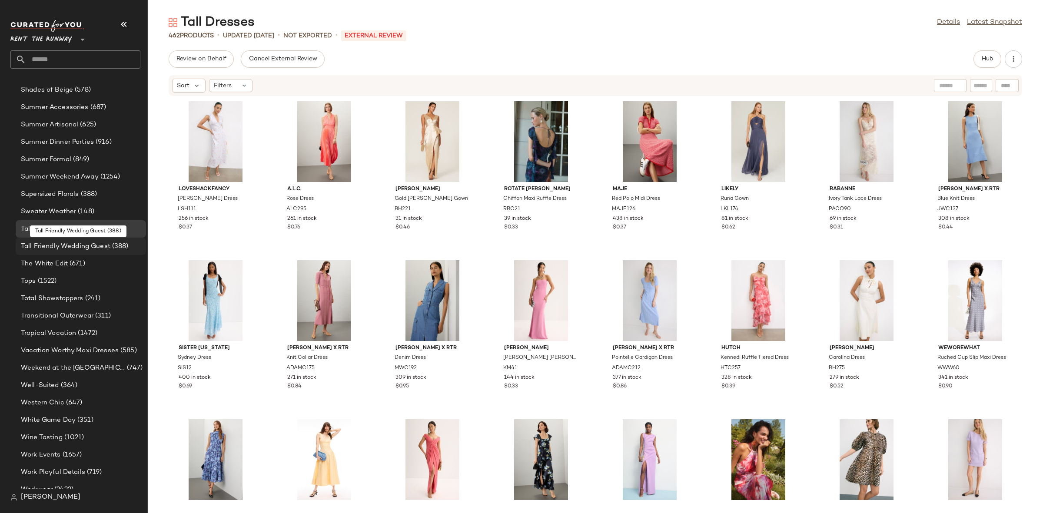
click at [80, 250] on span "Tall Friendly Wedding Guest" at bounding box center [66, 247] width 90 height 10
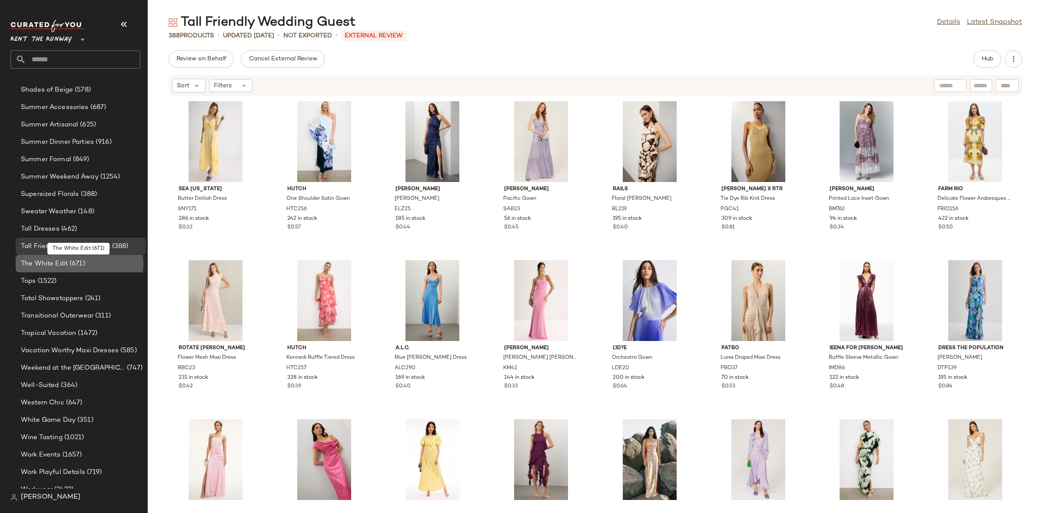
click at [75, 262] on span "(671)" at bounding box center [76, 264] width 17 height 10
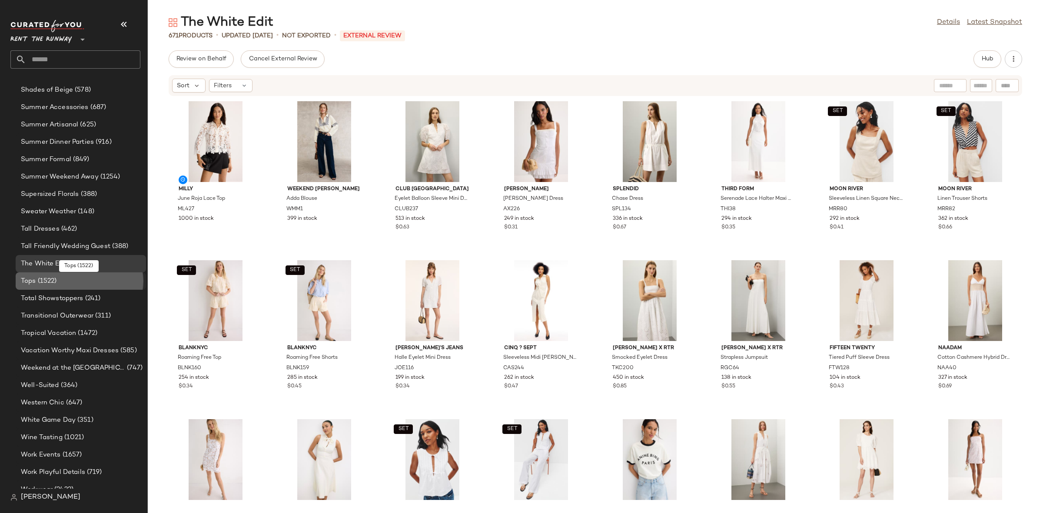
click at [69, 278] on div "Tops (1522)" at bounding box center [80, 281] width 124 height 10
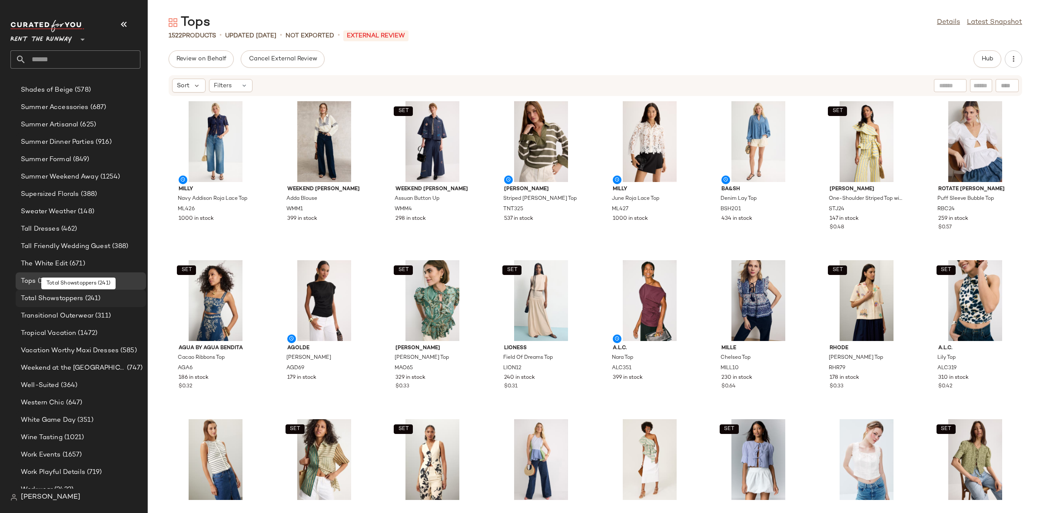
click at [66, 296] on span "Total Showstoppers" at bounding box center [52, 299] width 63 height 10
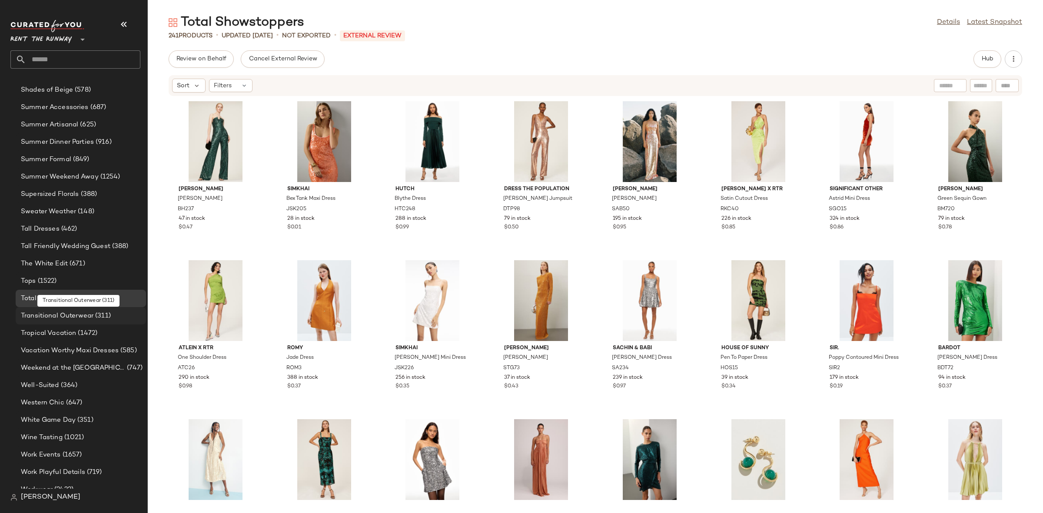
click at [64, 318] on span "Transitional Outerwear" at bounding box center [57, 316] width 73 height 10
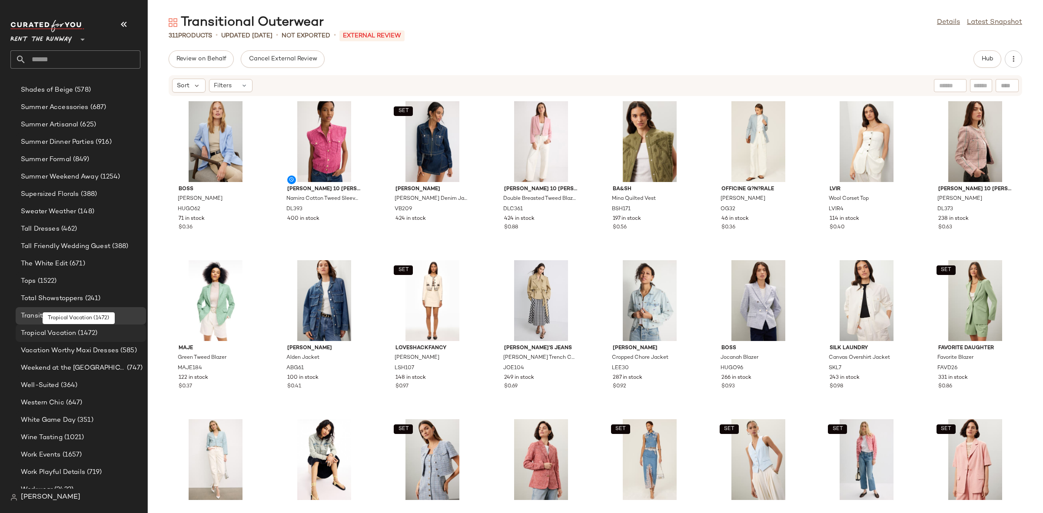
click at [65, 332] on span "Tropical Vacation" at bounding box center [48, 333] width 55 height 10
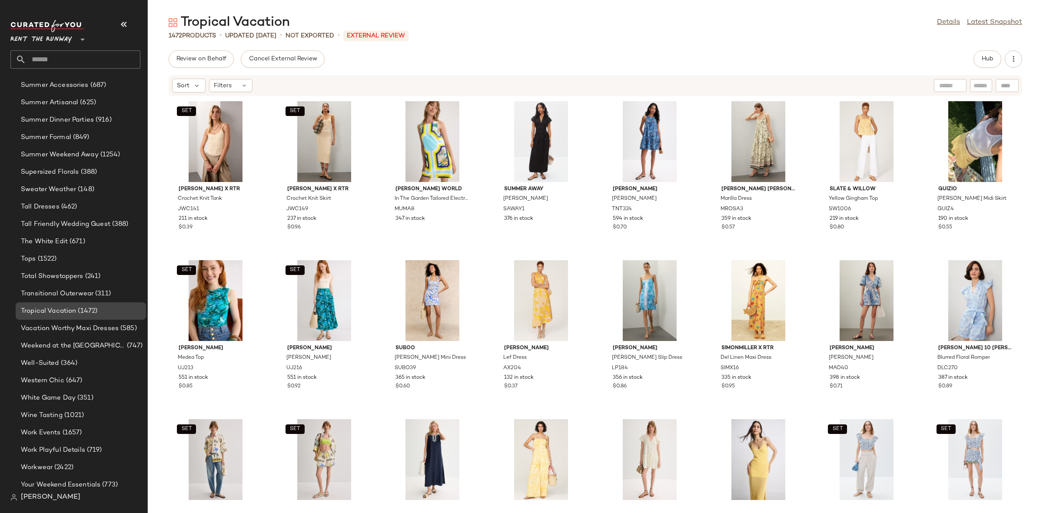
scroll to position [983, 0]
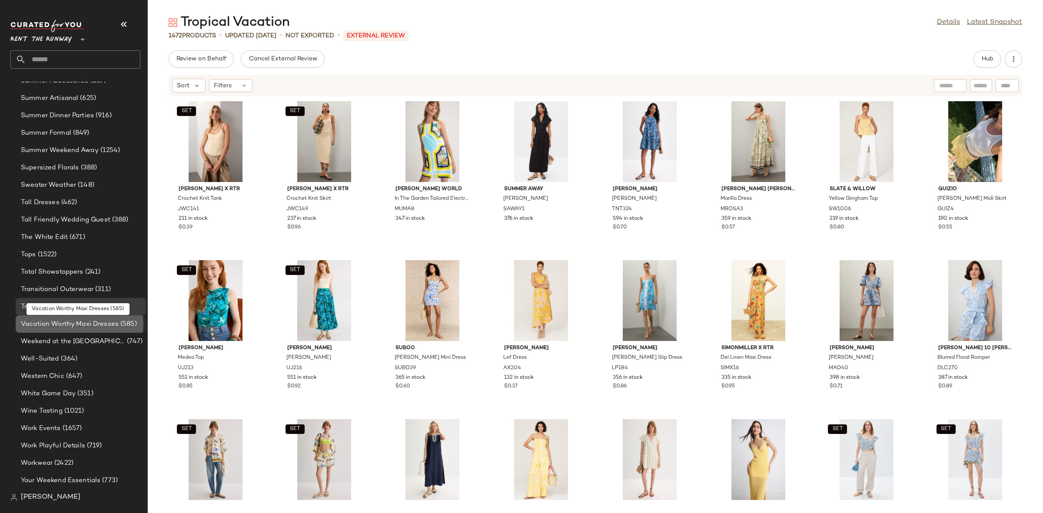
click at [68, 324] on span "Vacation Worthy Maxi Dresses" at bounding box center [70, 324] width 98 height 10
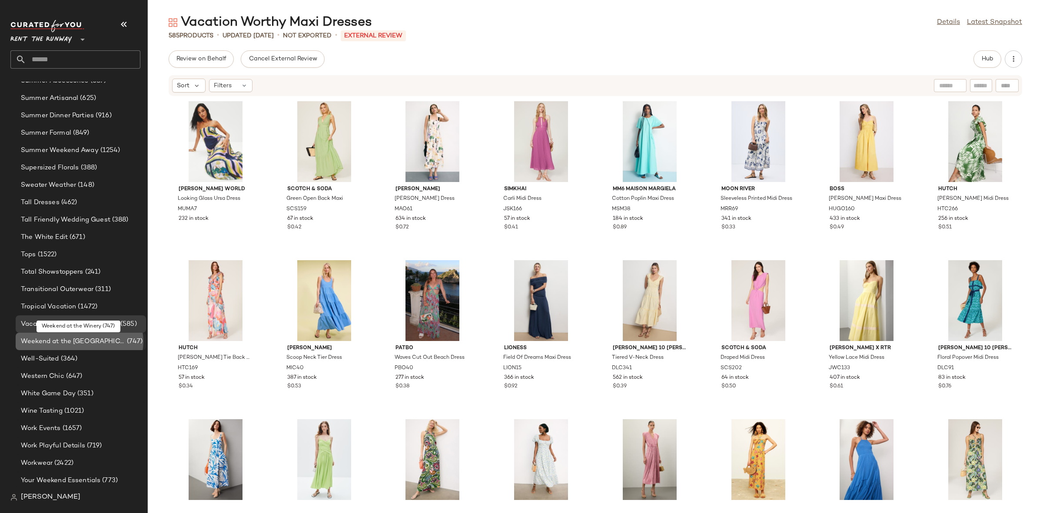
click at [68, 340] on span "Weekend at the [GEOGRAPHIC_DATA]" at bounding box center [73, 342] width 104 height 10
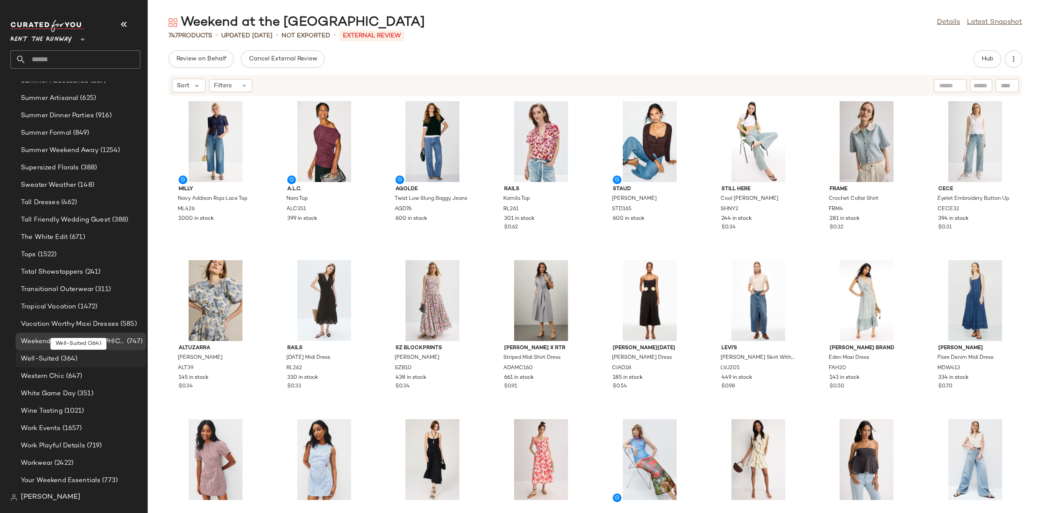
click at [66, 355] on span "(364)" at bounding box center [68, 359] width 19 height 10
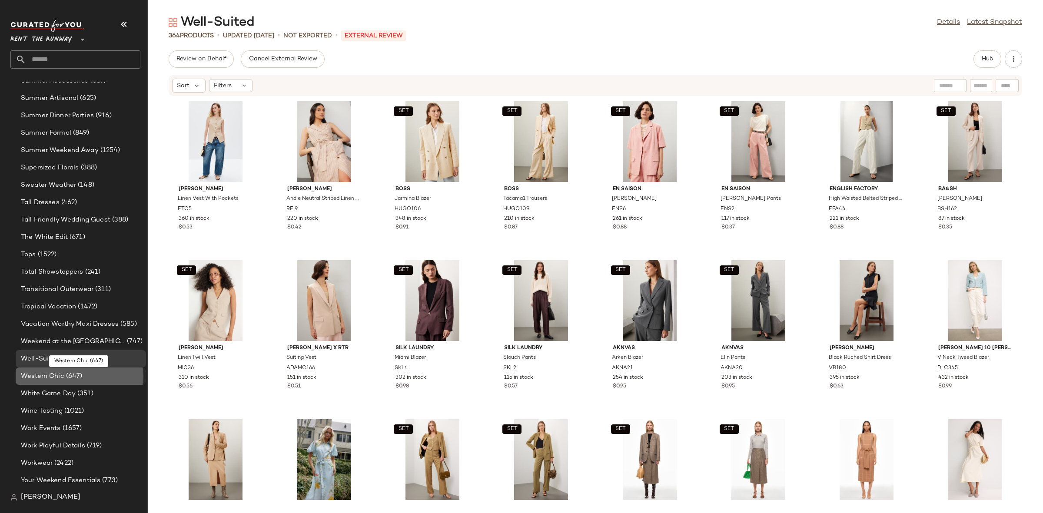
click at [58, 372] on span "Western Chic" at bounding box center [42, 376] width 43 height 10
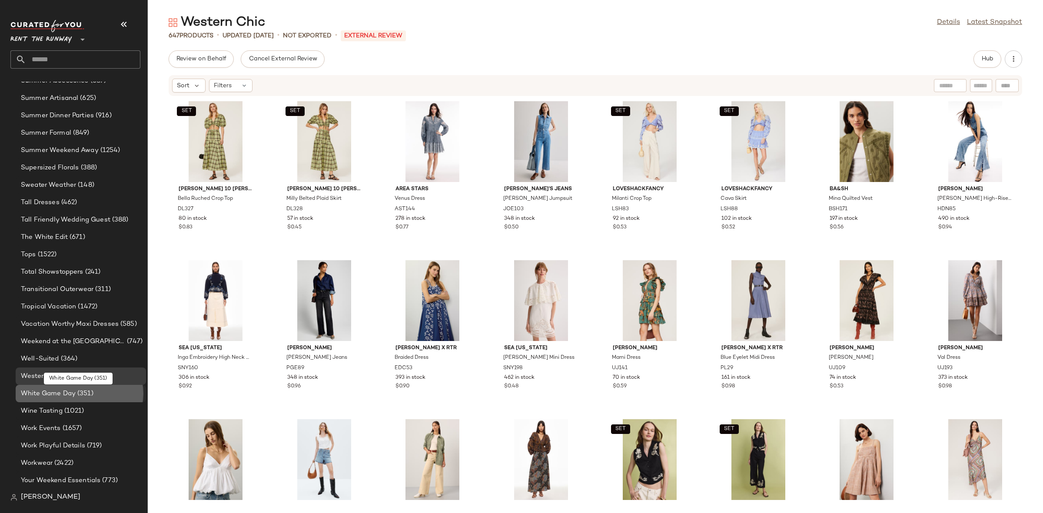
click at [51, 389] on span "White Game Day" at bounding box center [48, 394] width 55 height 10
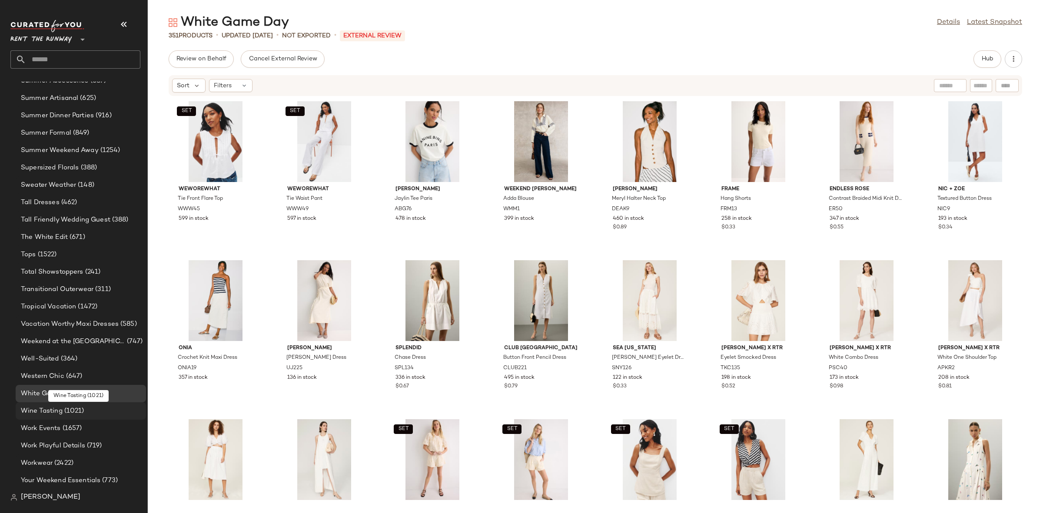
click at [55, 416] on div "Wine Tasting (1021)" at bounding box center [81, 410] width 130 height 17
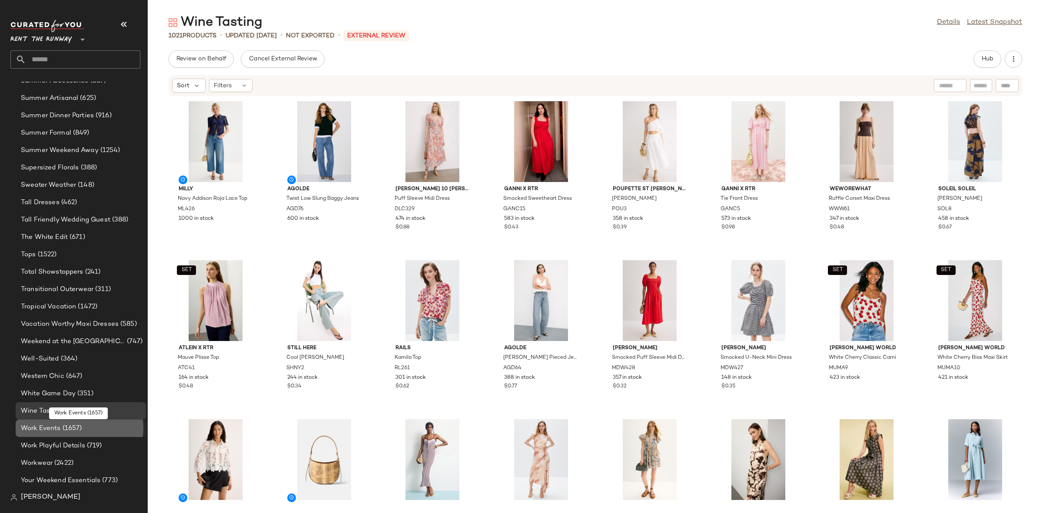
click at [53, 425] on span "Work Events" at bounding box center [41, 429] width 40 height 10
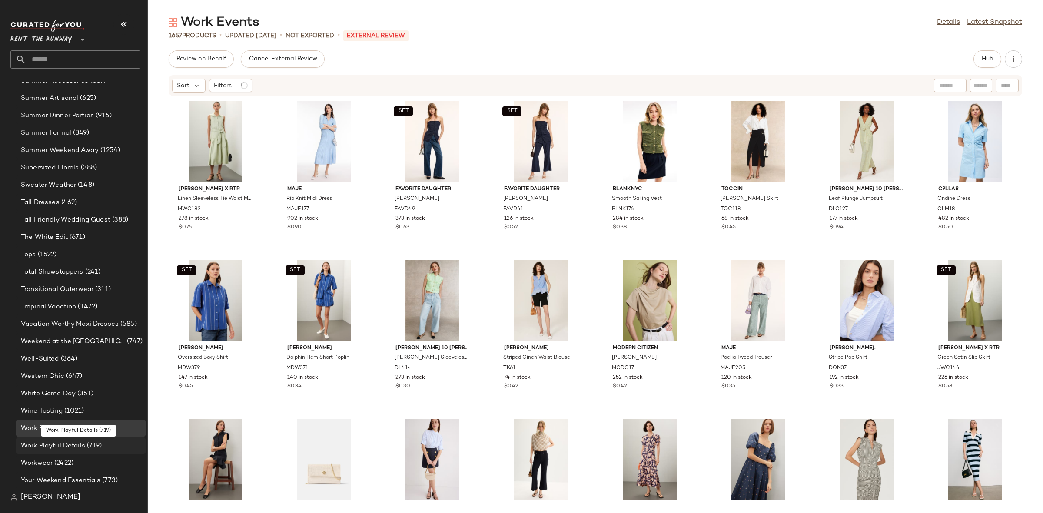
click at [56, 444] on span "Work Playful Details" at bounding box center [53, 446] width 64 height 10
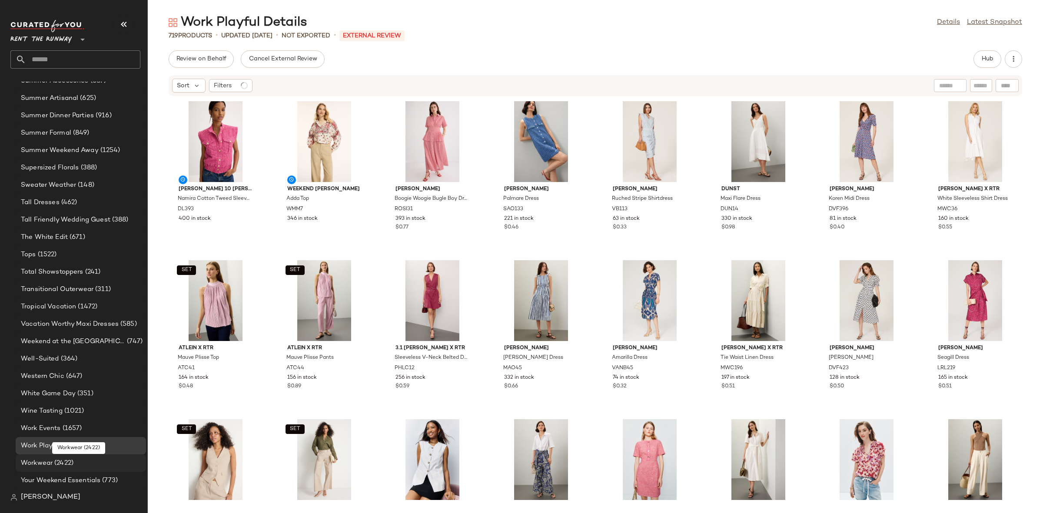
click at [53, 458] on span "(2422)" at bounding box center [63, 463] width 21 height 10
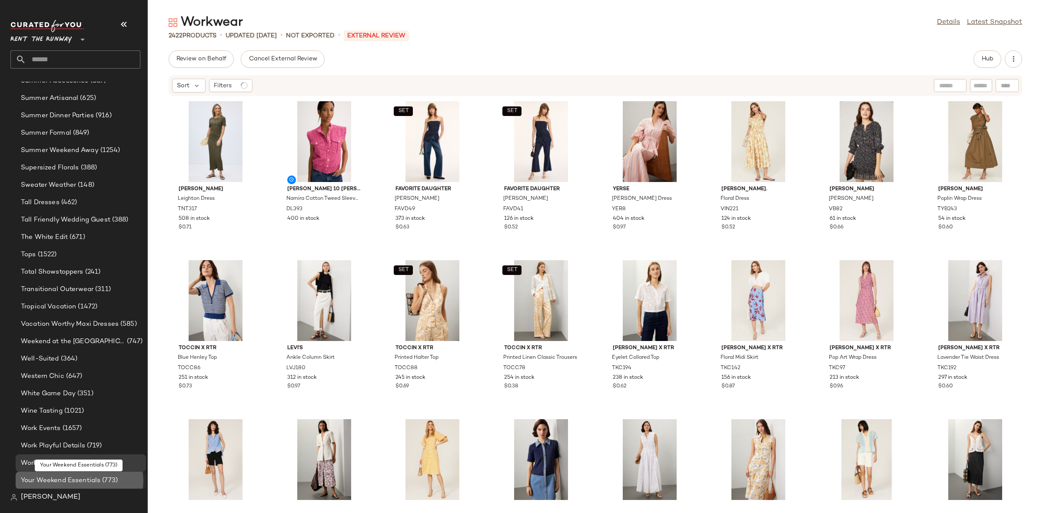
click at [44, 486] on div "Your Weekend Essentials (773)" at bounding box center [81, 480] width 130 height 17
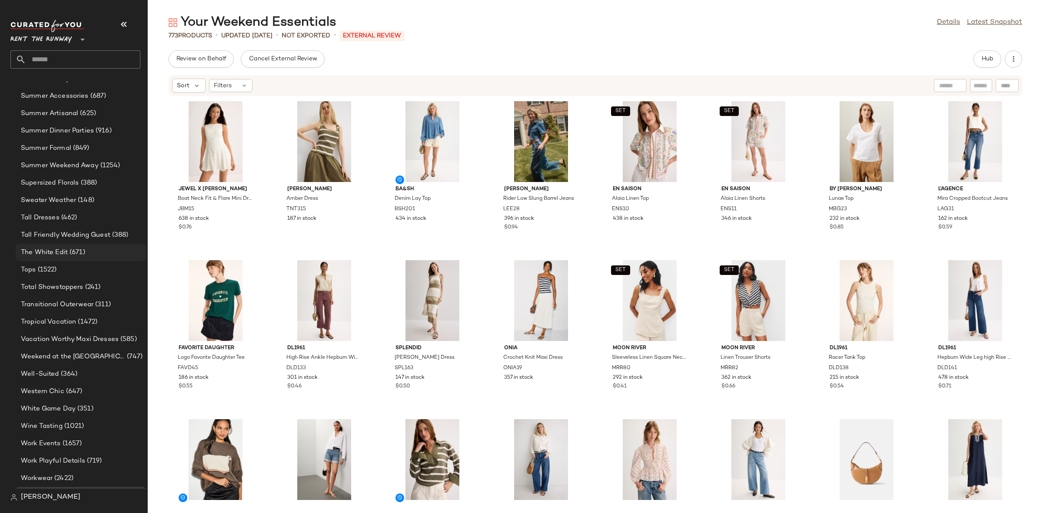
scroll to position [978, 0]
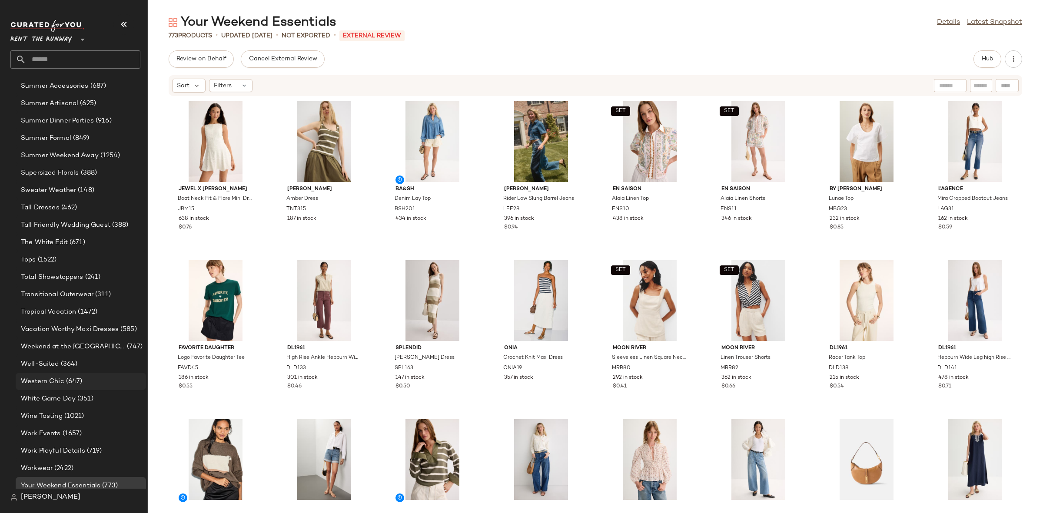
click at [91, 380] on div "Western Chic (647)" at bounding box center [80, 382] width 124 height 10
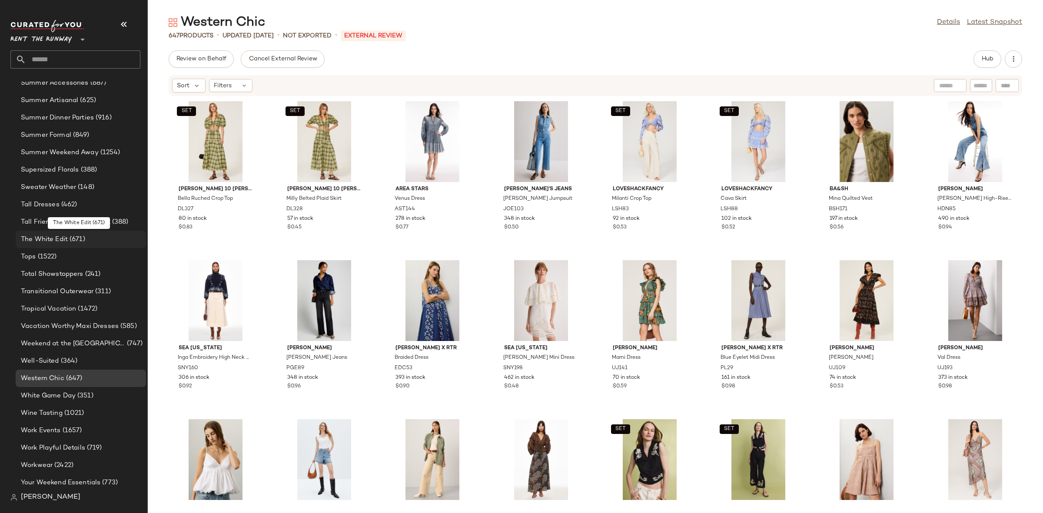
scroll to position [983, 0]
click at [73, 405] on div "Wine Tasting (1021)" at bounding box center [81, 410] width 130 height 17
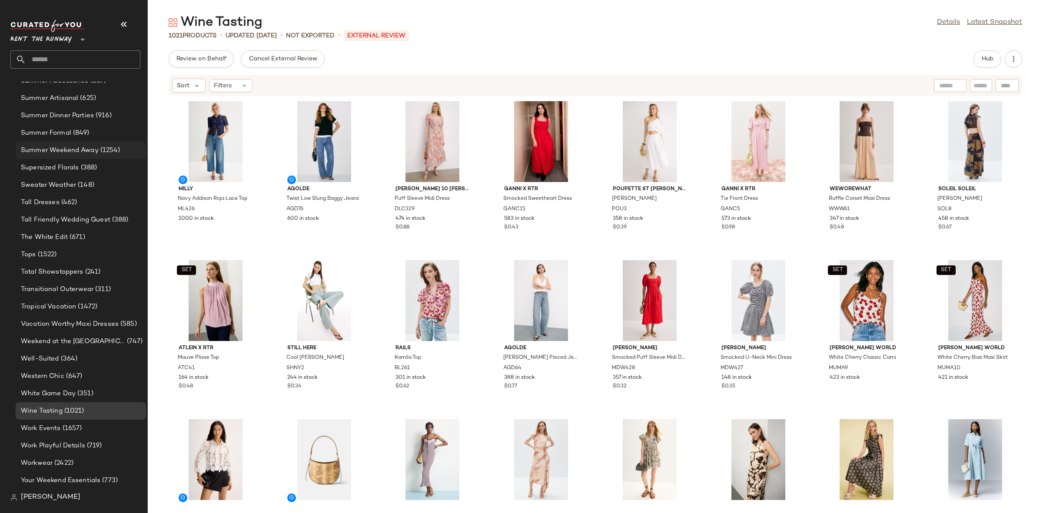
click at [78, 144] on div "Summer Weekend Away (1254)" at bounding box center [81, 150] width 130 height 17
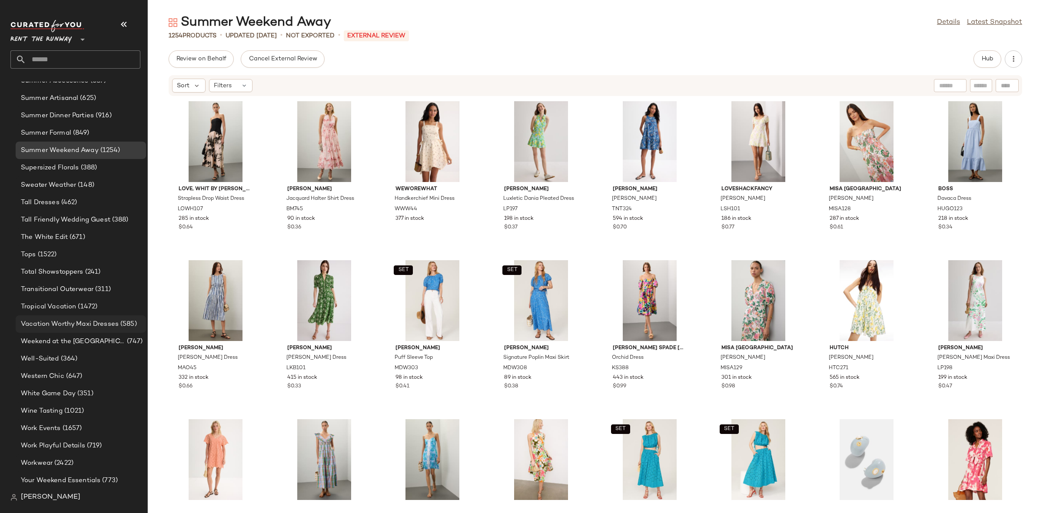
click at [83, 322] on span "Vacation Worthy Maxi Dresses" at bounding box center [70, 324] width 98 height 10
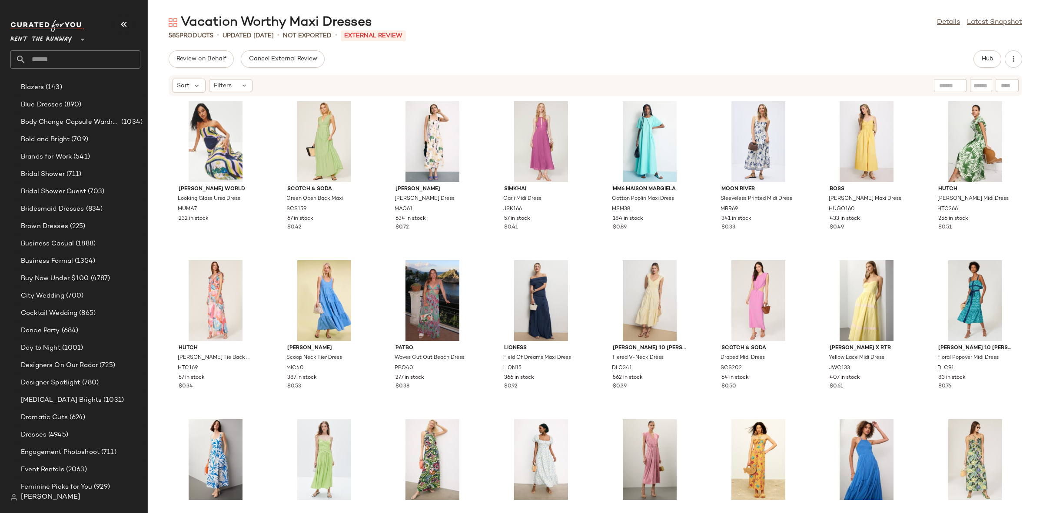
scroll to position [181, 0]
click at [78, 449] on div "Dresses (4945)" at bounding box center [80, 449] width 124 height 10
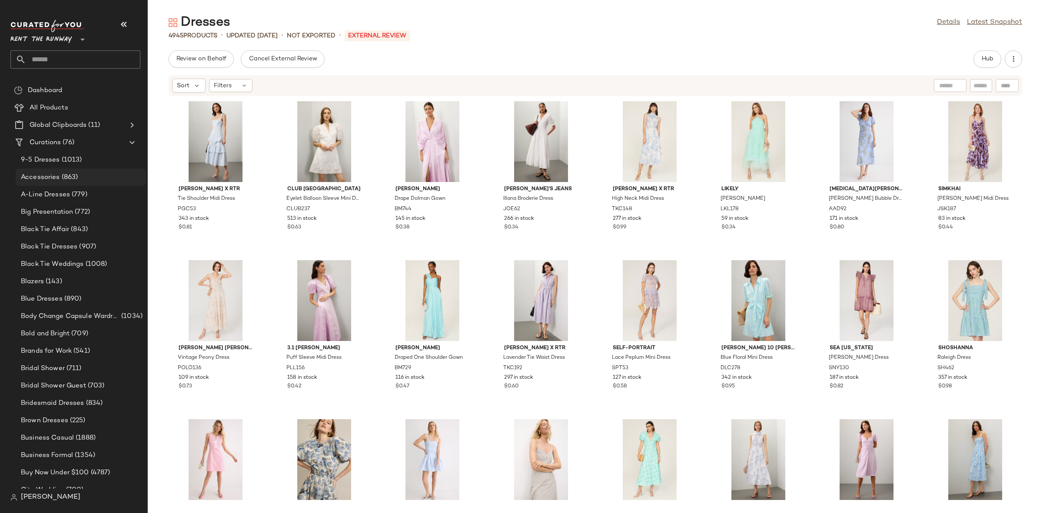
click at [77, 172] on span "(863)" at bounding box center [69, 177] width 18 height 10
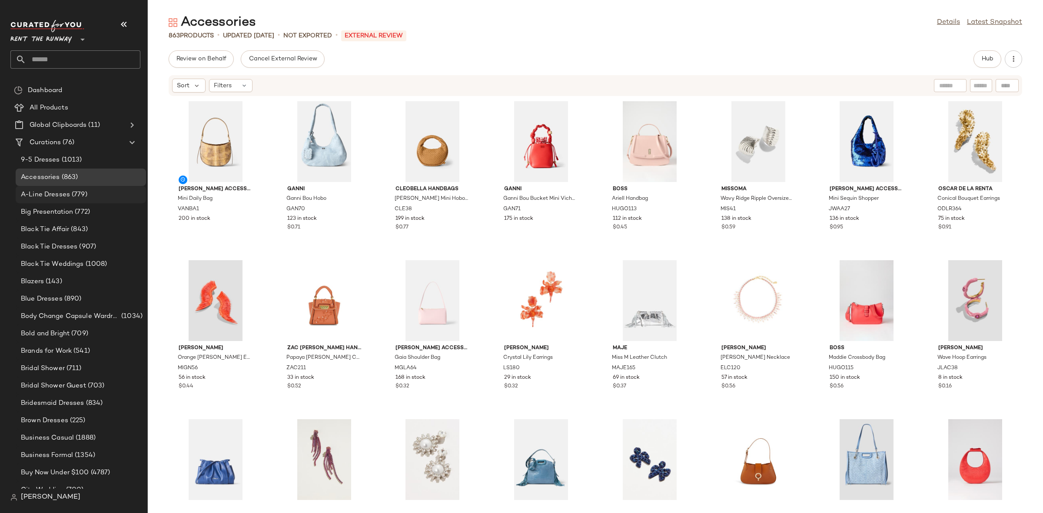
click at [81, 195] on span "(779)" at bounding box center [78, 195] width 17 height 10
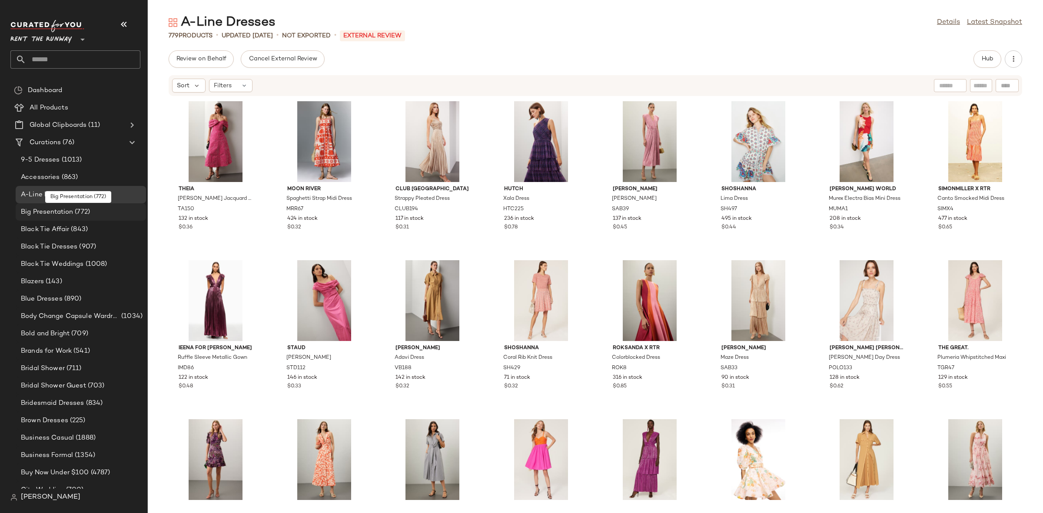
click at [75, 212] on span "(772)" at bounding box center [81, 212] width 17 height 10
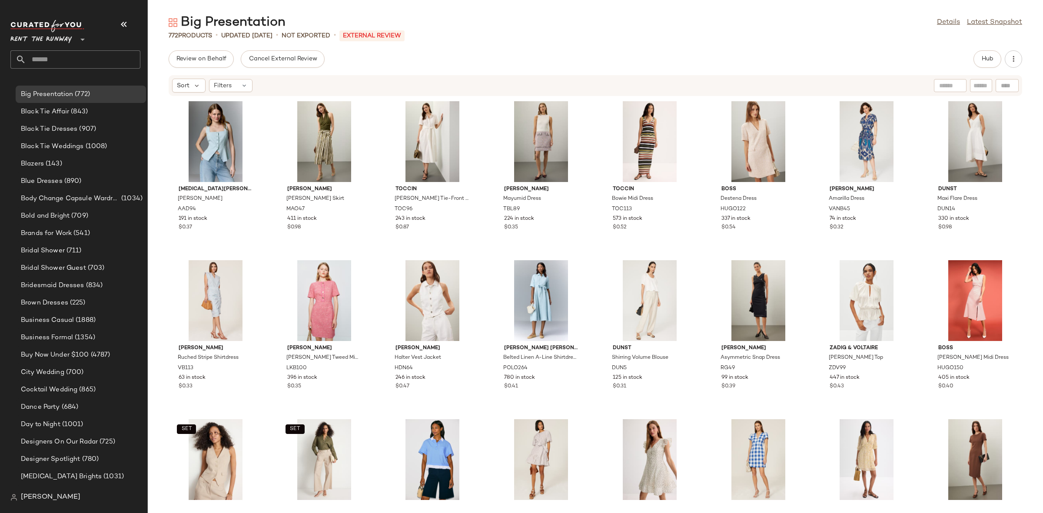
scroll to position [115, 0]
